Goal: Information Seeking & Learning: Learn about a topic

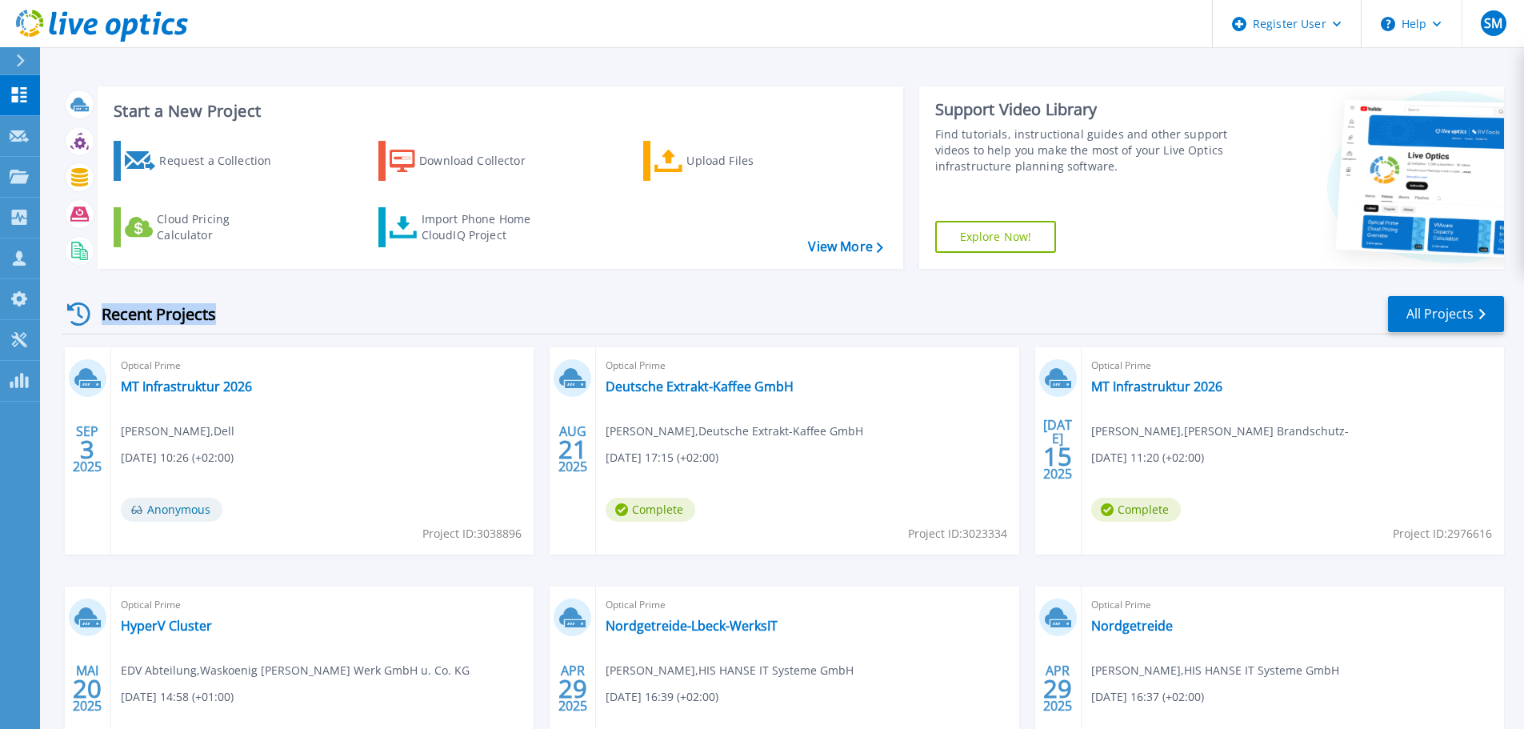
drag, startPoint x: 226, startPoint y: 317, endPoint x: 214, endPoint y: 321, distance: 13.2
click at [214, 321] on div "Recent Projects" at bounding box center [150, 313] width 176 height 39
click at [172, 286] on div "Recent Projects All Projects SEP 3 2025 Optical Prime MT Infrastruktur 2026 Ste…" at bounding box center [783, 560] width 1442 height 557
drag, startPoint x: 532, startPoint y: 555, endPoint x: 531, endPoint y: 563, distance: 8.0
click at [531, 563] on div "SEP 3 2025 Optical Prime MT Infrastruktur 2026 Stefan Mohs , Dell 09.03.2025, 1…" at bounding box center [776, 586] width 1455 height 478
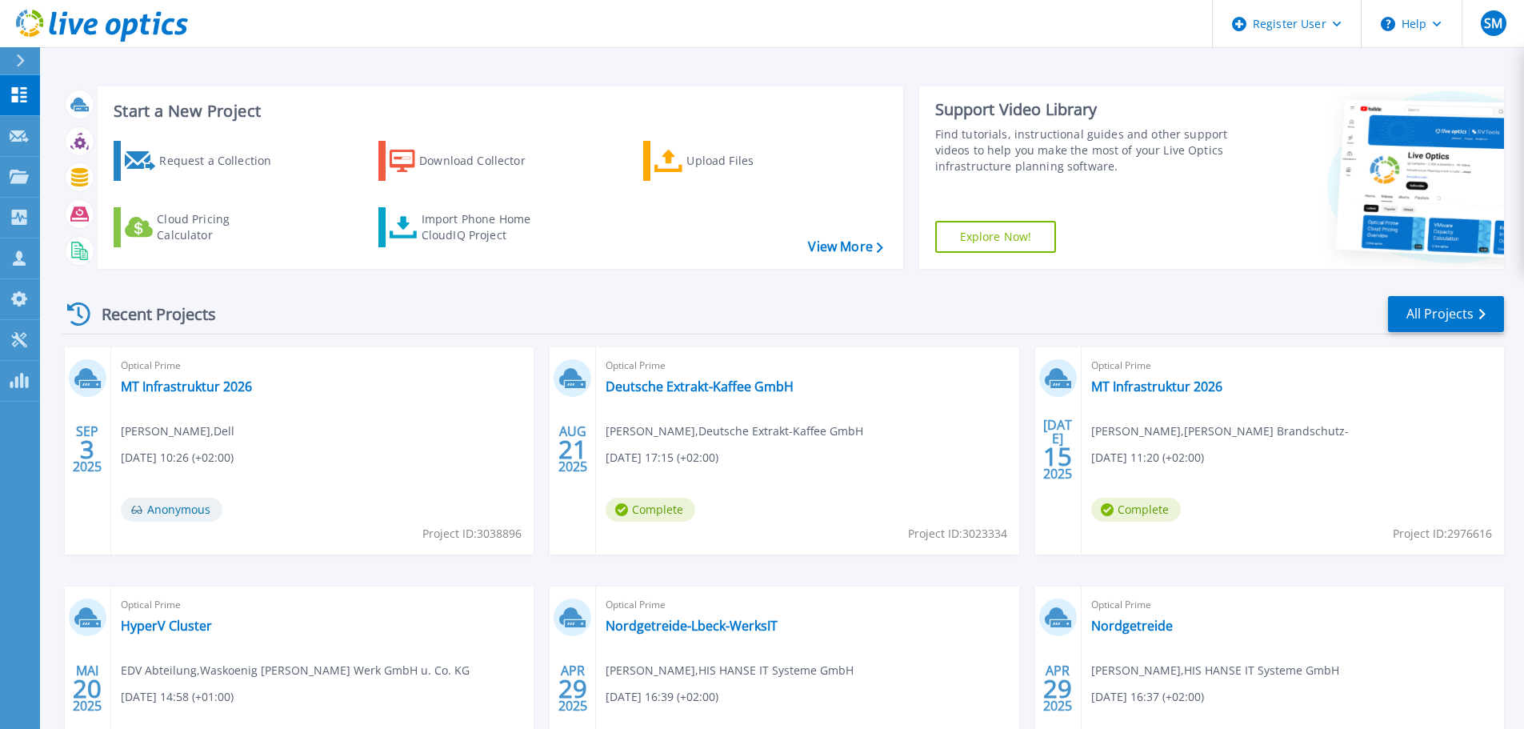
drag, startPoint x: 540, startPoint y: 561, endPoint x: 537, endPoint y: 516, distance: 45.6
click at [537, 516] on div "SEP 3 2025 Optical Prime MT Infrastruktur 2026 Stefan Mohs , Dell 09.03.2025, 1…" at bounding box center [776, 586] width 1455 height 478
drag, startPoint x: 433, startPoint y: 303, endPoint x: 540, endPoint y: 302, distance: 106.4
click at [540, 302] on div "Recent Projects All Projects" at bounding box center [783, 314] width 1442 height 40
click at [25, 172] on icon at bounding box center [19, 177] width 19 height 14
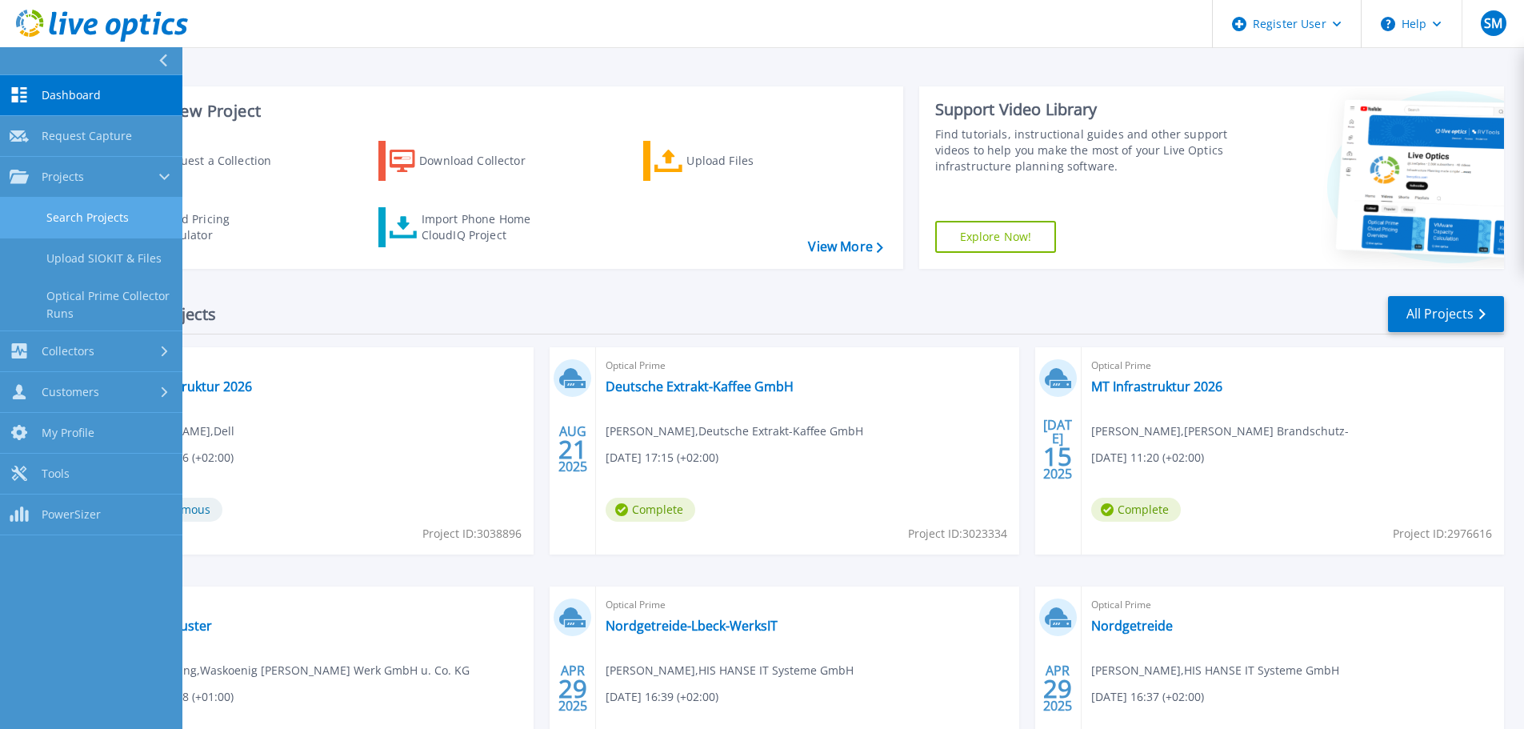
click at [104, 209] on link "Search Projects" at bounding box center [91, 218] width 182 height 41
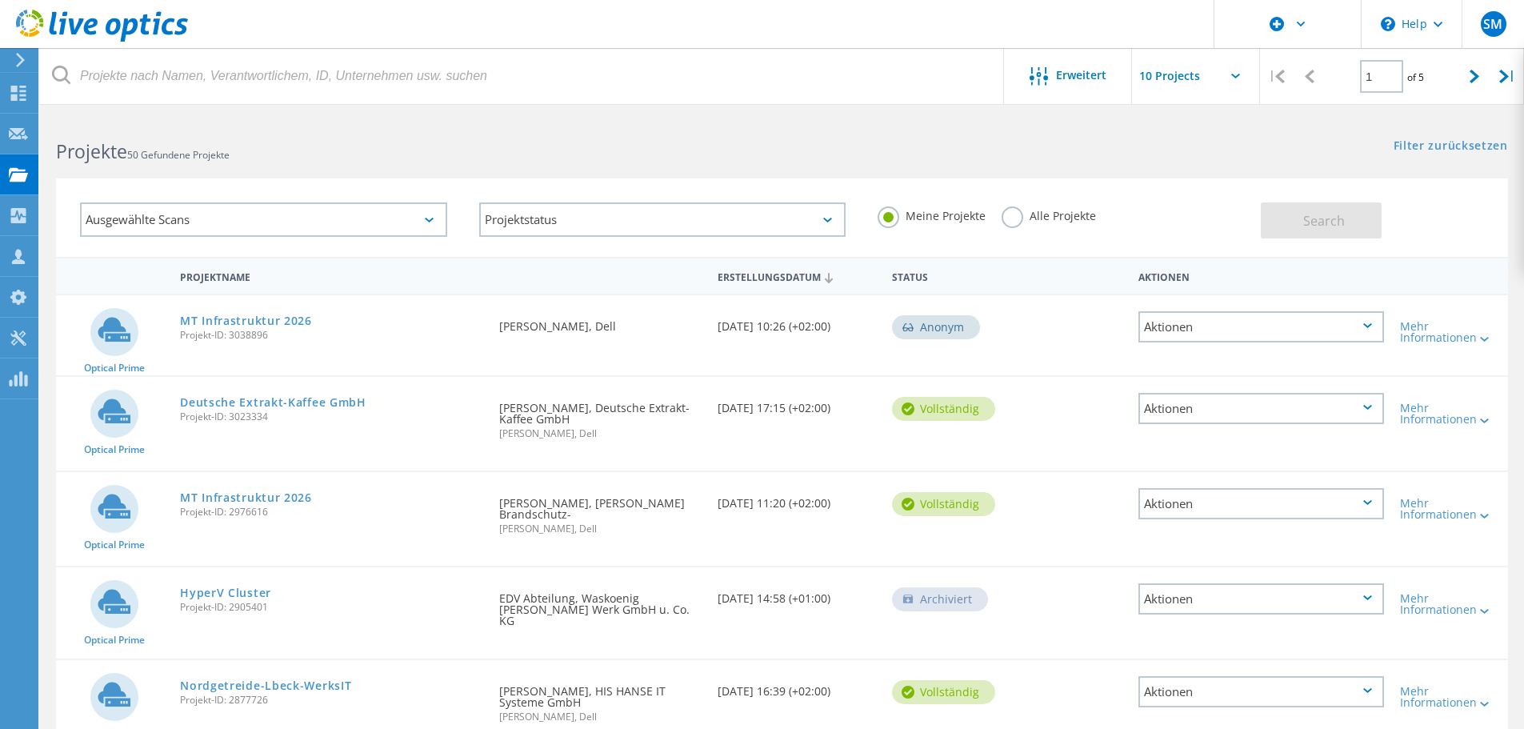
click at [382, 226] on div "Ausgewählte Scans" at bounding box center [263, 219] width 367 height 34
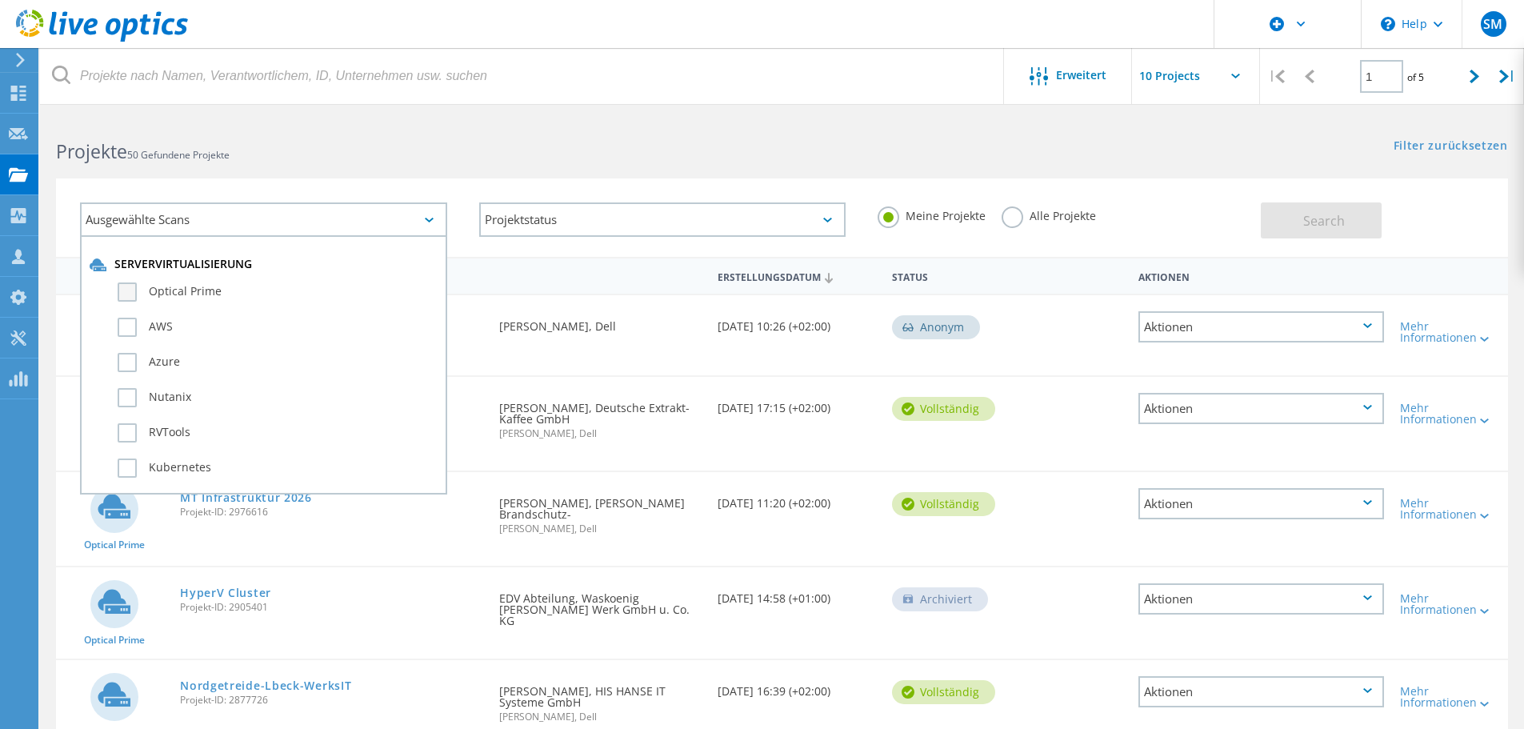
click at [131, 288] on label "Optical Prime" at bounding box center [278, 291] width 320 height 19
click at [0, 0] on input "Optical Prime" at bounding box center [0, 0] width 0 height 0
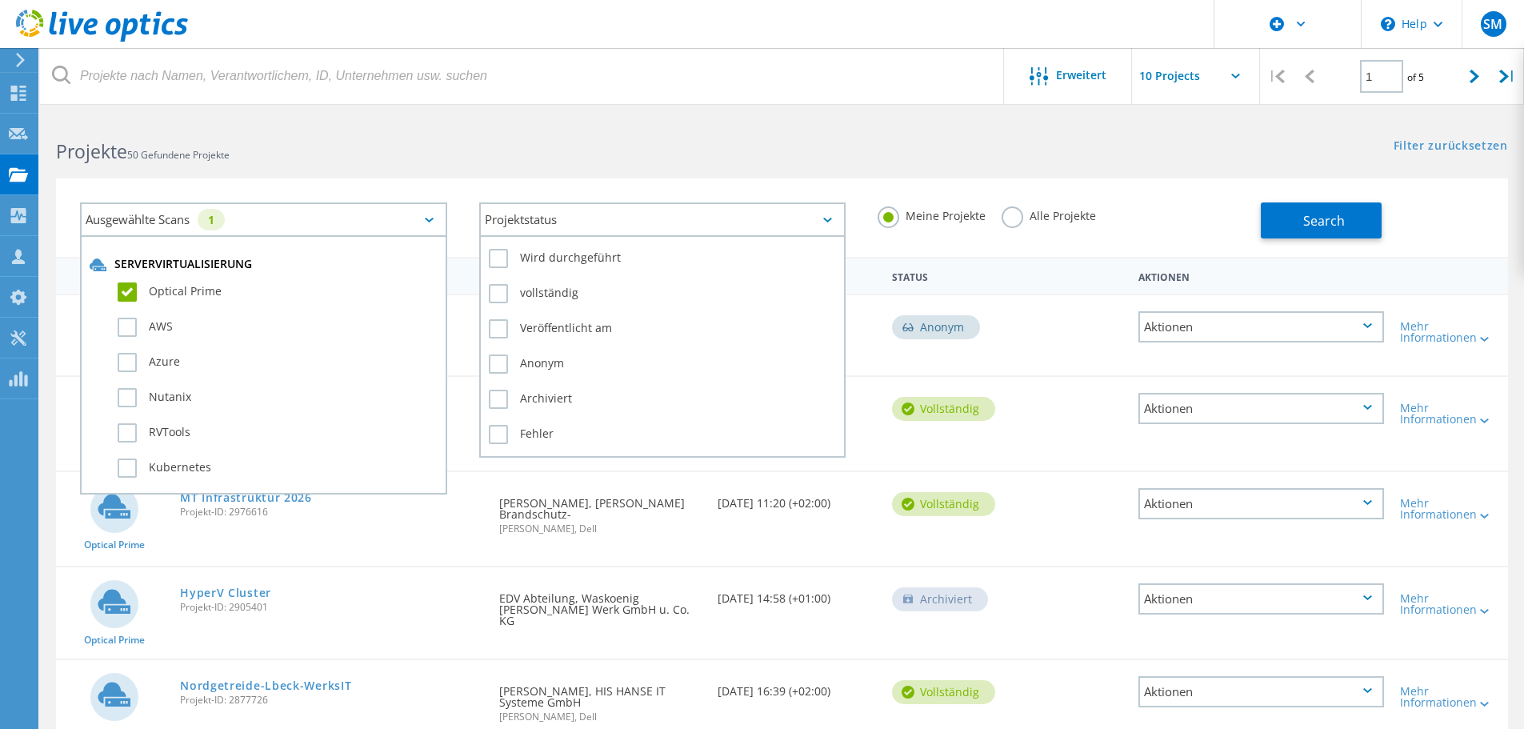
click at [559, 225] on div "Projektstatus" at bounding box center [662, 219] width 367 height 34
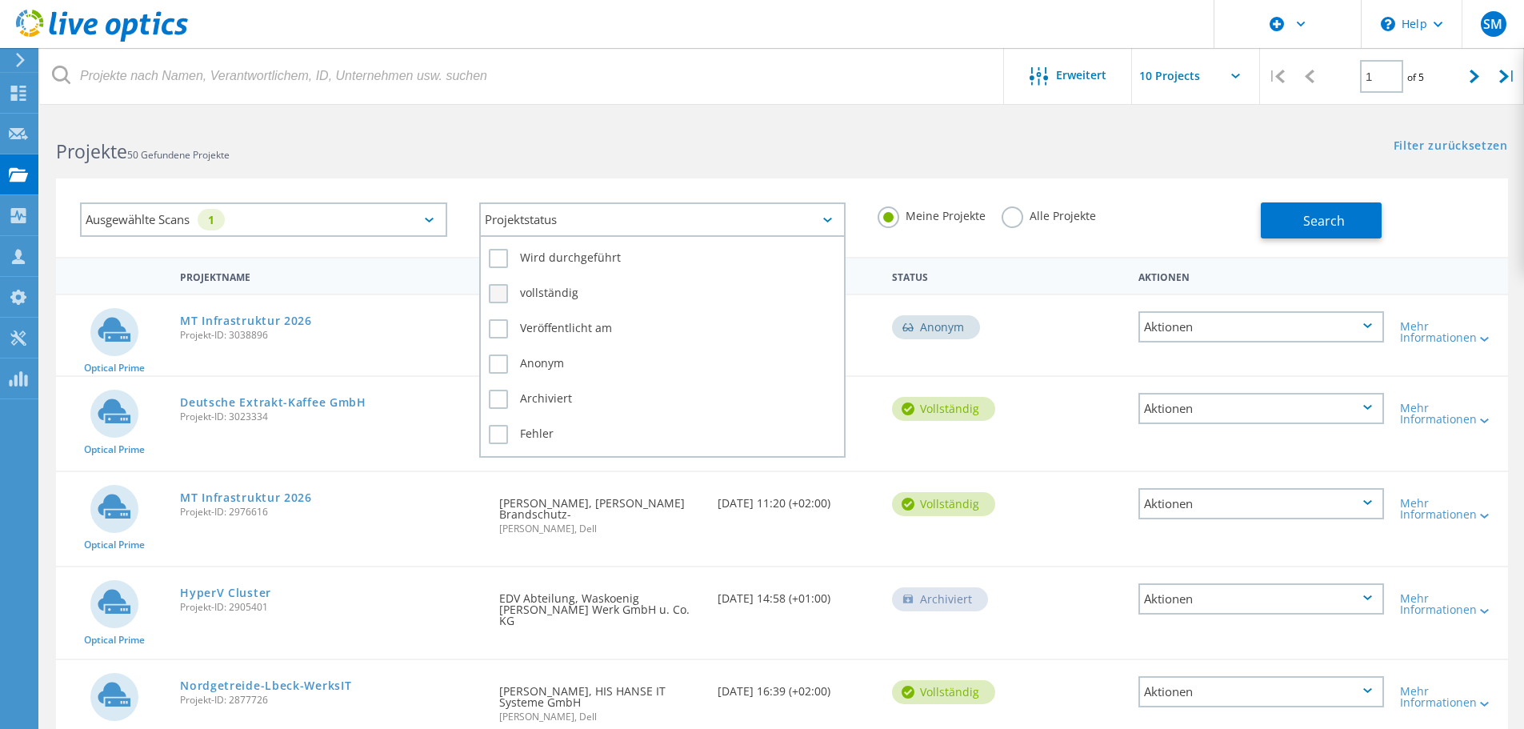
click at [497, 290] on label "vollständig" at bounding box center [663, 293] width 348 height 19
click at [0, 0] on input "vollständig" at bounding box center [0, 0] width 0 height 0
click at [657, 186] on div "Ausgewählte Scans 1 Projektstatus 1 Wird durchgeführt vollständig Veröffentlich…" at bounding box center [782, 217] width 1452 height 78
click at [1013, 211] on label "Alle Projekte" at bounding box center [1048, 213] width 94 height 15
click at [0, 0] on input "Alle Projekte" at bounding box center [0, 0] width 0 height 0
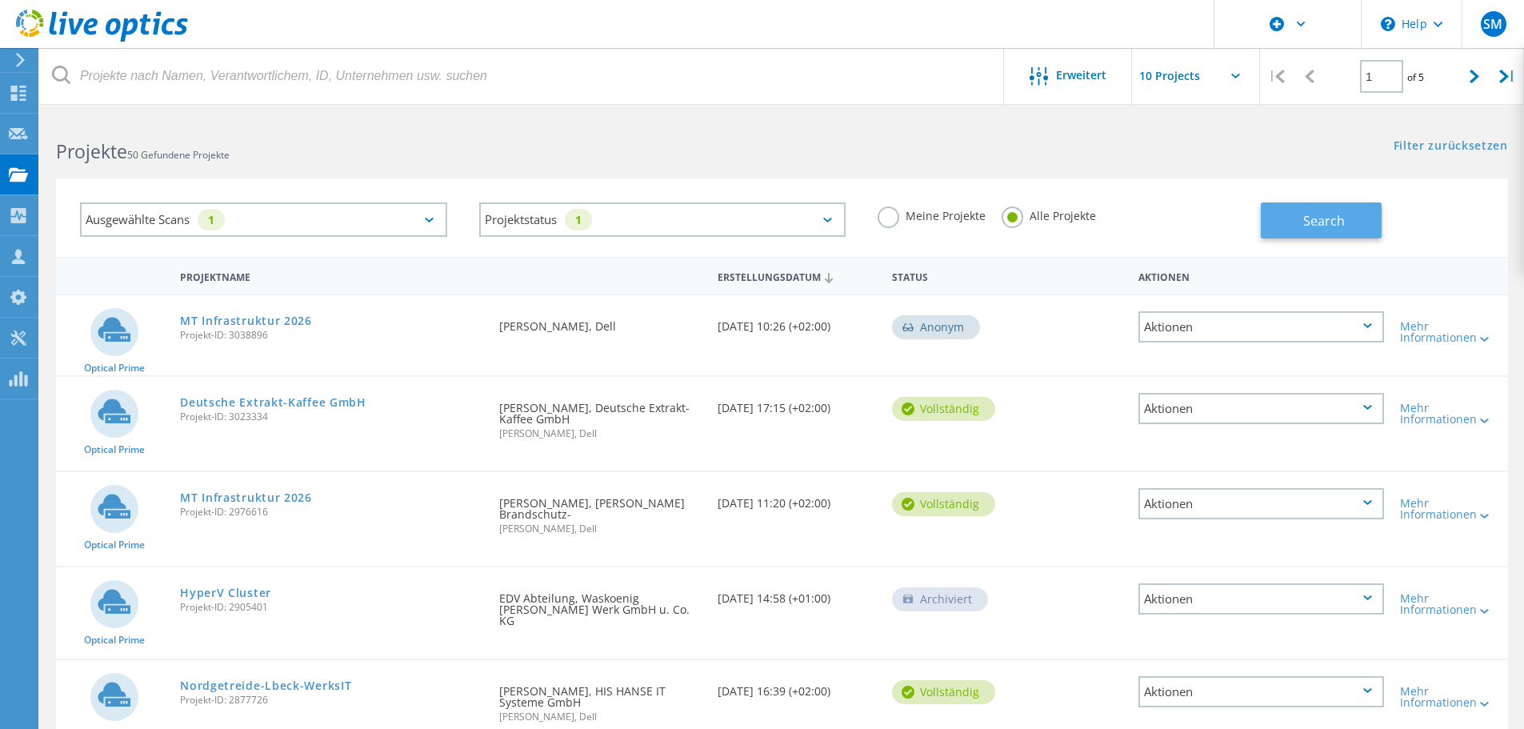
click at [1353, 227] on button "Search" at bounding box center [1320, 220] width 121 height 36
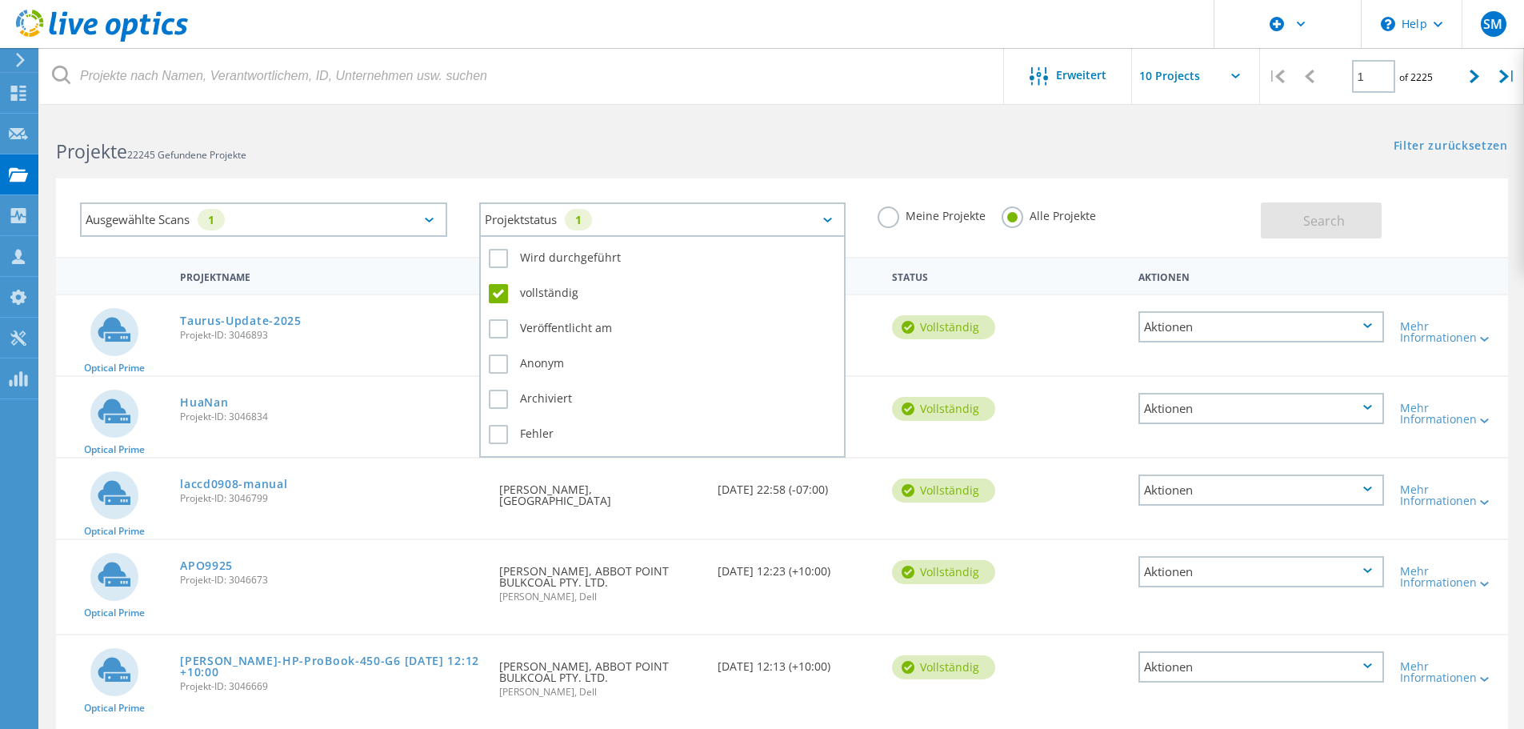
click at [809, 232] on div "Projektstatus 1" at bounding box center [662, 219] width 367 height 34
click at [497, 290] on label "vollständig" at bounding box center [663, 293] width 348 height 19
click at [0, 0] on input "vollständig" at bounding box center [0, 0] width 0 height 0
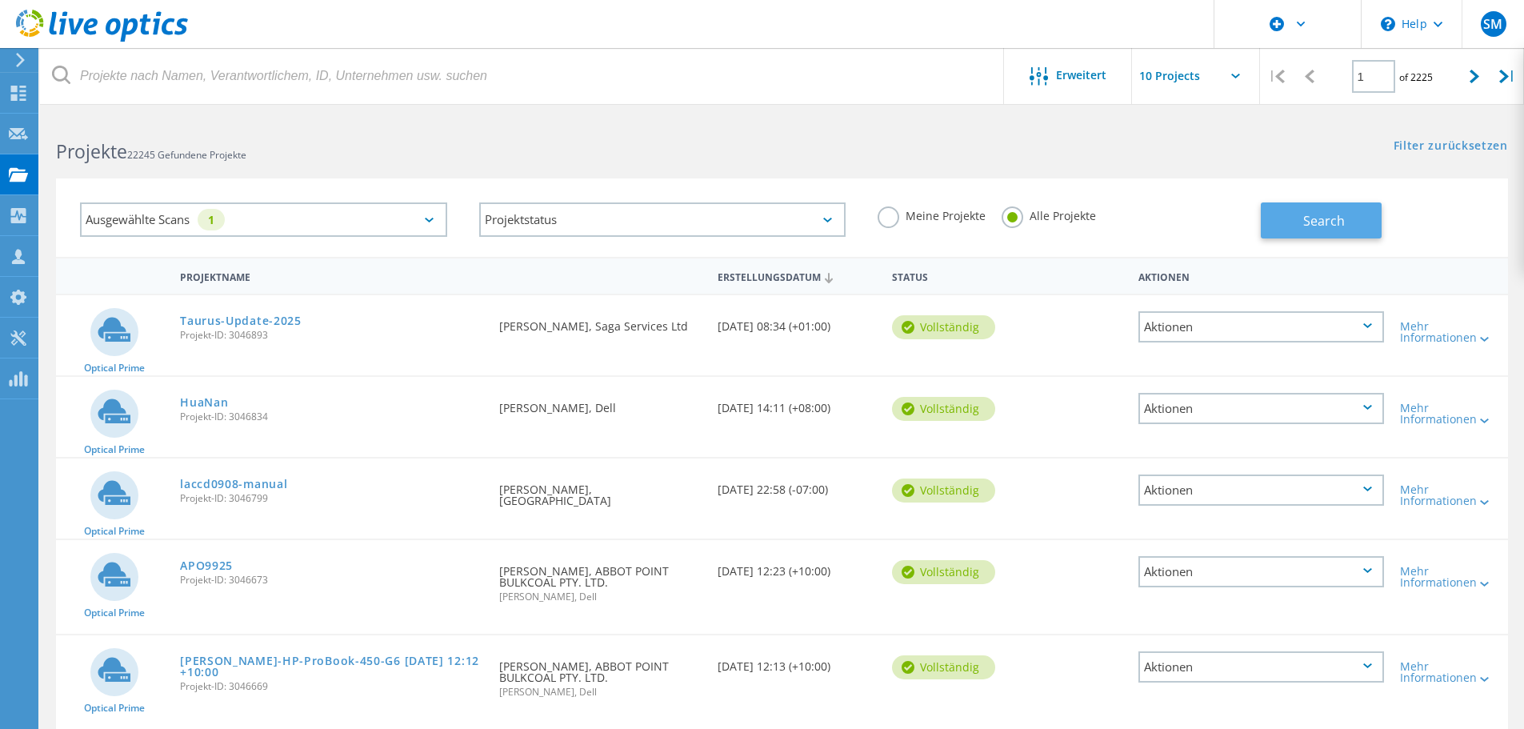
click at [1299, 226] on button "Search" at bounding box center [1320, 220] width 121 height 36
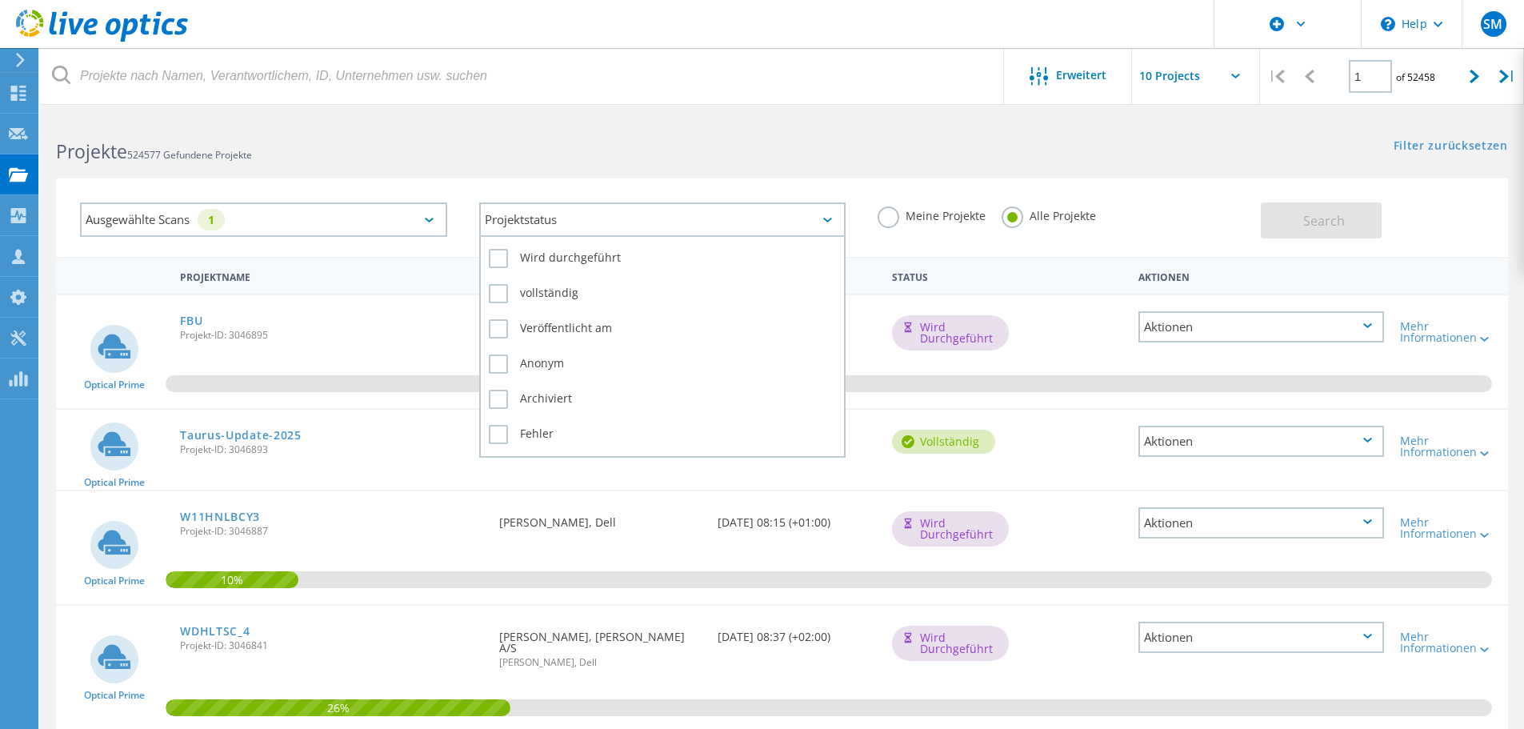
click at [540, 226] on div "Projektstatus" at bounding box center [662, 219] width 367 height 34
click at [497, 292] on label "vollständig" at bounding box center [663, 293] width 348 height 19
click at [0, 0] on input "vollständig" at bounding box center [0, 0] width 0 height 0
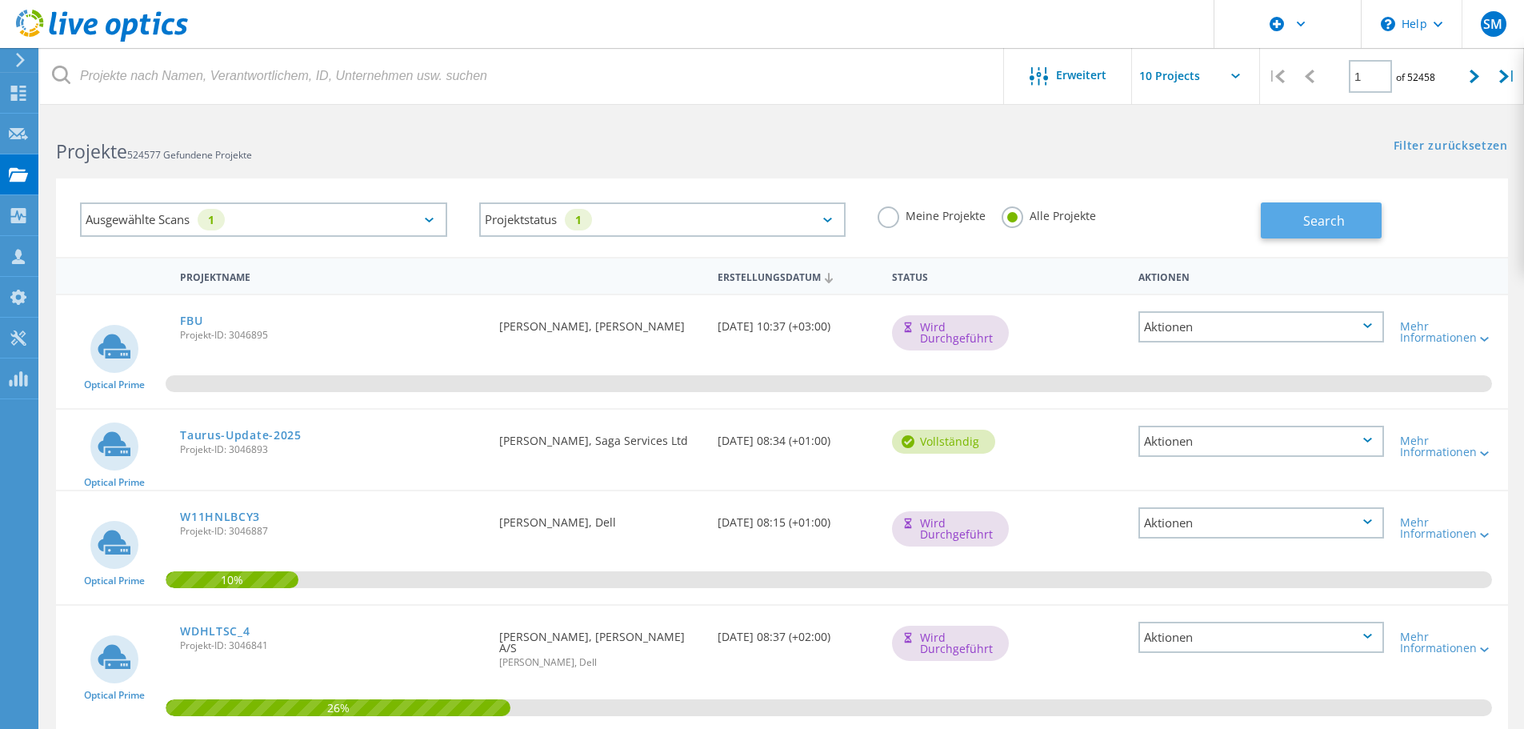
click at [1311, 222] on span "Search" at bounding box center [1324, 221] width 42 height 18
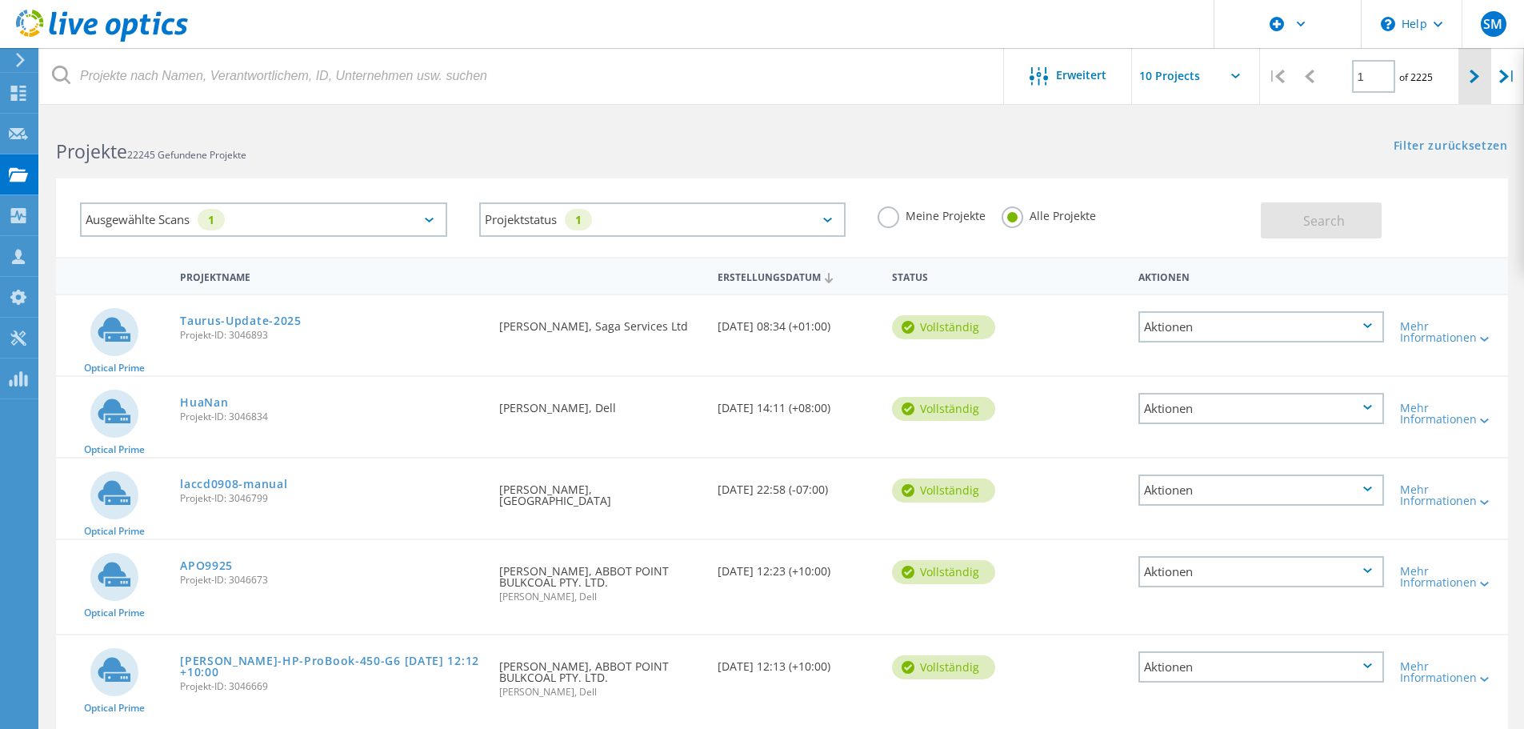
click at [1466, 79] on div at bounding box center [1474, 76] width 33 height 57
type input "2"
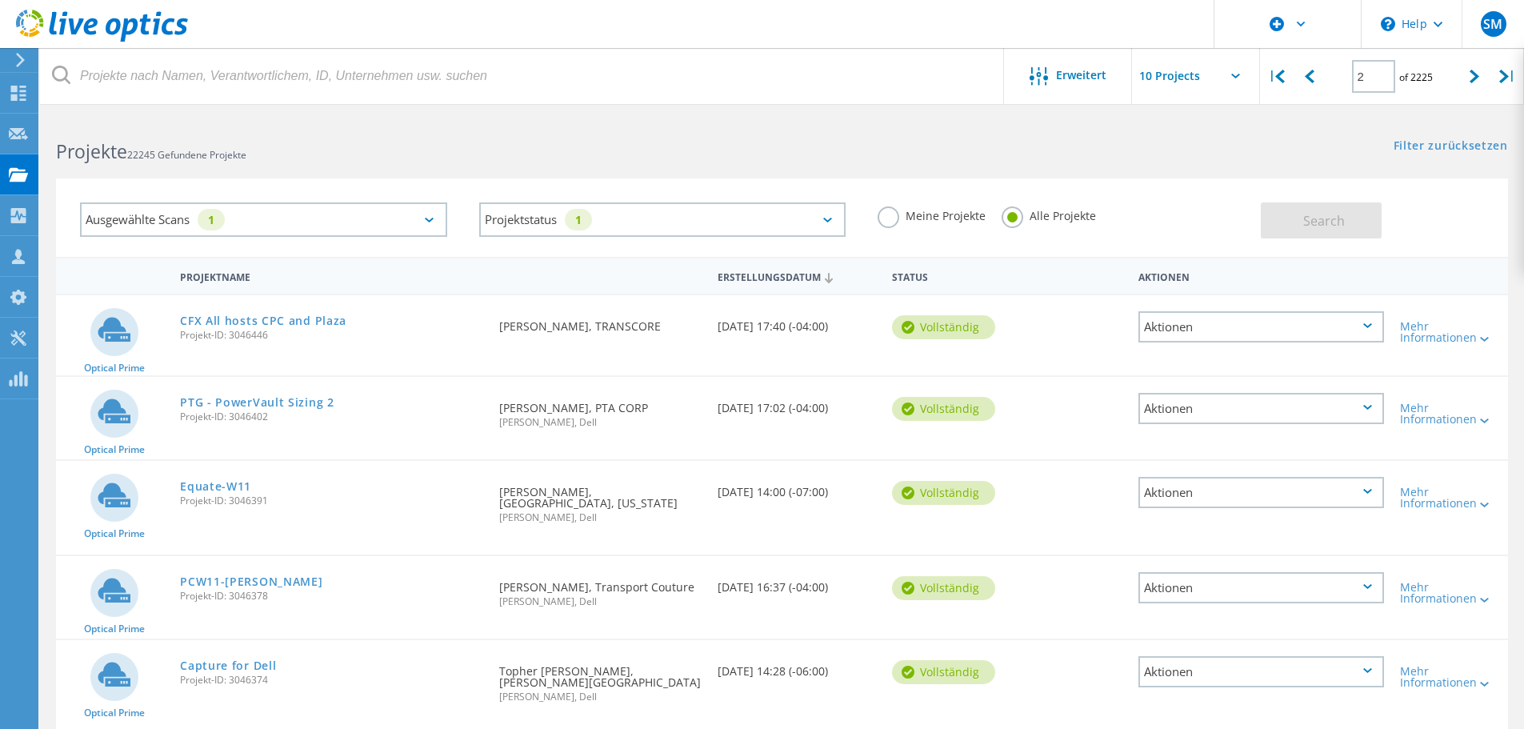
click at [1232, 78] on input "text" at bounding box center [1212, 76] width 160 height 56
click at [1192, 196] on div "Show 40 Projects" at bounding box center [1211, 197] width 158 height 26
type input "Show 40 Projects"
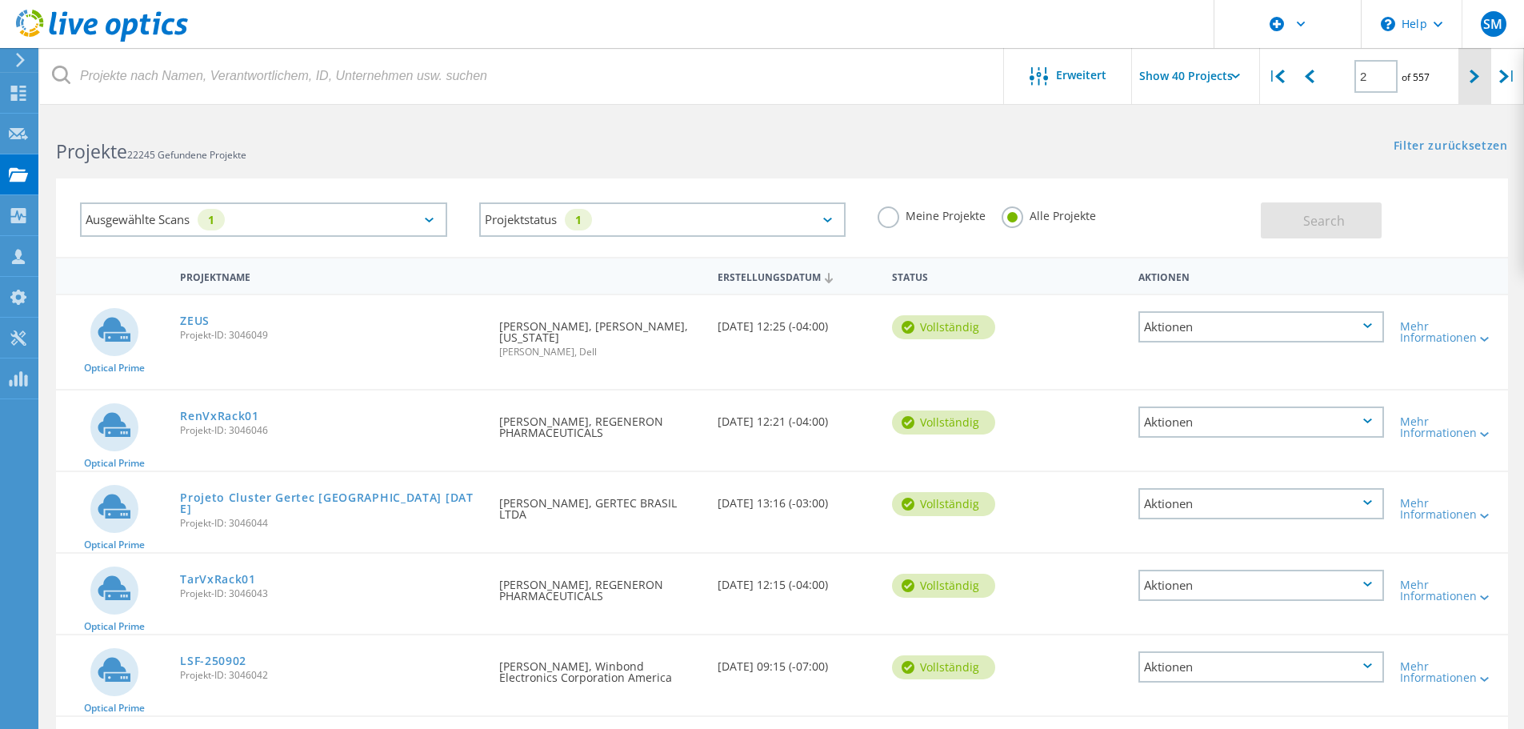
click at [1469, 82] on icon at bounding box center [1474, 77] width 10 height 14
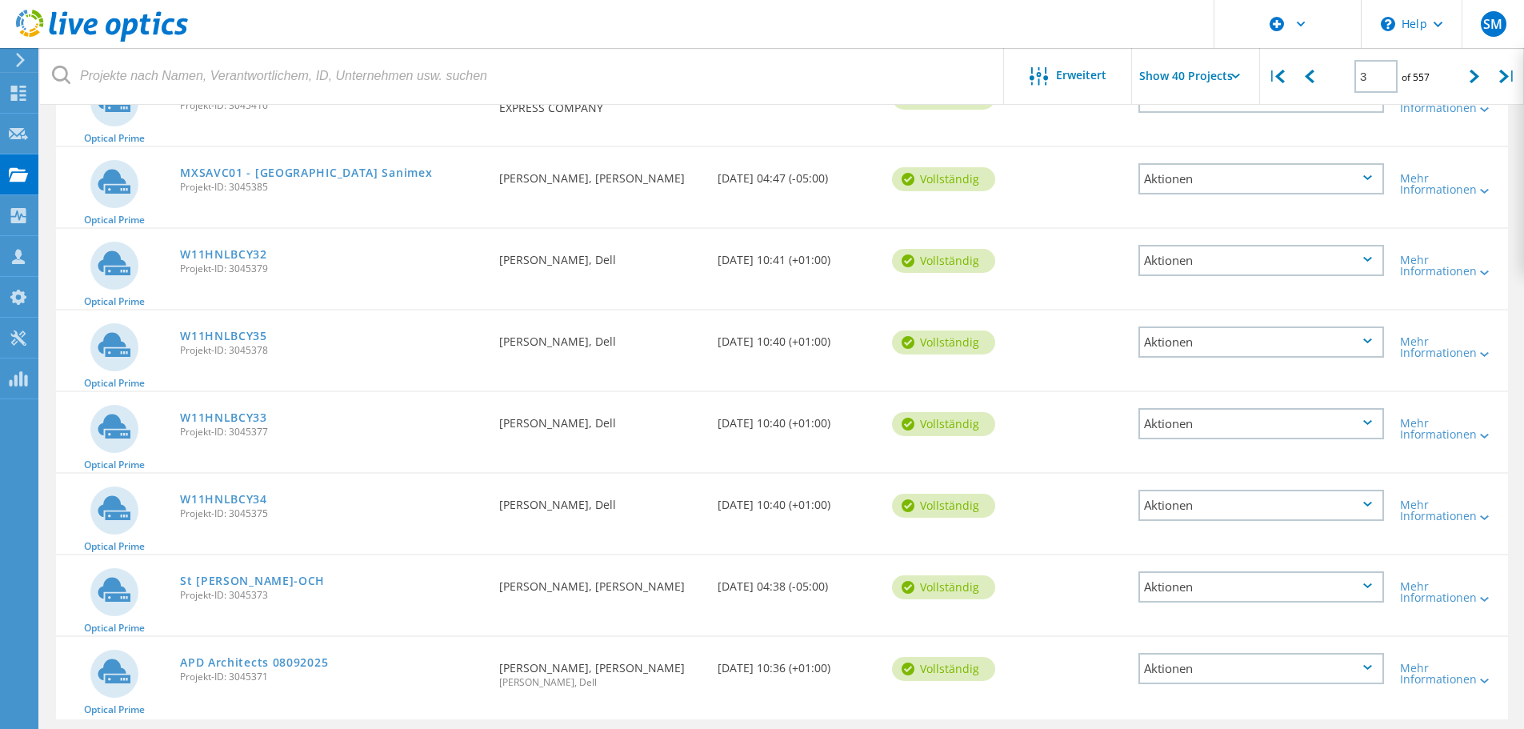
scroll to position [2975, 0]
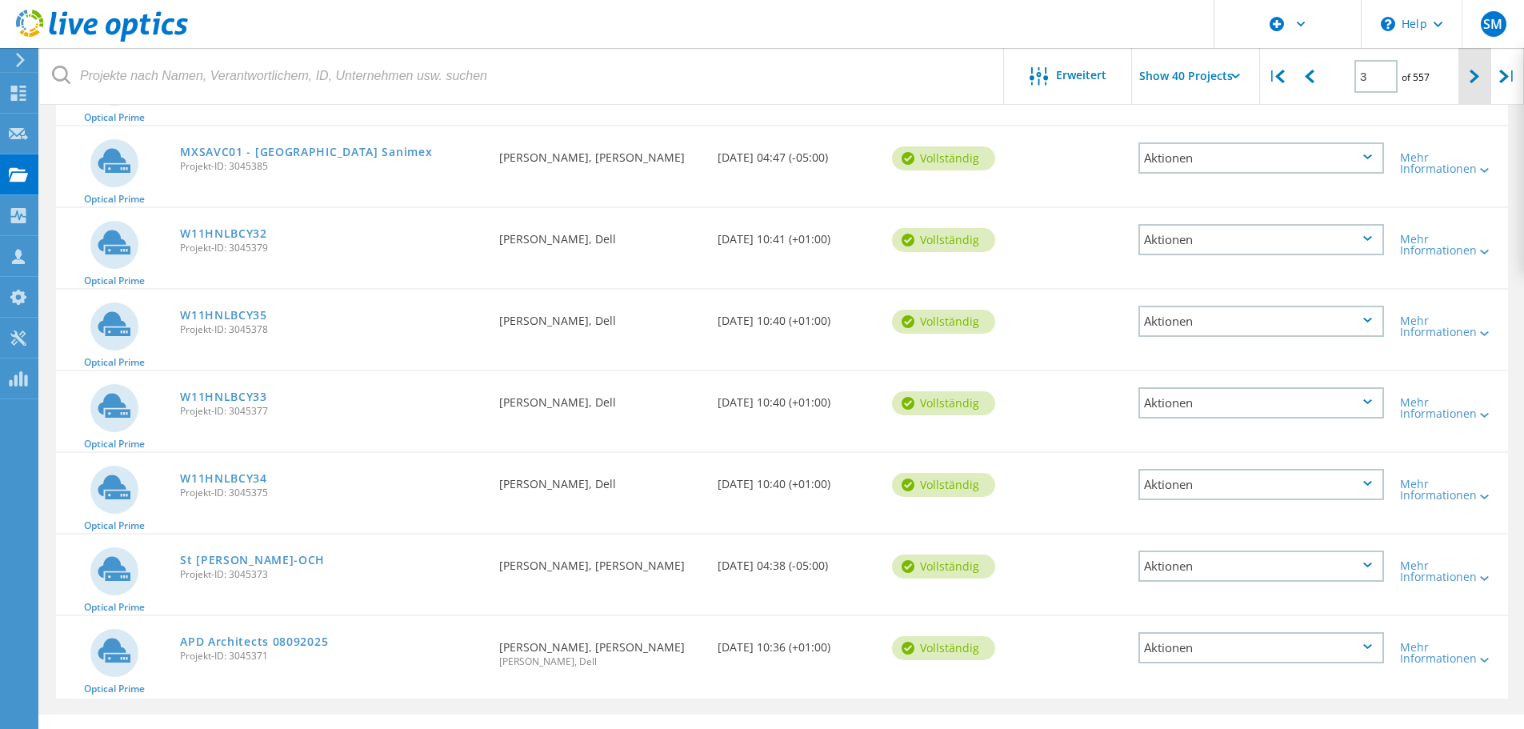
click at [1468, 74] on div at bounding box center [1474, 76] width 33 height 57
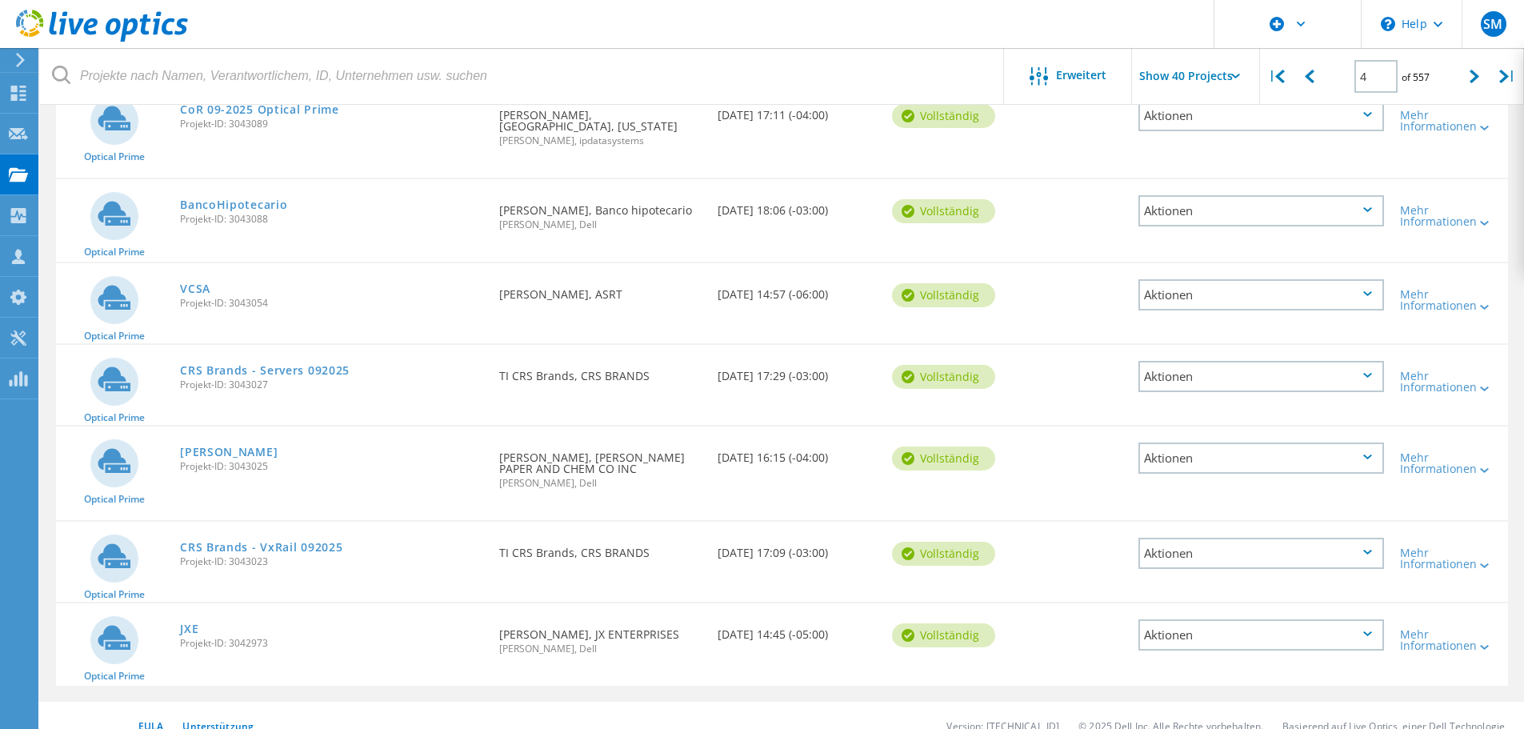
scroll to position [3072, 0]
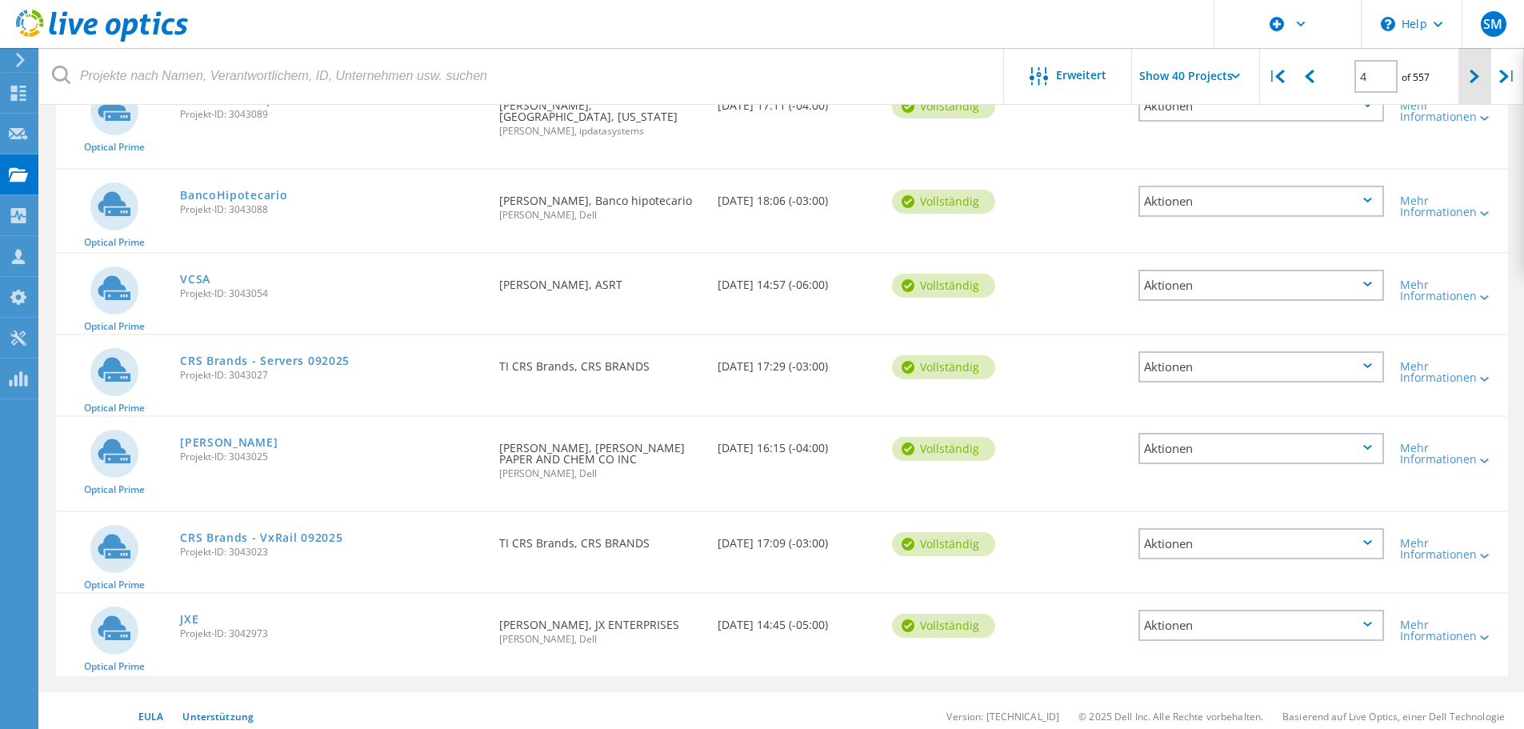
click at [1471, 73] on icon at bounding box center [1474, 77] width 10 height 14
type input "5"
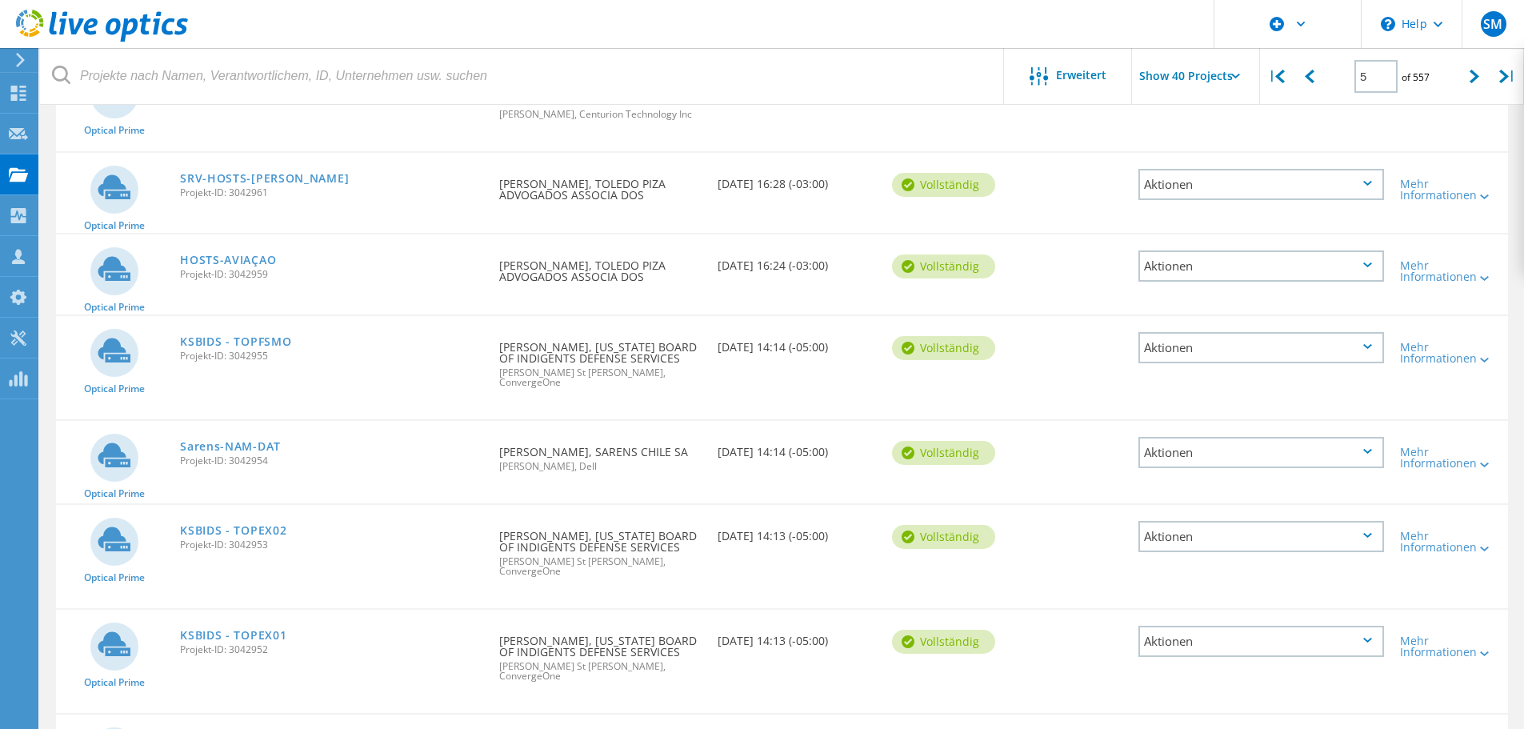
scroll to position [0, 0]
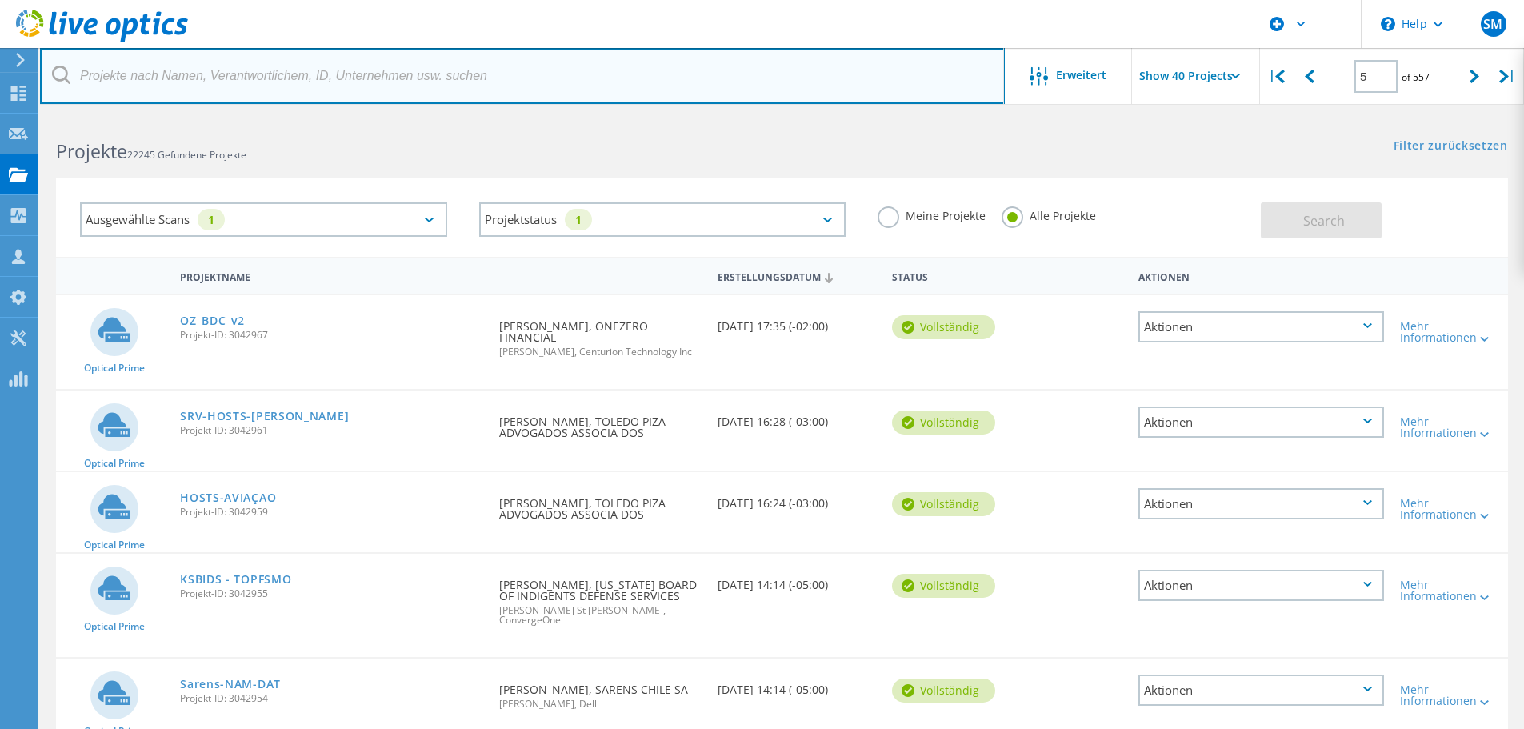
click at [241, 72] on input "text" at bounding box center [522, 76] width 964 height 56
click at [263, 67] on input "text" at bounding box center [522, 76] width 964 height 56
paste input "[PERSON_NAME][EMAIL_ADDRESS][DOMAIN_NAME]"
type input "[PERSON_NAME][EMAIL_ADDRESS][DOMAIN_NAME]"
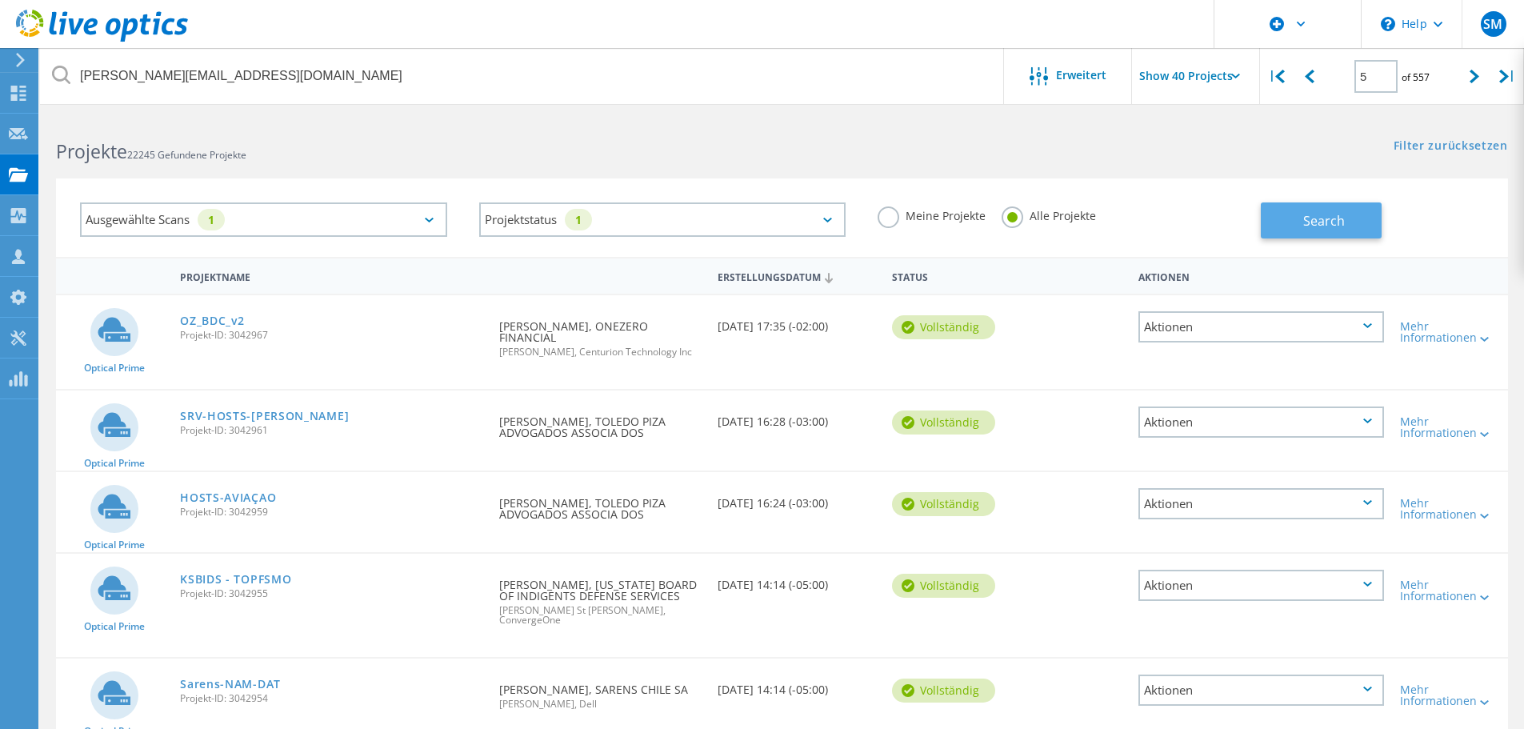
click at [1297, 212] on button "Search" at bounding box center [1320, 220] width 121 height 36
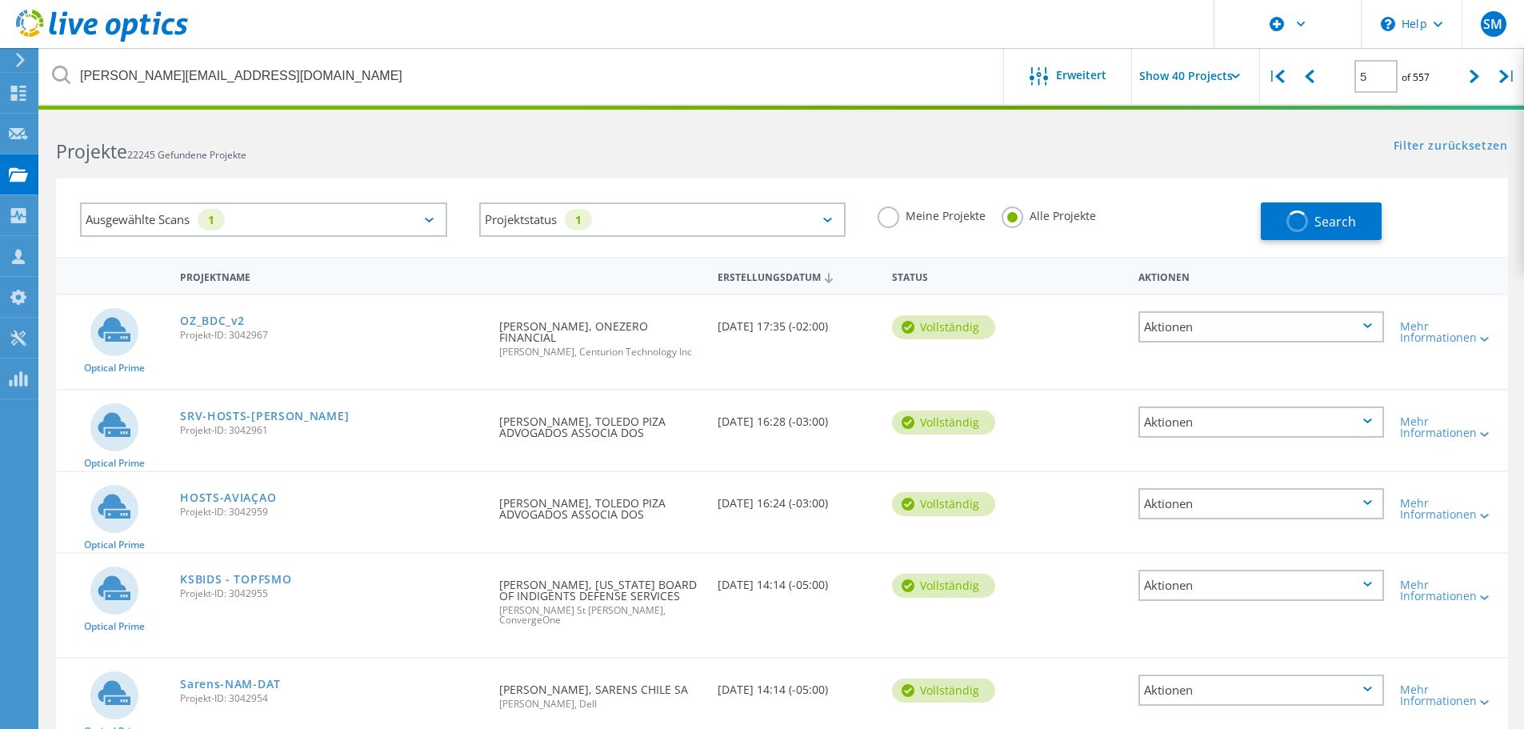
type input "1"
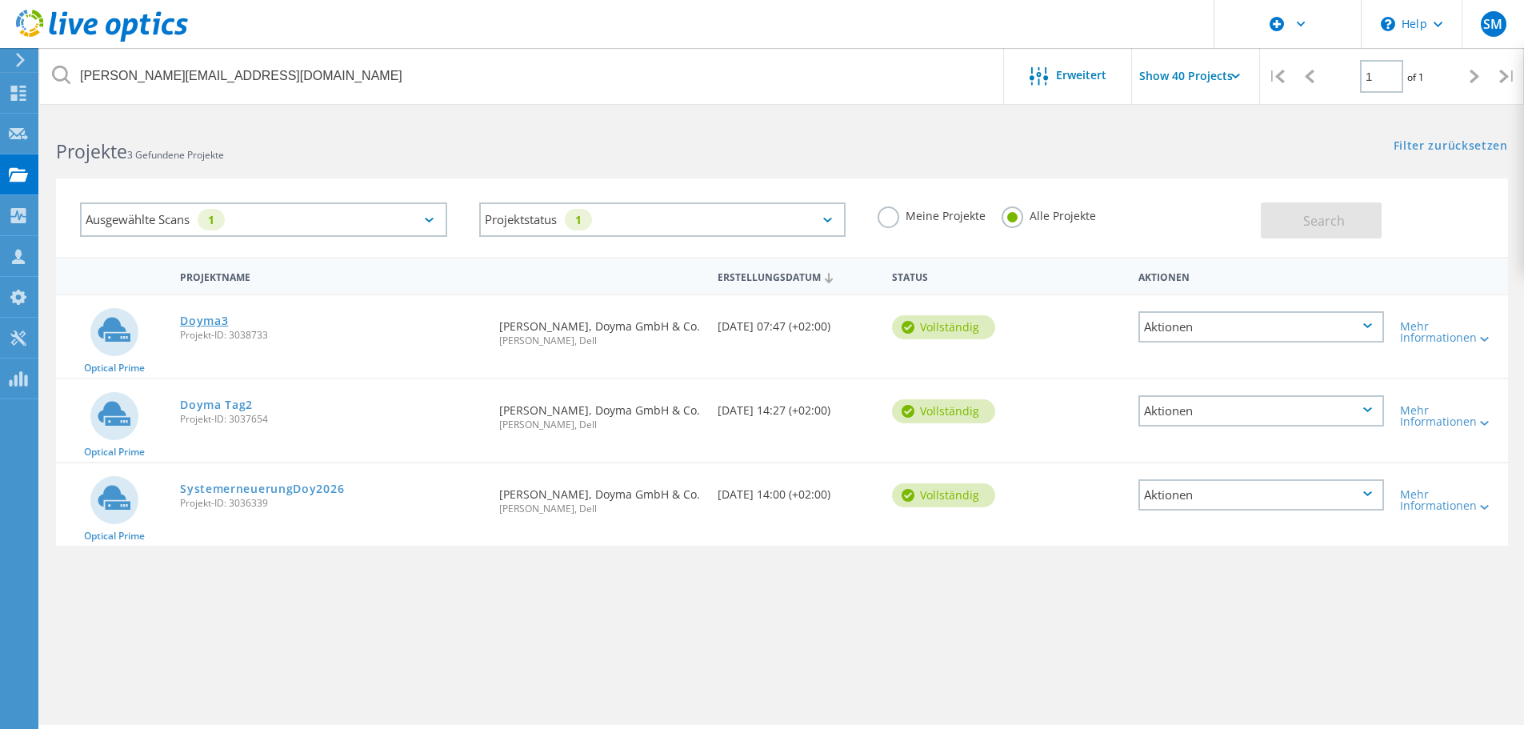
click at [209, 318] on link "Doyma3" at bounding box center [204, 320] width 48 height 11
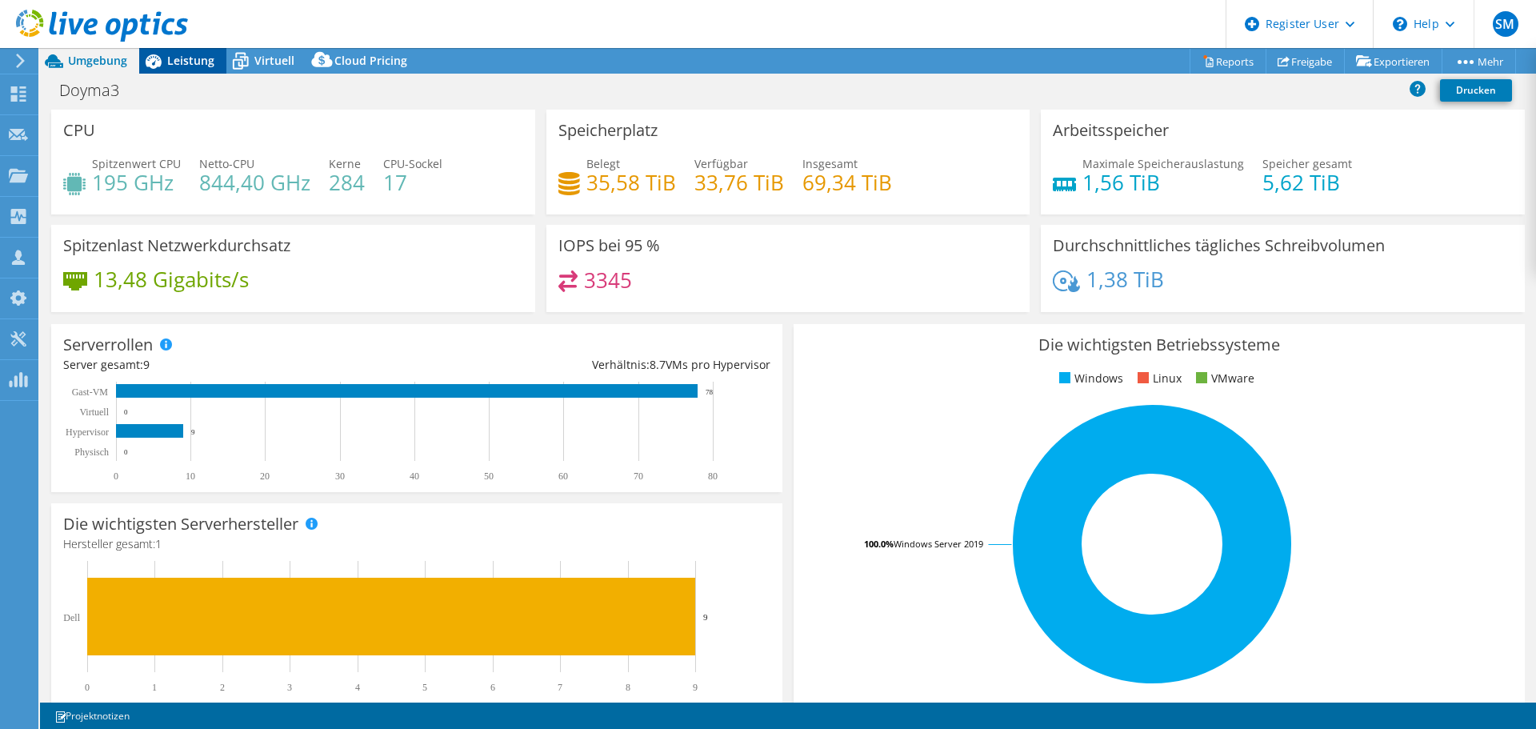
click at [186, 62] on span "Leistung" at bounding box center [190, 60] width 47 height 15
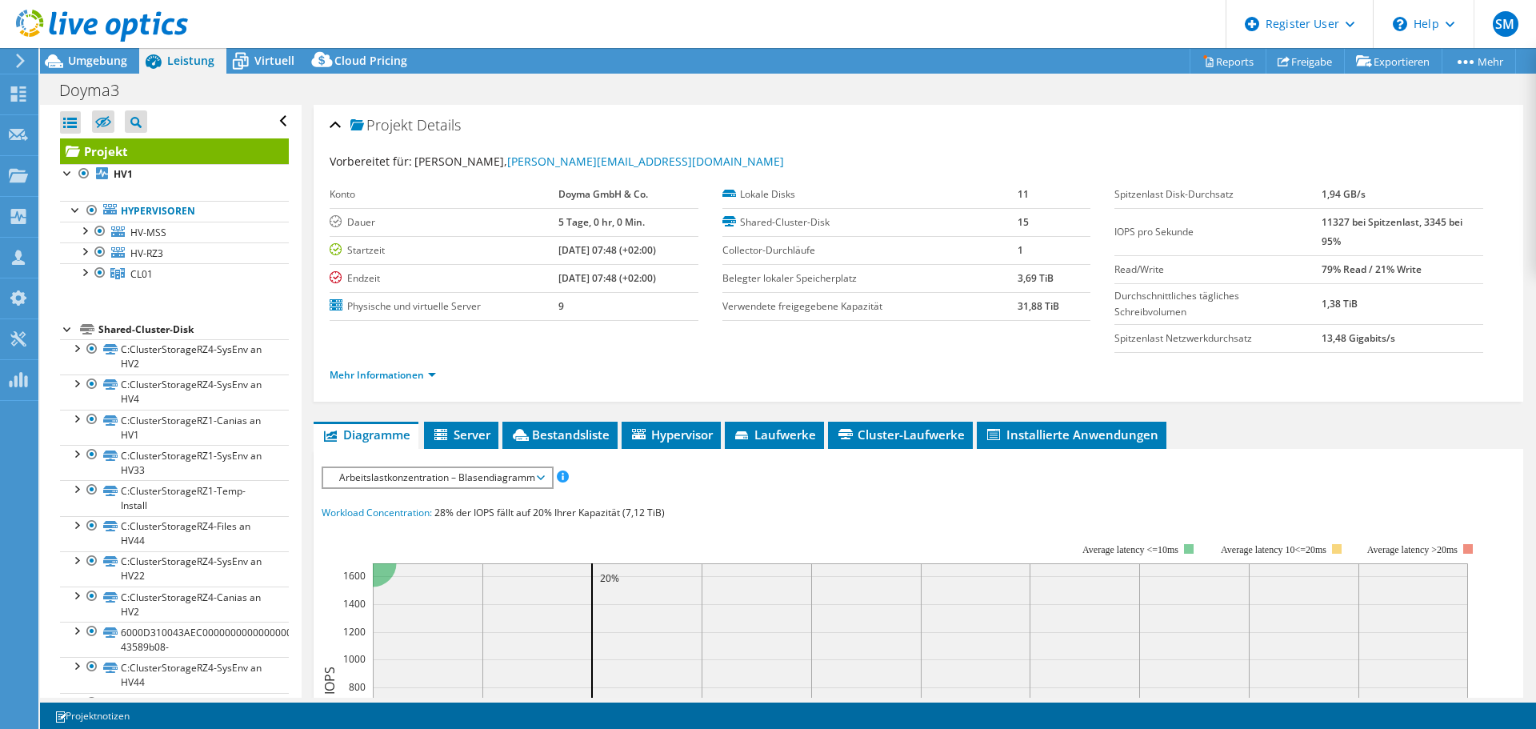
click at [455, 481] on span "Arbeitslastkonzentration – Blasendiagramm" at bounding box center [437, 477] width 212 height 19
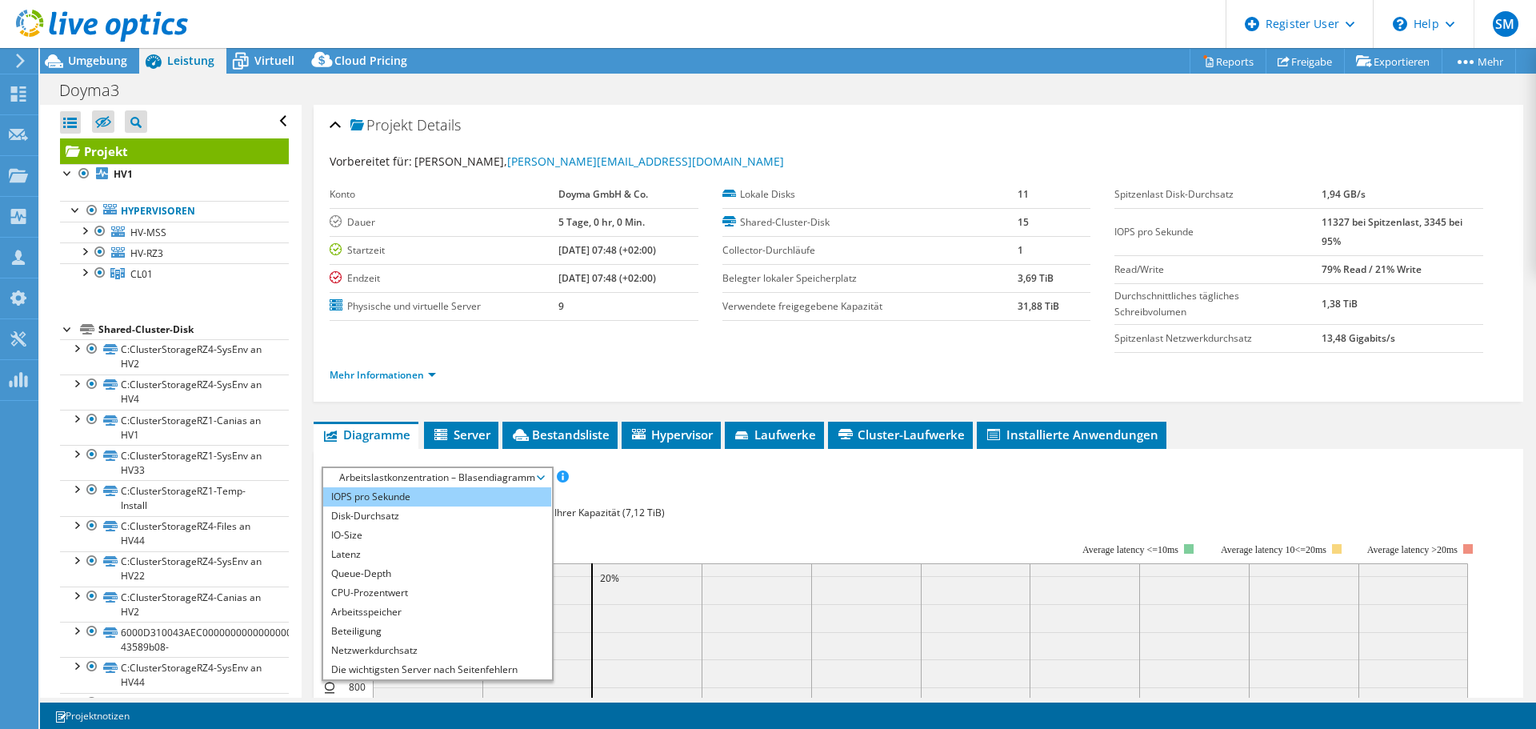
click at [416, 501] on li "IOPS pro Sekunde" at bounding box center [437, 496] width 228 height 19
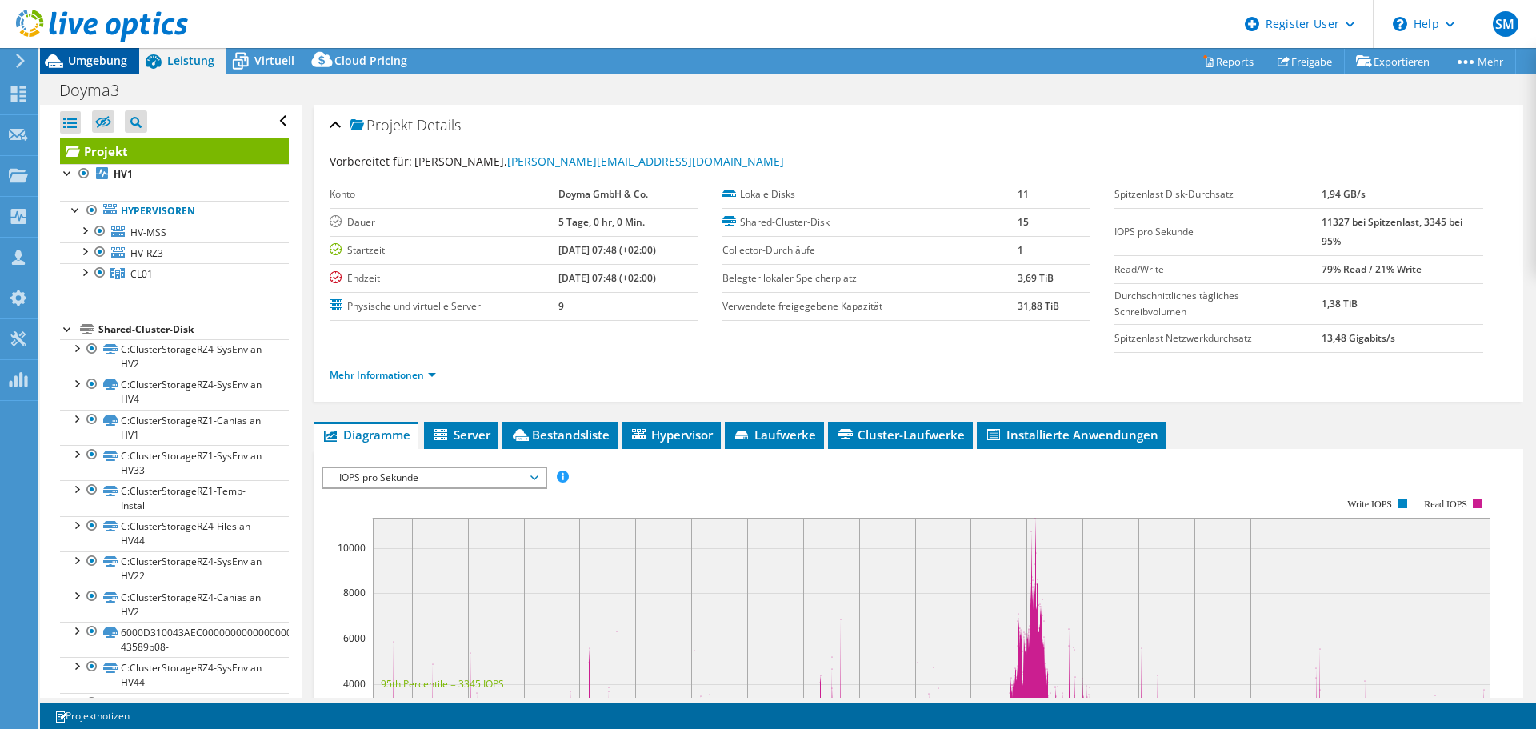
click at [111, 54] on span "Umgebung" at bounding box center [97, 60] width 59 height 15
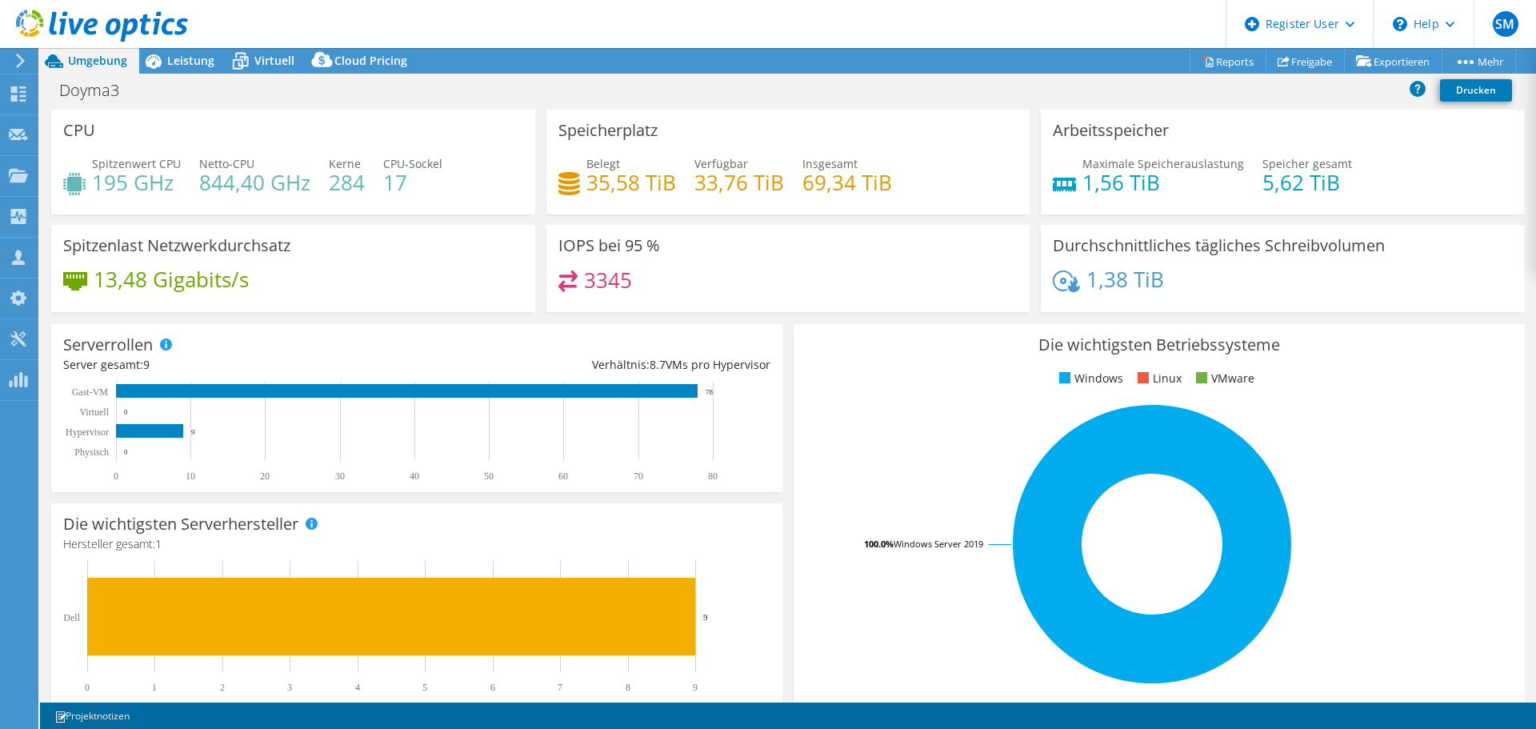
click at [168, 50] on div at bounding box center [94, 27] width 188 height 54
click at [180, 66] on span "Leistung" at bounding box center [190, 60] width 47 height 15
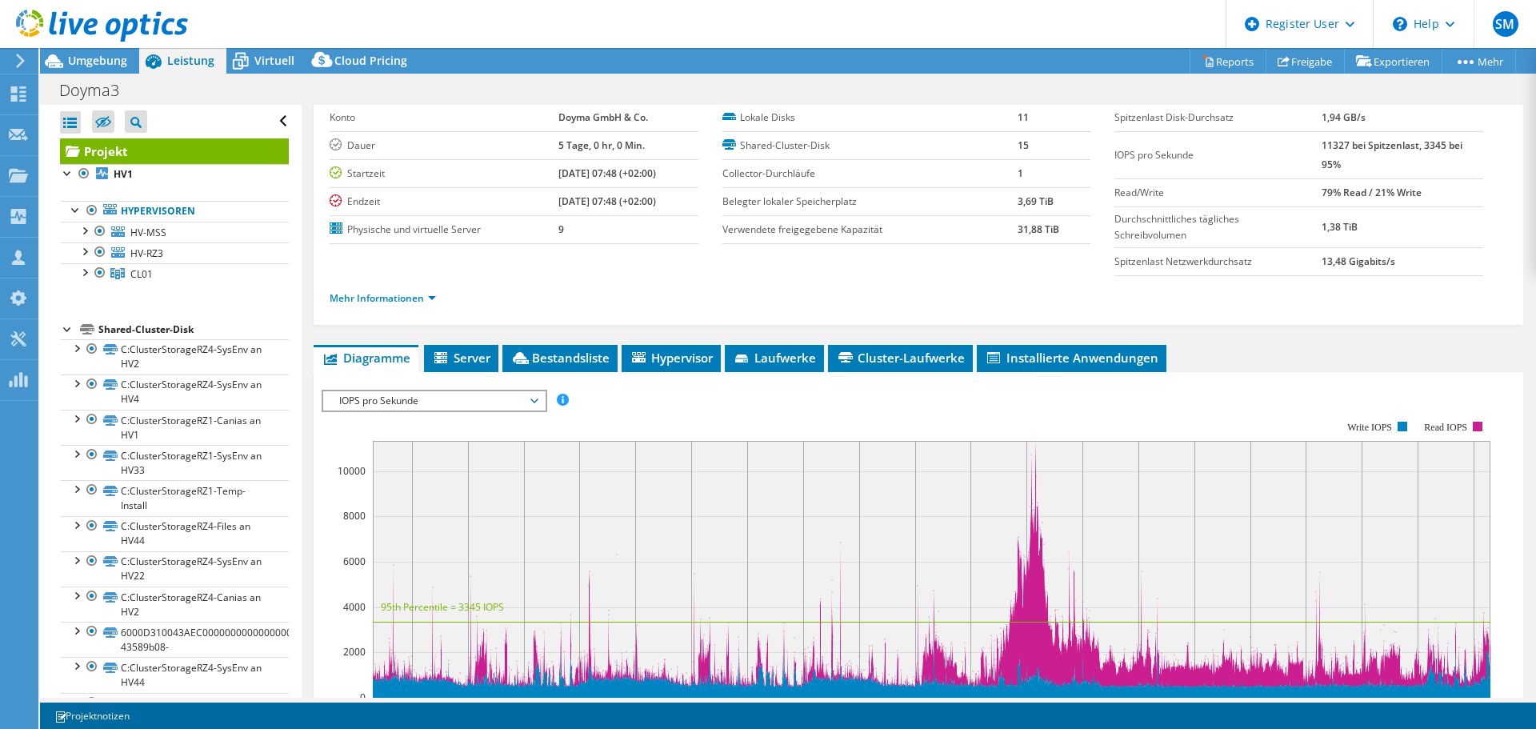
scroll to position [106, 0]
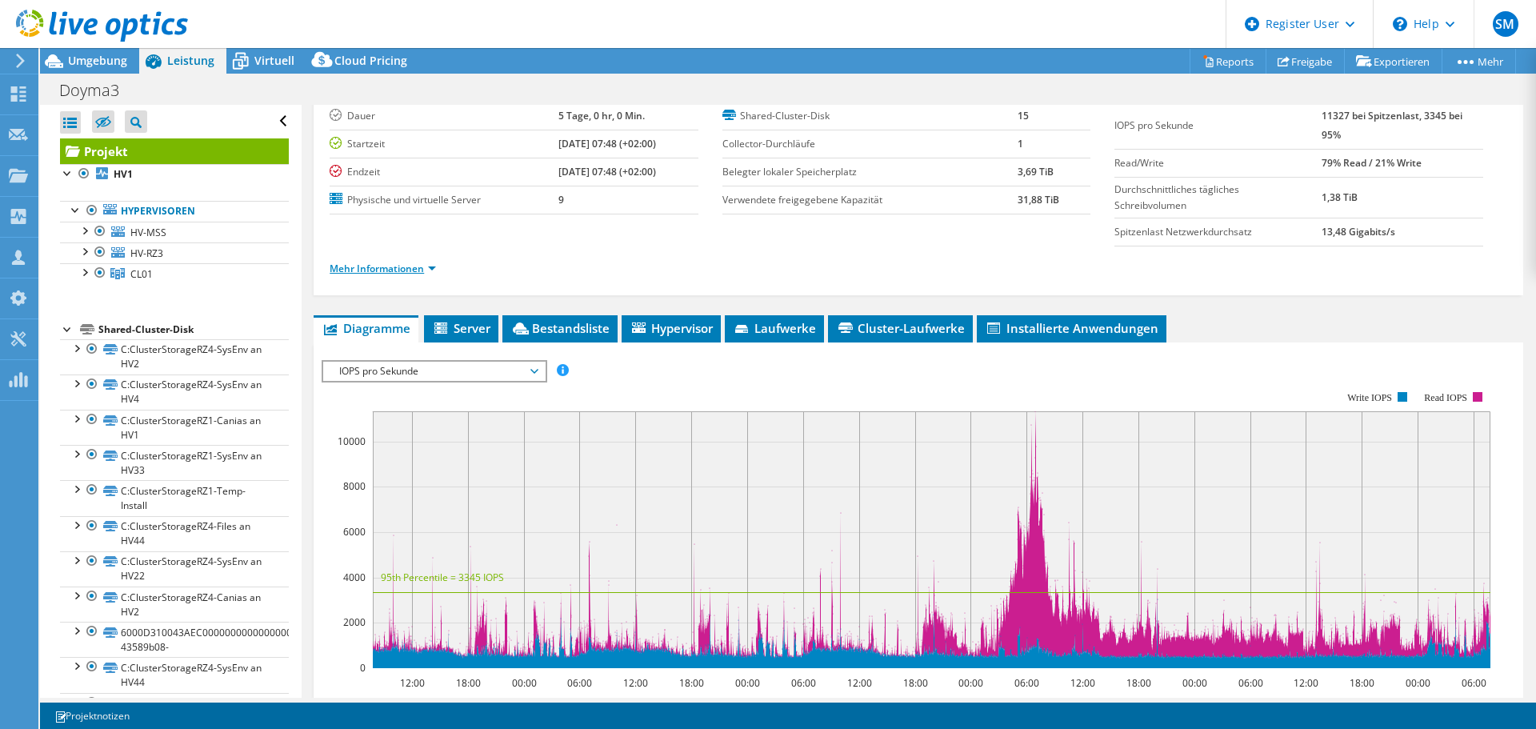
click at [391, 274] on link "Mehr Informationen" at bounding box center [382, 269] width 106 height 14
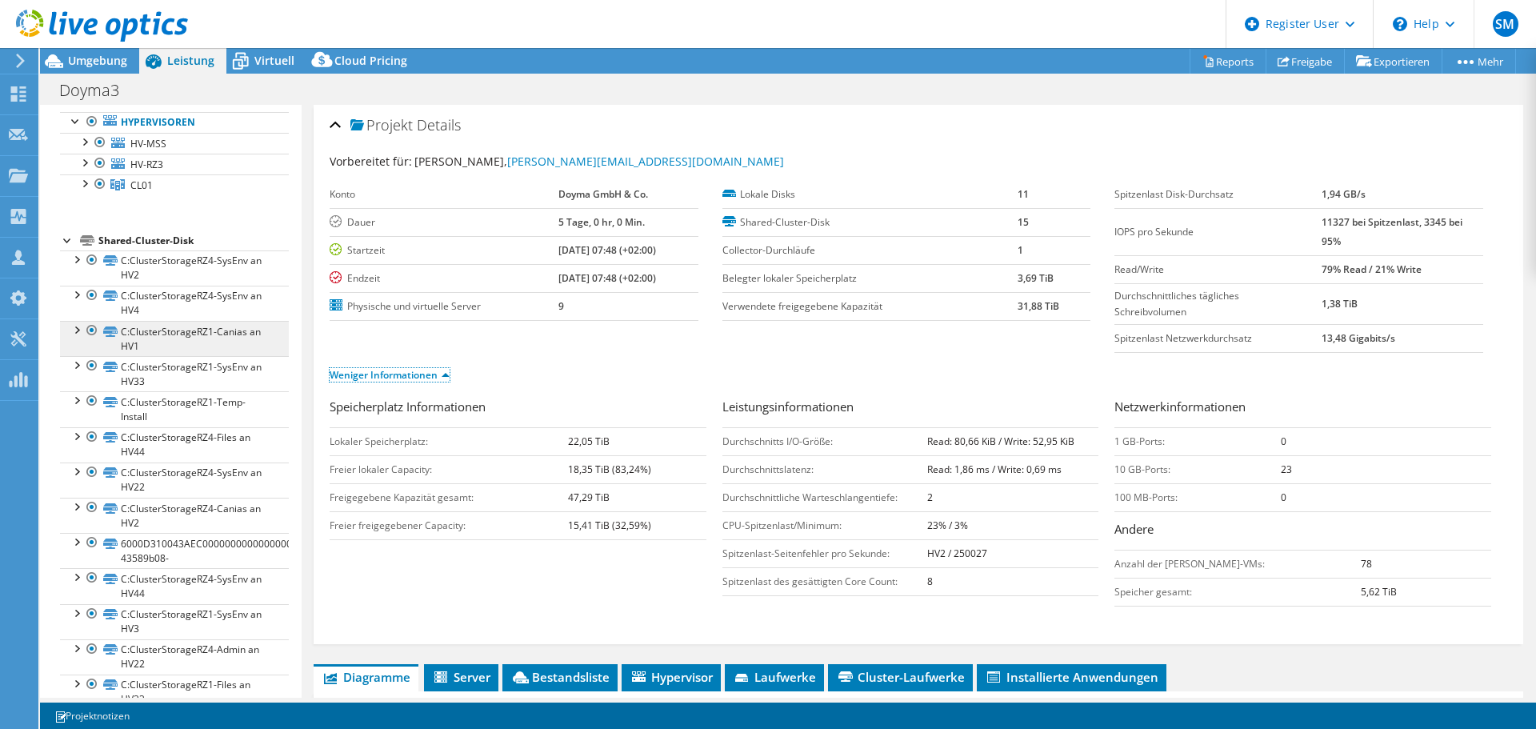
scroll to position [190, 0]
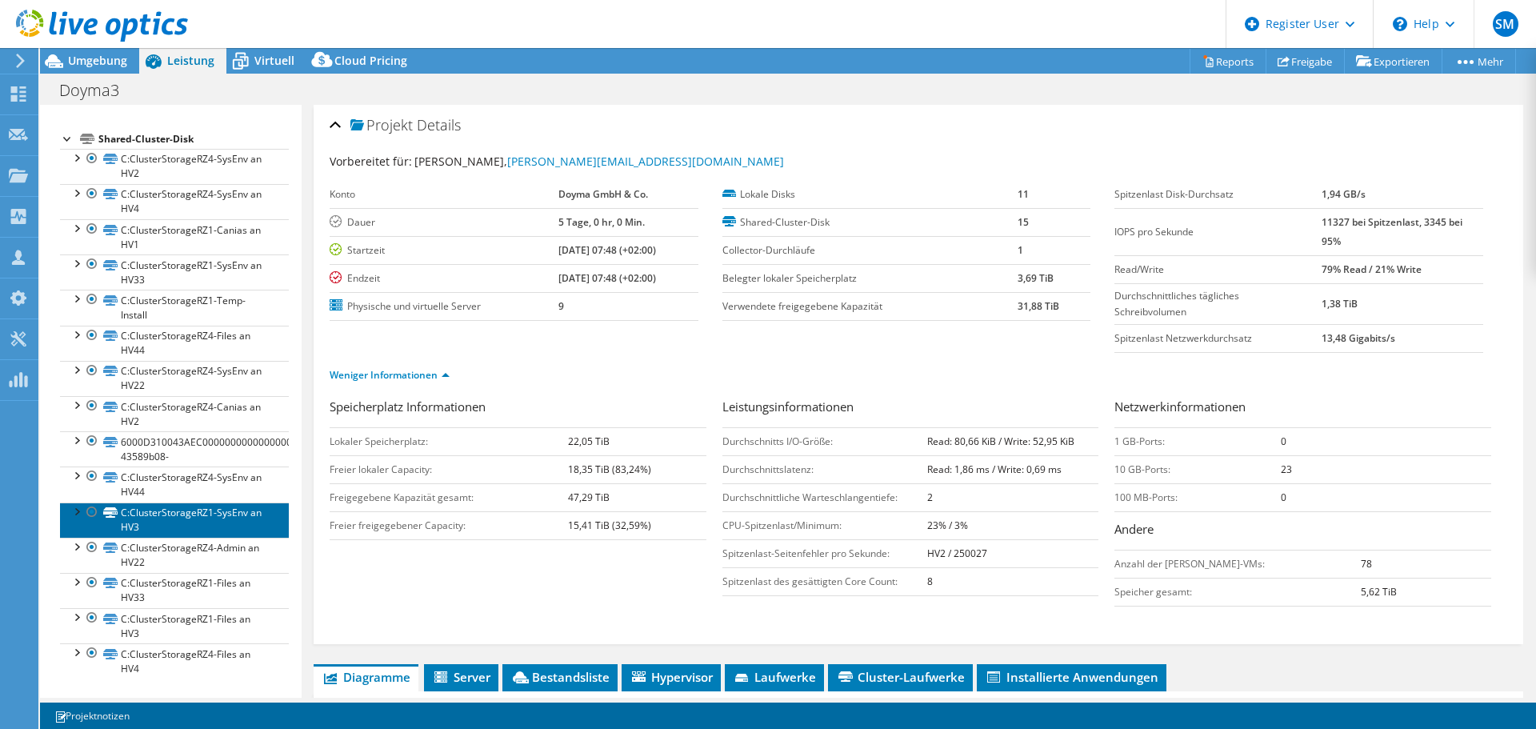
click at [213, 517] on link "C:ClusterStorageRZ1-SysEnv an HV3" at bounding box center [174, 519] width 229 height 35
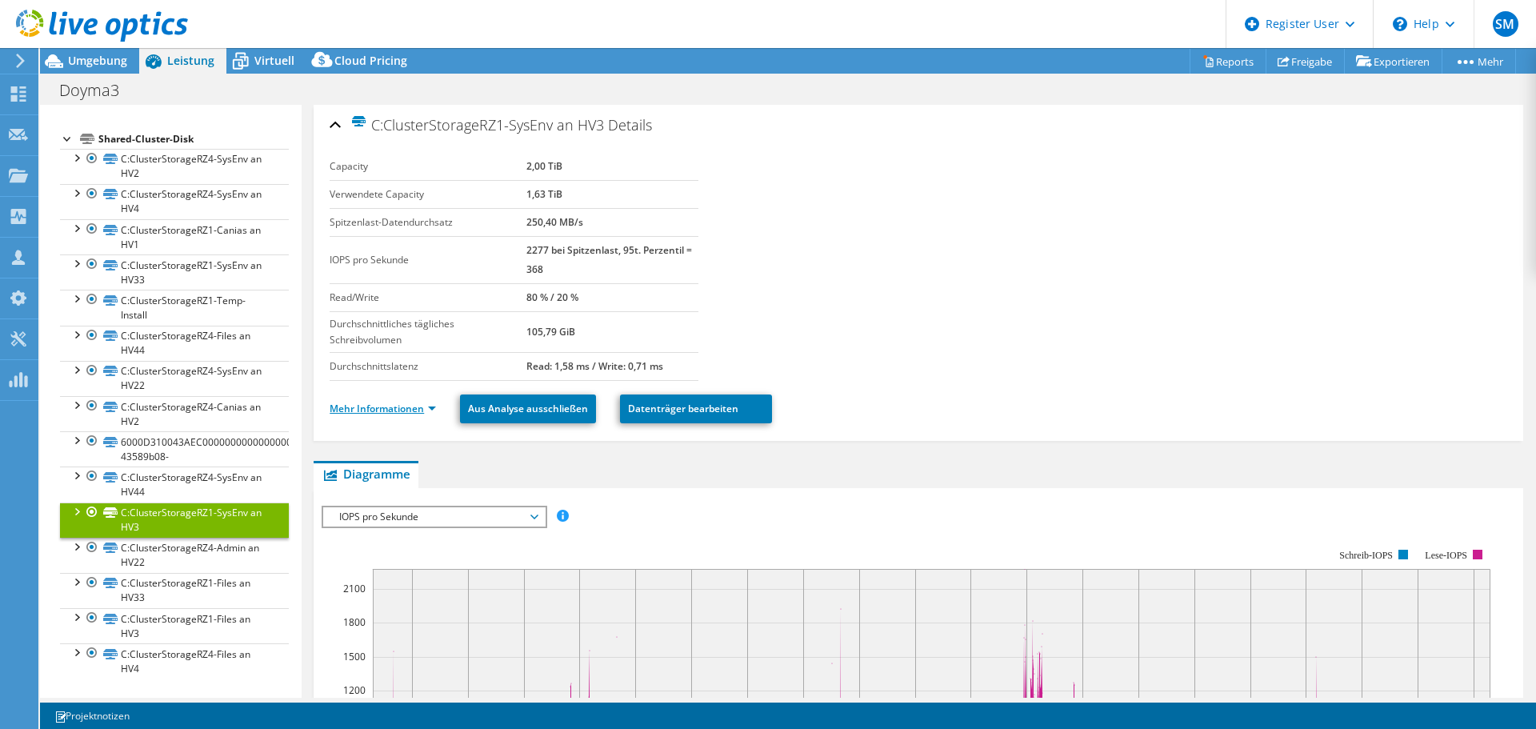
click at [385, 409] on link "Mehr Informationen" at bounding box center [382, 408] width 106 height 14
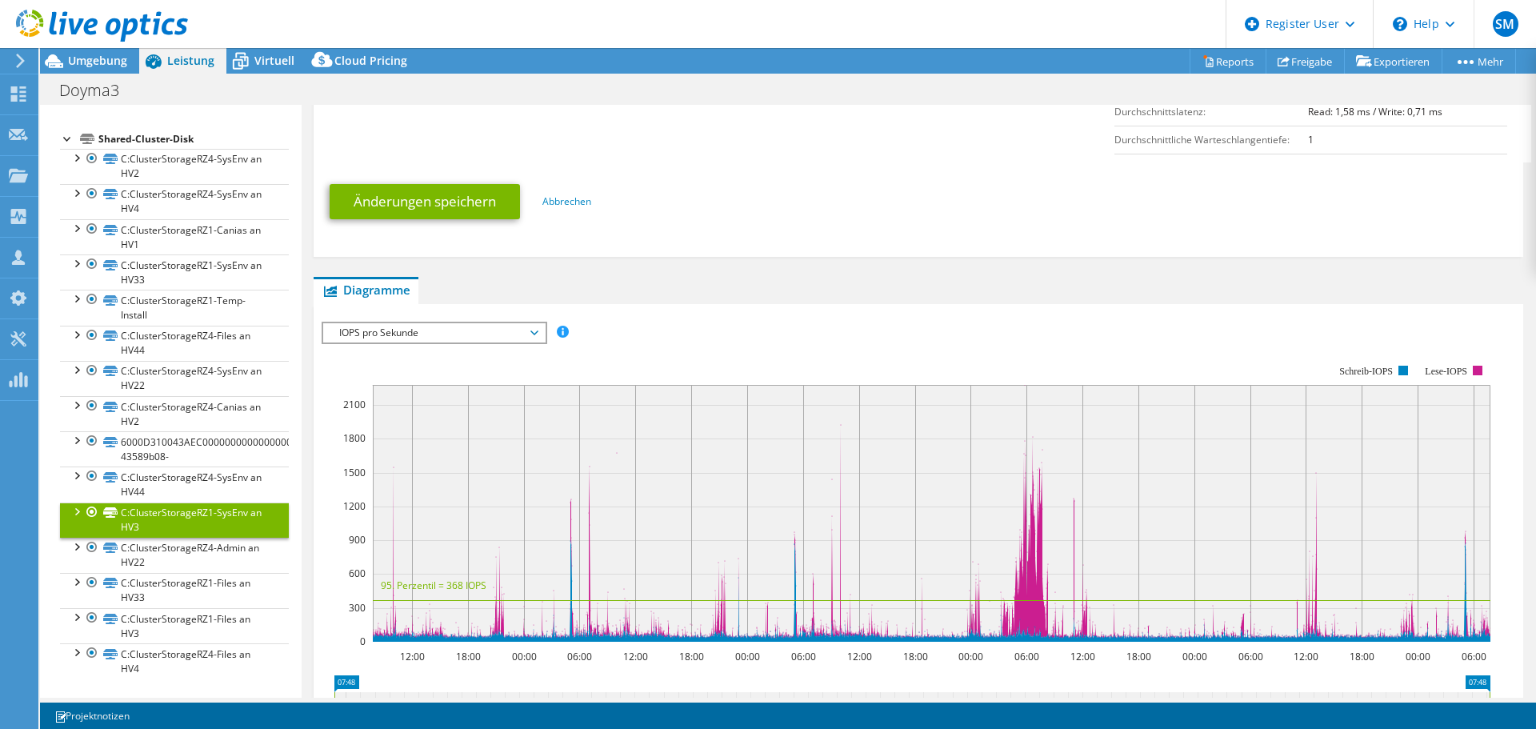
scroll to position [533, 0]
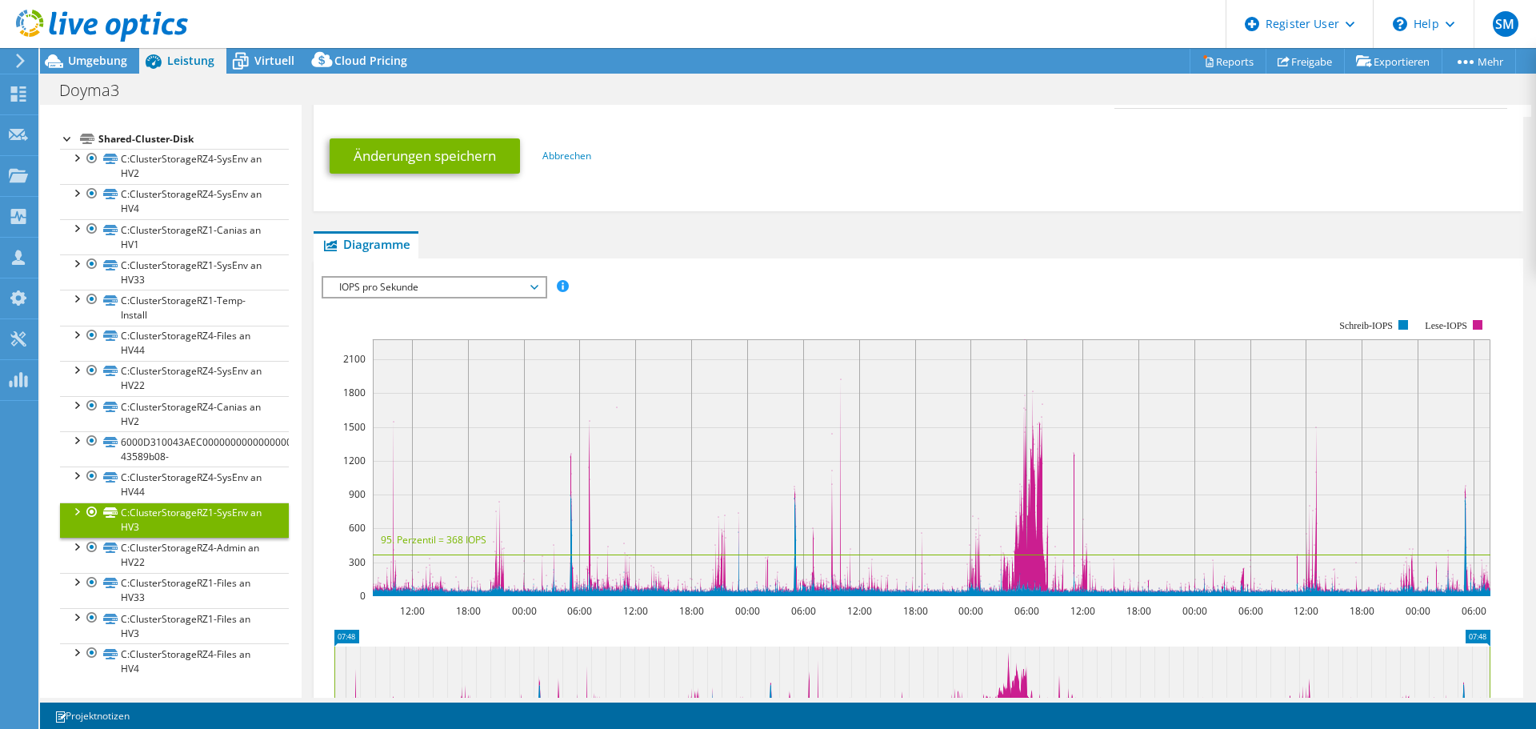
click at [417, 300] on rect at bounding box center [905, 458] width 1168 height 320
click at [422, 293] on span "IOPS pro Sekunde" at bounding box center [434, 287] width 206 height 19
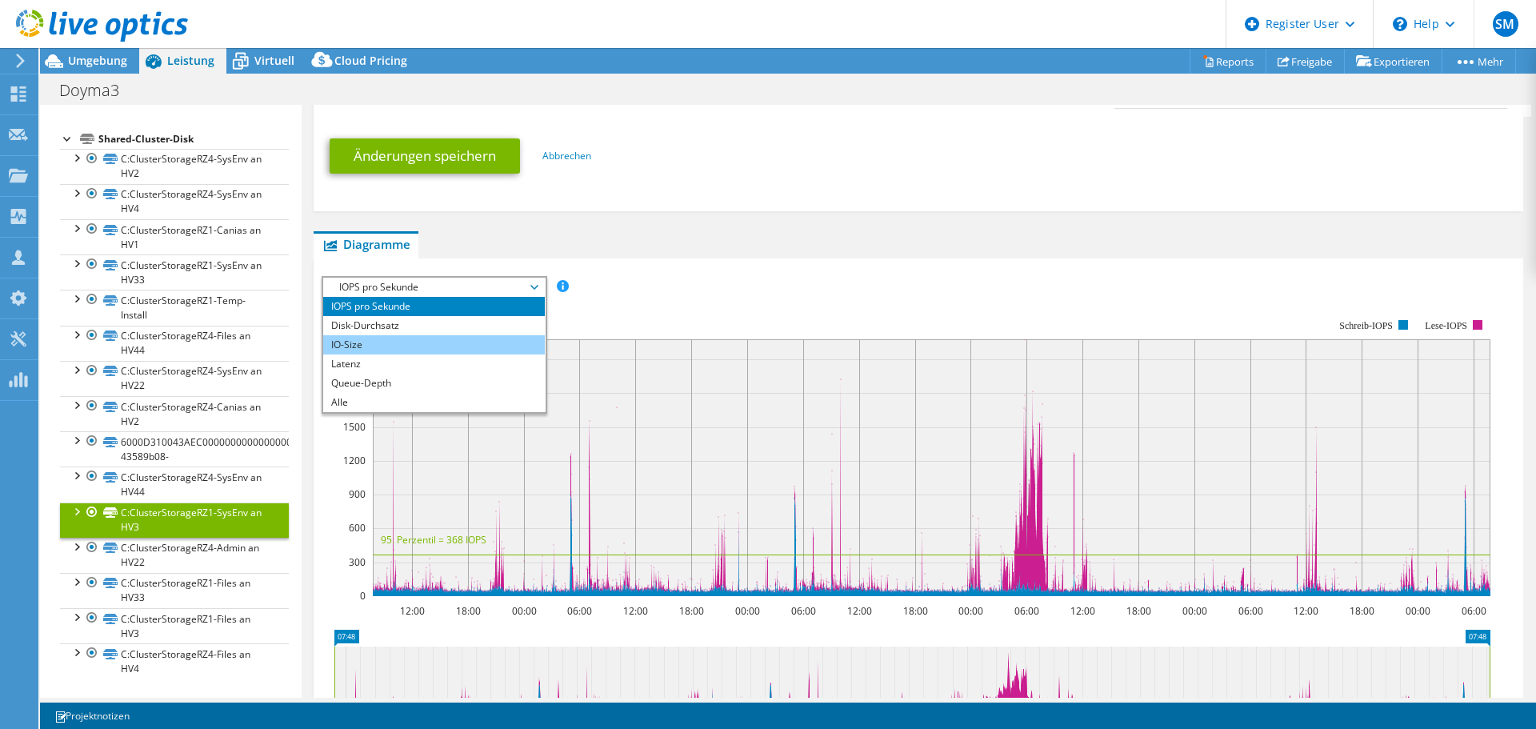
click at [373, 351] on li "IO-Size" at bounding box center [434, 344] width 222 height 19
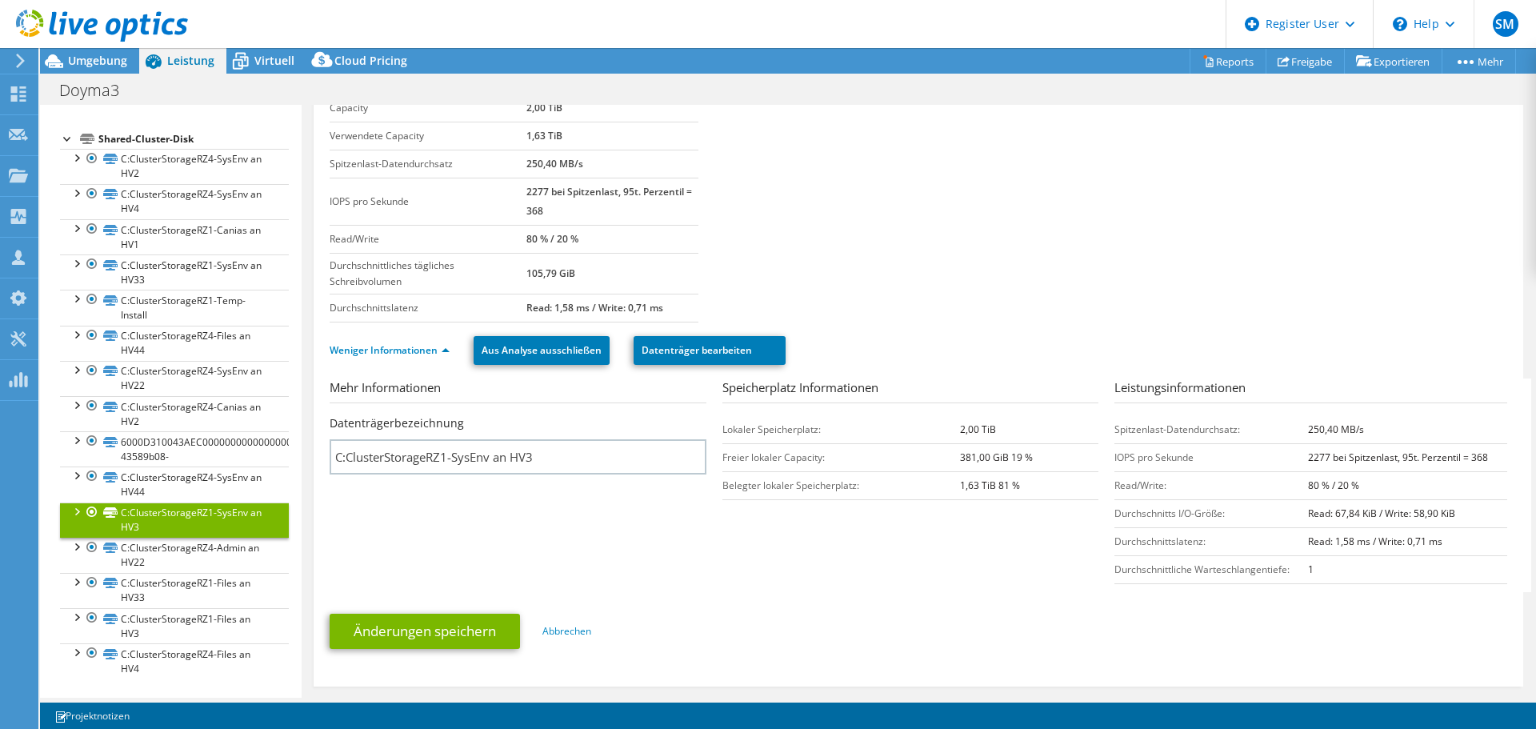
scroll to position [0, 0]
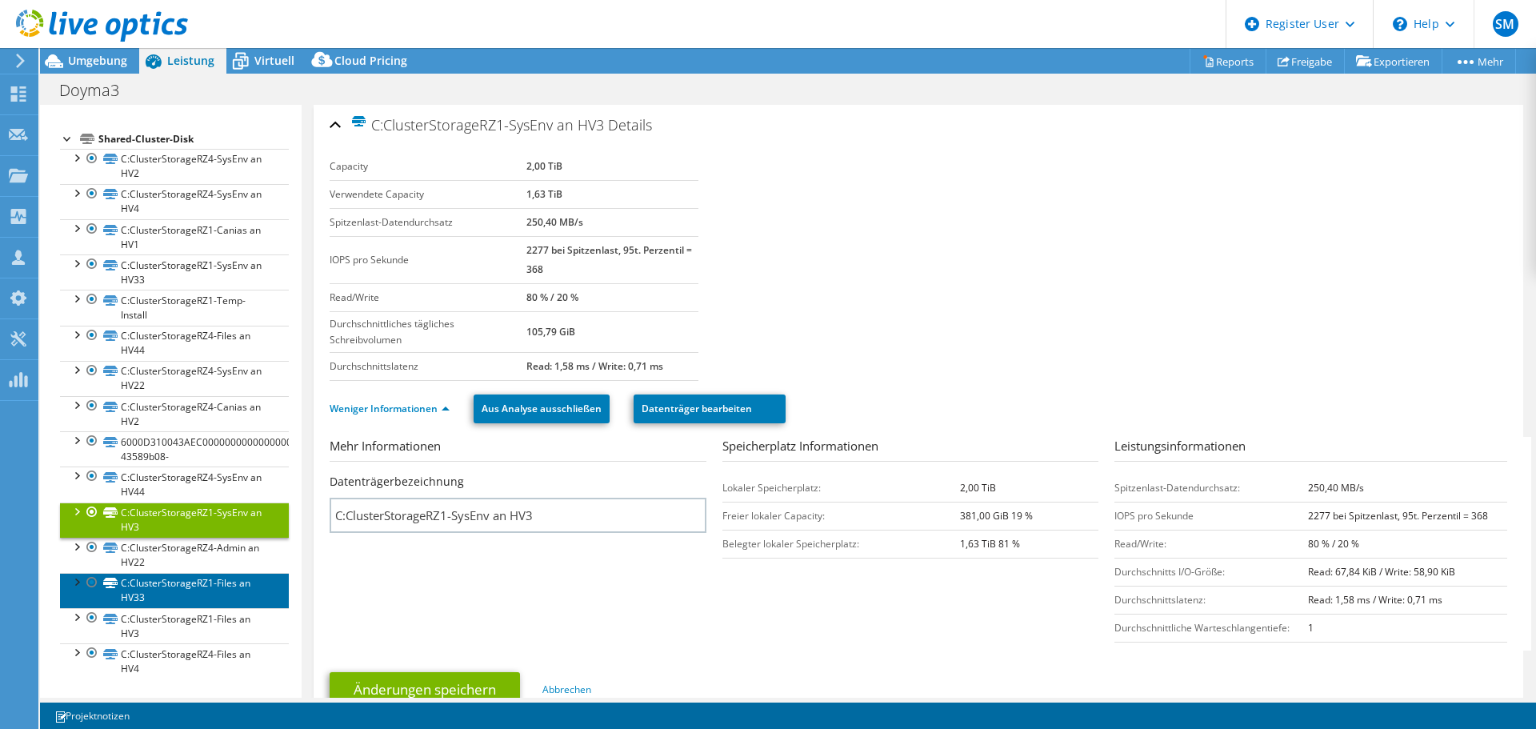
click at [201, 593] on link "C:ClusterStorageRZ1-Files an HV33" at bounding box center [174, 590] width 229 height 35
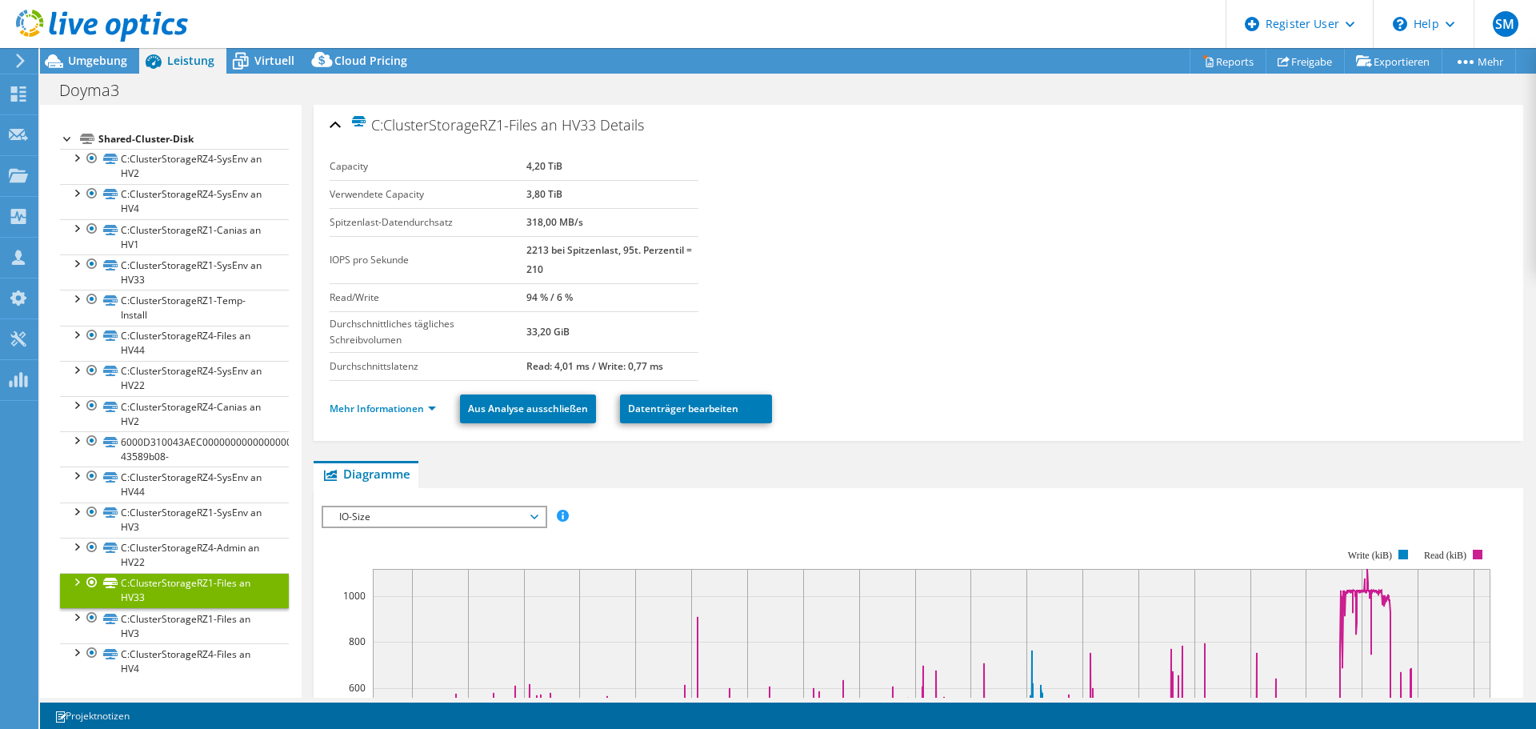
click at [411, 388] on div "Mehr Informationen Aus Analyse ausschließen Datenträger bearbeiten" at bounding box center [917, 409] width 1177 height 56
click at [398, 395] on ul "Mehr Informationen Aus Analyse ausschließen Datenträger bearbeiten" at bounding box center [917, 406] width 1177 height 33
click at [392, 407] on link "Mehr Informationen" at bounding box center [382, 408] width 106 height 14
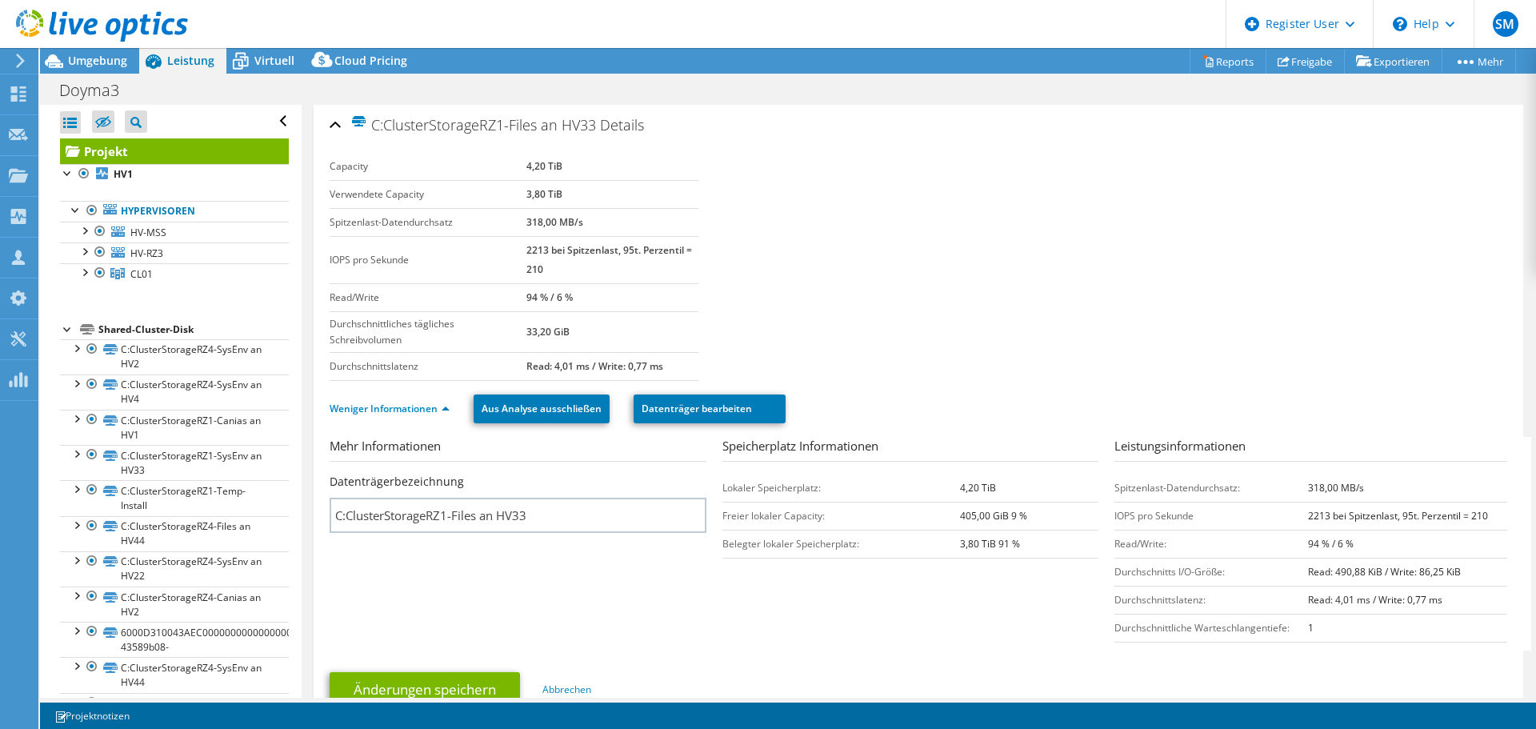
click at [170, 329] on div "Shared-Cluster-Disk" at bounding box center [193, 329] width 190 height 19
click at [178, 346] on link "C:ClusterStorageRZ4-SysEnv an HV2" at bounding box center [174, 356] width 229 height 35
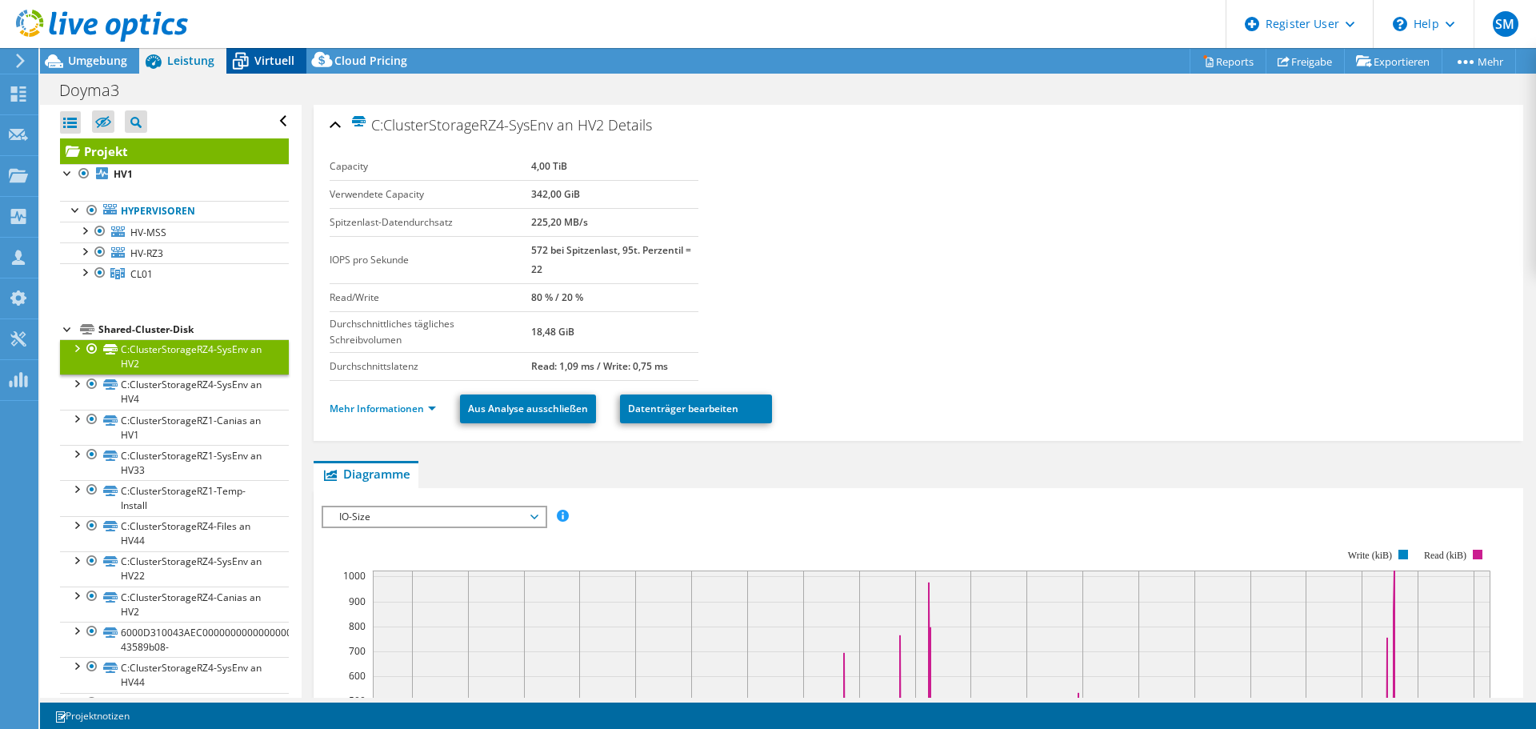
click at [261, 58] on span "Virtuell" at bounding box center [274, 60] width 40 height 15
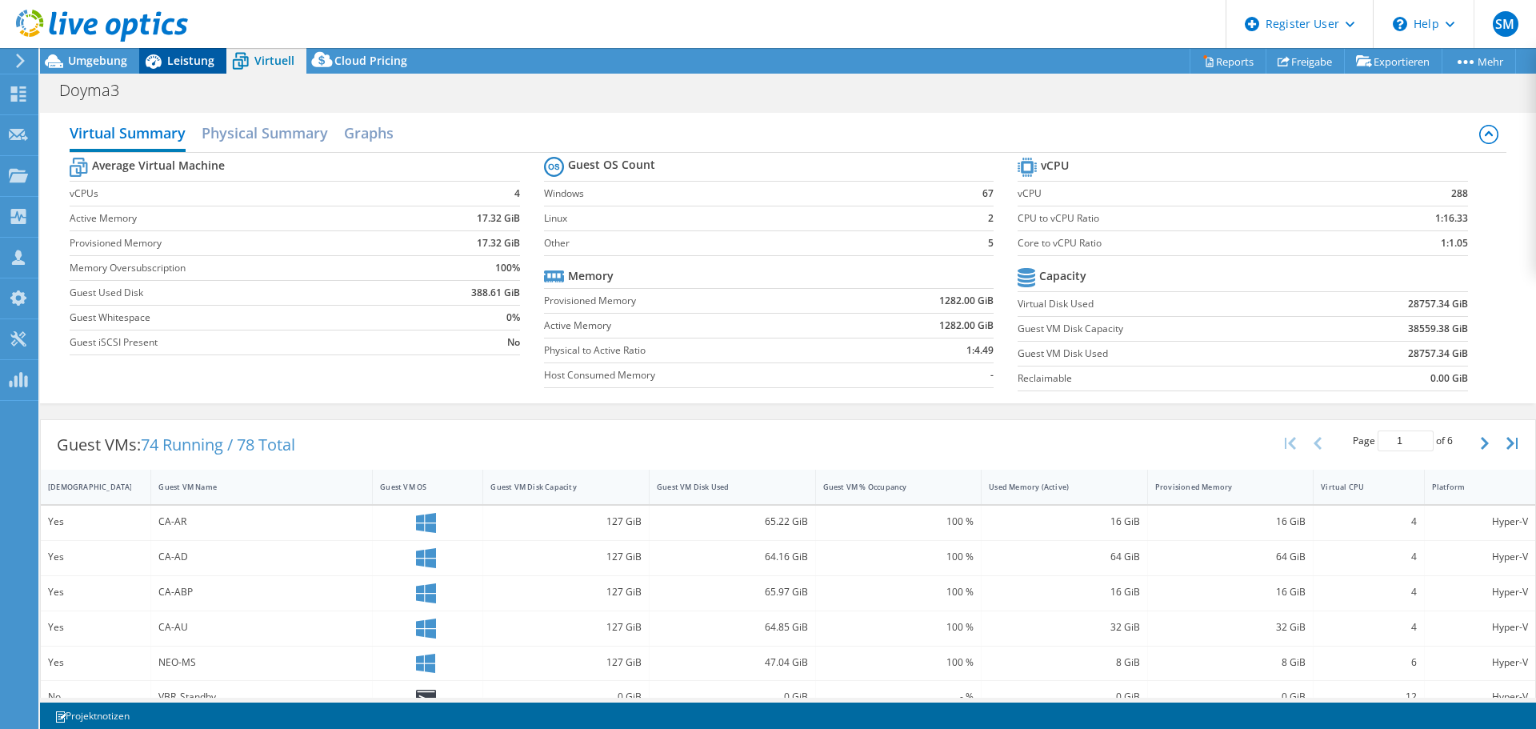
click at [191, 59] on span "Leistung" at bounding box center [190, 60] width 47 height 15
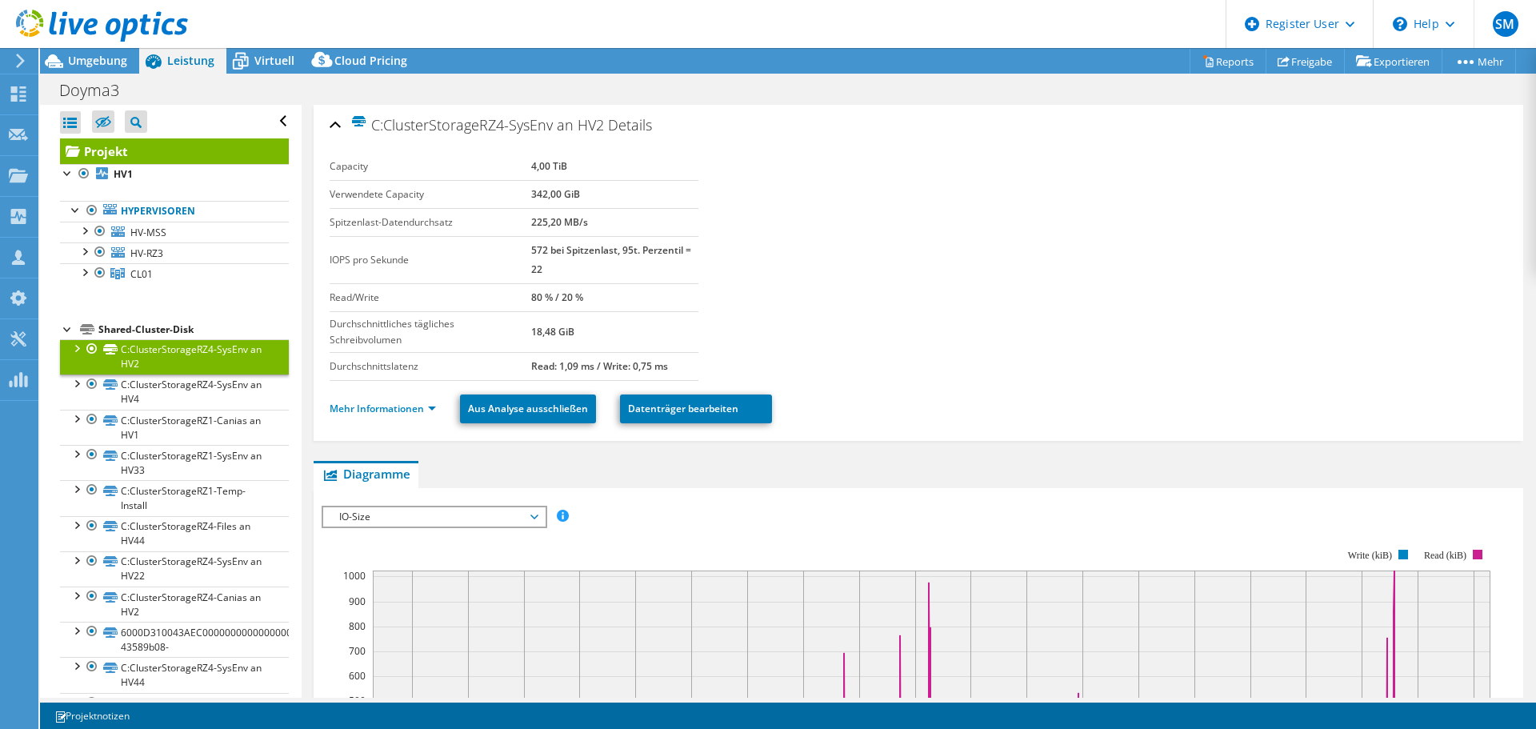
click at [139, 152] on link "Projekt" at bounding box center [174, 151] width 229 height 26
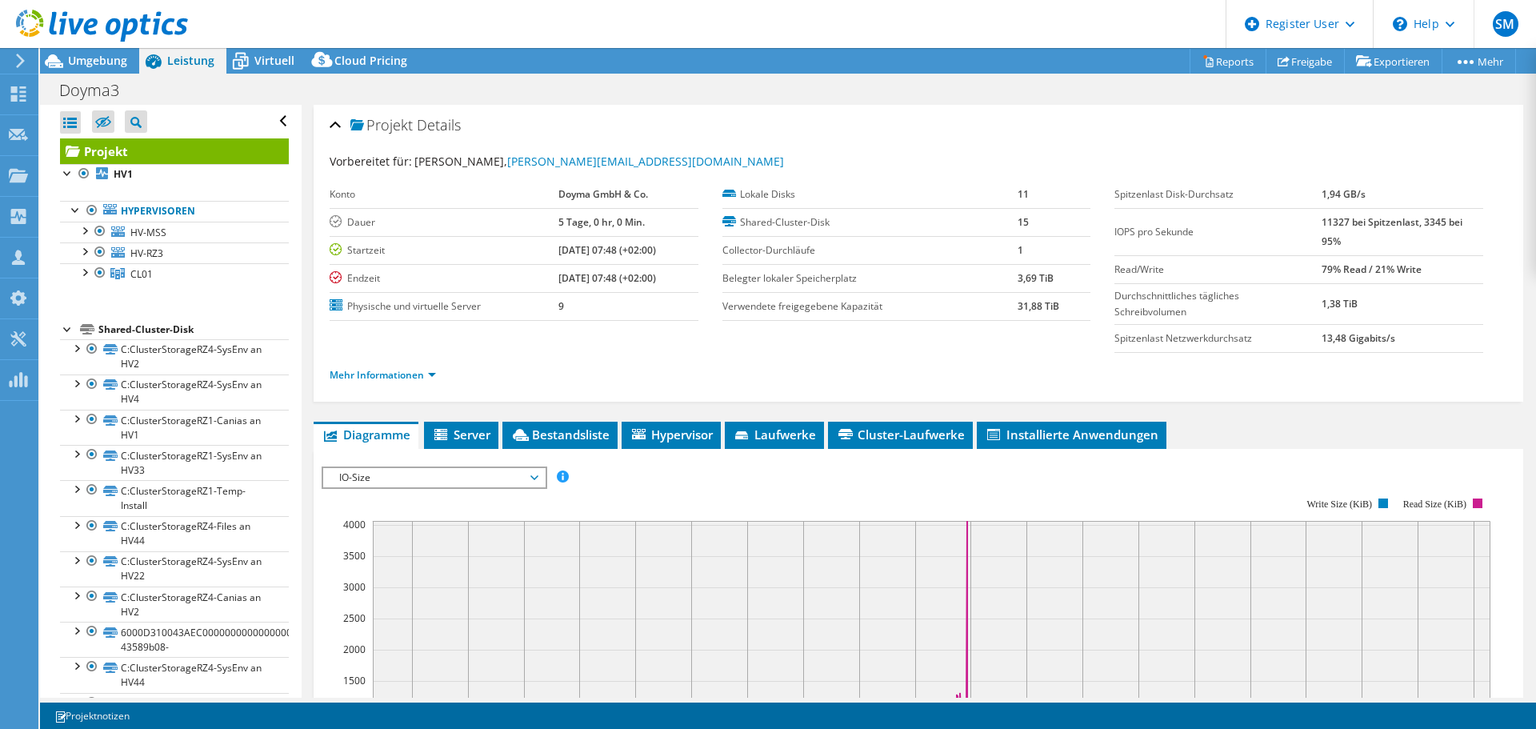
click at [572, 420] on div "Projekt Details Vorbereitet für: Oliver Rummrich, Oliver.Rummrich@Doyma.de Kont…" at bounding box center [918, 614] width 1233 height 1018
click at [577, 432] on span "Bestandsliste" at bounding box center [559, 434] width 99 height 16
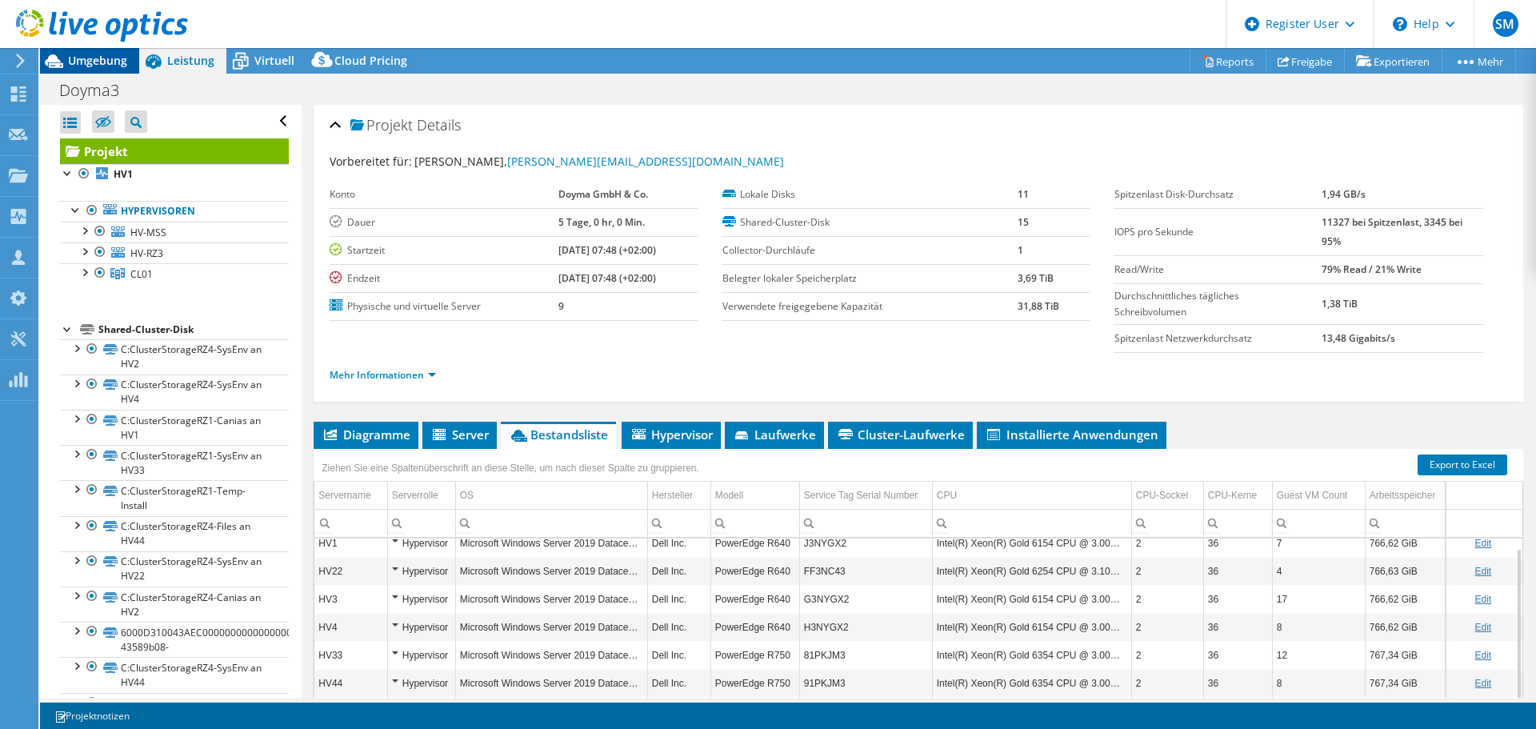
click at [91, 65] on span "Umgebung" at bounding box center [97, 60] width 59 height 15
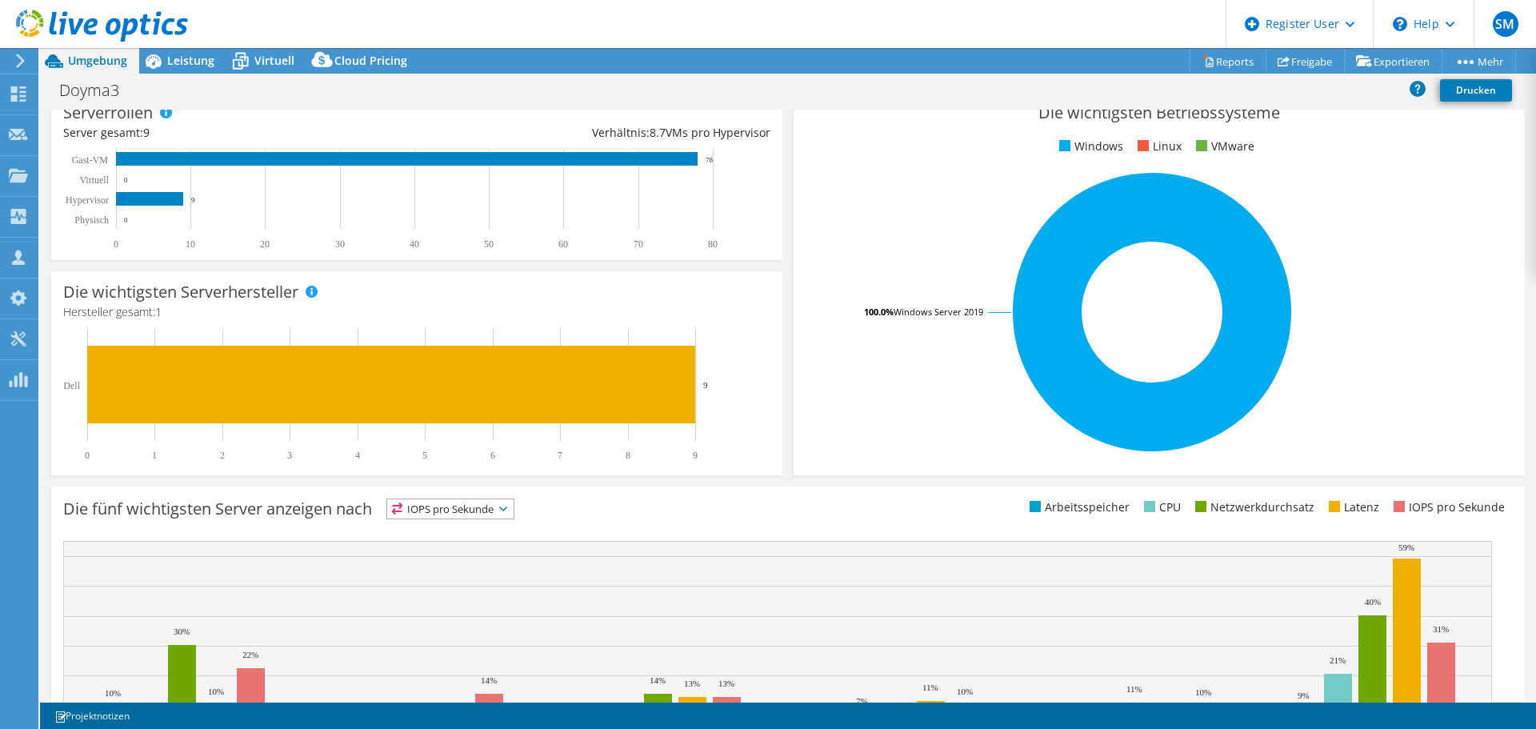
scroll to position [339, 0]
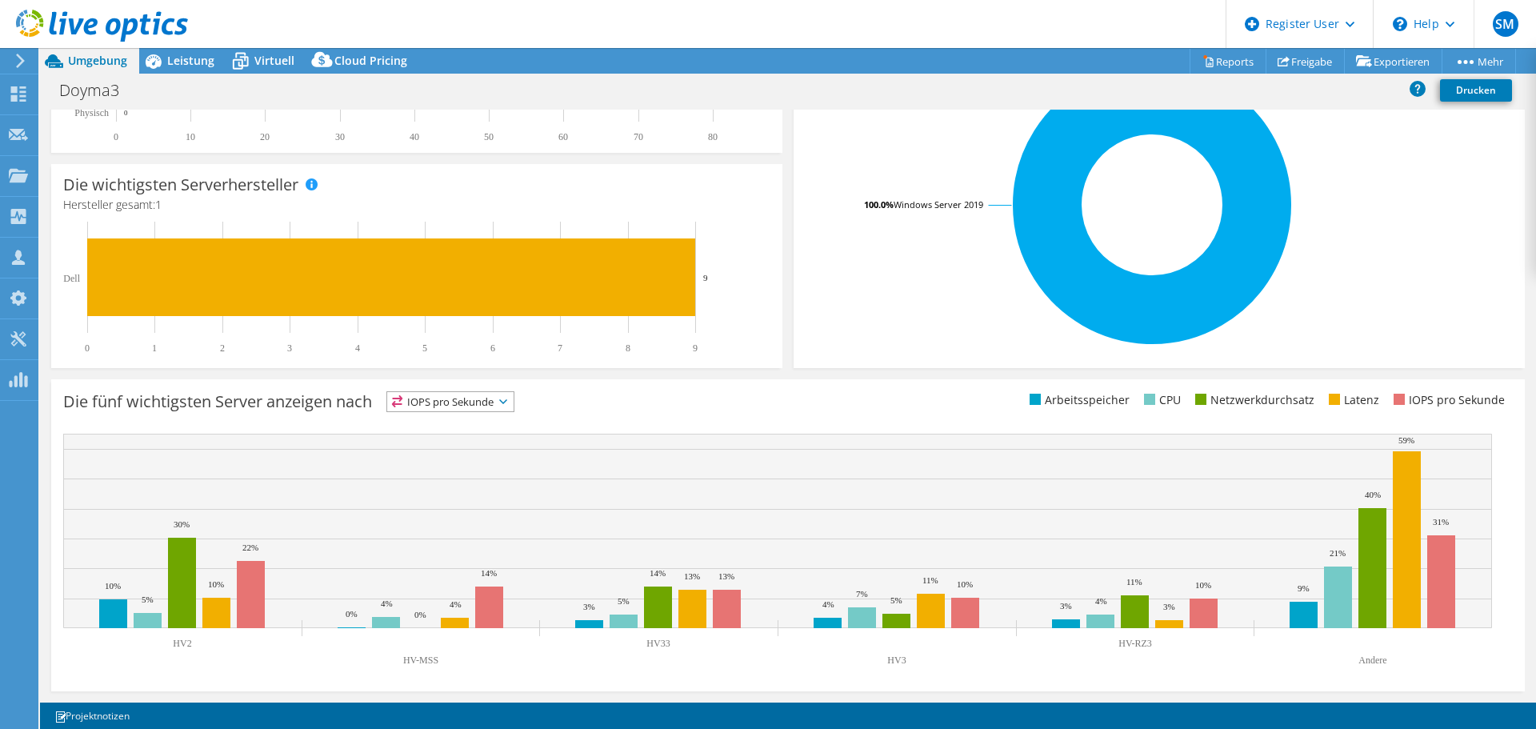
click at [476, 407] on span "IOPS pro Sekunde" at bounding box center [450, 401] width 126 height 19
click at [481, 440] on li "Arbeitsspeicher" at bounding box center [450, 444] width 126 height 22
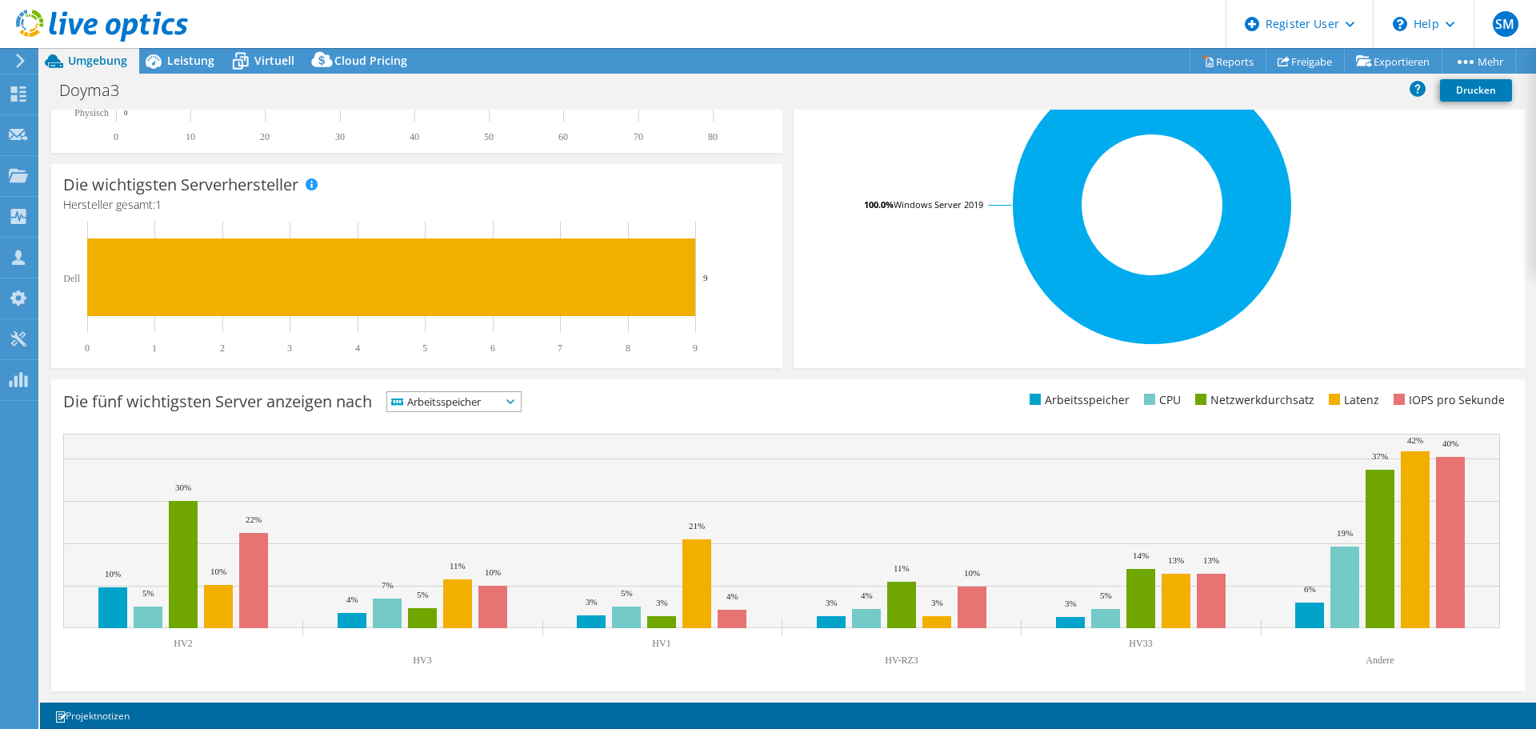
click at [461, 404] on span "Arbeitsspeicher" at bounding box center [444, 401] width 114 height 19
click at [443, 457] on li "CPU" at bounding box center [454, 467] width 134 height 22
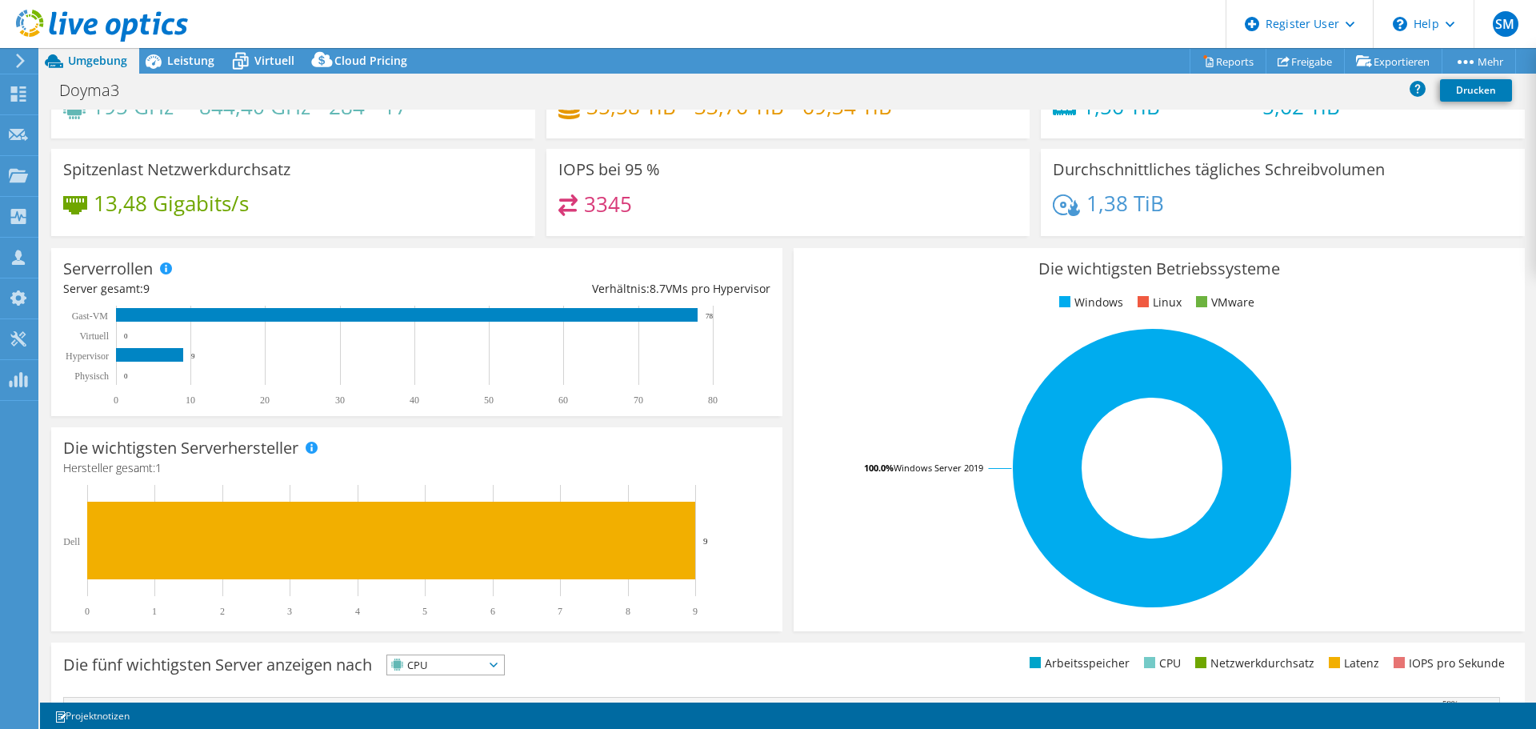
scroll to position [0, 0]
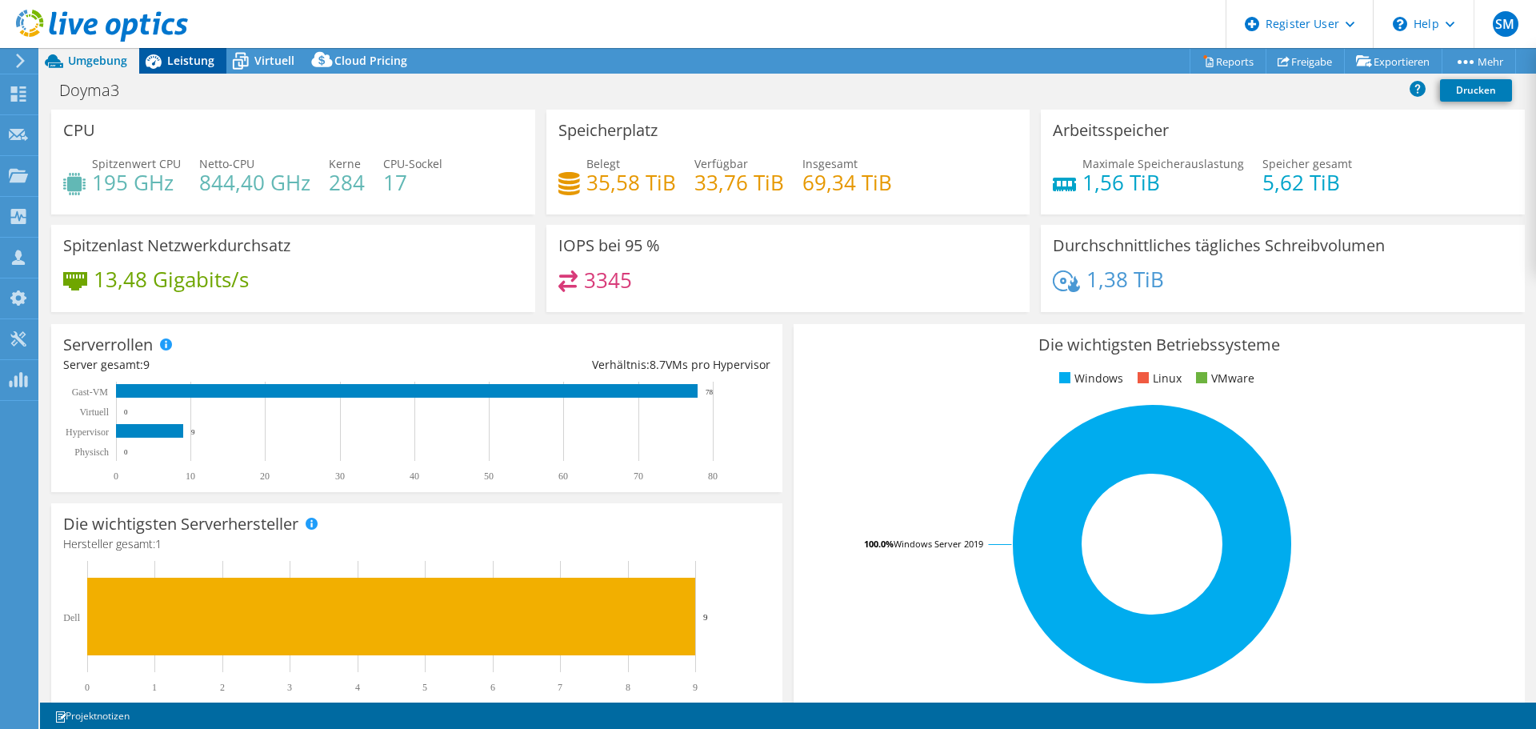
click at [165, 58] on icon at bounding box center [153, 61] width 28 height 28
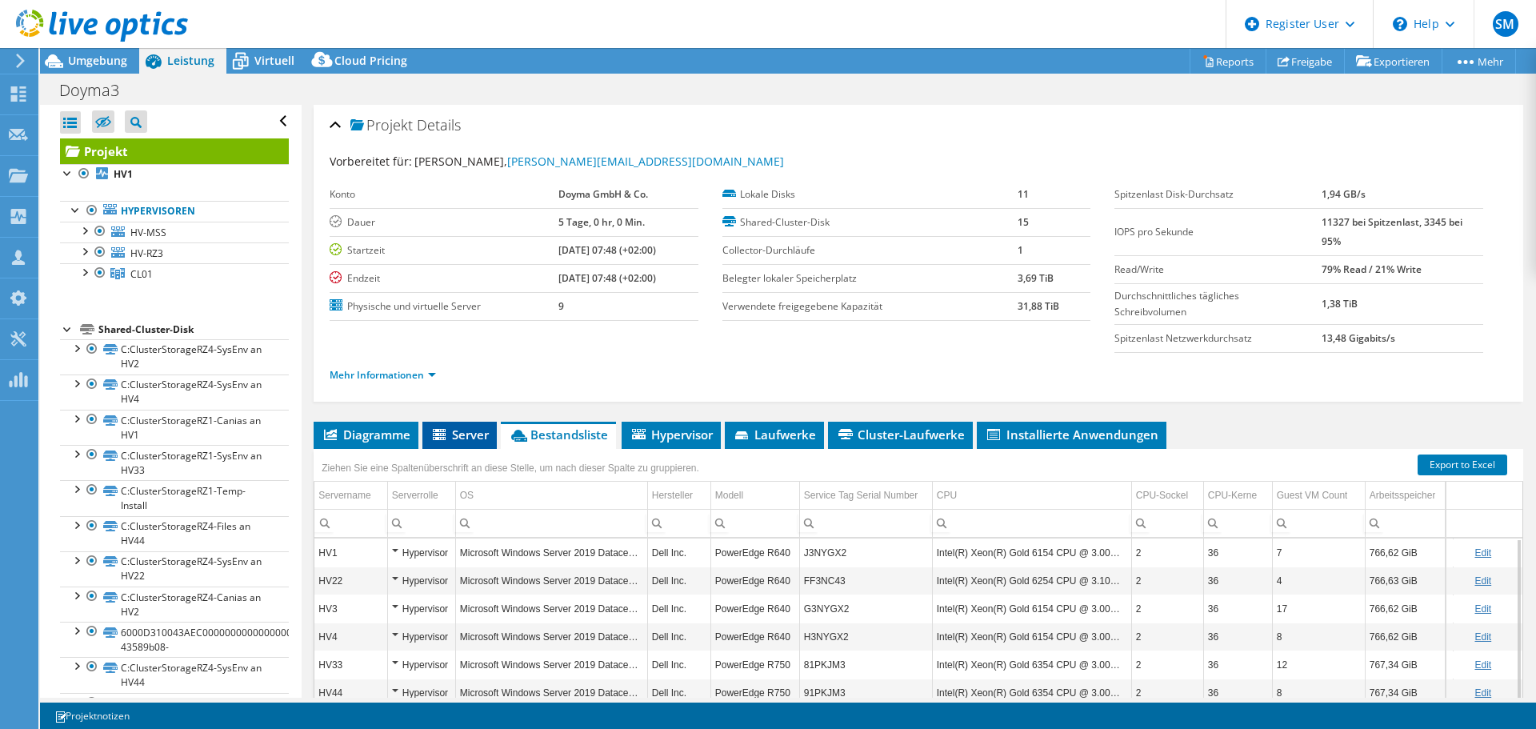
click at [464, 430] on span "Server" at bounding box center [459, 434] width 58 height 16
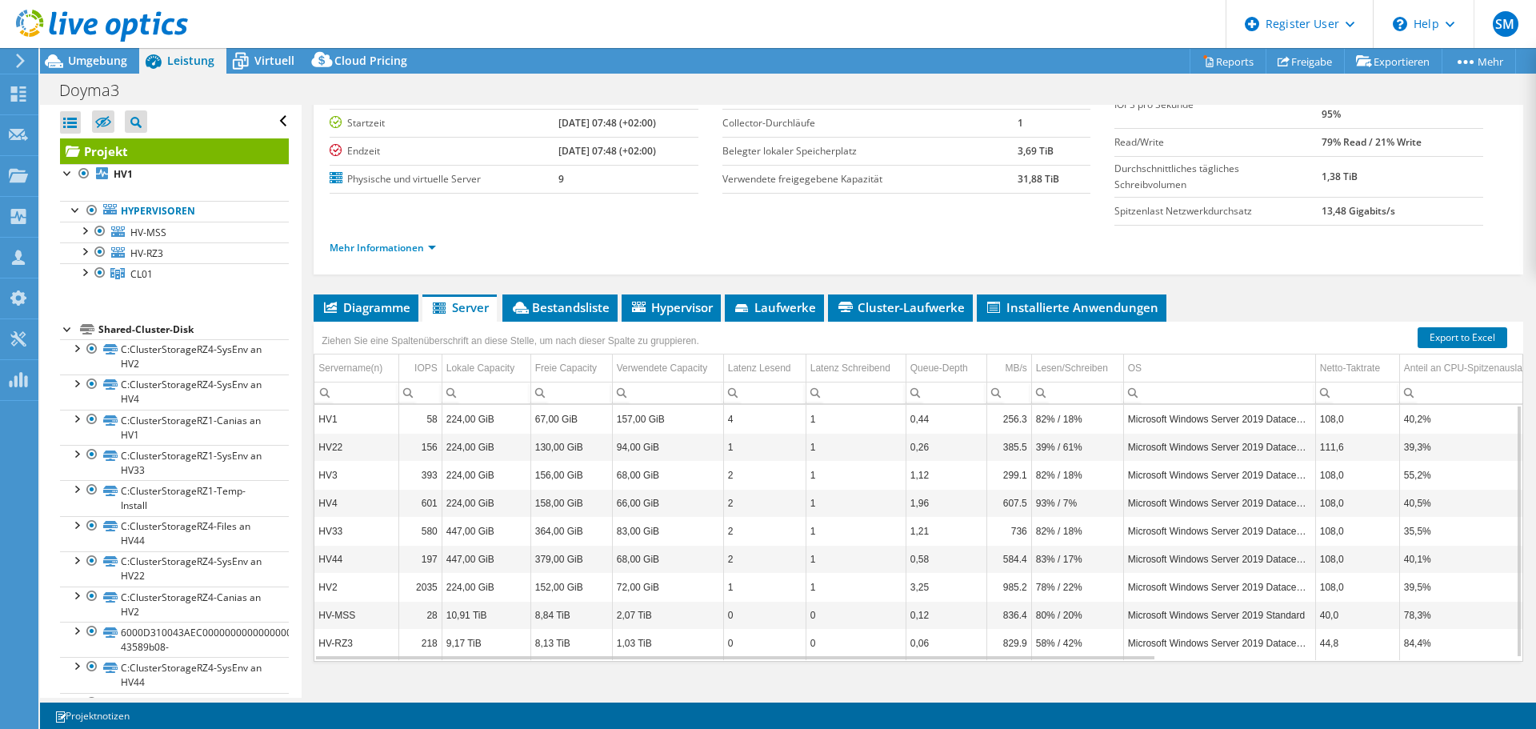
scroll to position [152, 0]
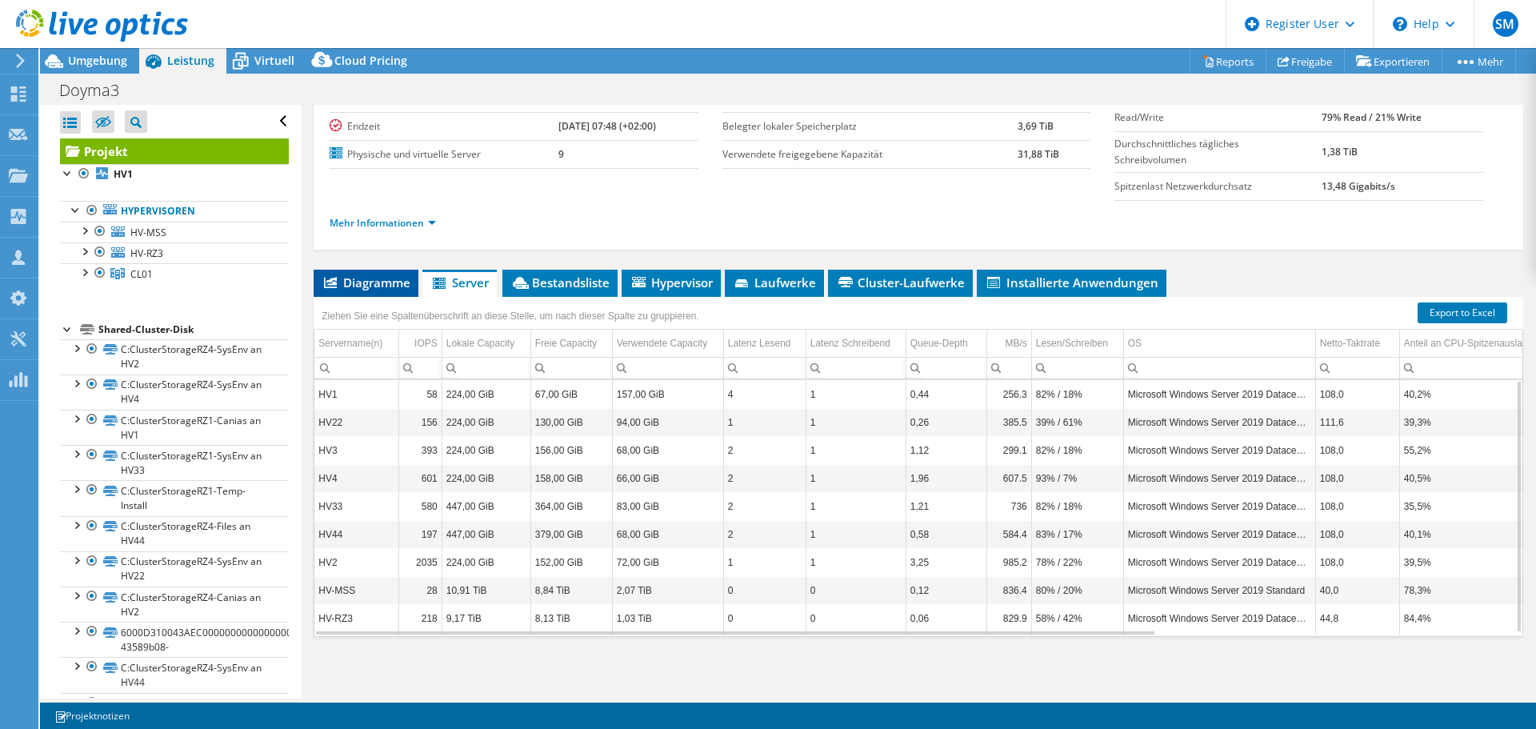
click at [366, 278] on span "Diagramme" at bounding box center [365, 282] width 89 height 16
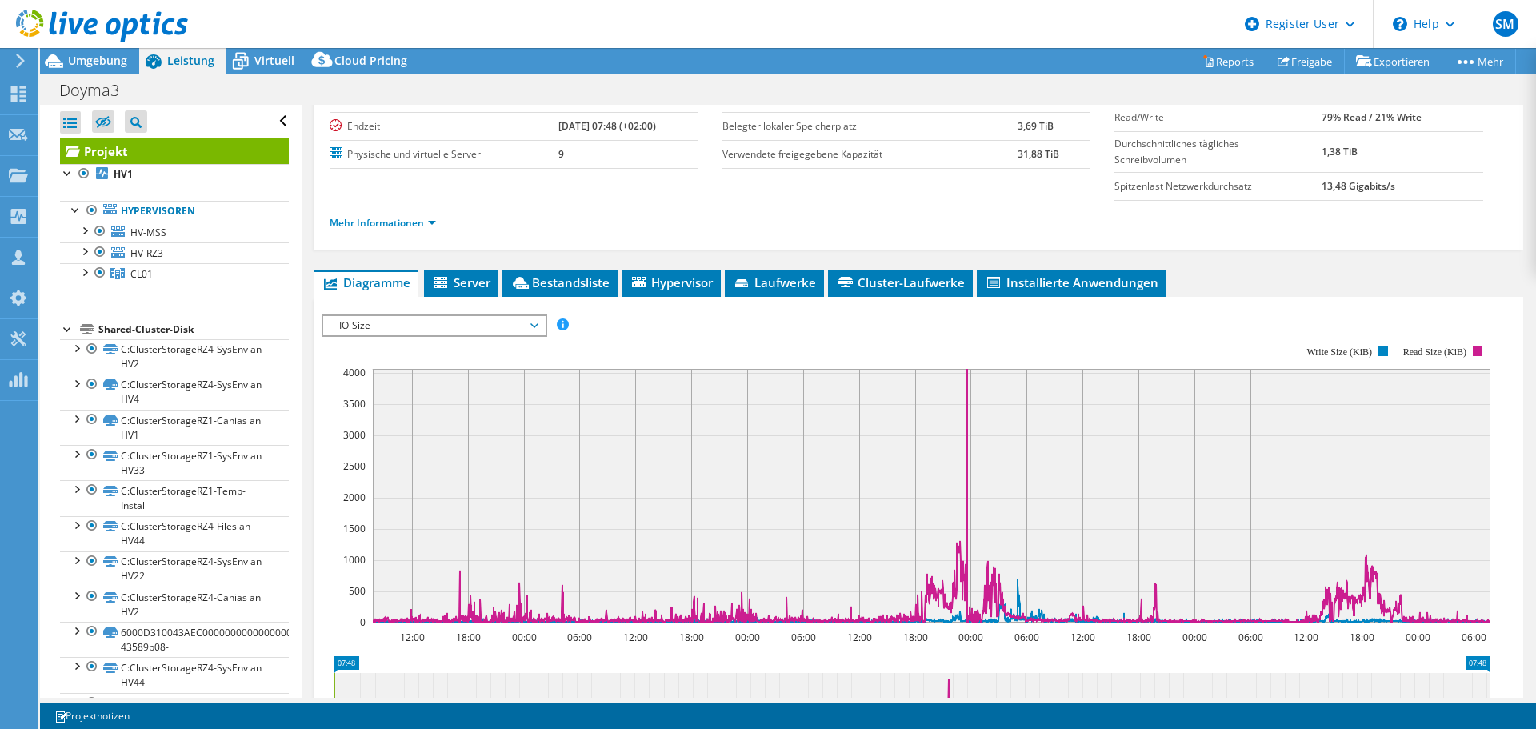
click at [417, 320] on span "IO-Size" at bounding box center [434, 325] width 206 height 19
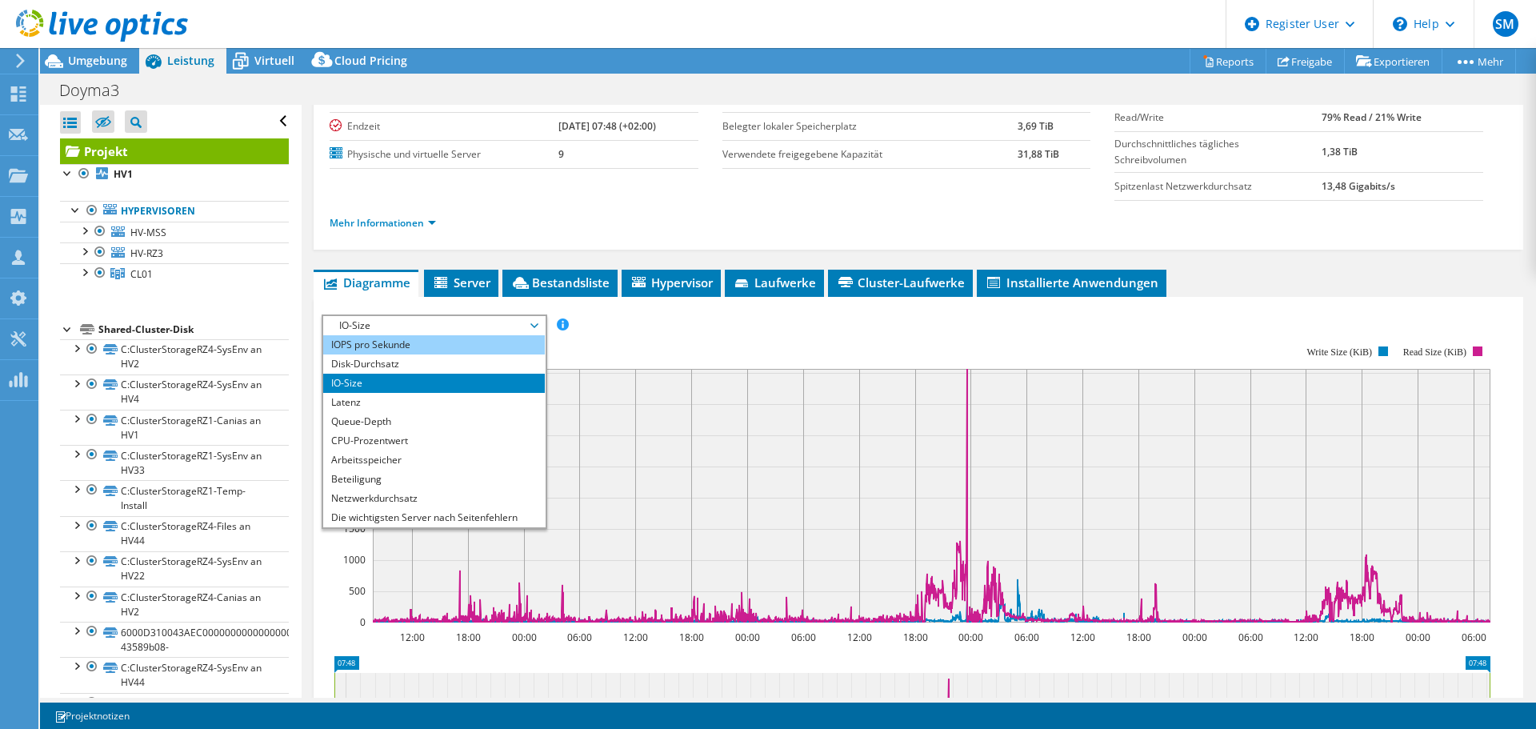
click at [372, 347] on li "IOPS pro Sekunde" at bounding box center [434, 344] width 222 height 19
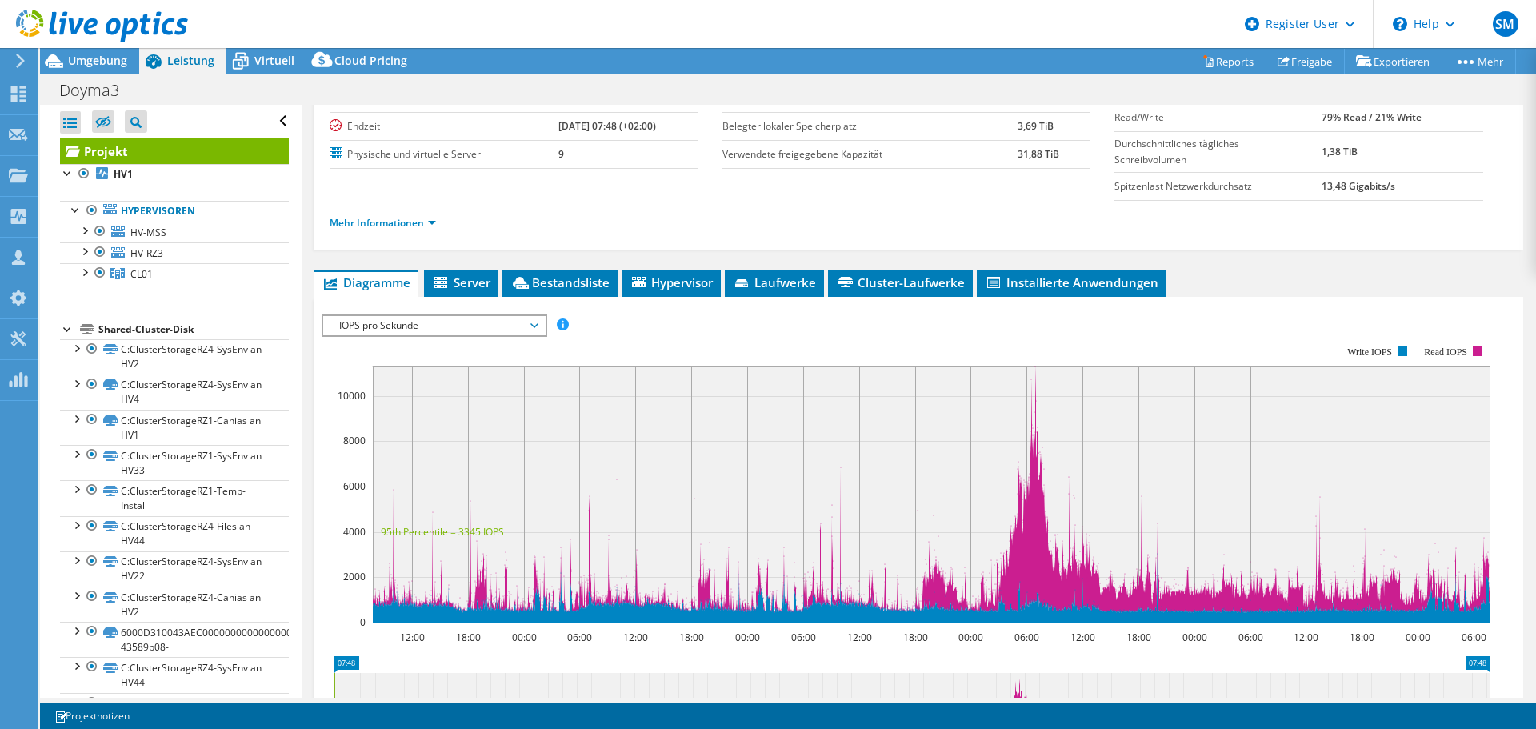
click at [497, 329] on span "IOPS pro Sekunde" at bounding box center [434, 325] width 206 height 19
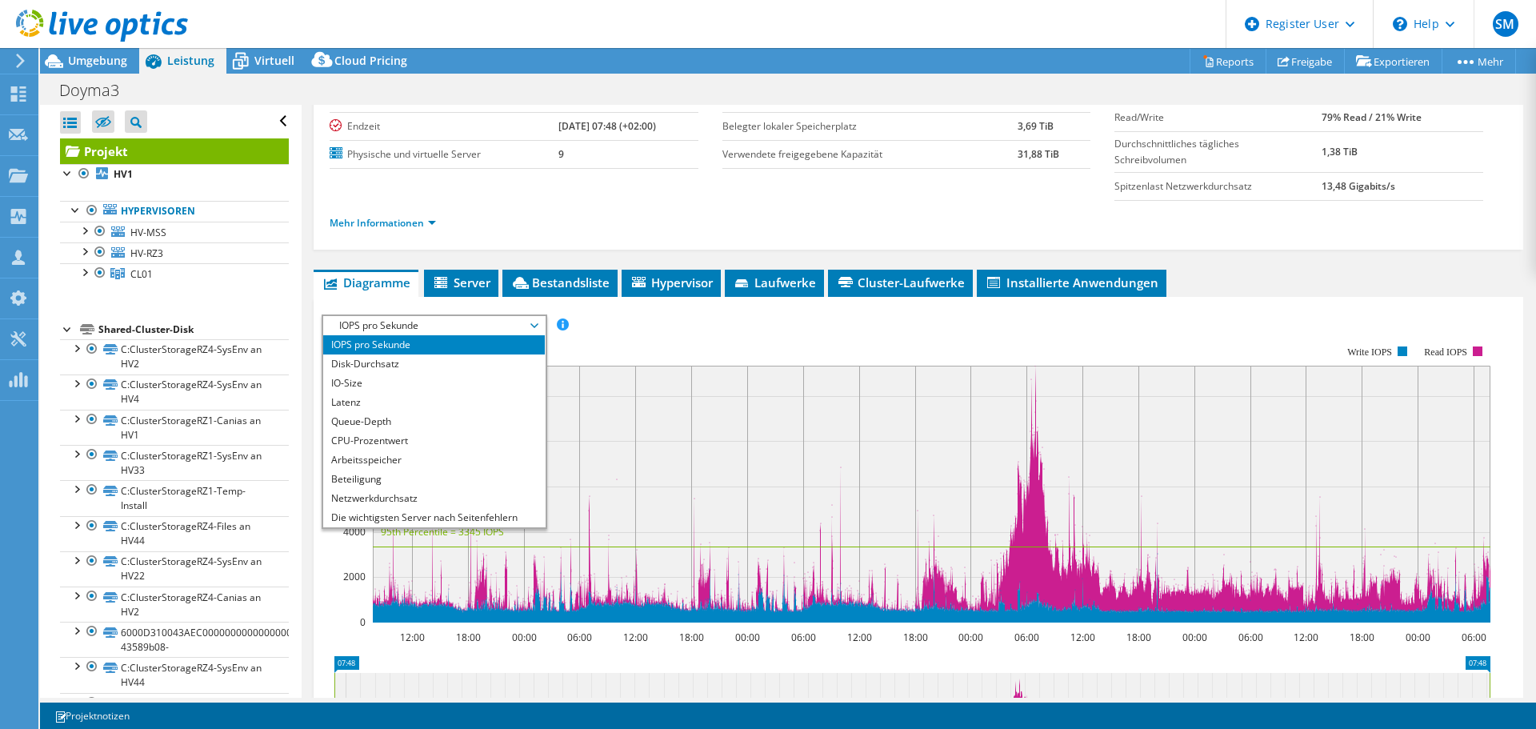
click at [785, 330] on rect at bounding box center [905, 484] width 1168 height 320
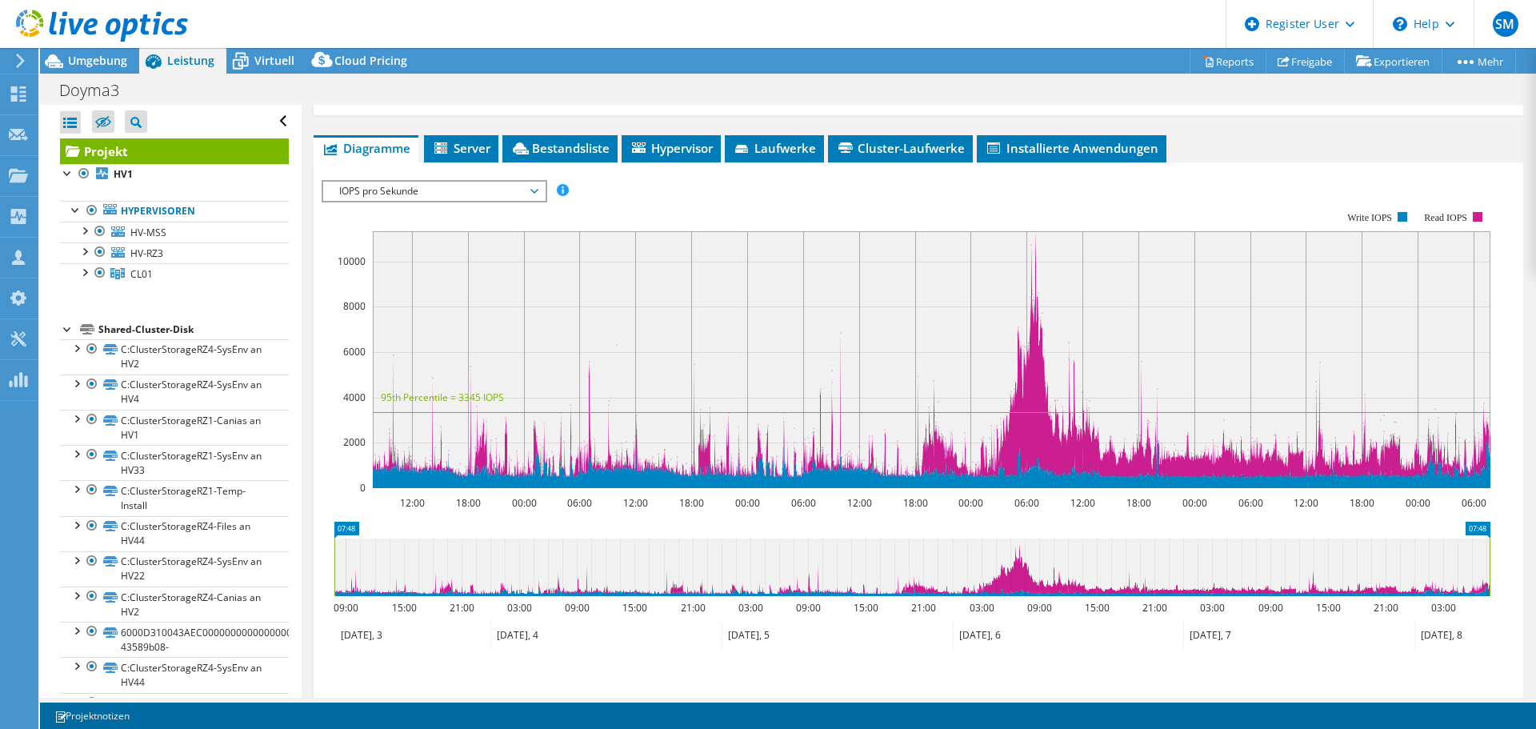
scroll to position [425, 0]
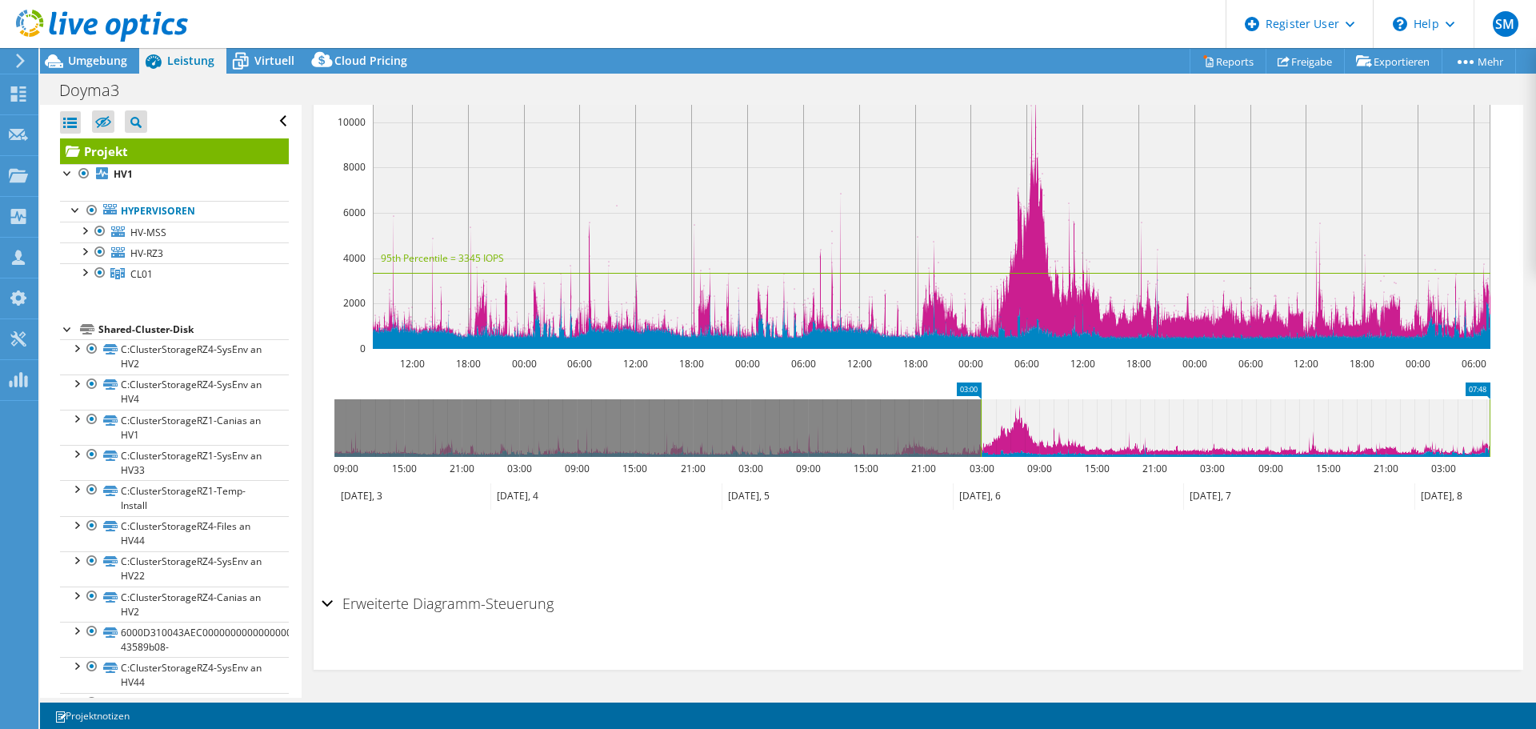
drag, startPoint x: 333, startPoint y: 417, endPoint x: 979, endPoint y: 423, distance: 646.2
click at [979, 423] on rect at bounding box center [980, 428] width 6 height 58
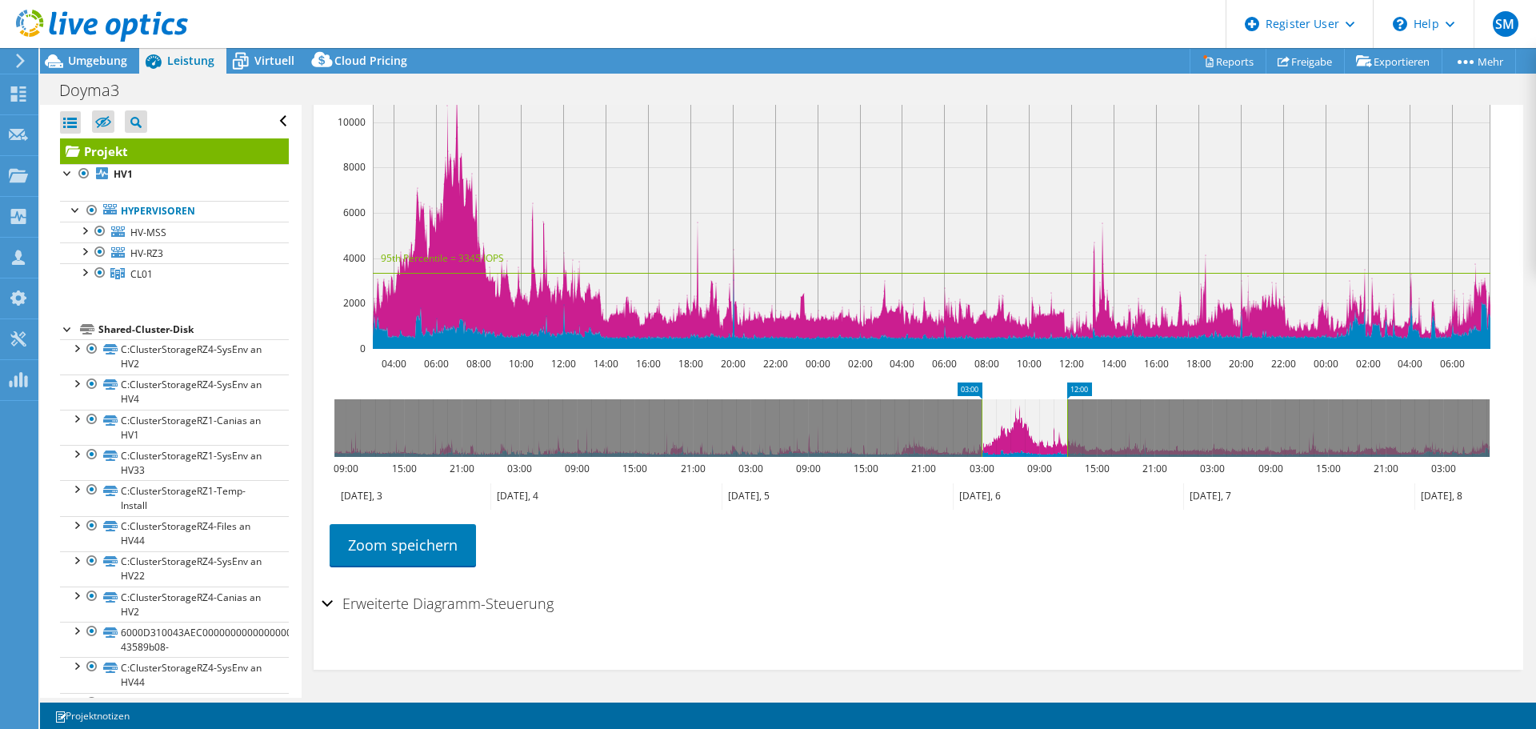
drag, startPoint x: 1491, startPoint y: 421, endPoint x: 1068, endPoint y: 424, distance: 422.3
click at [1068, 424] on rect at bounding box center [1067, 428] width 6 height 58
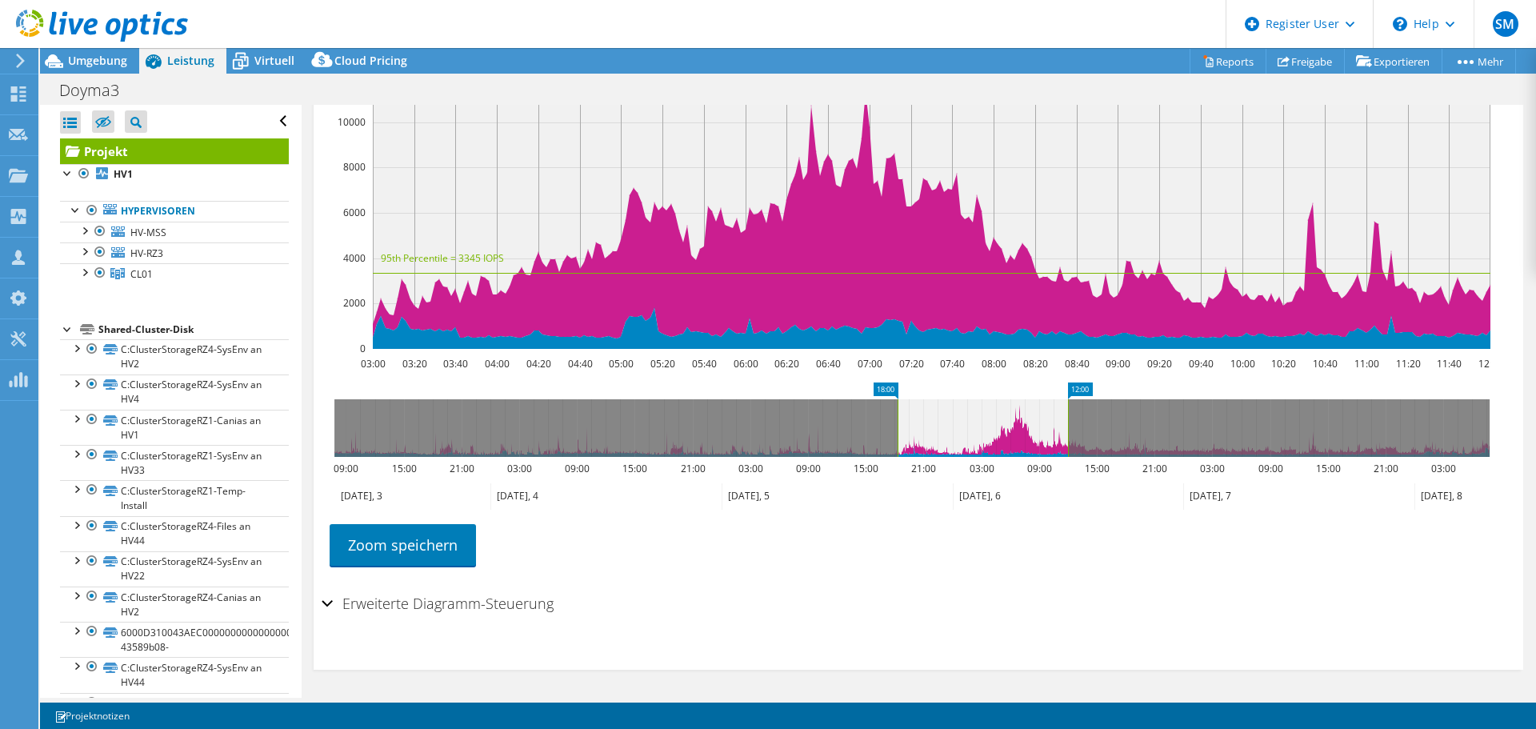
drag, startPoint x: 981, startPoint y: 436, endPoint x: 897, endPoint y: 429, distance: 84.2
click at [897, 429] on rect at bounding box center [897, 428] width 6 height 58
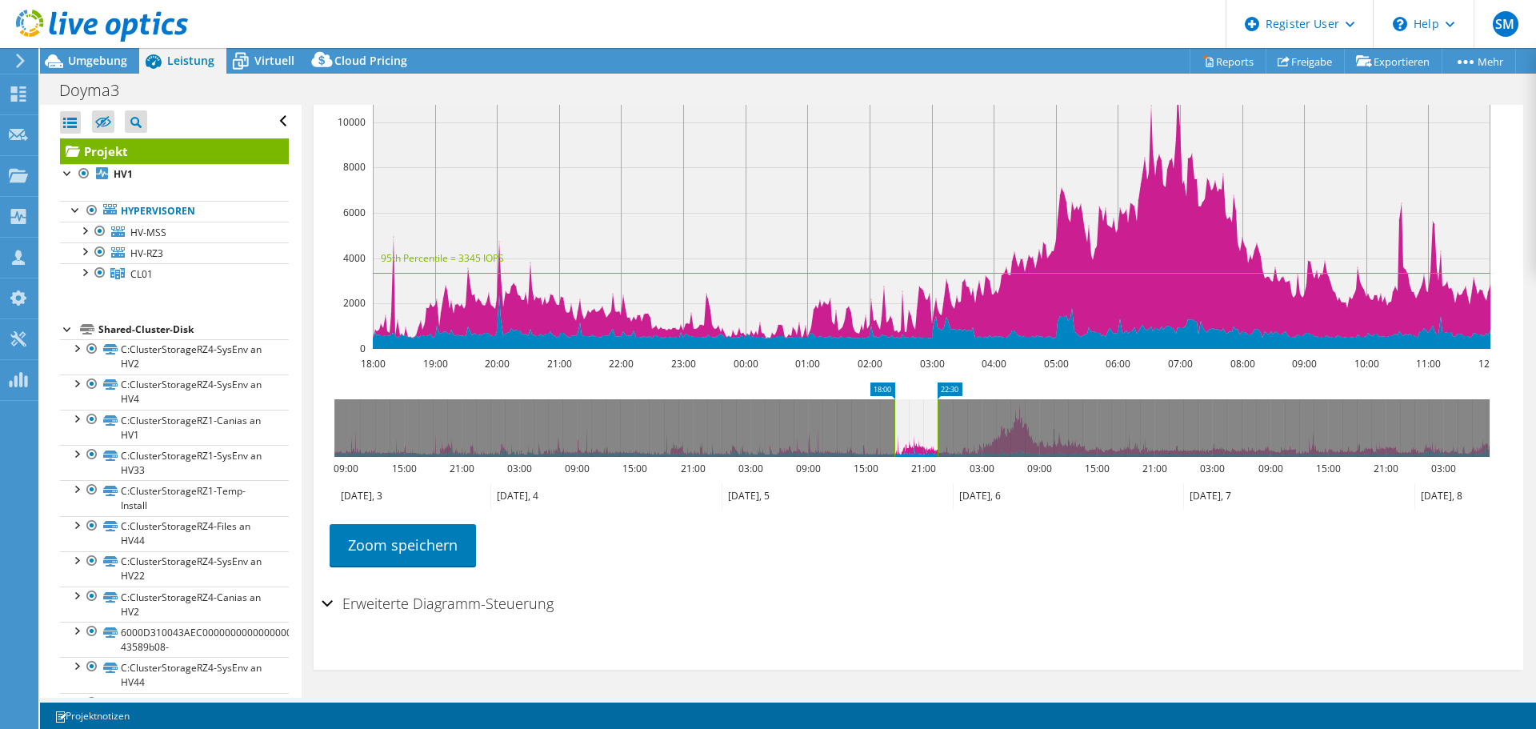
drag, startPoint x: 1071, startPoint y: 419, endPoint x: 940, endPoint y: 415, distance: 130.4
click at [940, 415] on rect at bounding box center [937, 428] width 6 height 58
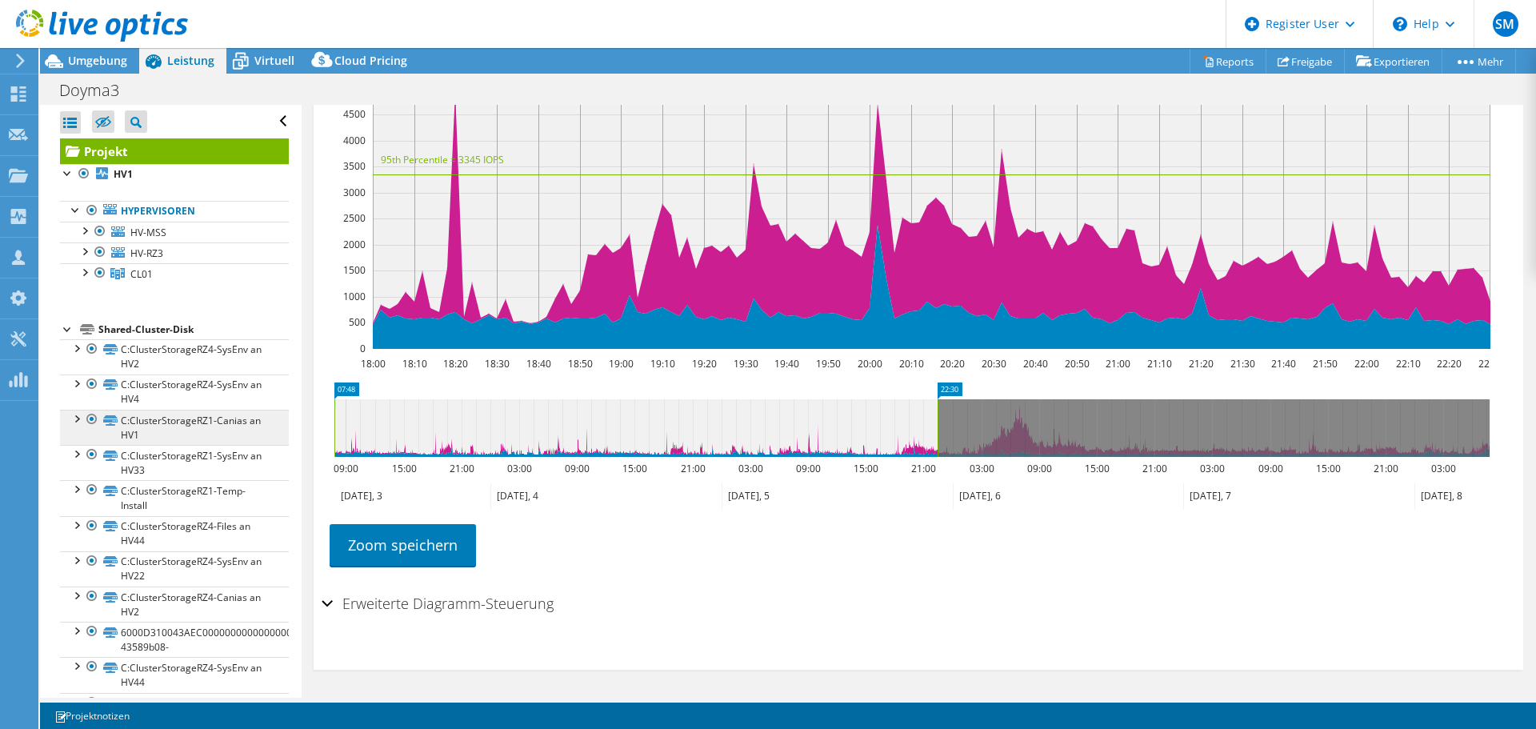
drag, startPoint x: 894, startPoint y: 417, endPoint x: 246, endPoint y: 421, distance: 648.6
click at [246, 421] on div "Alle öffnen Alle schließen Ausgeschlossene Knoten verbergen Projektbaumfilter" at bounding box center [788, 401] width 1496 height 593
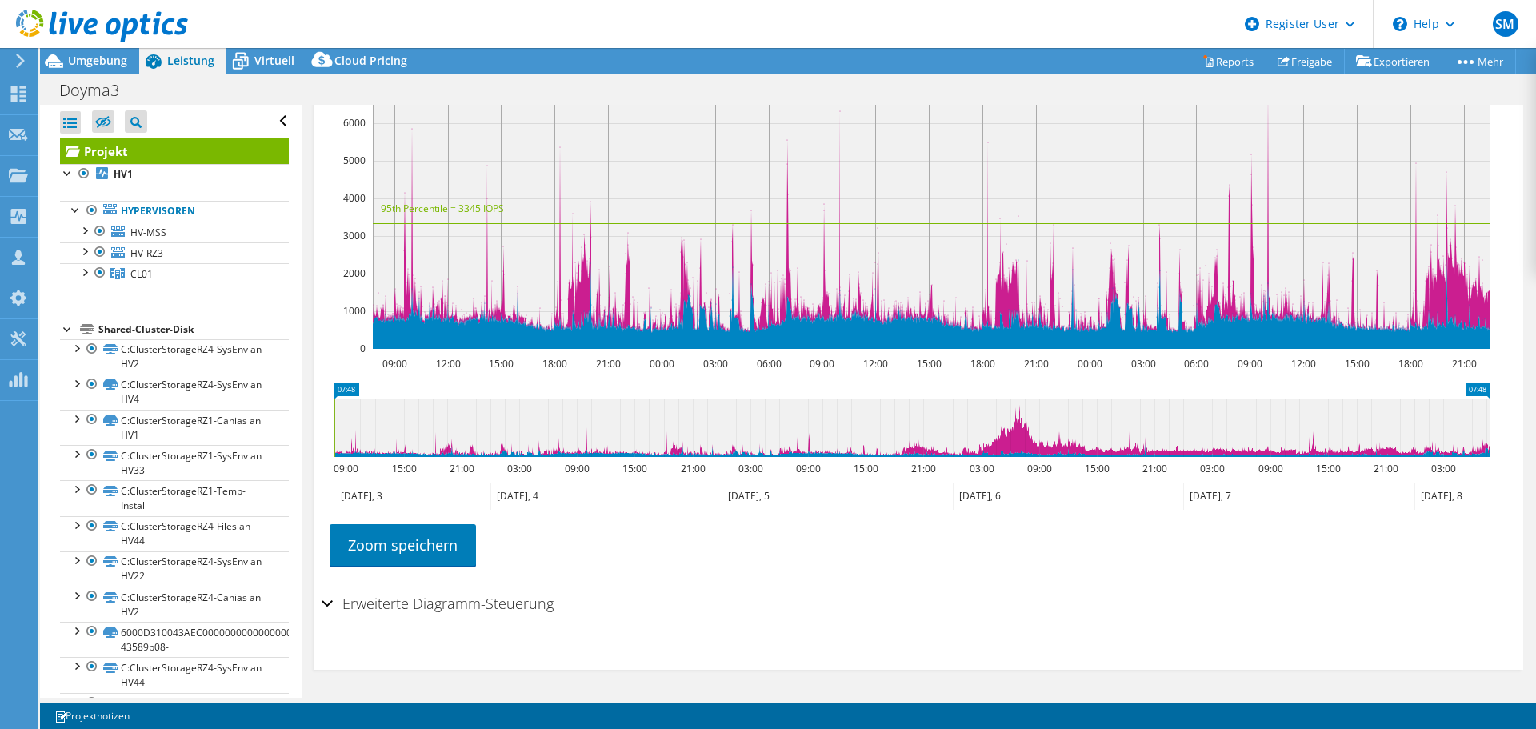
drag, startPoint x: 936, startPoint y: 423, endPoint x: 1529, endPoint y: 409, distance: 593.6
click at [1529, 409] on article "Projekt Details Vorbereitet für: Oliver Rummrich, Oliver.Rummrich@Doyma.de Kont…" at bounding box center [919, 401] width 1234 height 593
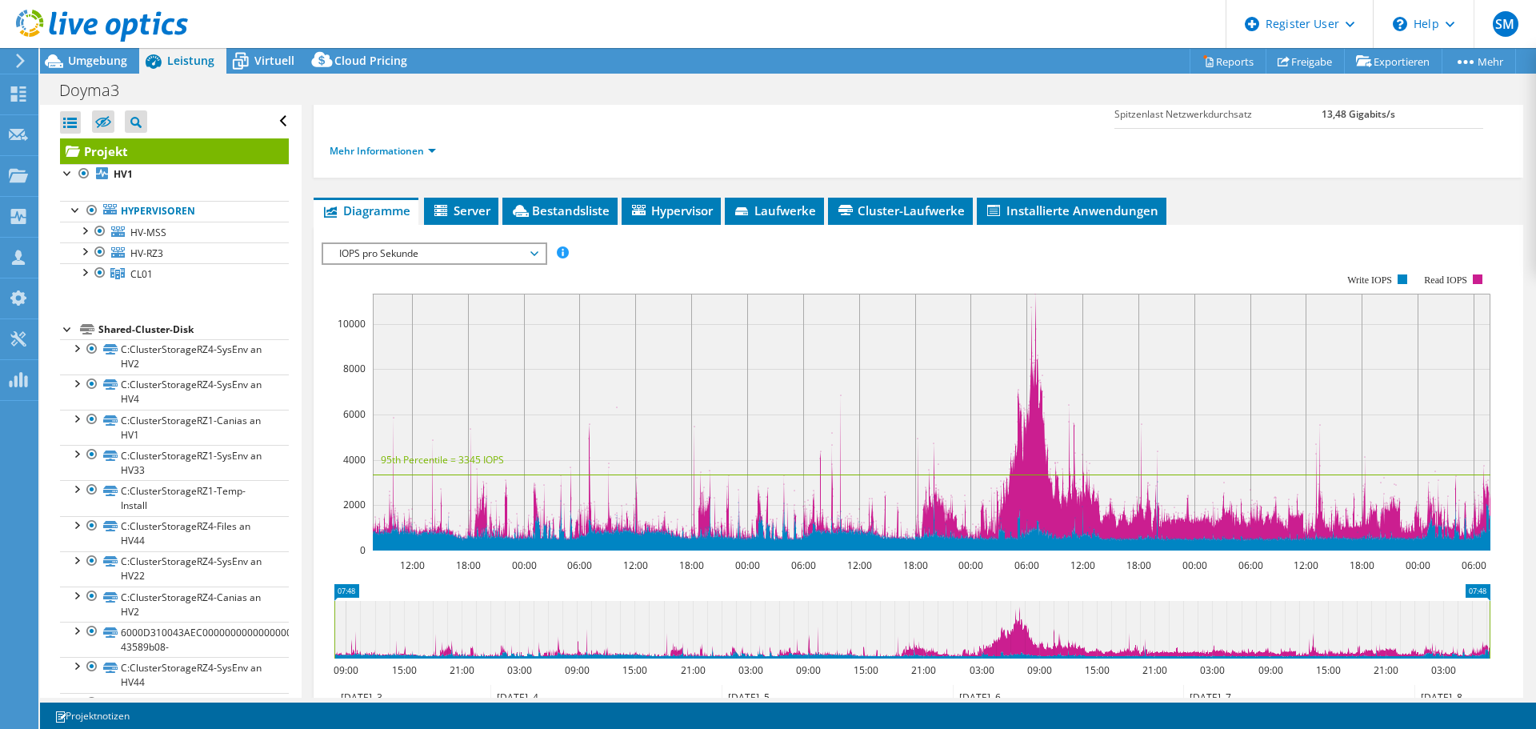
scroll to position [212, 0]
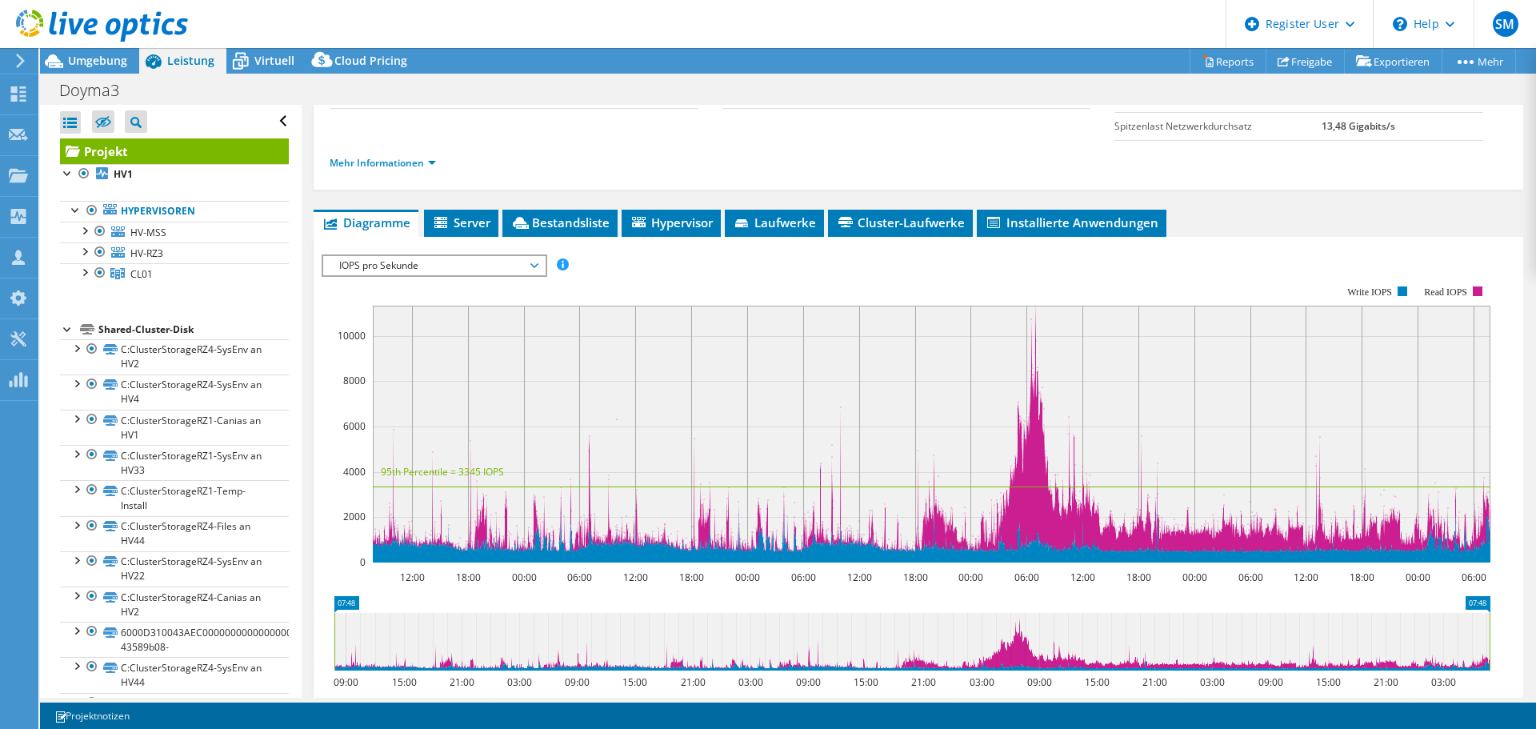
click at [365, 263] on span "IOPS pro Sekunde" at bounding box center [434, 265] width 206 height 19
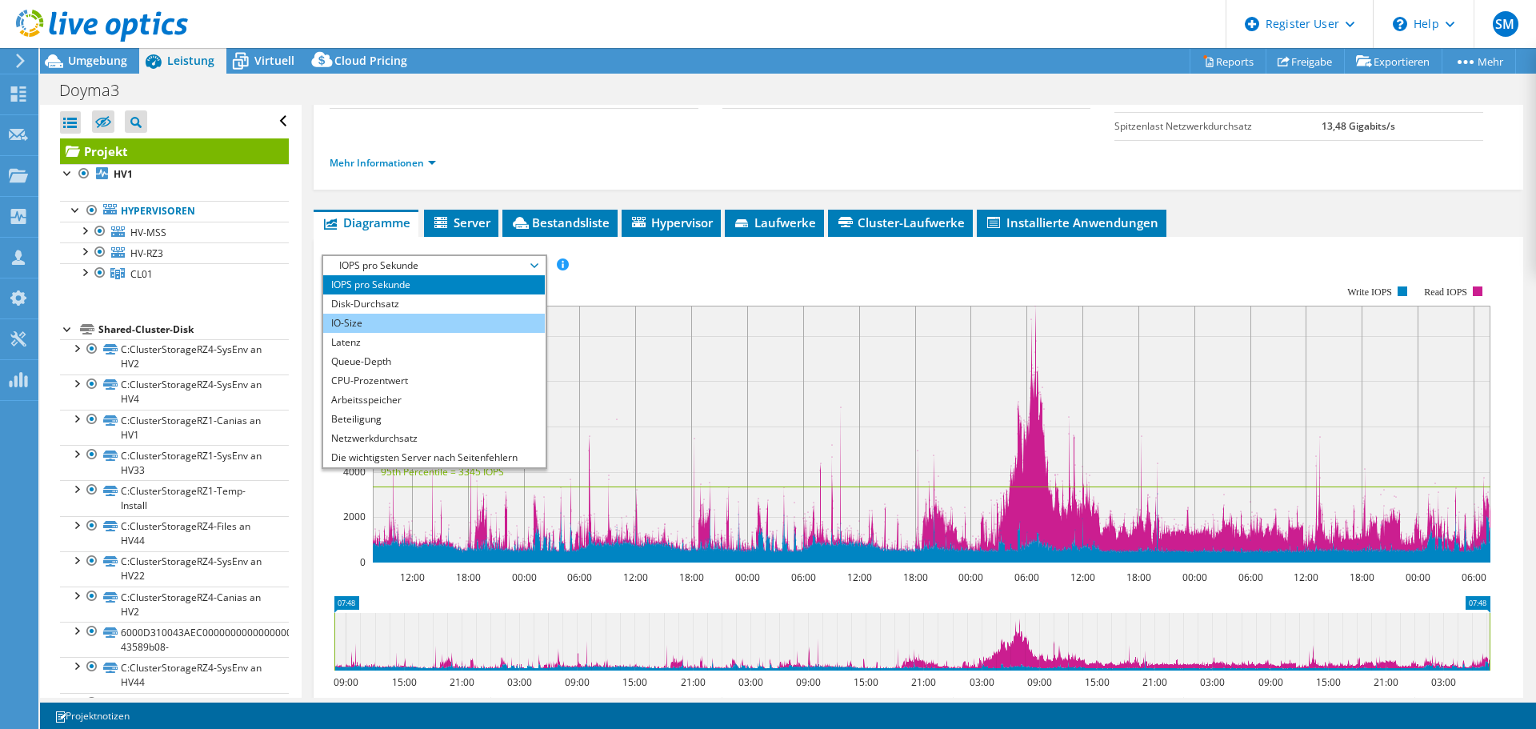
click at [372, 322] on li "IO-Size" at bounding box center [434, 322] width 222 height 19
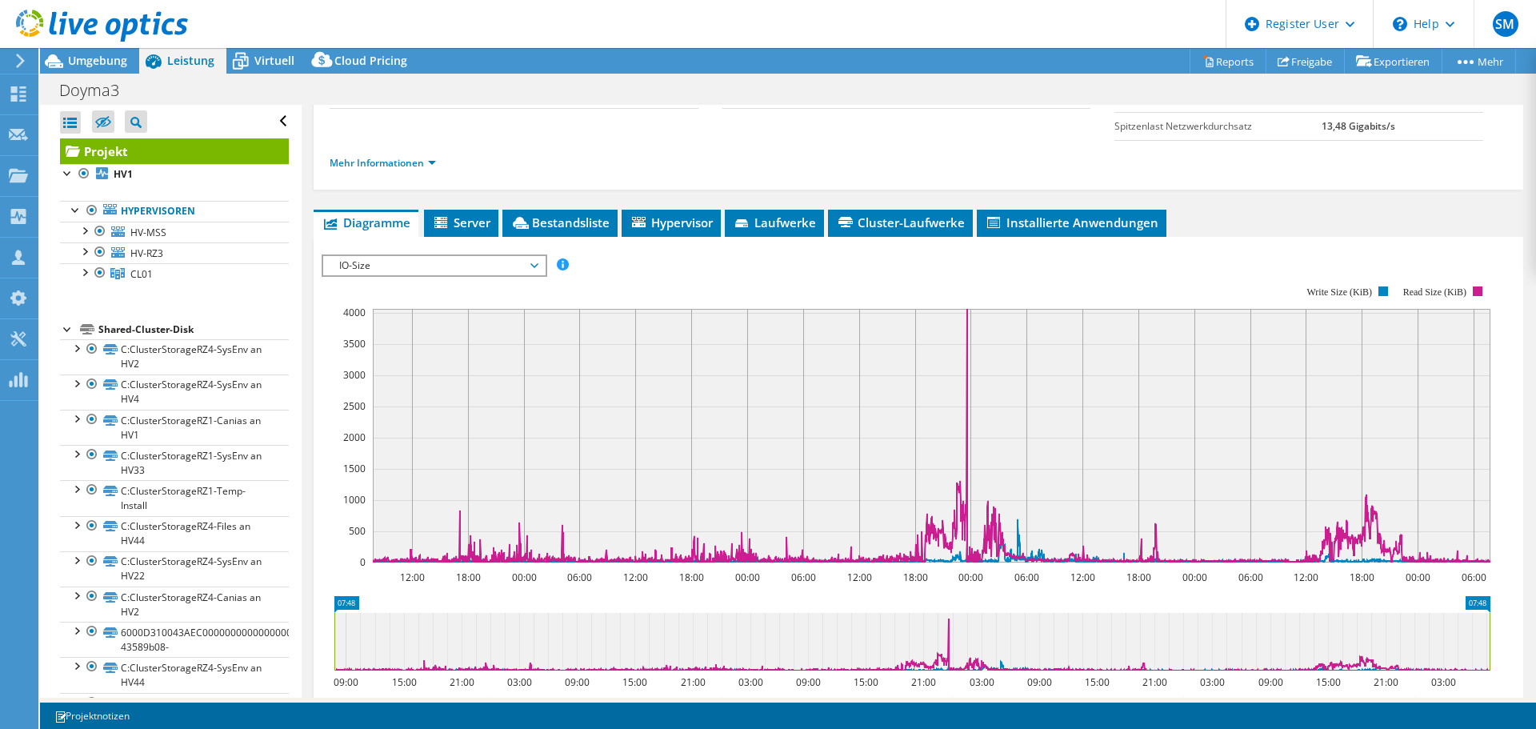
click at [468, 263] on span "IO-Size" at bounding box center [434, 265] width 206 height 19
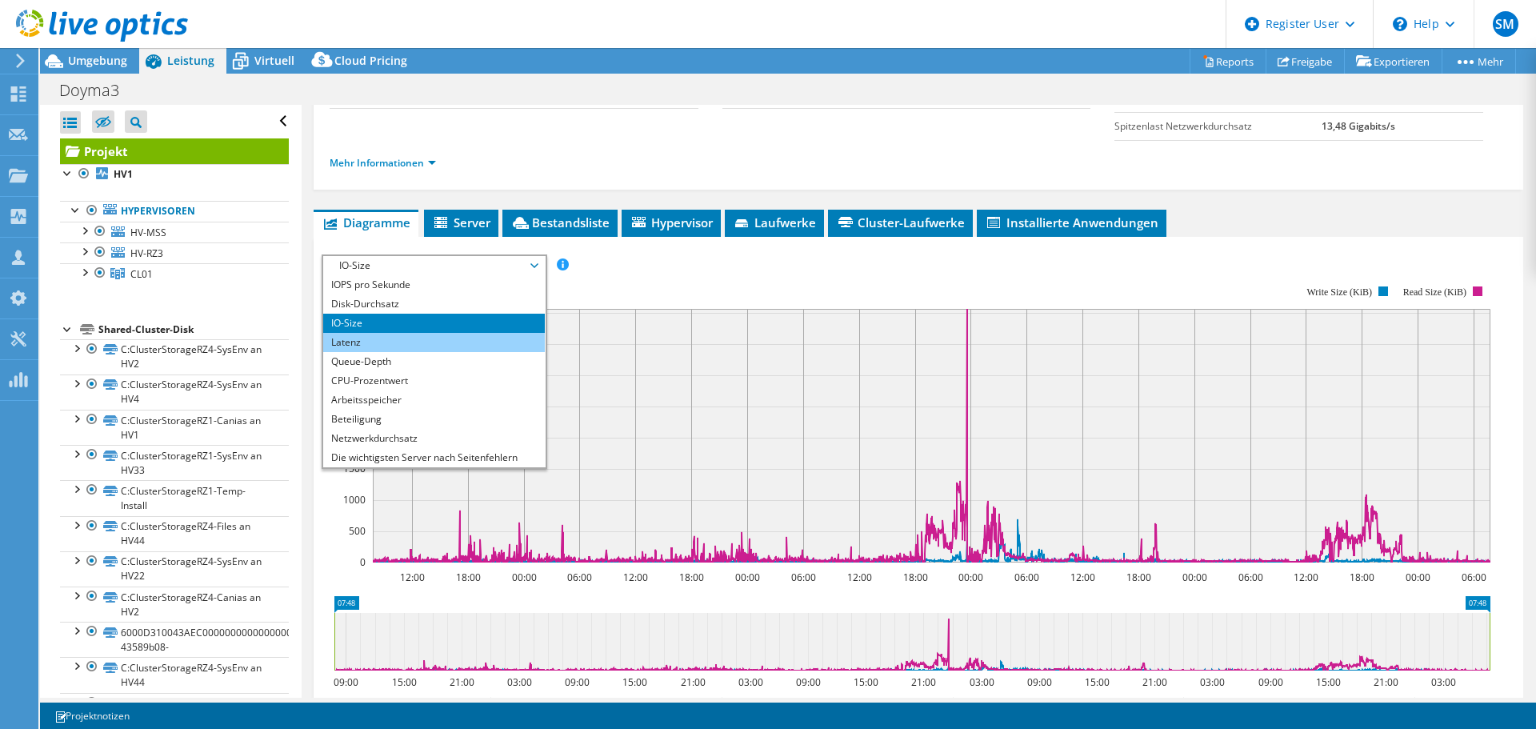
click at [410, 345] on li "Latenz" at bounding box center [434, 342] width 222 height 19
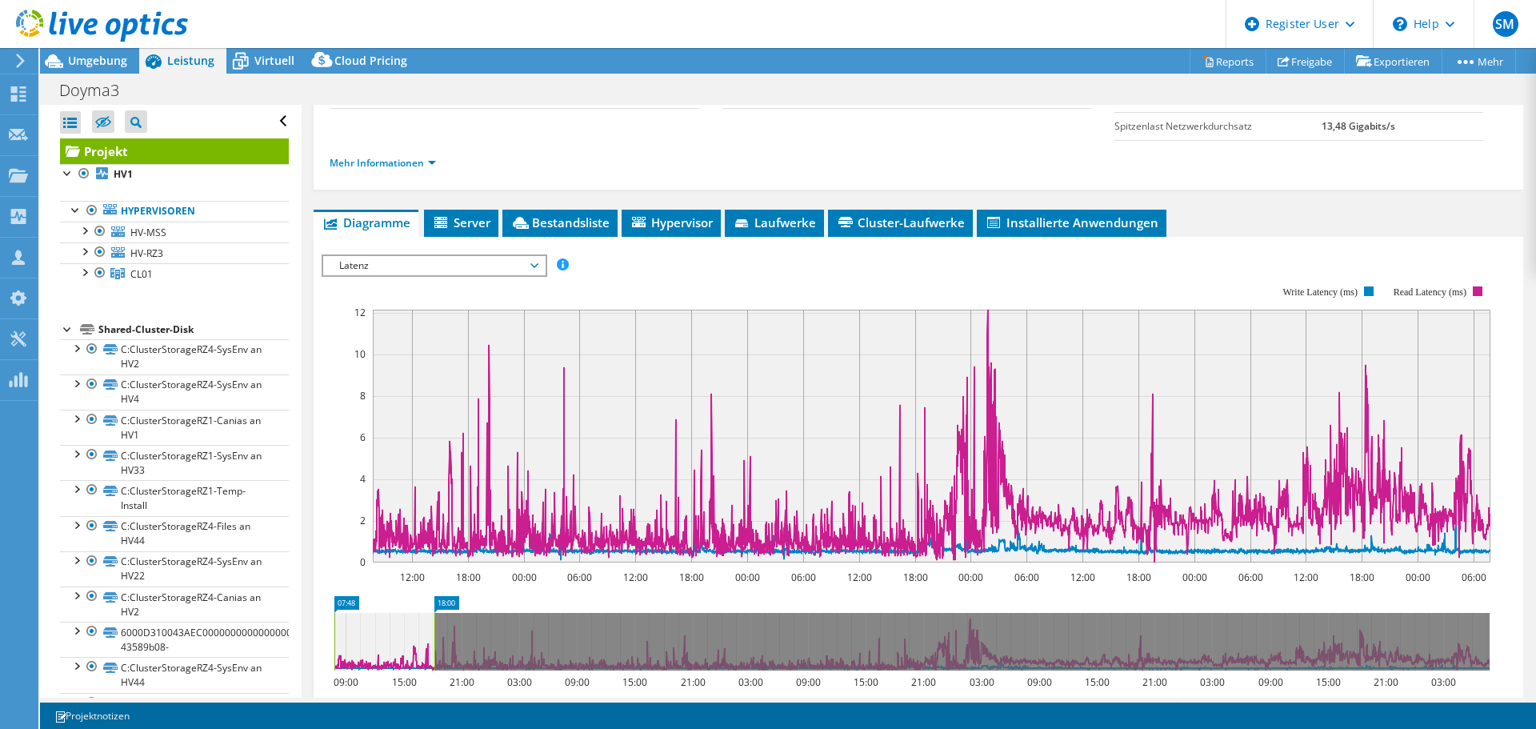
drag, startPoint x: 1488, startPoint y: 633, endPoint x: 433, endPoint y: 632, distance: 1054.9
click at [433, 632] on rect at bounding box center [434, 642] width 6 height 58
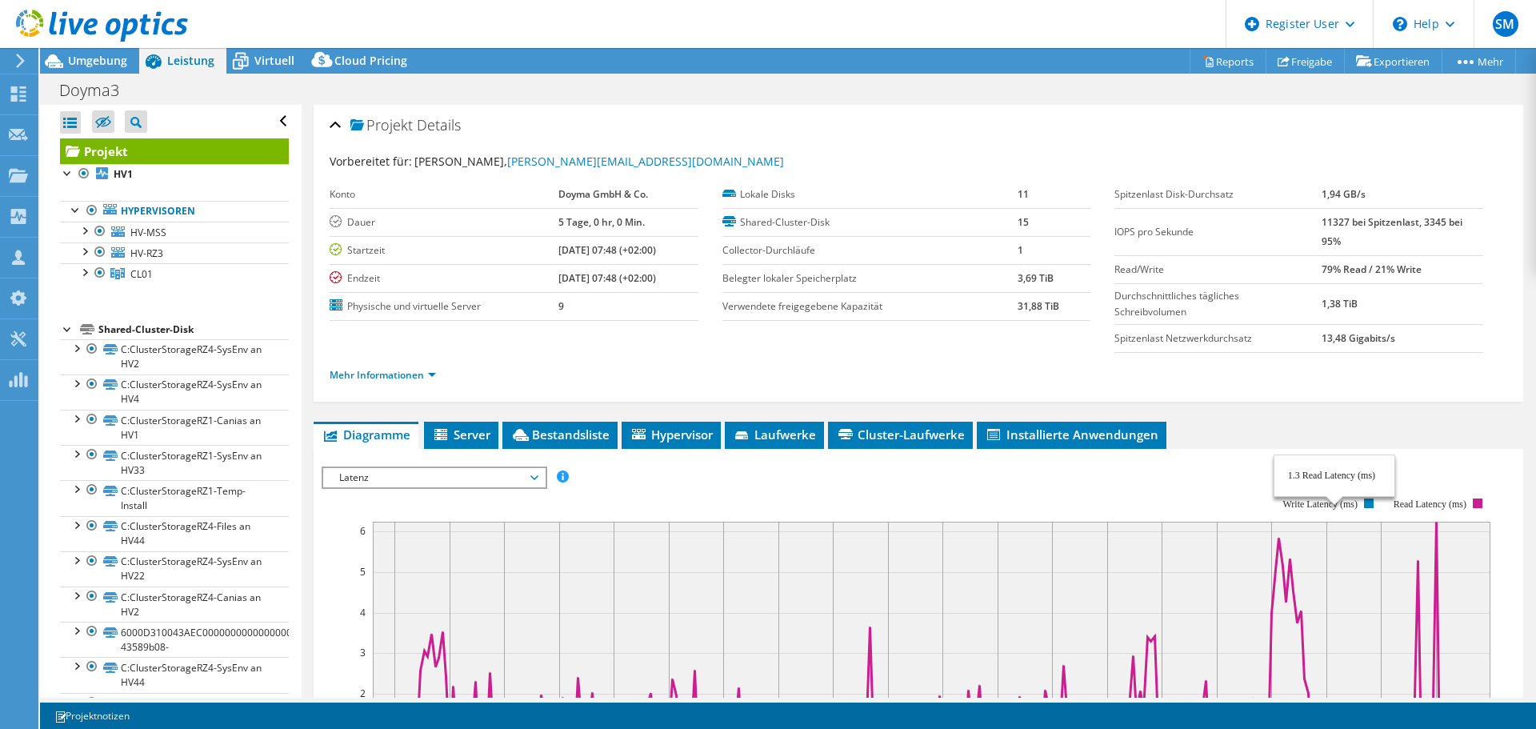
select select "USD"
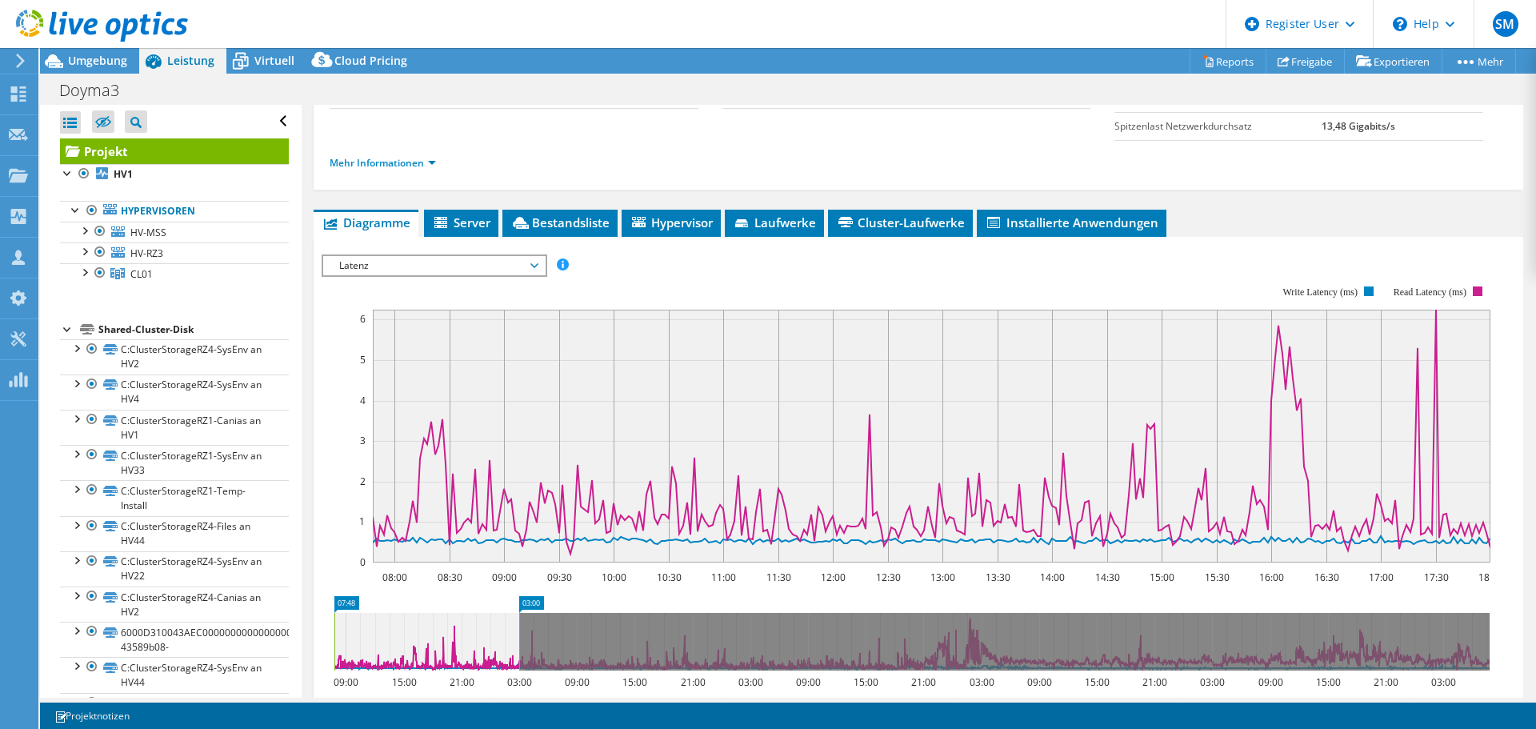
drag, startPoint x: 433, startPoint y: 639, endPoint x: 541, endPoint y: 637, distance: 108.0
click at [522, 637] on rect at bounding box center [519, 642] width 6 height 58
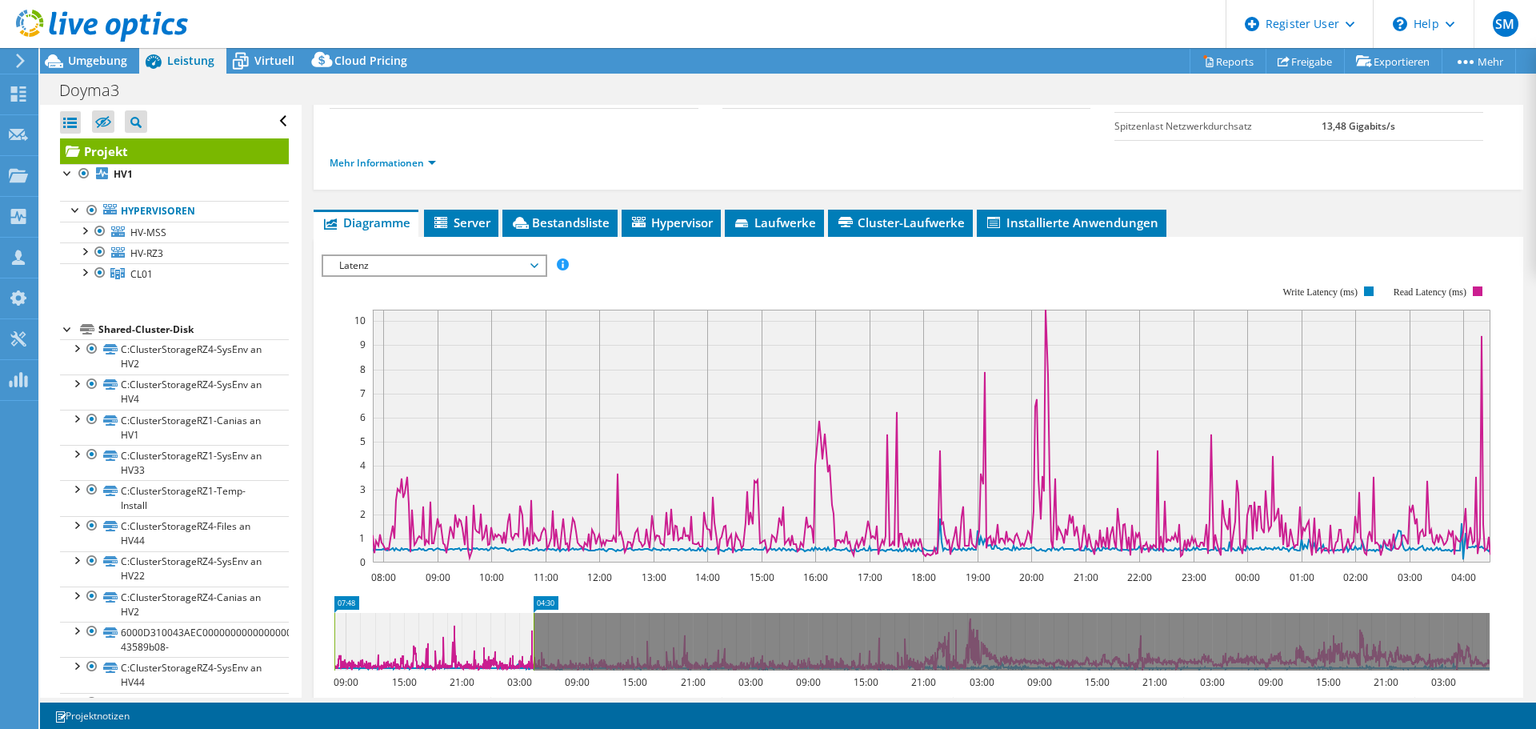
click at [582, 637] on icon at bounding box center [911, 642] width 1155 height 58
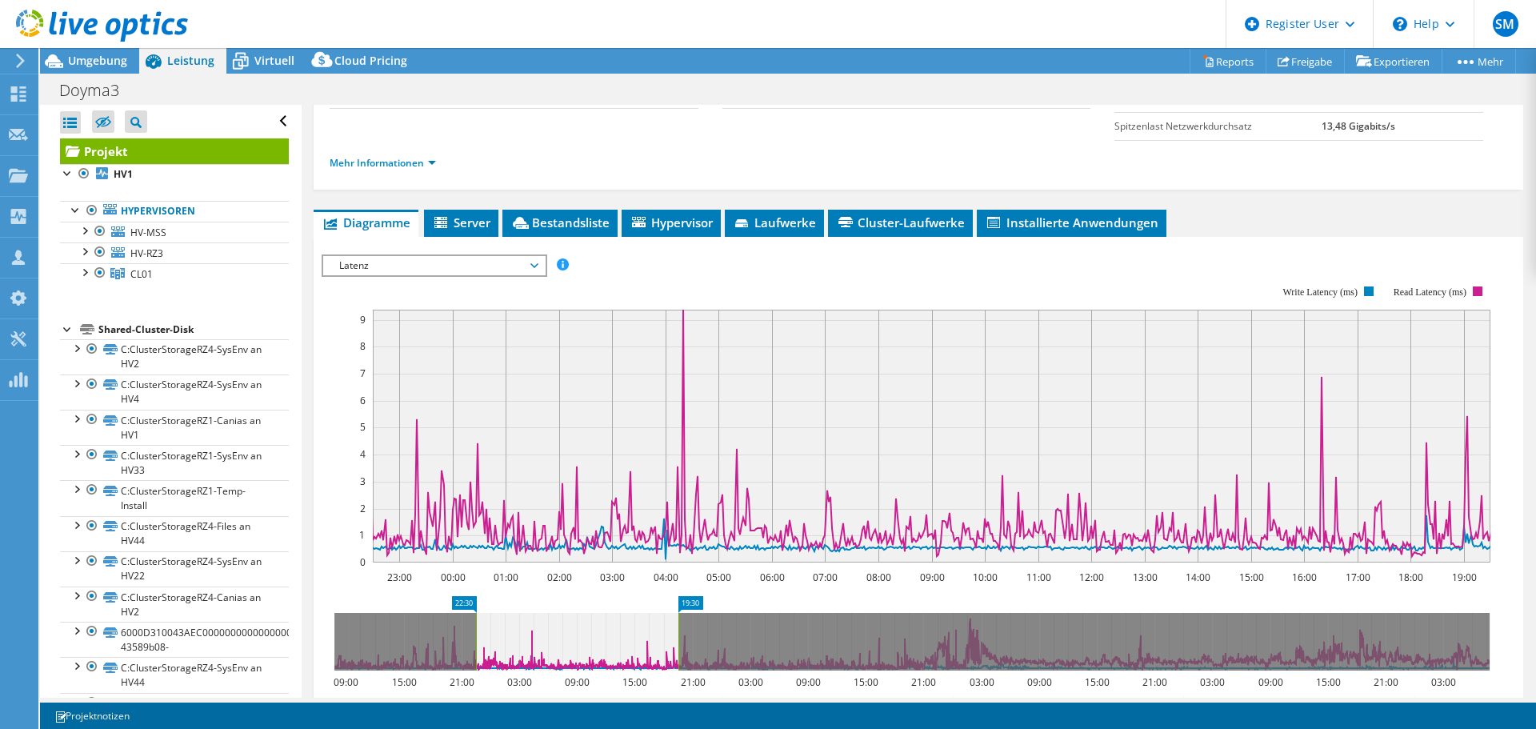
click at [589, 638] on icon at bounding box center [577, 642] width 202 height 58
drag, startPoint x: 572, startPoint y: 643, endPoint x: 524, endPoint y: 644, distance: 48.0
click at [524, 644] on icon at bounding box center [529, 642] width 202 height 58
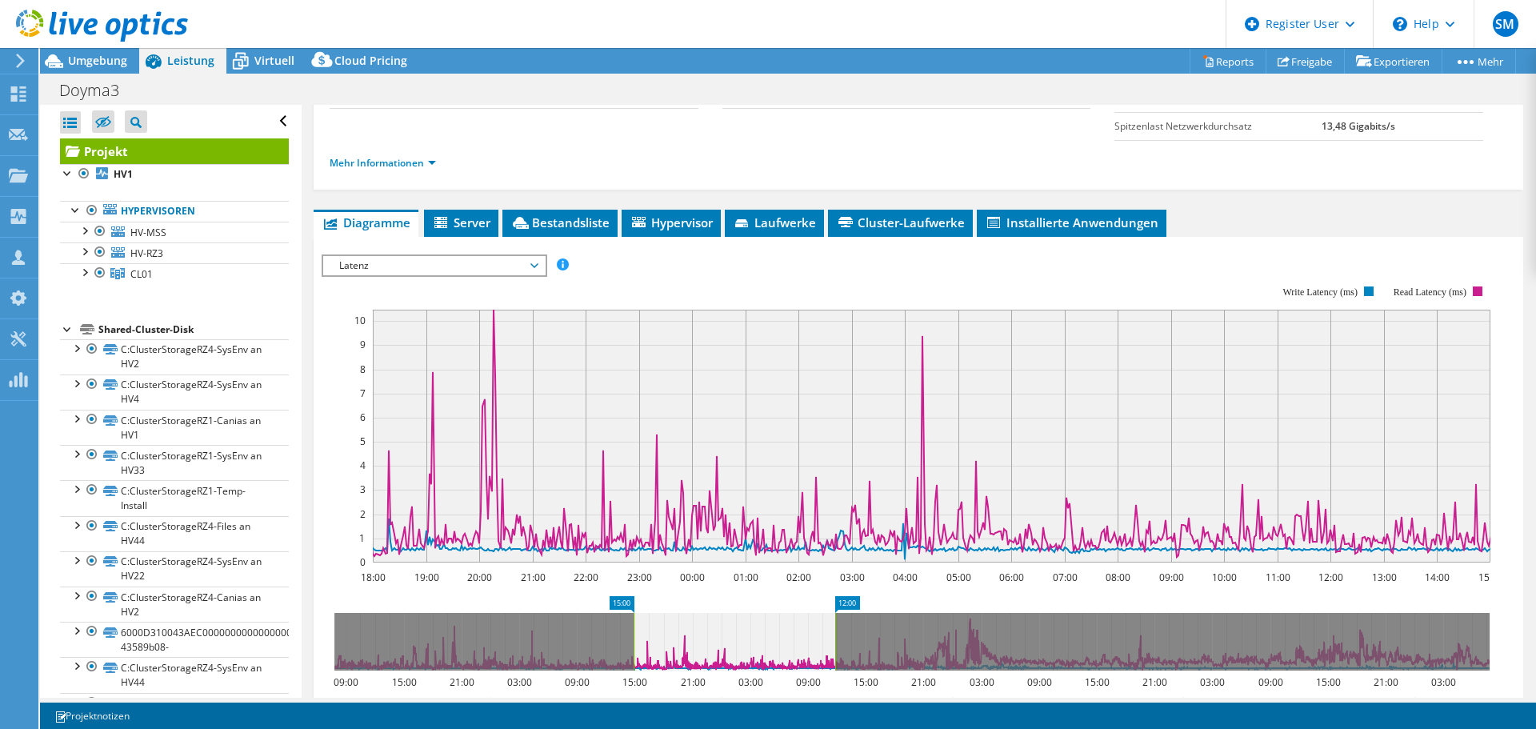
drag, startPoint x: 524, startPoint y: 644, endPoint x: 725, endPoint y: 644, distance: 200.7
click at [725, 644] on icon at bounding box center [734, 642] width 202 height 58
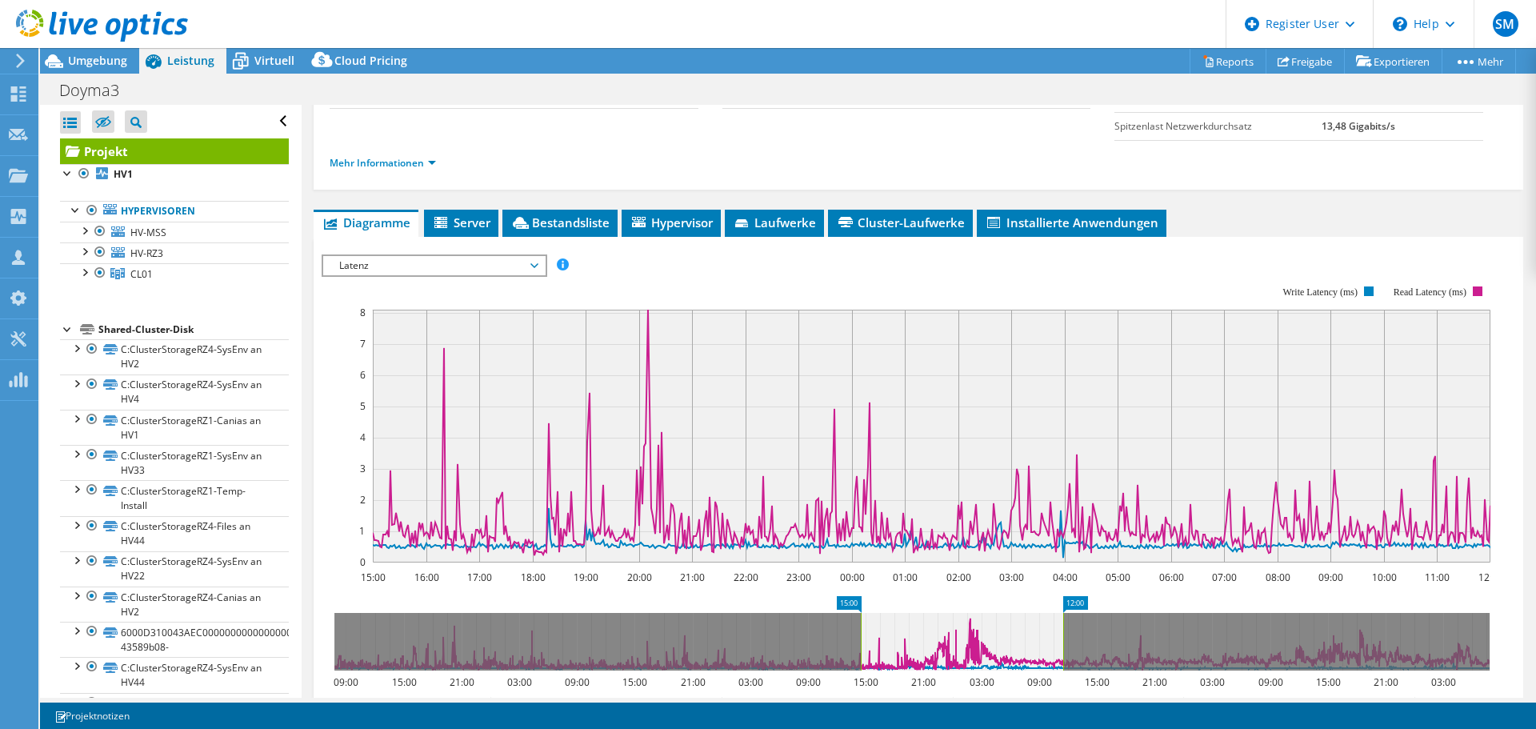
drag, startPoint x: 725, startPoint y: 644, endPoint x: 951, endPoint y: 644, distance: 226.3
click at [951, 644] on icon at bounding box center [962, 642] width 202 height 58
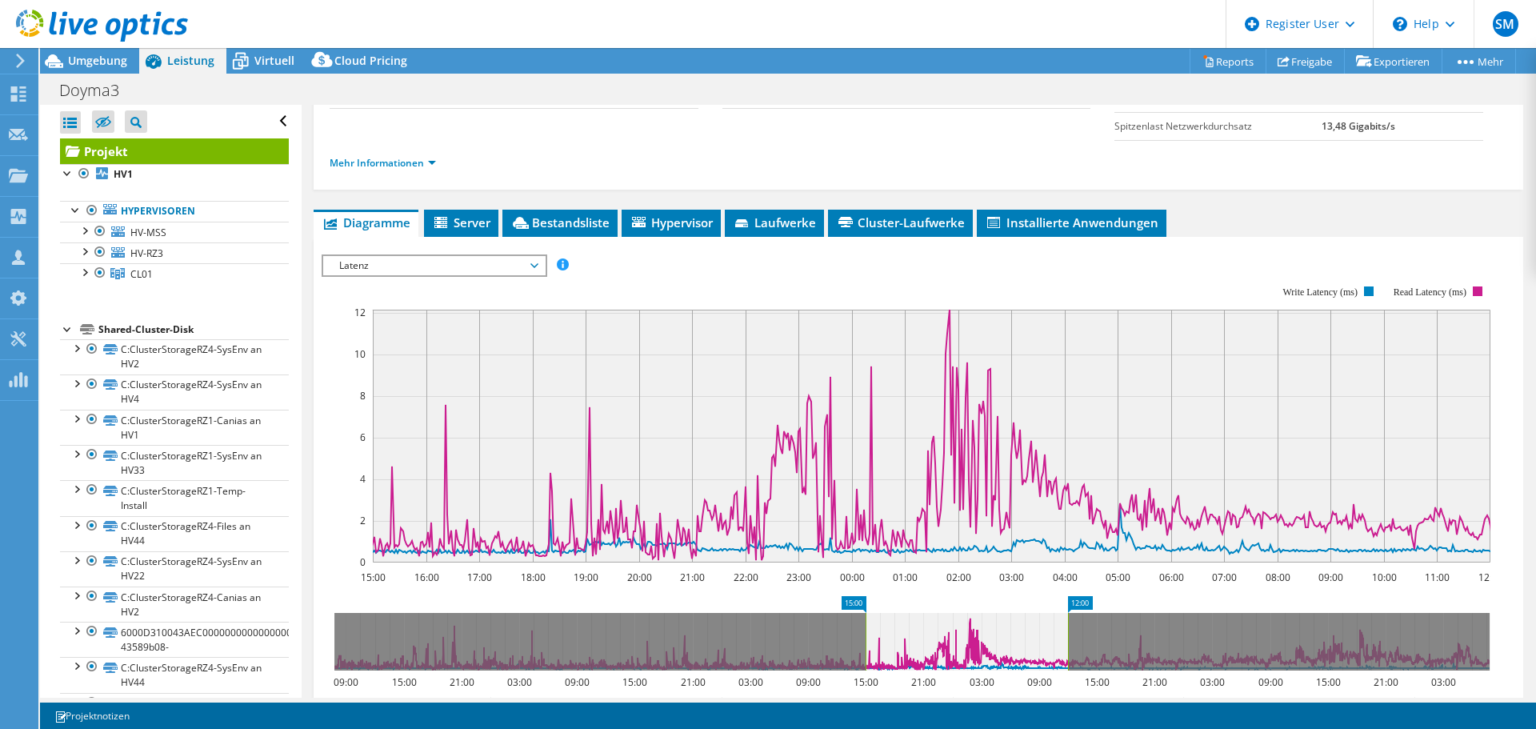
click at [438, 269] on span "Latenz" at bounding box center [434, 265] width 206 height 19
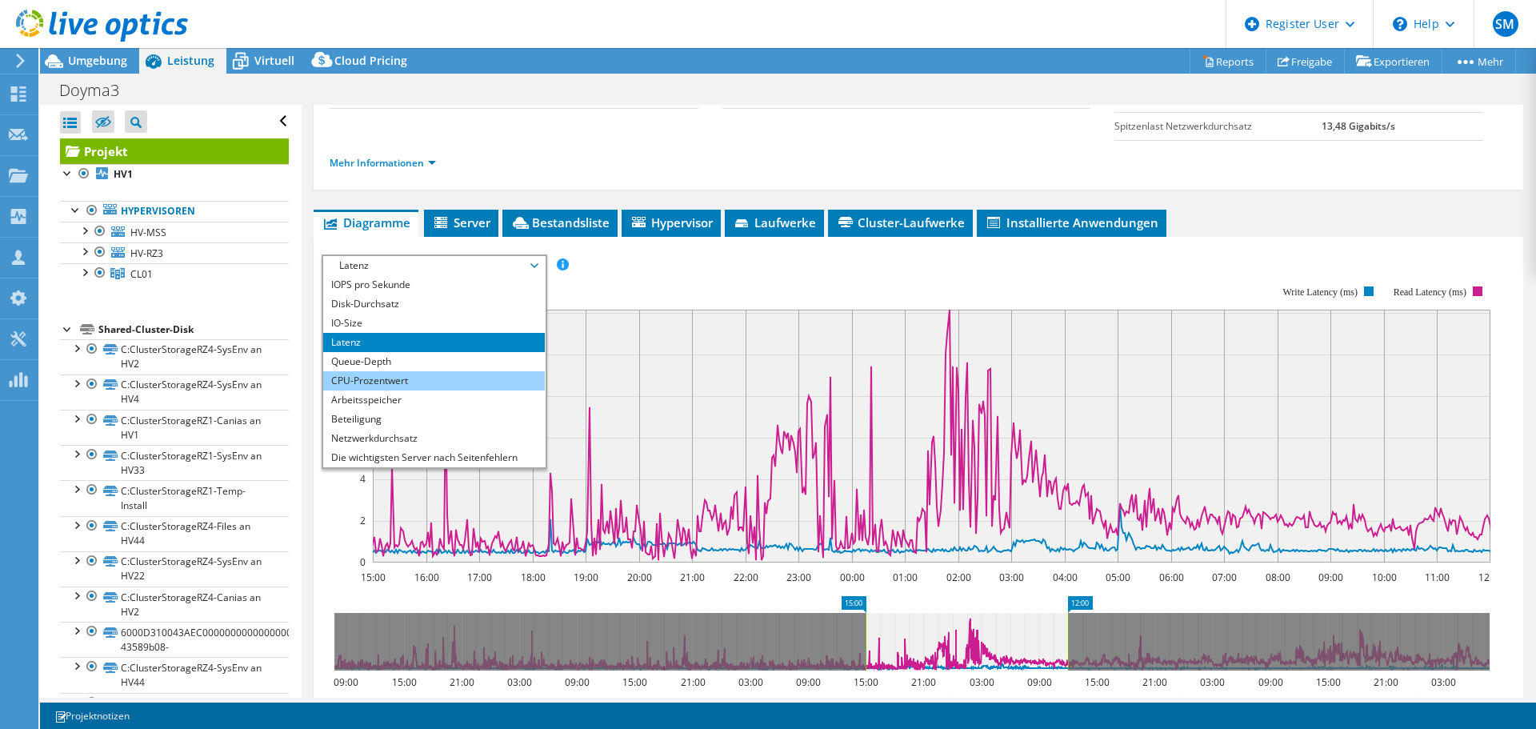
click at [395, 373] on li "CPU-Prozentwert" at bounding box center [434, 380] width 222 height 19
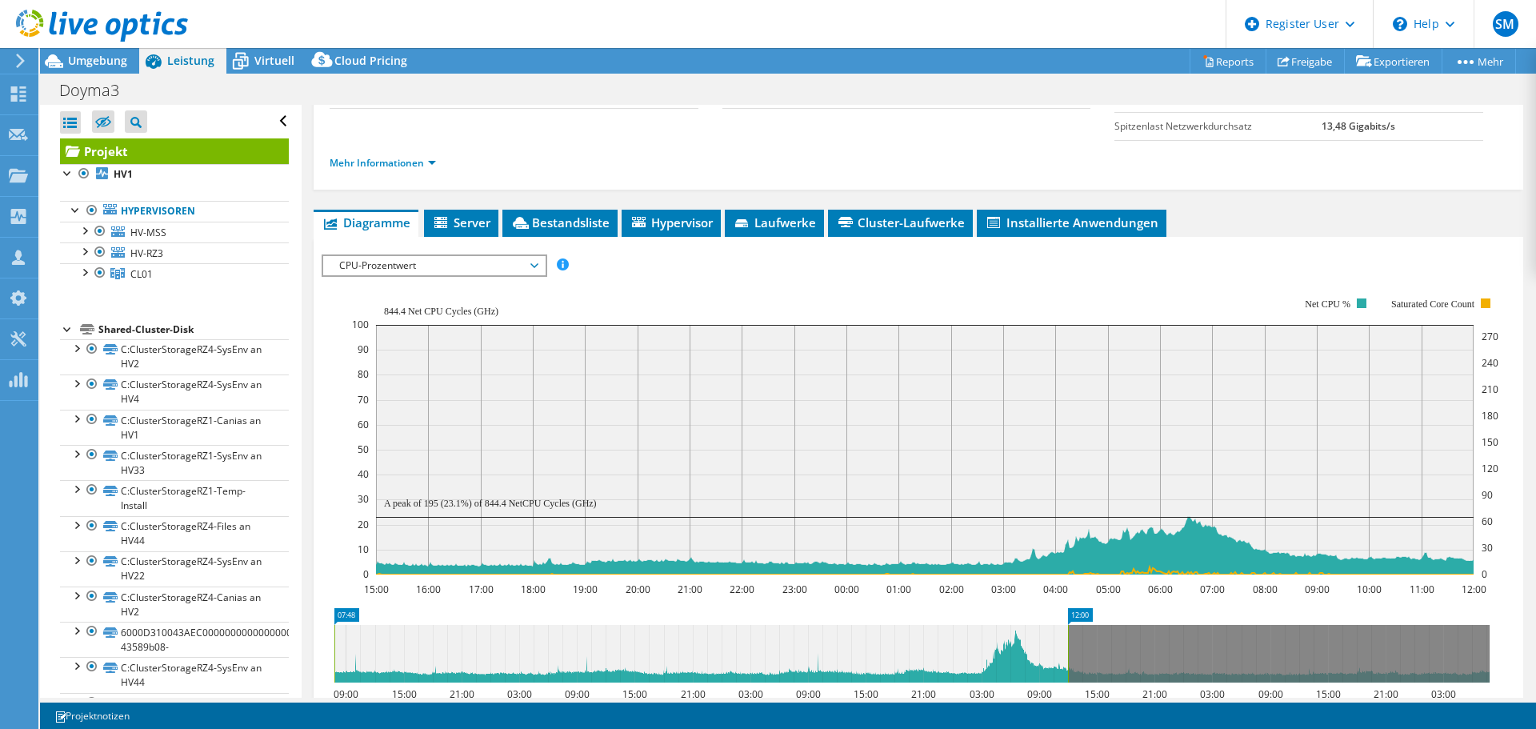
drag, startPoint x: 865, startPoint y: 653, endPoint x: 1148, endPoint y: 645, distance: 283.2
click at [227, 613] on div "Alle öffnen Alle schließen Ausgeschlossene Knoten verbergen Projektbaumfilter" at bounding box center [788, 401] width 1496 height 593
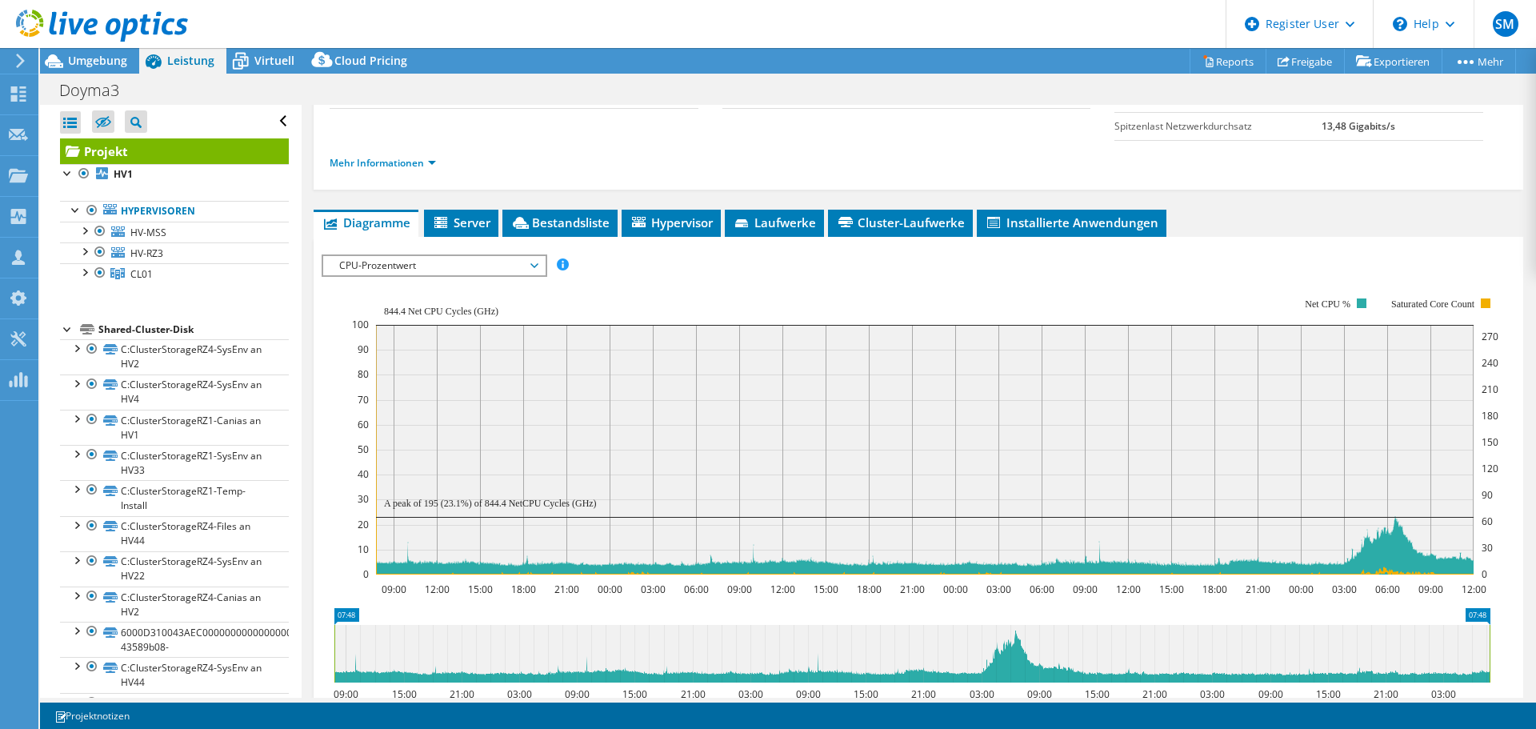
drag, startPoint x: 1068, startPoint y: 641, endPoint x: 1535, endPoint y: 641, distance: 467.0
click at [1535, 641] on article "Projekt Details Vorbereitet für: Oliver Rummrich, Oliver.Rummrich@Doyma.de Kont…" at bounding box center [919, 401] width 1234 height 593
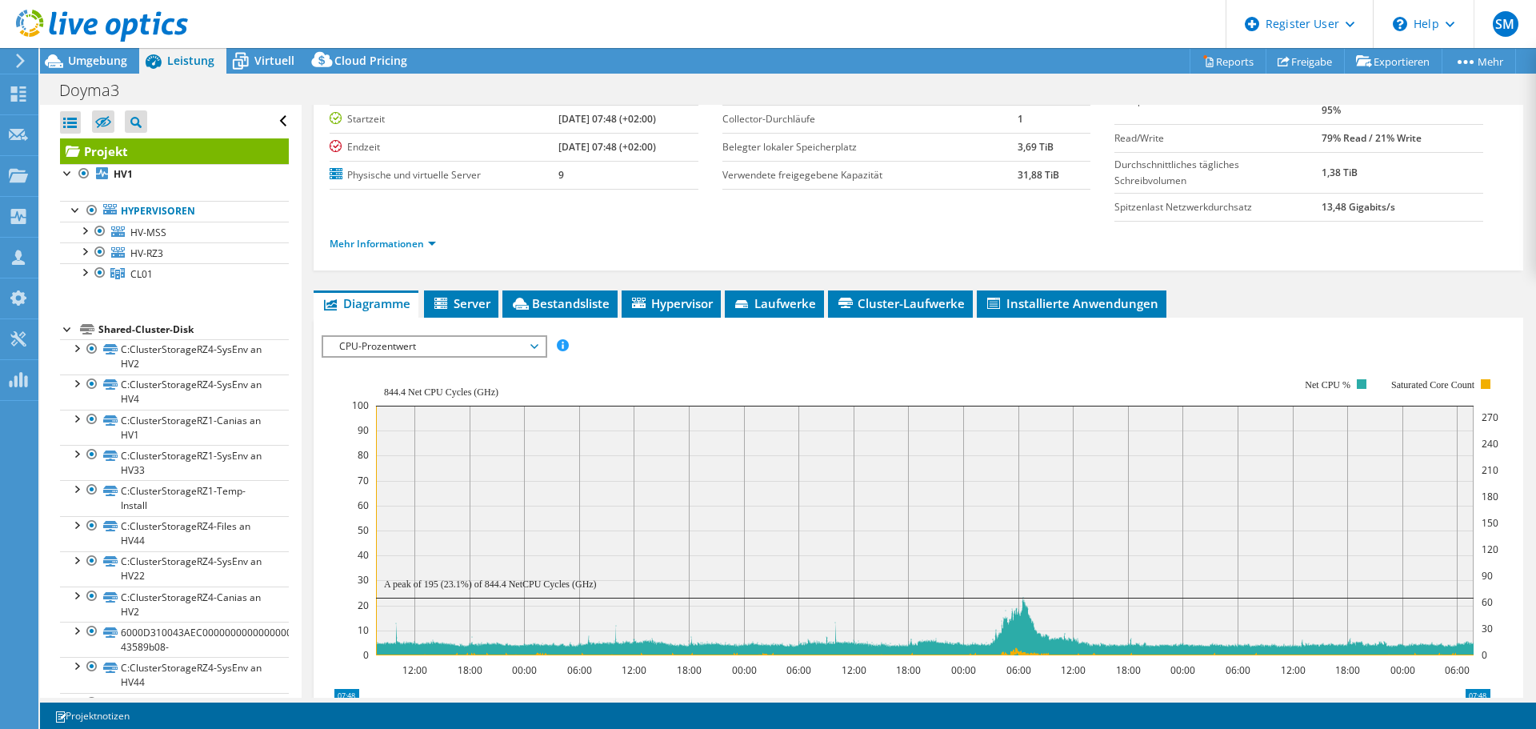
scroll to position [0, 0]
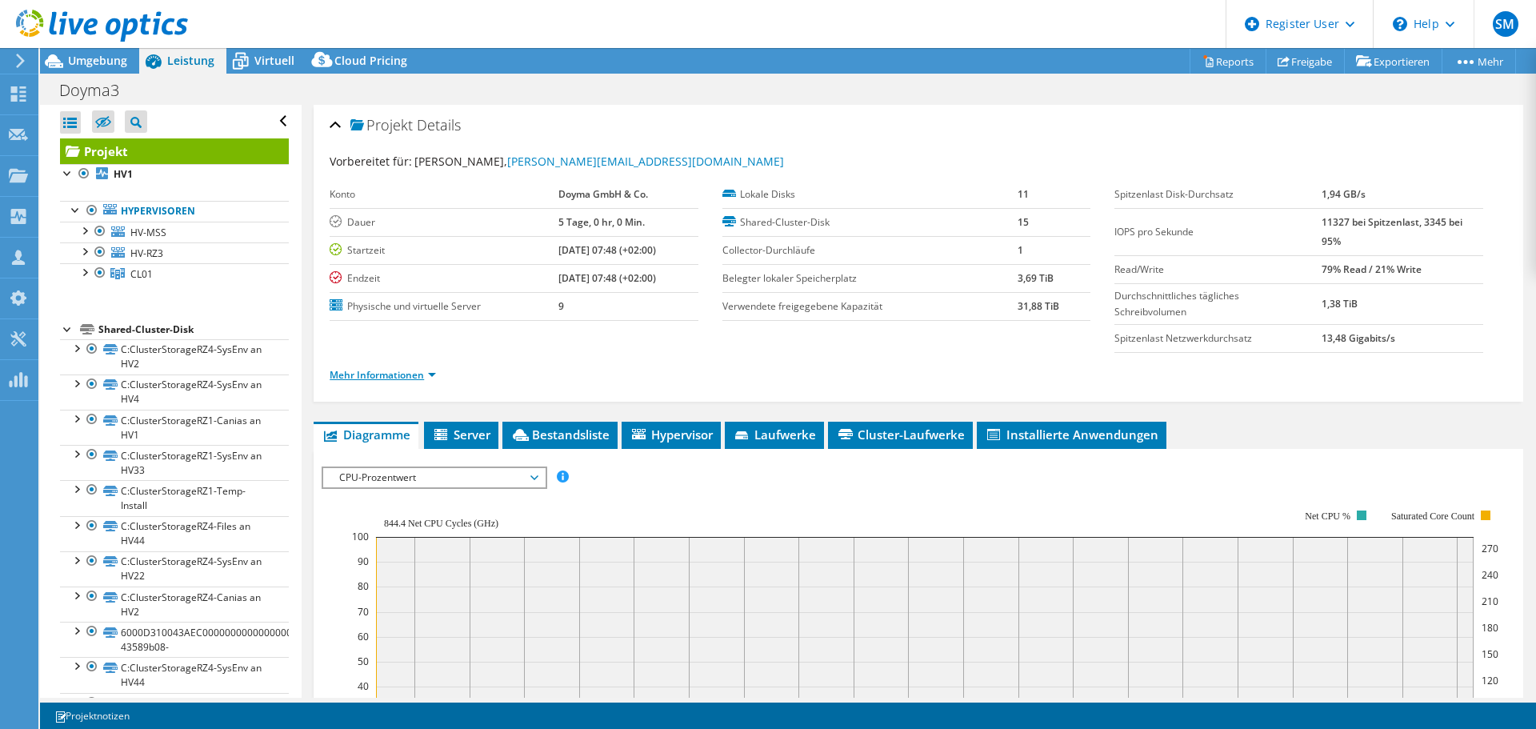
click at [355, 374] on link "Mehr Informationen" at bounding box center [382, 375] width 106 height 14
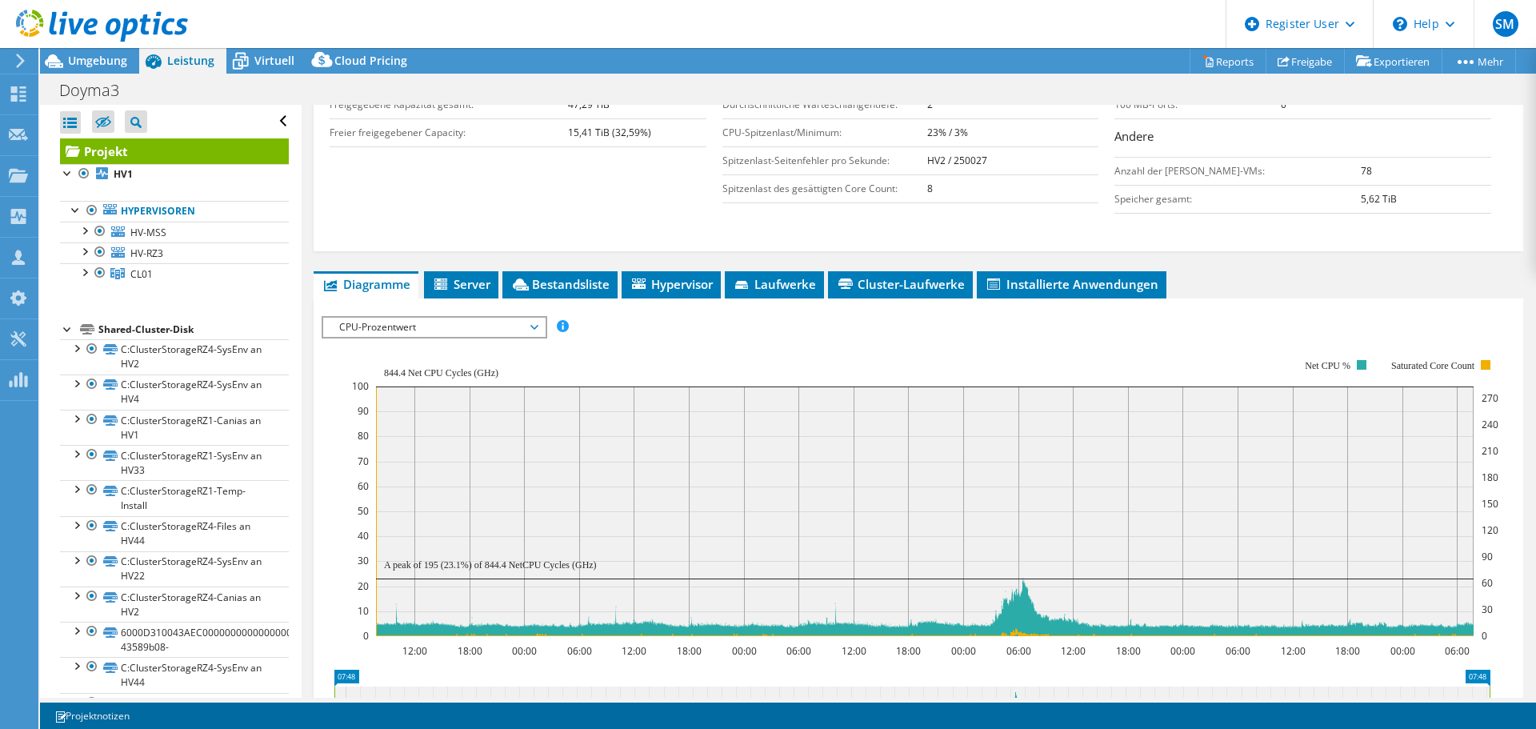
scroll to position [426, 0]
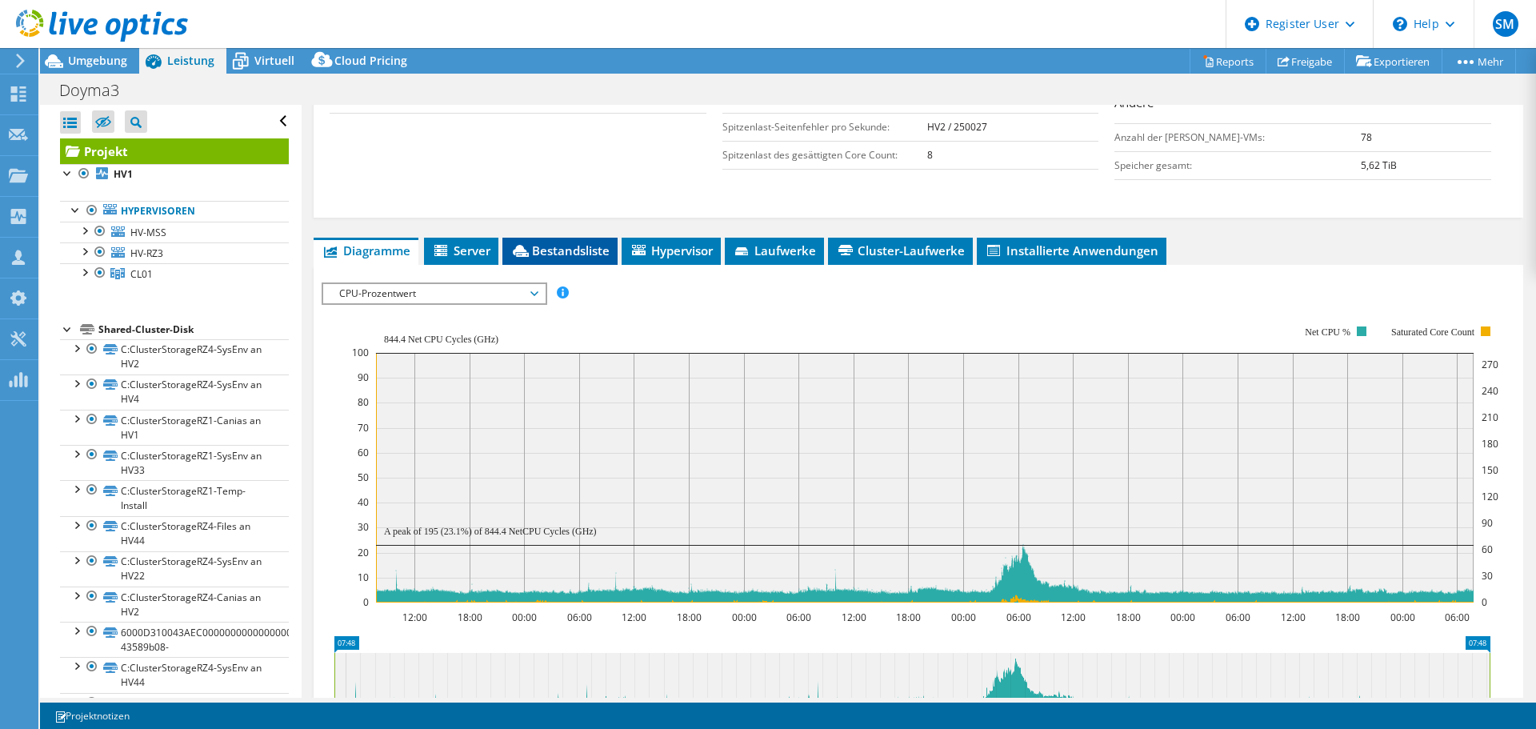
click at [562, 247] on span "Bestandsliste" at bounding box center [559, 250] width 99 height 16
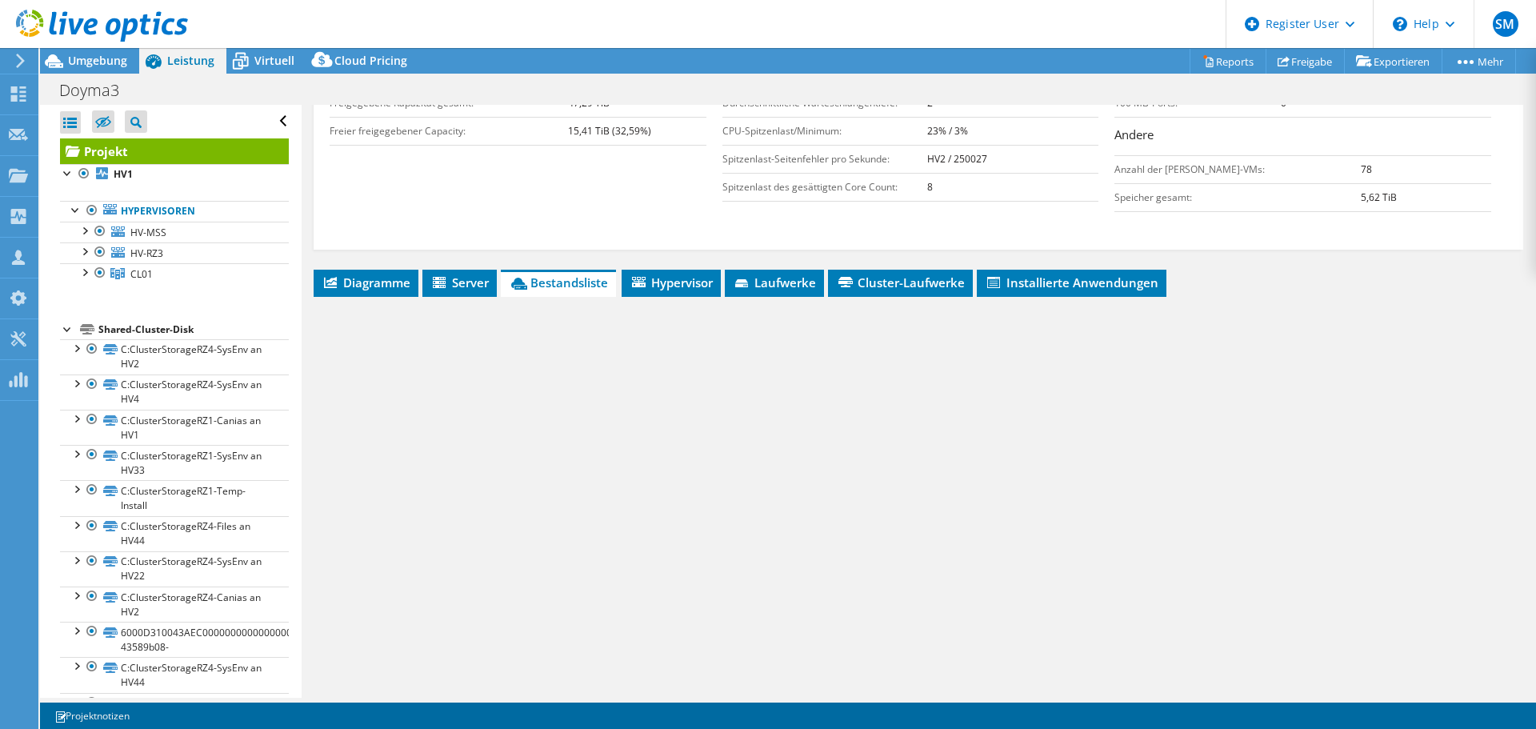
scroll to position [394, 0]
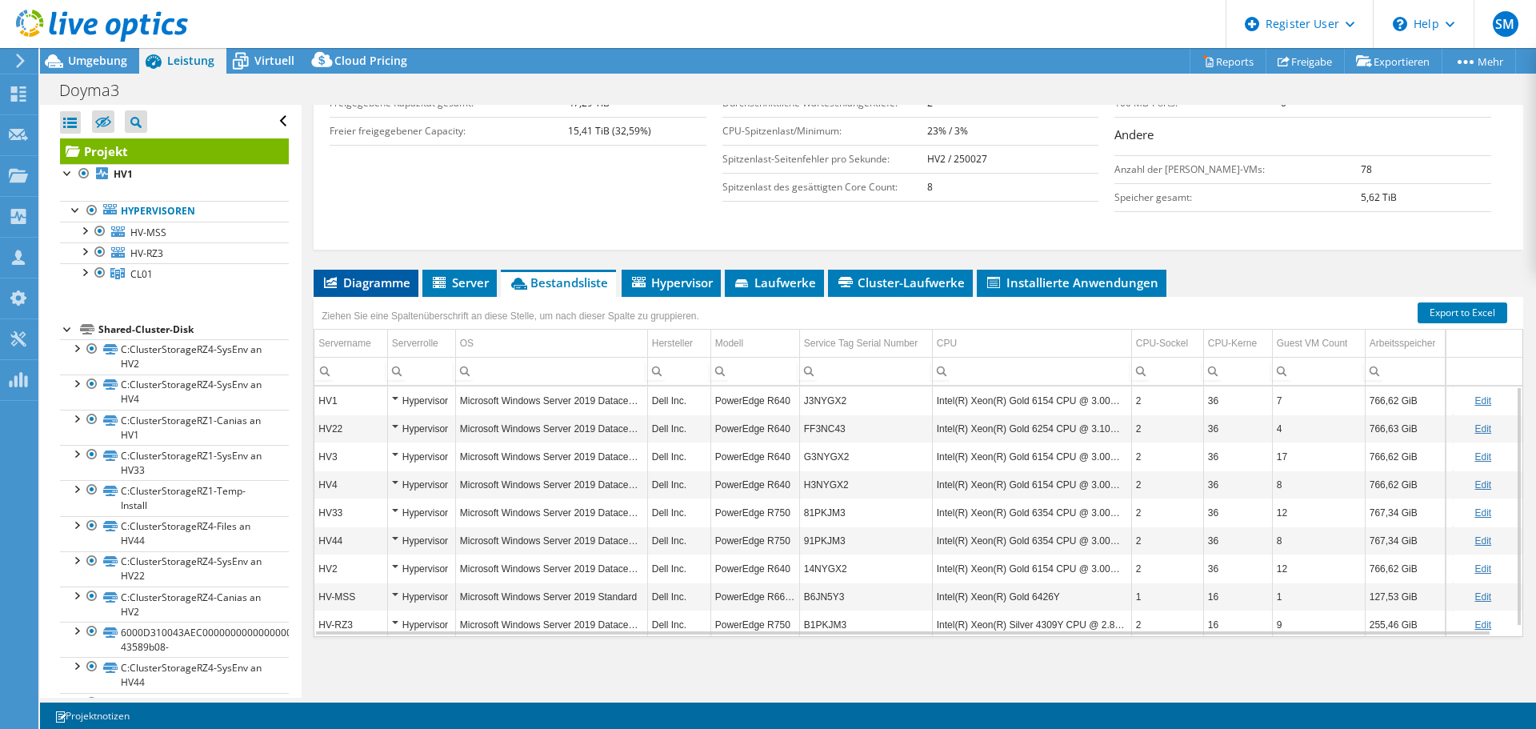
click at [362, 284] on span "Diagramme" at bounding box center [365, 282] width 89 height 16
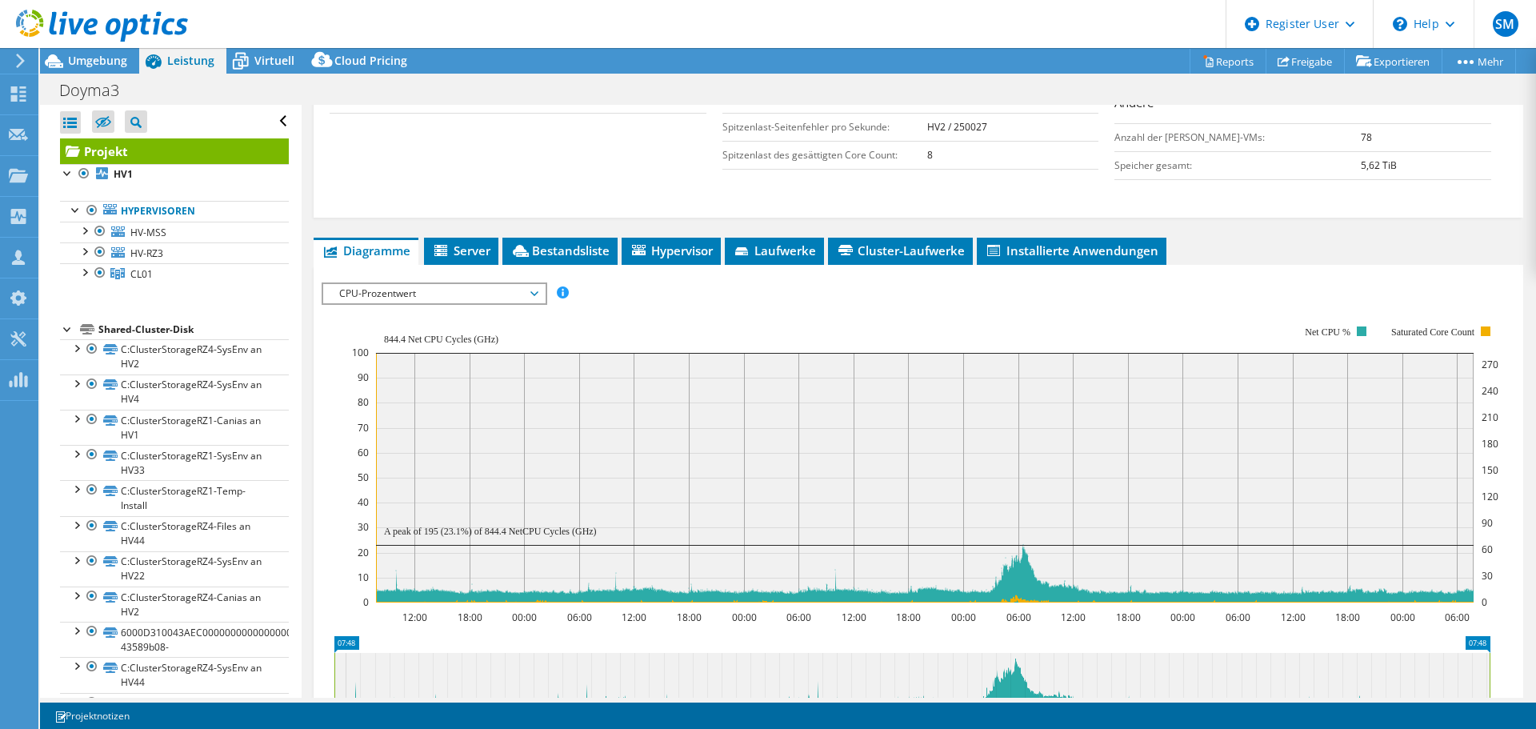
drag, startPoint x: 450, startPoint y: 293, endPoint x: 450, endPoint y: 323, distance: 30.4
click at [450, 294] on span "CPU-Prozentwert" at bounding box center [434, 293] width 206 height 19
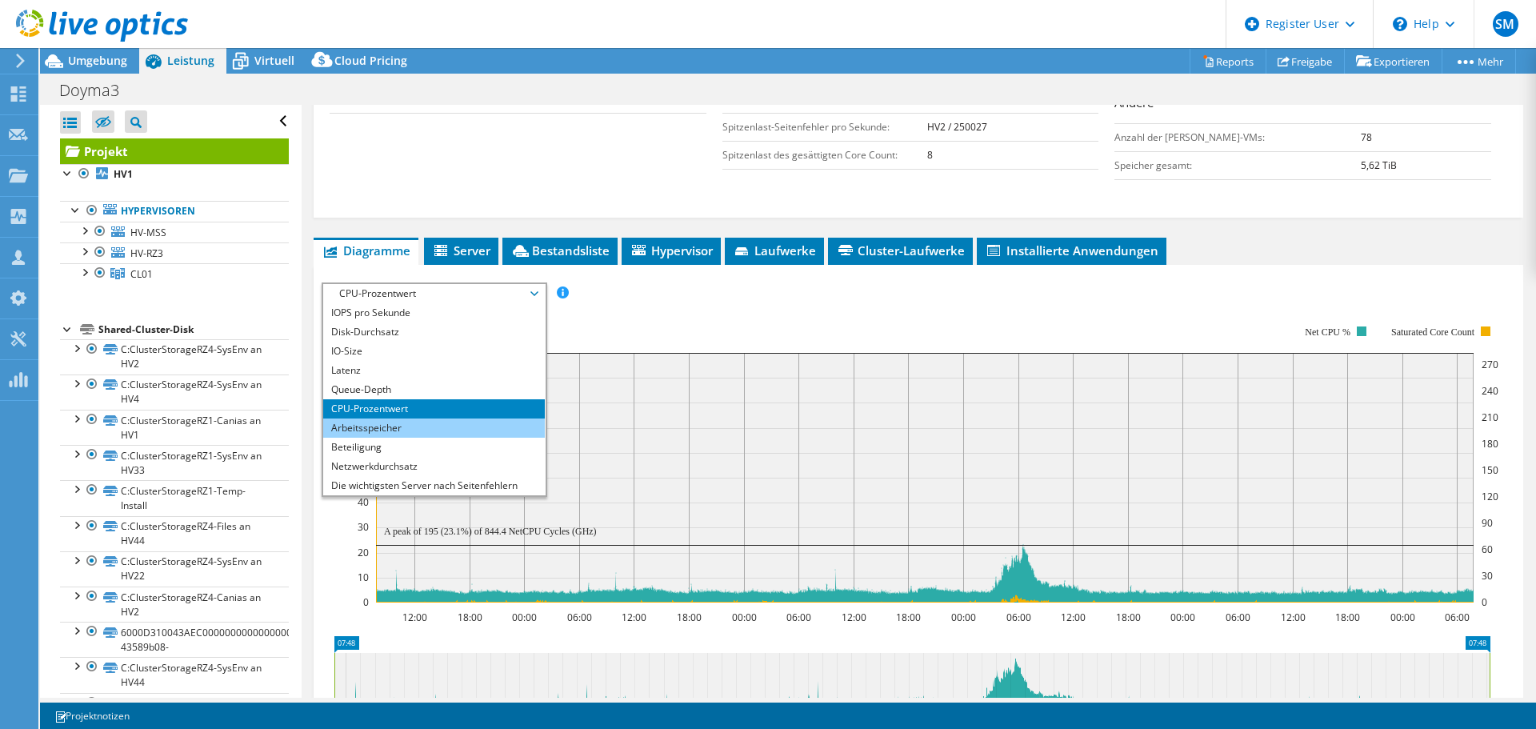
click at [422, 434] on li "Arbeitsspeicher" at bounding box center [434, 427] width 222 height 19
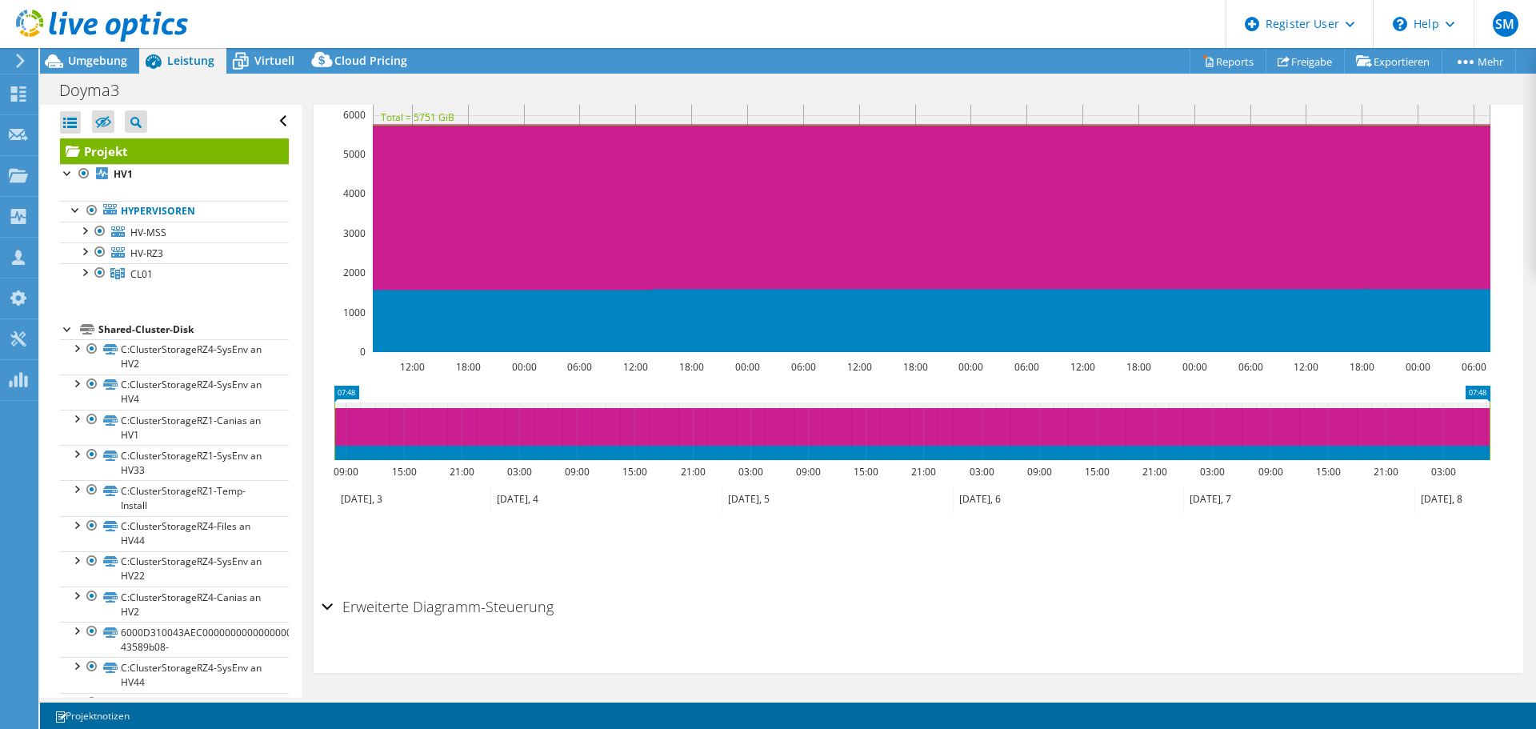
scroll to position [668, 0]
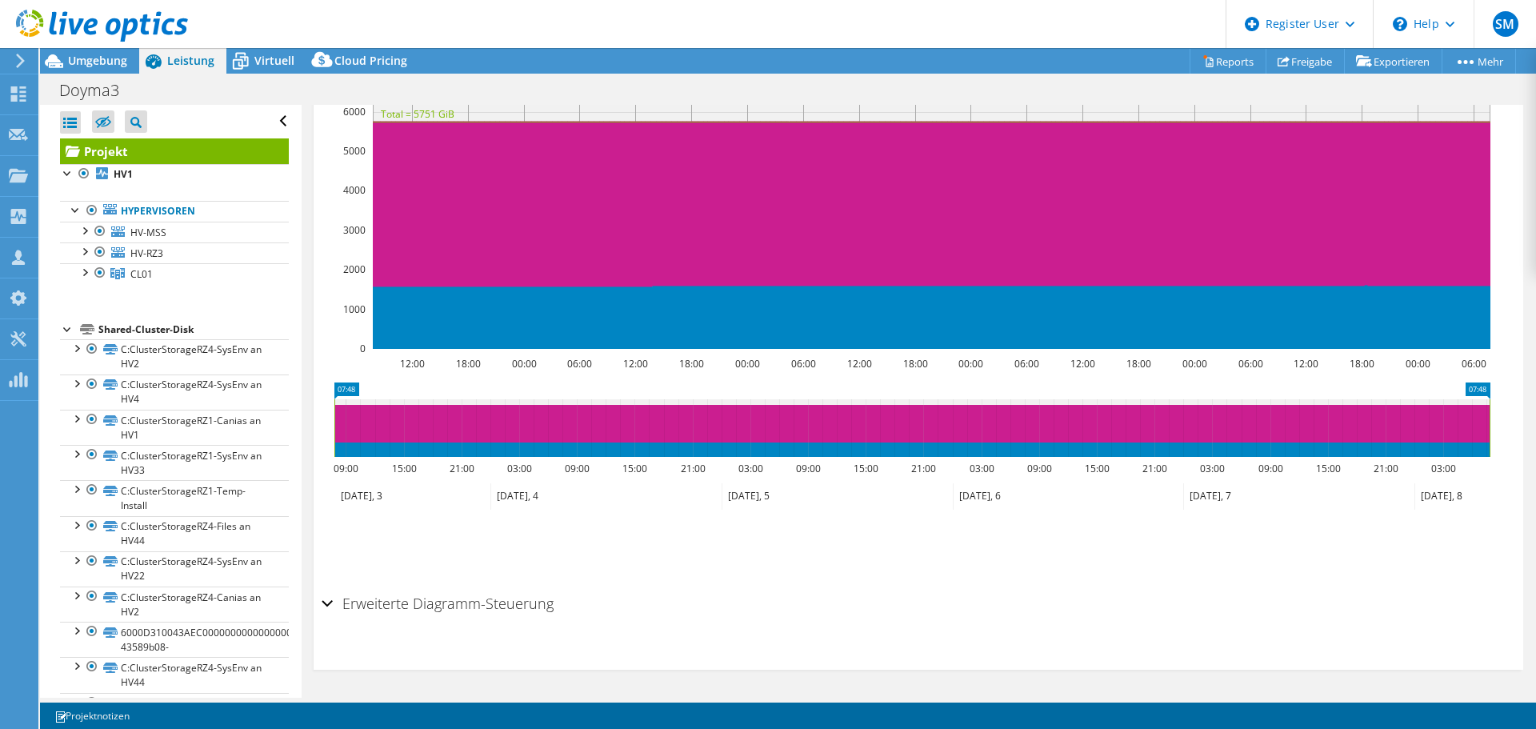
click at [474, 609] on h2 "Erweiterte Diagramm-Steuerung" at bounding box center [437, 603] width 232 height 32
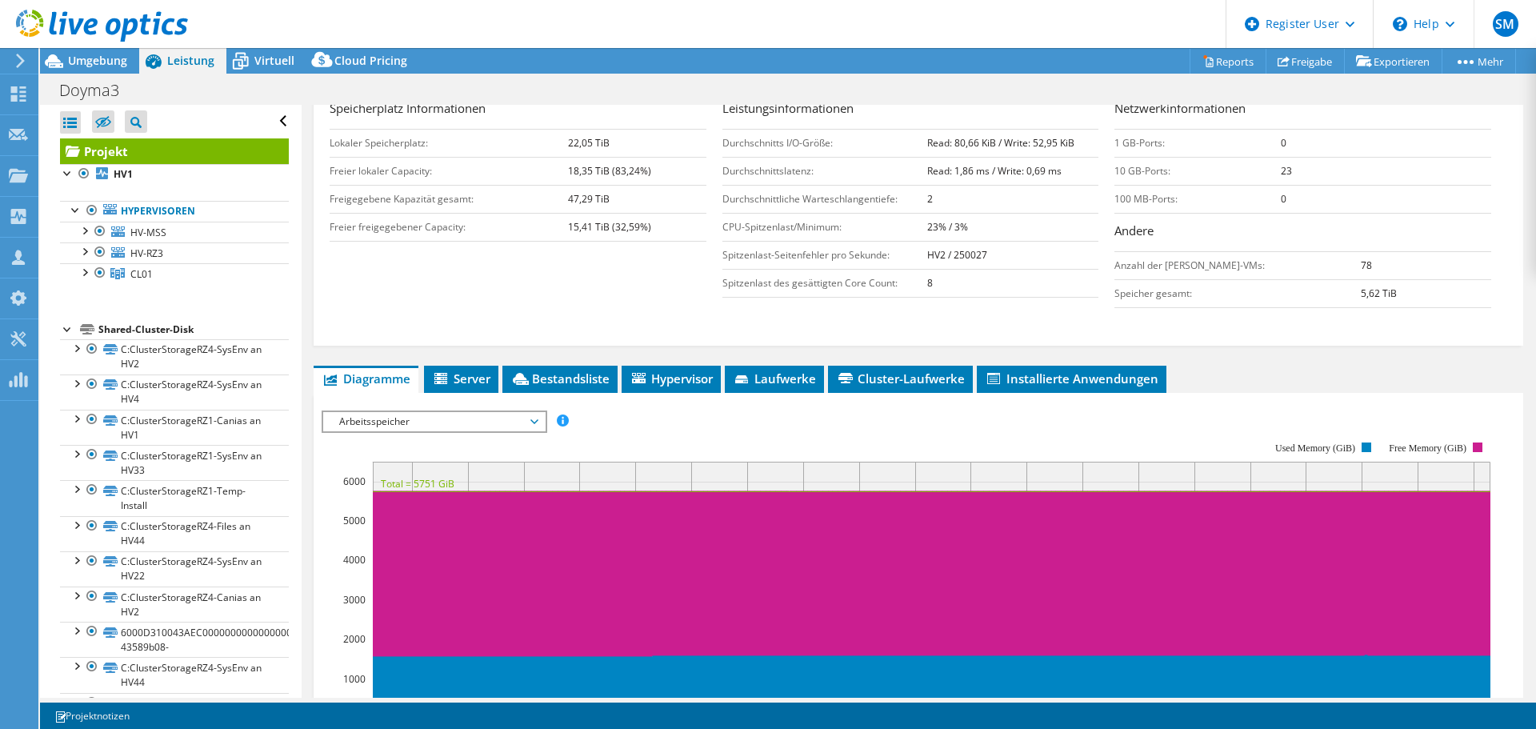
scroll to position [0, 0]
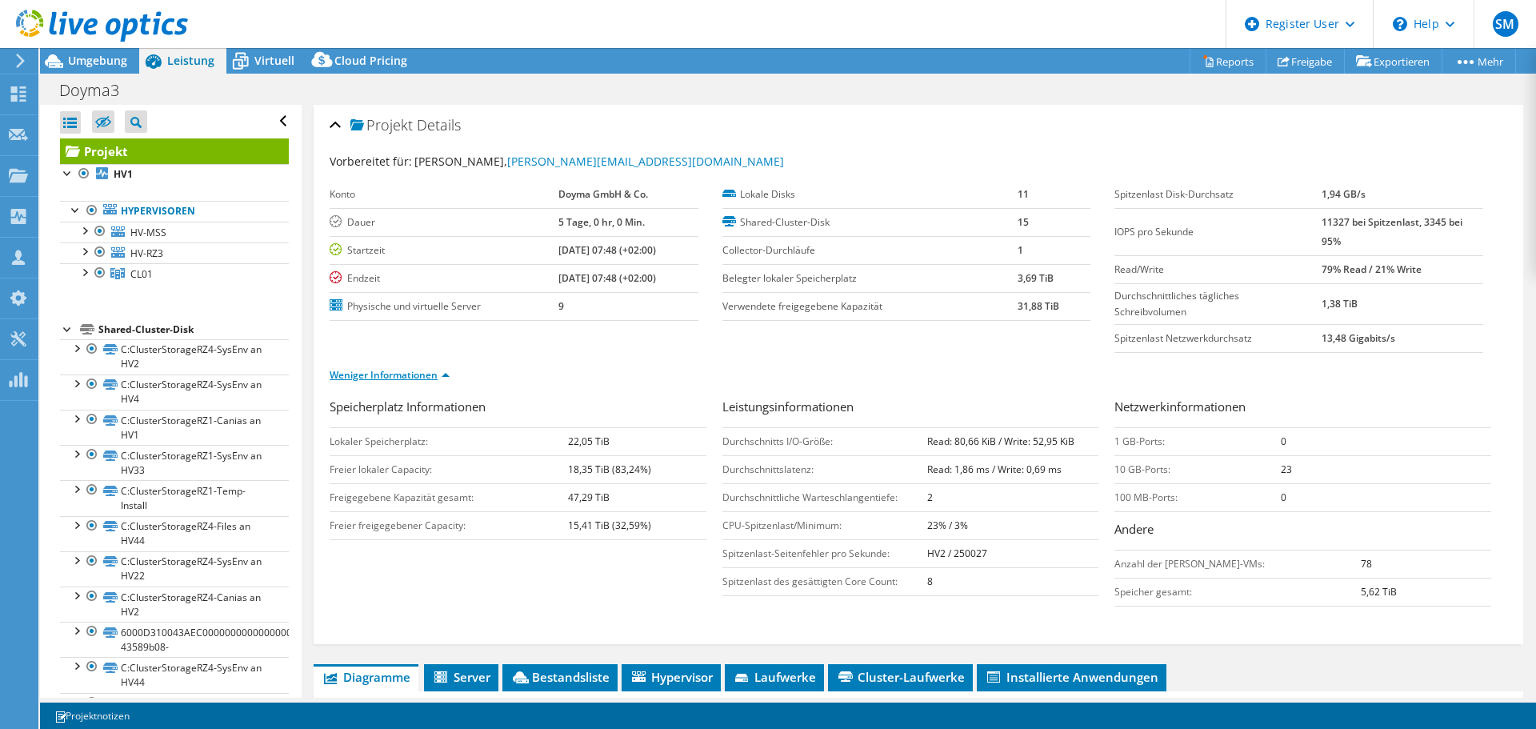
click at [422, 374] on link "Weniger Informationen" at bounding box center [389, 375] width 120 height 14
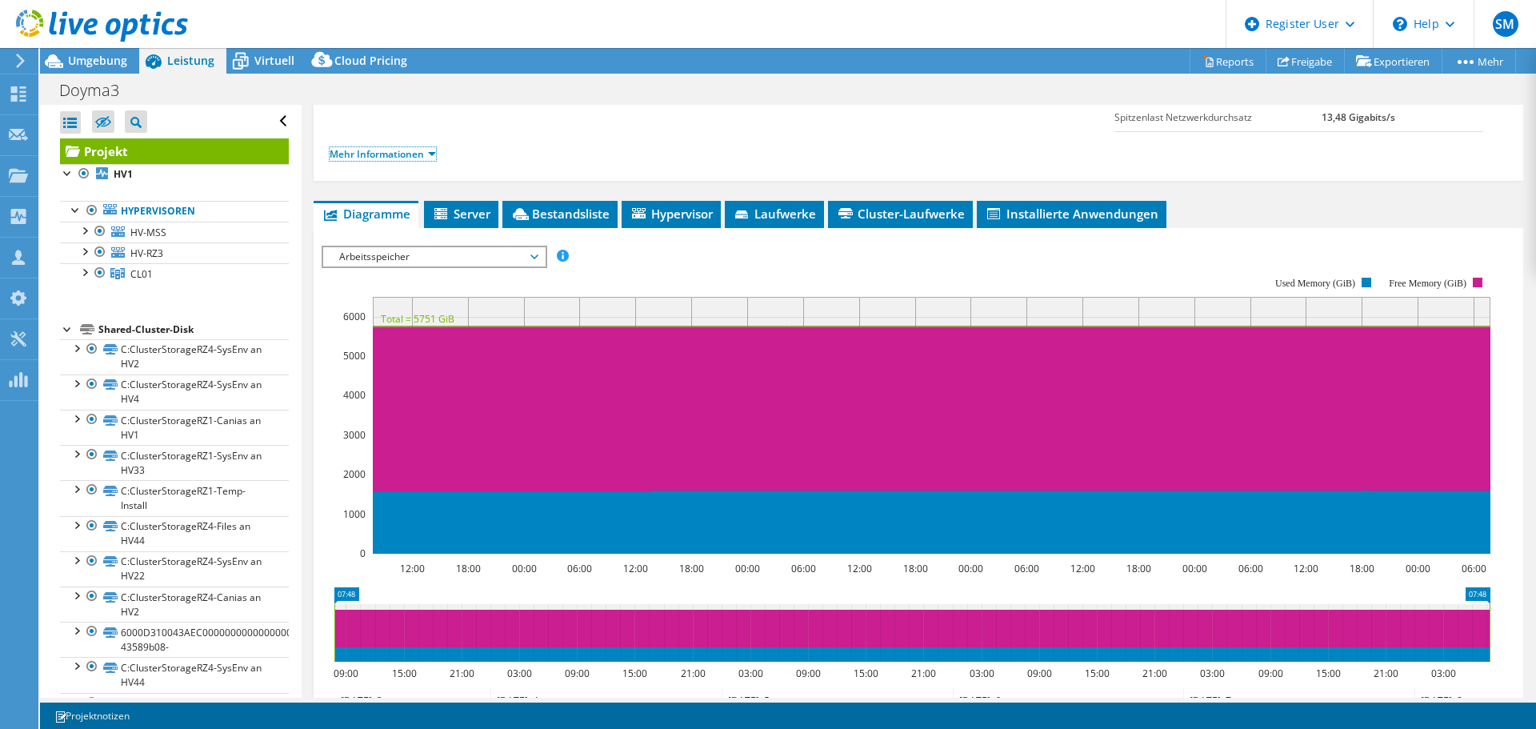
scroll to position [214, 0]
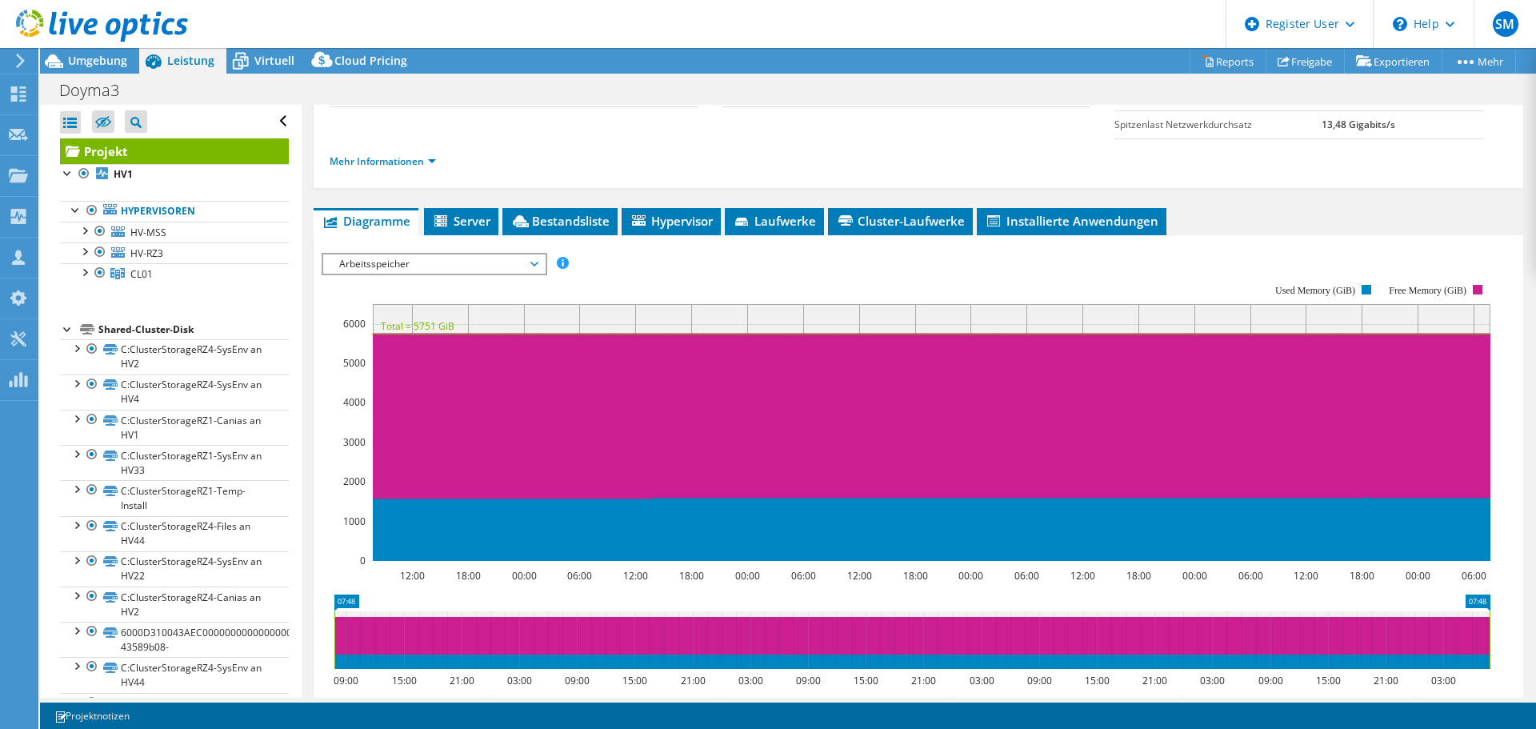
click at [413, 267] on span "Arbeitsspeicher" at bounding box center [434, 263] width 206 height 19
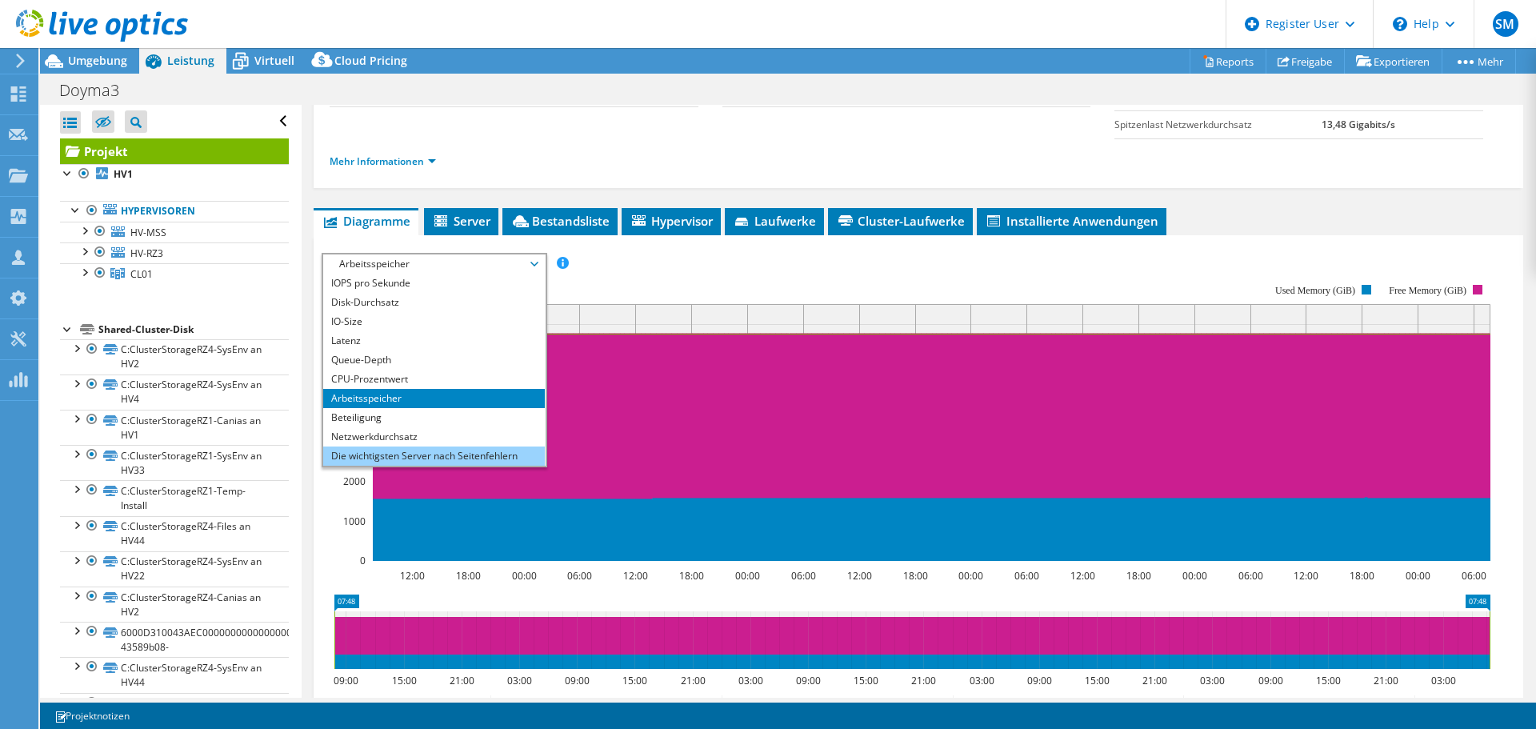
click at [403, 455] on li "Die wichtigsten Server nach Seitenfehlern" at bounding box center [434, 455] width 222 height 19
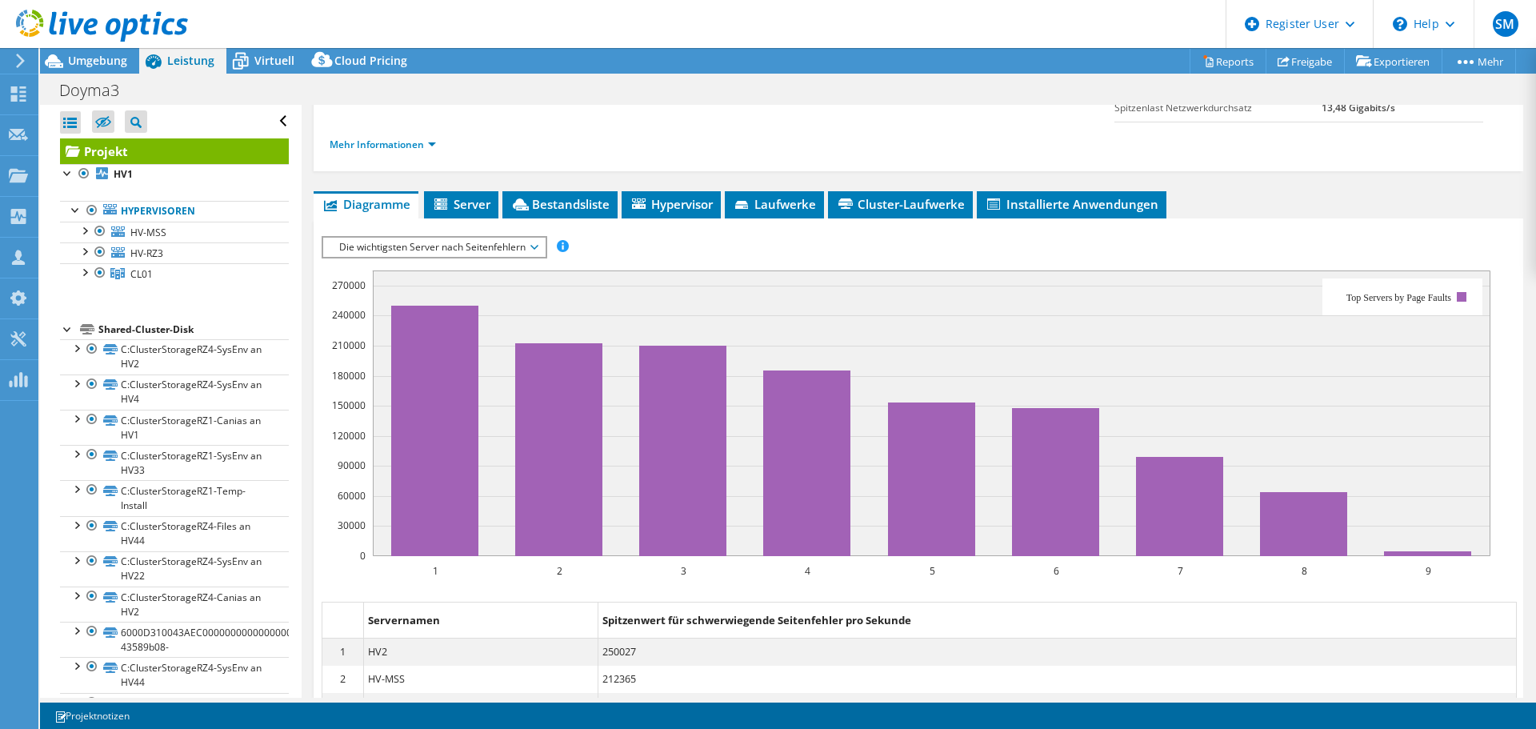
scroll to position [28, 0]
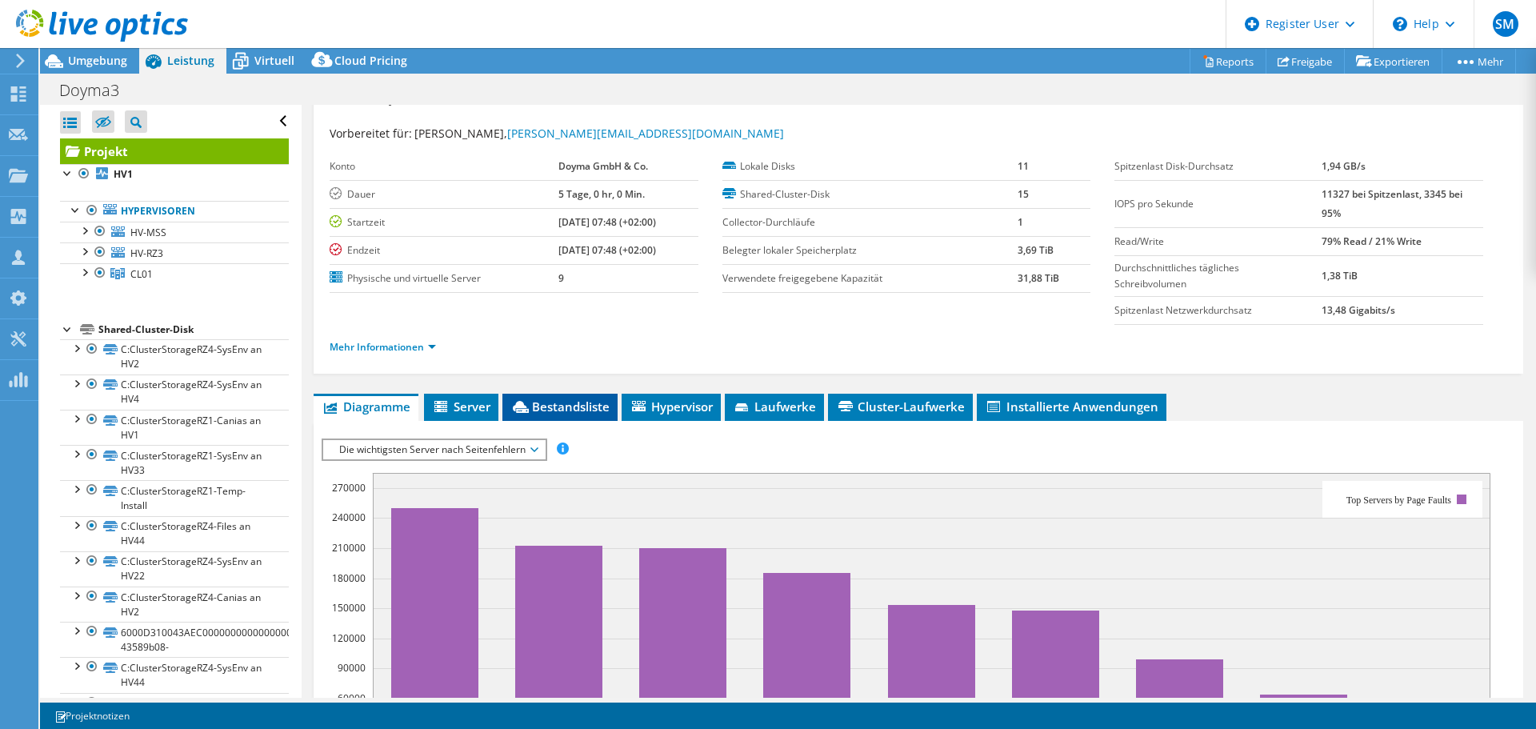
click at [576, 403] on span "Bestandsliste" at bounding box center [559, 406] width 99 height 16
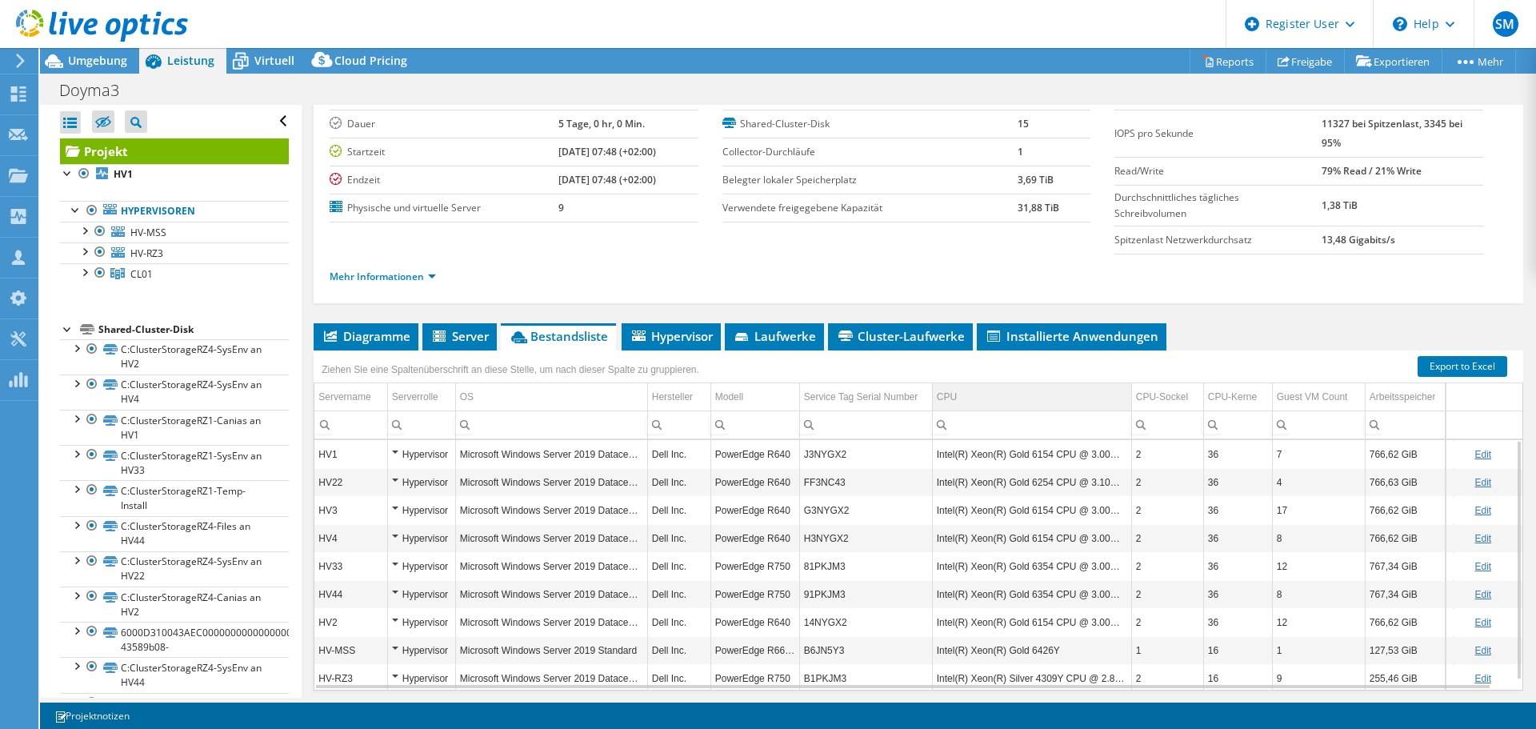
scroll to position [152, 0]
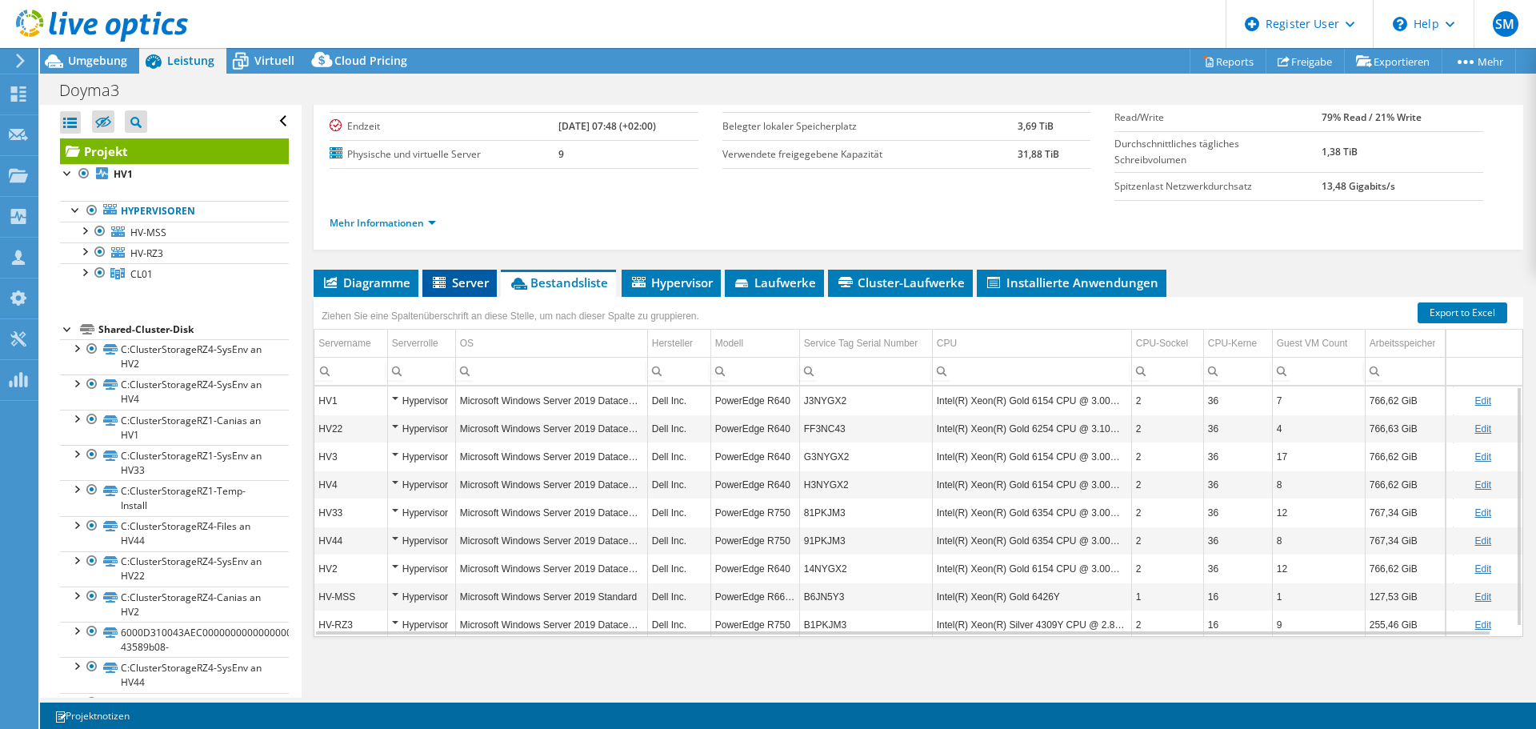
click at [464, 288] on span "Server" at bounding box center [459, 282] width 58 height 16
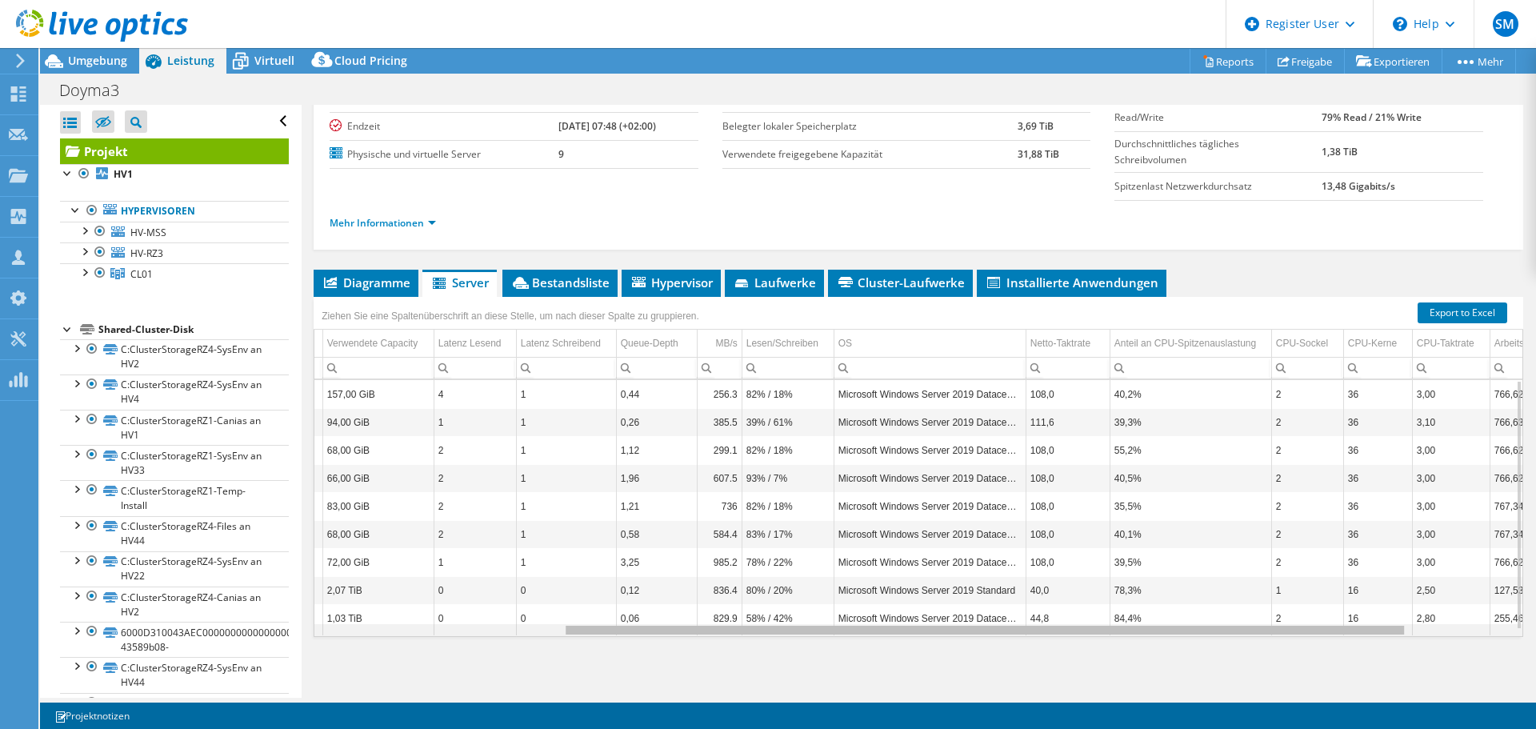
scroll to position [0, 139]
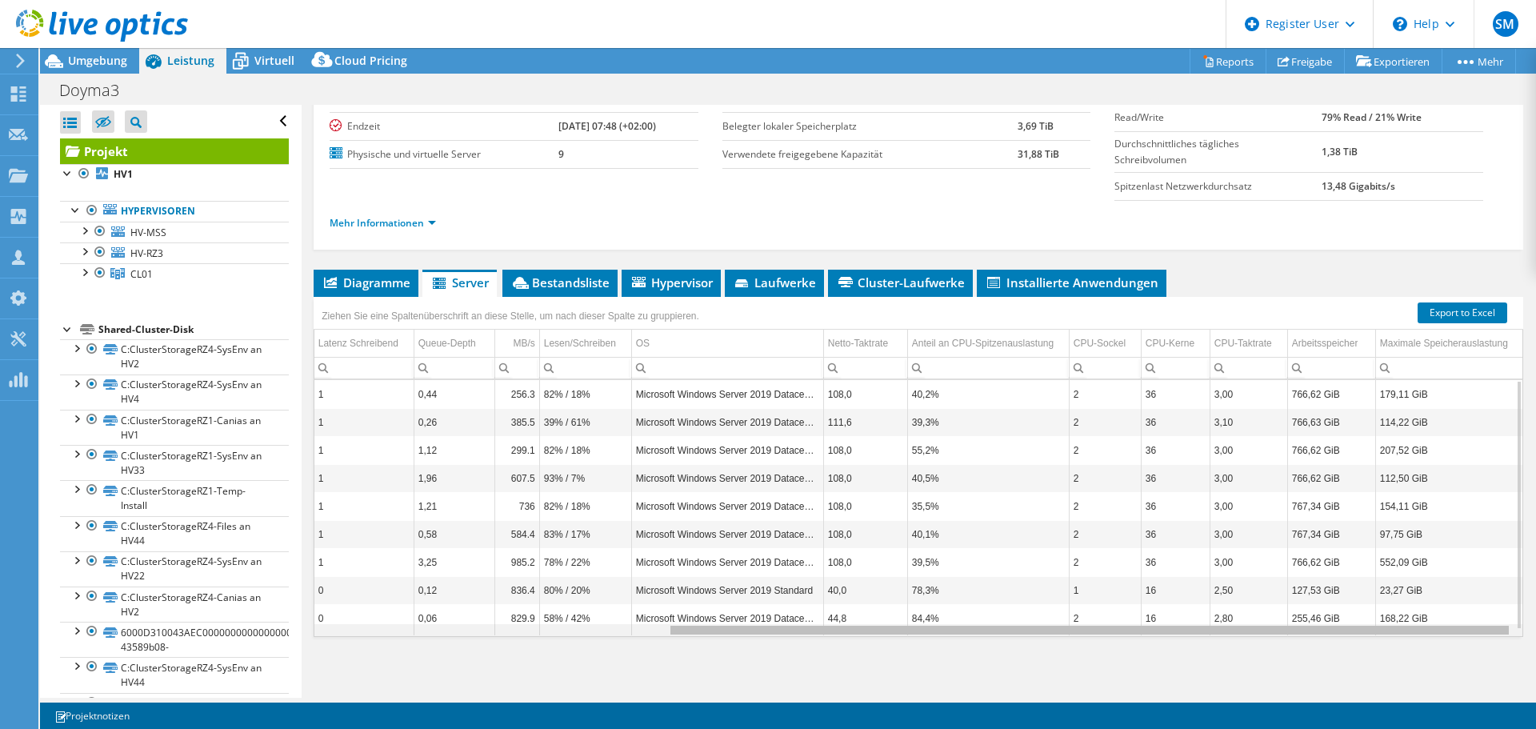
drag, startPoint x: 821, startPoint y: 629, endPoint x: 1202, endPoint y: 617, distance: 381.7
click at [1163, 629] on body "SM [PERSON_NAME] [PERSON_NAME] [PERSON_NAME][EMAIL_ADDRESS][PERSON_NAME][DOMAIN…" at bounding box center [768, 364] width 1536 height 729
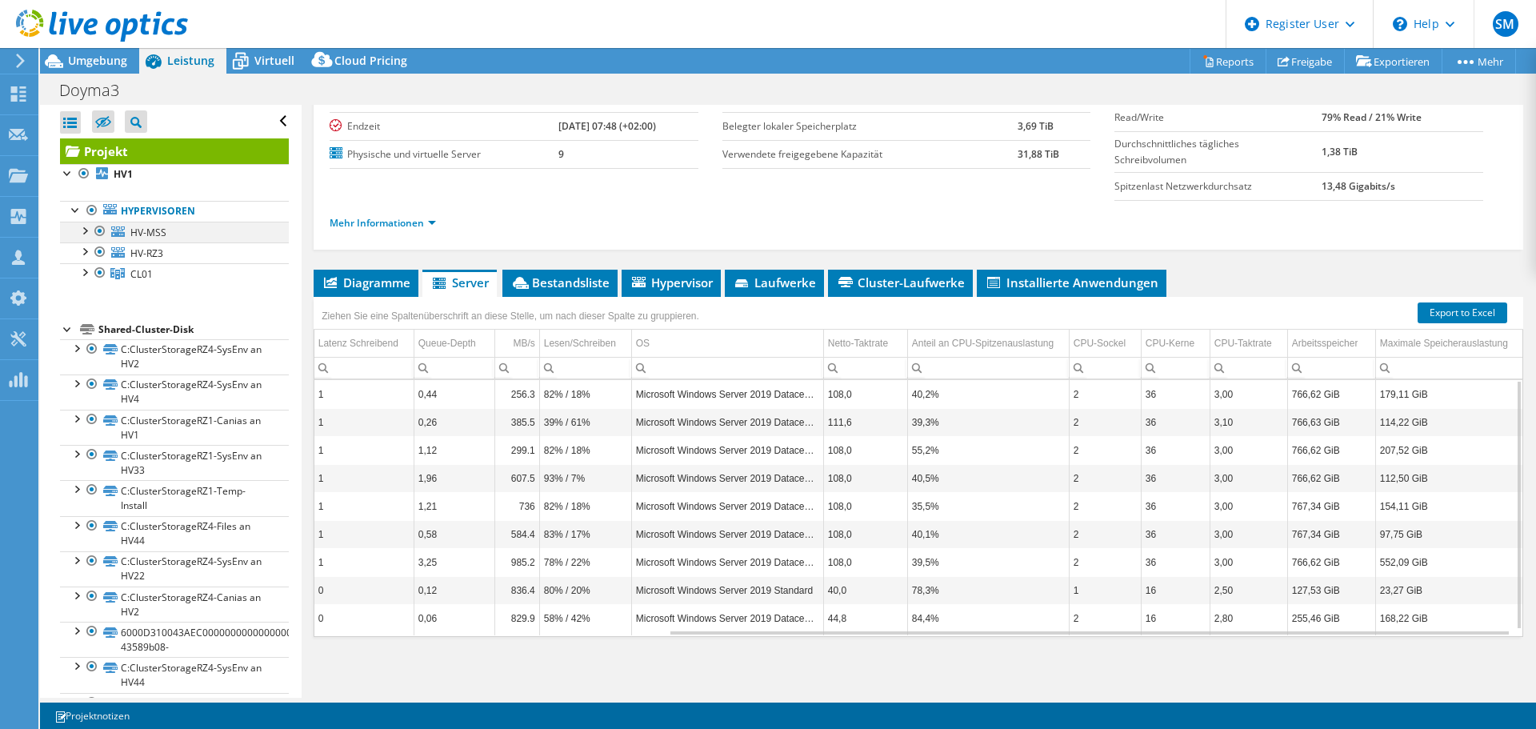
click at [90, 230] on div at bounding box center [84, 230] width 16 height 16
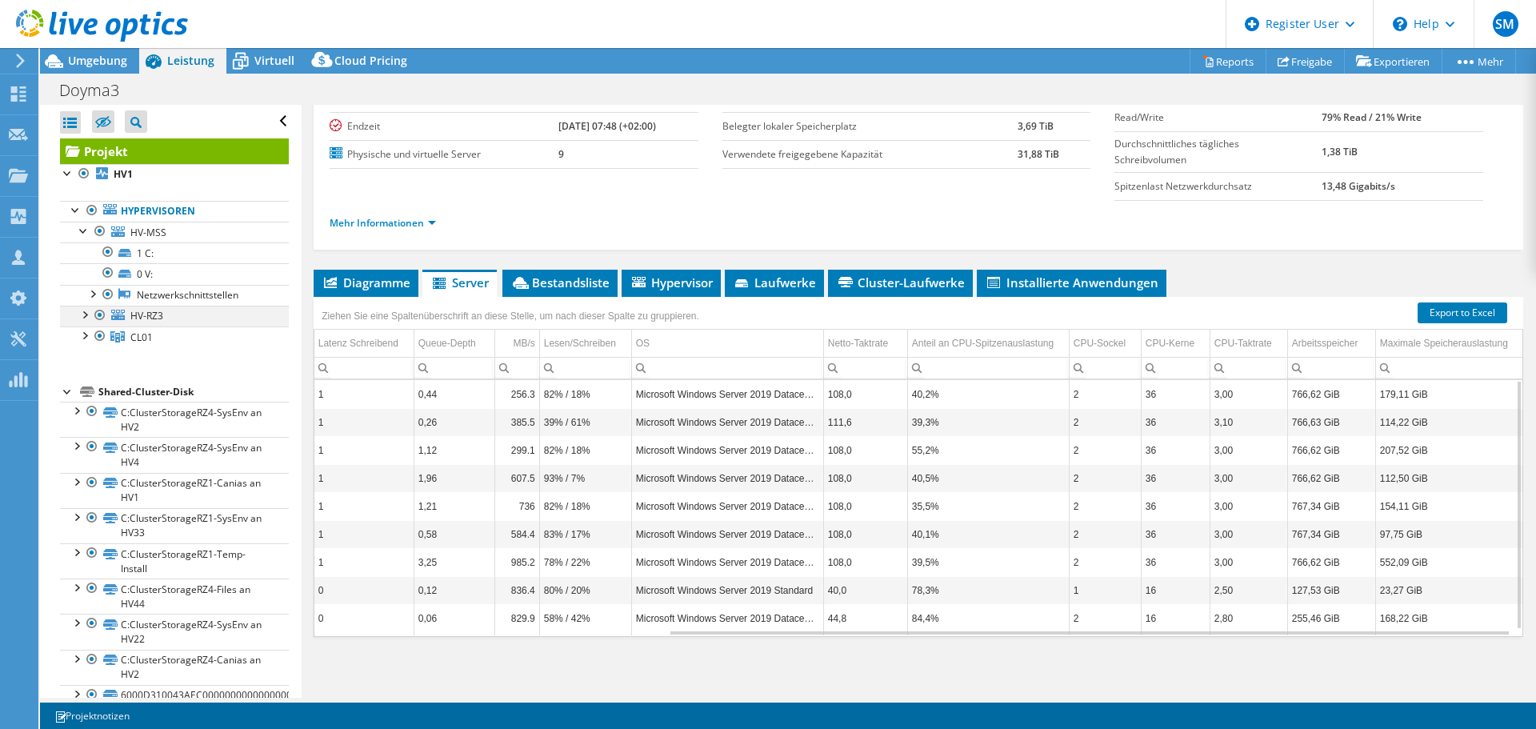
click at [86, 310] on div at bounding box center [84, 314] width 16 height 16
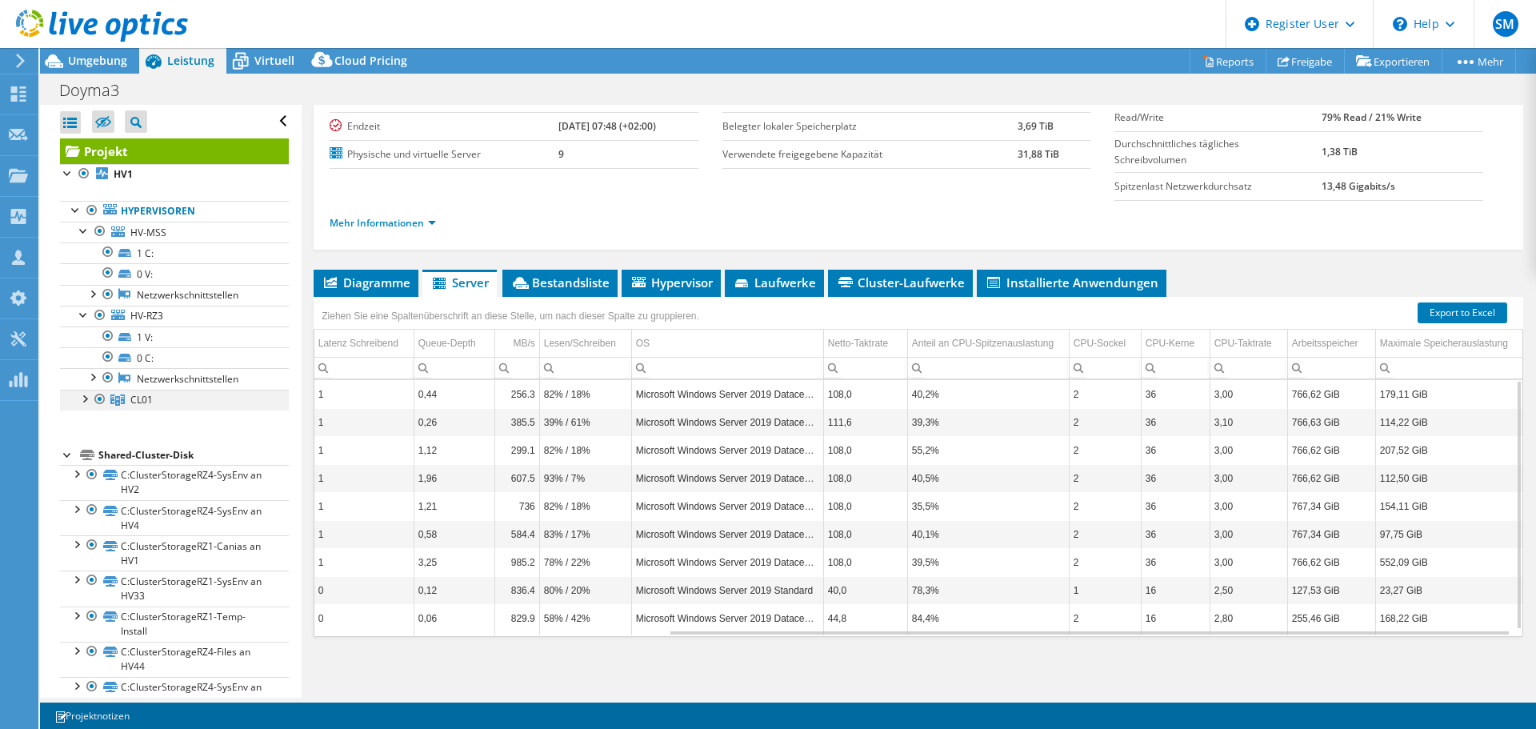
click at [86, 401] on div at bounding box center [84, 397] width 16 height 16
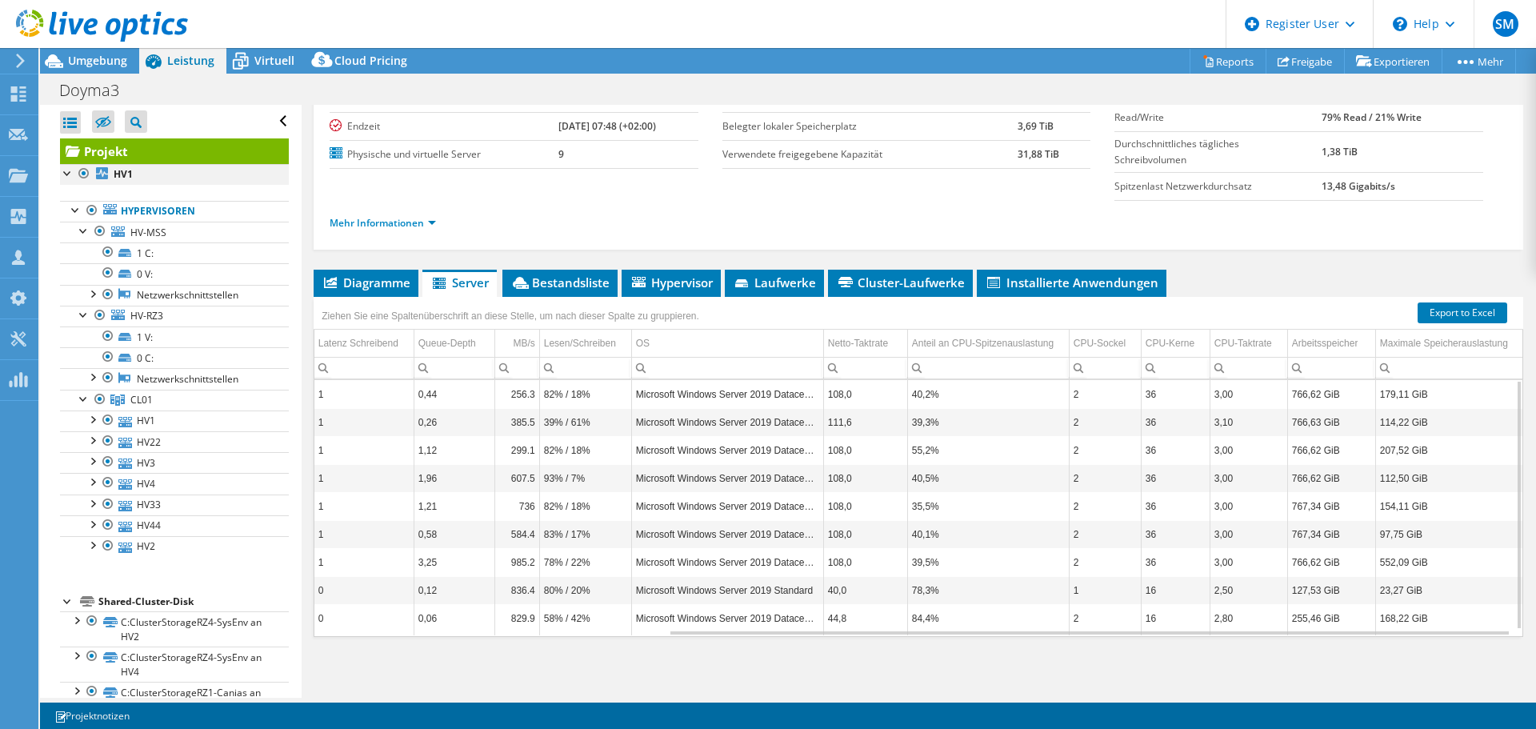
click at [85, 170] on div at bounding box center [84, 173] width 16 height 19
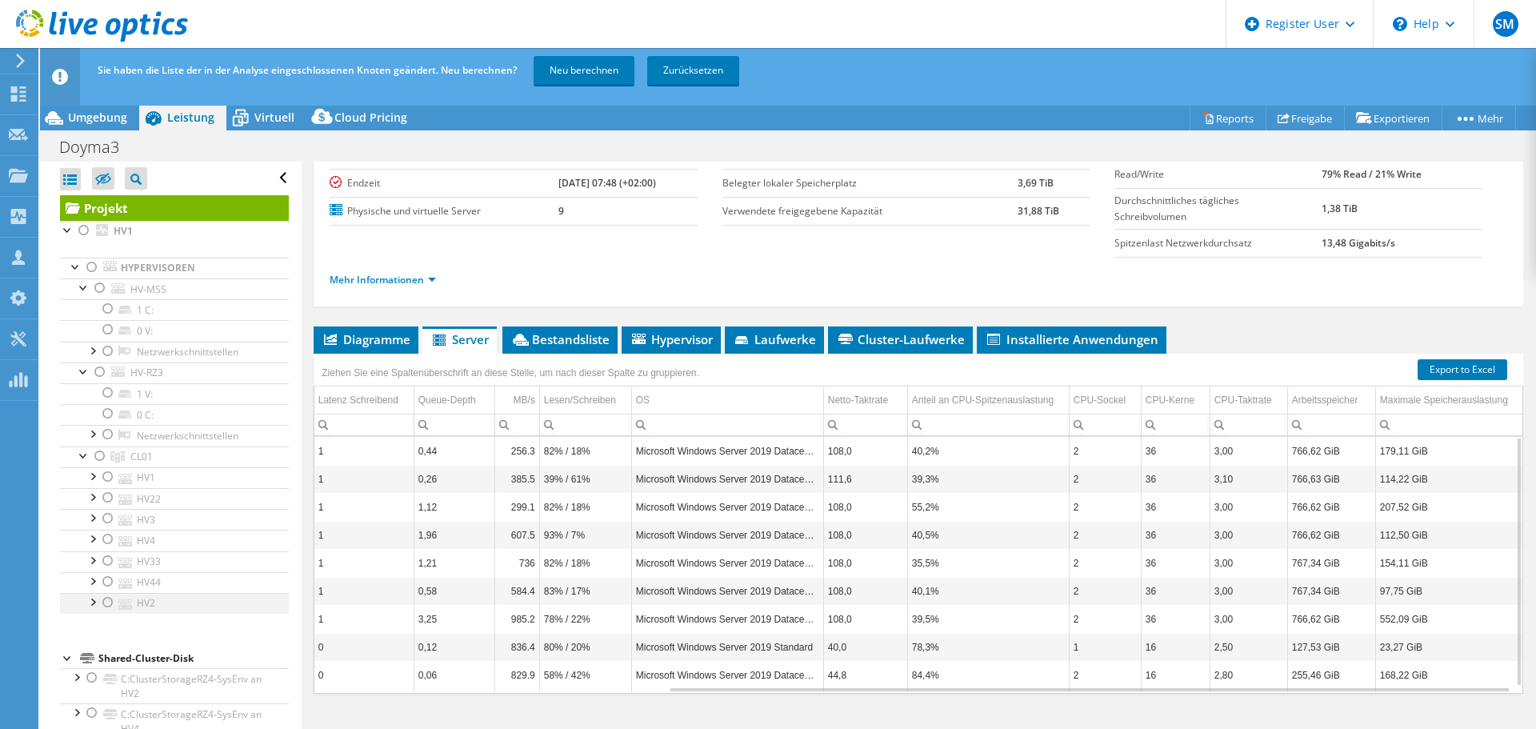
click at [109, 607] on div at bounding box center [108, 602] width 16 height 19
click at [590, 70] on link "Neu berechnen" at bounding box center [583, 70] width 101 height 29
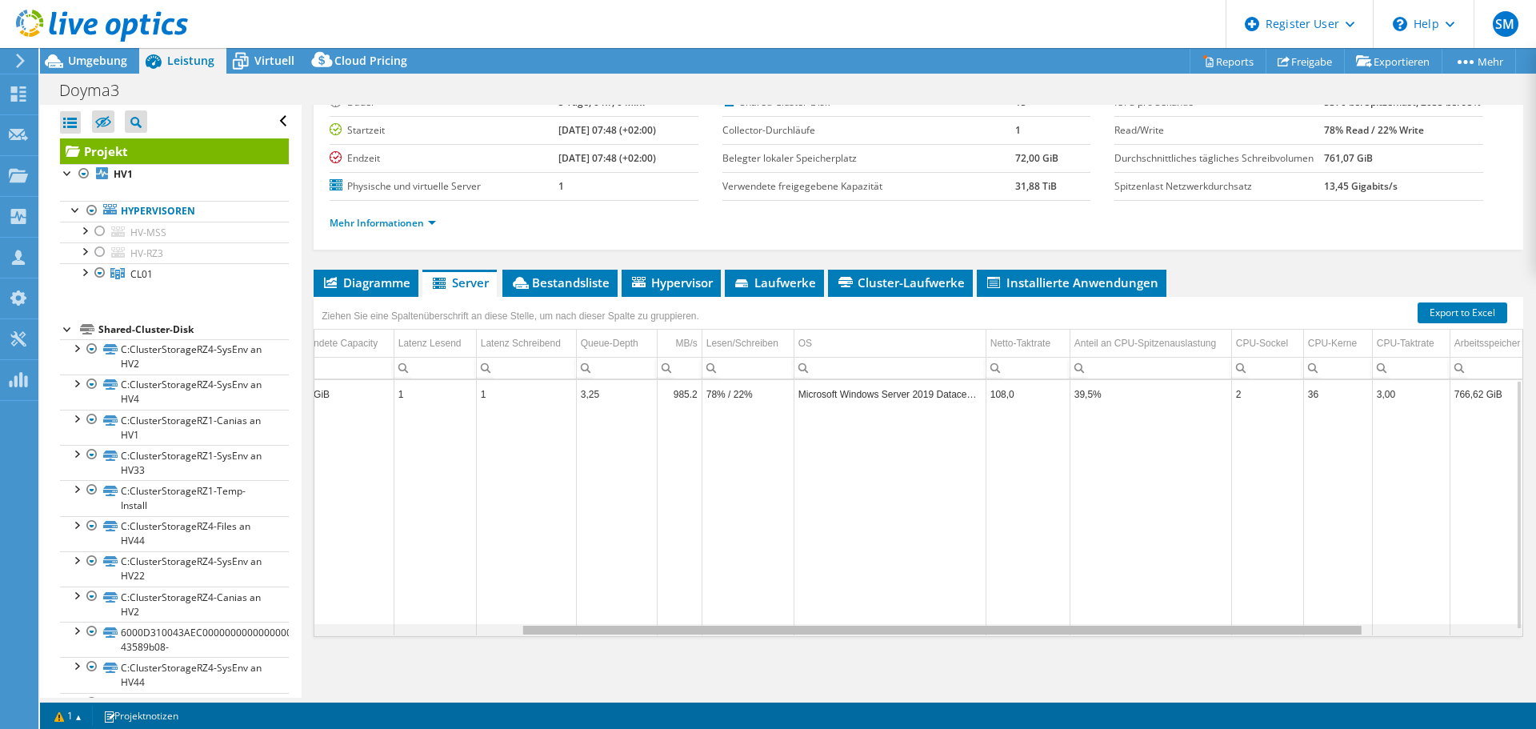
scroll to position [0, 294]
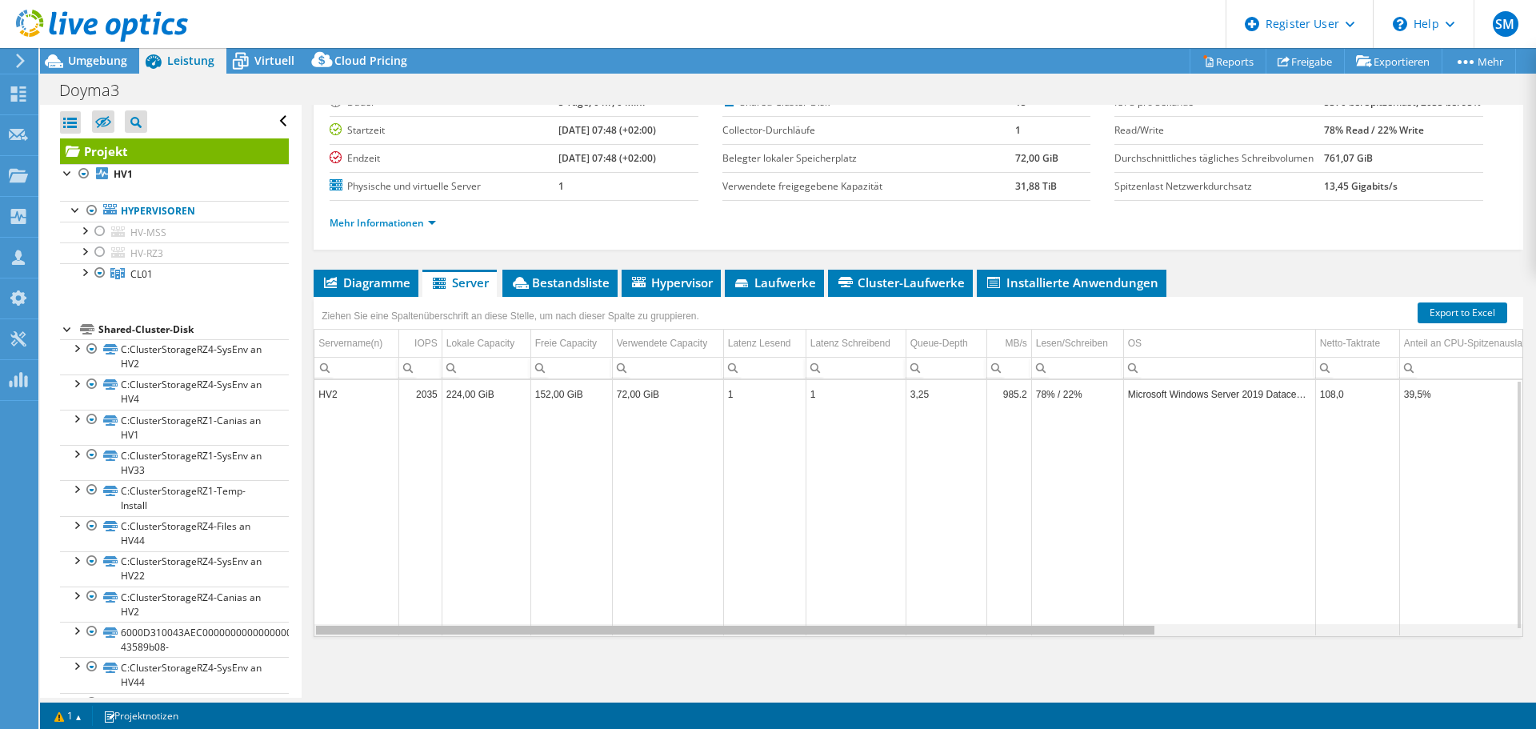
drag, startPoint x: 847, startPoint y: 633, endPoint x: 837, endPoint y: 622, distance: 14.7
click at [837, 622] on body "SM [PERSON_NAME] [PERSON_NAME] [PERSON_NAME][EMAIL_ADDRESS][PERSON_NAME][DOMAIN…" at bounding box center [768, 364] width 1536 height 729
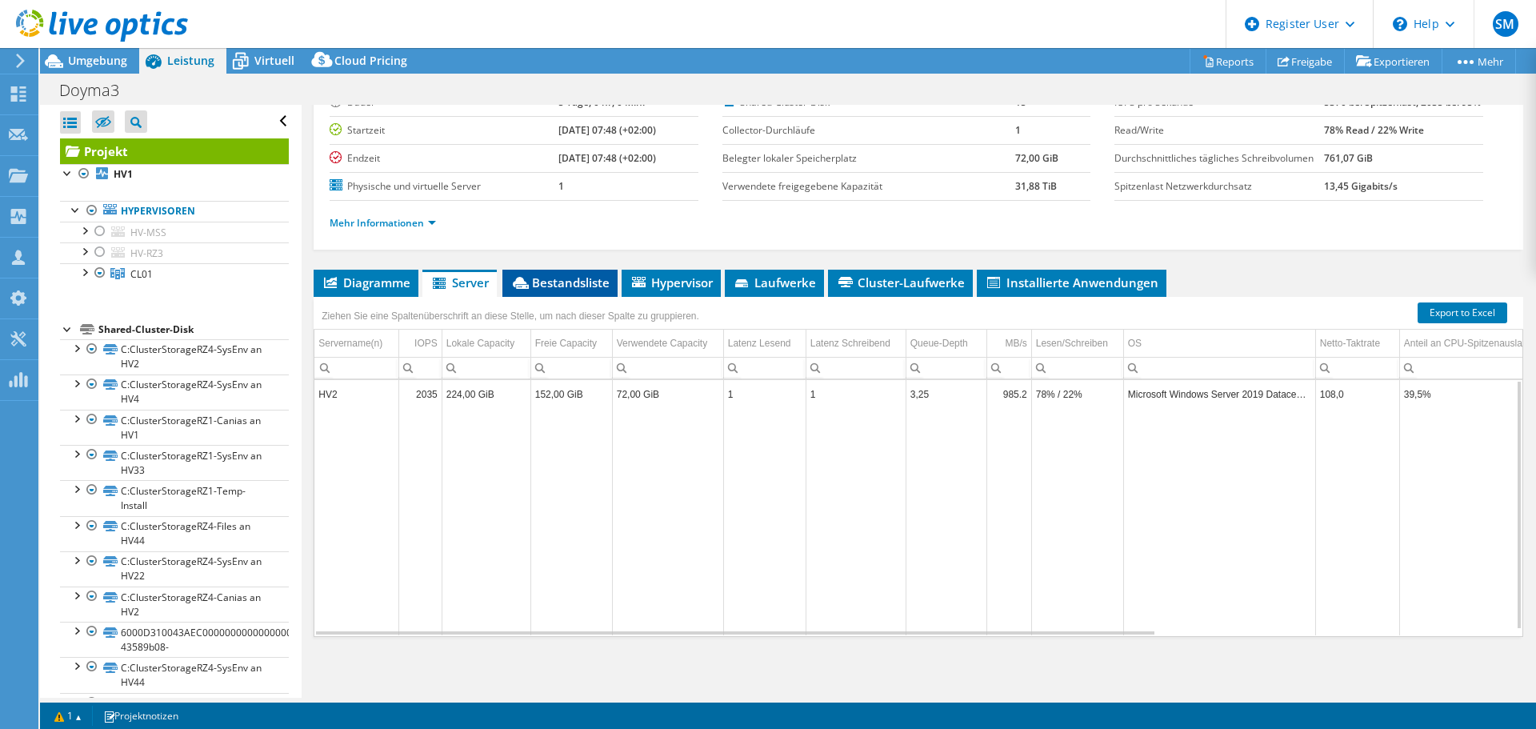
click at [542, 277] on span "Bestandsliste" at bounding box center [559, 282] width 99 height 16
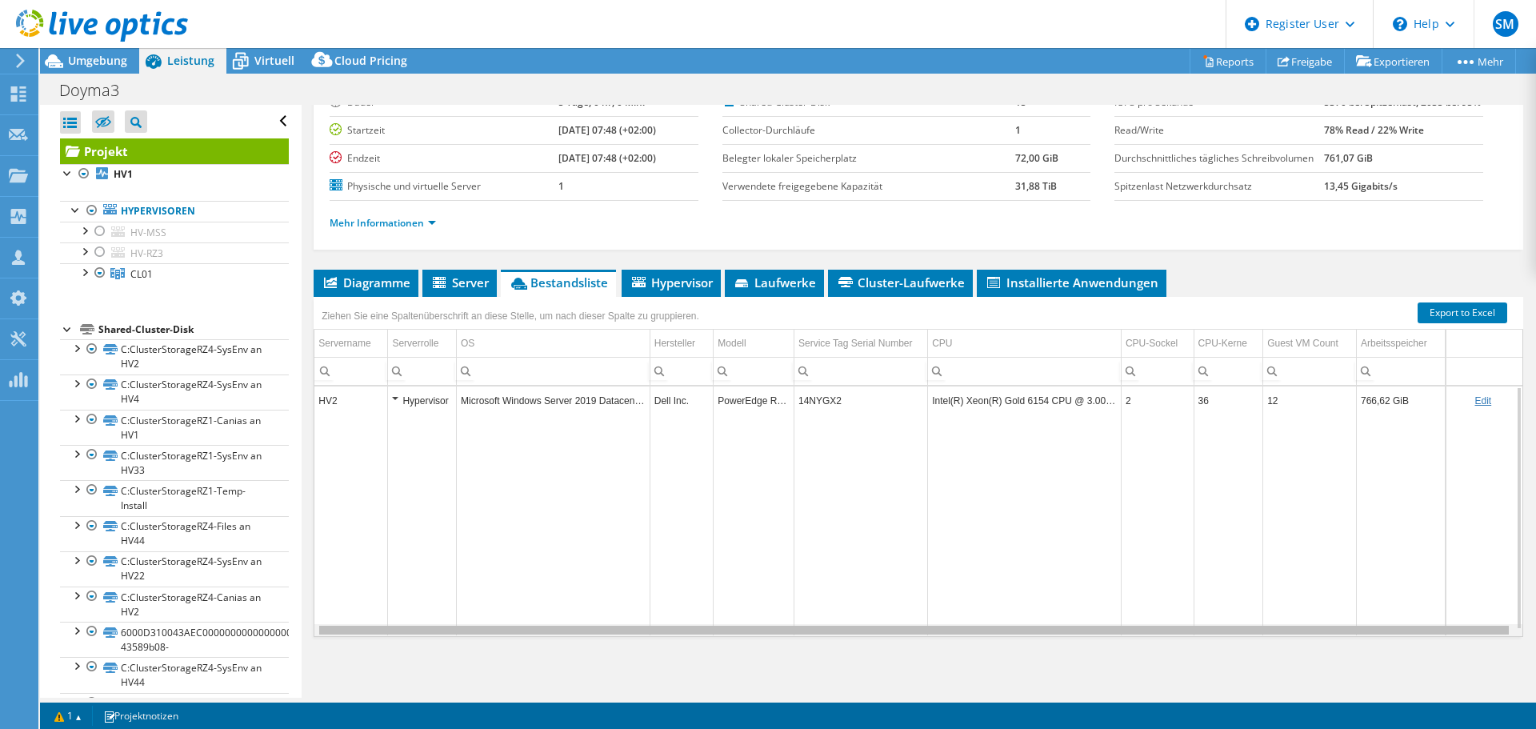
drag, startPoint x: 639, startPoint y: 626, endPoint x: 1029, endPoint y: 622, distance: 390.3
click at [1029, 622] on body "SM [PERSON_NAME] [PERSON_NAME] [PERSON_NAME][EMAIL_ADDRESS][PERSON_NAME][DOMAIN…" at bounding box center [768, 364] width 1536 height 729
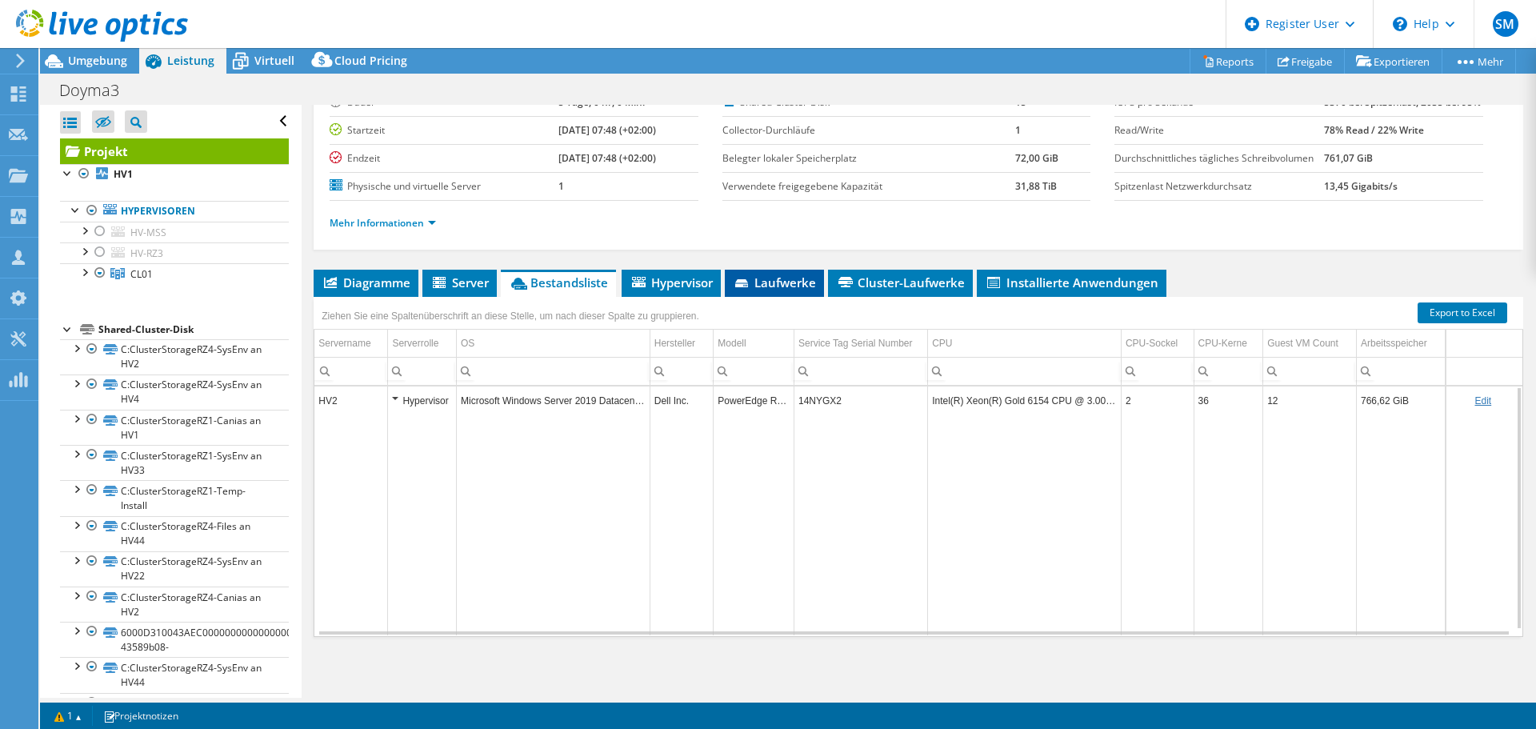
click at [789, 291] on li "Laufwerke" at bounding box center [774, 283] width 99 height 27
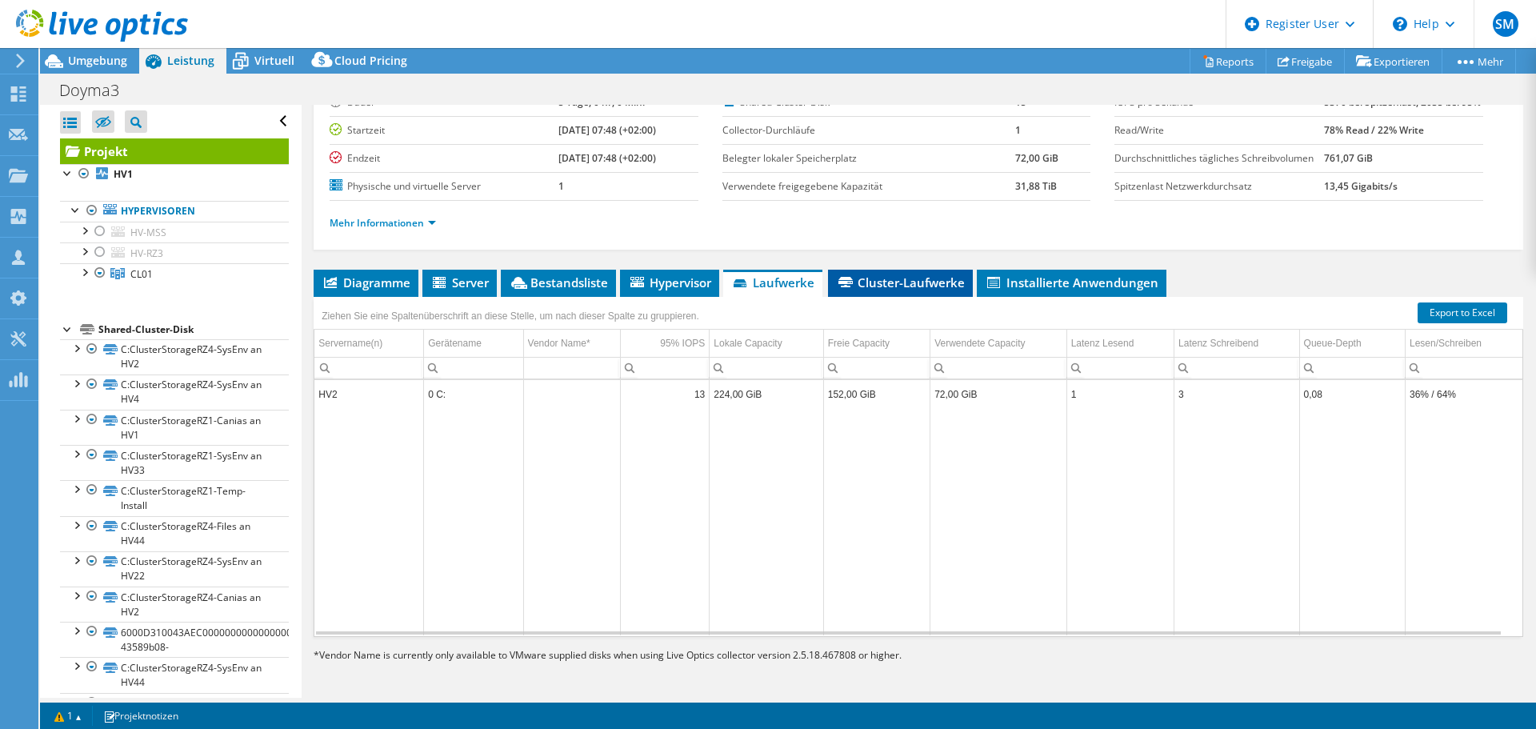
click at [913, 281] on span "Cluster-Laufwerke" at bounding box center [900, 282] width 129 height 16
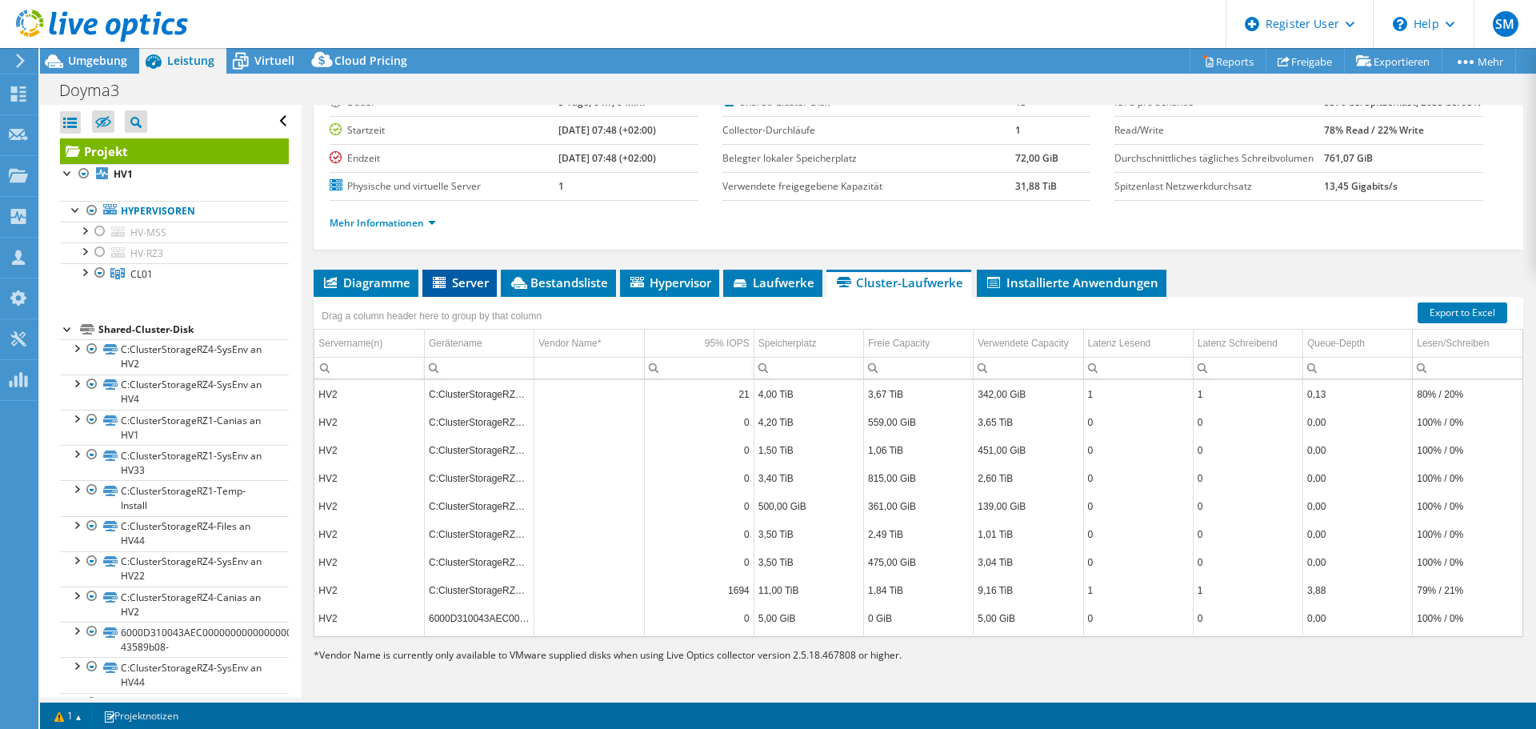
click at [449, 278] on icon at bounding box center [441, 284] width 16 height 14
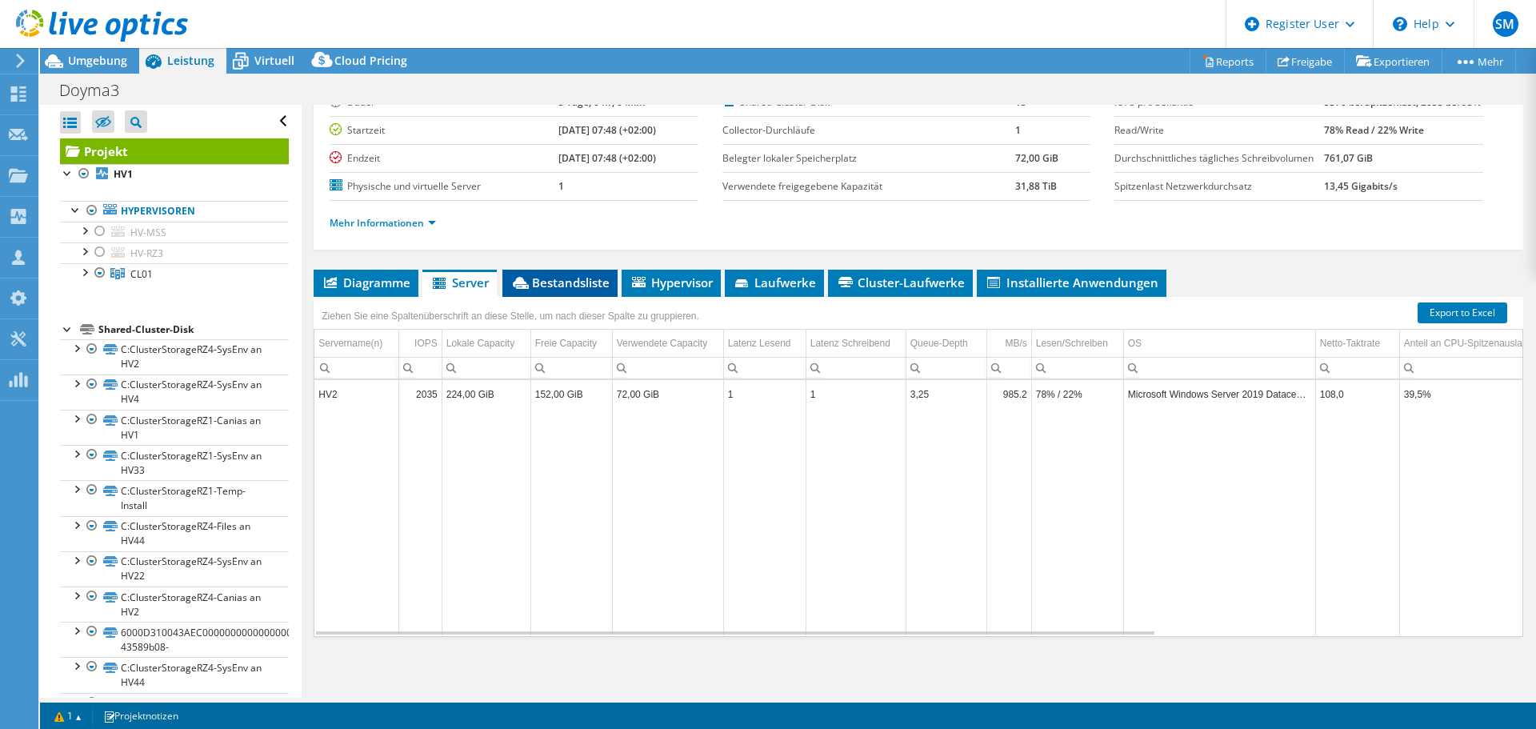
click at [570, 282] on span "Bestandsliste" at bounding box center [559, 282] width 99 height 16
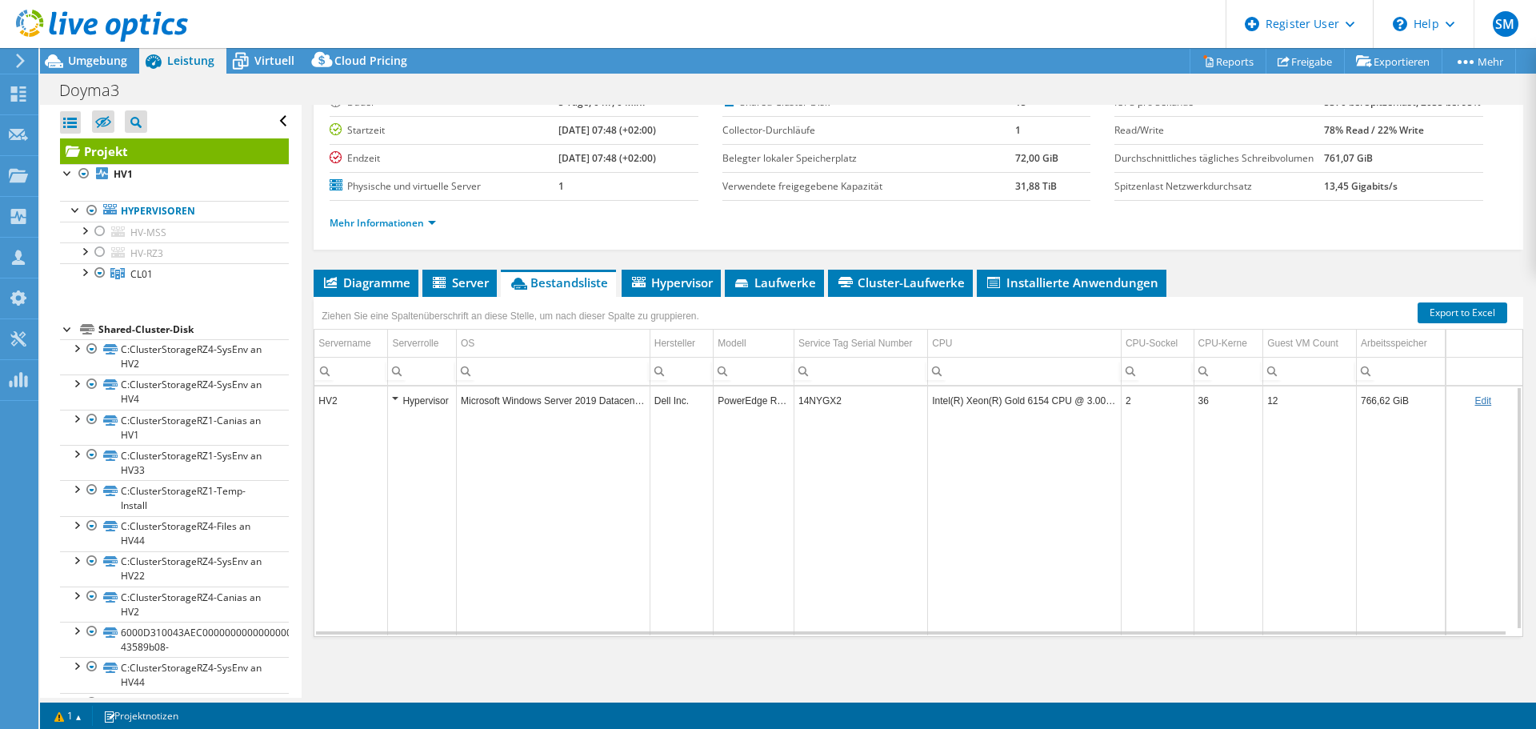
click at [814, 403] on td "14NYGX2" at bounding box center [860, 400] width 134 height 28
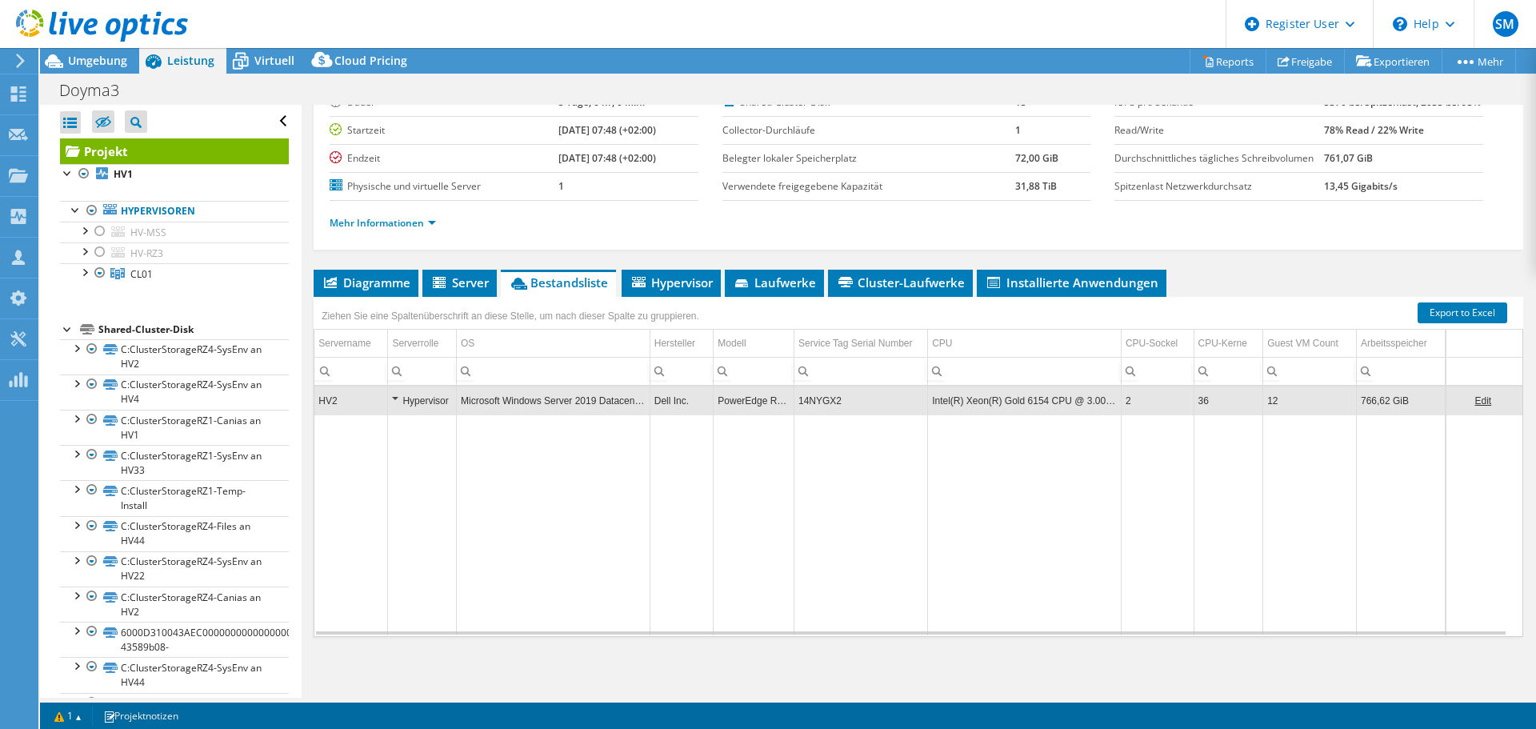
drag, startPoint x: 814, startPoint y: 403, endPoint x: 797, endPoint y: 399, distance: 17.3
click at [797, 399] on td "14NYGX2" at bounding box center [860, 400] width 134 height 28
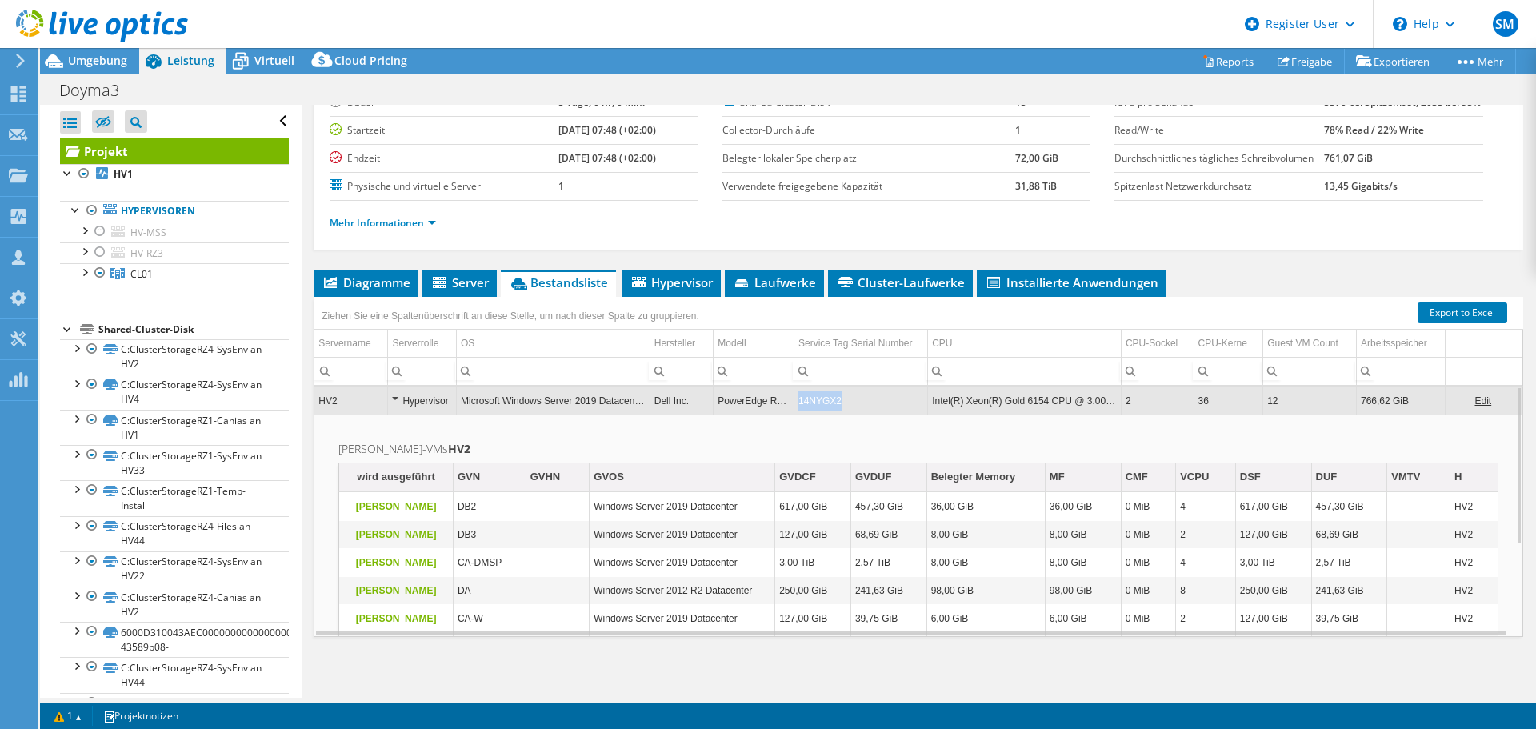
drag, startPoint x: 842, startPoint y: 402, endPoint x: 792, endPoint y: 402, distance: 50.4
click at [793, 402] on td "14NYGX2" at bounding box center [860, 400] width 134 height 28
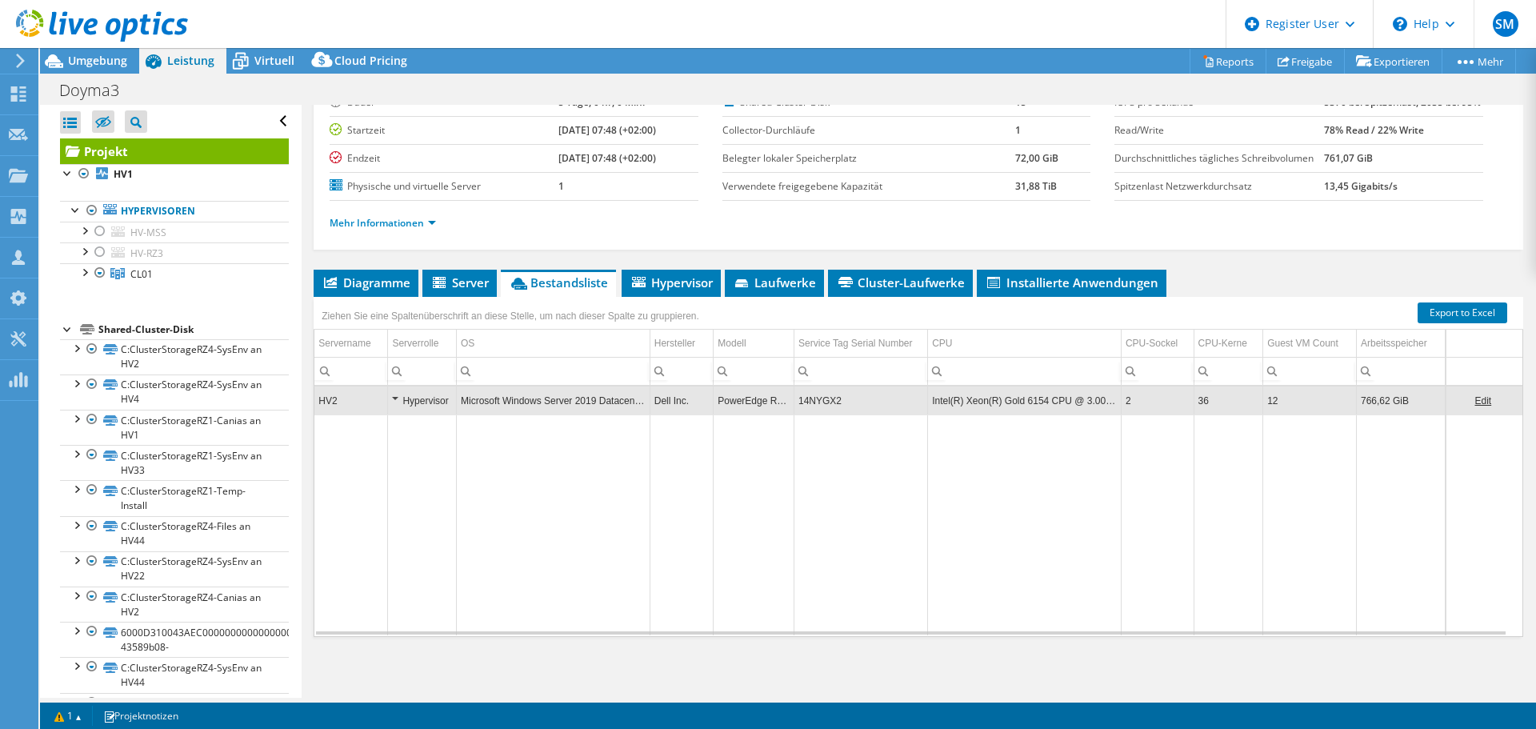
click at [849, 402] on td "14NYGX2" at bounding box center [860, 400] width 134 height 28
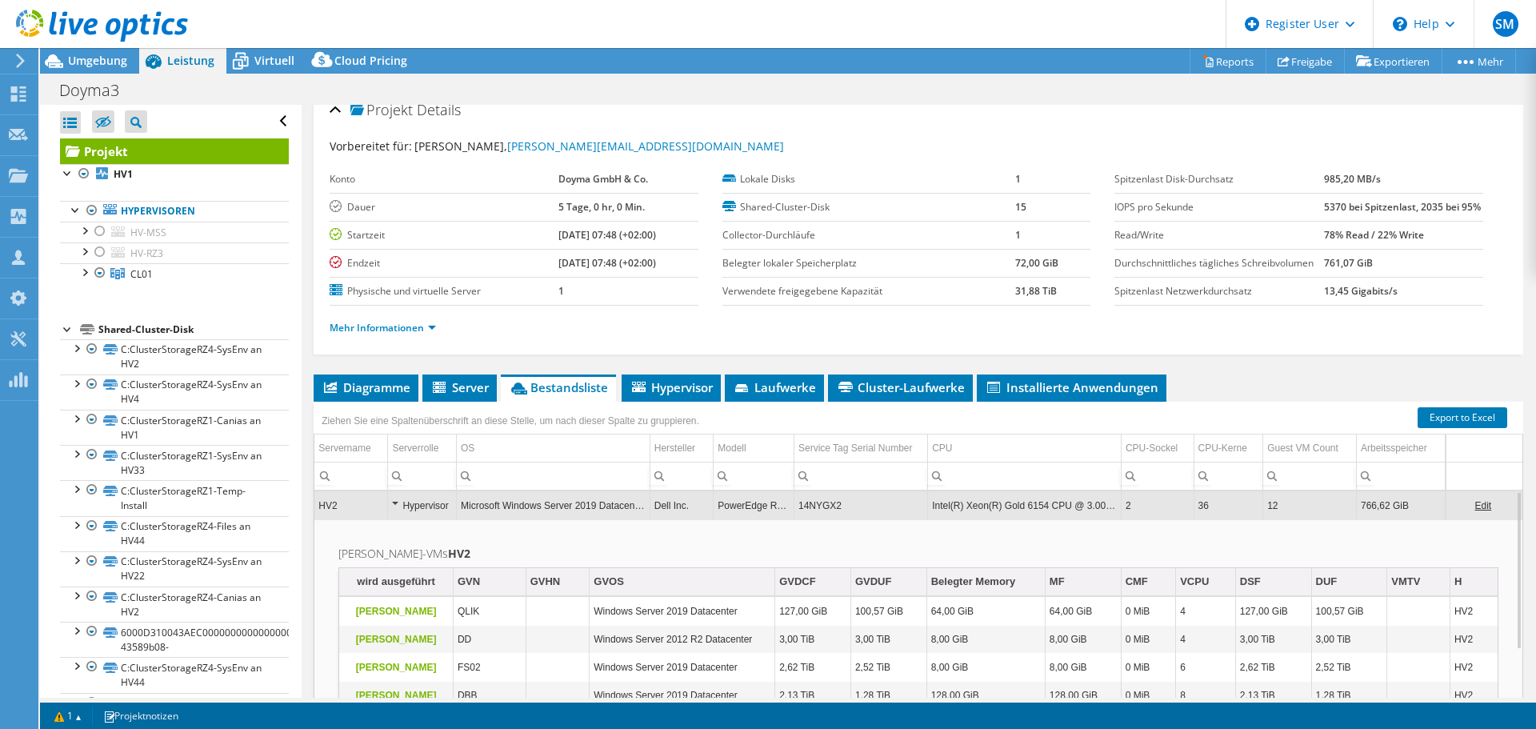
scroll to position [0, 0]
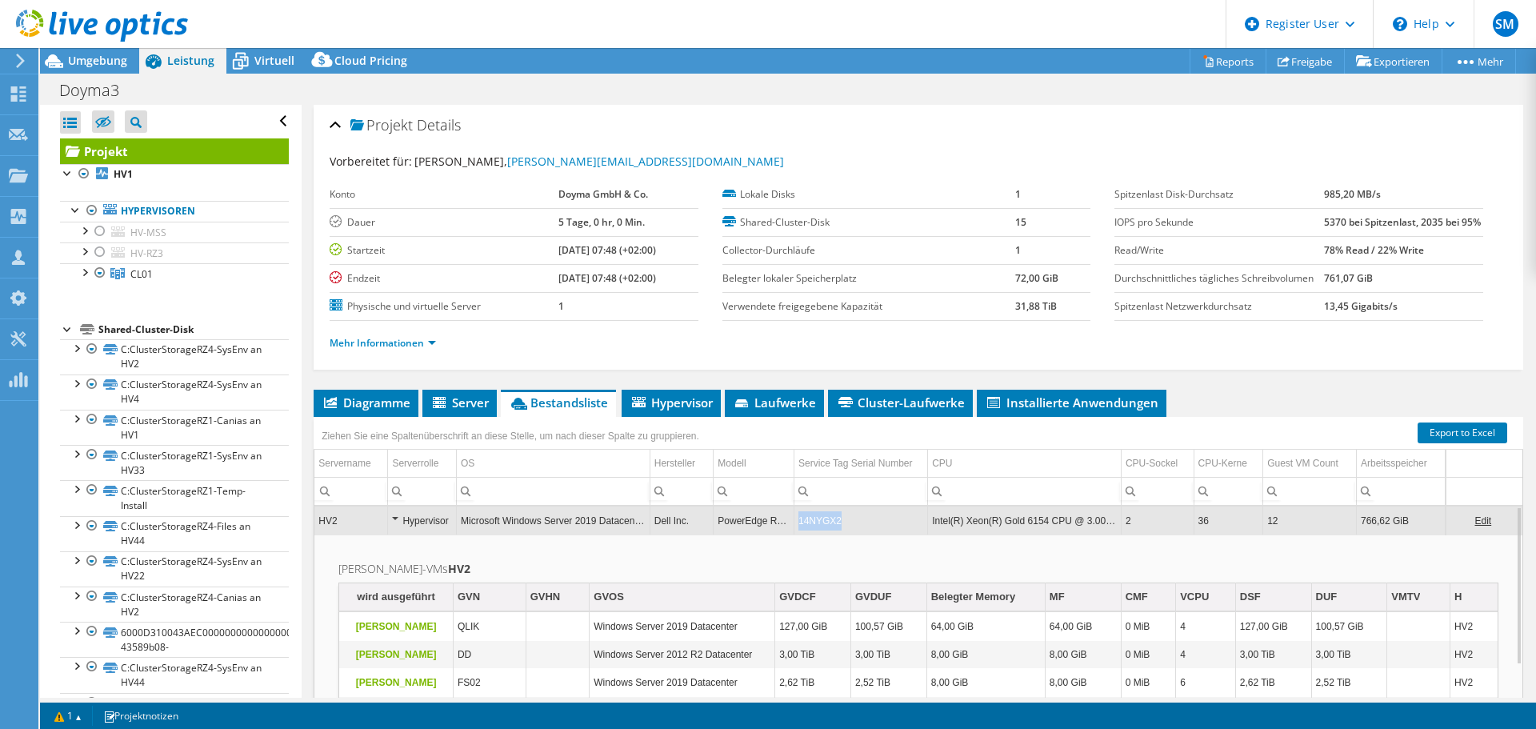
drag, startPoint x: 877, startPoint y: 556, endPoint x: 796, endPoint y: 559, distance: 80.8
click at [796, 534] on td "14NYGX2" at bounding box center [860, 520] width 134 height 28
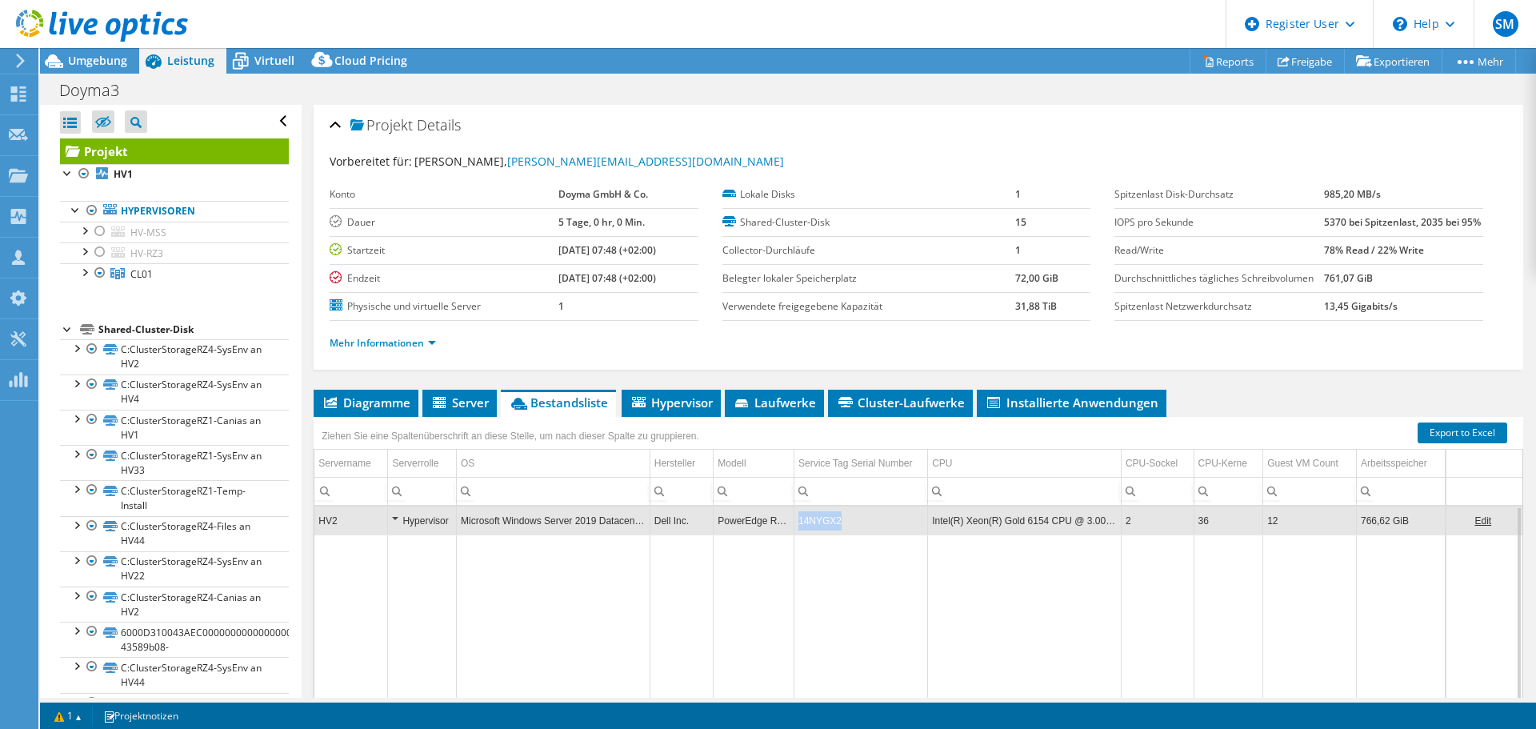
copy td "14NYGX2"
drag, startPoint x: 837, startPoint y: 553, endPoint x: 797, endPoint y: 558, distance: 41.2
click at [797, 534] on td "14NYGX2" at bounding box center [860, 520] width 134 height 28
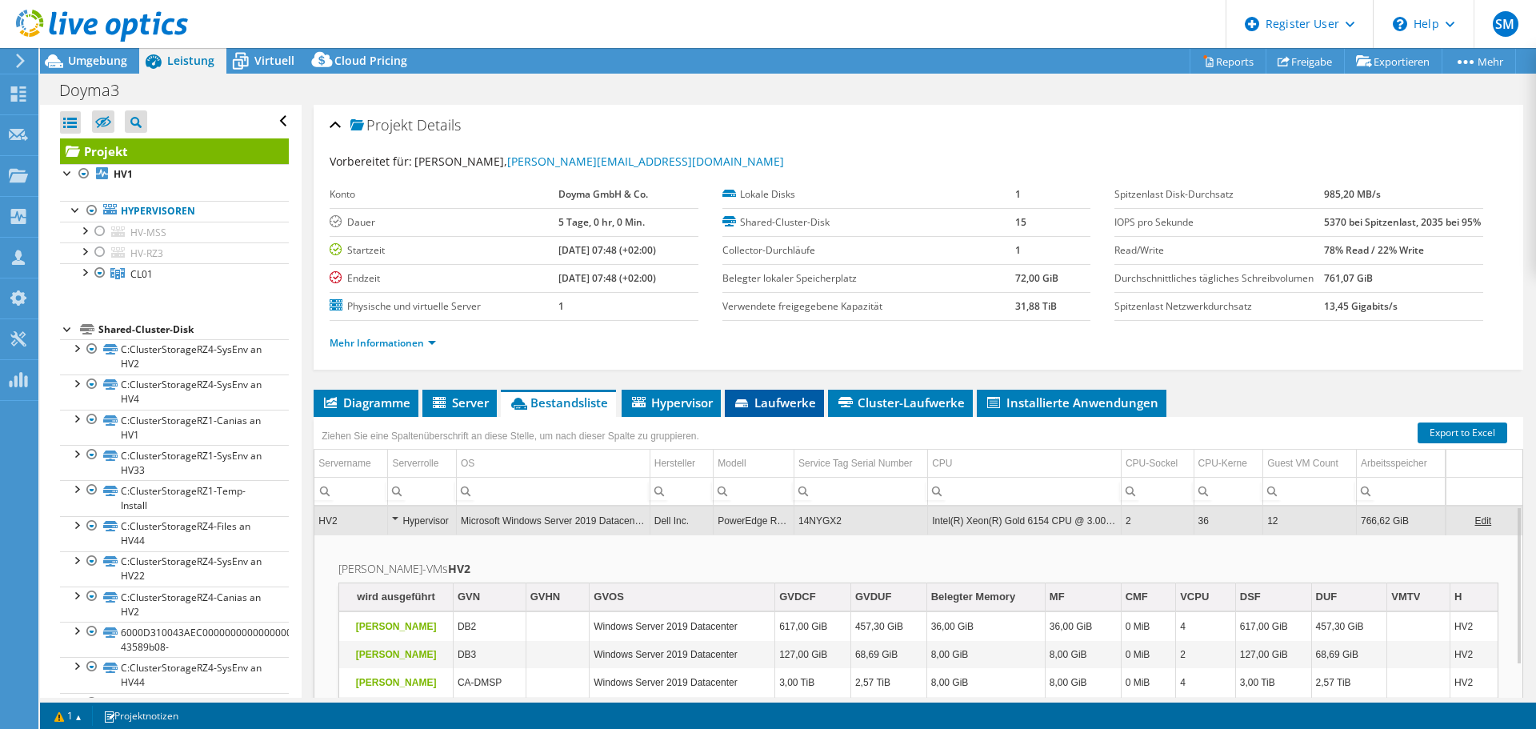
click at [757, 410] on span "Laufwerke" at bounding box center [774, 402] width 83 height 16
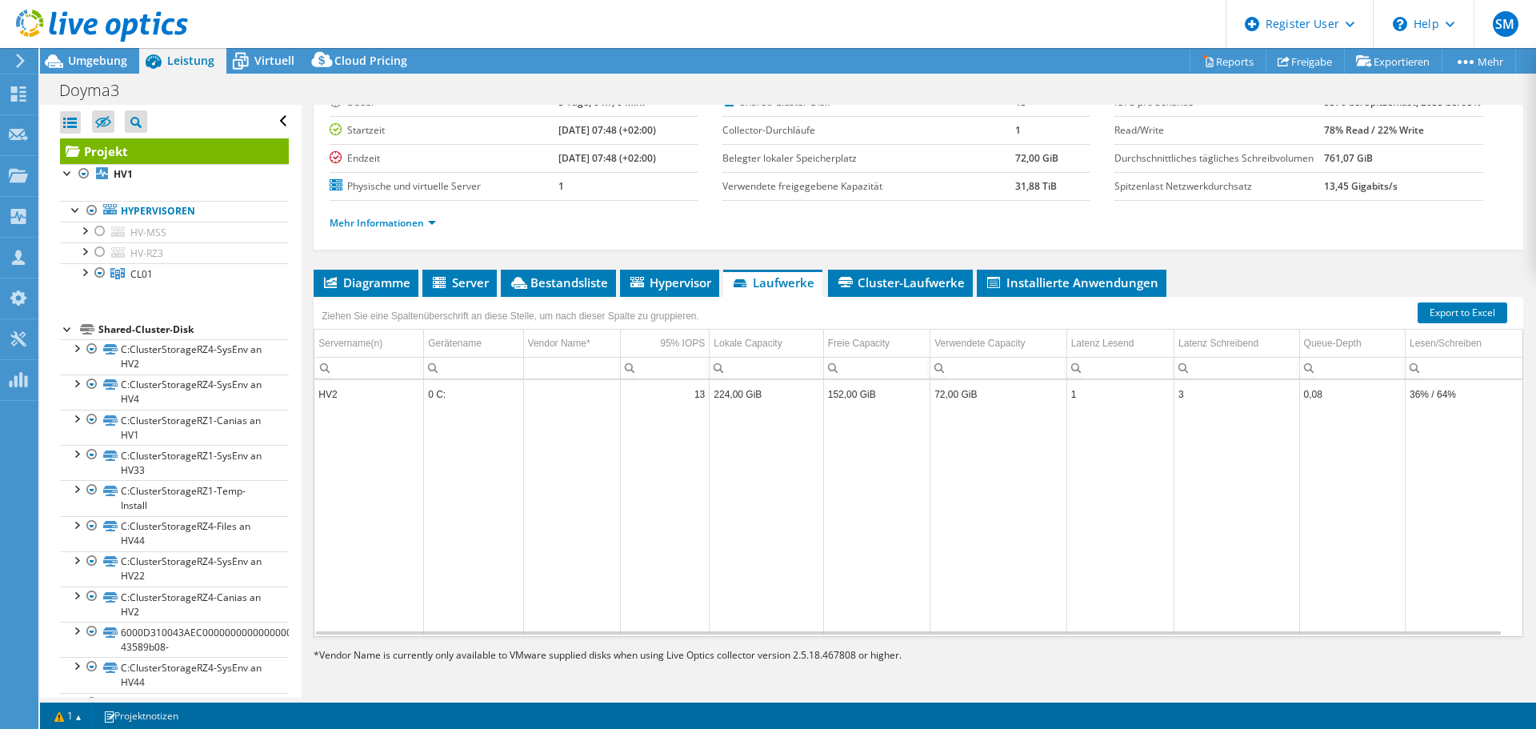
scroll to position [152, 0]
click at [332, 397] on td "HV2" at bounding box center [368, 394] width 109 height 28
click at [577, 393] on td "Column Vendor Name*, Value" at bounding box center [571, 394] width 97 height 28
click at [740, 393] on td "224,00 GiB" at bounding box center [766, 394] width 114 height 28
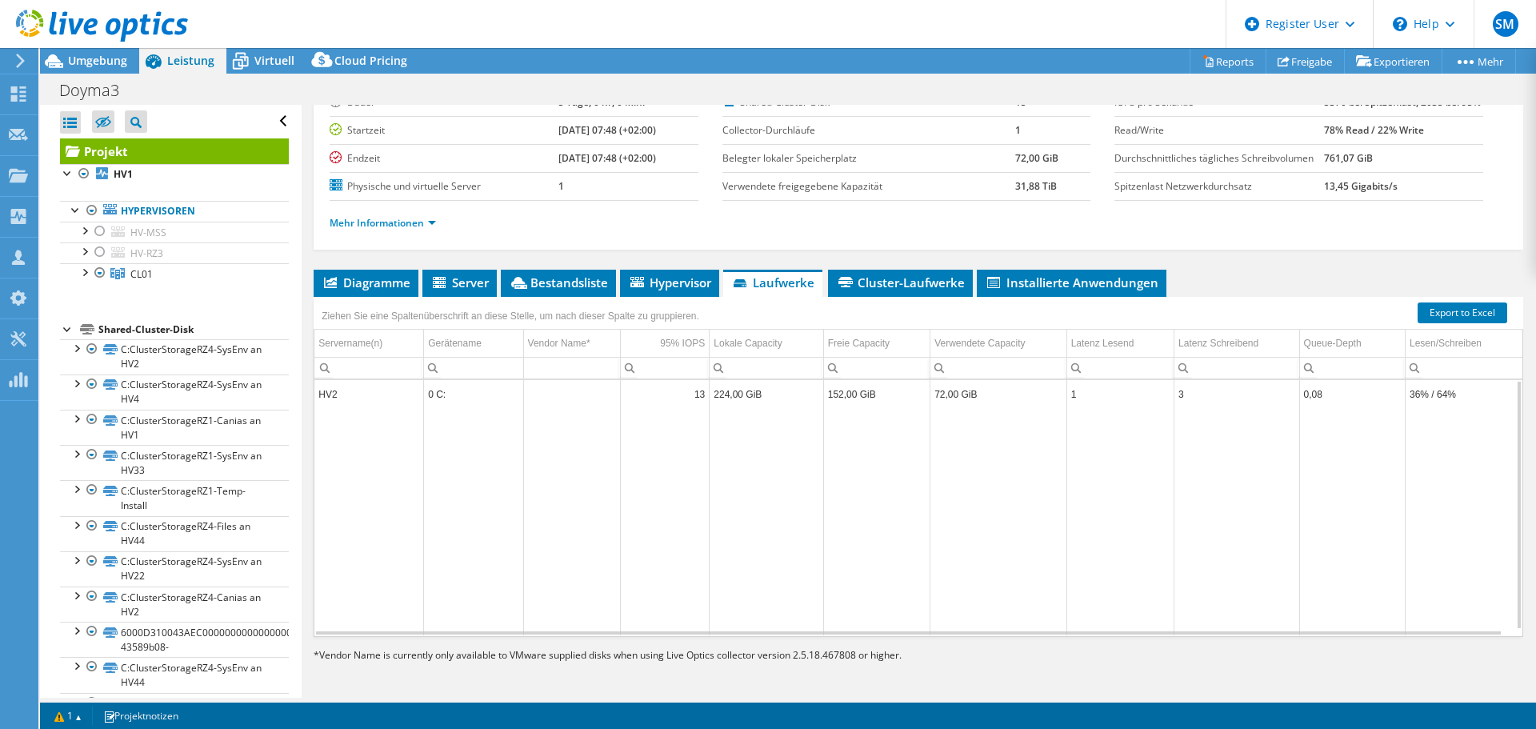
click at [1440, 394] on td "36% / 64%" at bounding box center [1463, 394] width 118 height 28
click at [666, 270] on li "Hypervisor" at bounding box center [669, 283] width 99 height 27
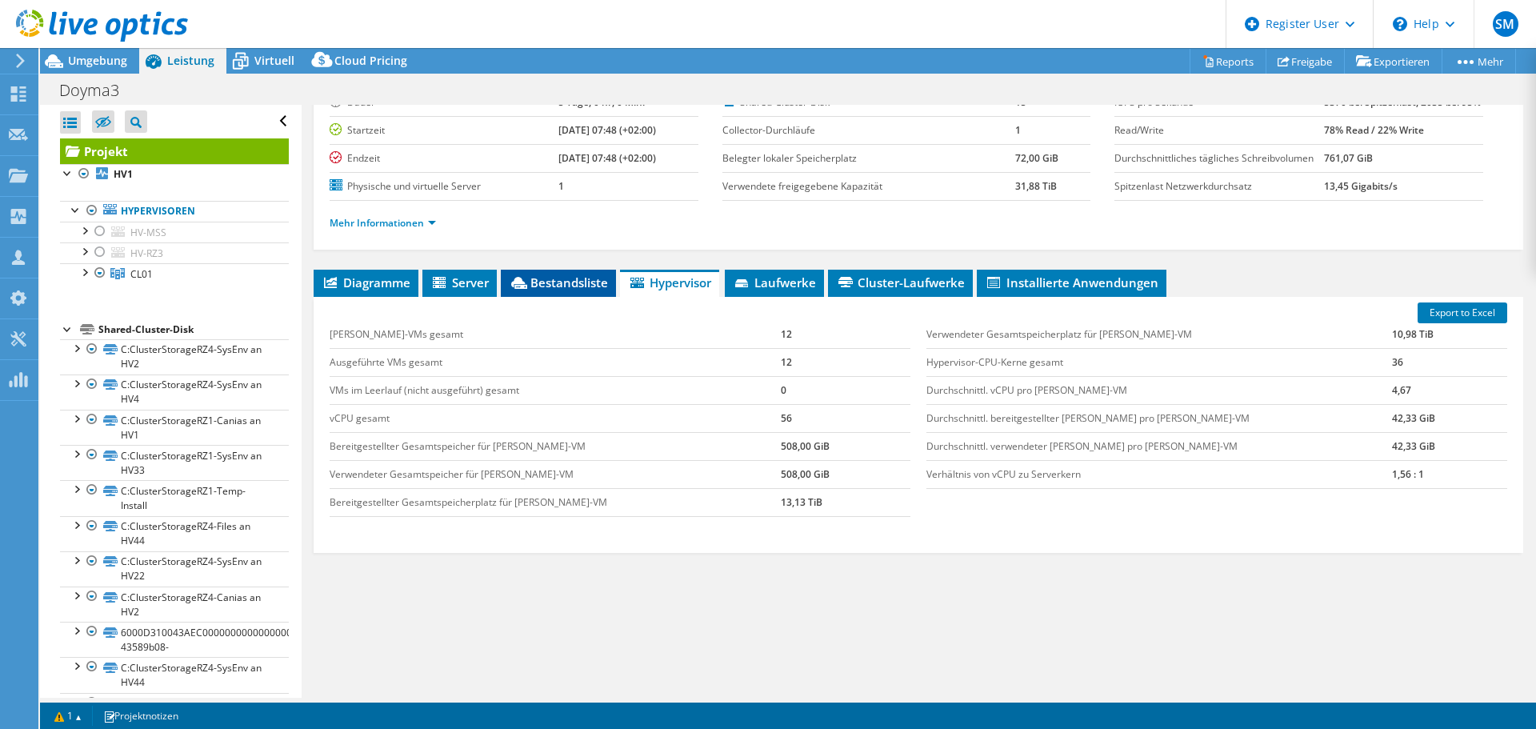
click at [540, 275] on span "Bestandsliste" at bounding box center [558, 282] width 99 height 16
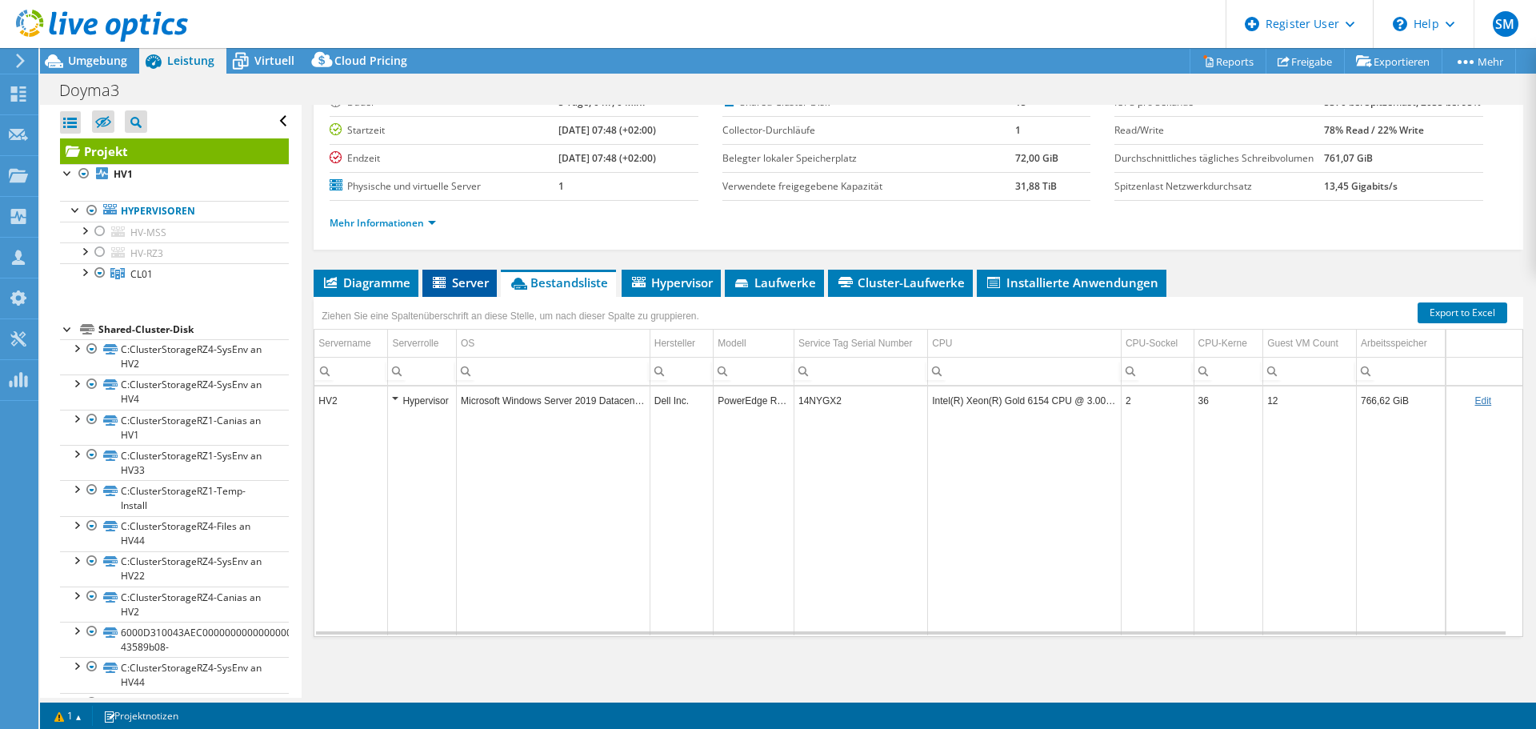
click at [464, 282] on span "Server" at bounding box center [459, 282] width 58 height 16
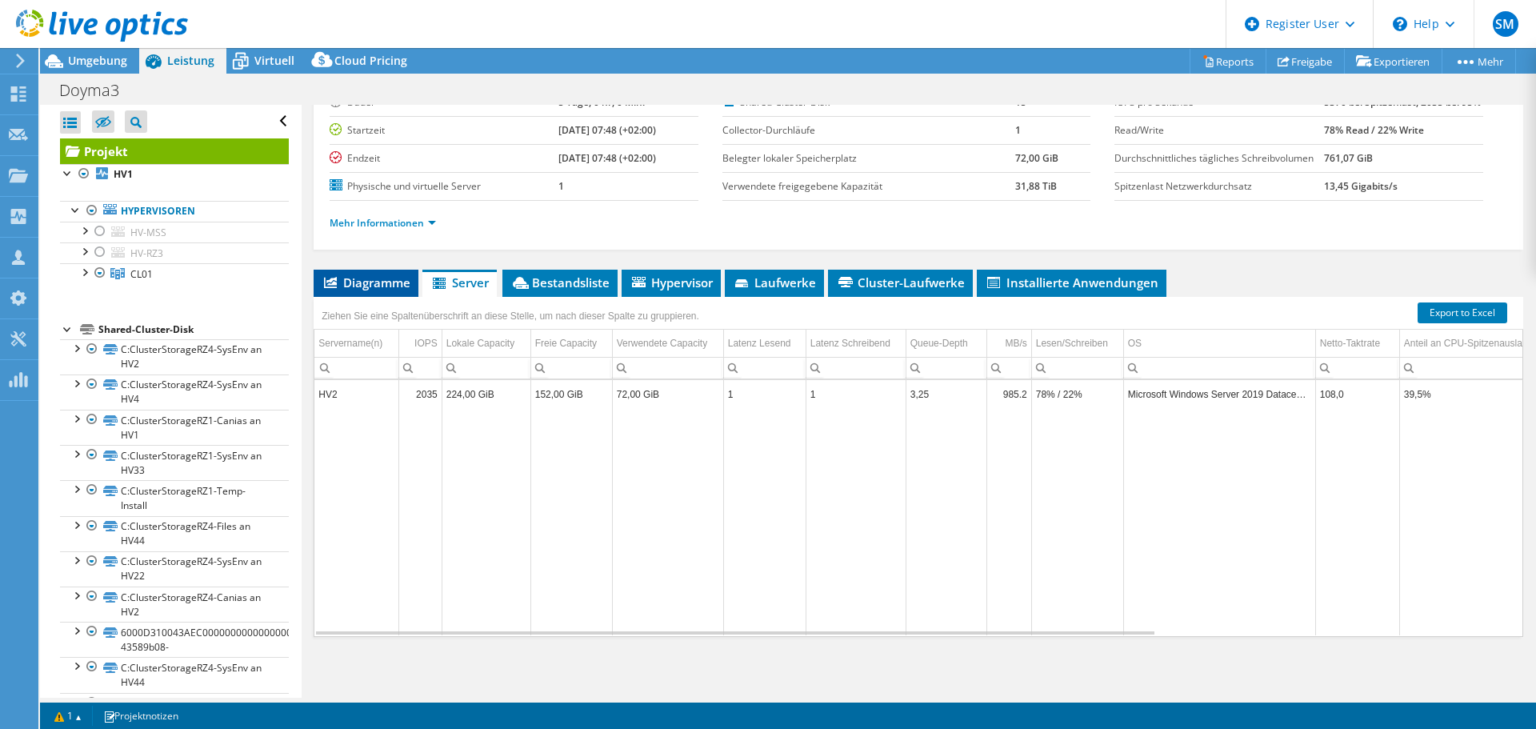
click at [363, 278] on span "Diagramme" at bounding box center [365, 282] width 89 height 16
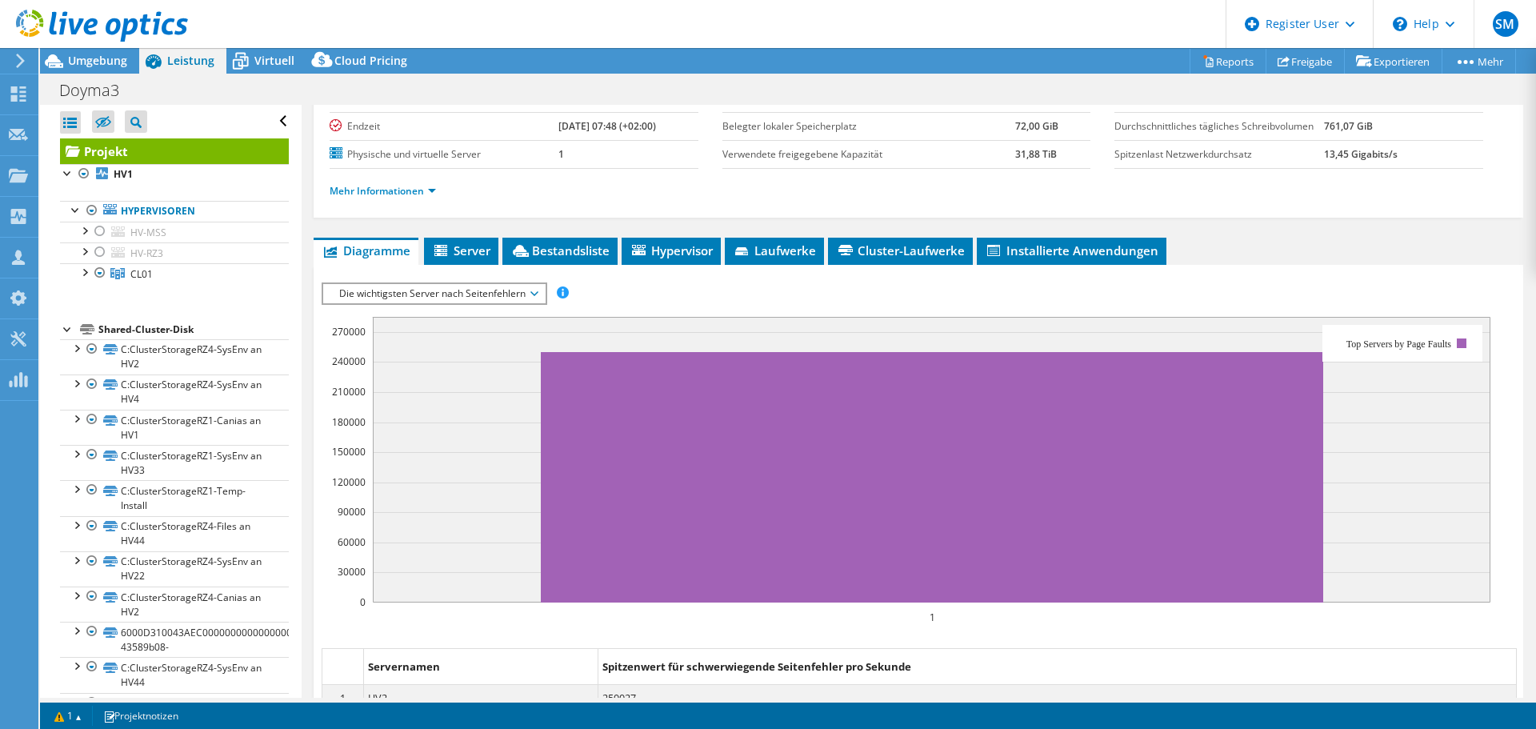
click at [419, 303] on span "Die wichtigsten Server nach Seitenfehlern" at bounding box center [434, 293] width 206 height 19
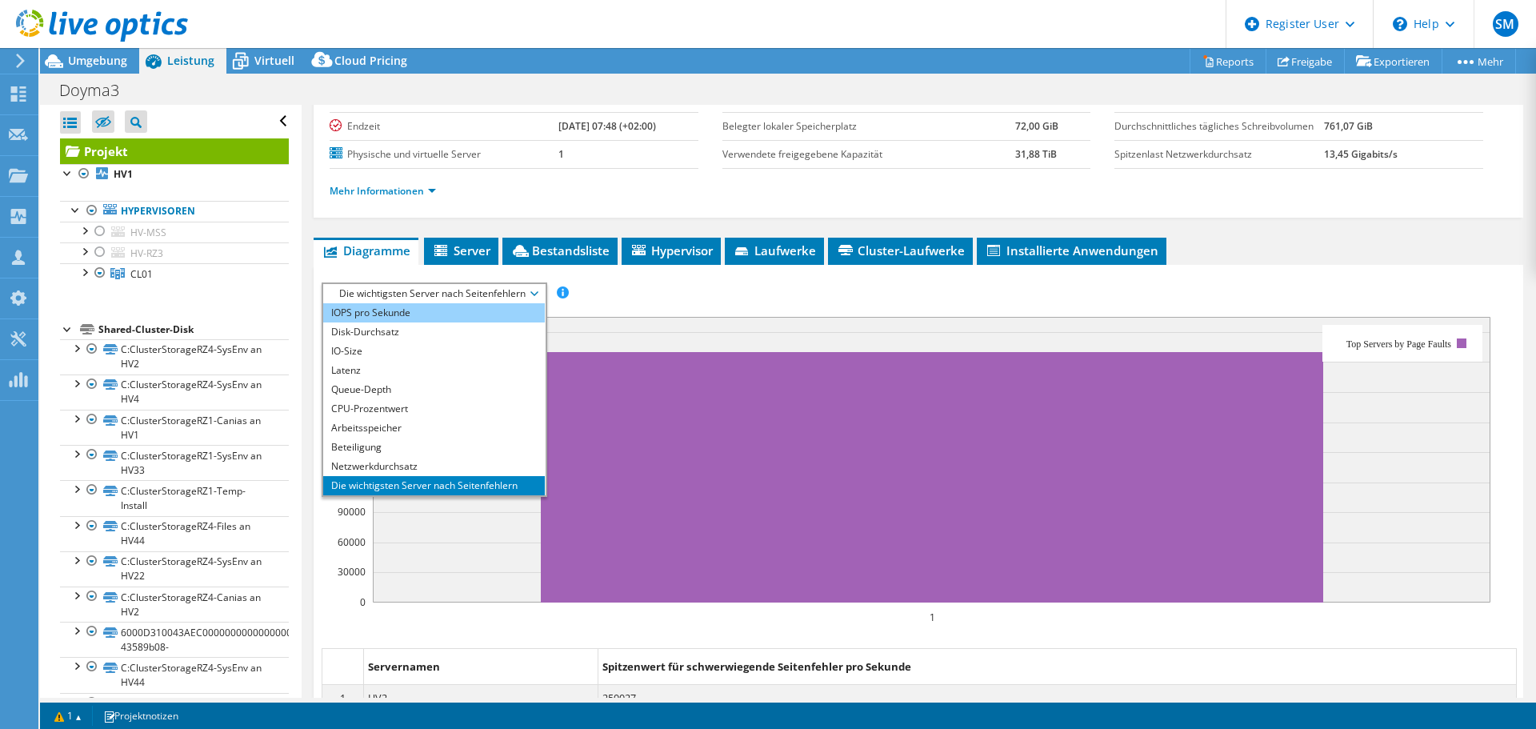
click at [396, 322] on li "IOPS pro Sekunde" at bounding box center [434, 312] width 222 height 19
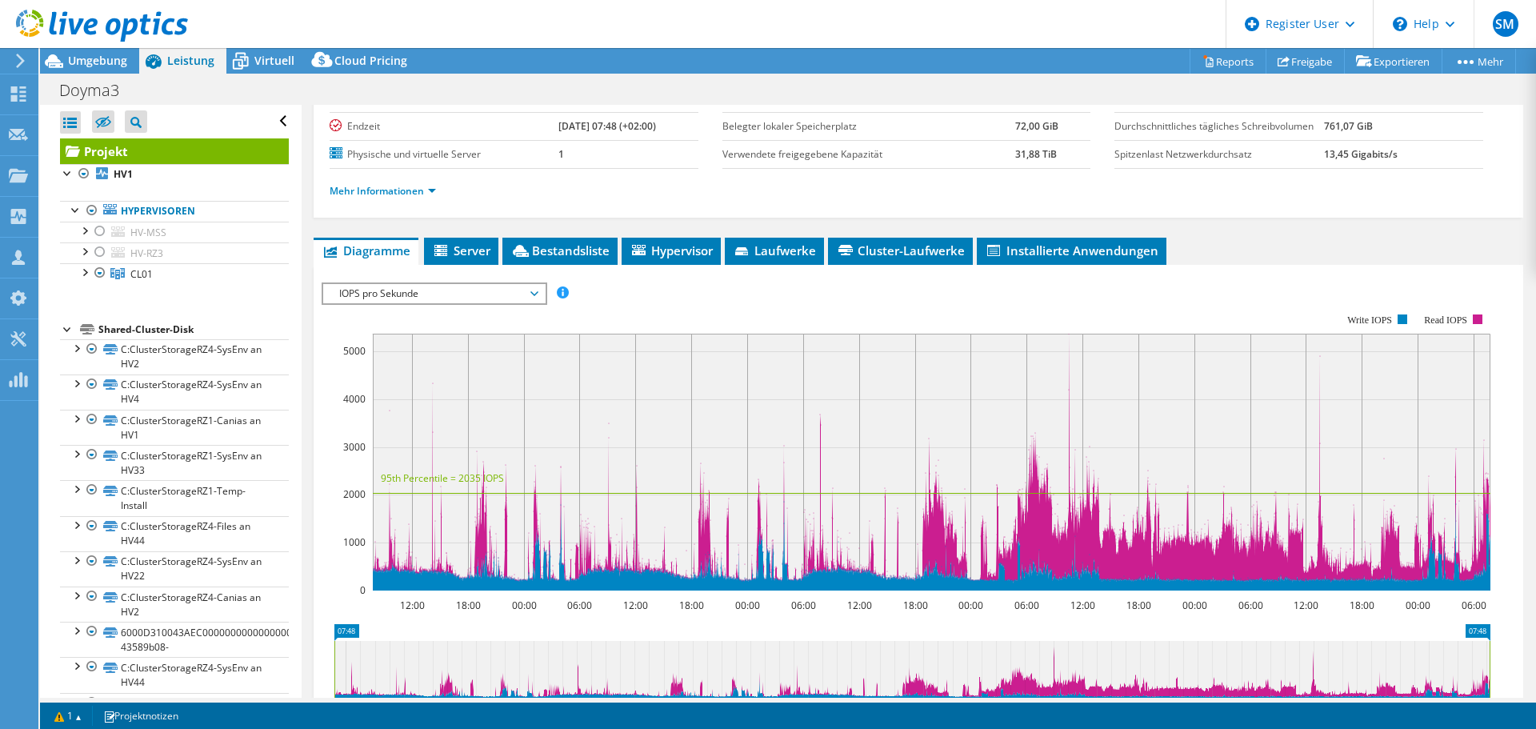
click at [377, 303] on span "IOPS pro Sekunde" at bounding box center [434, 293] width 206 height 19
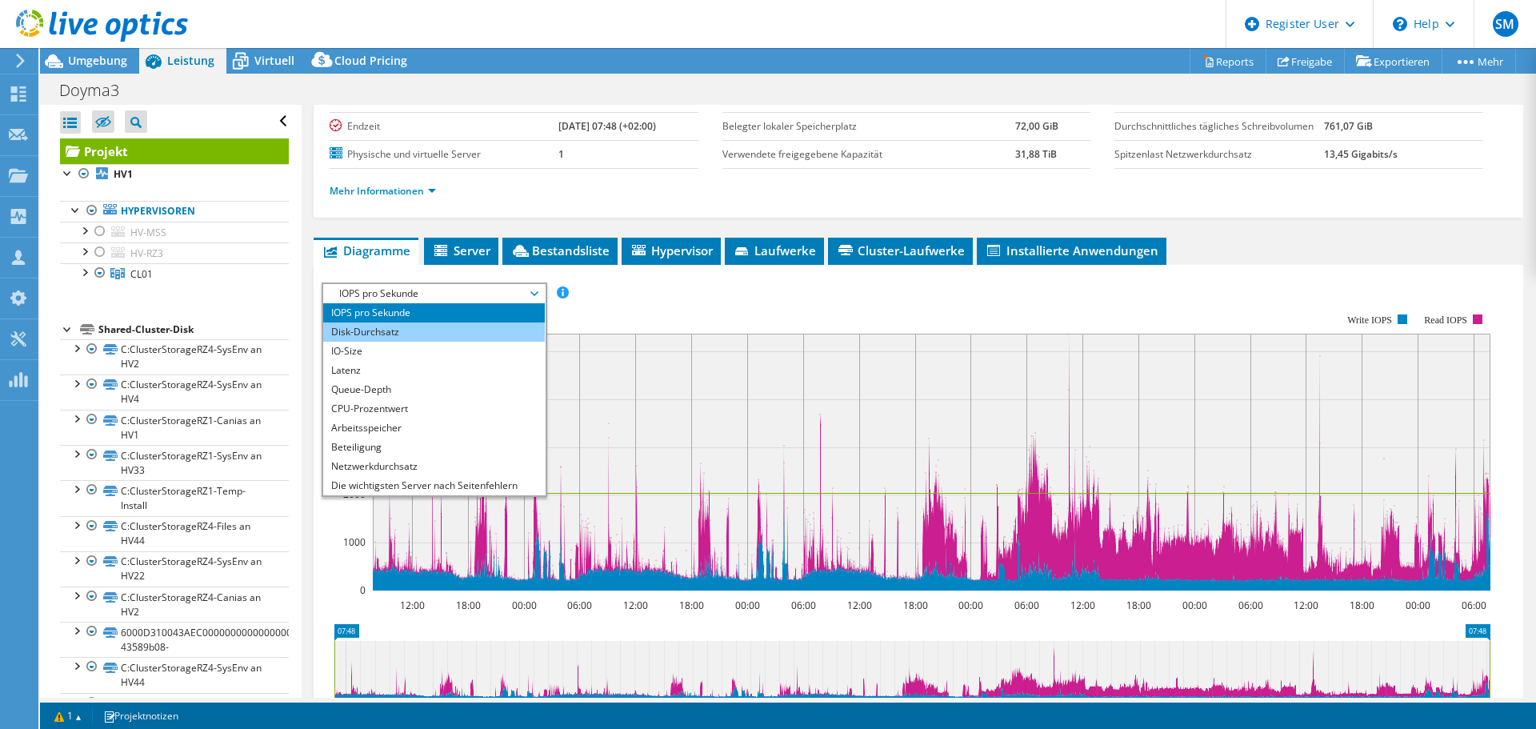
click at [367, 341] on li "Disk-Durchsatz" at bounding box center [434, 331] width 222 height 19
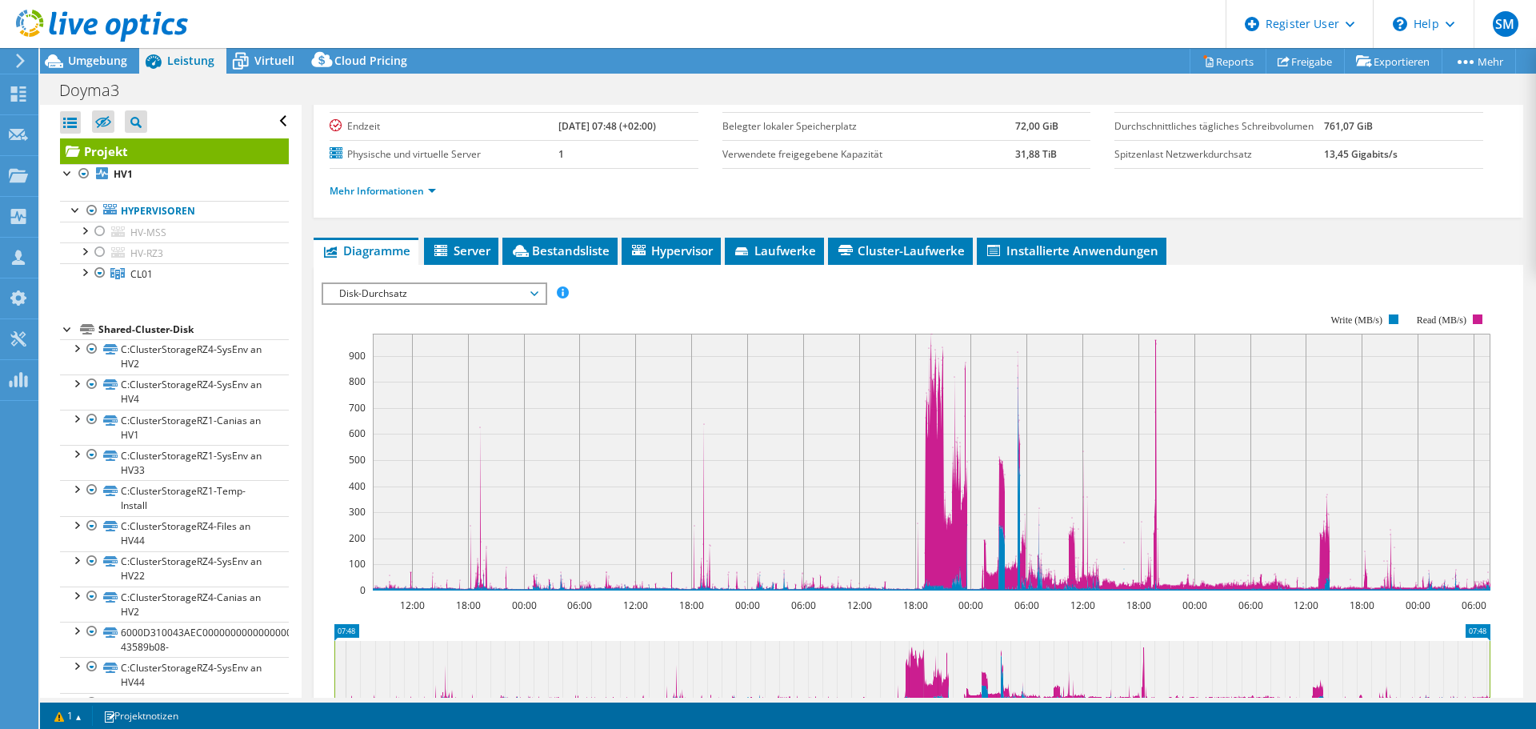
click at [387, 303] on span "Disk-Durchsatz" at bounding box center [434, 293] width 206 height 19
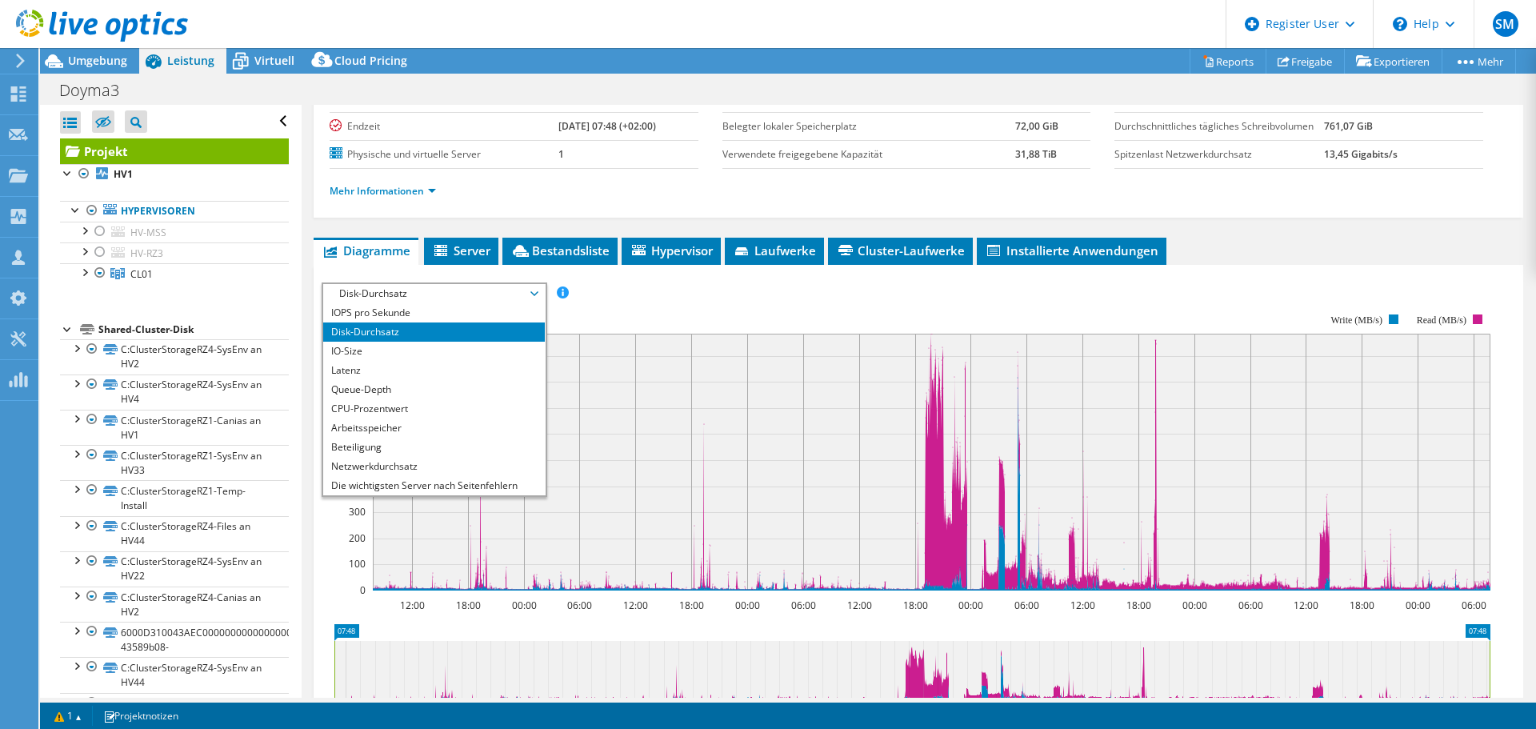
click at [387, 303] on span "Disk-Durchsatz" at bounding box center [434, 293] width 206 height 19
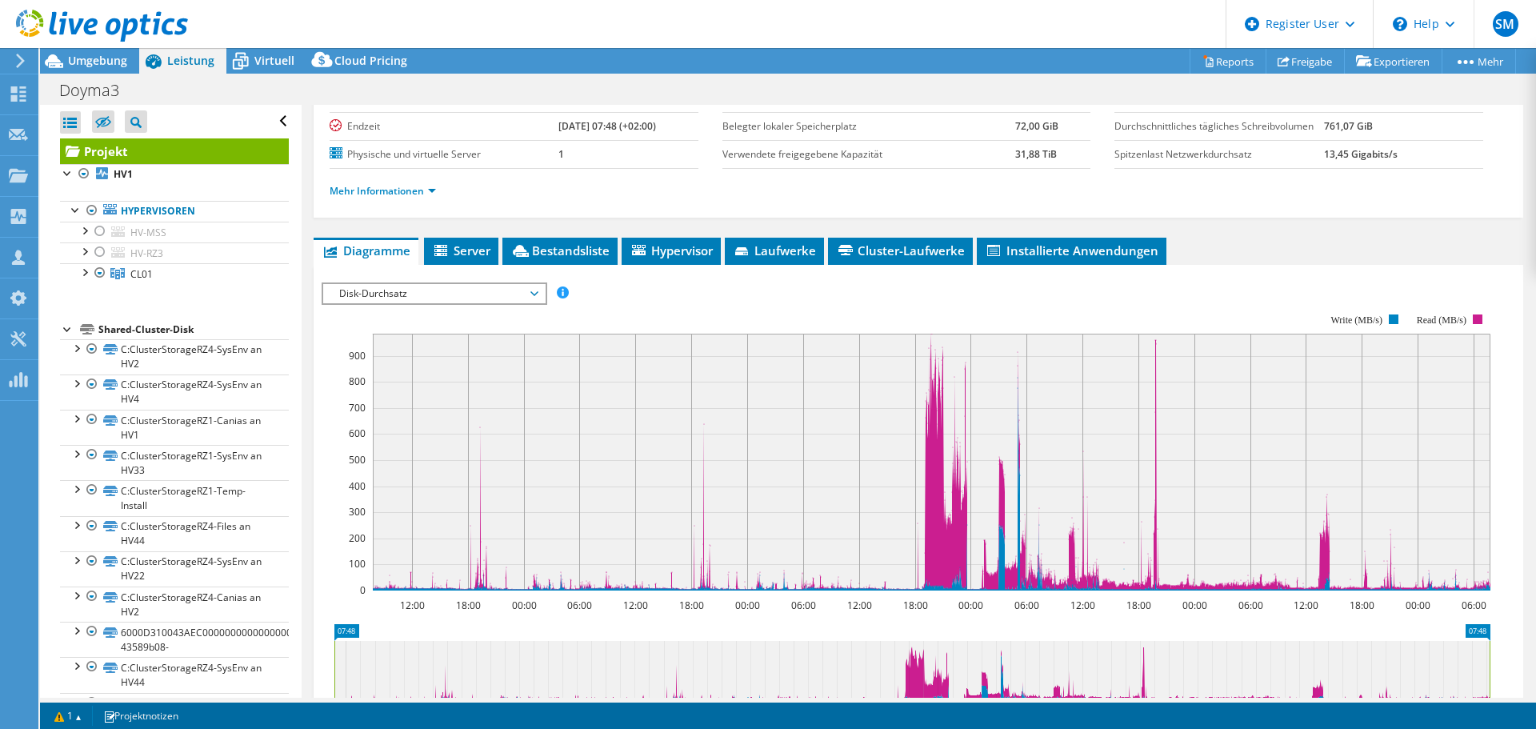
click at [398, 303] on span "Disk-Durchsatz" at bounding box center [434, 293] width 206 height 19
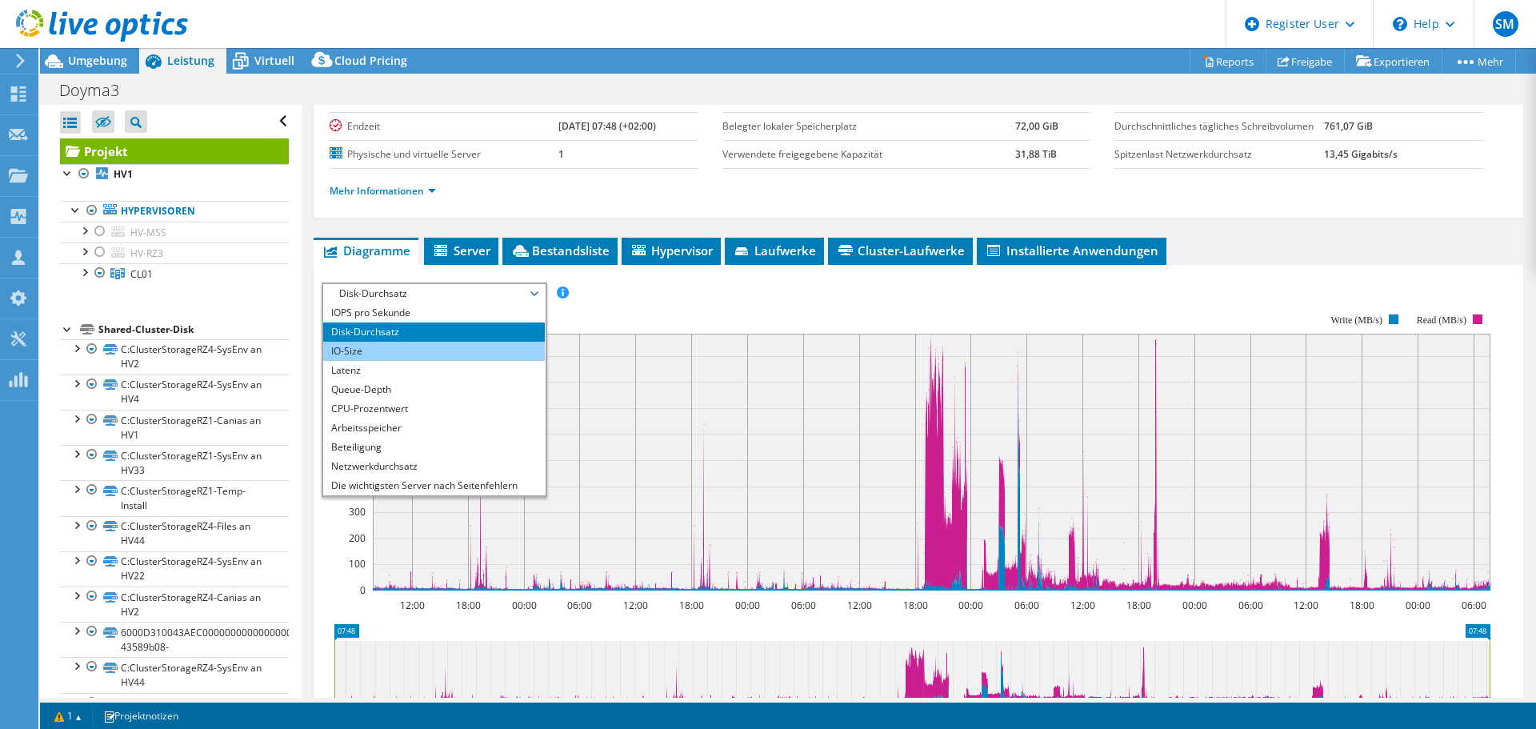
click at [378, 361] on li "IO-Size" at bounding box center [434, 350] width 222 height 19
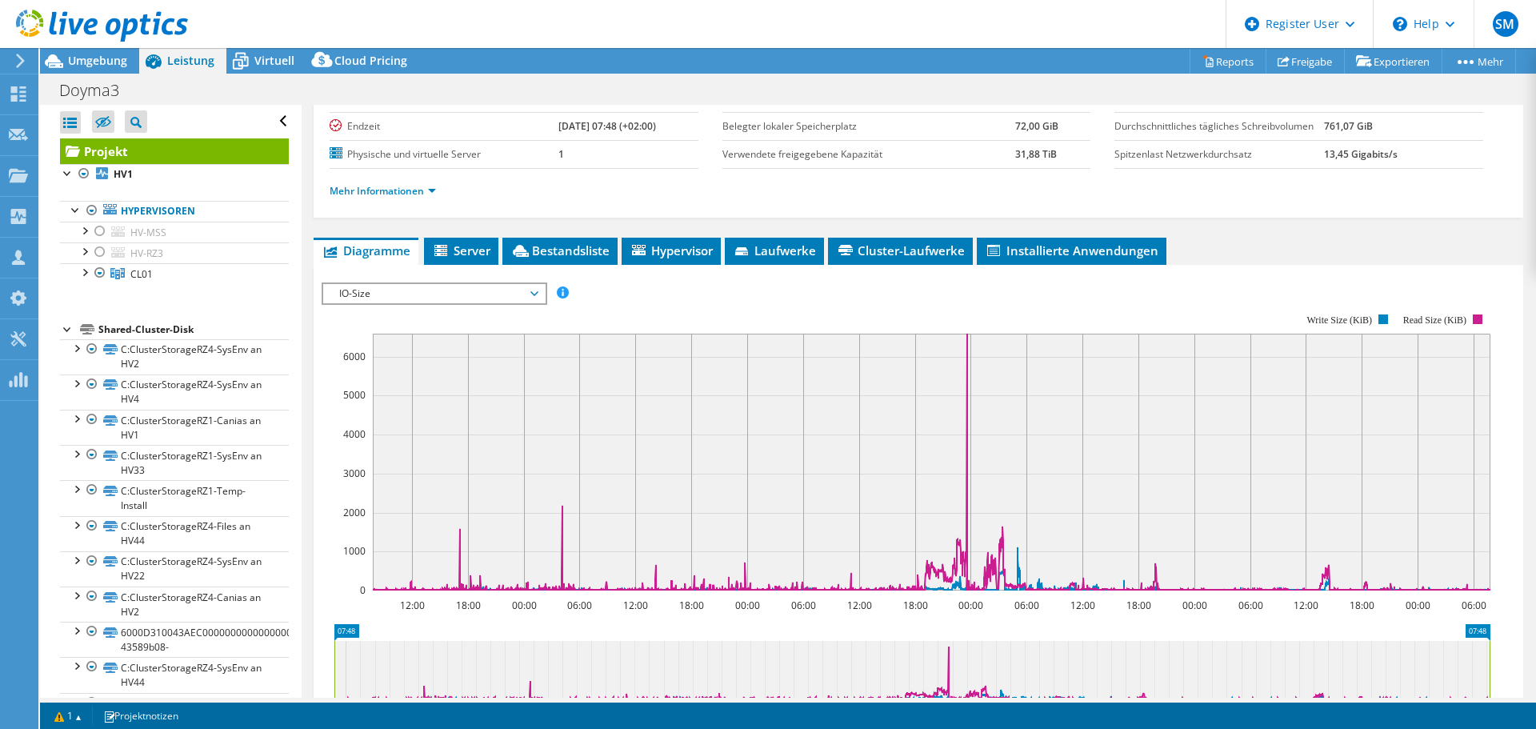
click at [385, 303] on span "IO-Size" at bounding box center [434, 293] width 206 height 19
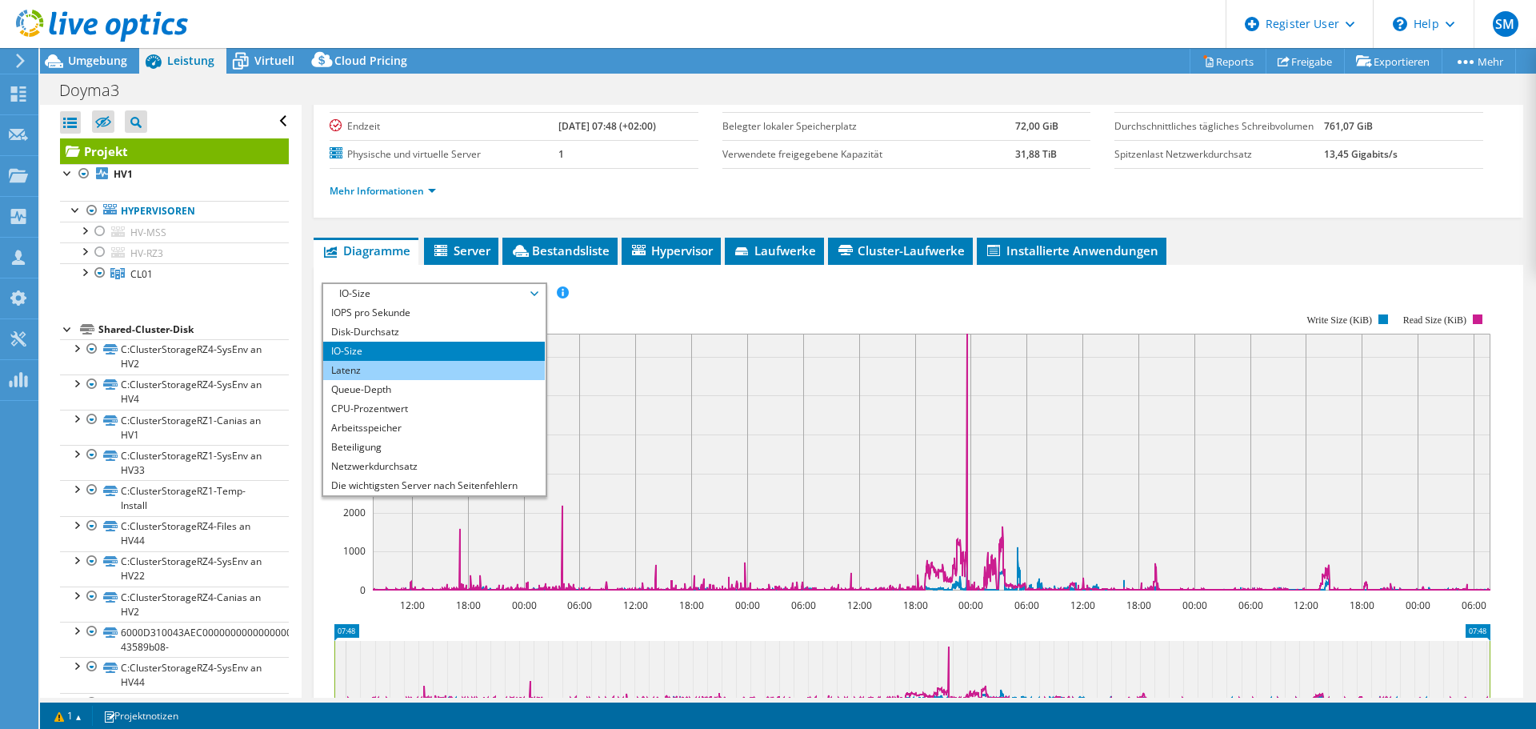
click at [389, 380] on li "Latenz" at bounding box center [434, 370] width 222 height 19
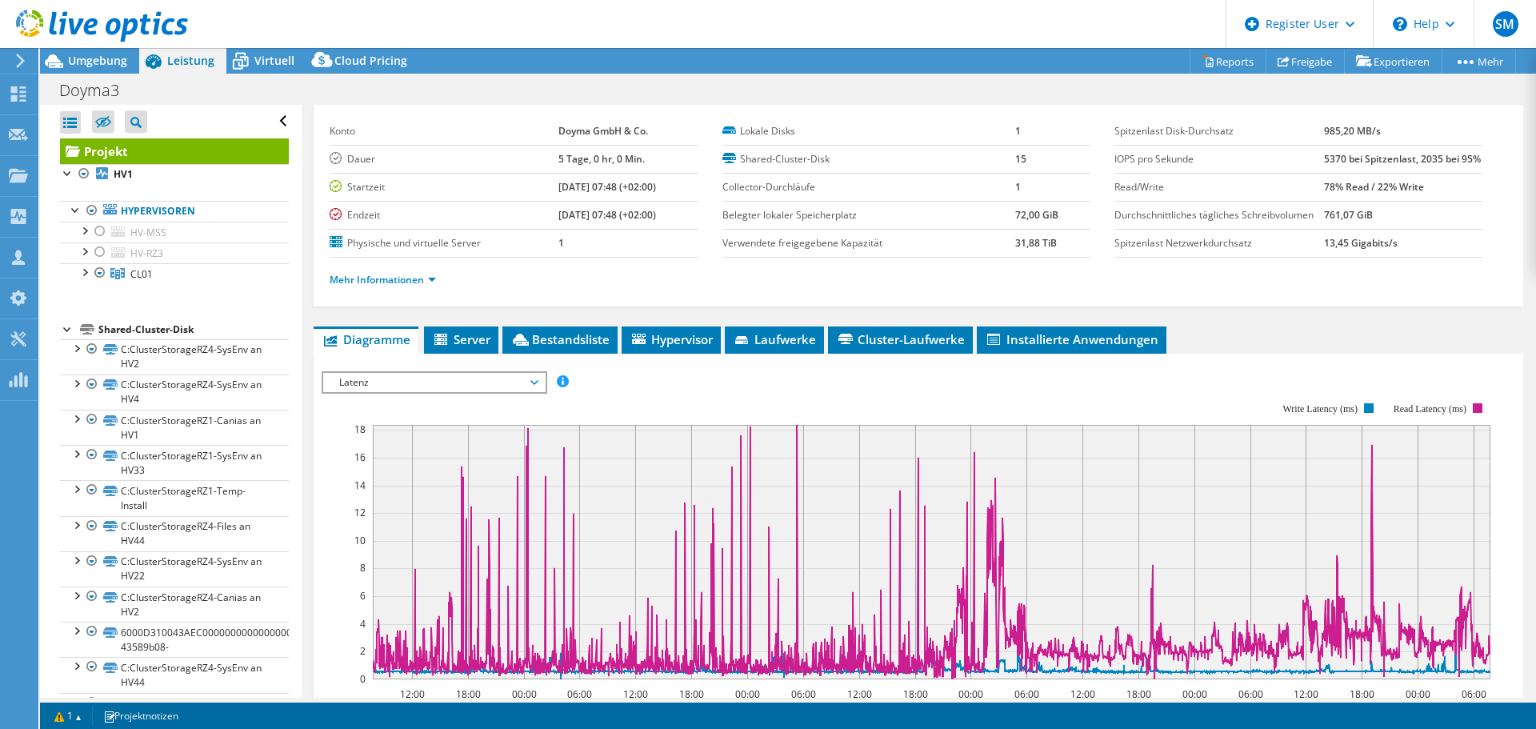
scroll to position [0, 0]
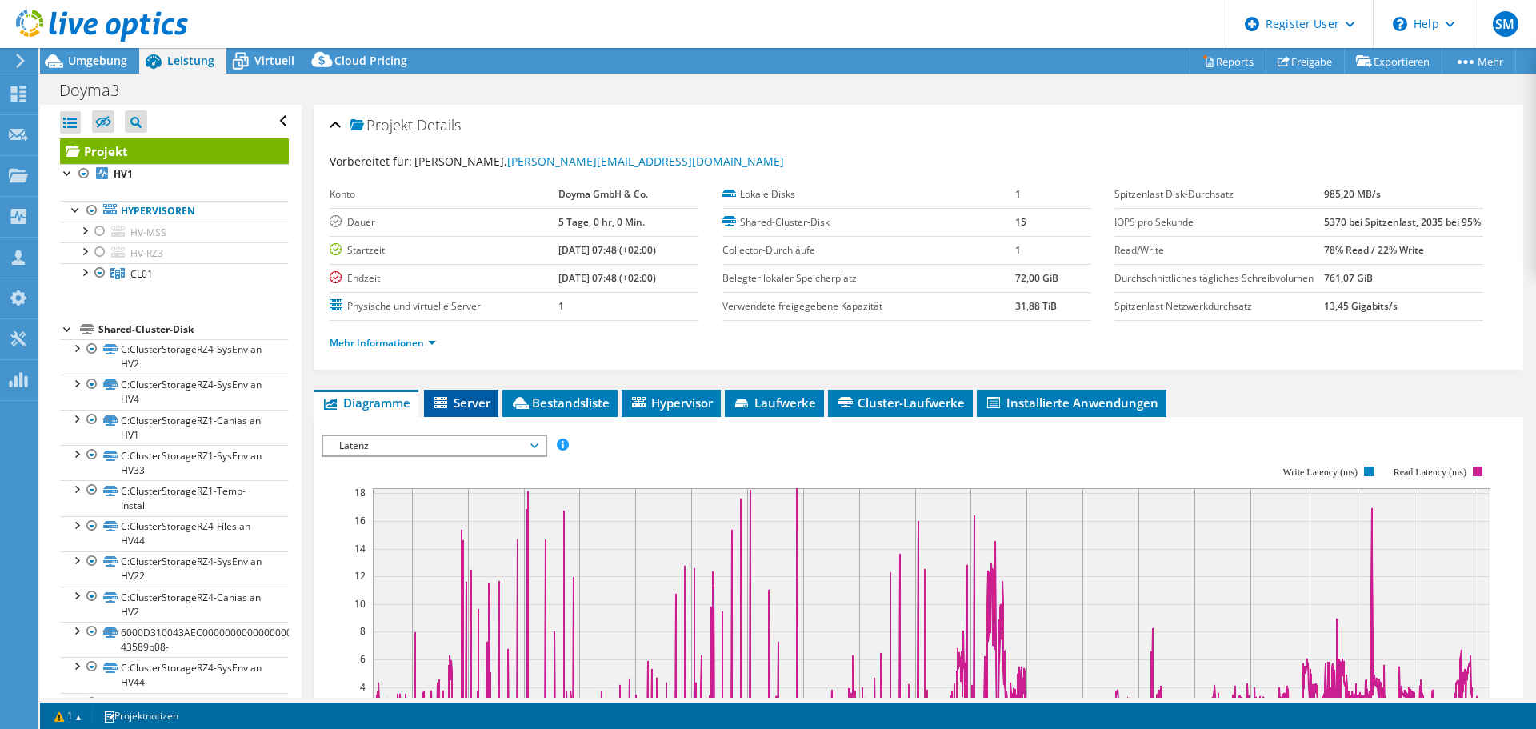
click at [452, 410] on span "Server" at bounding box center [461, 402] width 58 height 16
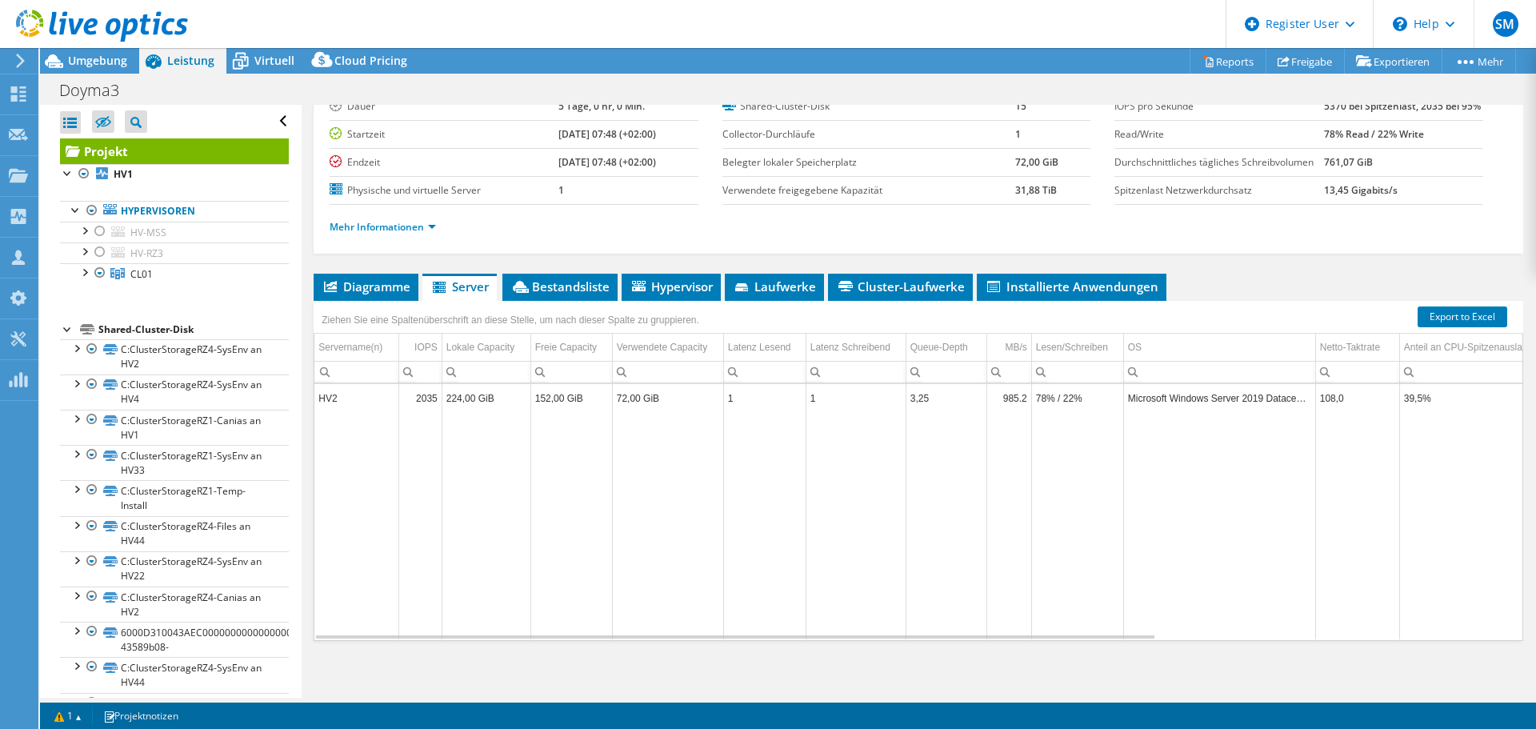
scroll to position [152, 0]
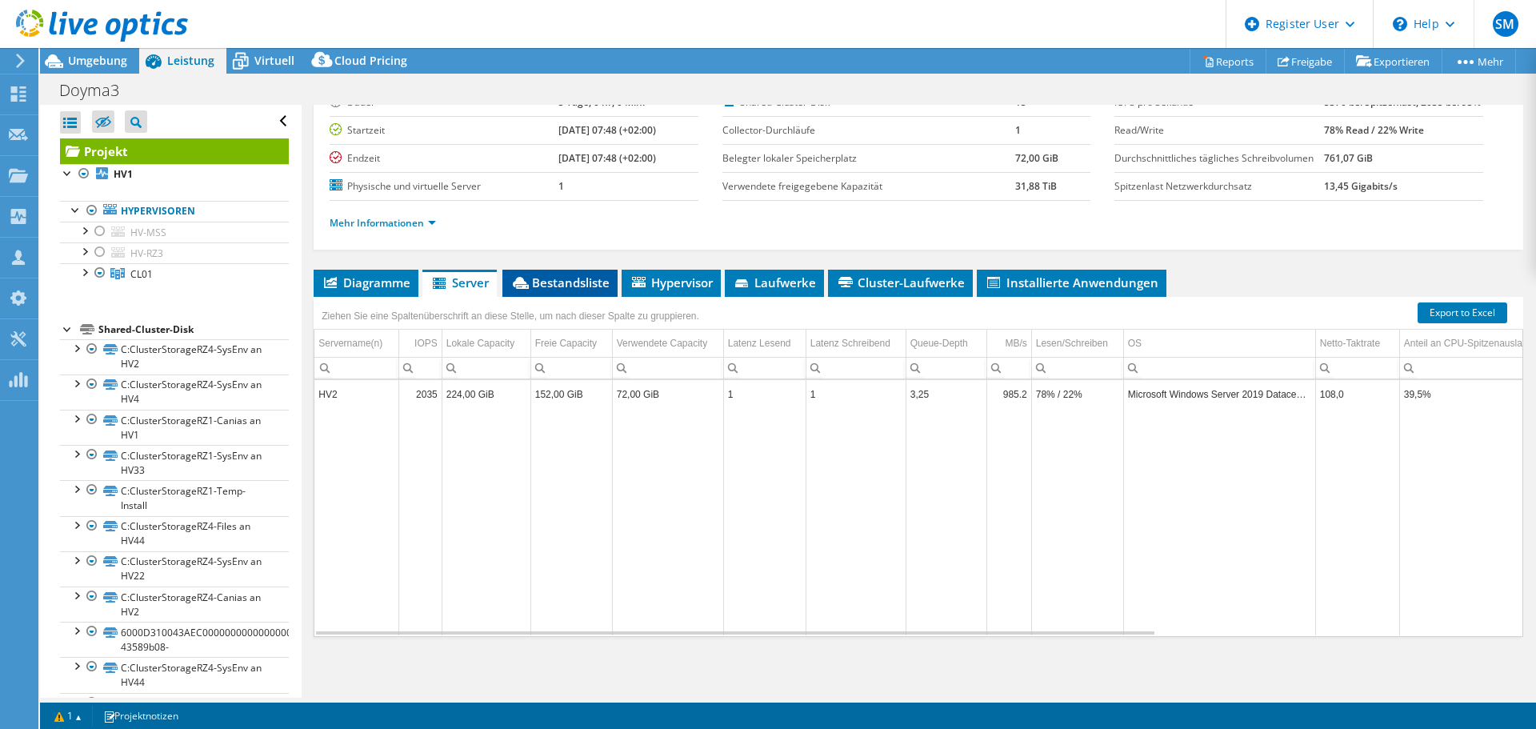
click at [579, 286] on span "Bestandsliste" at bounding box center [559, 282] width 99 height 16
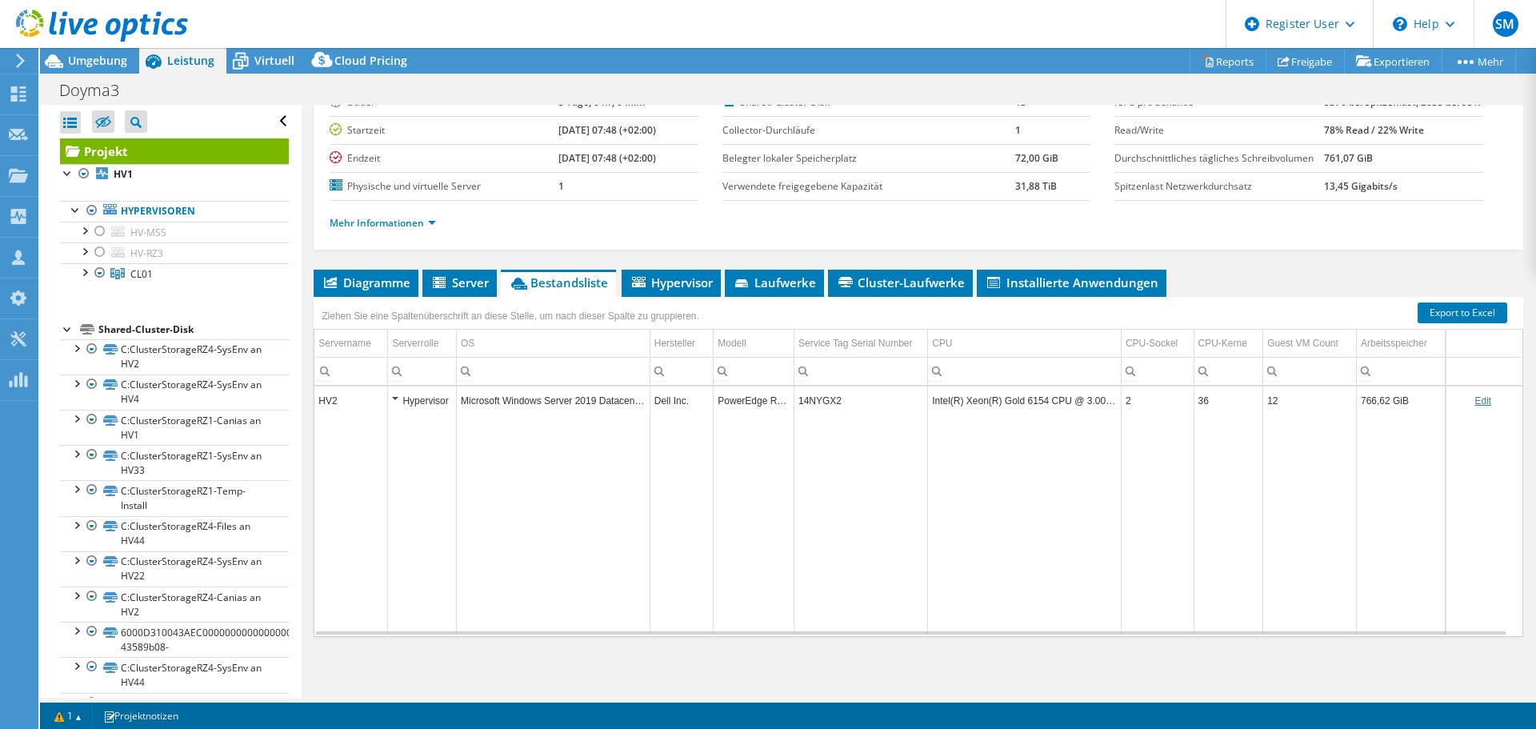
click at [392, 398] on div "Hypervisor" at bounding box center [422, 400] width 60 height 19
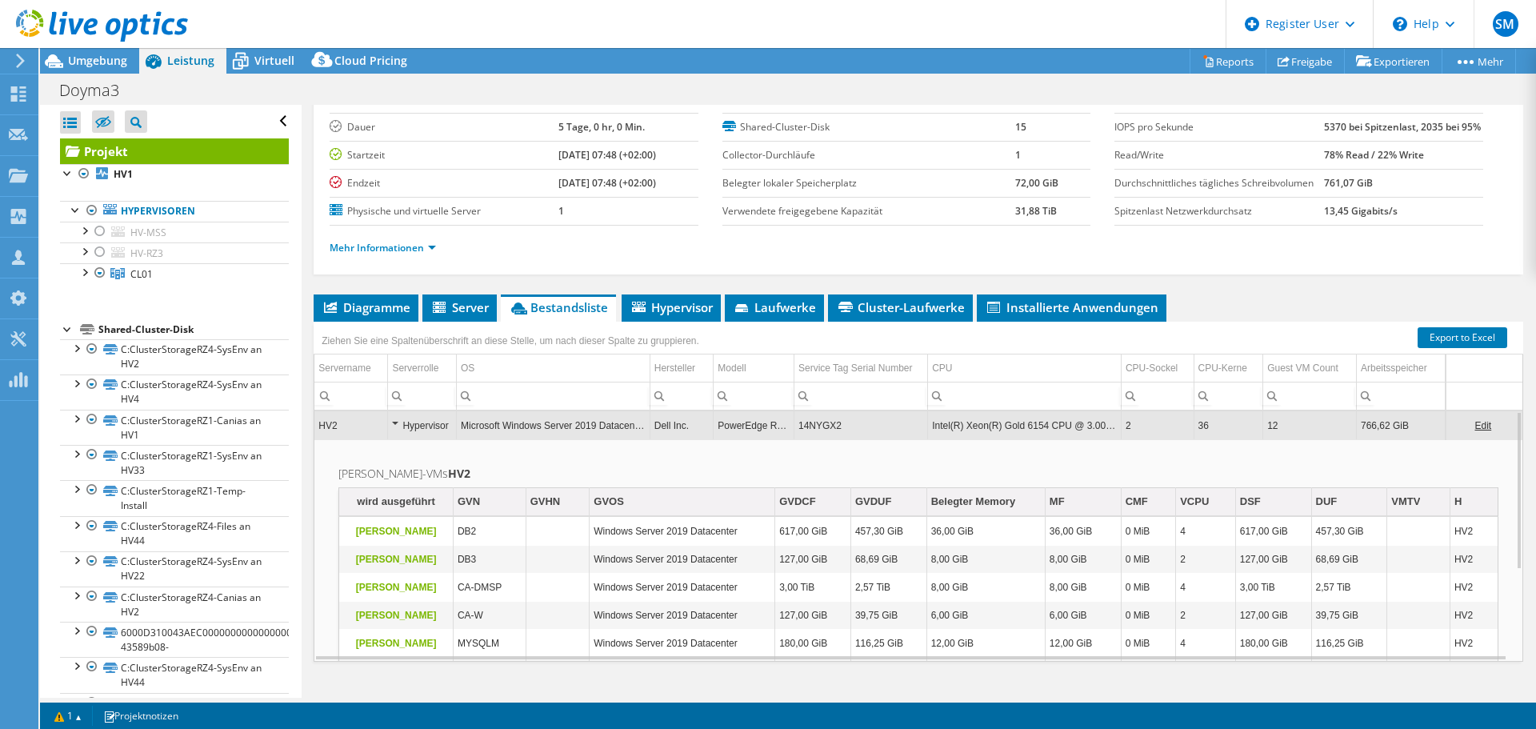
scroll to position [0, 0]
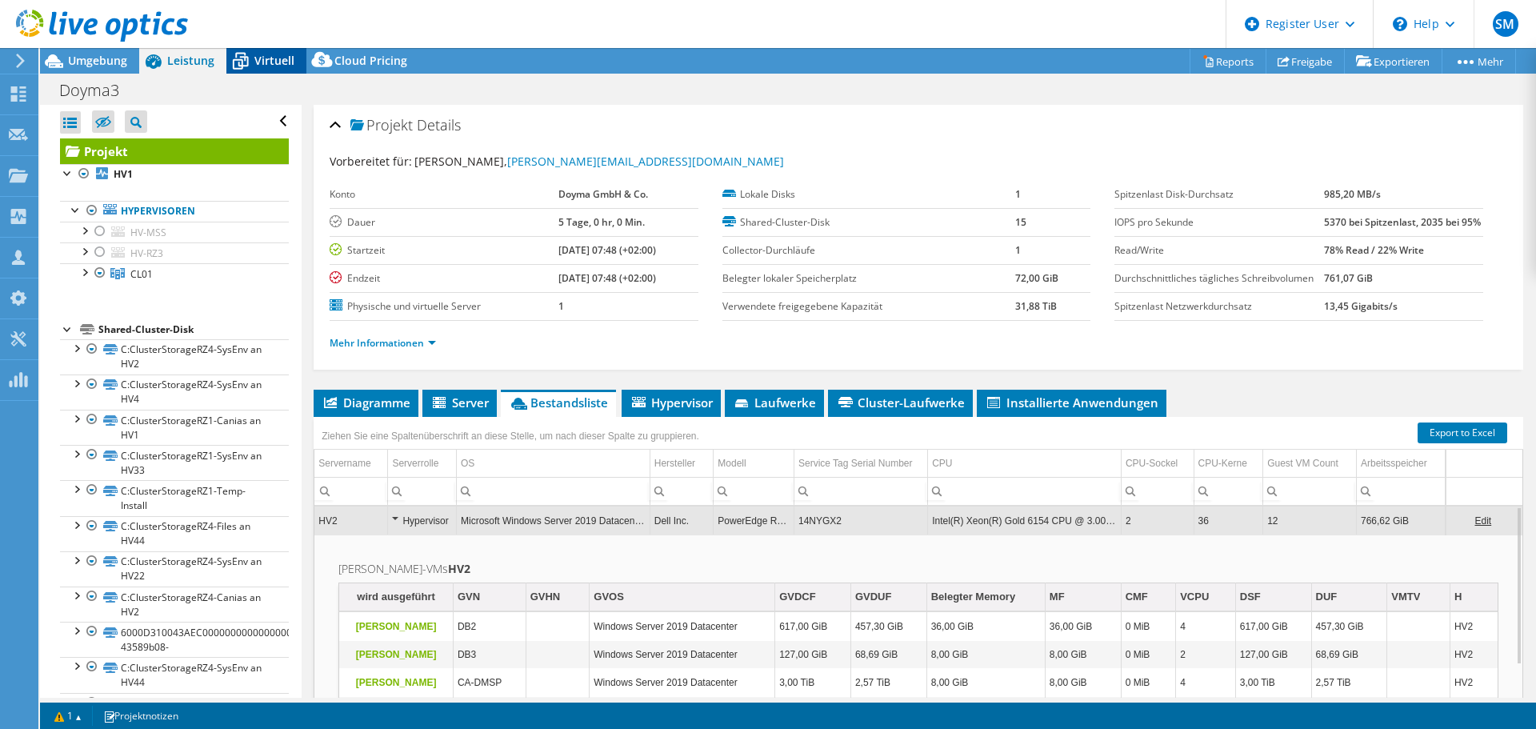
click at [258, 50] on div "Virtuell" at bounding box center [266, 61] width 80 height 26
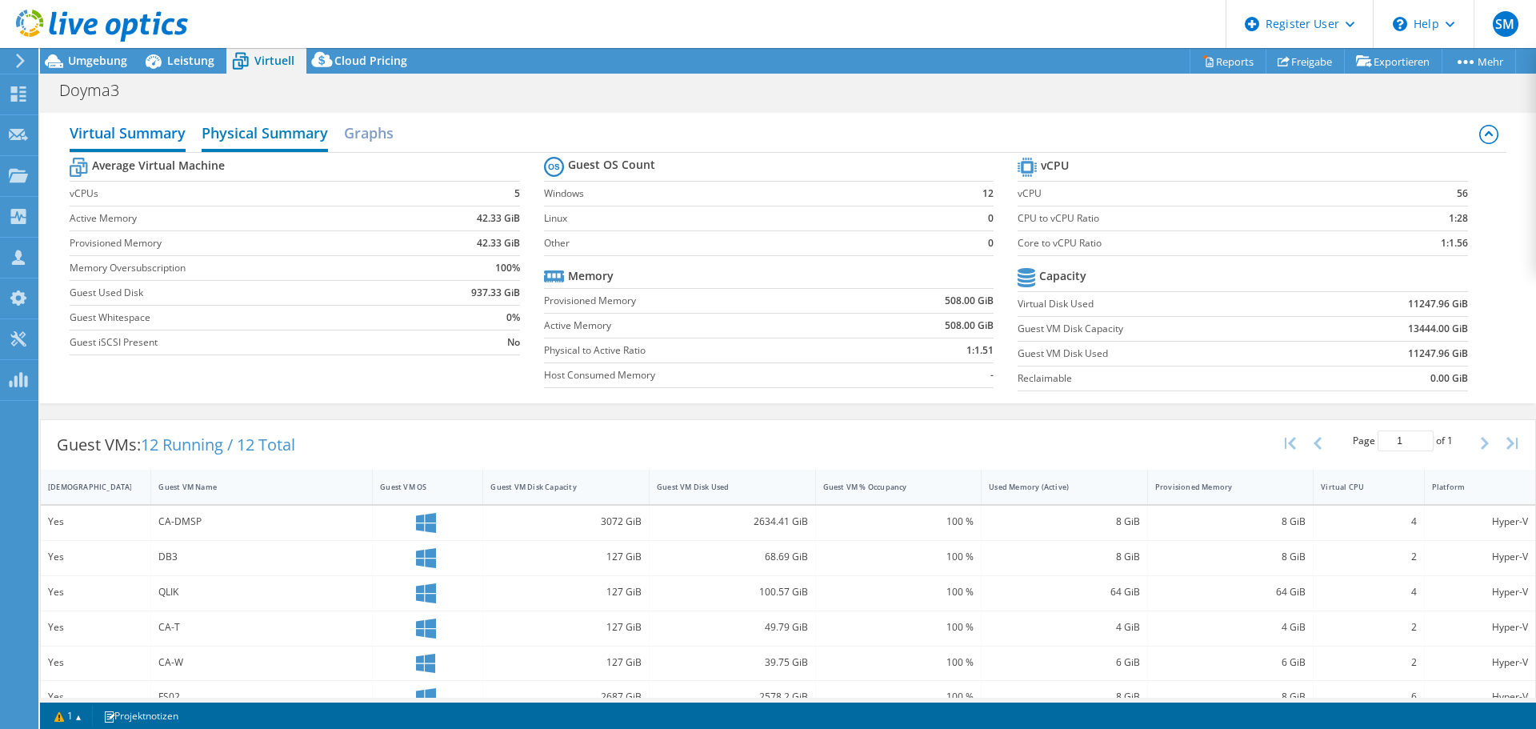
click at [249, 126] on h2 "Physical Summary" at bounding box center [265, 134] width 126 height 35
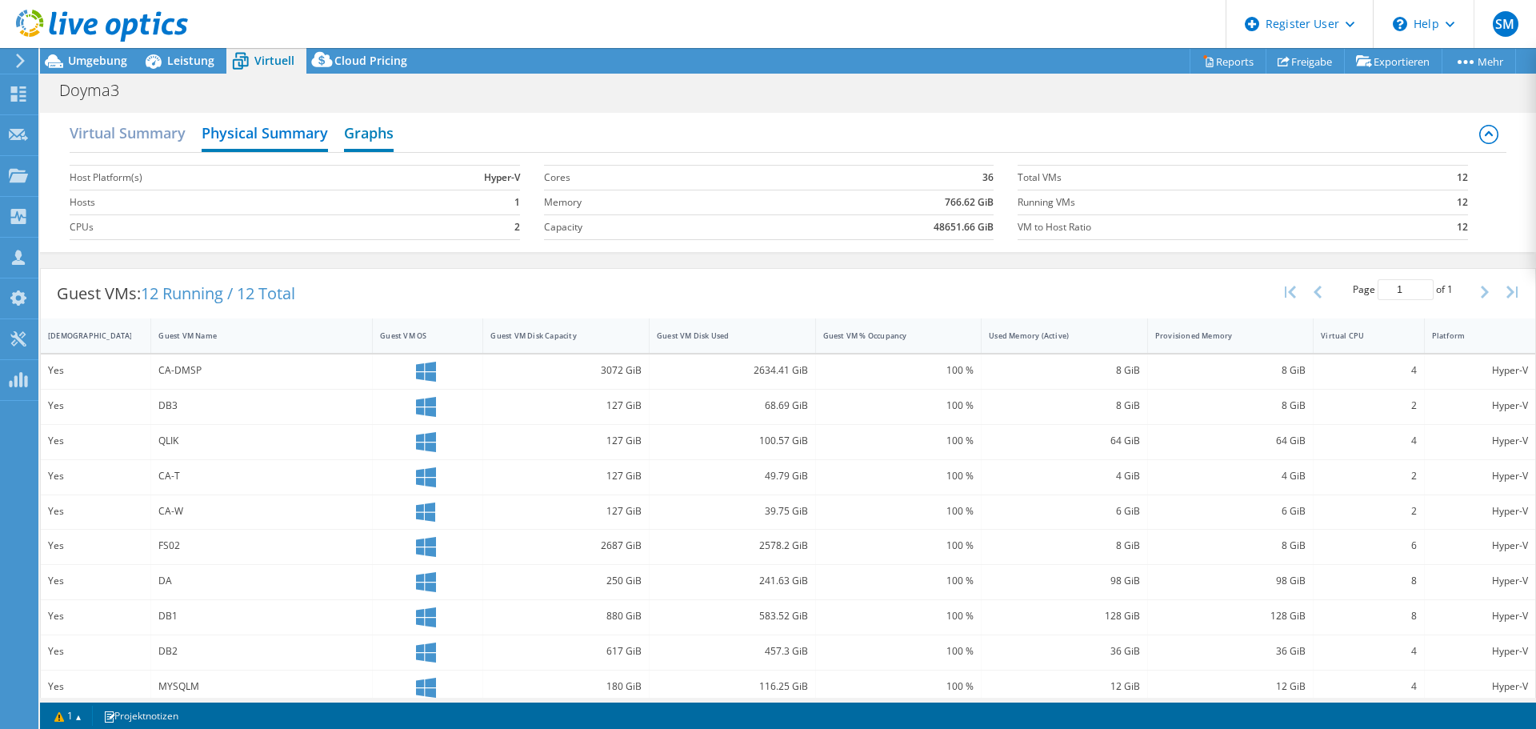
click at [378, 128] on h2 "Graphs" at bounding box center [369, 134] width 50 height 35
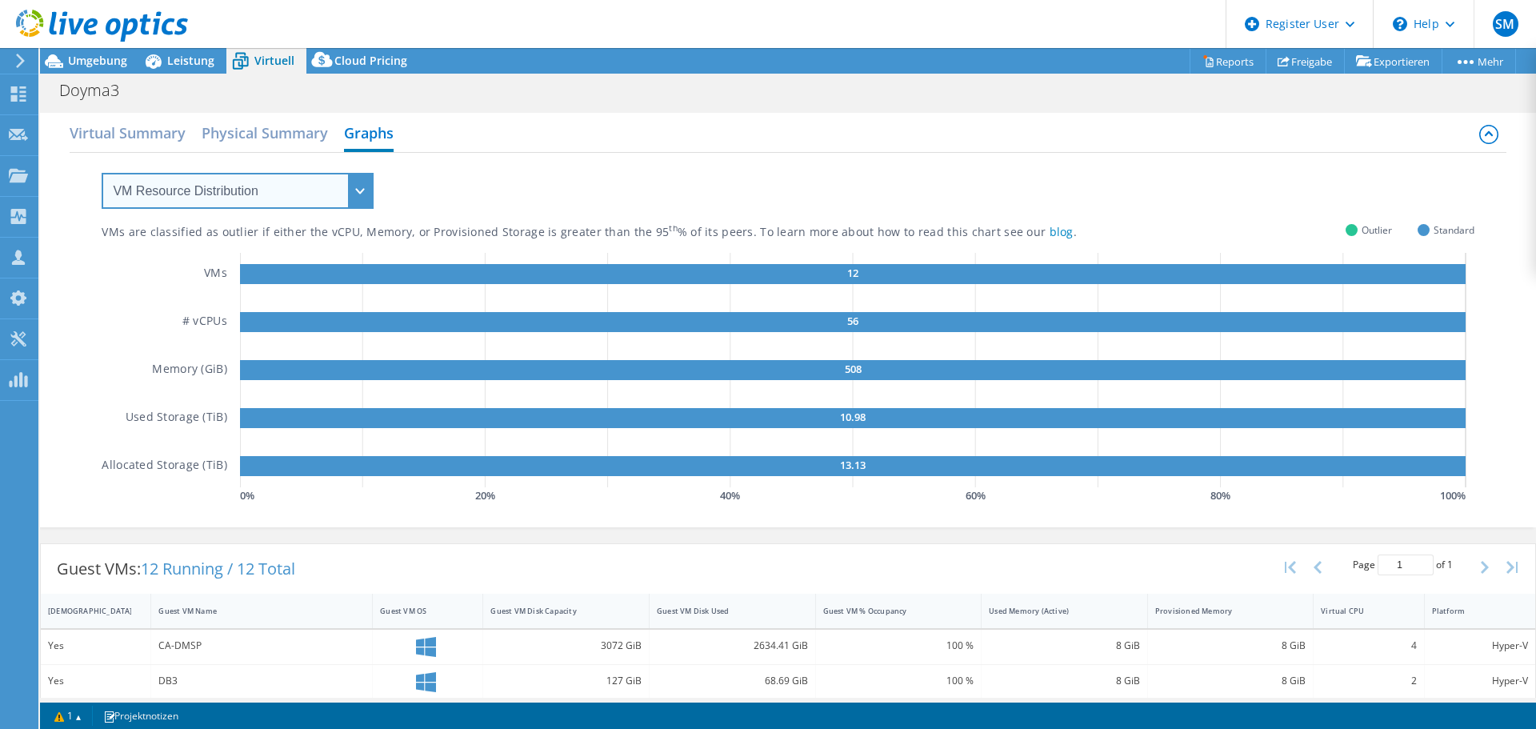
click at [258, 196] on select "VM Resource Distribution Provisioning Contrast Over Provisioning" at bounding box center [238, 191] width 272 height 36
select select "Provisioning Contrast"
click at [102, 173] on select "VM Resource Distribution Provisioning Contrast Over Provisioning" at bounding box center [238, 191] width 272 height 36
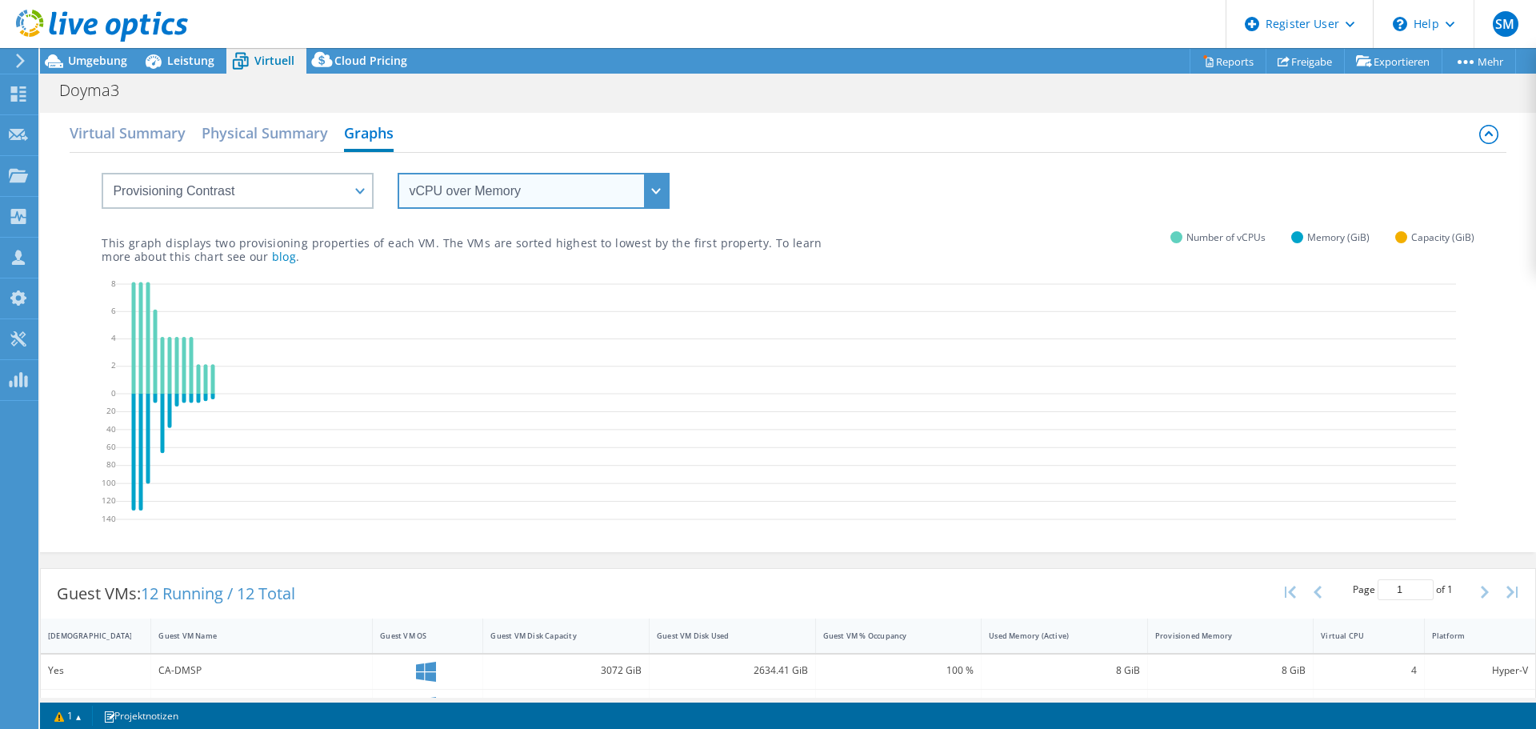
click at [483, 195] on select "vCPU over Memory vCPU over Capacity Memory over vCPU Memory over Capacity Capac…" at bounding box center [533, 191] width 272 height 36
click at [397, 173] on select "vCPU over Memory vCPU over Capacity Memory over vCPU Memory over Capacity Capac…" at bounding box center [533, 191] width 272 height 36
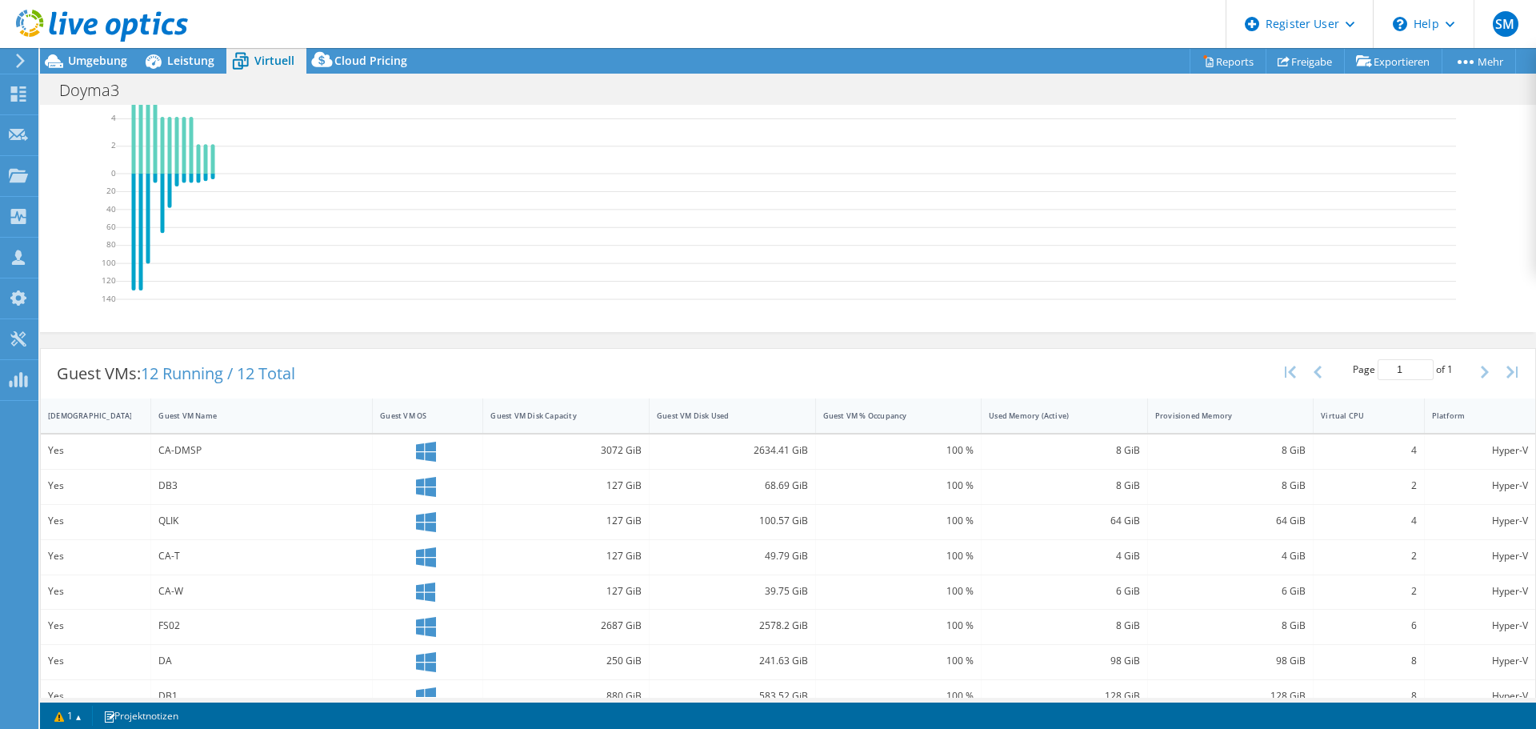
scroll to position [66, 0]
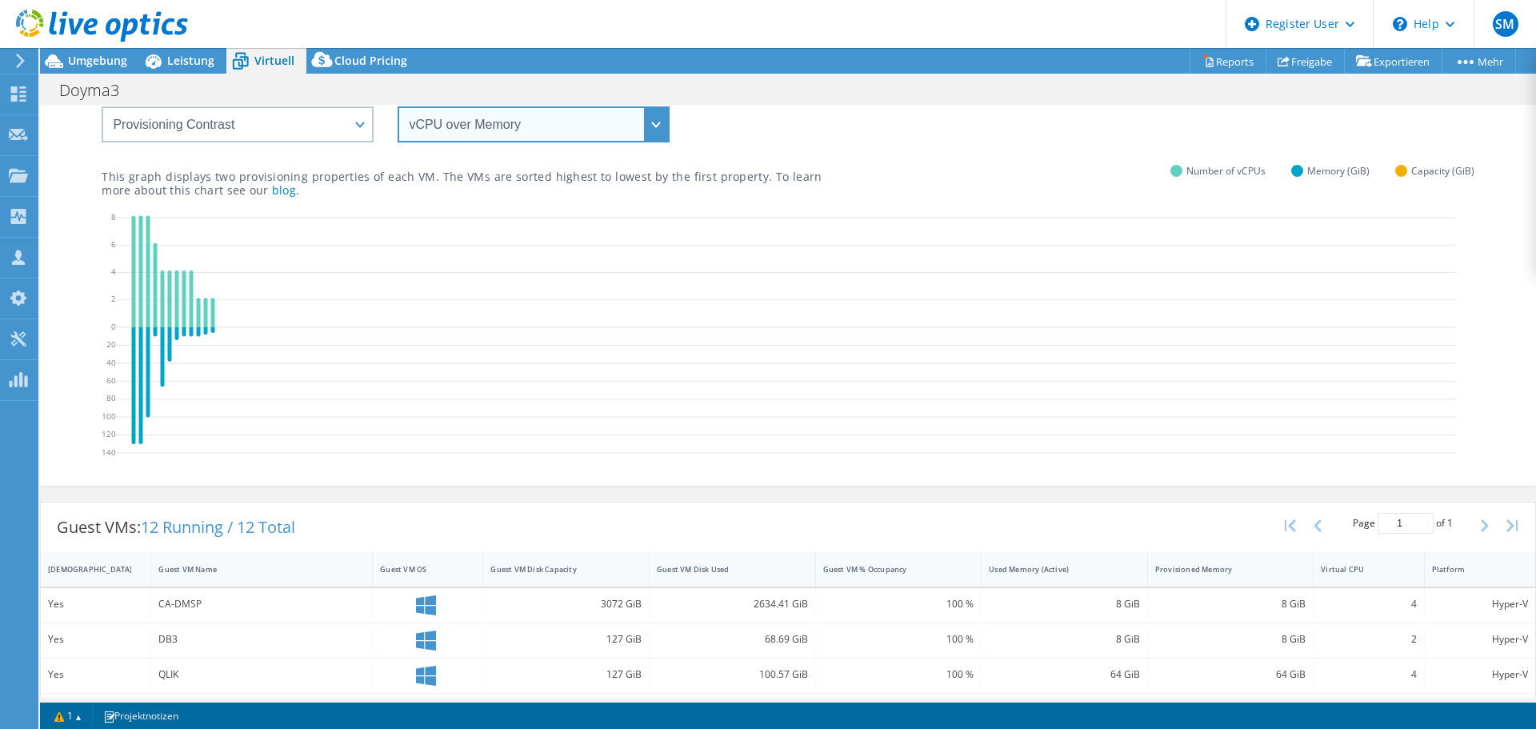
drag, startPoint x: 578, startPoint y: 121, endPoint x: 570, endPoint y: 130, distance: 12.5
click at [578, 121] on select "vCPU over Memory vCPU over Capacity Memory over vCPU Memory over Capacity Capac…" at bounding box center [533, 124] width 272 height 36
click at [397, 106] on select "vCPU over Memory vCPU over Capacity Memory over vCPU Memory over Capacity Capac…" at bounding box center [533, 124] width 272 height 36
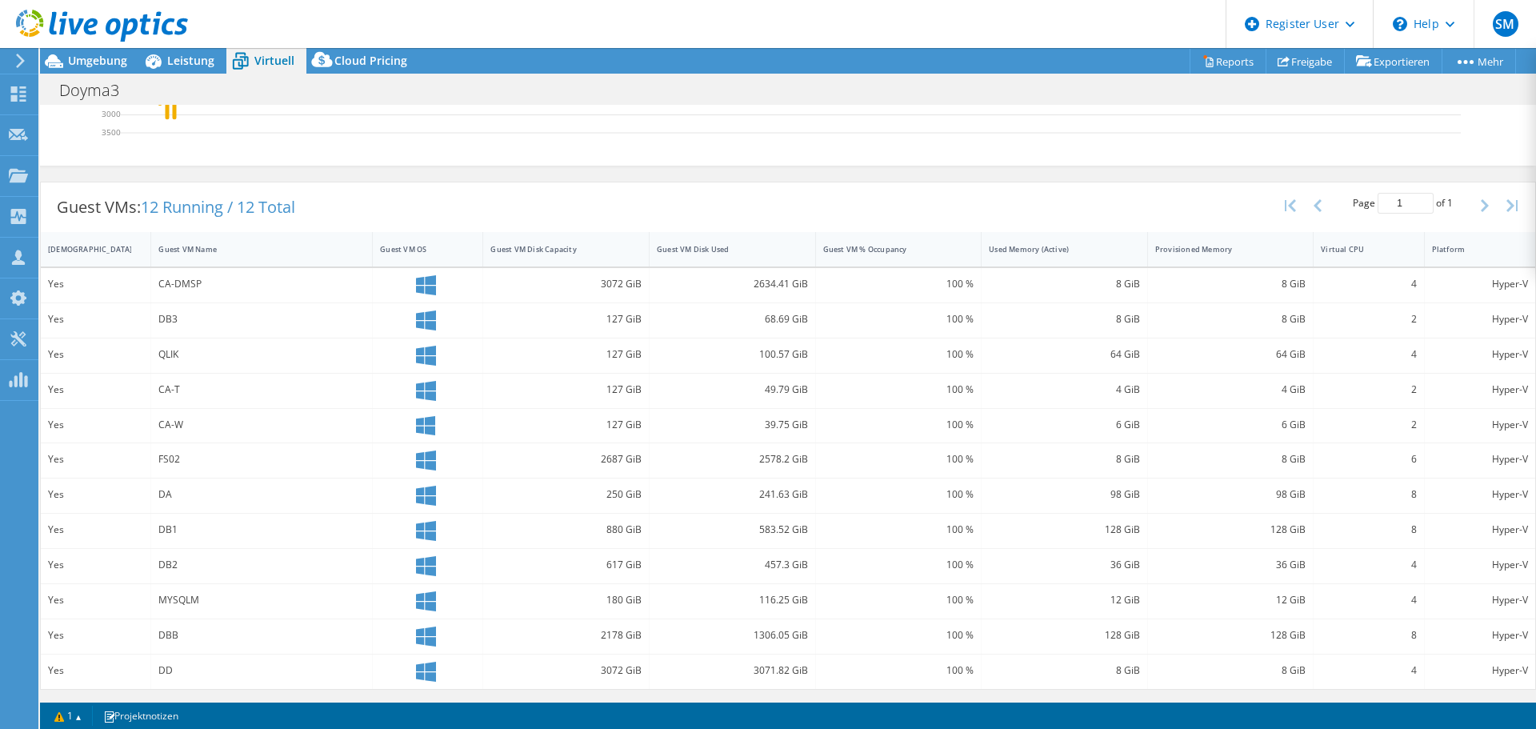
scroll to position [0, 0]
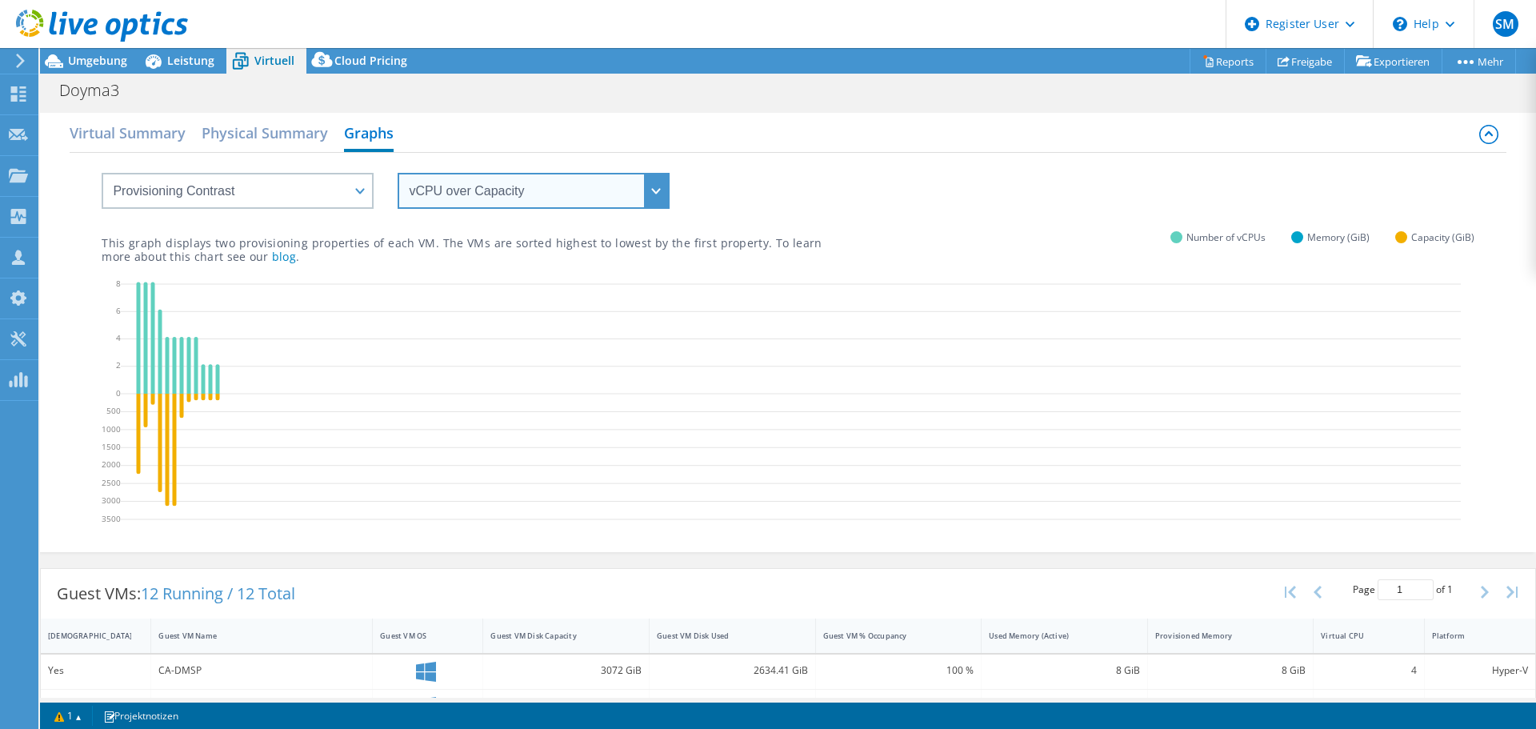
click at [439, 187] on select "vCPU over Memory vCPU over Capacity Memory over vCPU Memory over Capacity Capac…" at bounding box center [533, 191] width 272 height 36
click at [397, 173] on select "vCPU over Memory vCPU over Capacity Memory over vCPU Memory over Capacity Capac…" at bounding box center [533, 191] width 272 height 36
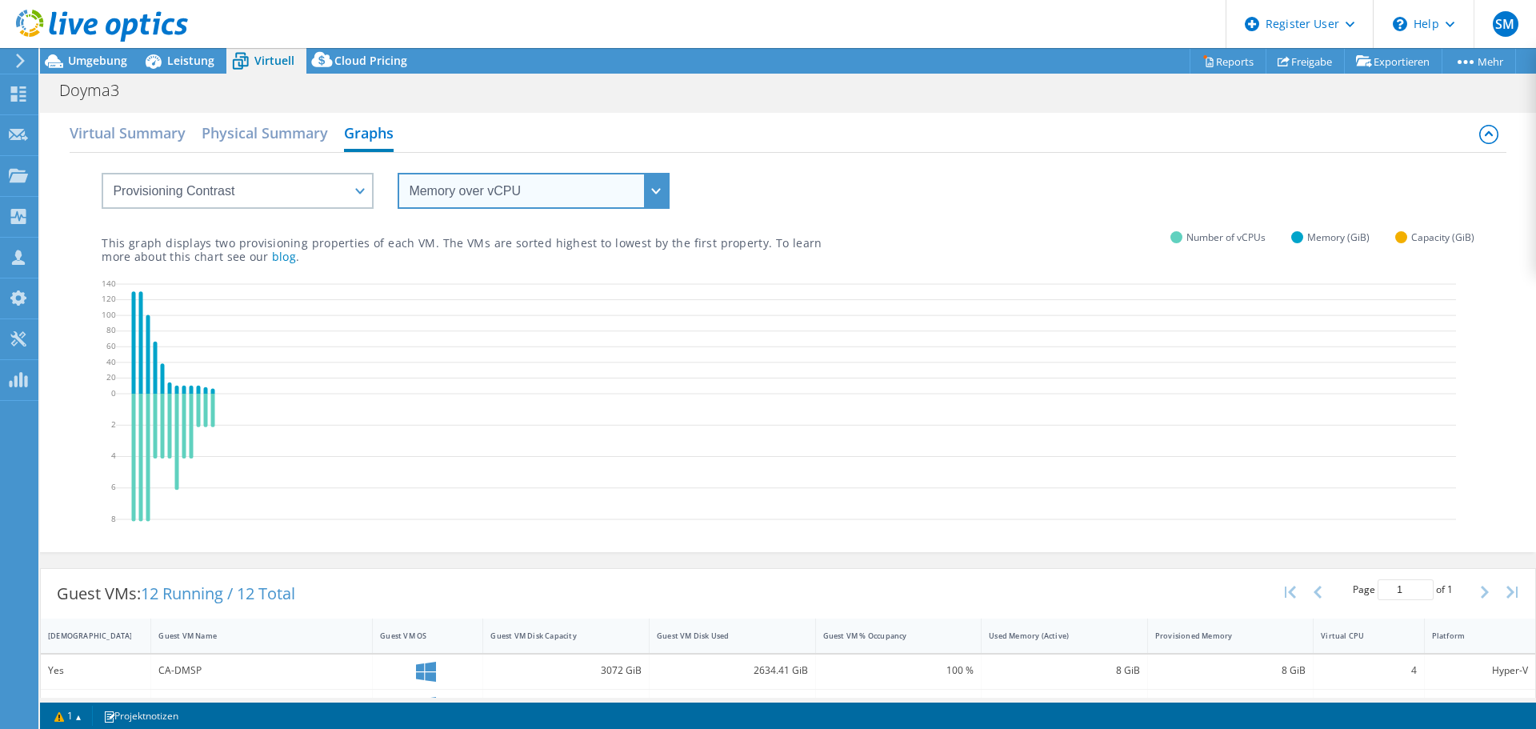
click at [440, 198] on select "vCPU over Memory vCPU over Capacity Memory over vCPU Memory over Capacity Capac…" at bounding box center [533, 191] width 272 height 36
select select "Memory over Capacity"
click at [397, 173] on select "vCPU over Memory vCPU over Capacity Memory over vCPU Memory over Capacity Capac…" at bounding box center [533, 191] width 272 height 36
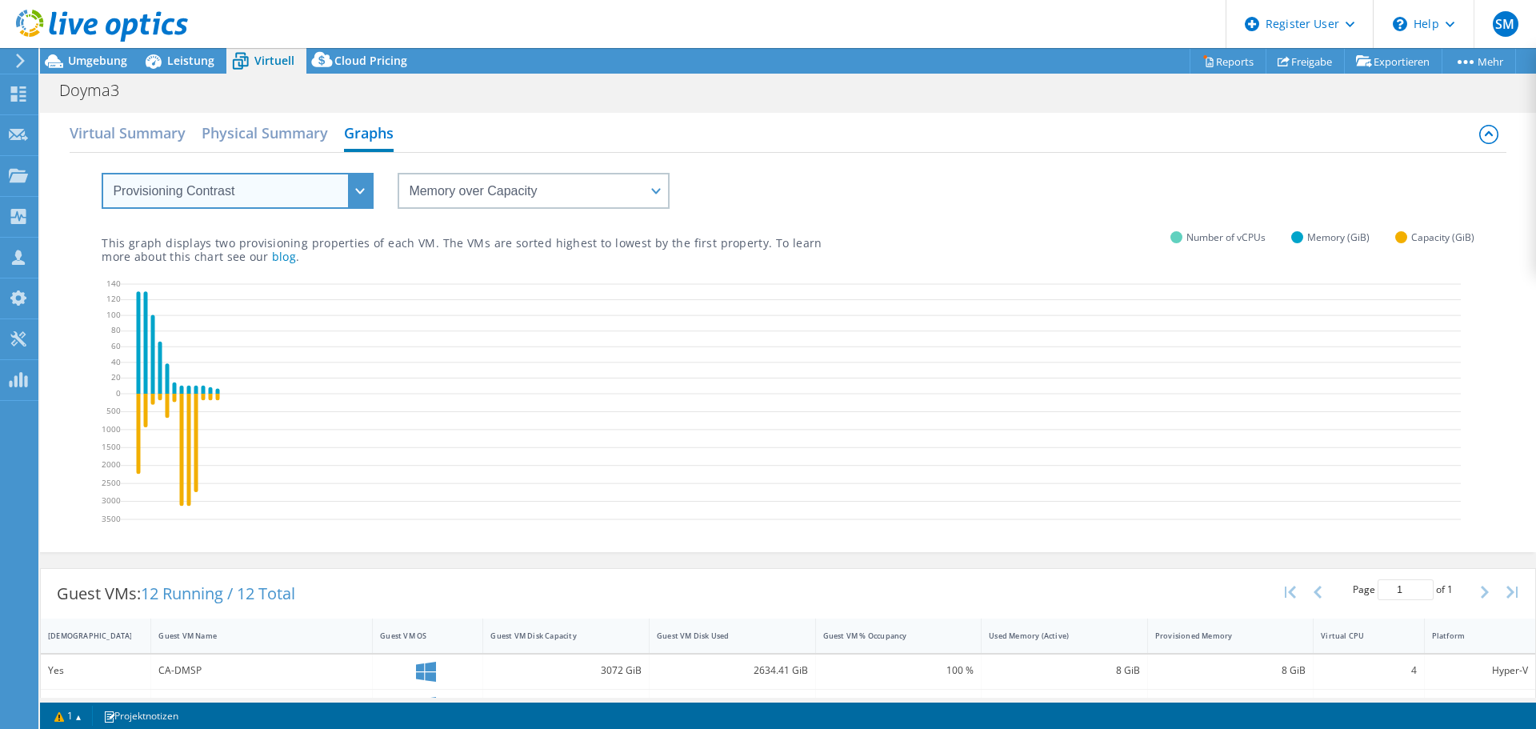
click at [226, 194] on select "VM Resource Distribution Provisioning Contrast Over Provisioning" at bounding box center [238, 191] width 272 height 36
select select "Over Provisioning"
click at [102, 173] on select "VM Resource Distribution Provisioning Contrast Over Provisioning" at bounding box center [238, 191] width 272 height 36
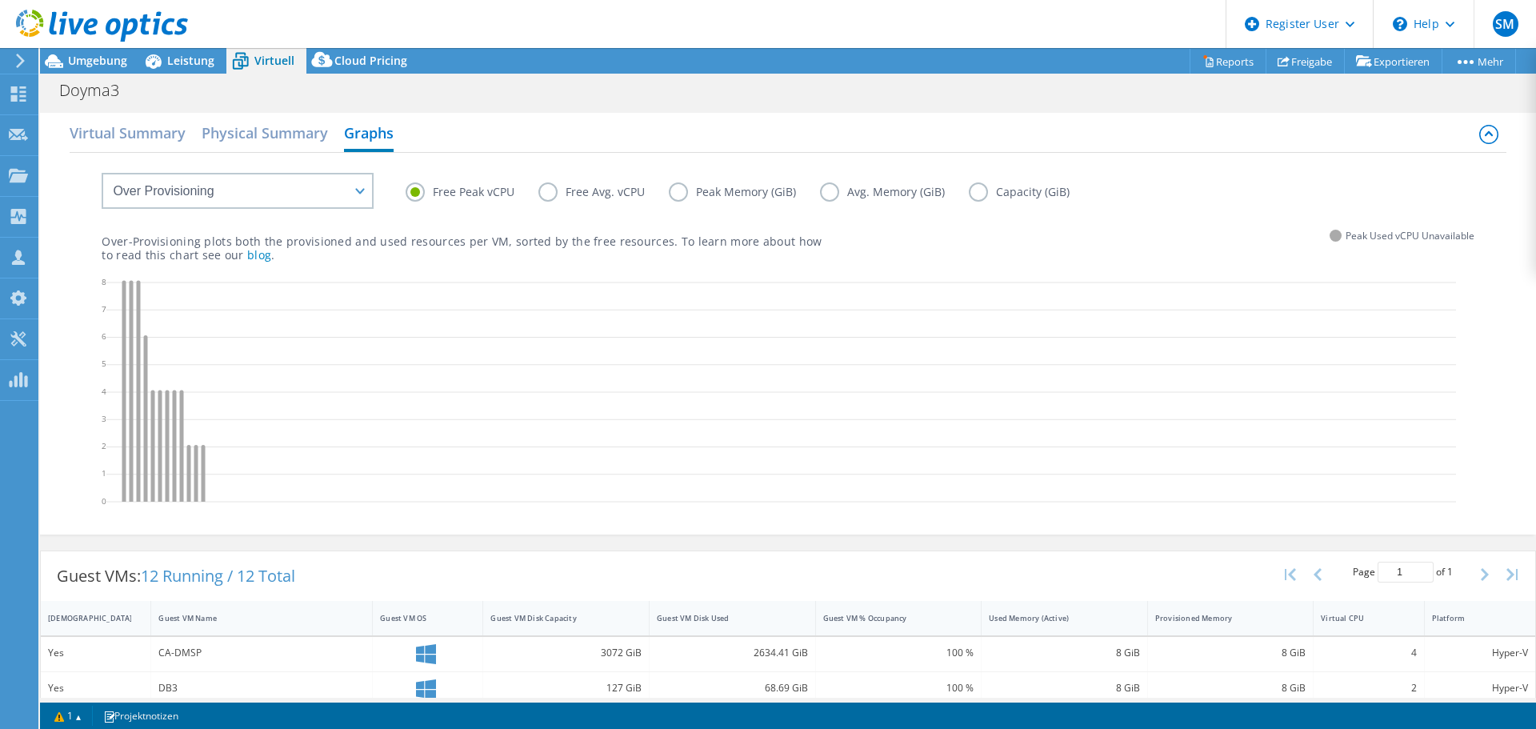
click at [548, 192] on label "Free Avg. vCPU" at bounding box center [603, 191] width 130 height 19
click at [0, 0] on input "Free Avg. vCPU" at bounding box center [0, 0] width 0 height 0
click at [673, 196] on label "Peak Memory (GiB)" at bounding box center [744, 191] width 151 height 19
click at [0, 0] on input "Peak Memory (GiB)" at bounding box center [0, 0] width 0 height 0
click at [821, 192] on label "Avg. Memory (GiB)" at bounding box center [894, 191] width 149 height 19
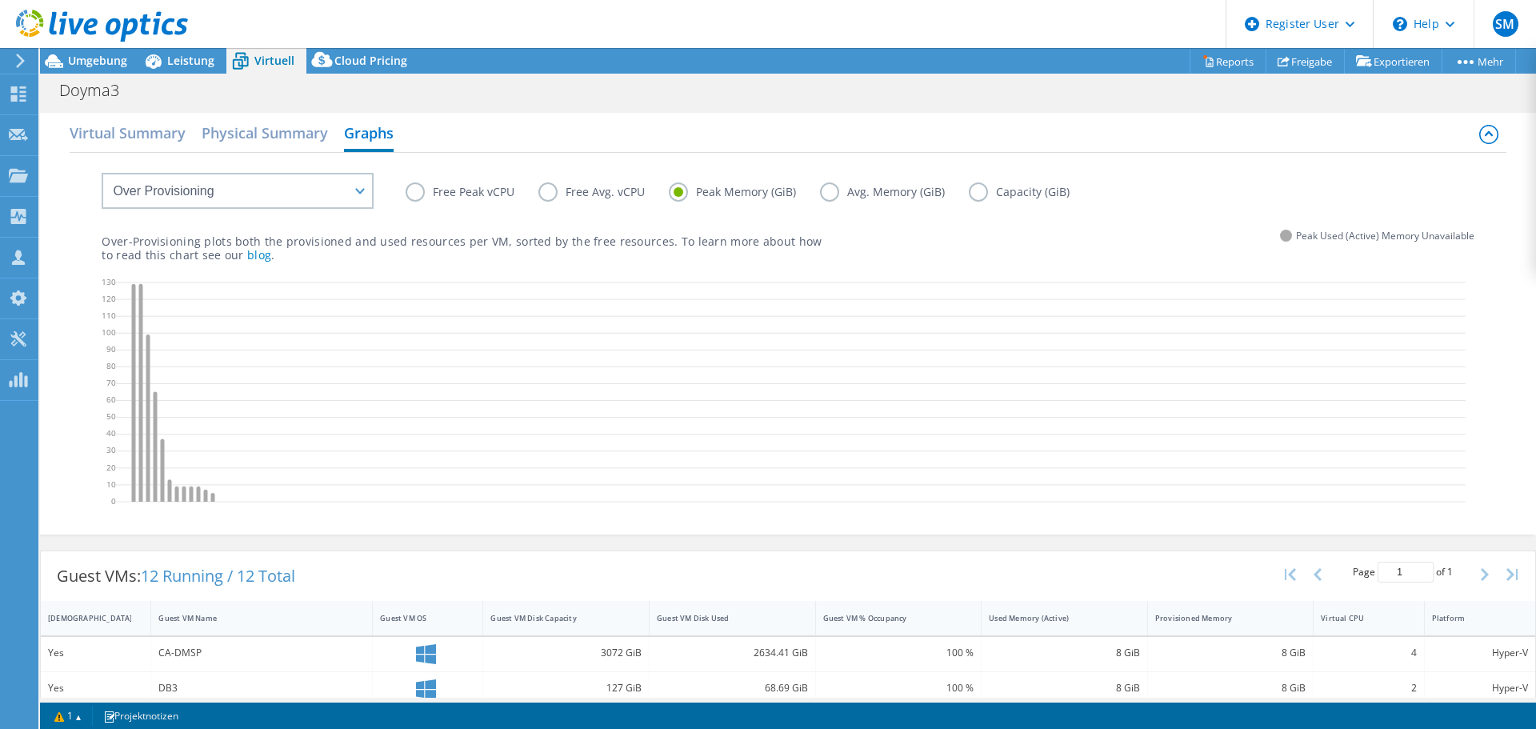
click at [0, 0] on input "Avg. Memory (GiB)" at bounding box center [0, 0] width 0 height 0
click at [976, 194] on label "Capacity (GiB)" at bounding box center [1030, 191] width 125 height 19
click at [0, 0] on input "Capacity (GiB)" at bounding box center [0, 0] width 0 height 0
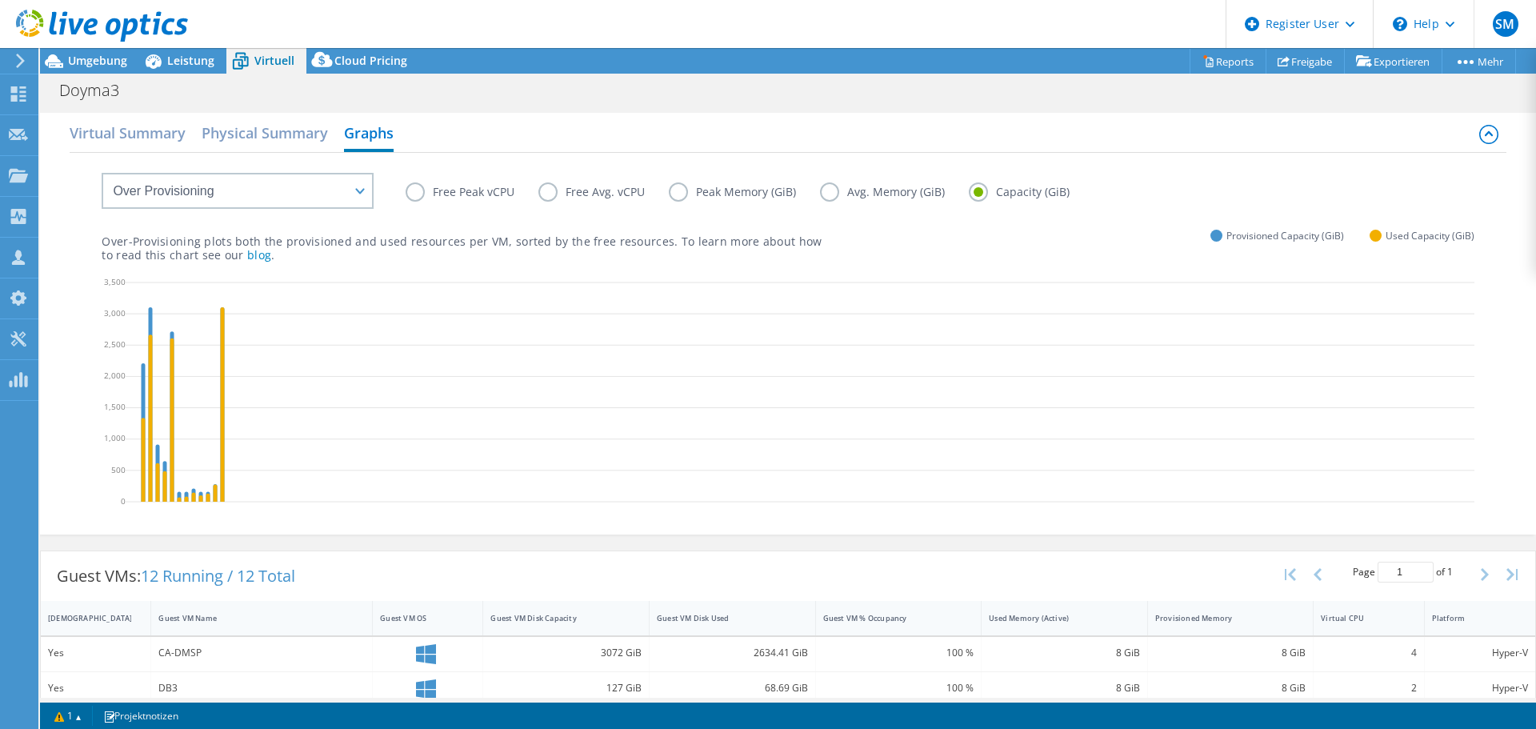
click at [106, 51] on div at bounding box center [94, 27] width 188 height 54
click at [104, 58] on span "Umgebung" at bounding box center [97, 60] width 59 height 15
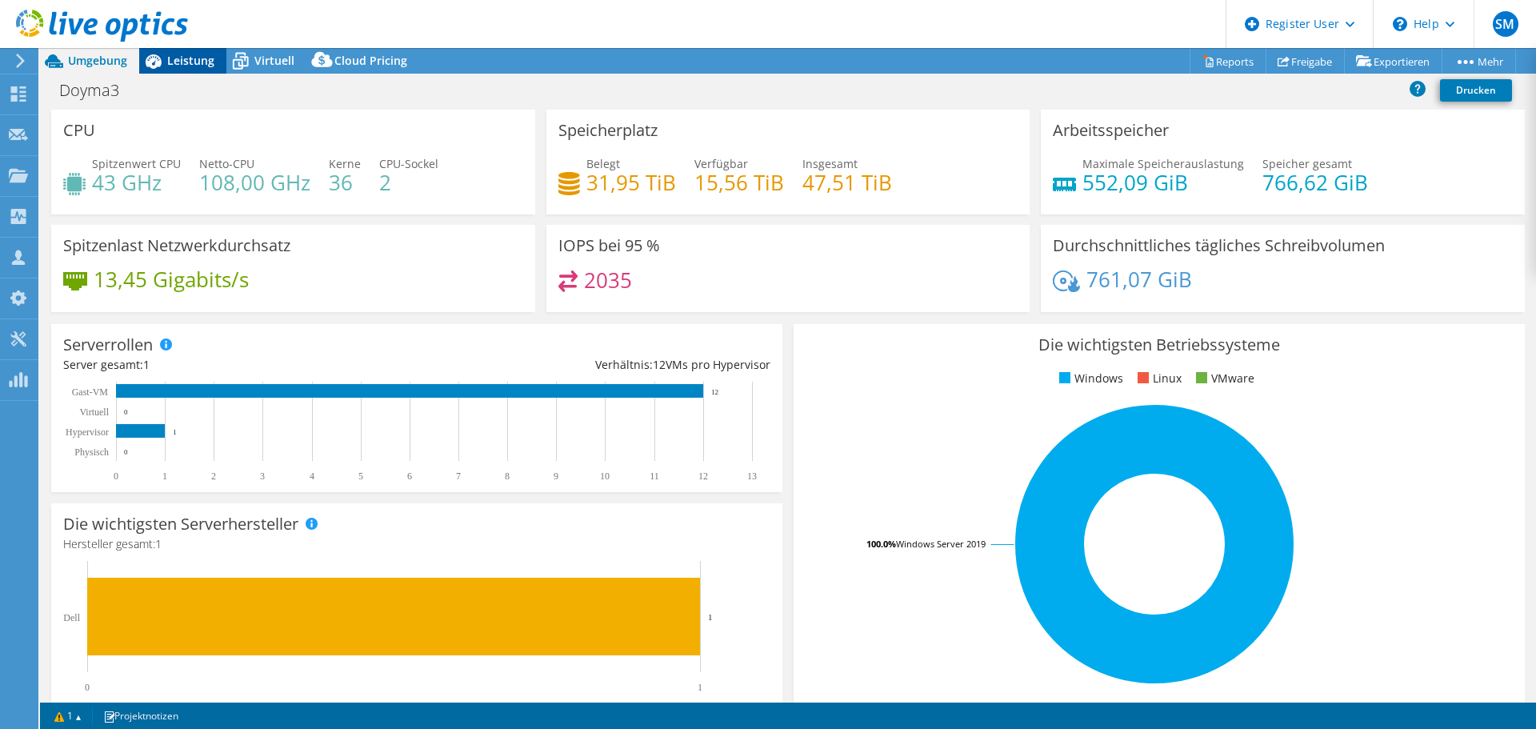
click at [202, 60] on span "Leistung" at bounding box center [190, 60] width 47 height 15
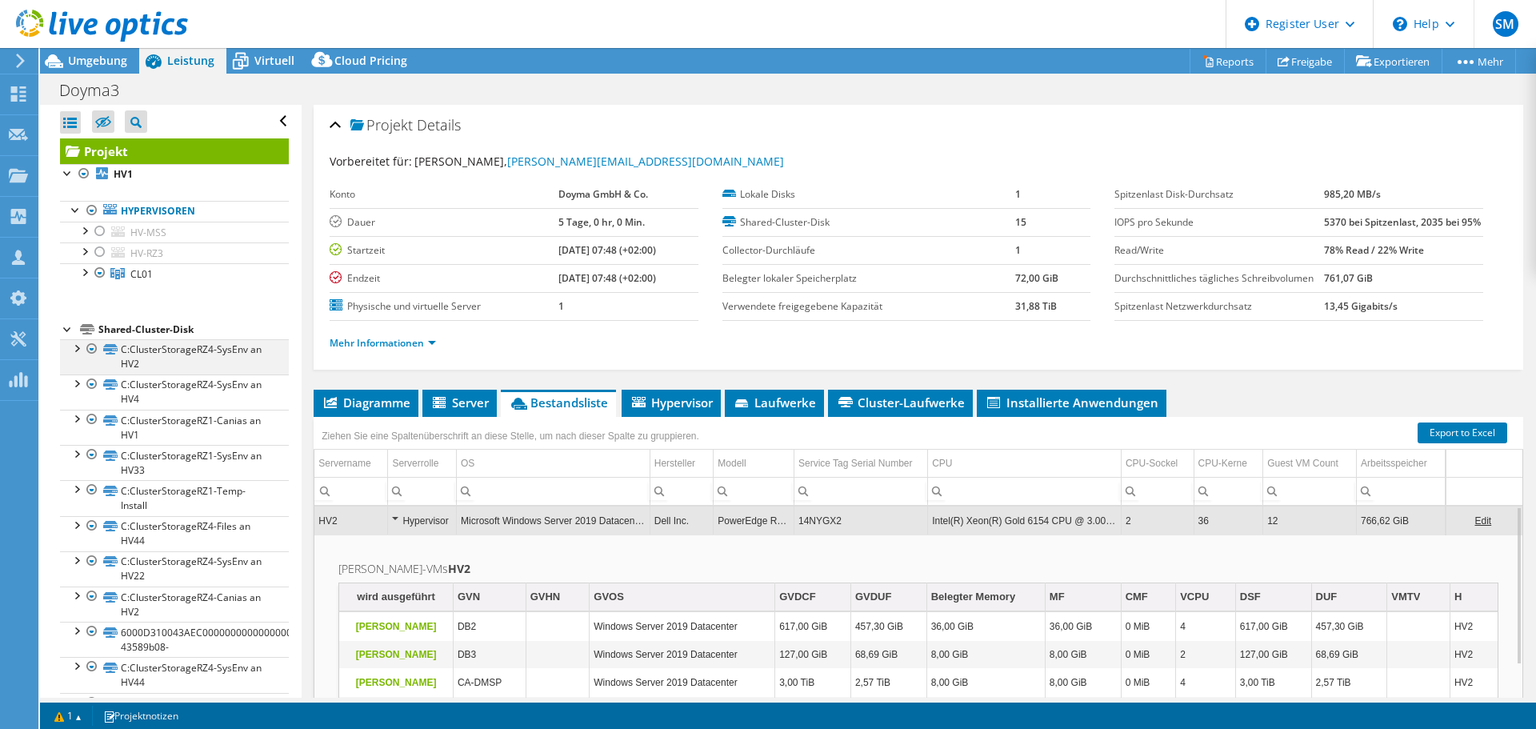
click at [94, 348] on div at bounding box center [92, 348] width 16 height 19
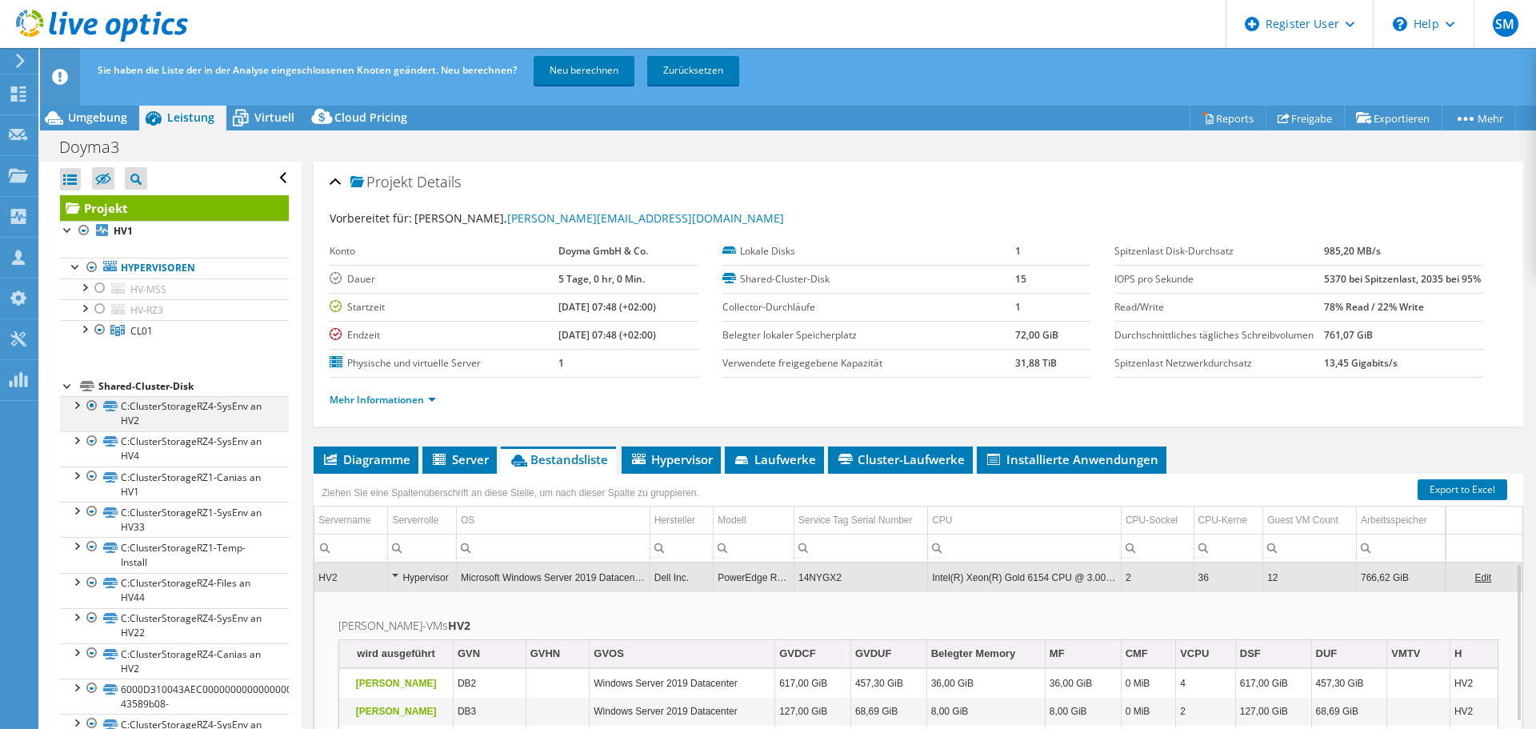
click at [94, 409] on div at bounding box center [92, 405] width 16 height 19
click at [90, 439] on div at bounding box center [92, 440] width 16 height 19
drag, startPoint x: 89, startPoint y: 440, endPoint x: 90, endPoint y: 457, distance: 17.7
click at [89, 439] on div at bounding box center [92, 440] width 16 height 19
click at [93, 476] on div at bounding box center [92, 475] width 16 height 19
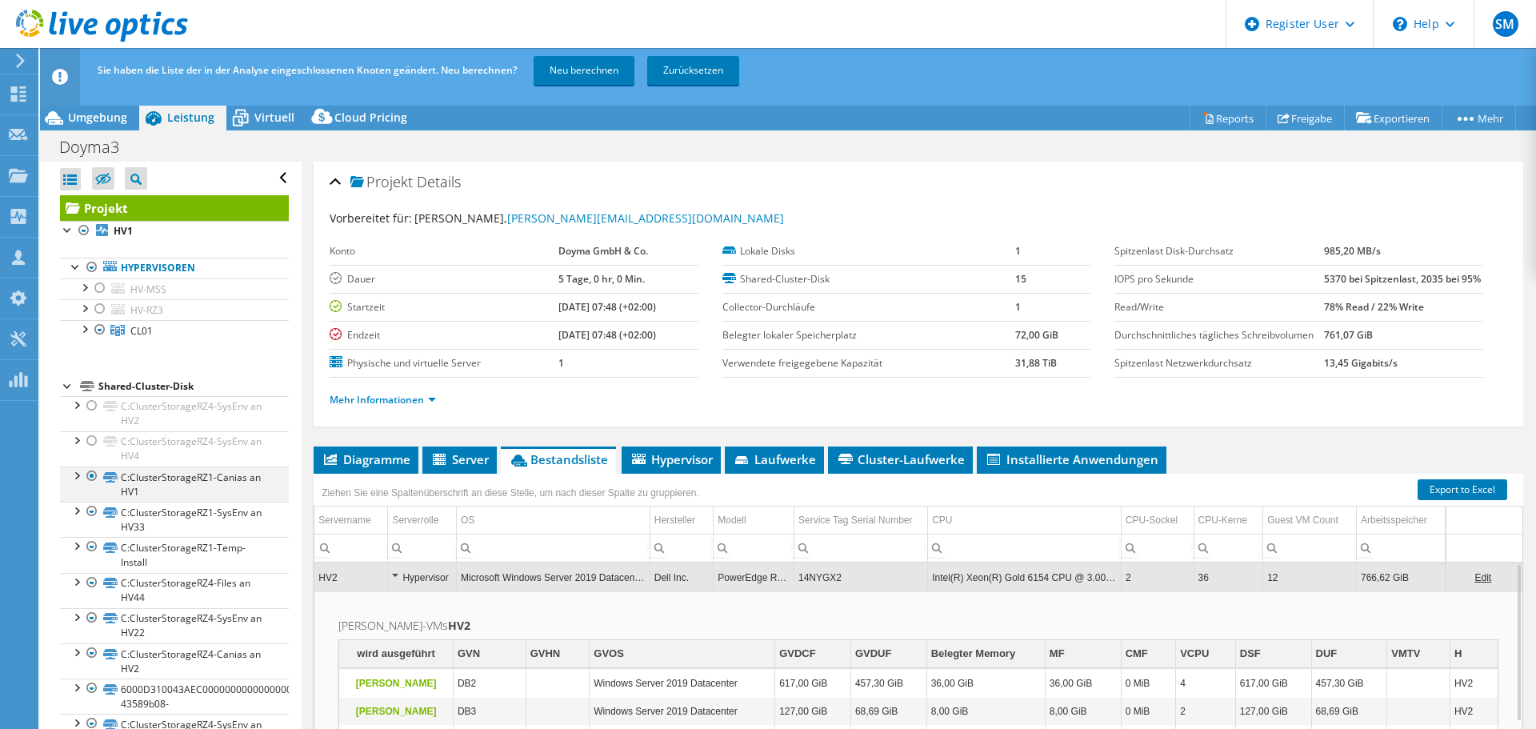
click at [93, 476] on div at bounding box center [92, 475] width 16 height 19
click at [701, 81] on link "Zurücksetzen" at bounding box center [693, 70] width 92 height 29
click at [702, 68] on link "Zurücksetzen" at bounding box center [693, 70] width 92 height 29
click at [86, 230] on div at bounding box center [84, 230] width 16 height 19
click at [603, 72] on link "Neu berechnen" at bounding box center [583, 70] width 101 height 29
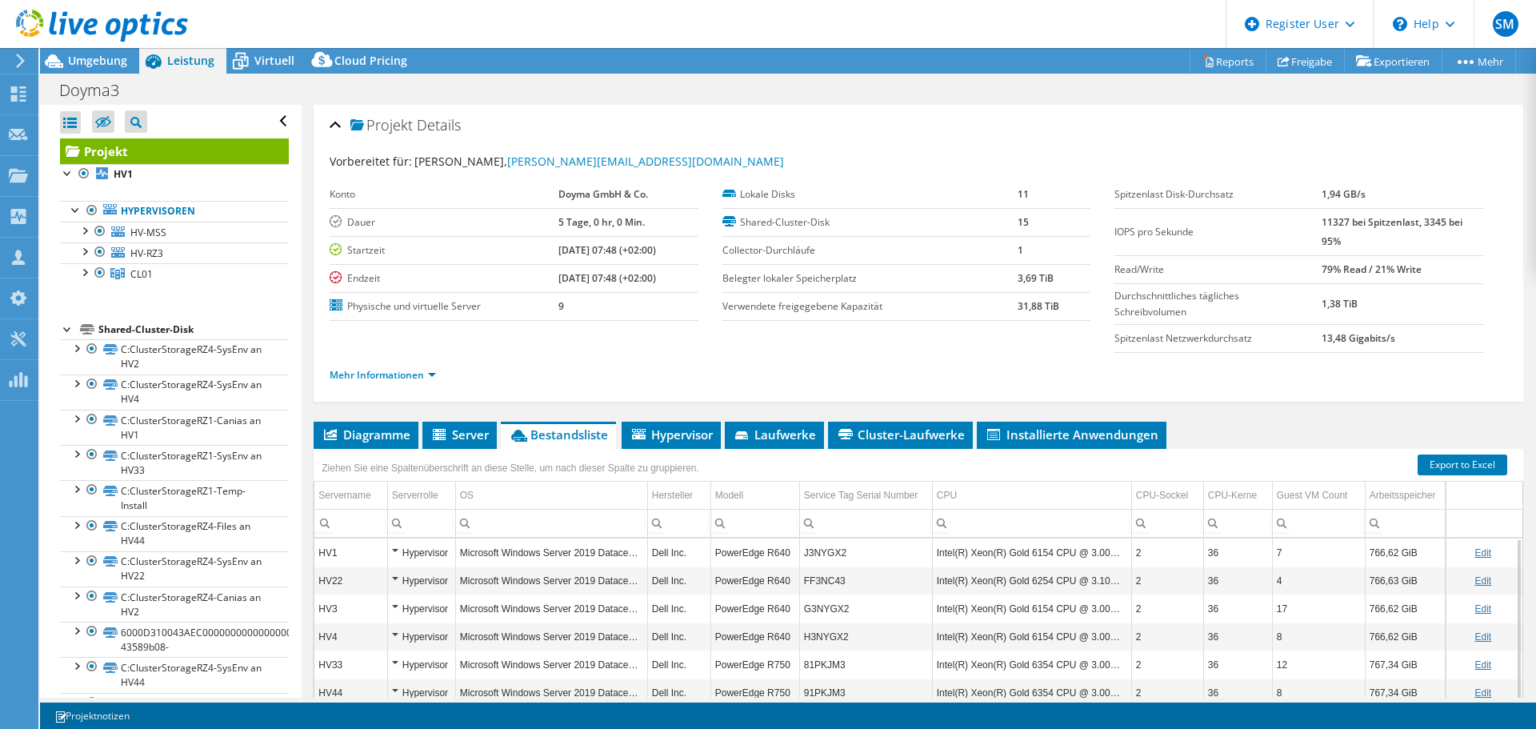
select select "Over Provisioning"
select select "USD"
click at [238, 61] on icon at bounding box center [240, 61] width 28 height 28
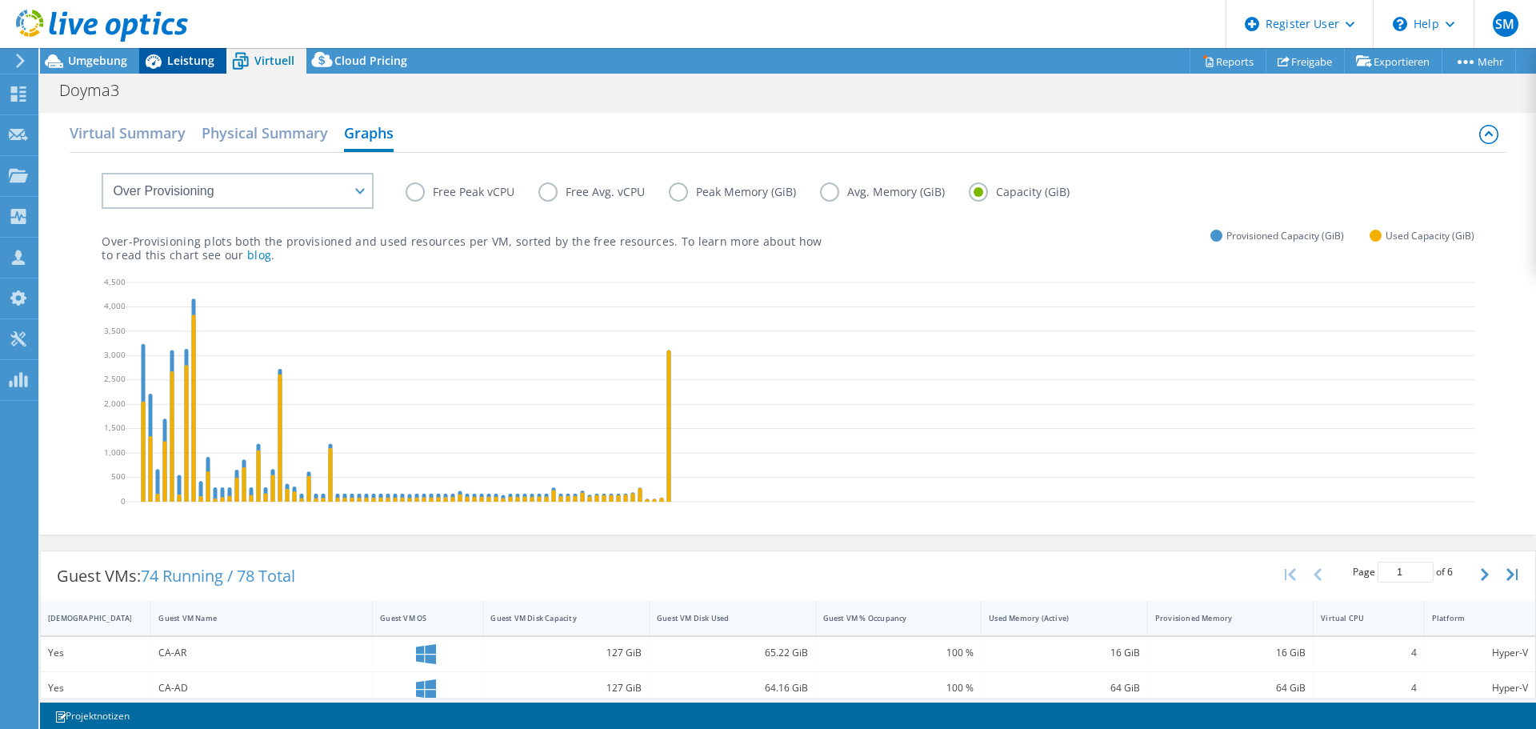
click at [178, 66] on span "Leistung" at bounding box center [190, 60] width 47 height 15
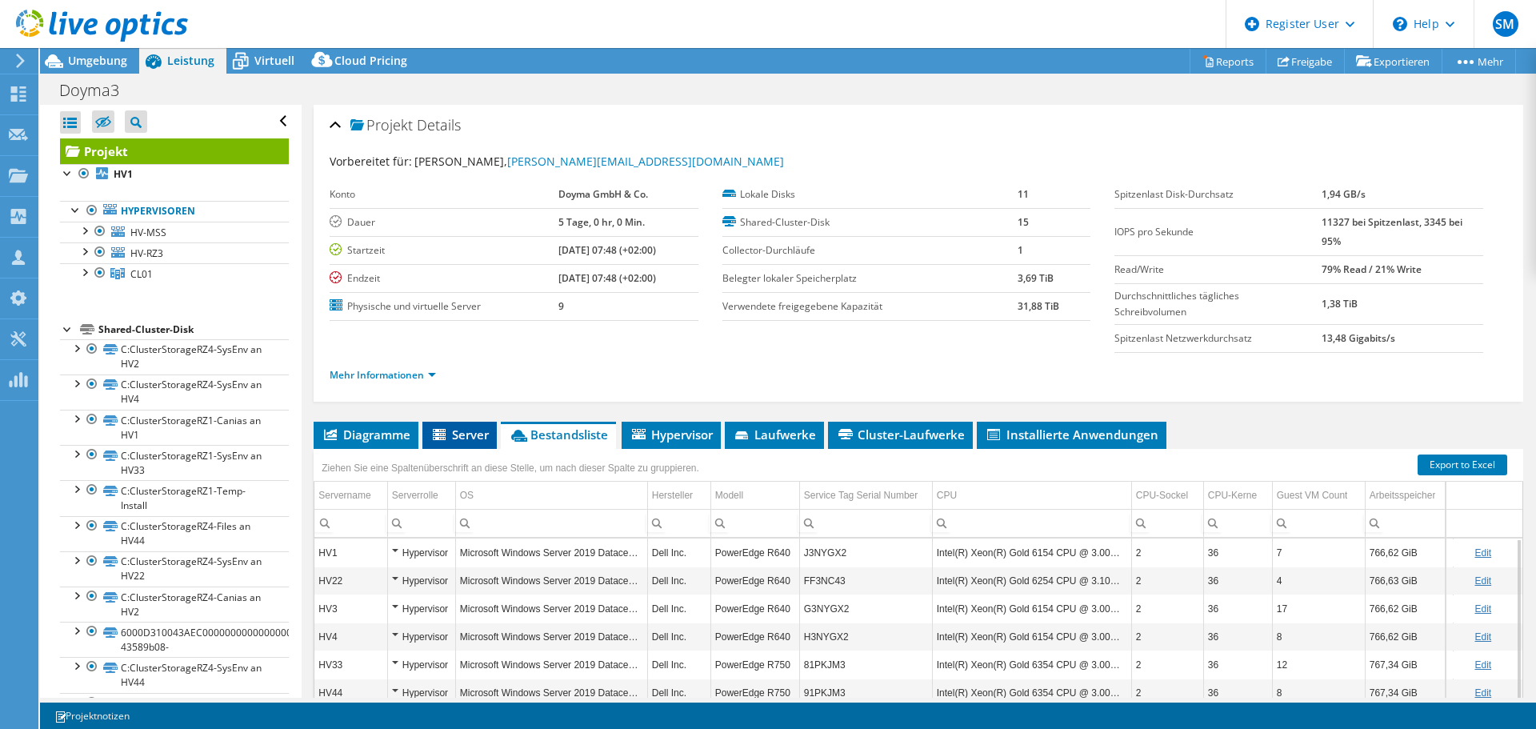
click at [460, 439] on span "Server" at bounding box center [459, 434] width 58 height 16
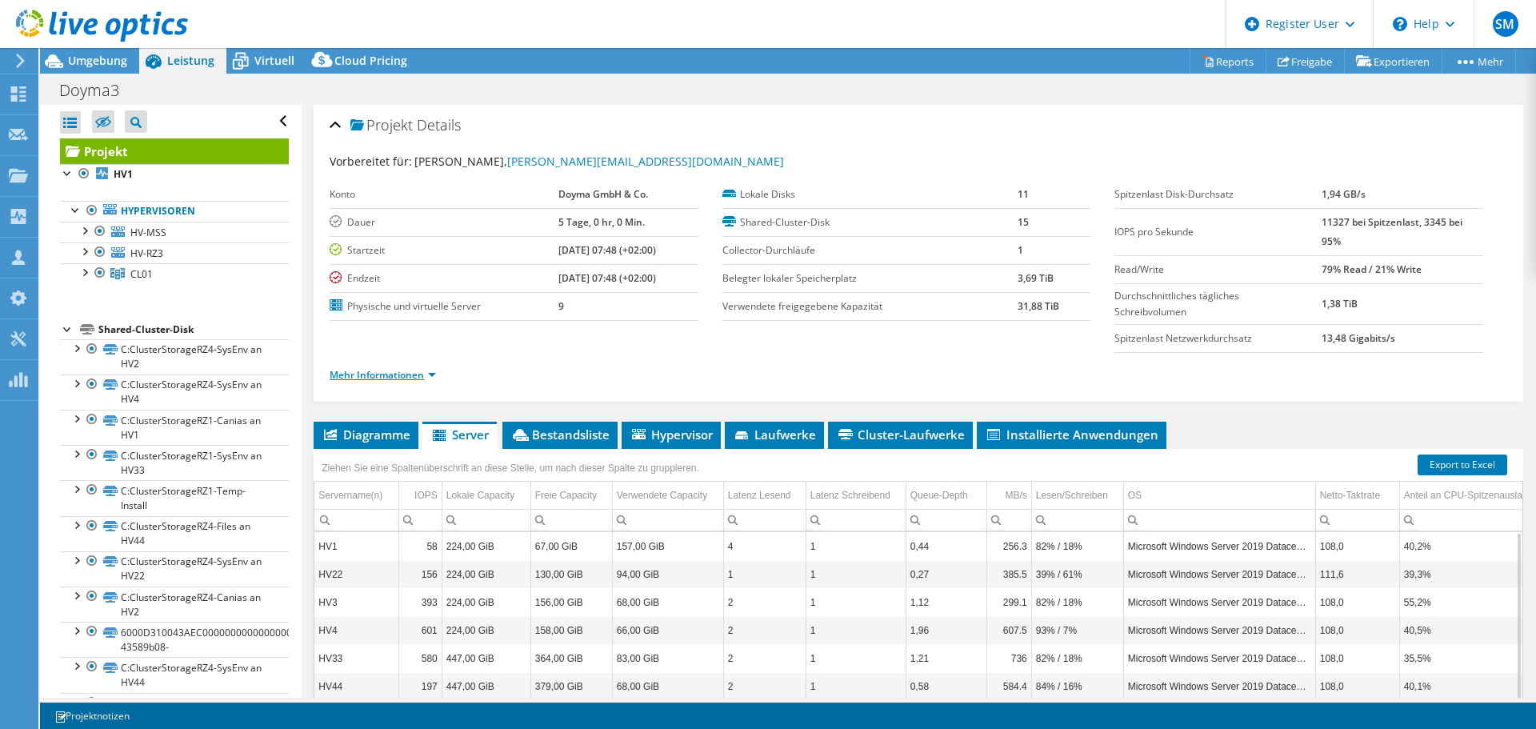
click at [377, 375] on link "Mehr Informationen" at bounding box center [382, 375] width 106 height 14
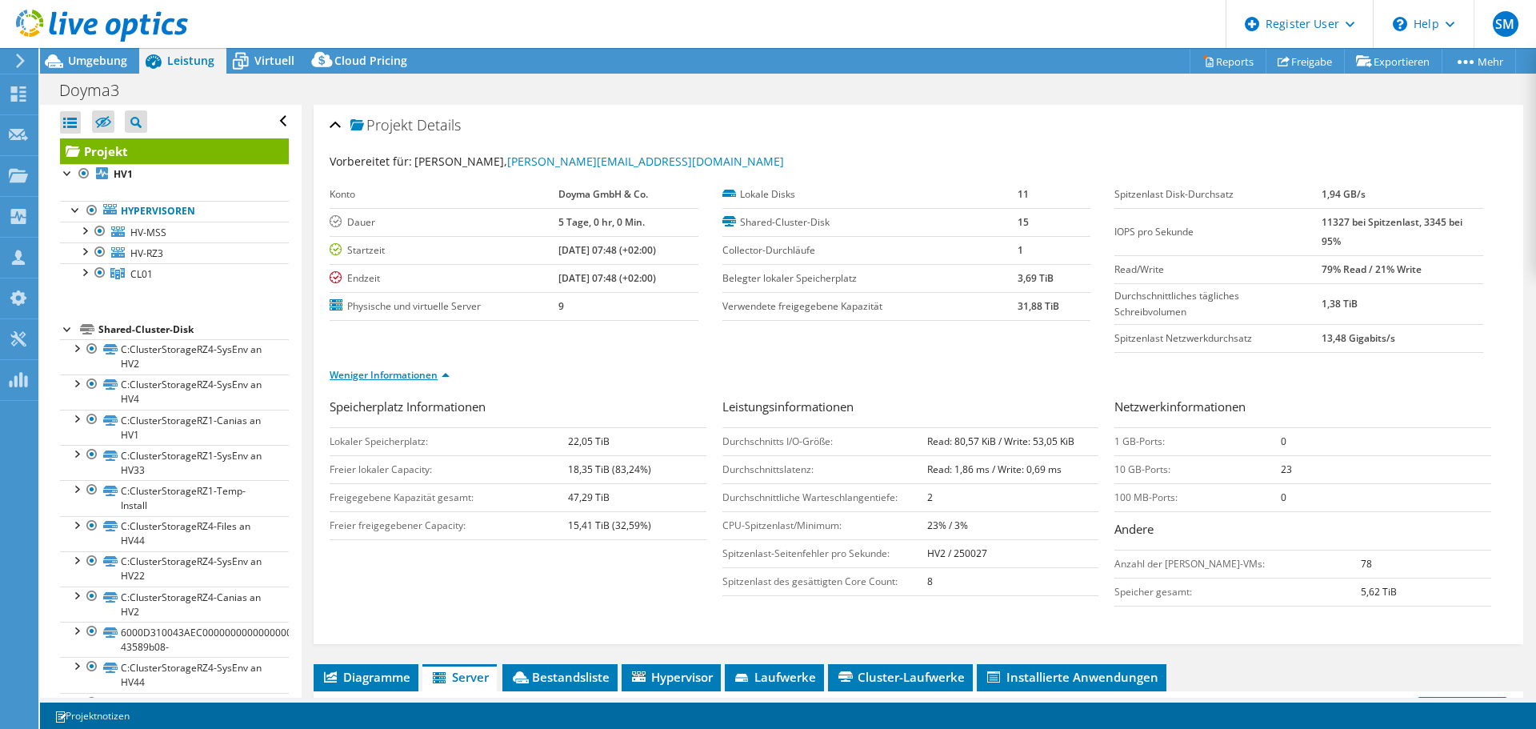
click at [377, 375] on link "Weniger Informationen" at bounding box center [389, 375] width 120 height 14
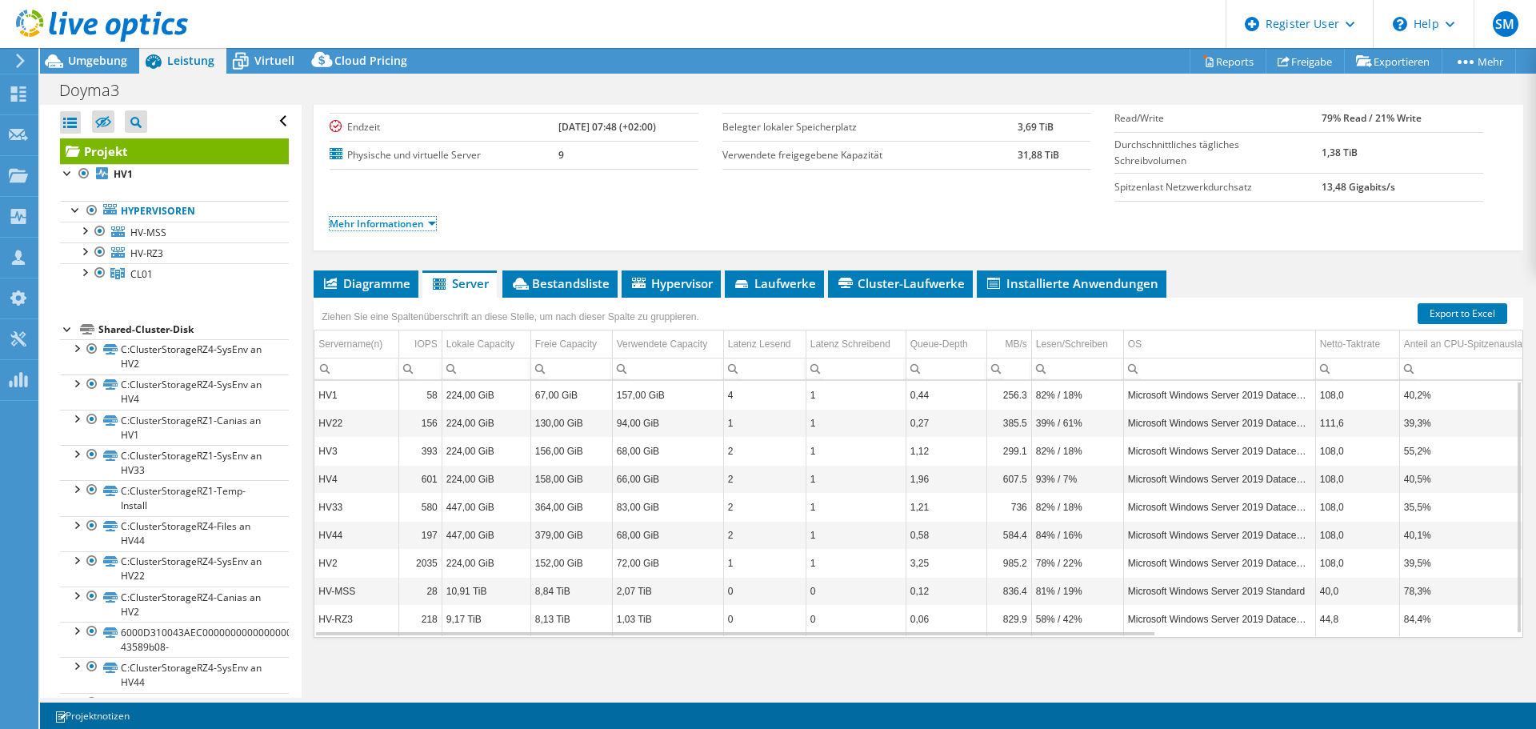
scroll to position [152, 0]
click at [322, 565] on td "HV2" at bounding box center [356, 562] width 84 height 28
click at [568, 288] on span "Bestandsliste" at bounding box center [559, 282] width 99 height 16
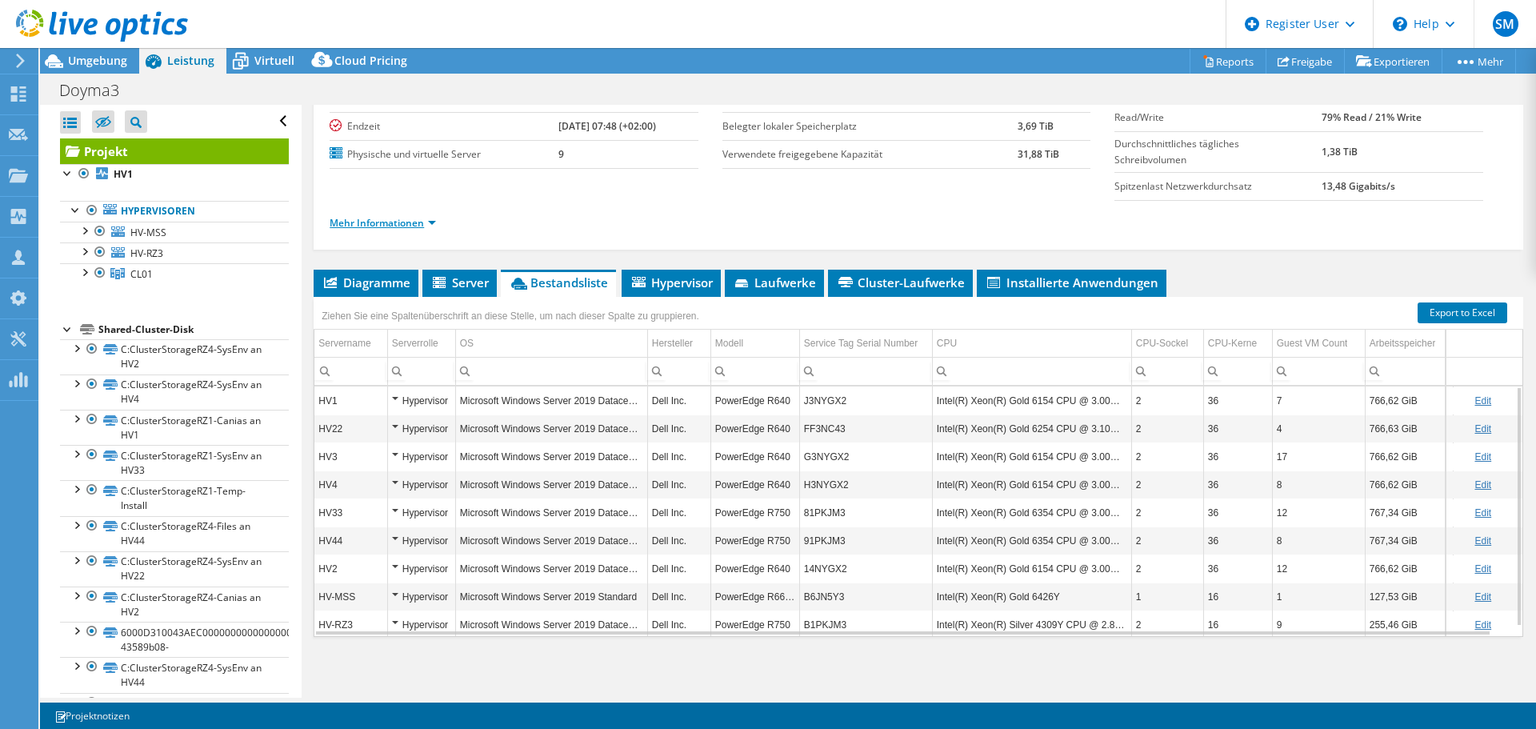
scroll to position [0, 0]
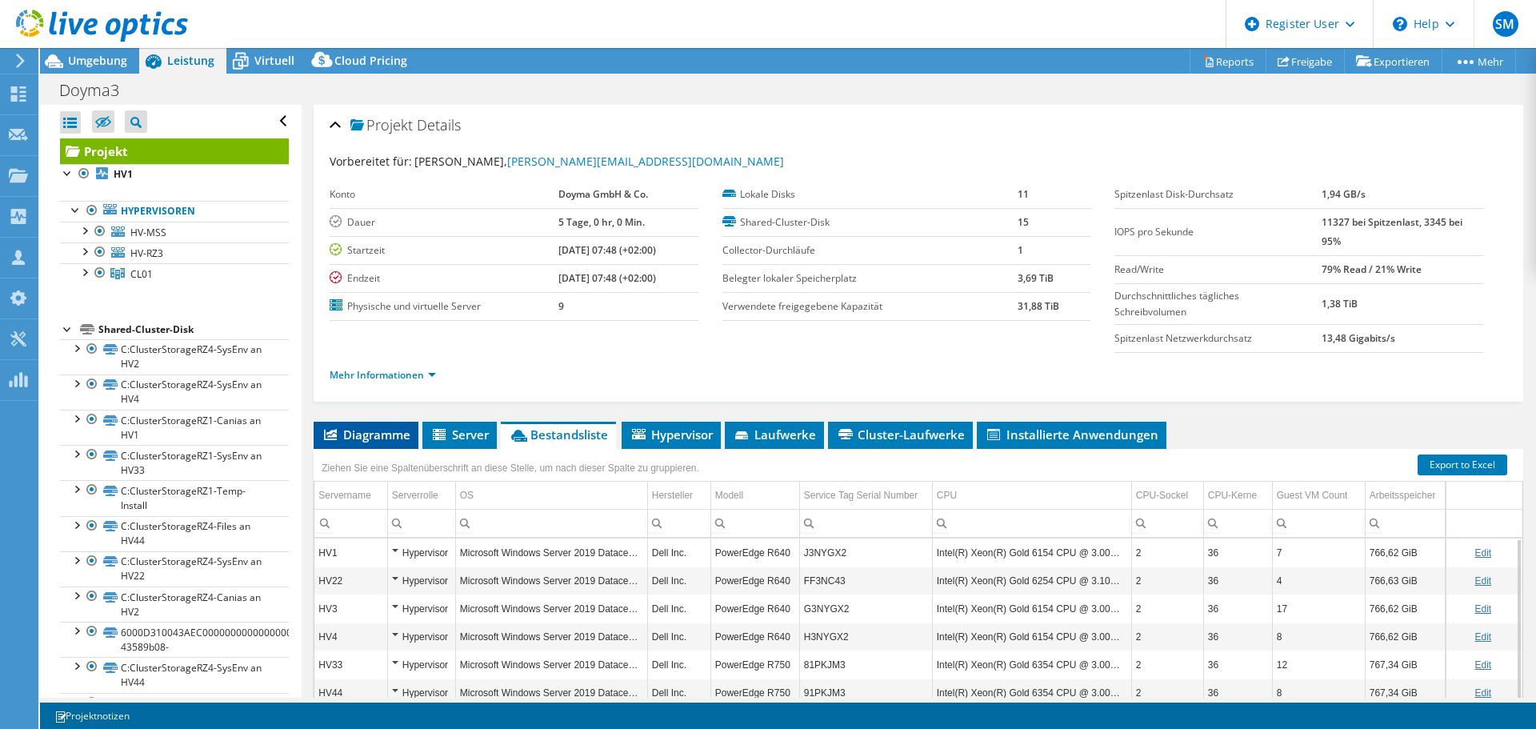
click at [339, 429] on span "Diagramme" at bounding box center [365, 434] width 89 height 16
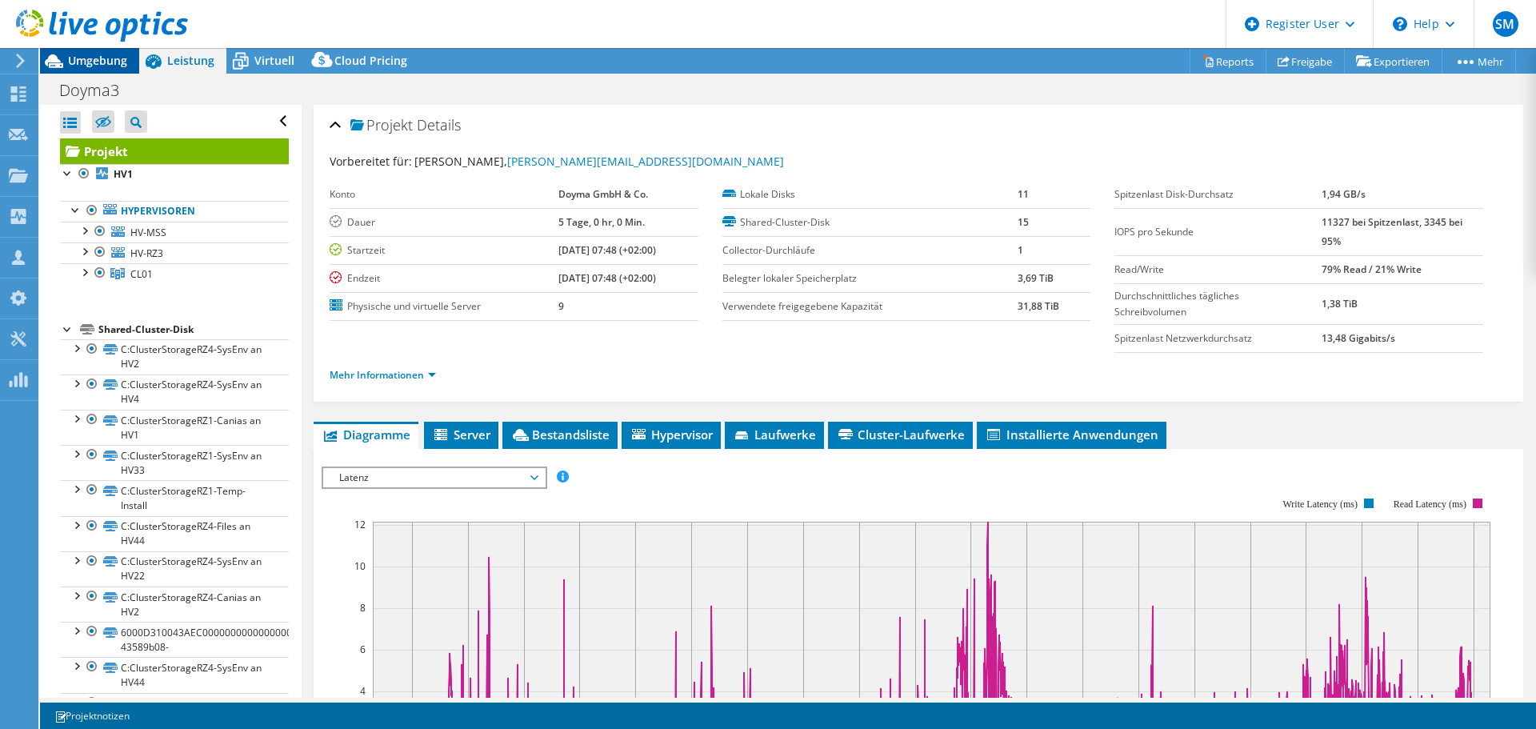
click at [98, 60] on span "Umgebung" at bounding box center [97, 60] width 59 height 15
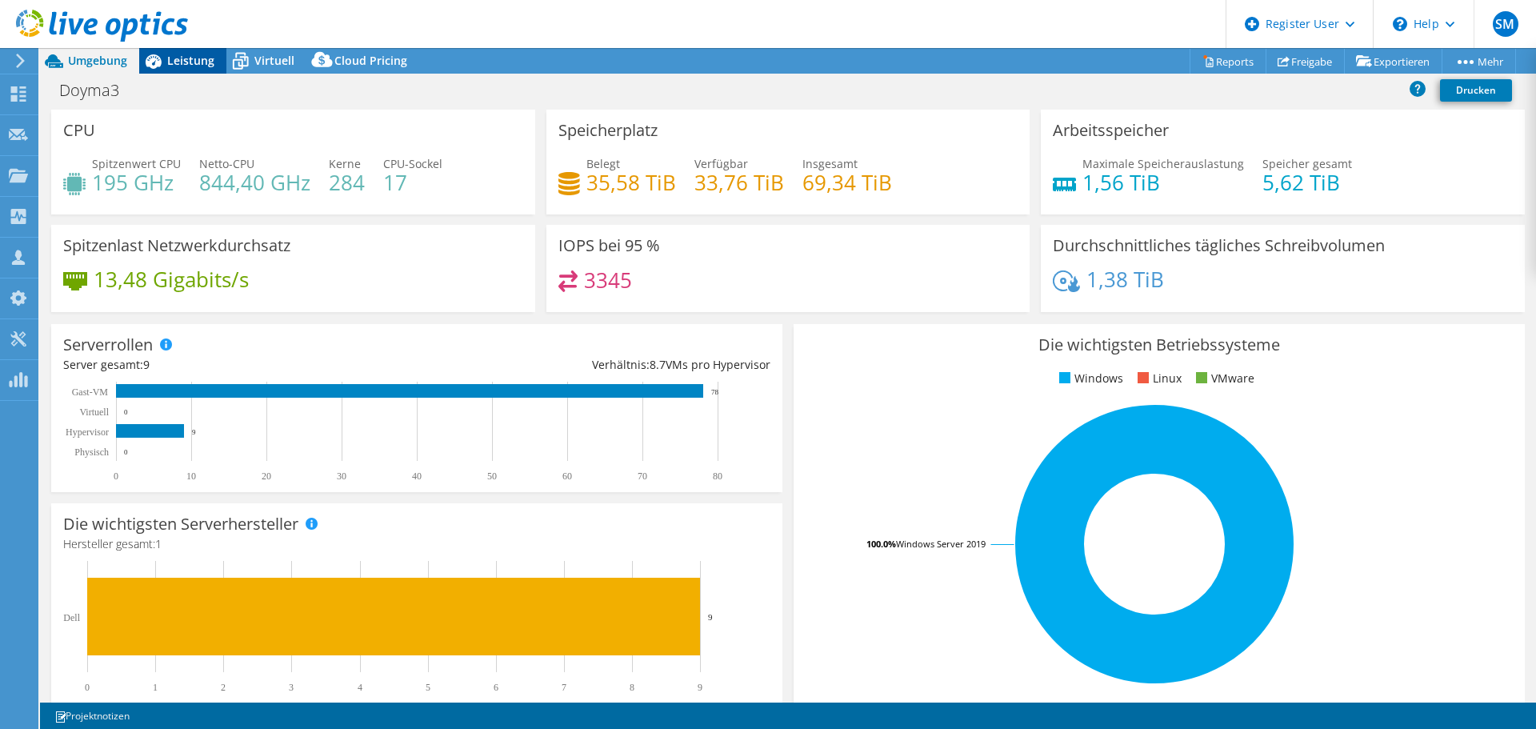
click at [166, 70] on div "Leistung" at bounding box center [182, 61] width 87 height 26
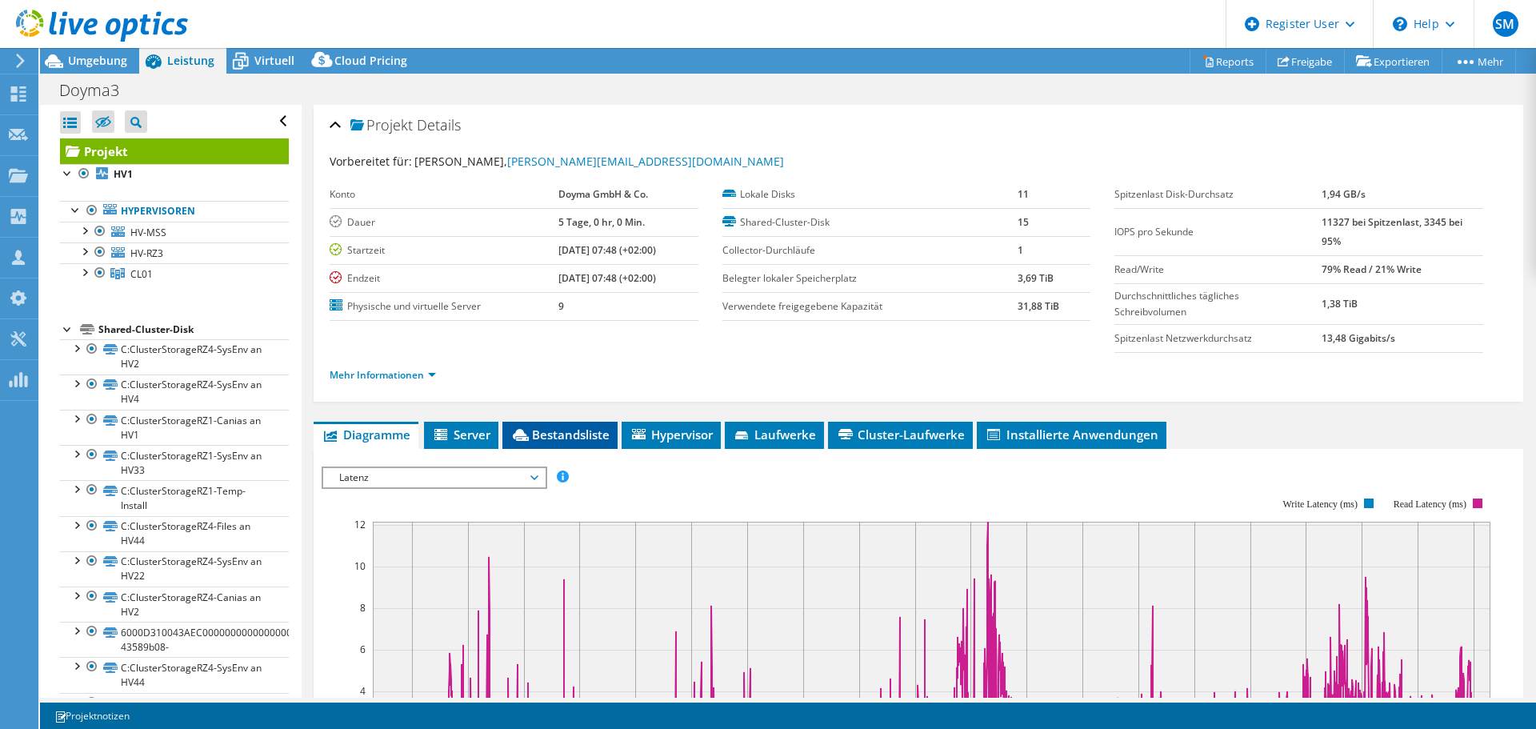
click at [561, 430] on span "Bestandsliste" at bounding box center [559, 434] width 99 height 16
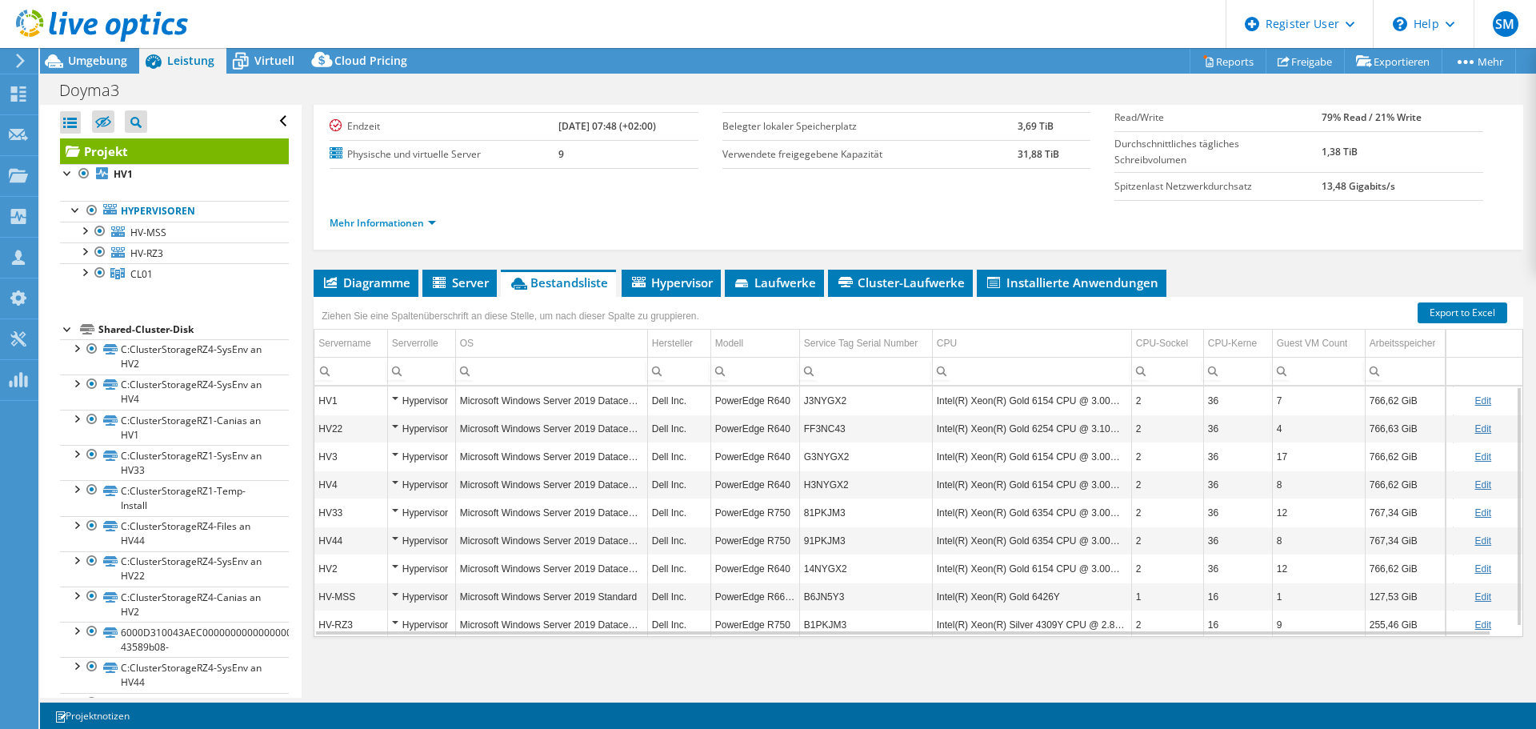
scroll to position [10, 0]
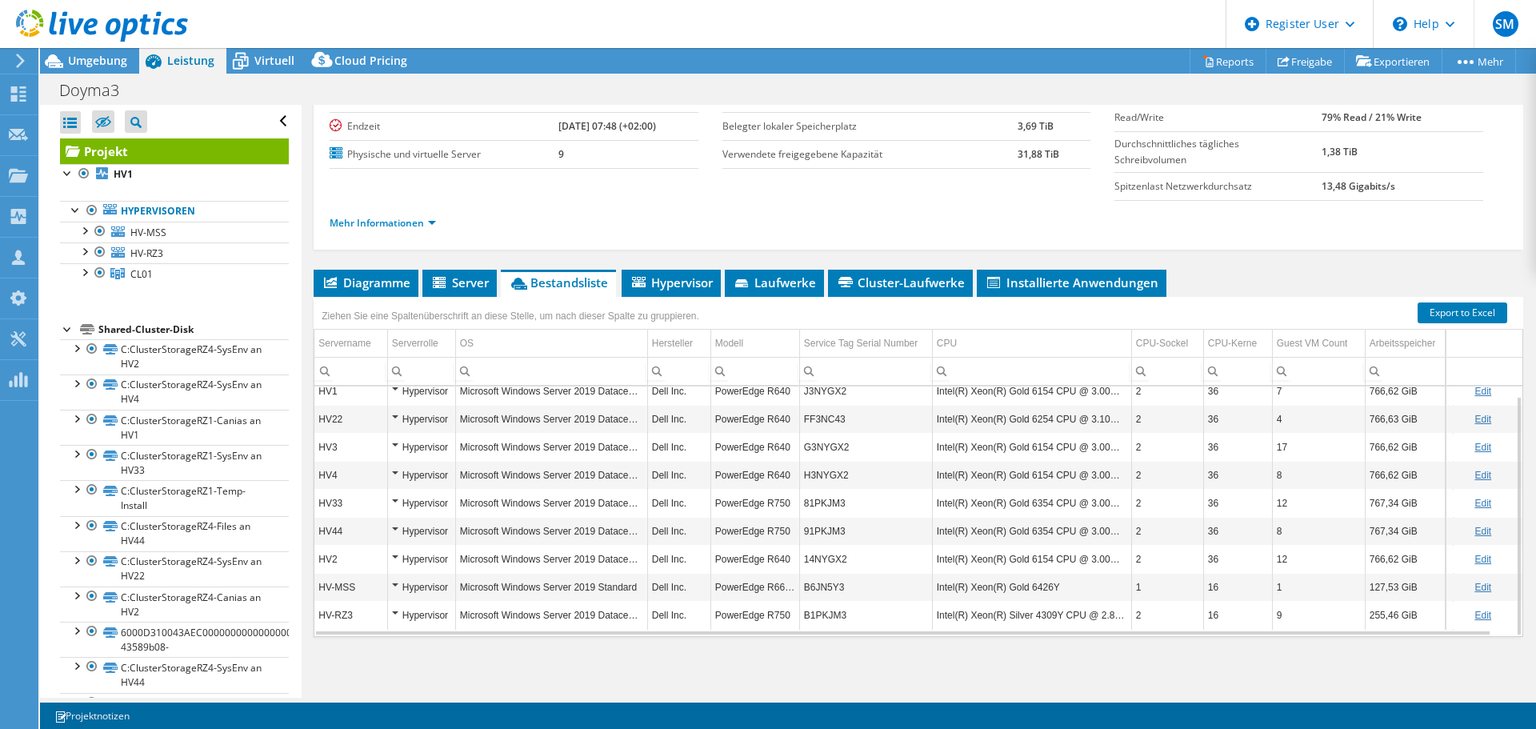
click at [333, 589] on td "HV-MSS" at bounding box center [350, 587] width 73 height 28
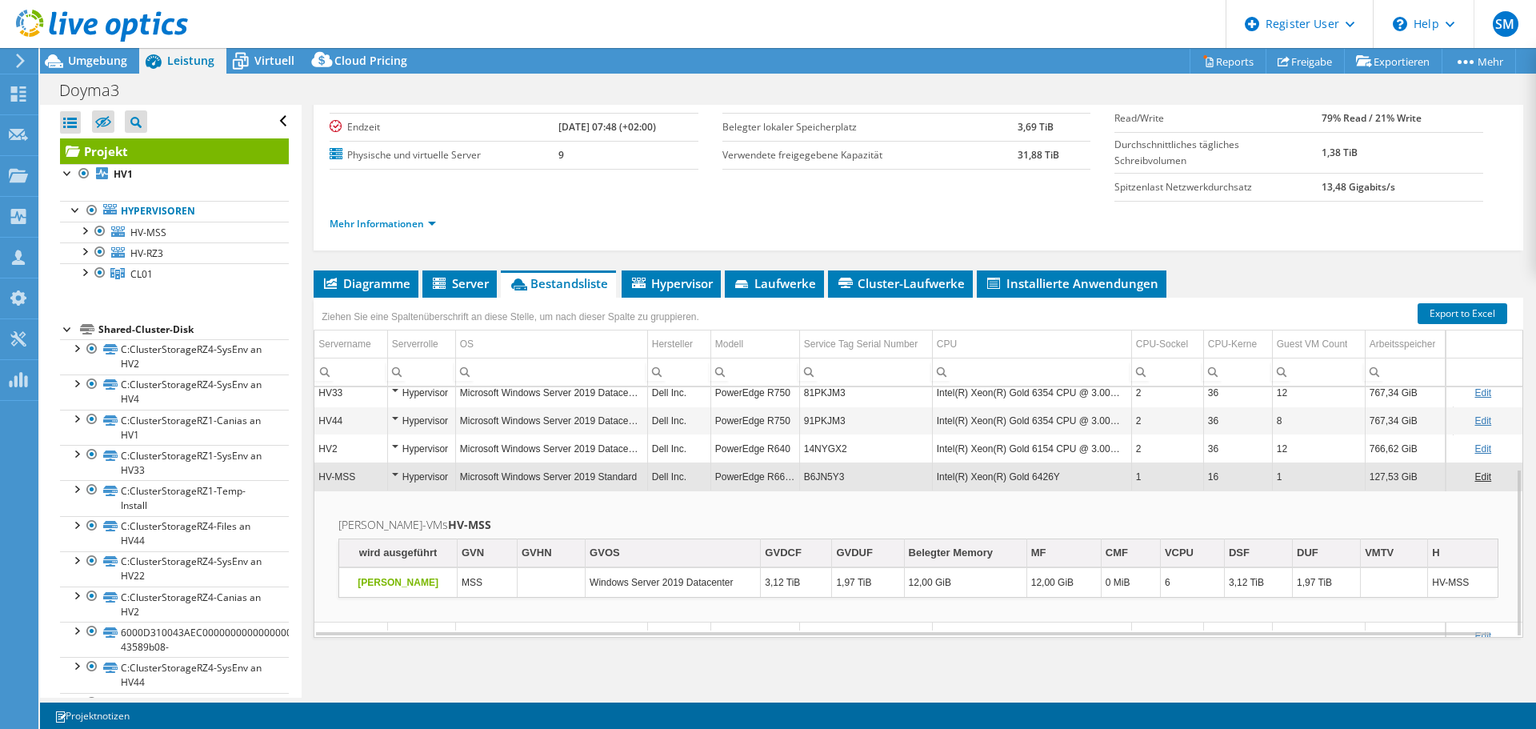
scroll to position [152, 0]
click at [356, 481] on td "HV-MSS" at bounding box center [350, 475] width 73 height 28
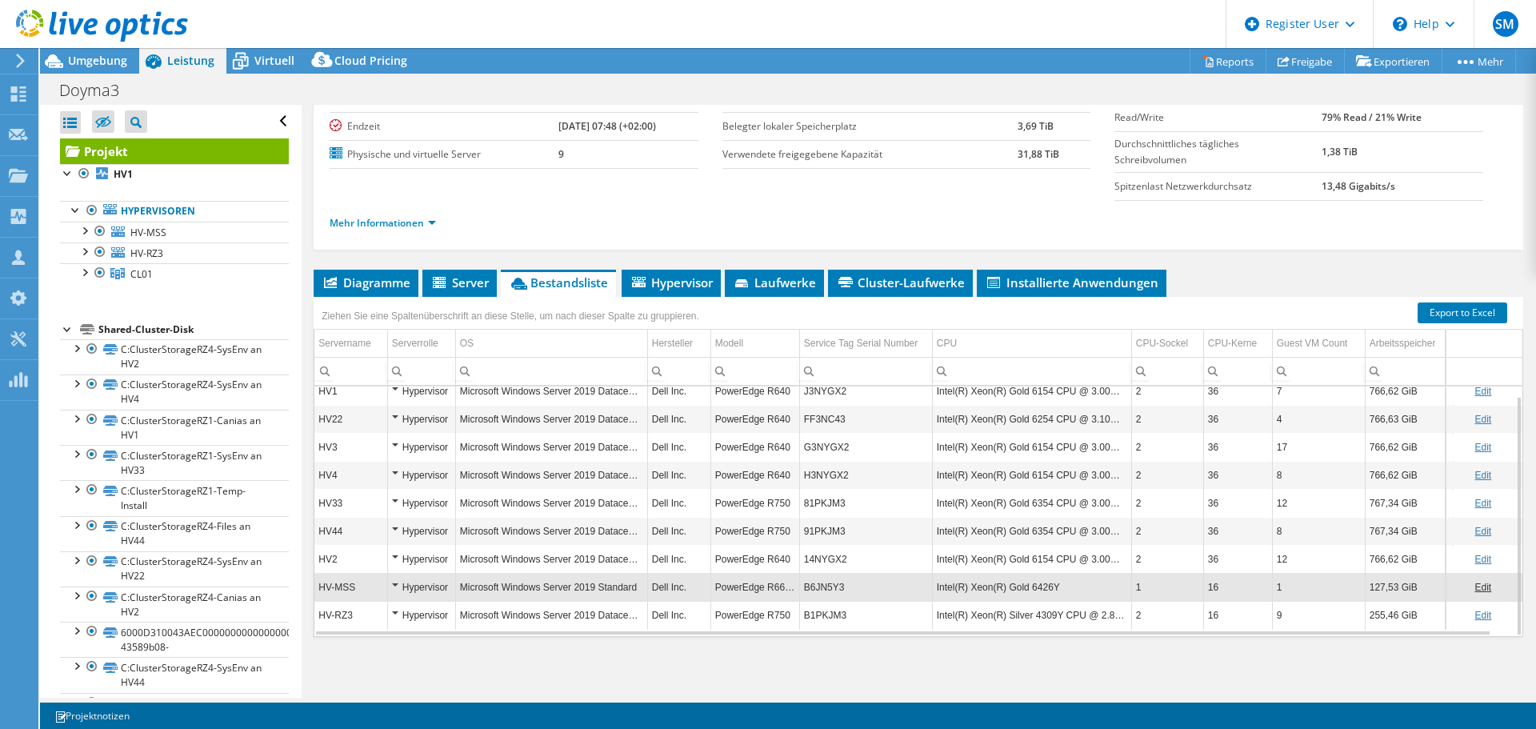
scroll to position [10, 0]
click at [459, 278] on span "Server" at bounding box center [459, 282] width 58 height 16
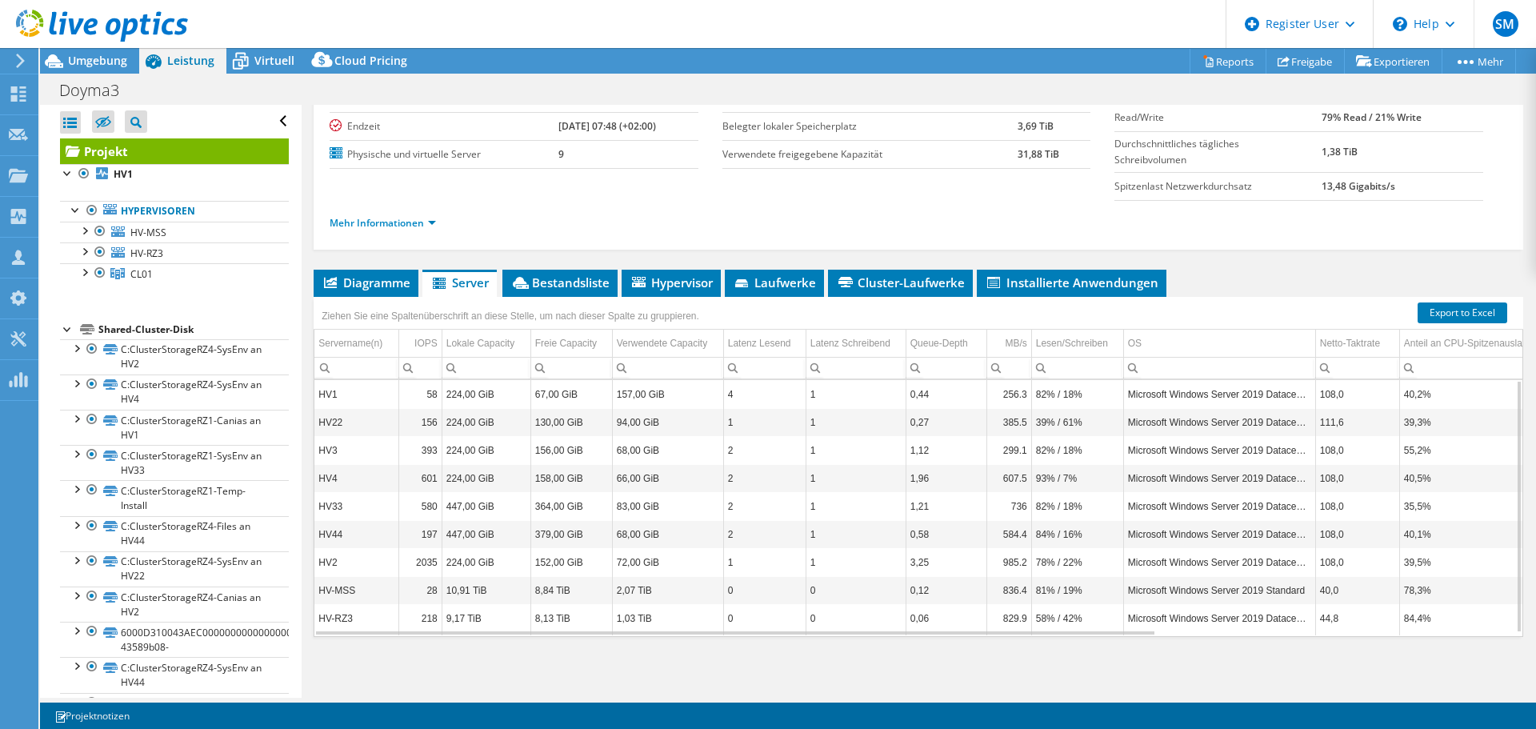
click at [326, 562] on td "HV2" at bounding box center [356, 562] width 84 height 28
click at [86, 272] on div at bounding box center [84, 271] width 16 height 16
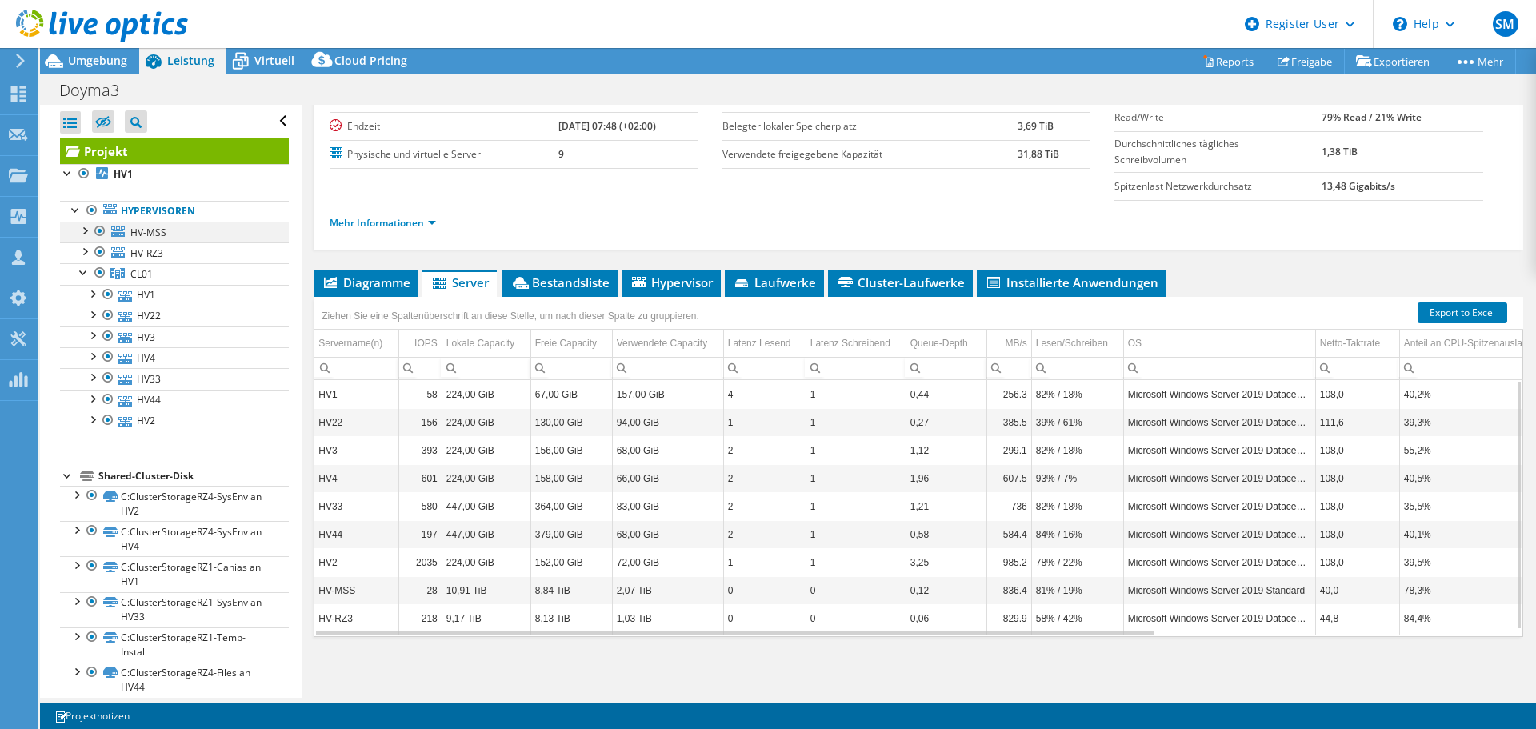
click at [86, 234] on div at bounding box center [84, 230] width 16 height 16
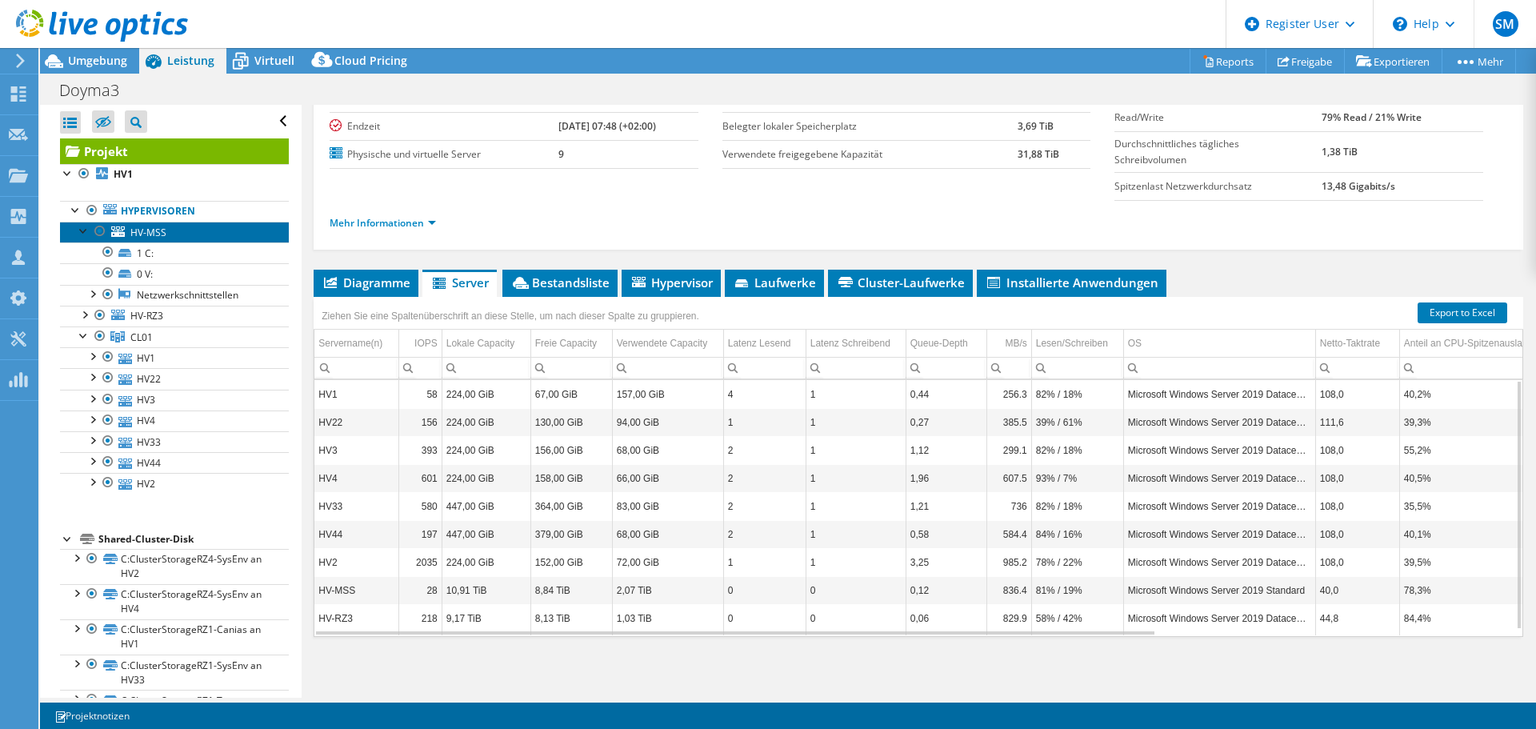
click at [157, 234] on span "HV-MSS" at bounding box center [148, 233] width 36 height 14
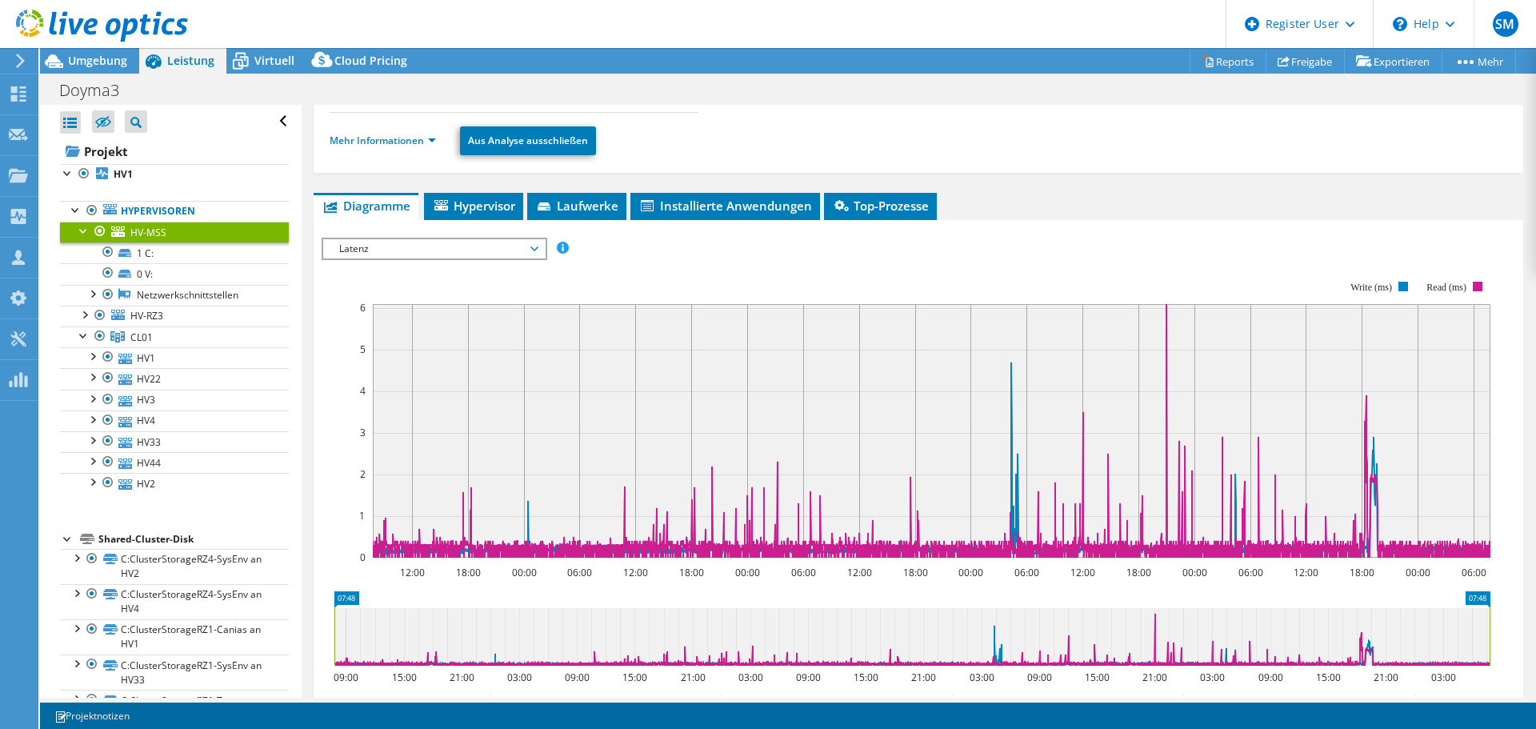
scroll to position [46, 0]
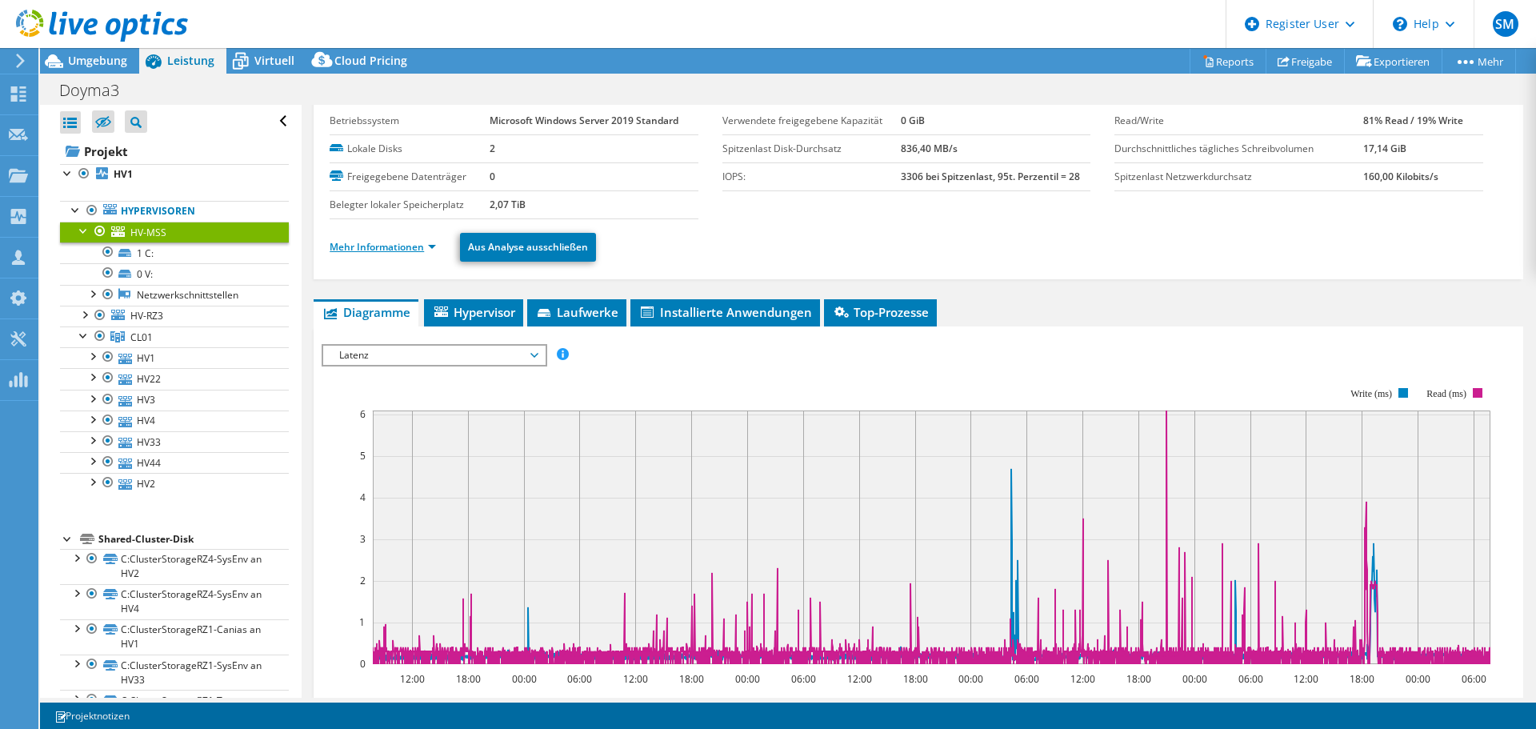
click at [371, 250] on link "Mehr Informationen" at bounding box center [382, 247] width 106 height 14
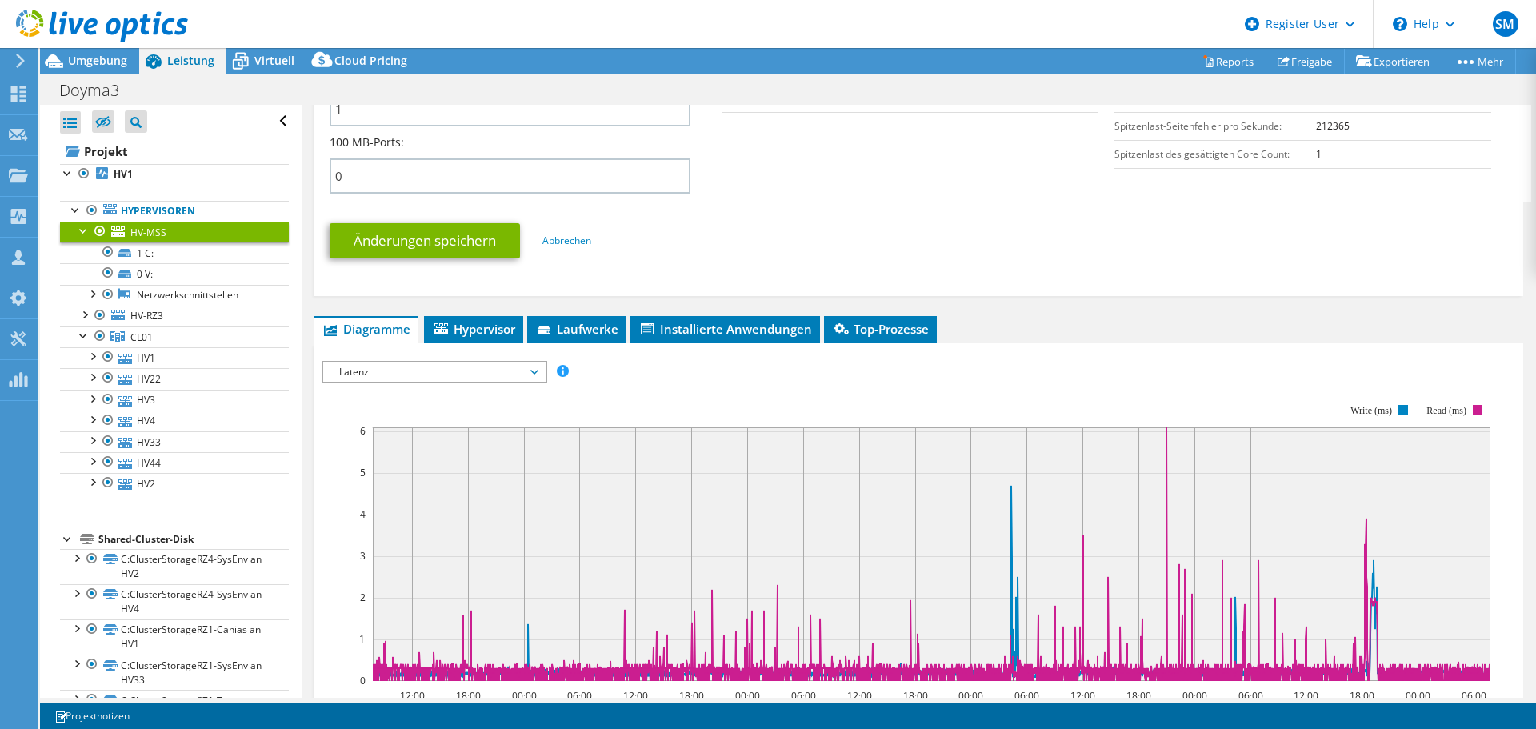
scroll to position [898, 0]
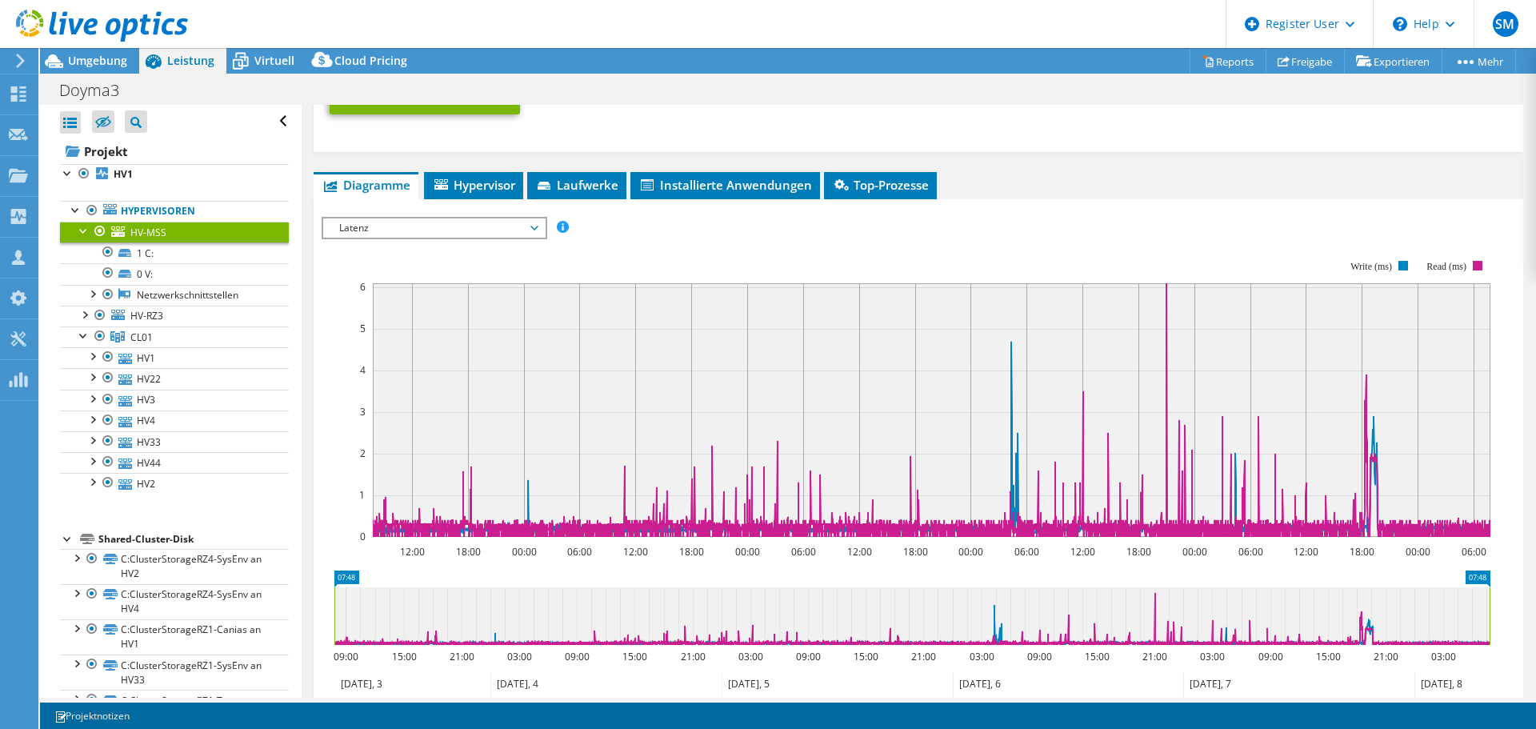
click at [416, 229] on span "Latenz" at bounding box center [434, 227] width 206 height 19
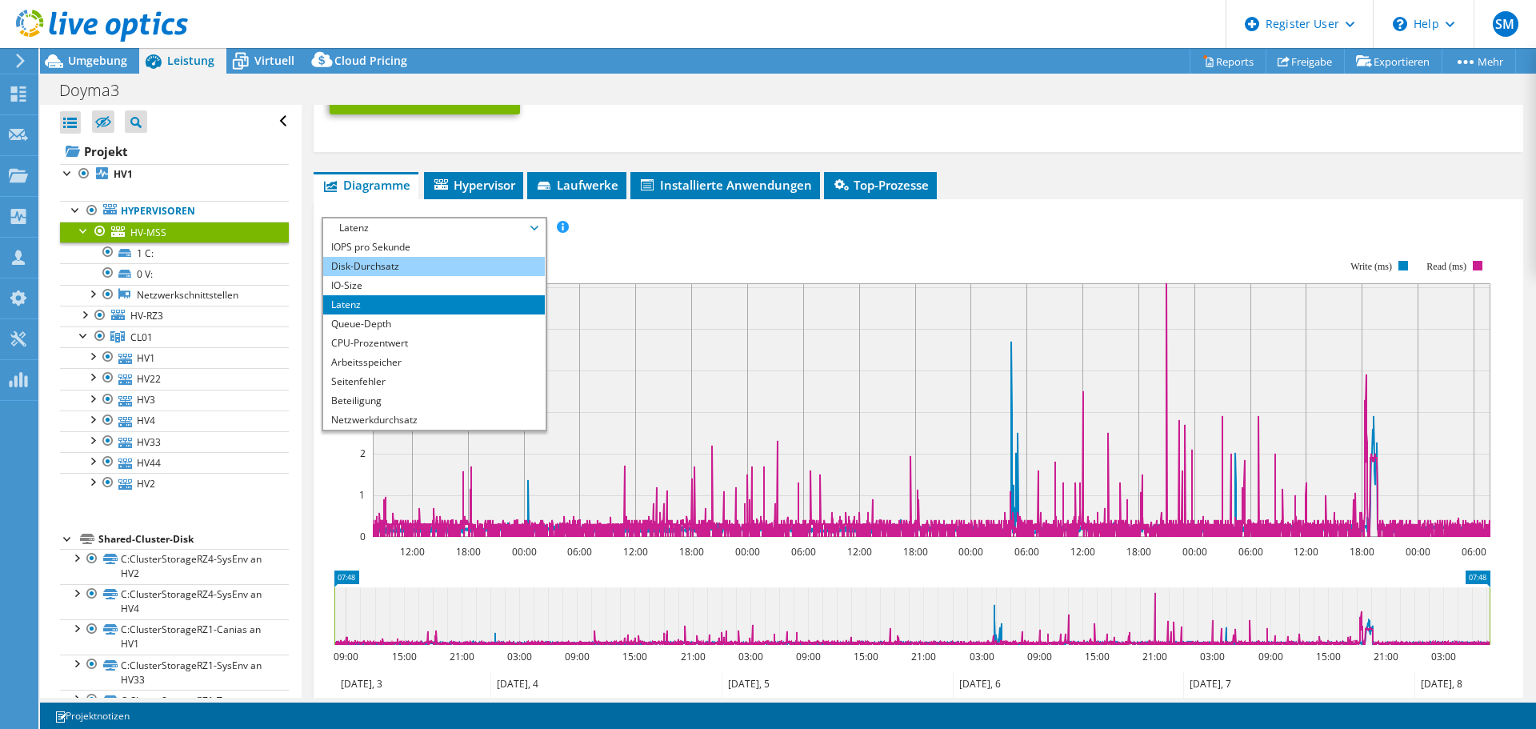
click at [375, 270] on li "Disk-Durchsatz" at bounding box center [434, 266] width 222 height 19
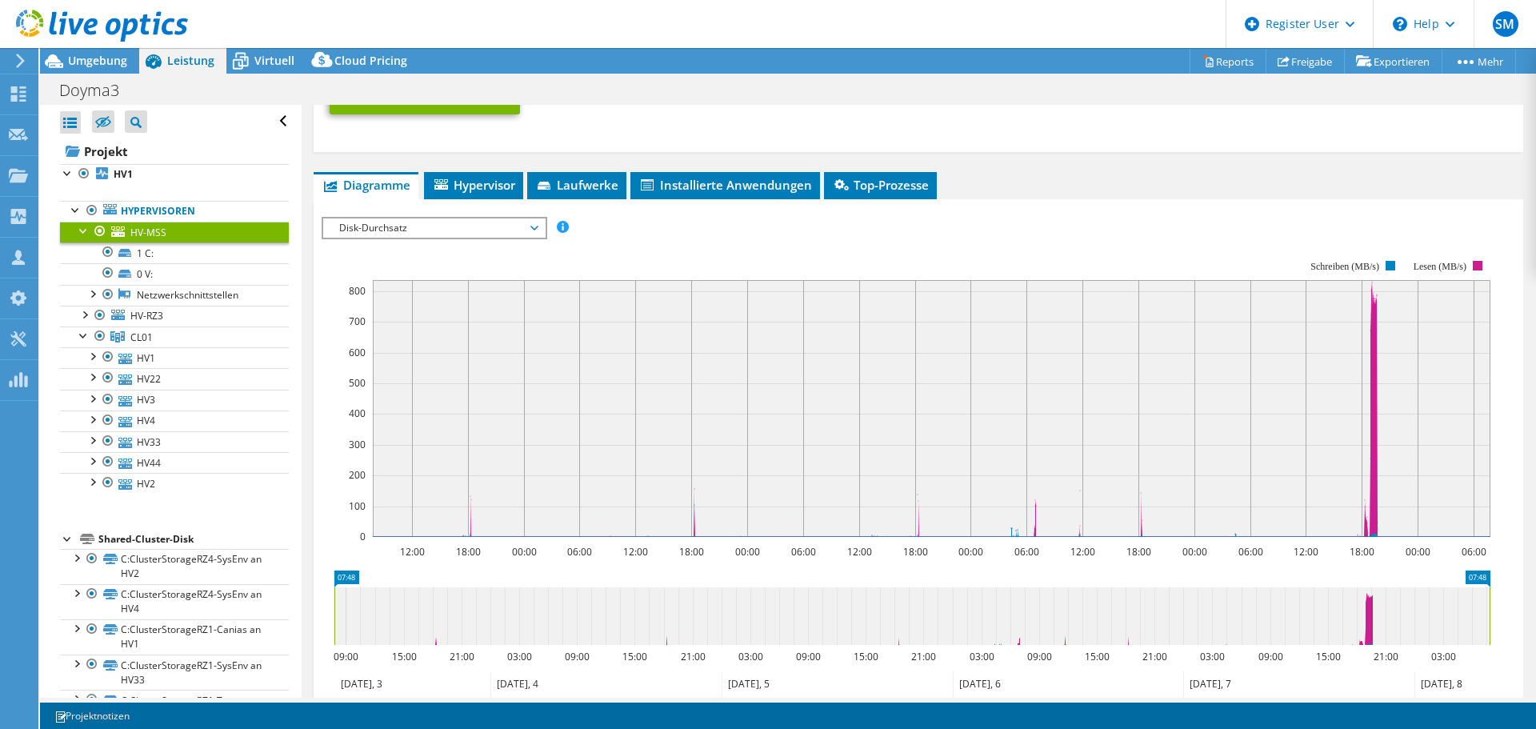
click at [375, 236] on span "Disk-Durchsatz" at bounding box center [434, 227] width 206 height 19
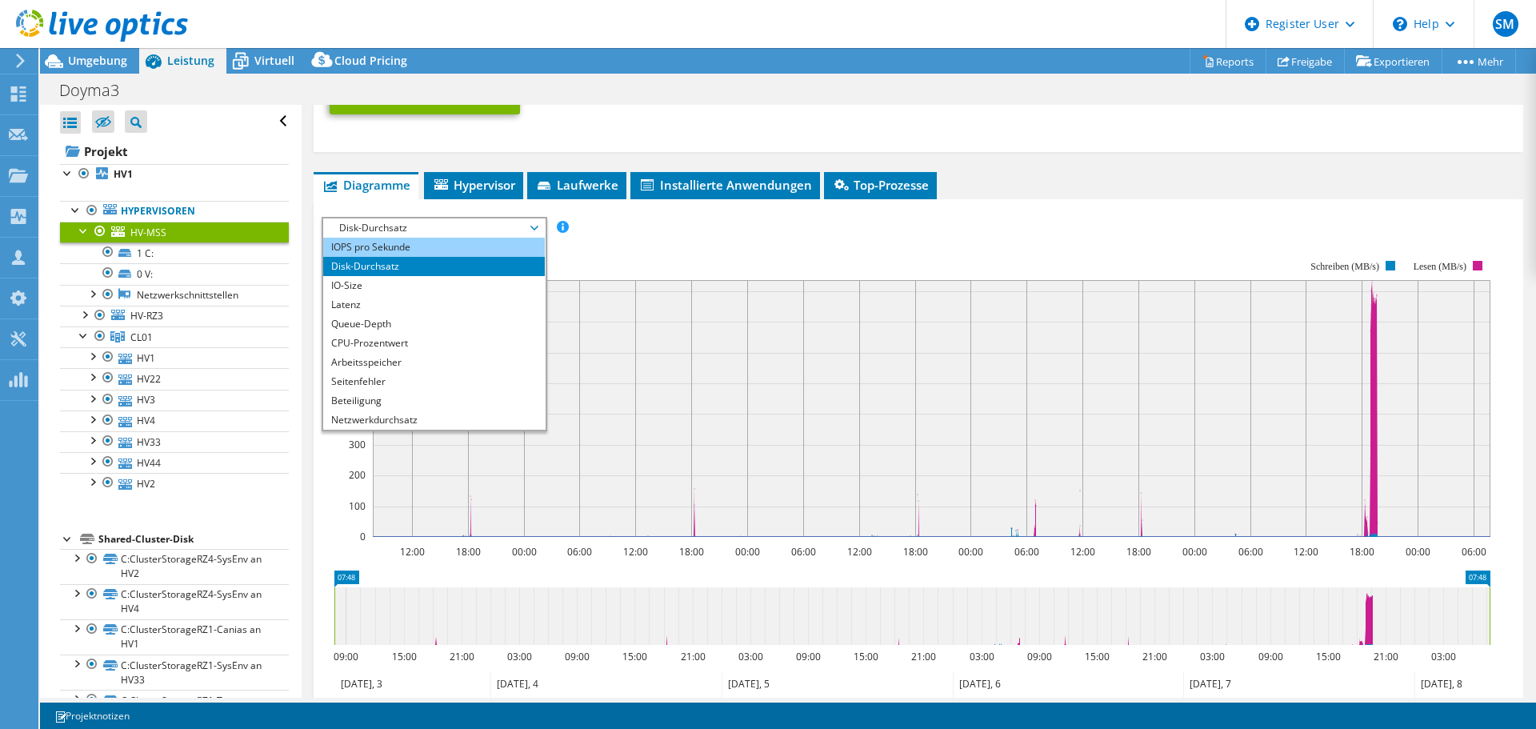
click at [379, 255] on li "IOPS pro Sekunde" at bounding box center [434, 247] width 222 height 19
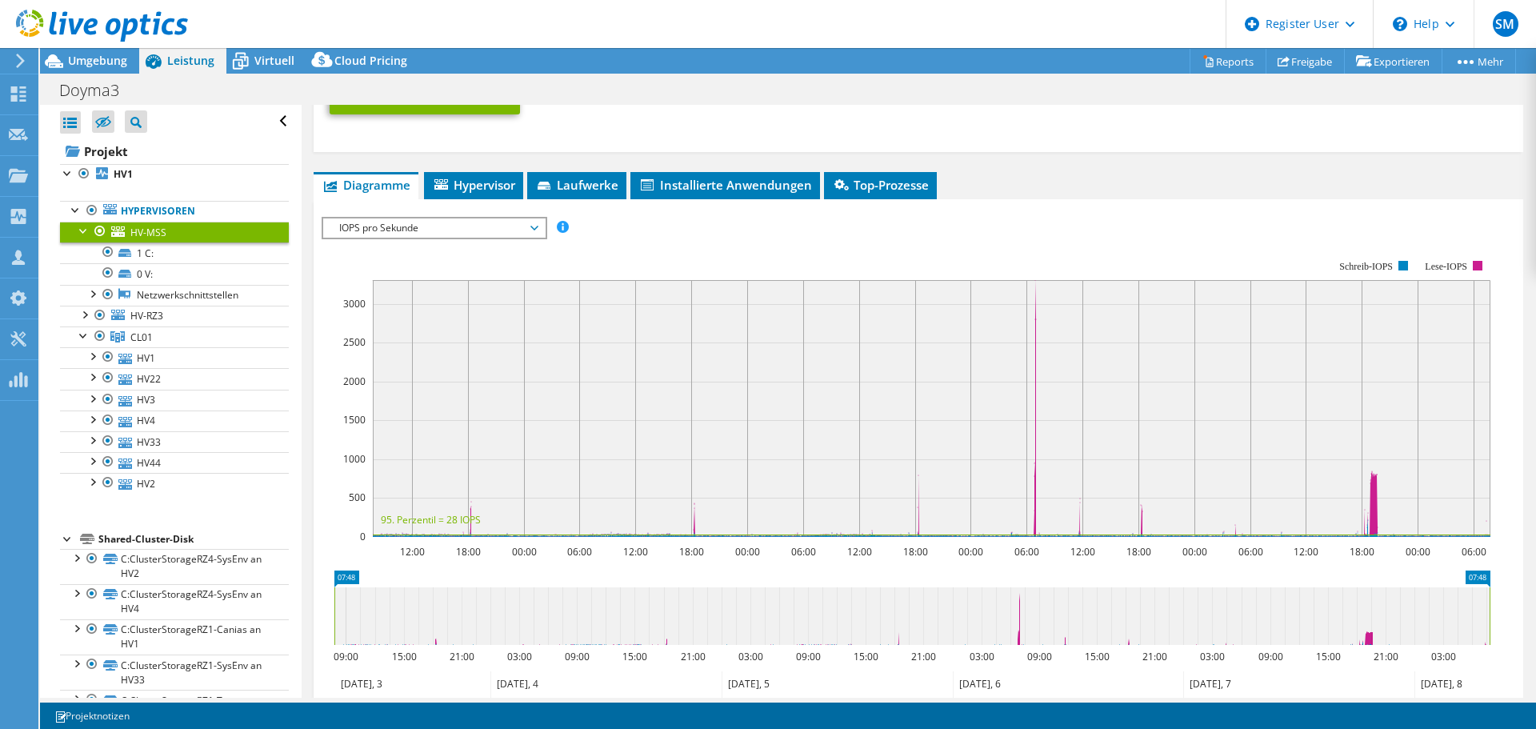
click at [385, 231] on span "IOPS pro Sekunde" at bounding box center [434, 227] width 206 height 19
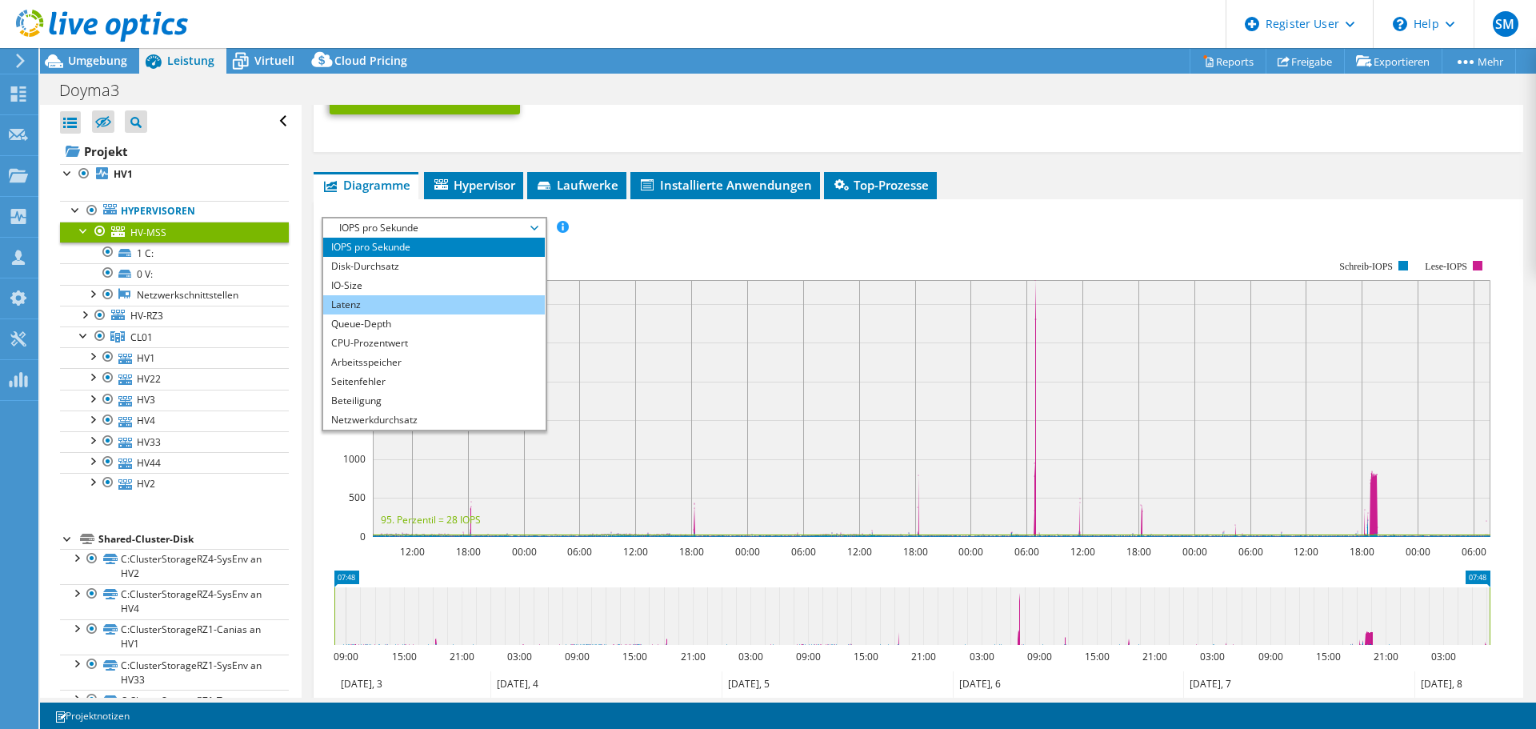
click at [369, 304] on li "Latenz" at bounding box center [434, 304] width 222 height 19
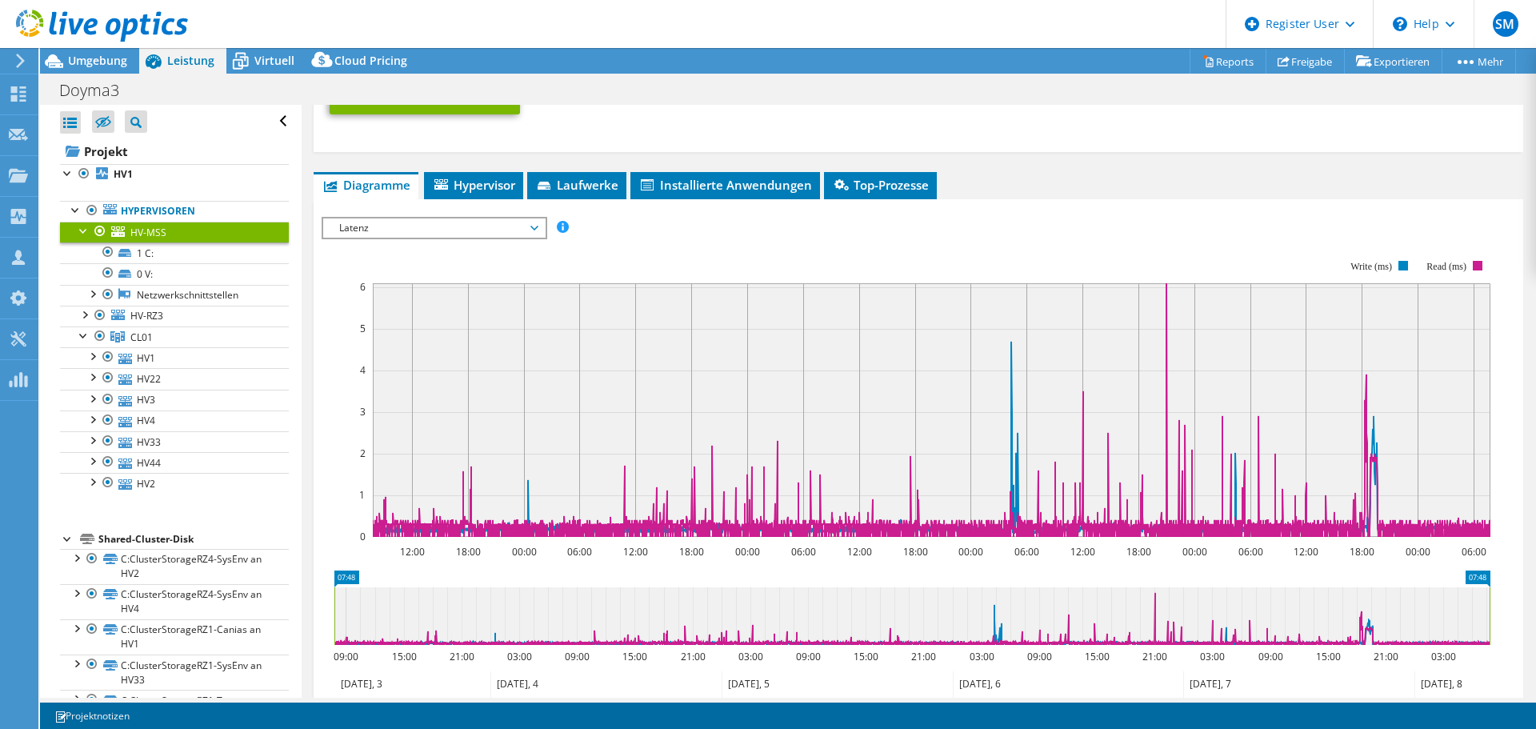
click at [494, 230] on span "Latenz" at bounding box center [434, 227] width 206 height 19
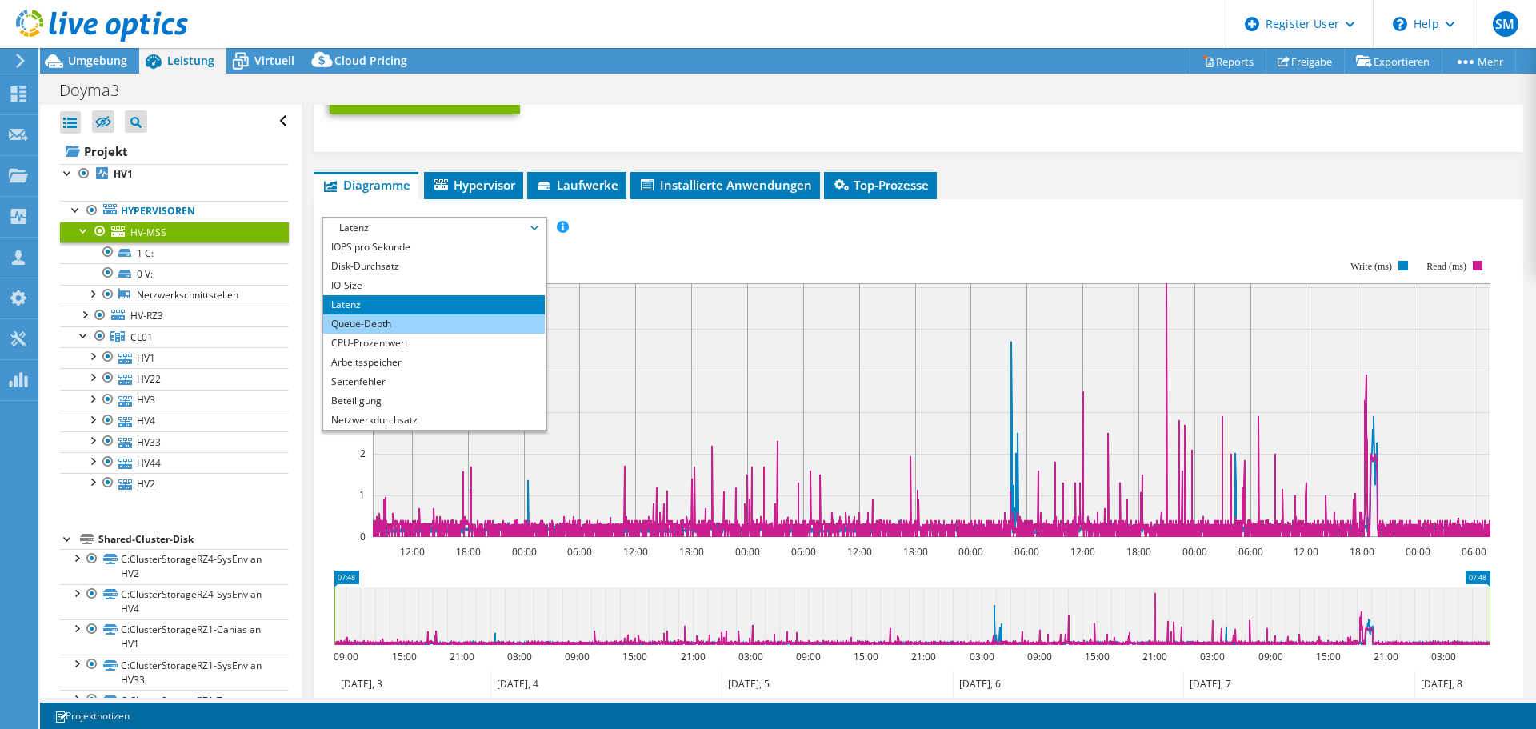
click at [422, 320] on li "Queue-Depth" at bounding box center [434, 323] width 222 height 19
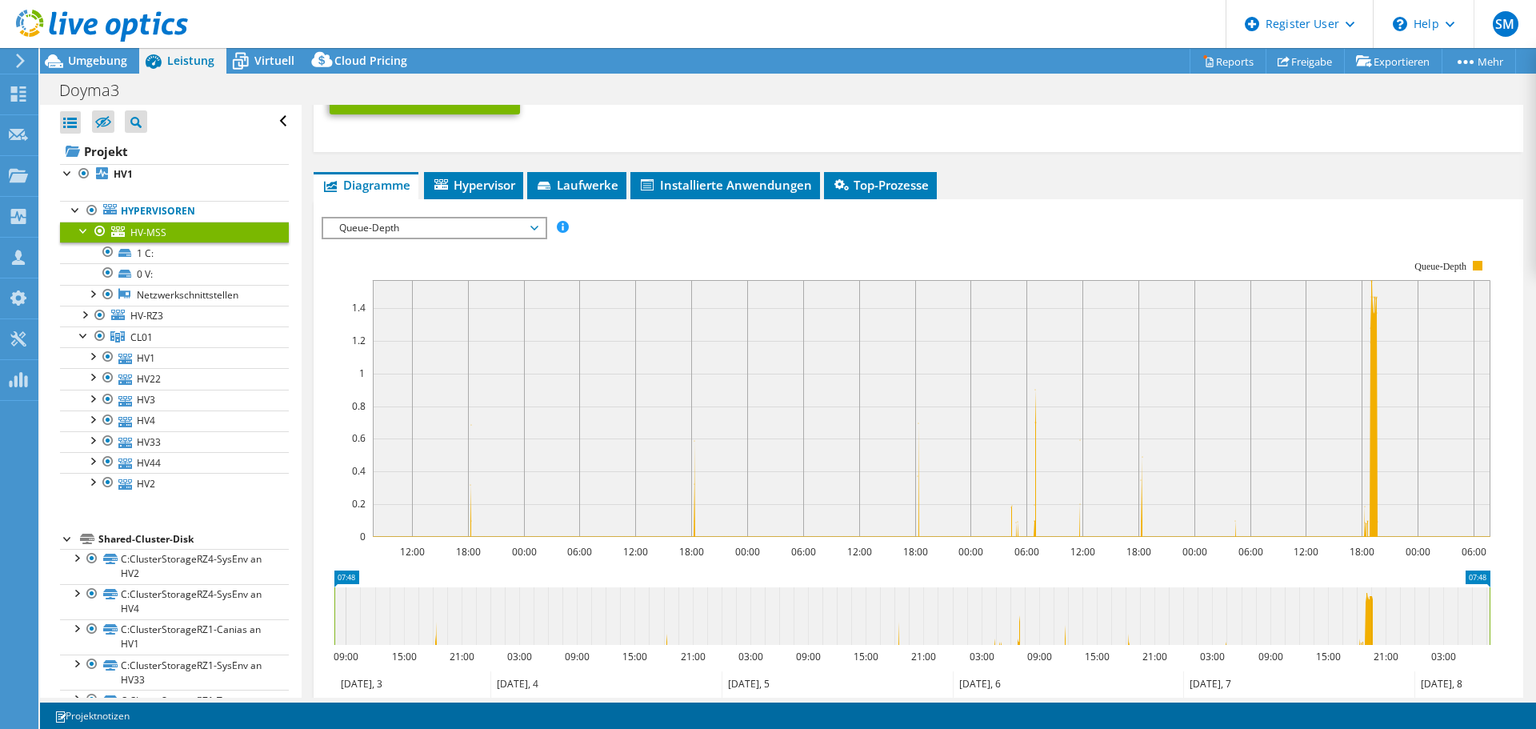
click at [409, 231] on span "Queue-Depth" at bounding box center [434, 227] width 206 height 19
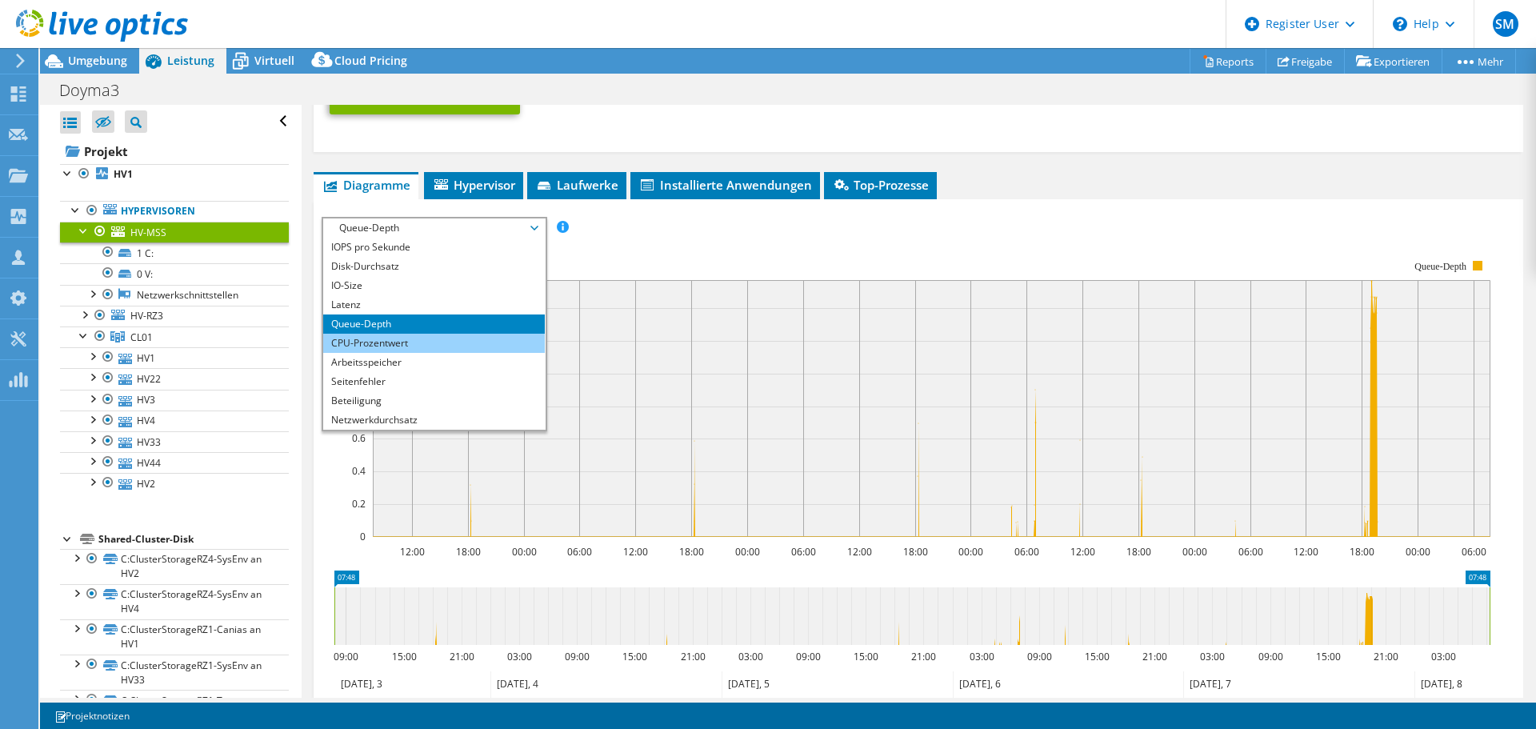
click at [417, 336] on li "CPU-Prozentwert" at bounding box center [434, 342] width 222 height 19
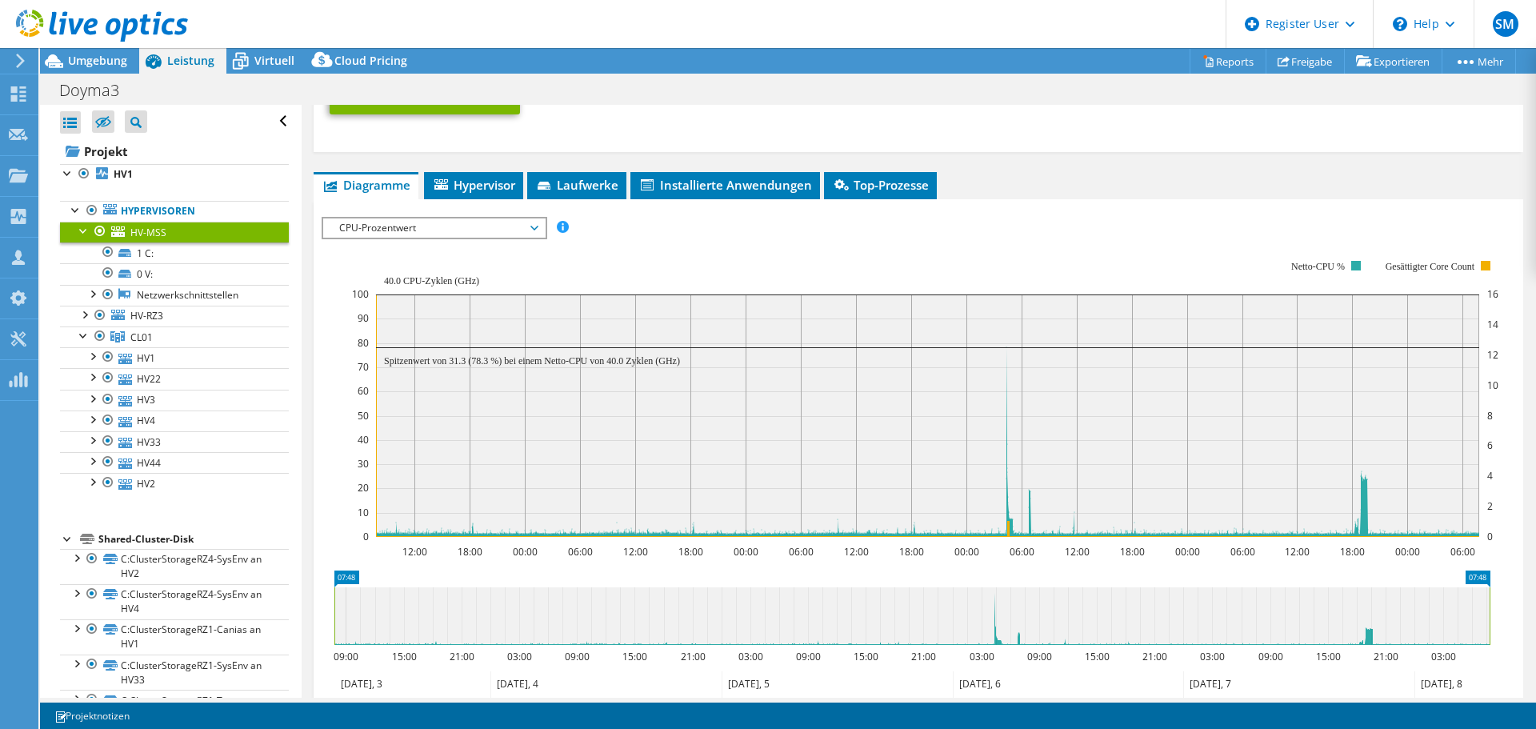
click at [452, 237] on span "CPU-Prozentwert" at bounding box center [434, 227] width 206 height 19
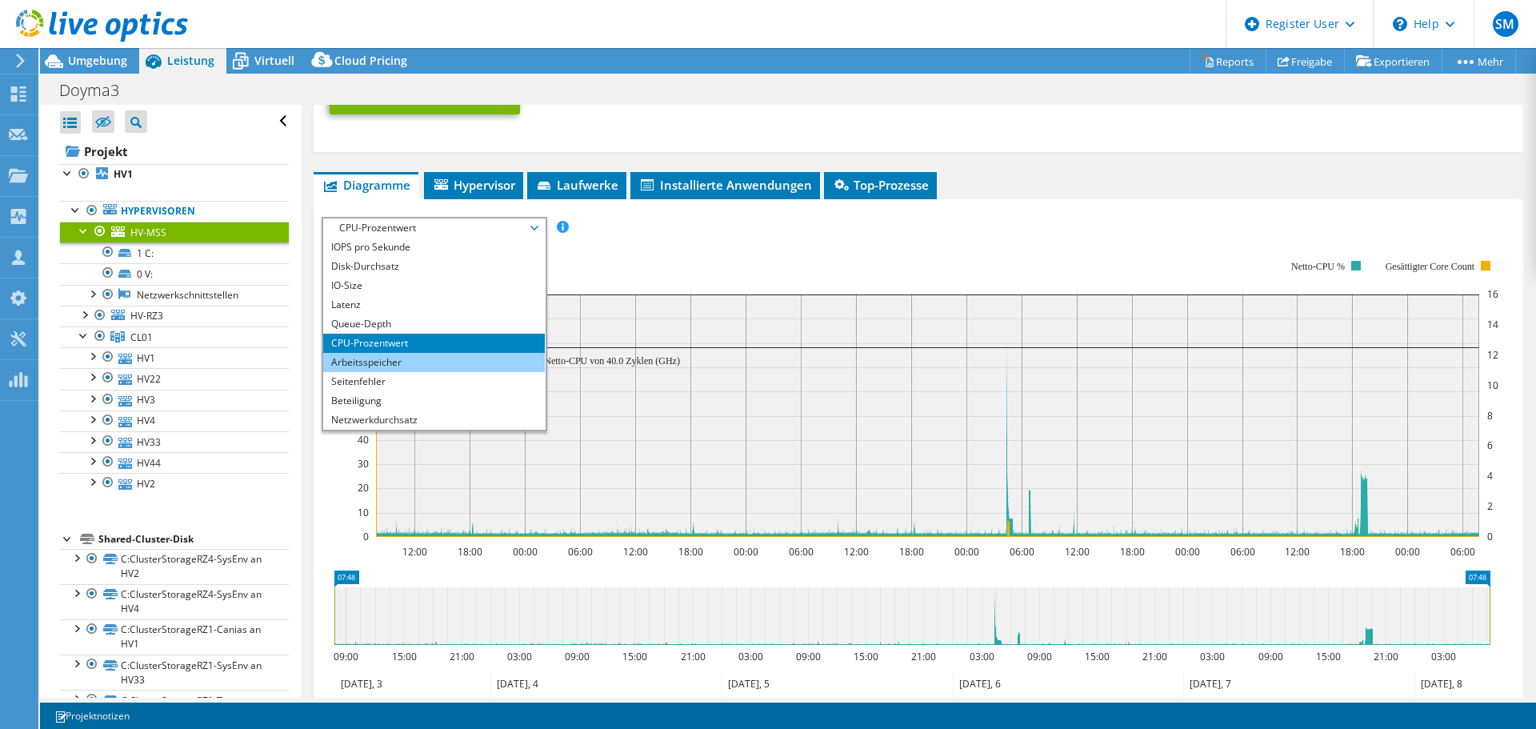
click at [375, 358] on li "Arbeitsspeicher" at bounding box center [434, 362] width 222 height 19
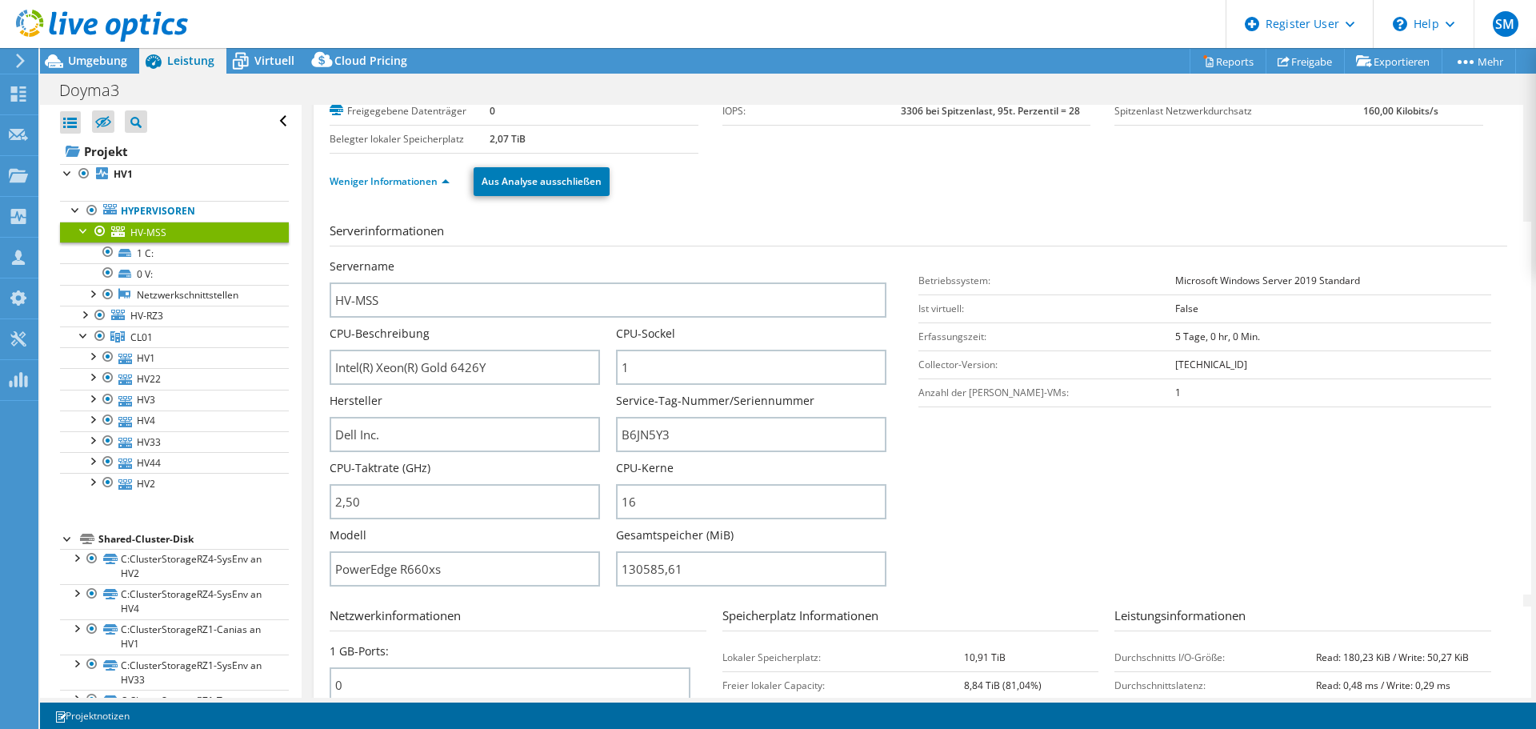
scroll to position [0, 0]
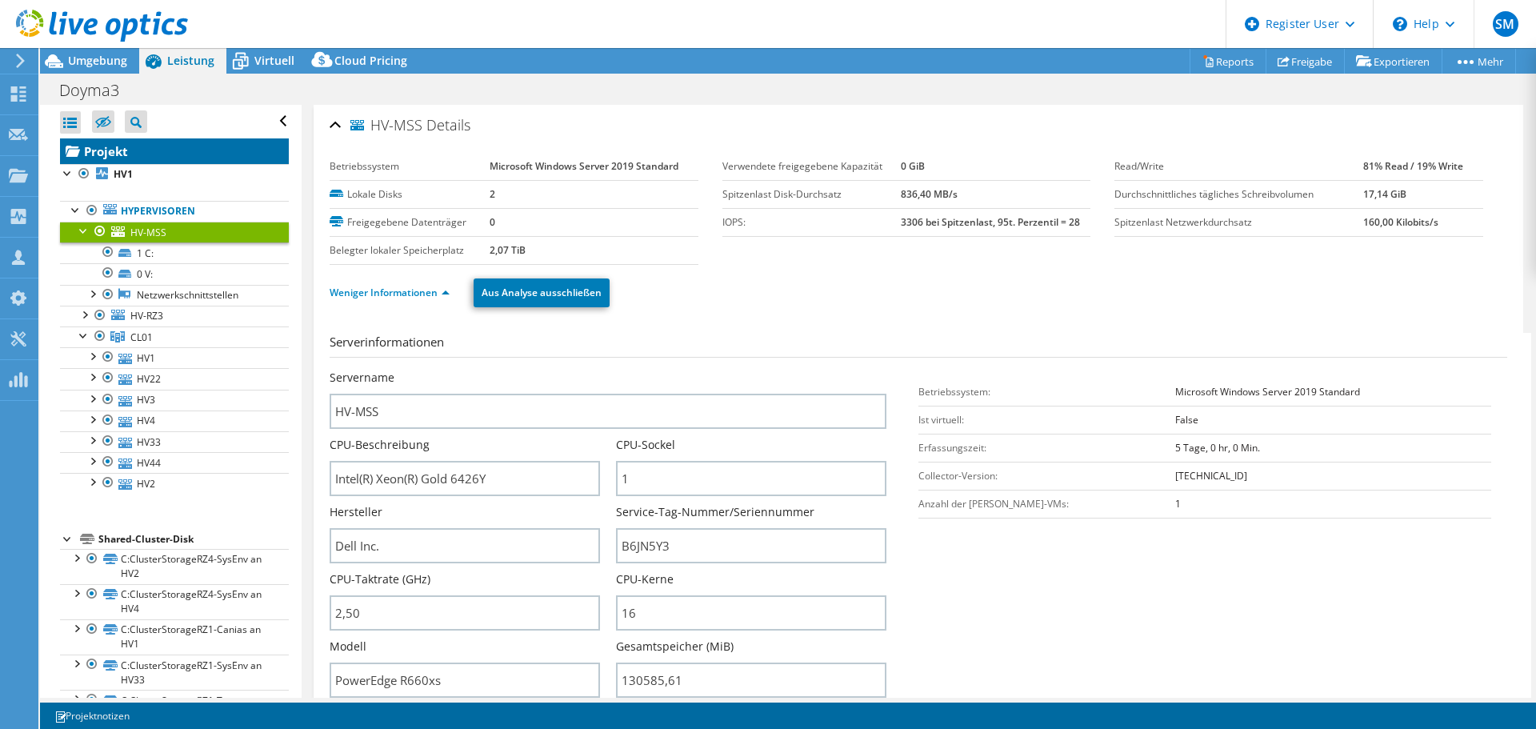
click at [113, 151] on link "Projekt" at bounding box center [174, 151] width 229 height 26
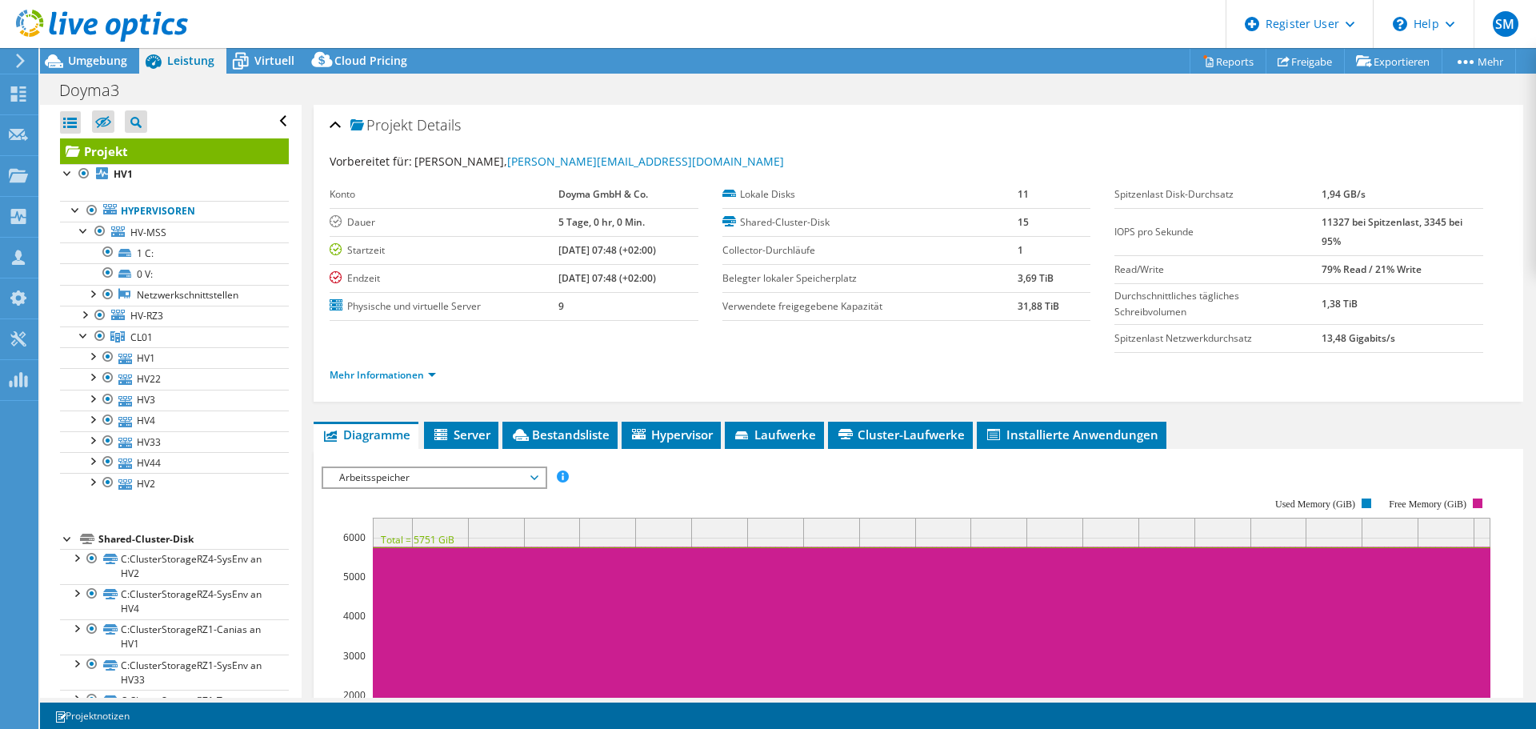
click at [329, 126] on div "Projekt Details Vorbereitet für: Oliver Rummrich, Oliver.Rummrich@Doyma.de Kont…" at bounding box center [917, 253] width 1209 height 297
click at [334, 119] on div "Projekt Details" at bounding box center [917, 126] width 1177 height 34
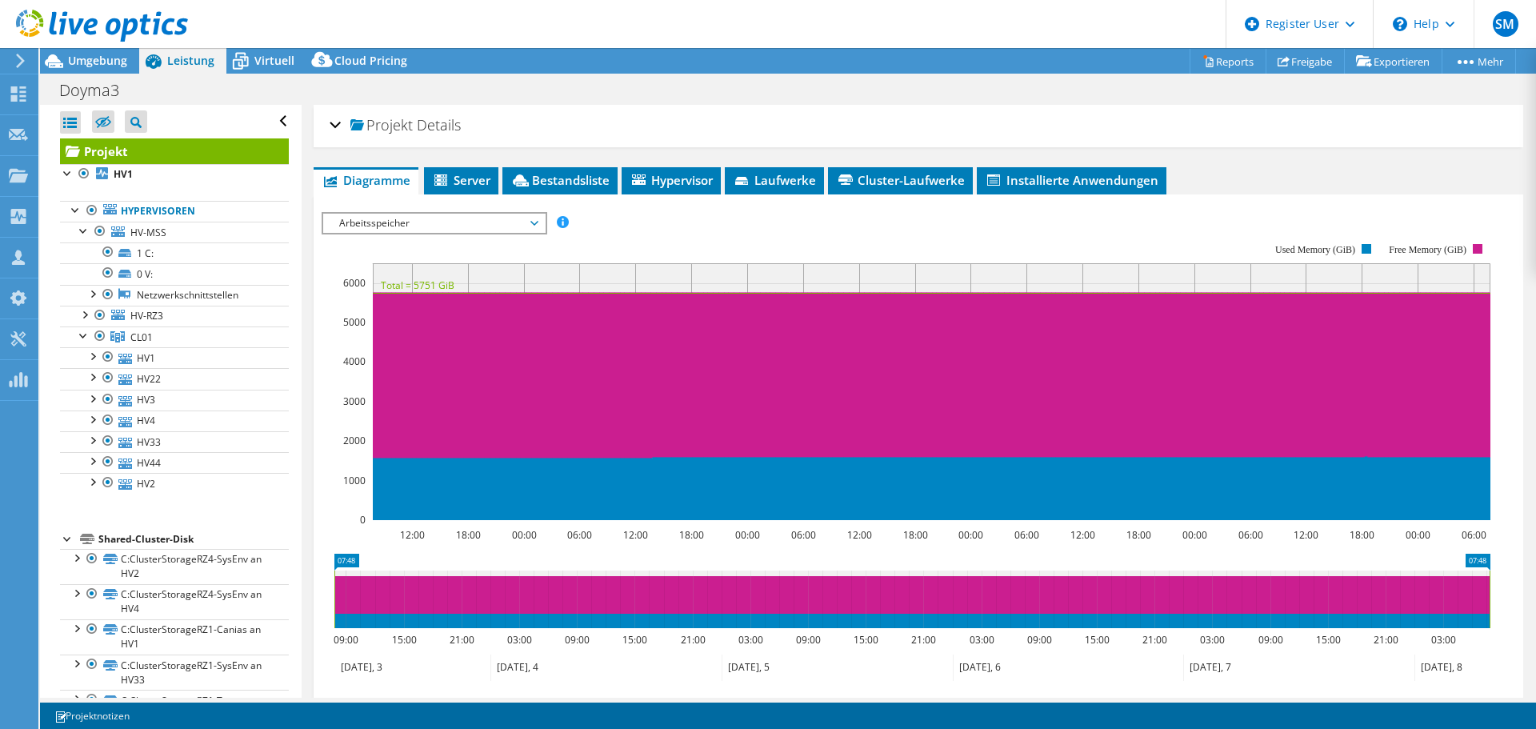
click at [334, 119] on div "Projekt Details" at bounding box center [917, 126] width 1177 height 34
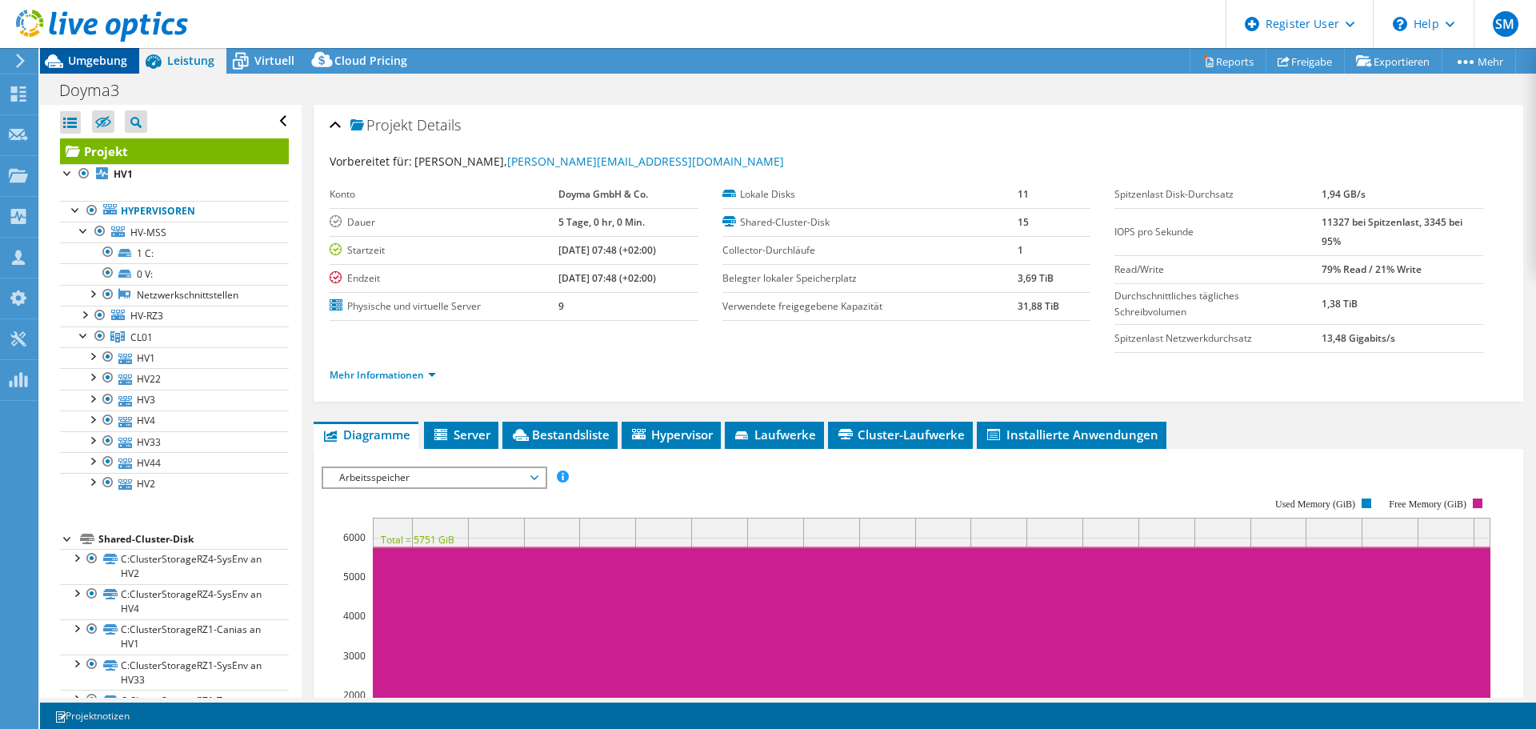
click at [84, 59] on span "Umgebung" at bounding box center [97, 60] width 59 height 15
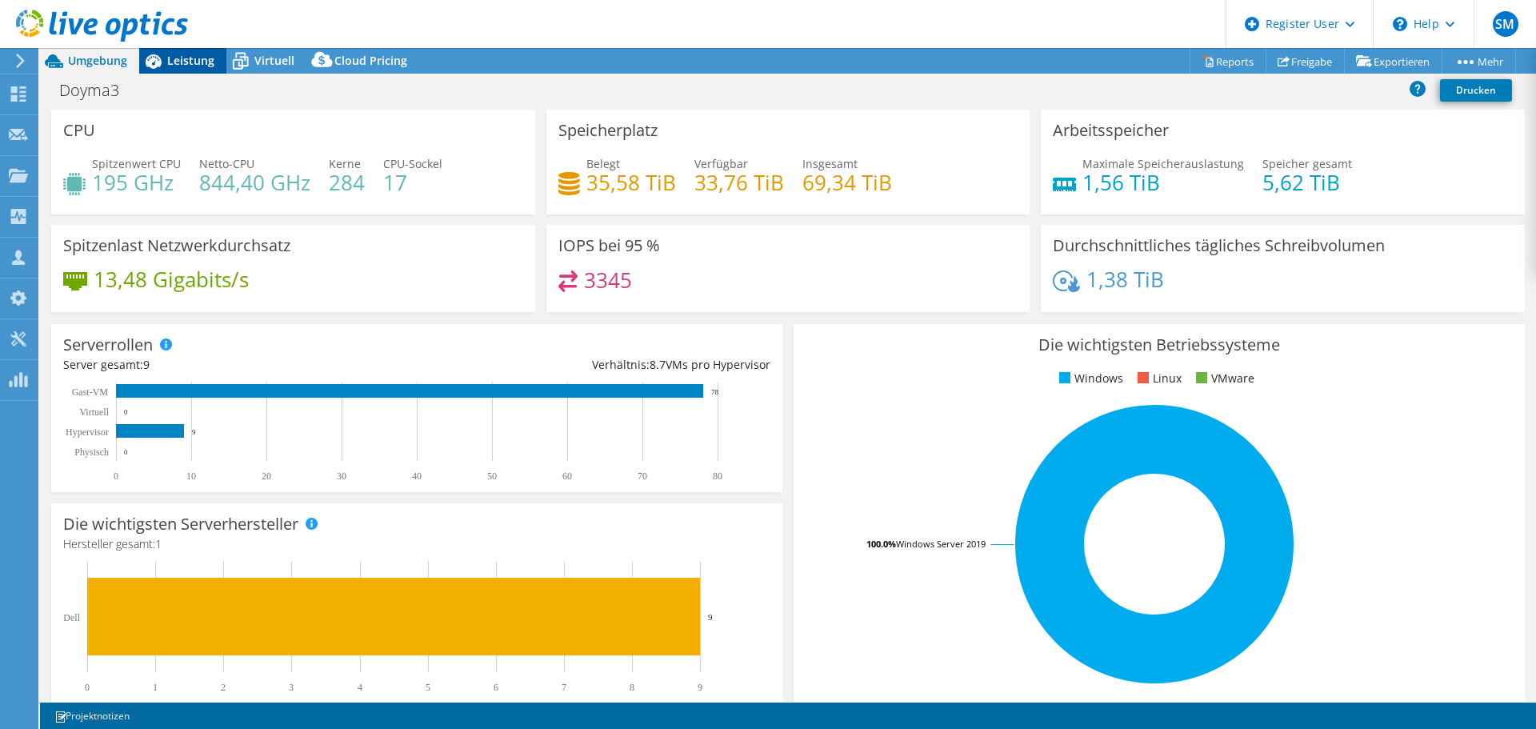
click at [170, 65] on span "Leistung" at bounding box center [190, 60] width 47 height 15
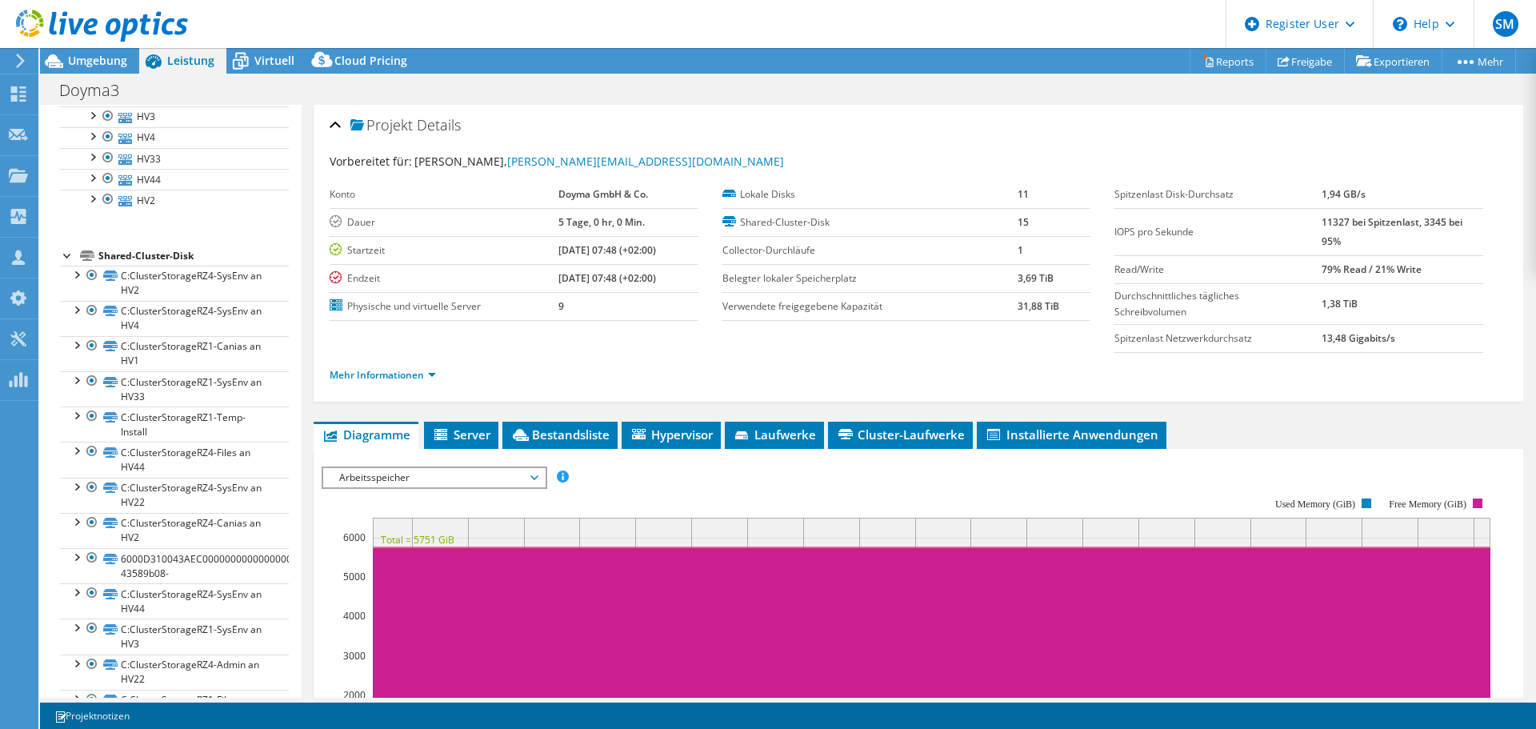
scroll to position [400, 0]
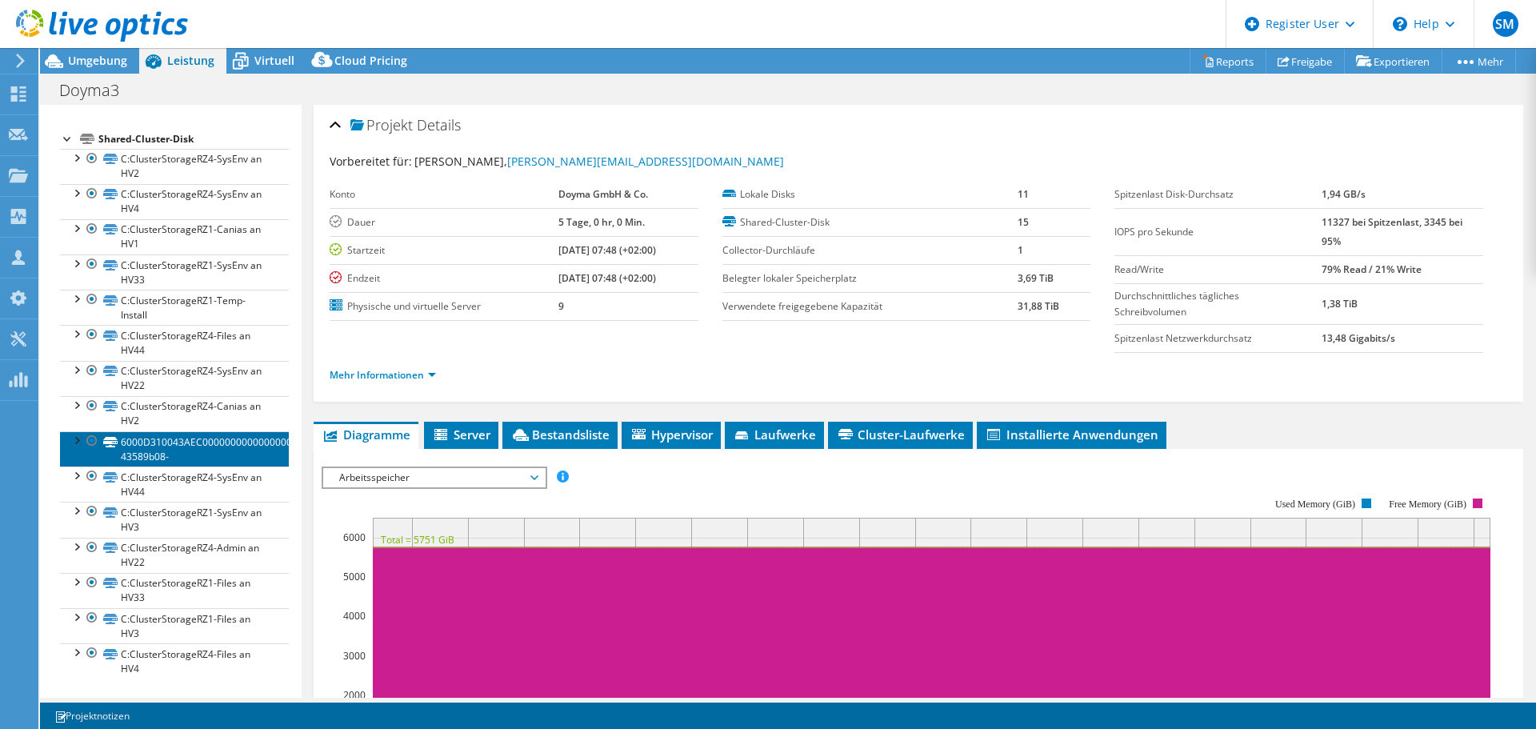
click at [214, 441] on link "6000D310043AEC00000000000000006B-43589b08-" at bounding box center [174, 448] width 229 height 35
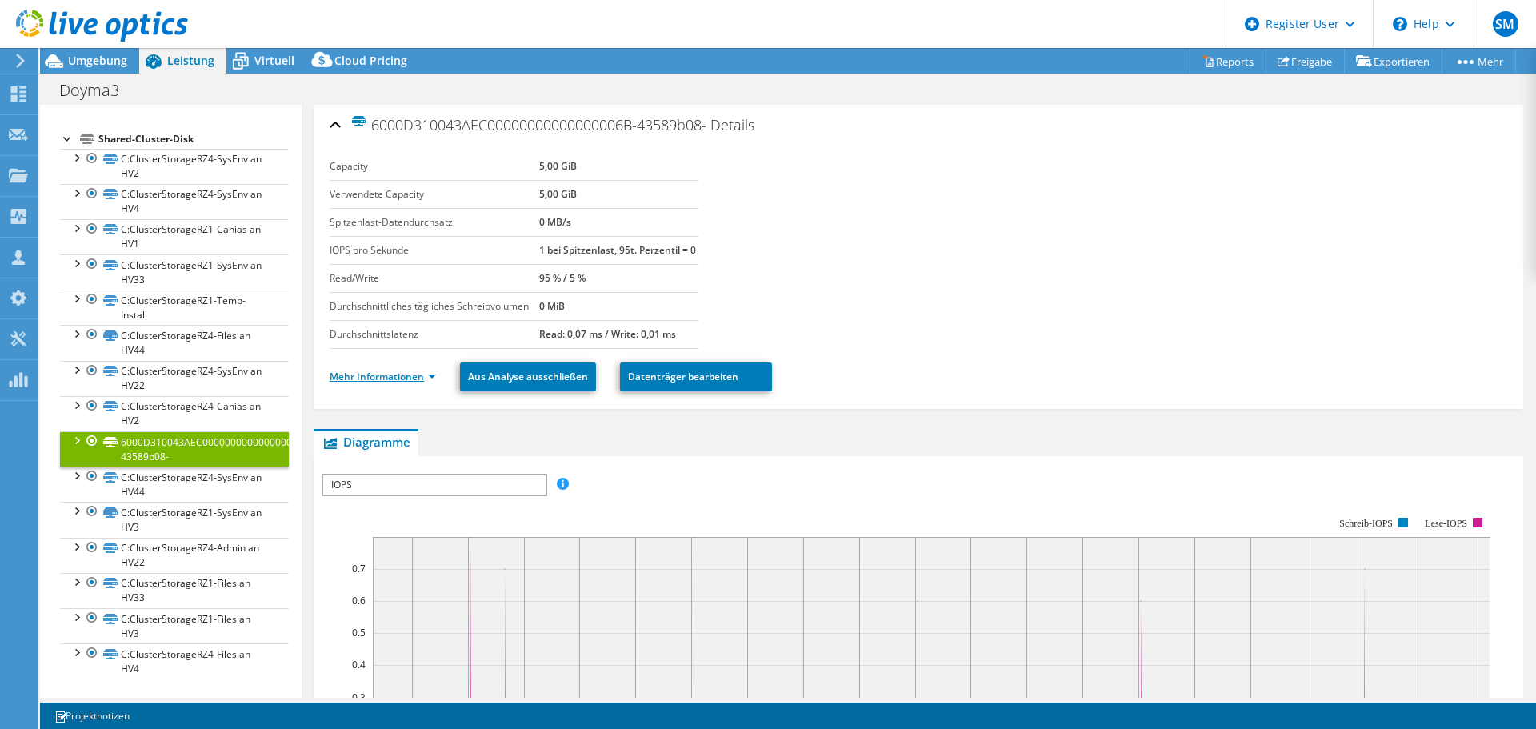
click at [383, 383] on link "Mehr Informationen" at bounding box center [382, 376] width 106 height 14
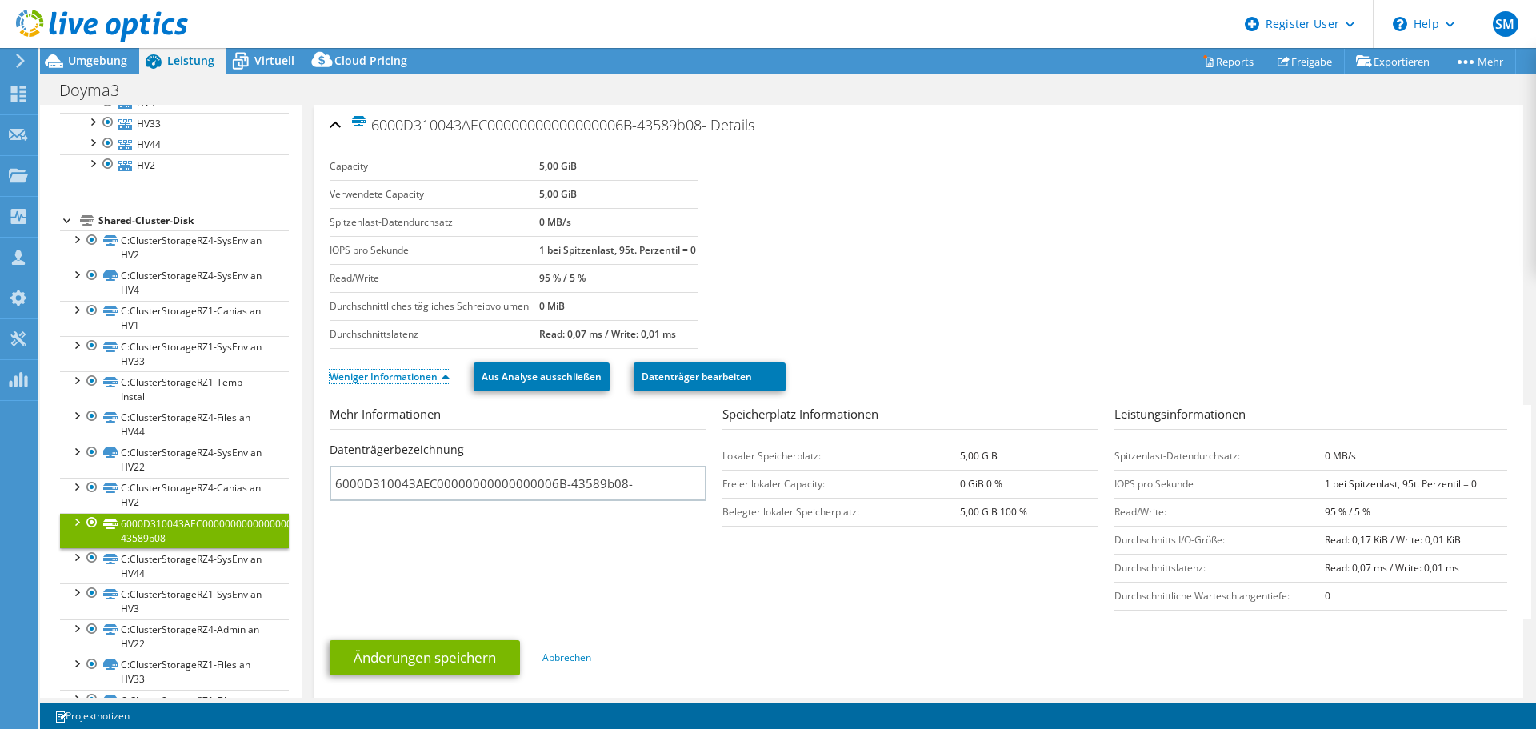
scroll to position [0, 0]
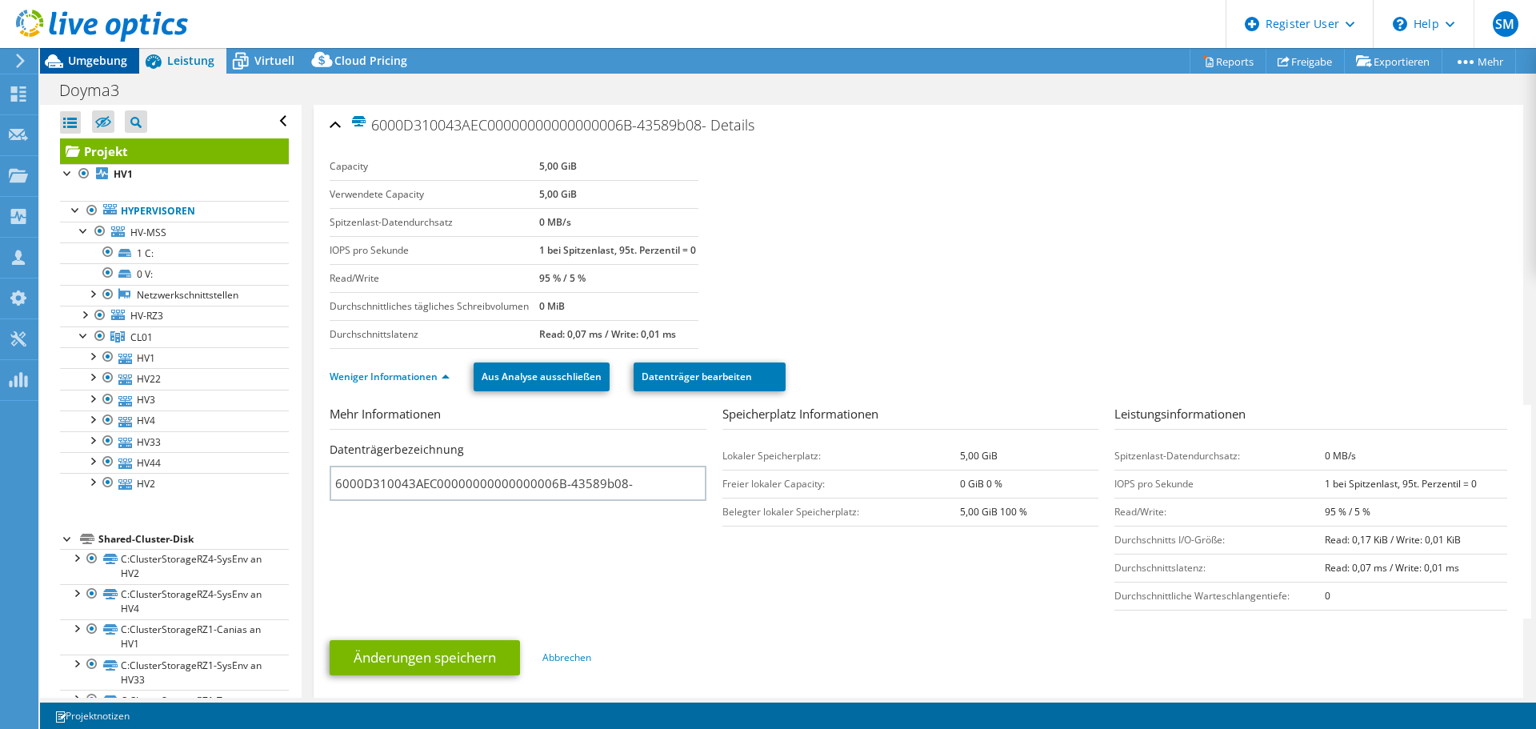
click at [102, 63] on span "Umgebung" at bounding box center [97, 60] width 59 height 15
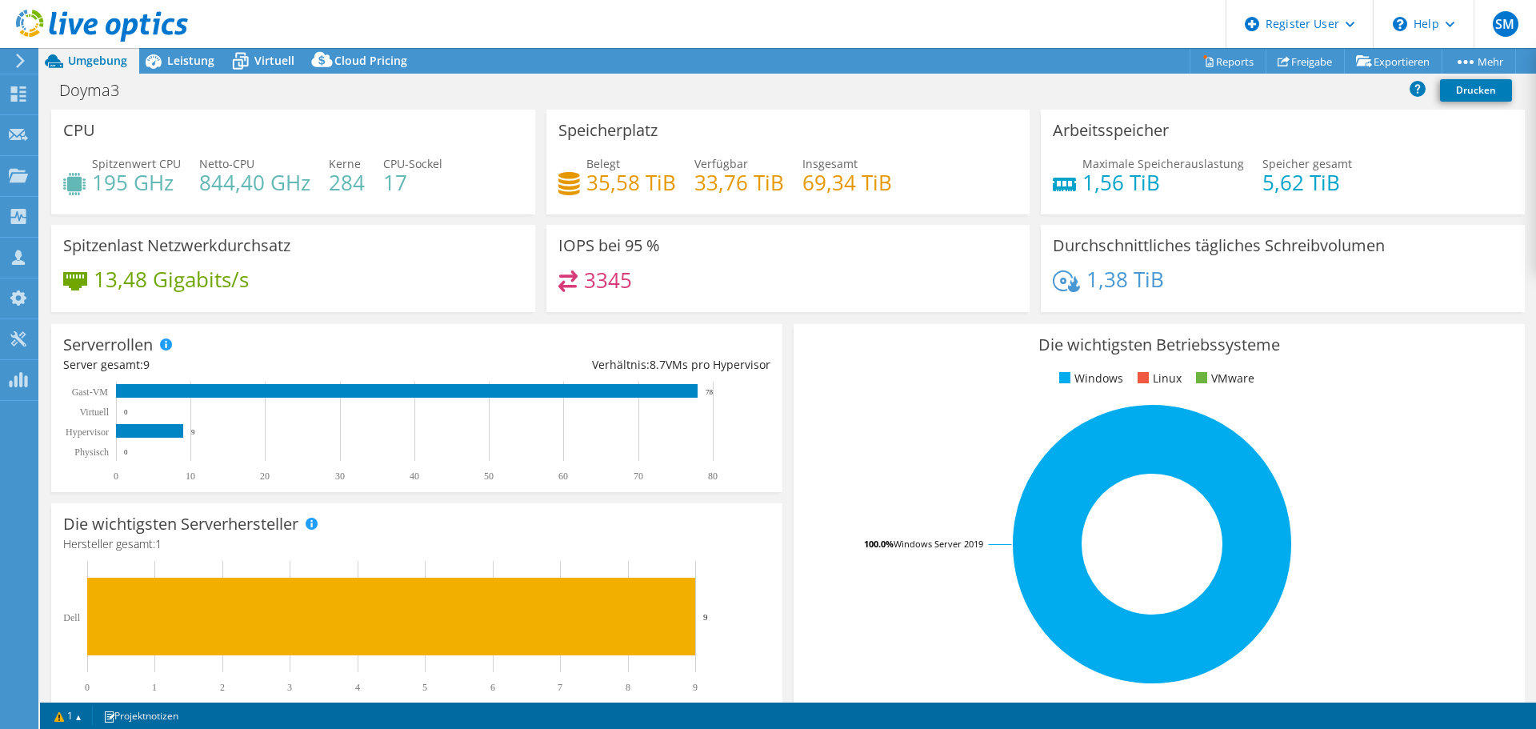
select select "USD"
click at [177, 58] on span "Leistung" at bounding box center [190, 60] width 47 height 15
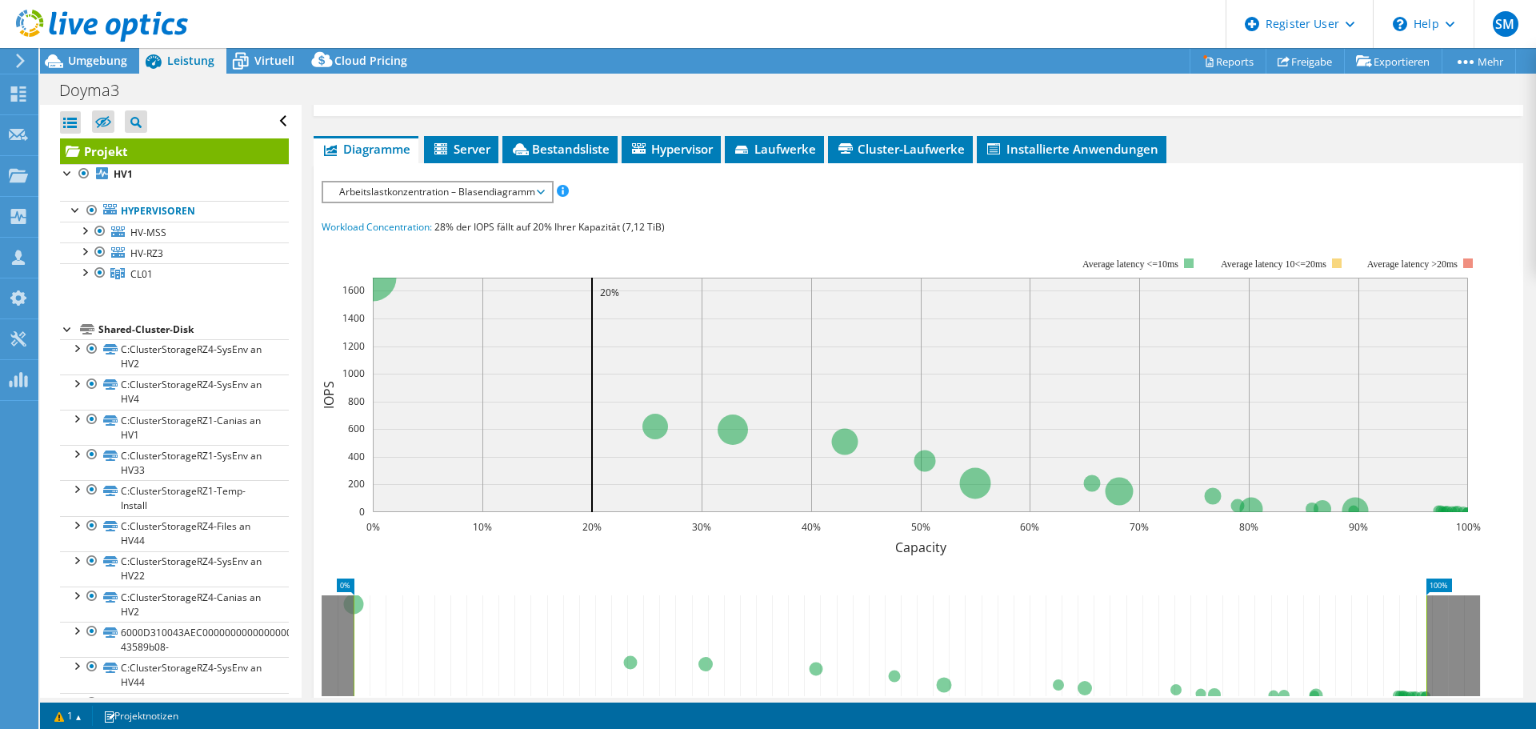
scroll to position [320, 0]
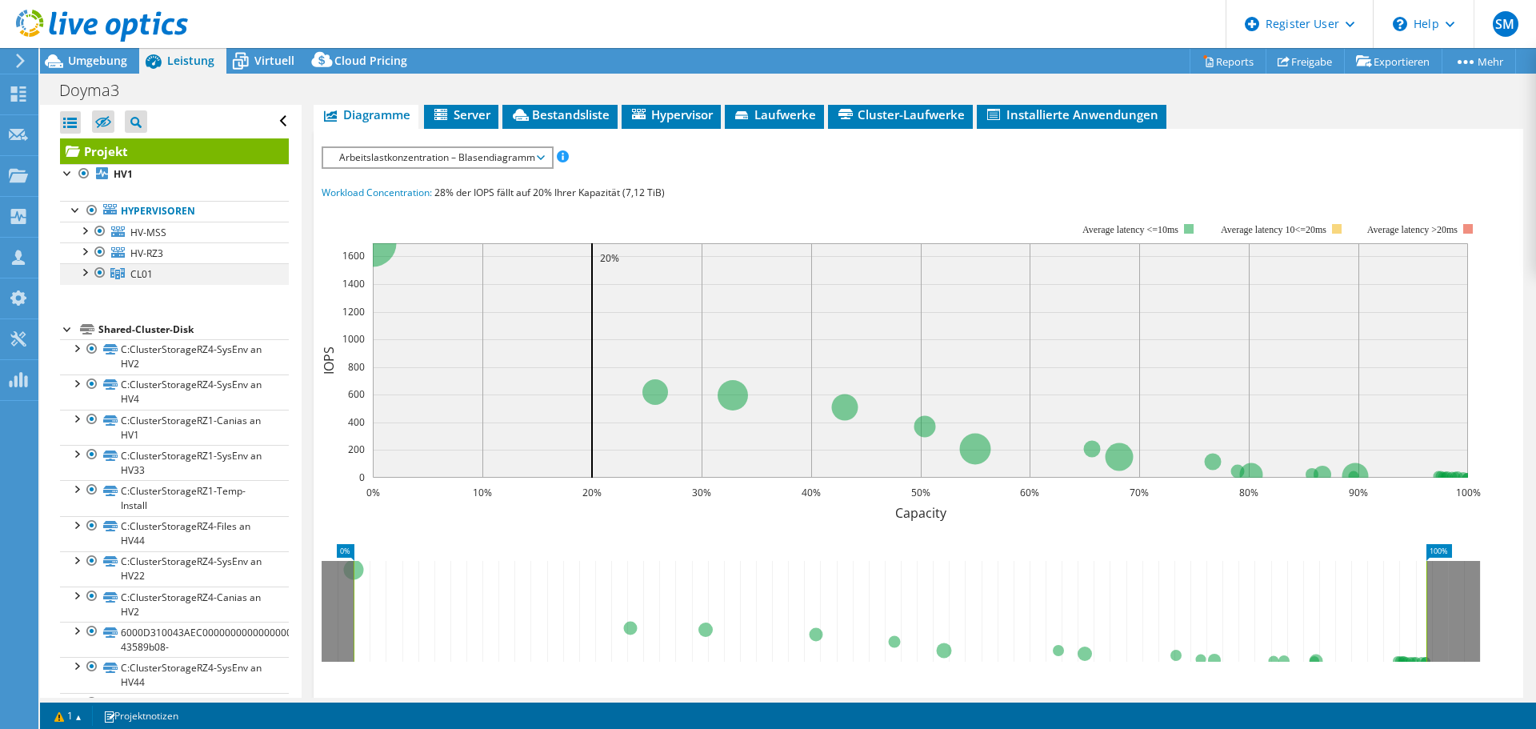
click at [81, 270] on div at bounding box center [84, 271] width 16 height 16
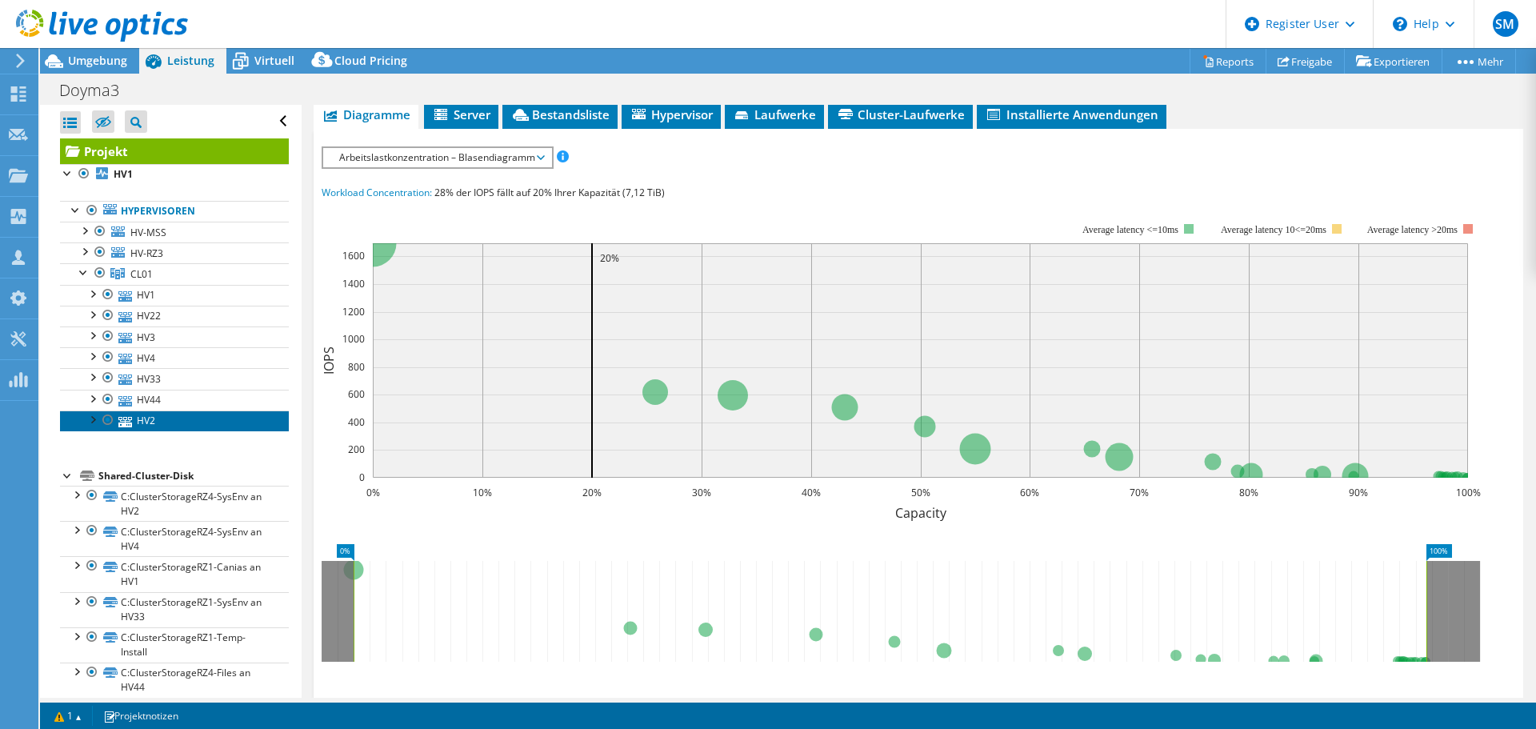
click at [150, 427] on link "HV2" at bounding box center [174, 420] width 229 height 21
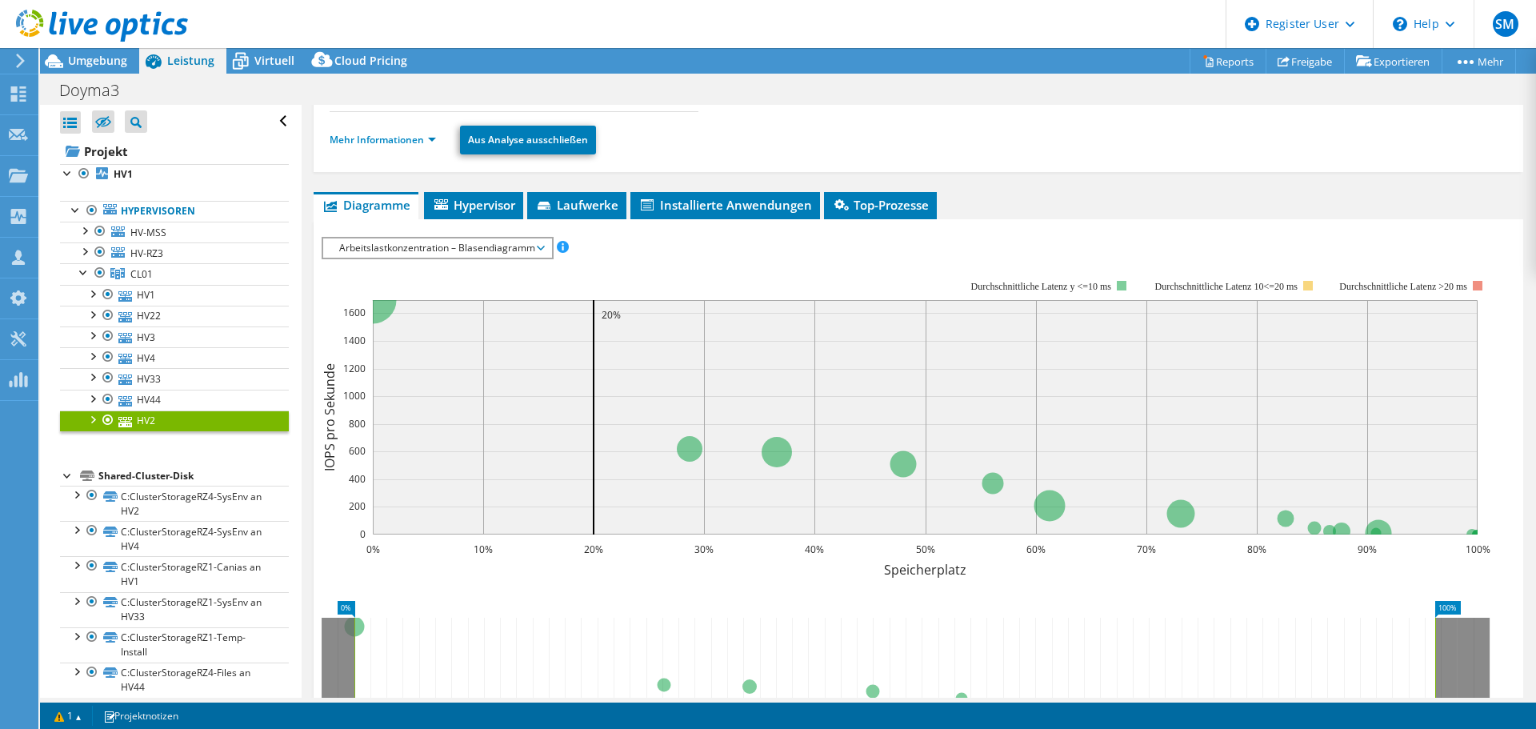
scroll to position [0, 0]
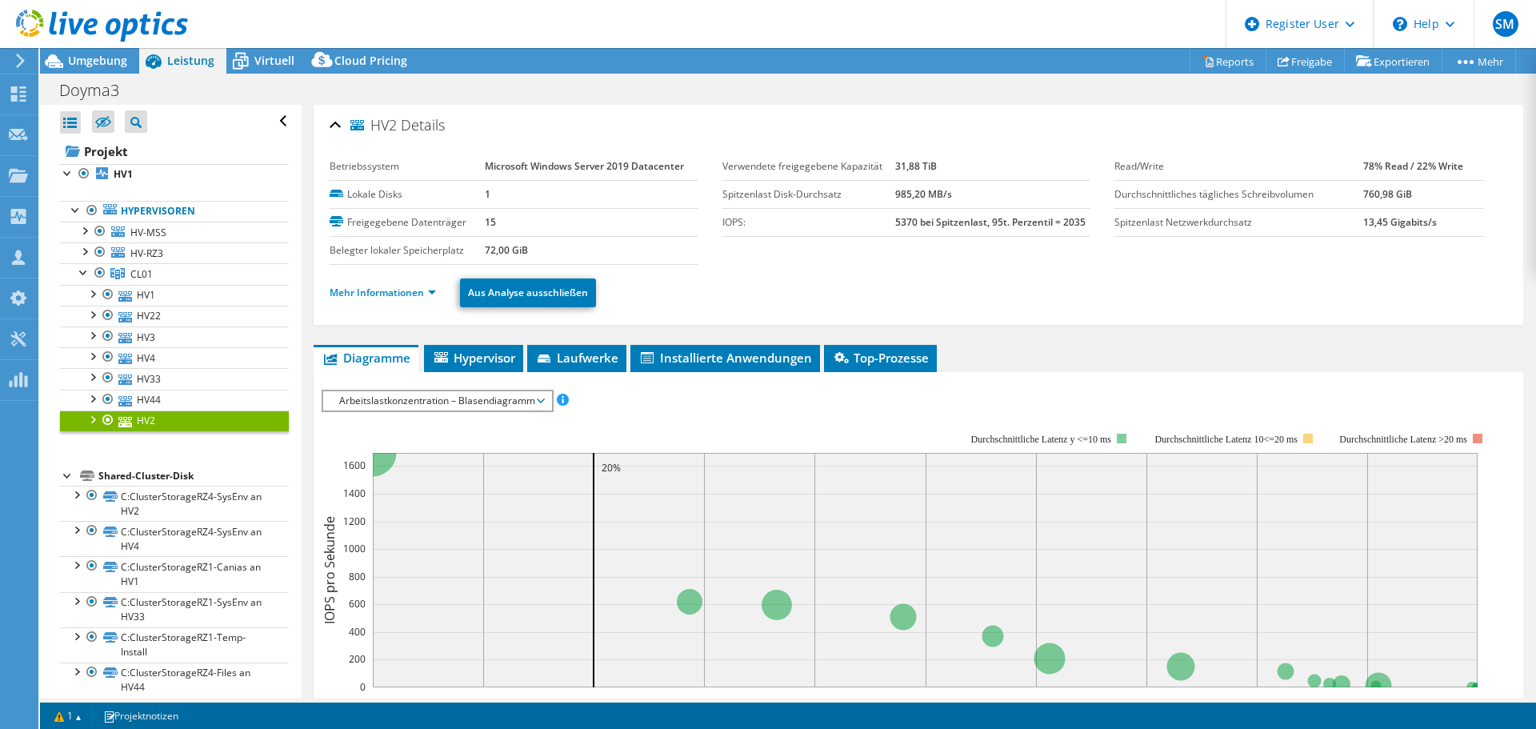
click at [482, 397] on span "Arbeitslastkonzentration – Blasendiagramm" at bounding box center [437, 400] width 212 height 19
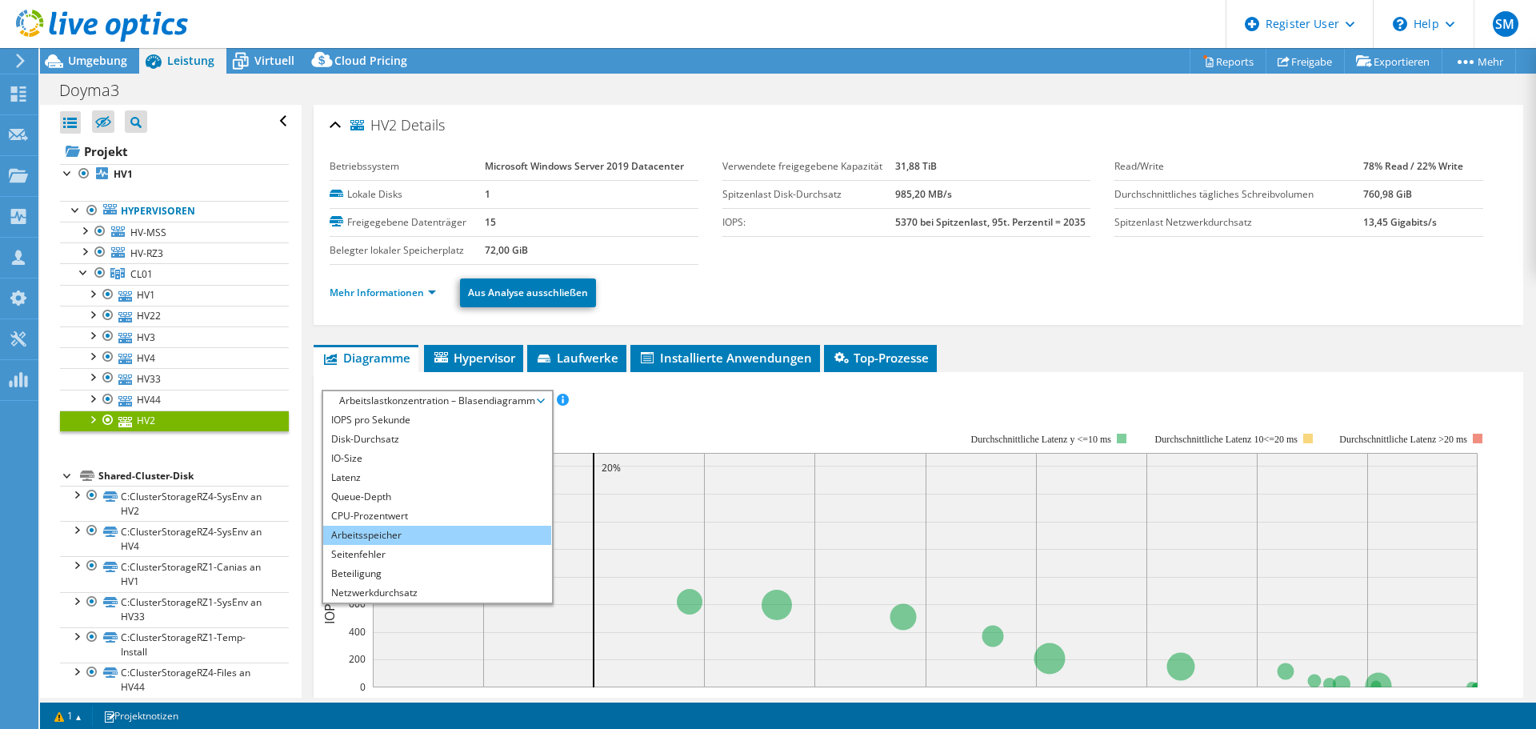
click at [440, 525] on li "Arbeitsspeicher" at bounding box center [437, 534] width 228 height 19
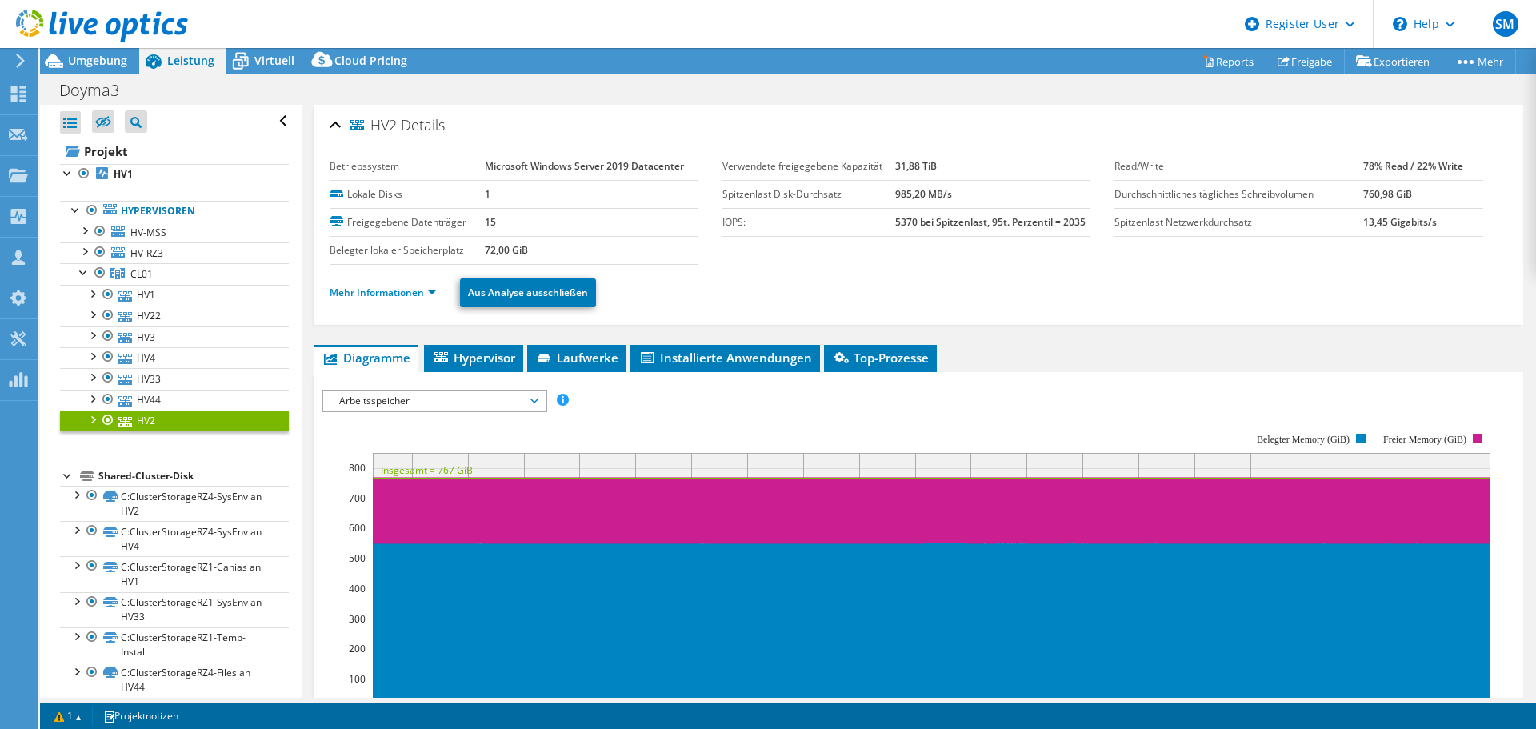
scroll to position [214, 0]
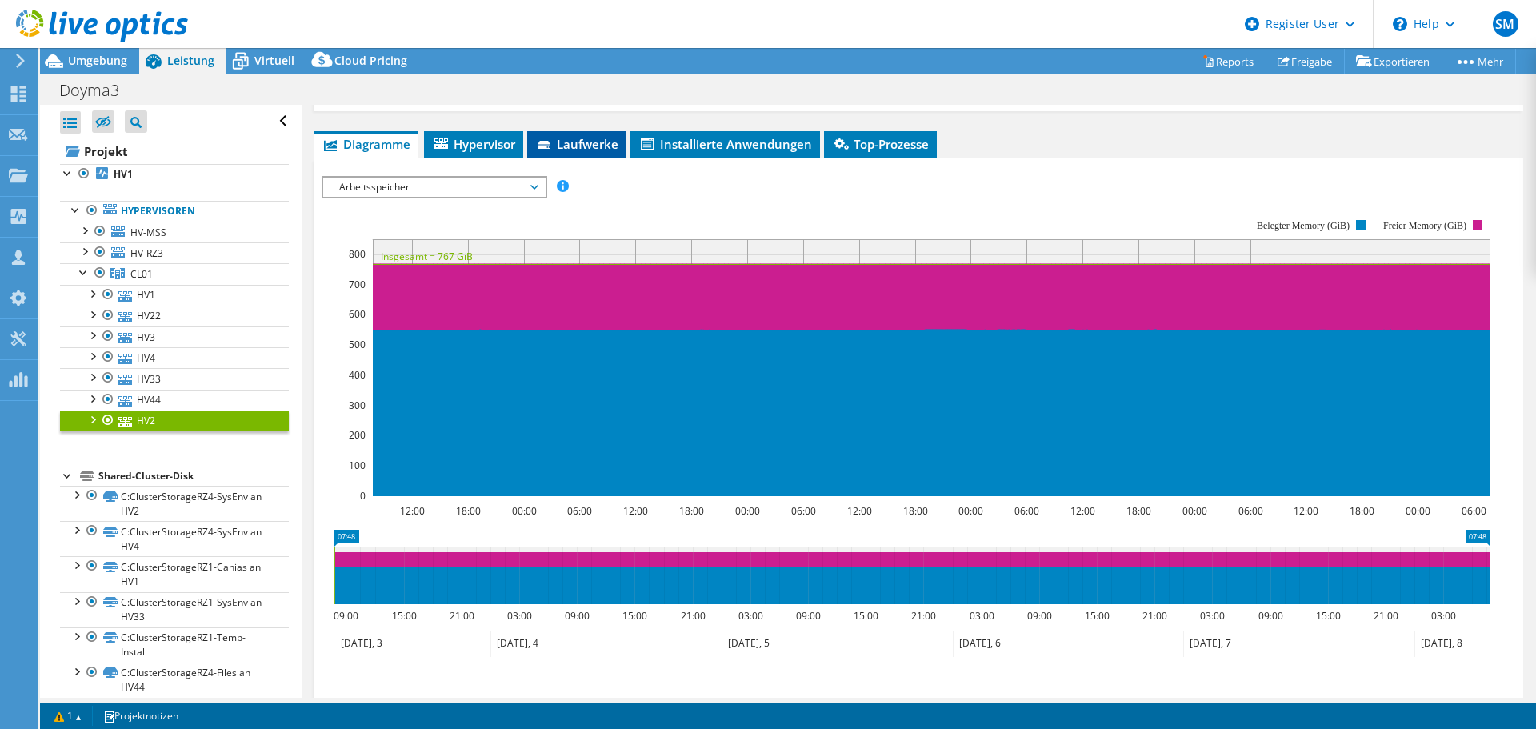
click at [588, 141] on span "Laufwerke" at bounding box center [576, 144] width 83 height 16
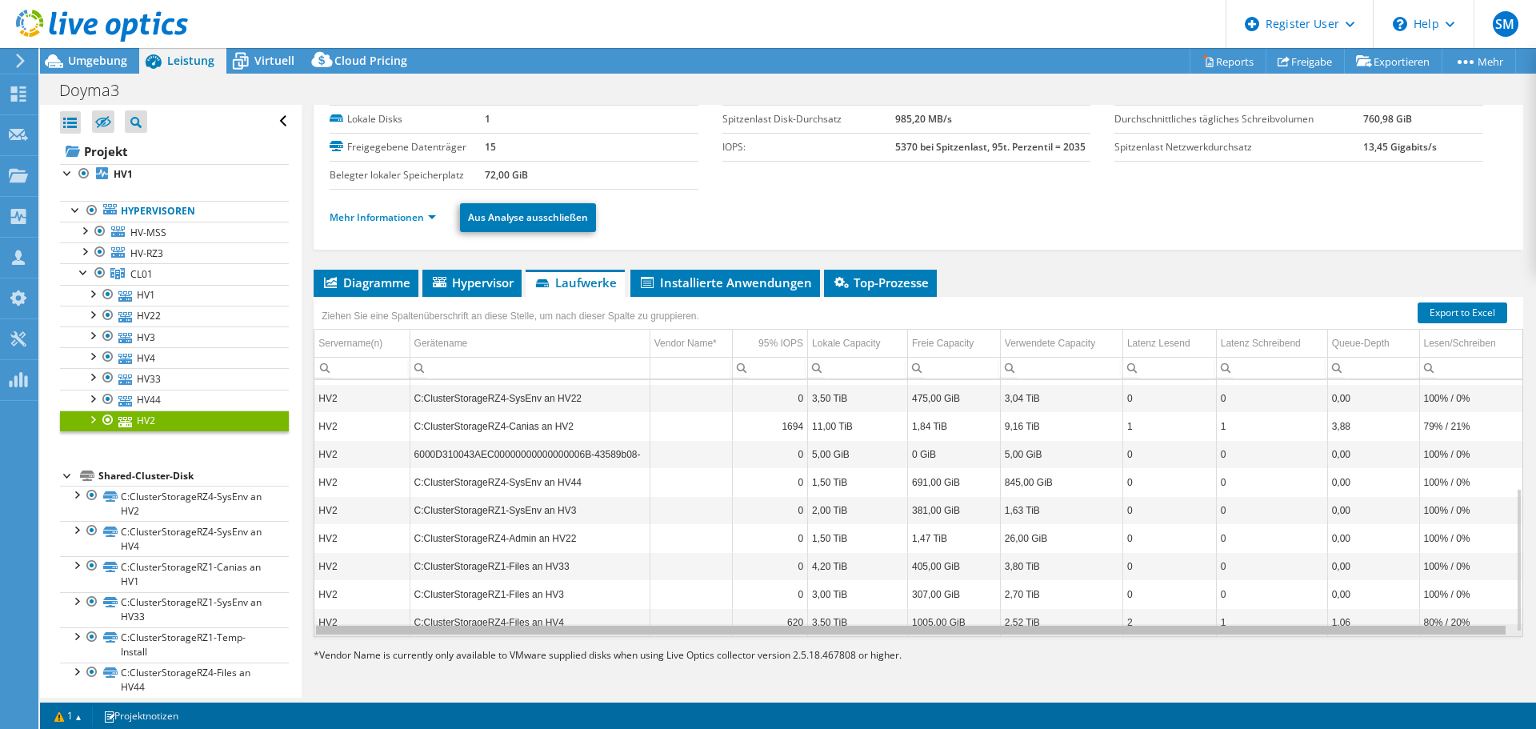
scroll to position [0, 3]
drag, startPoint x: 786, startPoint y: 630, endPoint x: 891, endPoint y: 632, distance: 104.8
click at [891, 632] on body "SM [PERSON_NAME] [PERSON_NAME] [PERSON_NAME][EMAIL_ADDRESS][PERSON_NAME][DOMAIN…" at bounding box center [768, 364] width 1536 height 729
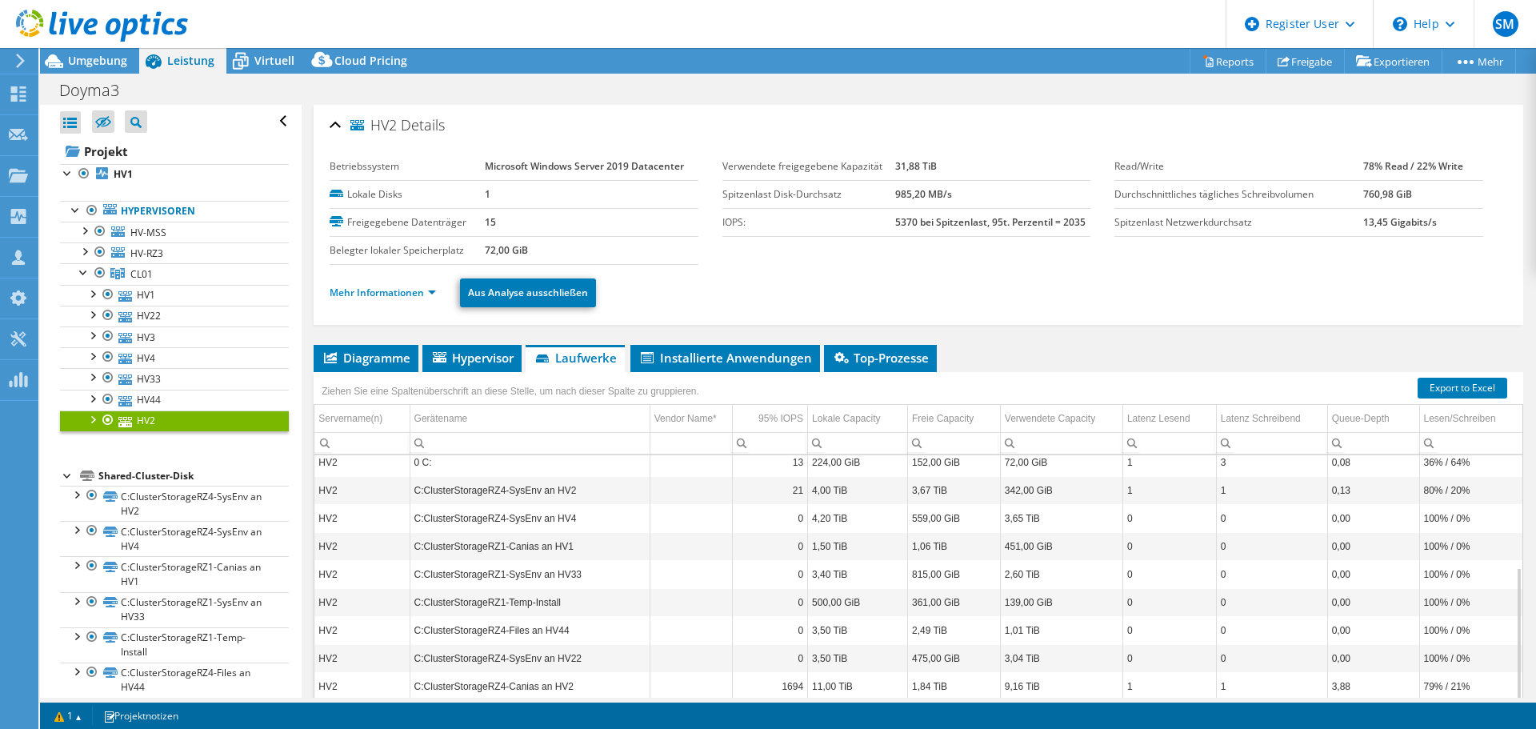
scroll to position [75, 0]
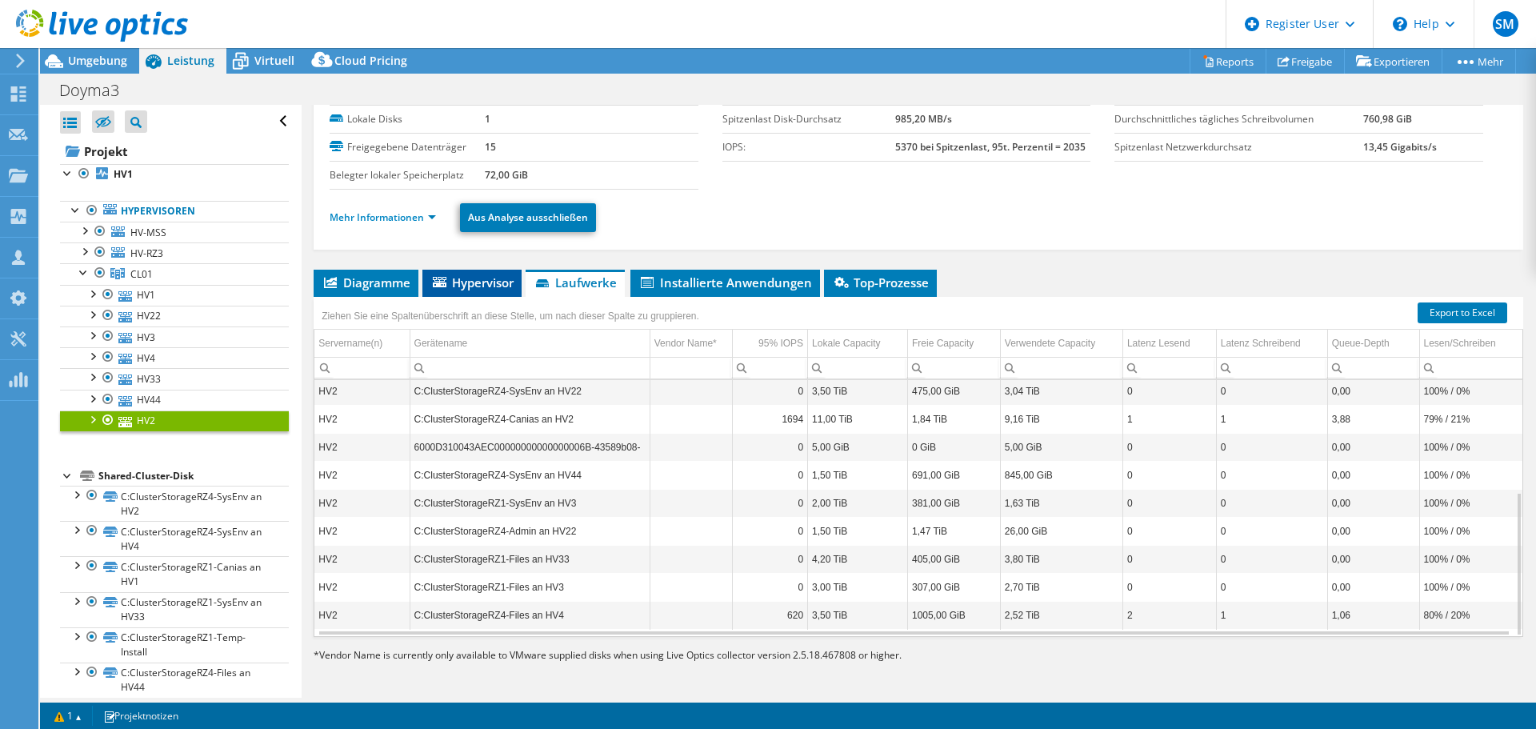
click at [441, 292] on li "Hypervisor" at bounding box center [471, 283] width 99 height 27
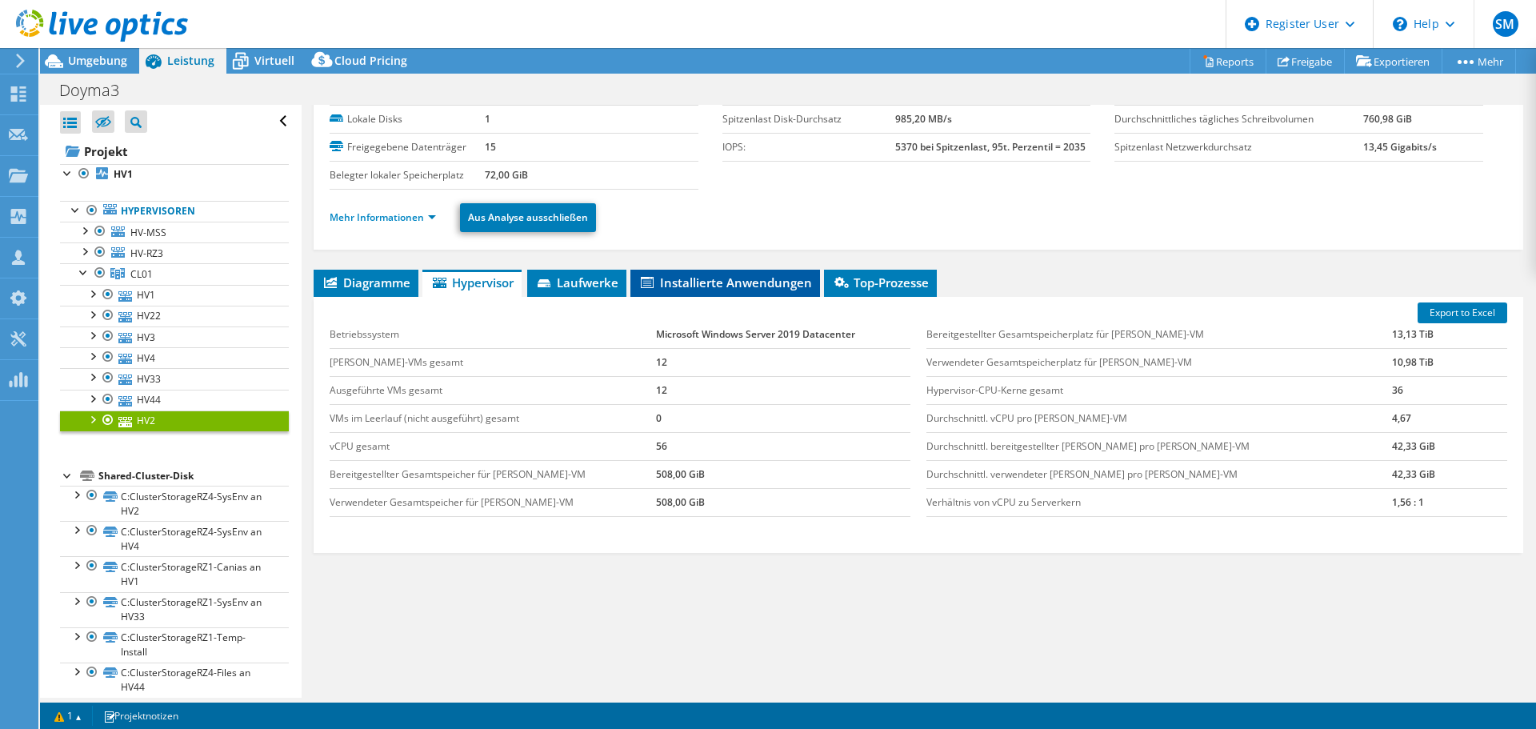
click at [757, 290] on li "Installierte Anwendungen" at bounding box center [725, 283] width 190 height 27
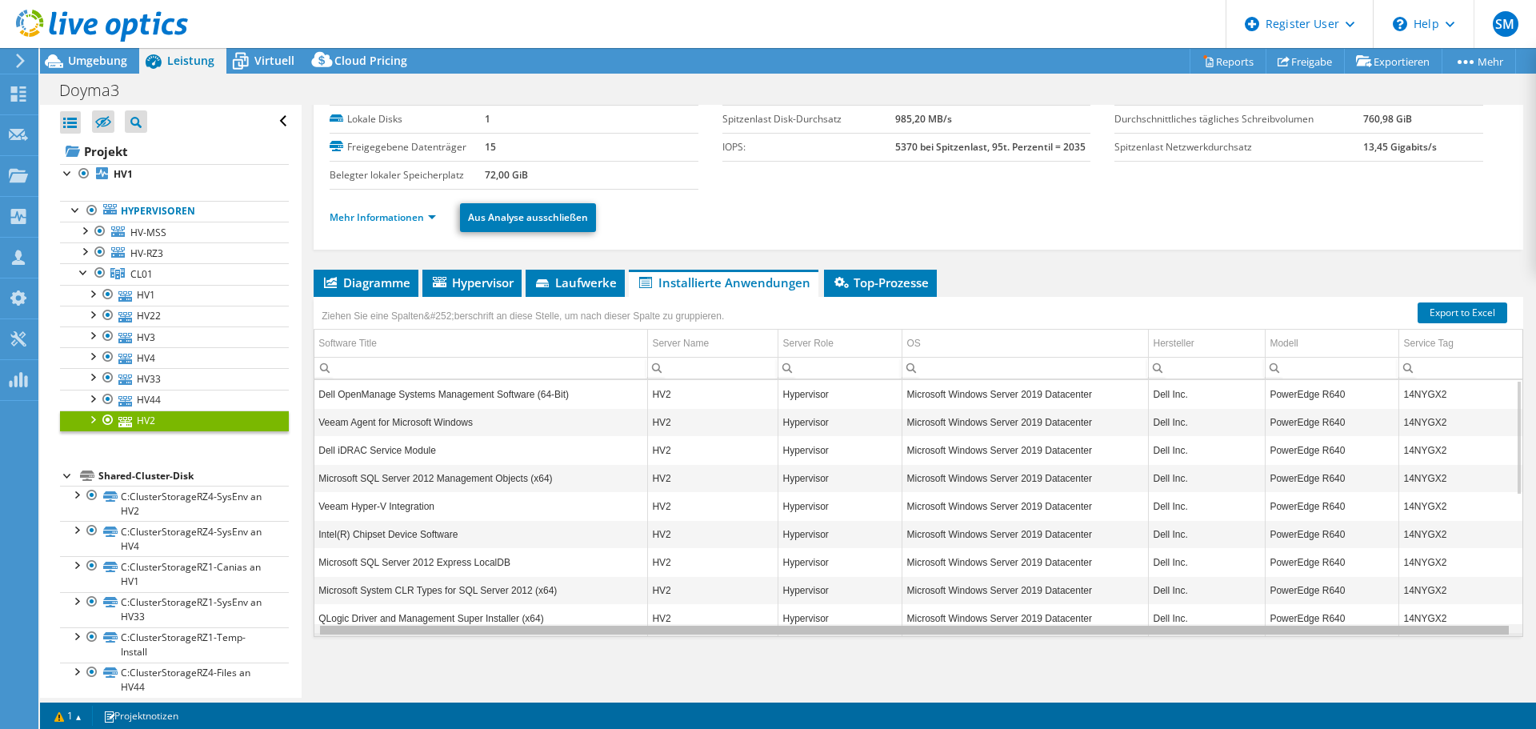
scroll to position [0, 0]
drag, startPoint x: 837, startPoint y: 631, endPoint x: 849, endPoint y: 632, distance: 12.0
click at [849, 632] on body "SM [PERSON_NAME] [PERSON_NAME] [PERSON_NAME][EMAIL_ADDRESS][PERSON_NAME][DOMAIN…" at bounding box center [768, 364] width 1536 height 729
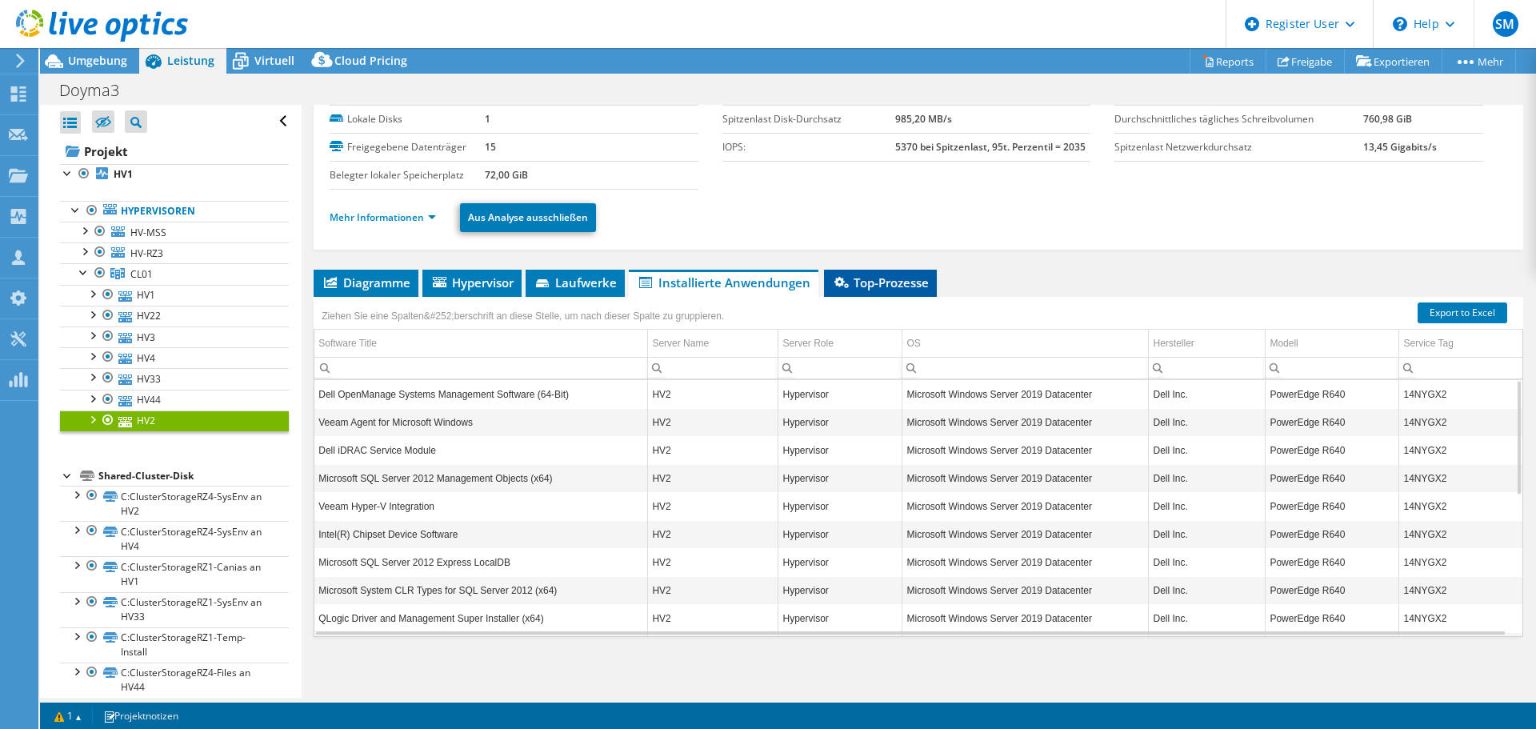
click at [855, 278] on span "Top-Prozesse" at bounding box center [880, 282] width 97 height 16
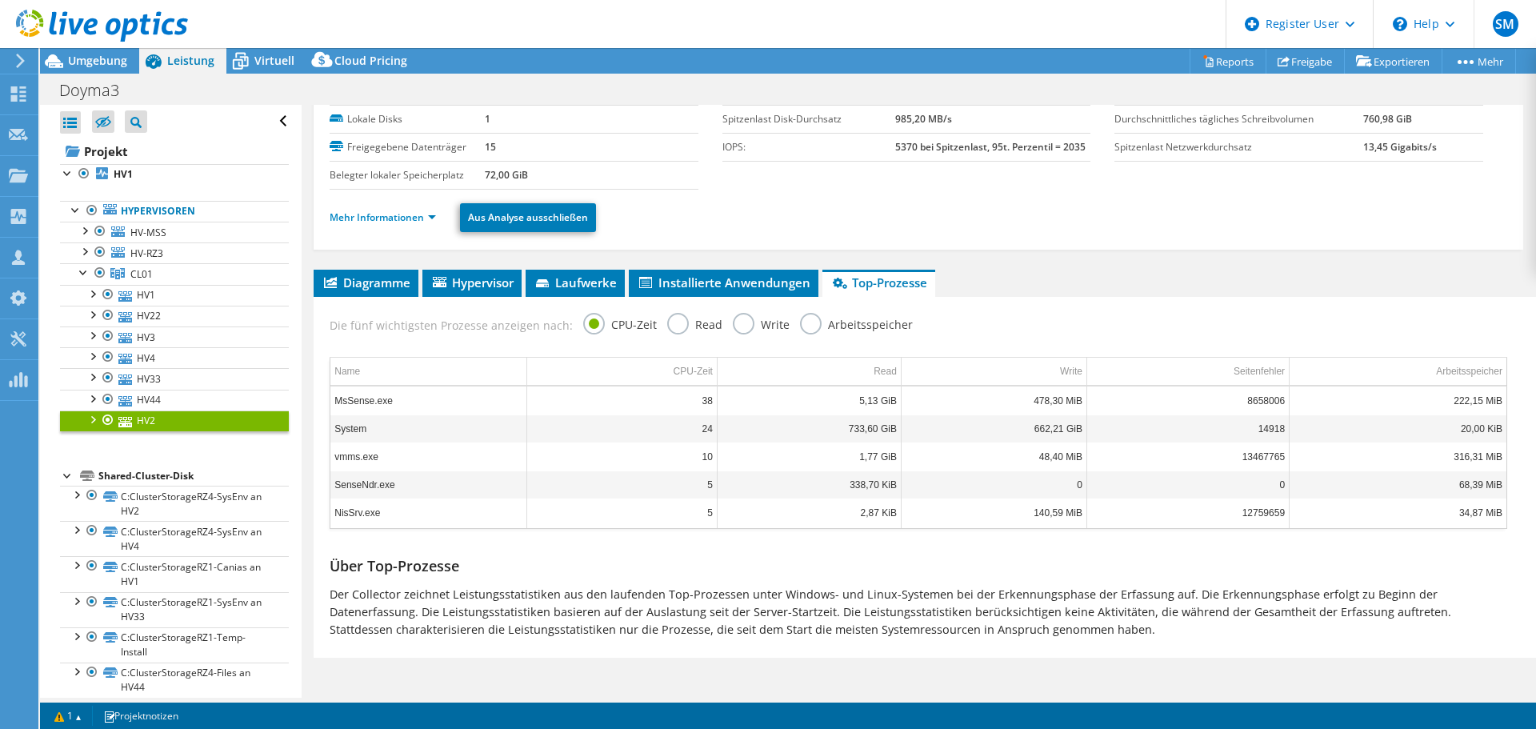
click at [800, 329] on label "Arbeitsspeicher" at bounding box center [856, 323] width 113 height 20
click at [0, 0] on input "Arbeitsspeicher" at bounding box center [0, 0] width 0 height 0
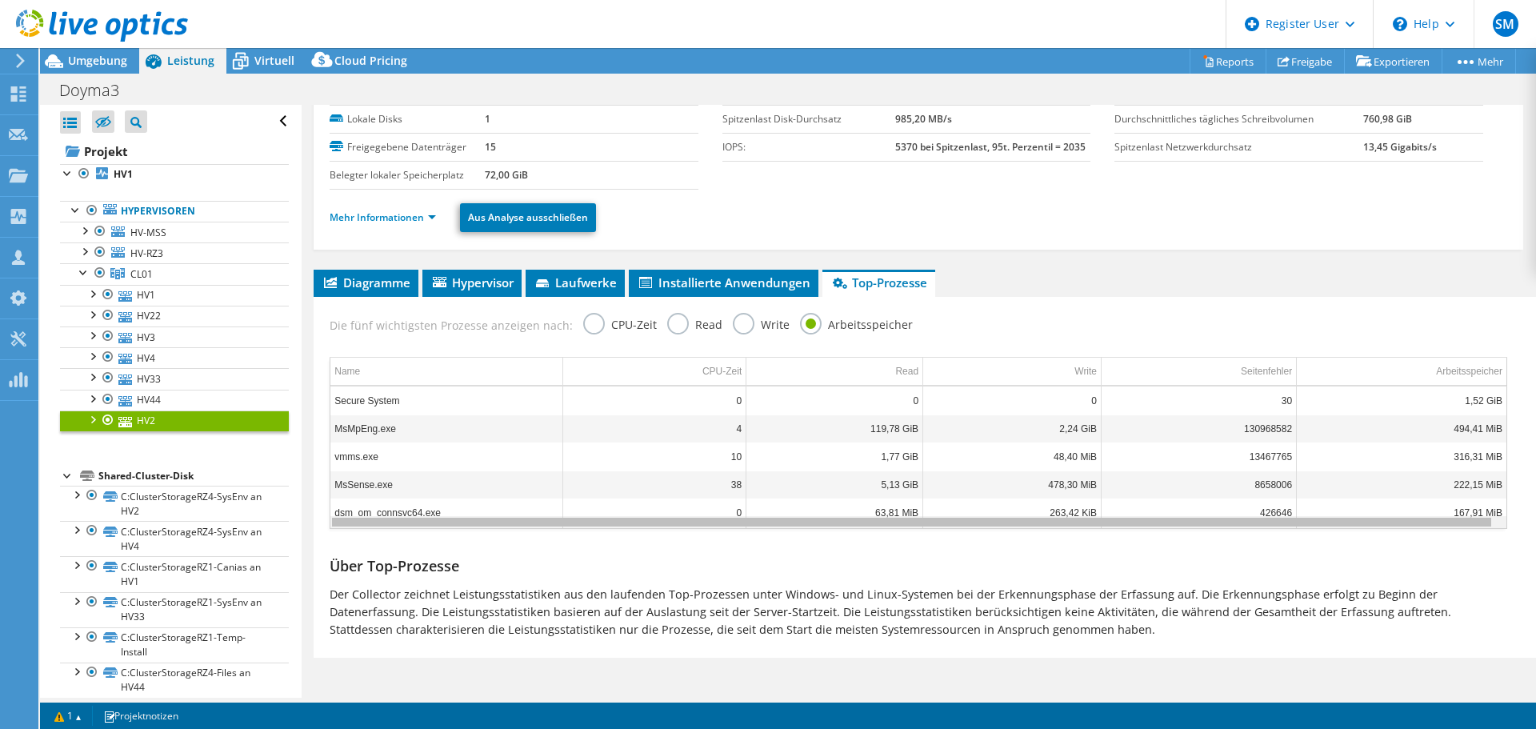
click at [750, 521] on body "SM [PERSON_NAME] [PERSON_NAME] [PERSON_NAME][EMAIL_ADDRESS][PERSON_NAME][DOMAIN…" at bounding box center [768, 364] width 1536 height 729
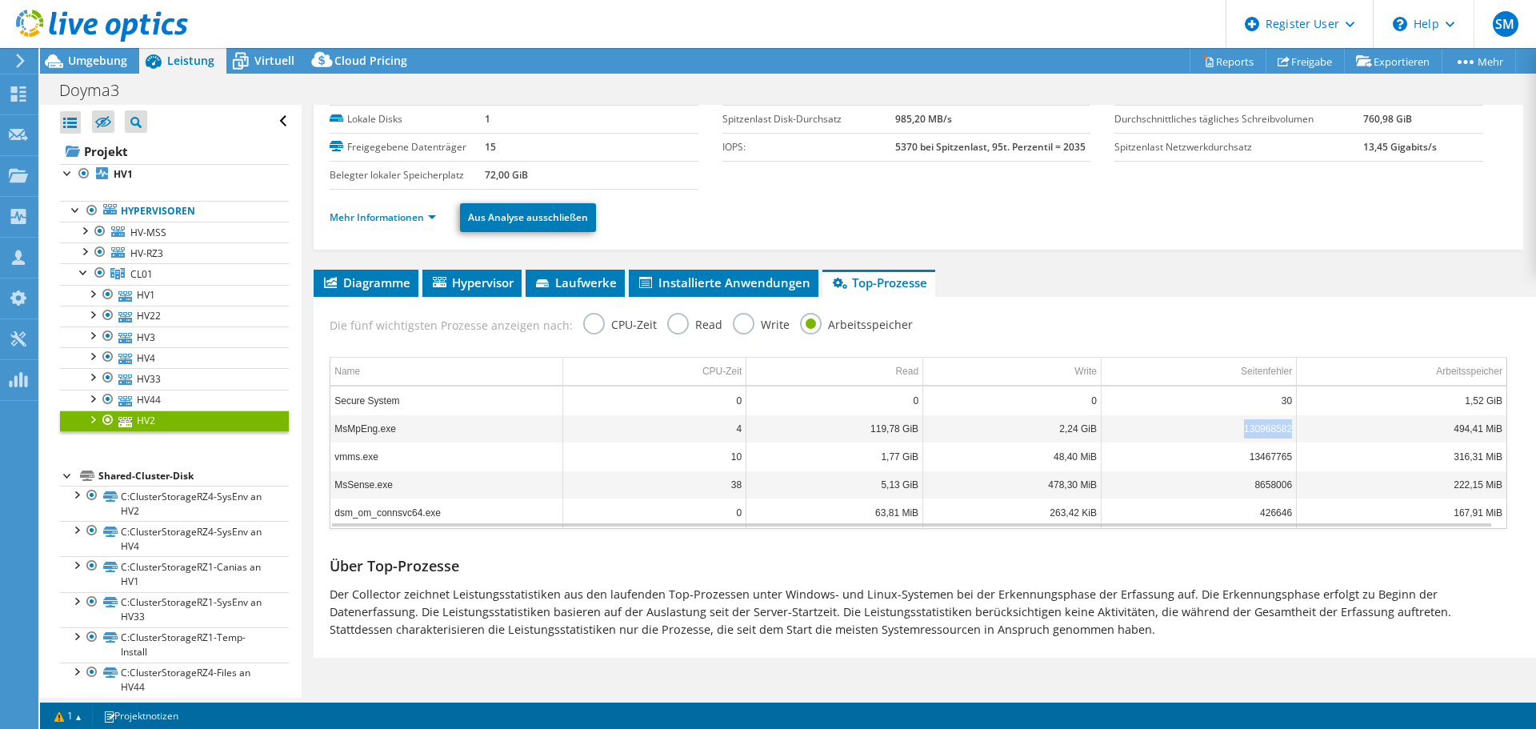
drag, startPoint x: 1232, startPoint y: 428, endPoint x: 1281, endPoint y: 461, distance: 59.9
click at [1290, 435] on tr "MsMpEng.exe 4 119,78 GiB 2,24 GiB 130968582 494,41 MiB" at bounding box center [918, 428] width 1176 height 28
drag, startPoint x: 337, startPoint y: 433, endPoint x: 401, endPoint y: 433, distance: 64.0
click at [401, 433] on td "MsMpEng.exe" at bounding box center [446, 428] width 233 height 28
drag, startPoint x: 1444, startPoint y: 434, endPoint x: 1488, endPoint y: 434, distance: 44.0
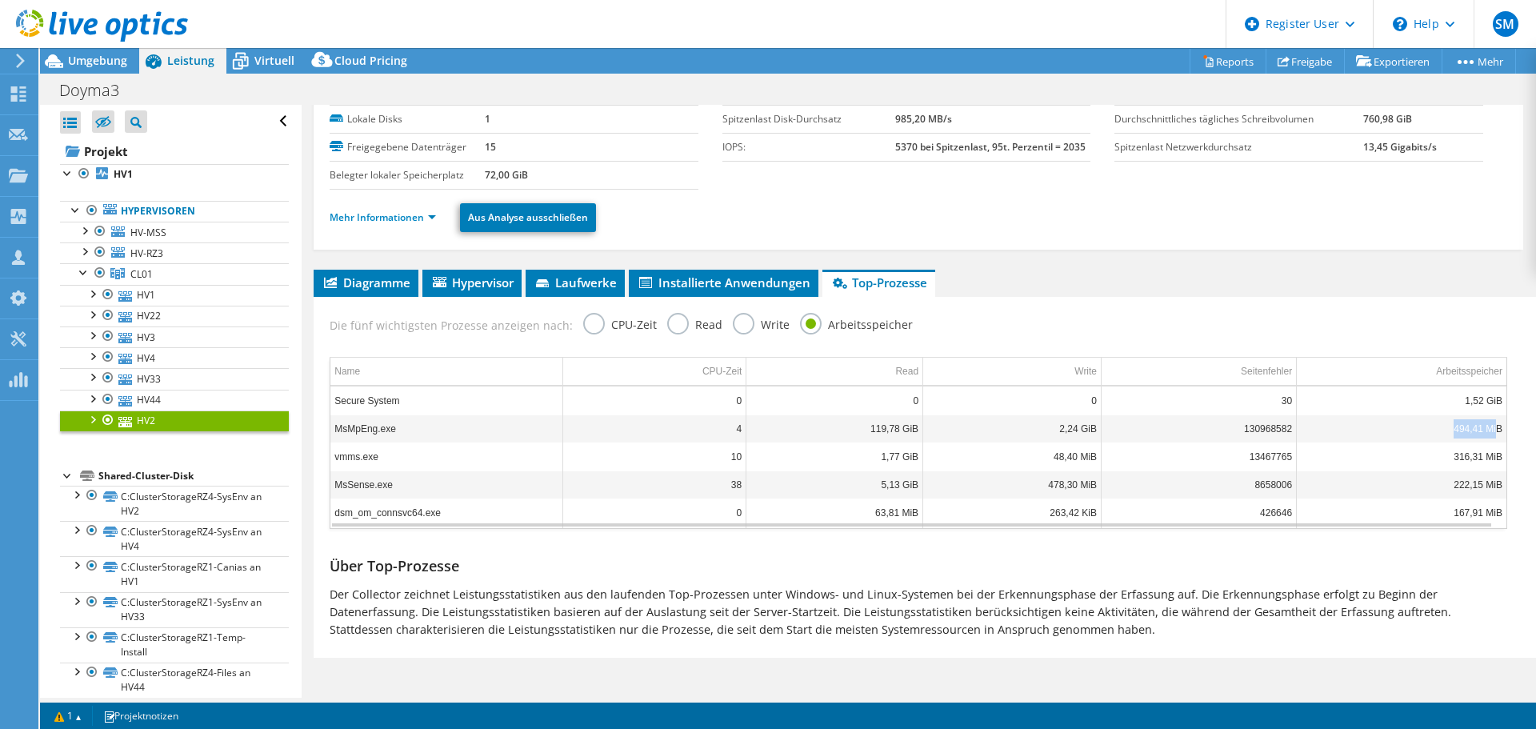
click at [1488, 434] on td "494,41 MiB" at bounding box center [1401, 428] width 210 height 28
click at [537, 285] on span "Laufwerke" at bounding box center [574, 282] width 83 height 16
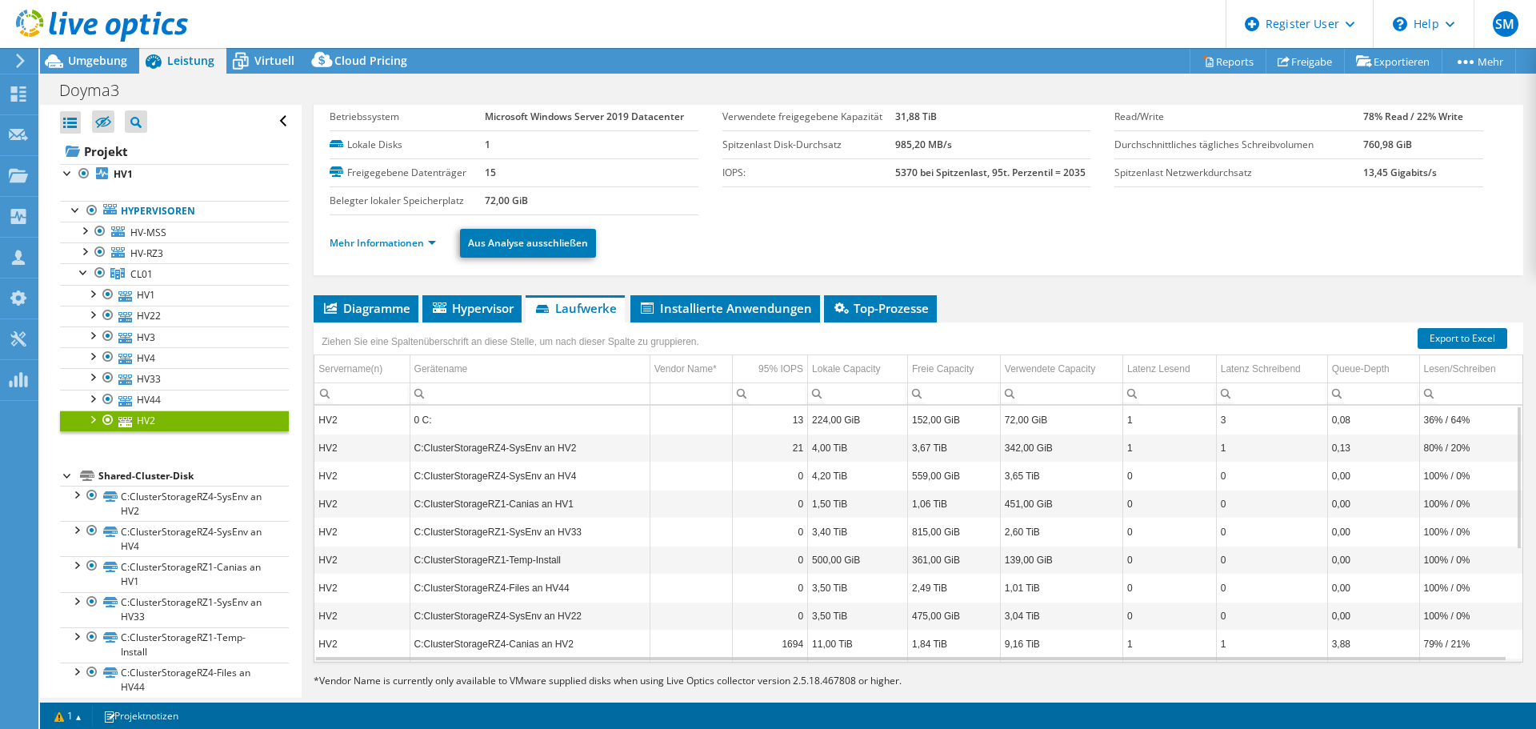
scroll to position [75, 0]
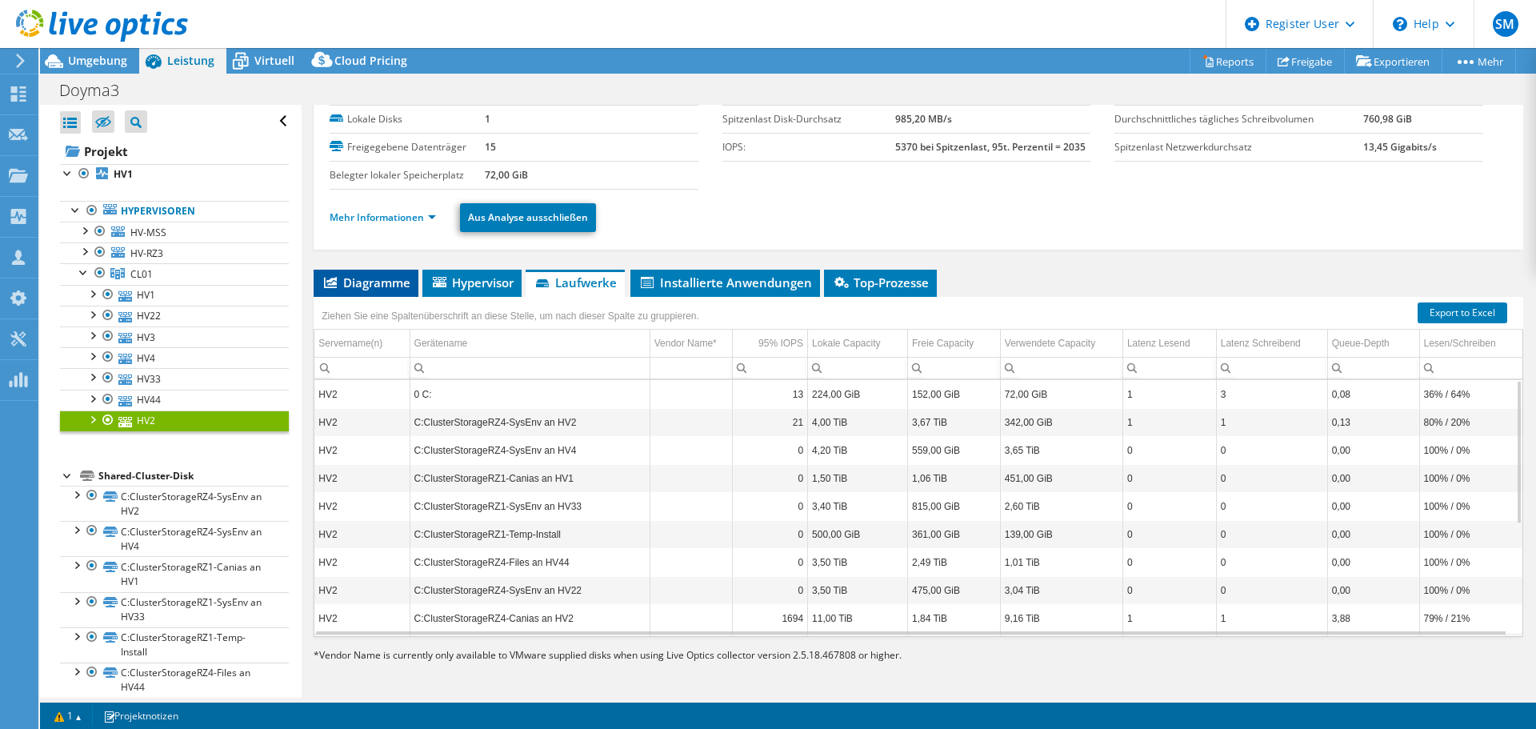
click at [368, 284] on span "Diagramme" at bounding box center [365, 282] width 89 height 16
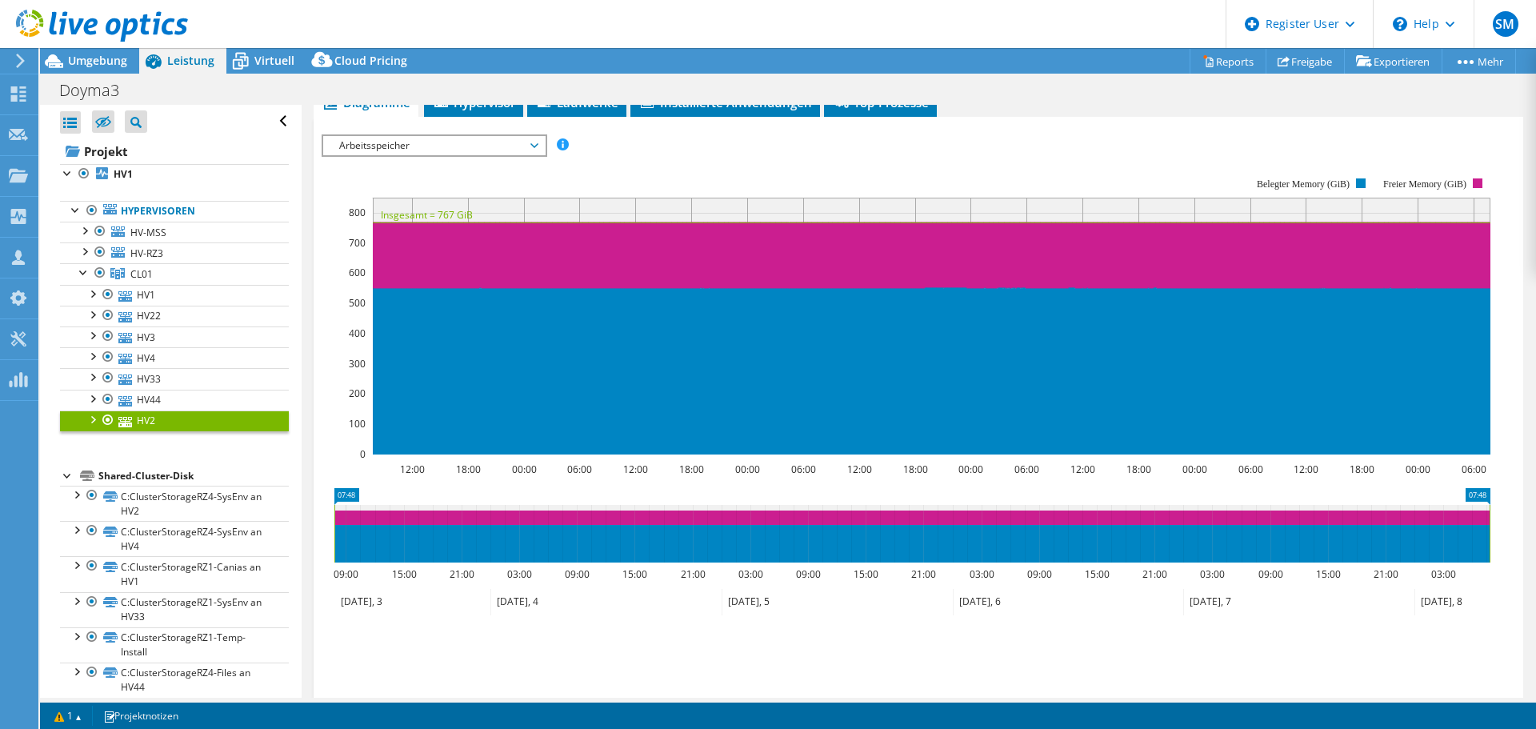
scroll to position [289, 0]
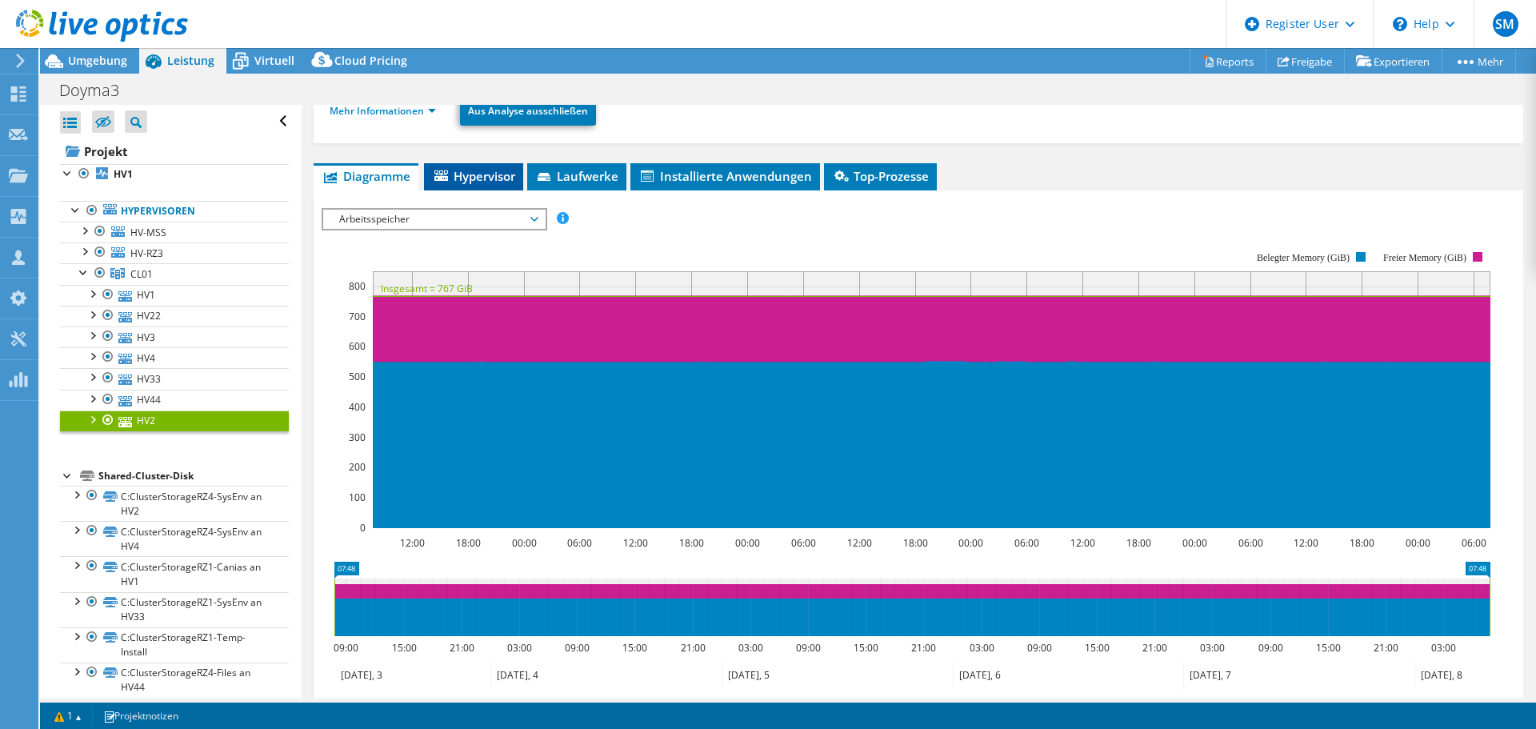
click at [482, 184] on li "Hypervisor" at bounding box center [473, 176] width 99 height 27
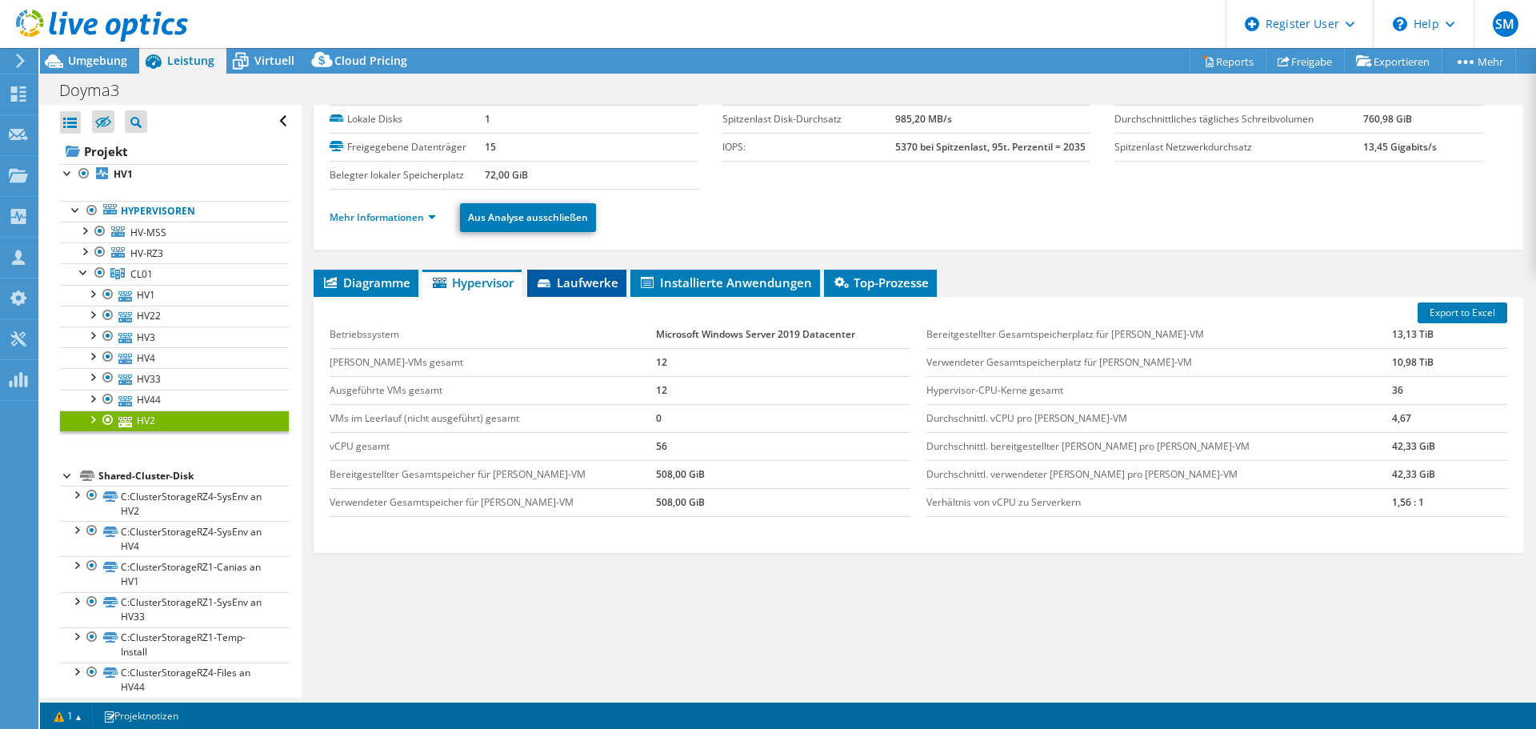
click at [594, 277] on span "Laufwerke" at bounding box center [576, 282] width 83 height 16
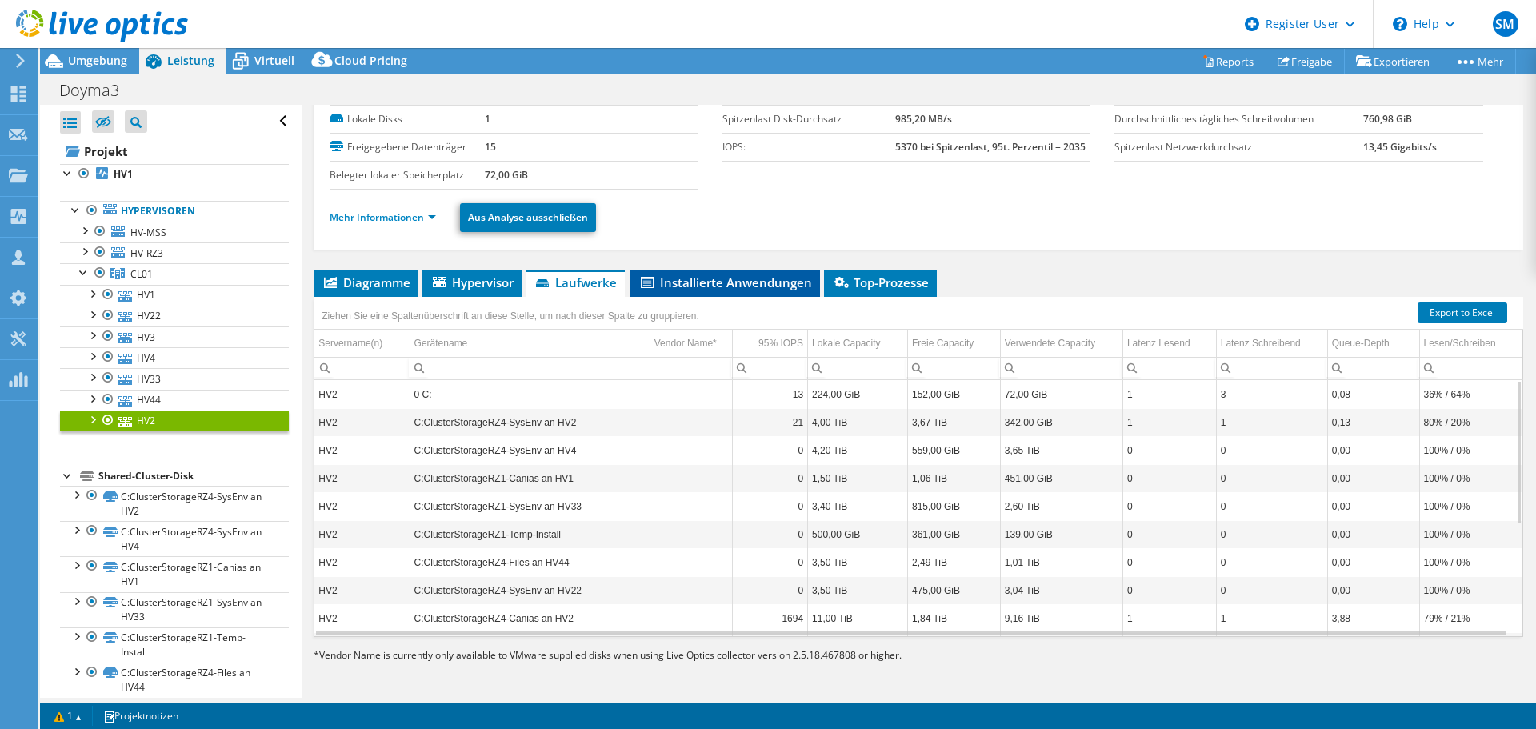
click at [742, 286] on span "Installierte Anwendungen" at bounding box center [725, 282] width 174 height 16
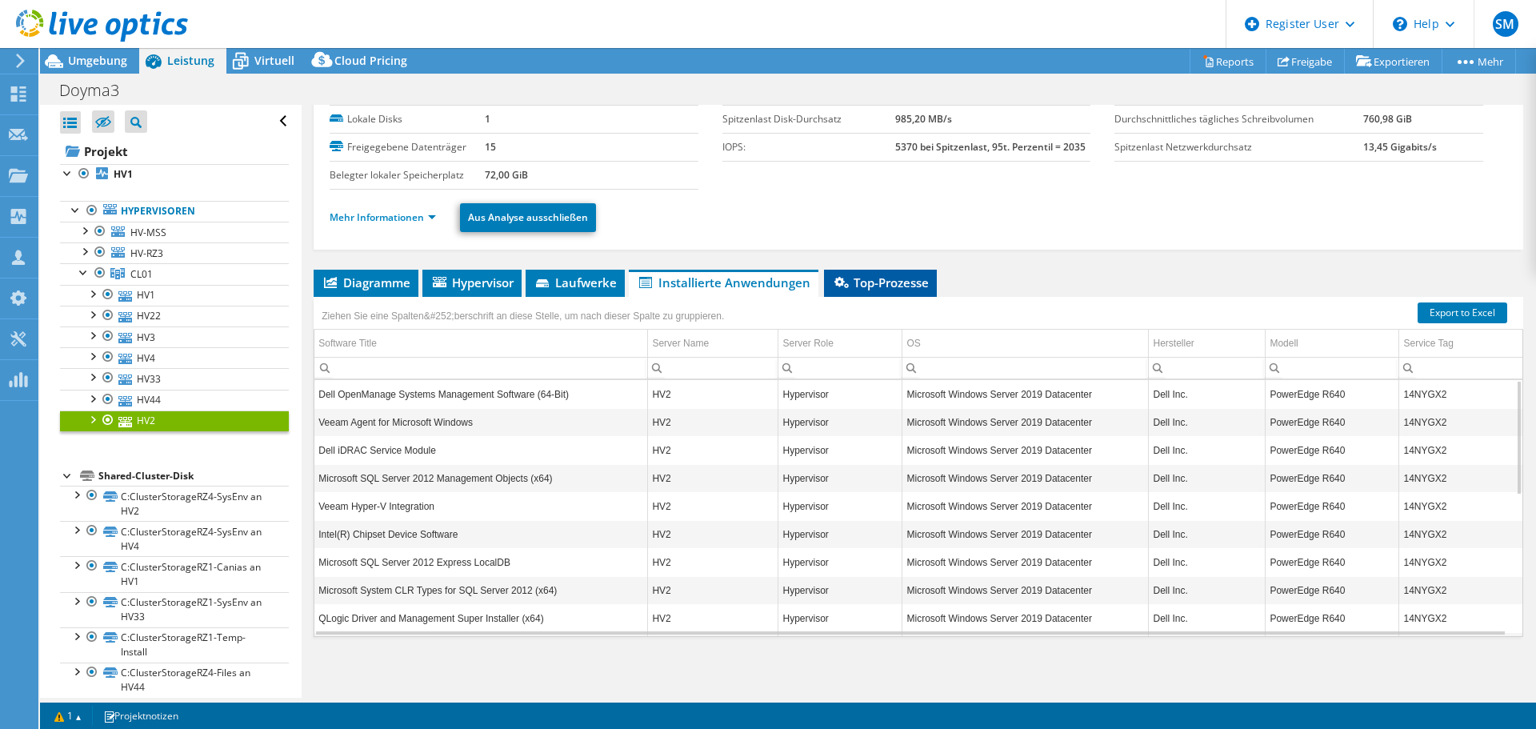
click at [870, 290] on li "Top-Prozesse" at bounding box center [880, 283] width 113 height 27
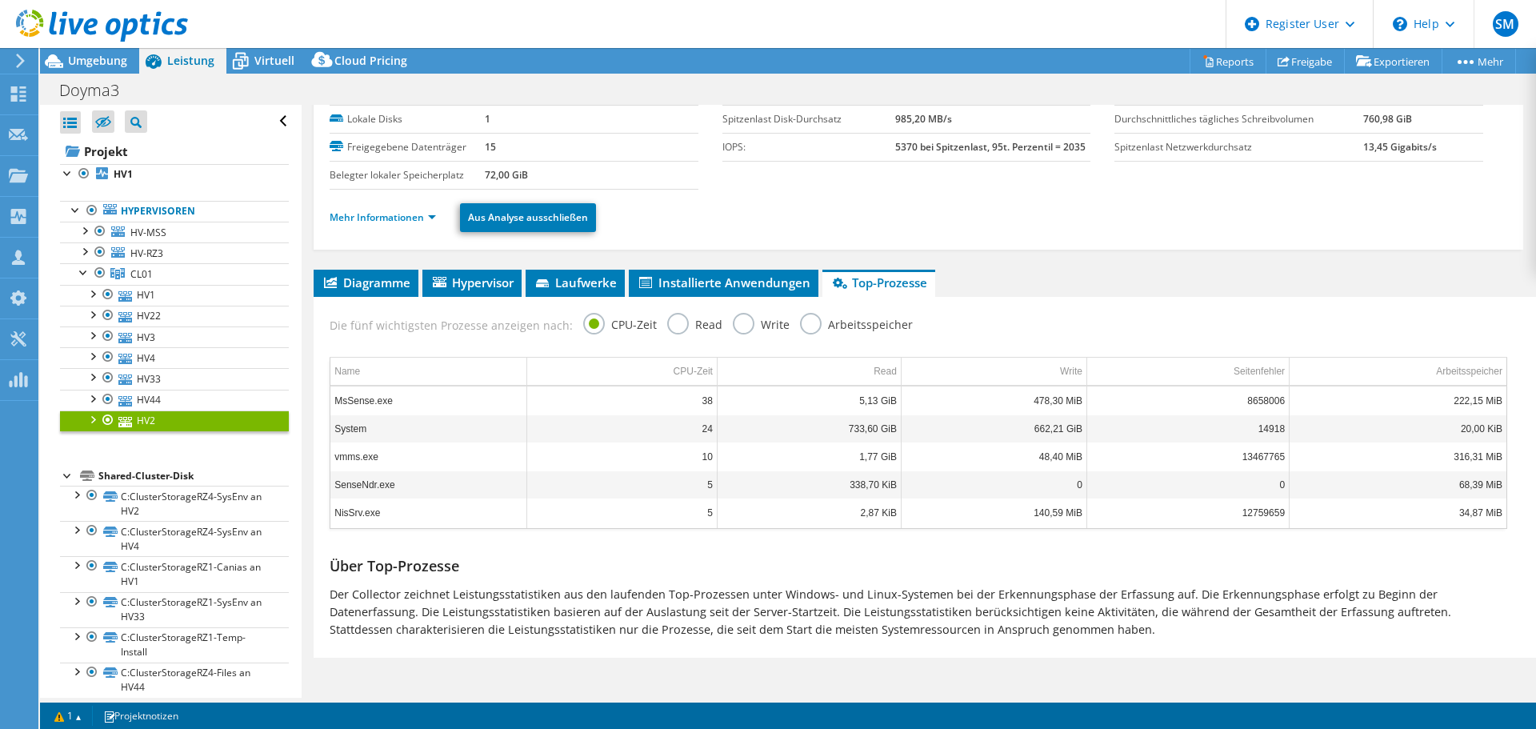
click at [800, 322] on label "Arbeitsspeicher" at bounding box center [856, 323] width 113 height 20
click at [0, 0] on input "Arbeitsspeicher" at bounding box center [0, 0] width 0 height 0
click at [588, 317] on label "CPU-Zeit" at bounding box center [620, 323] width 74 height 20
click at [0, 0] on input "CPU-Zeit" at bounding box center [0, 0] width 0 height 0
click at [800, 326] on label "Arbeitsspeicher" at bounding box center [856, 323] width 113 height 20
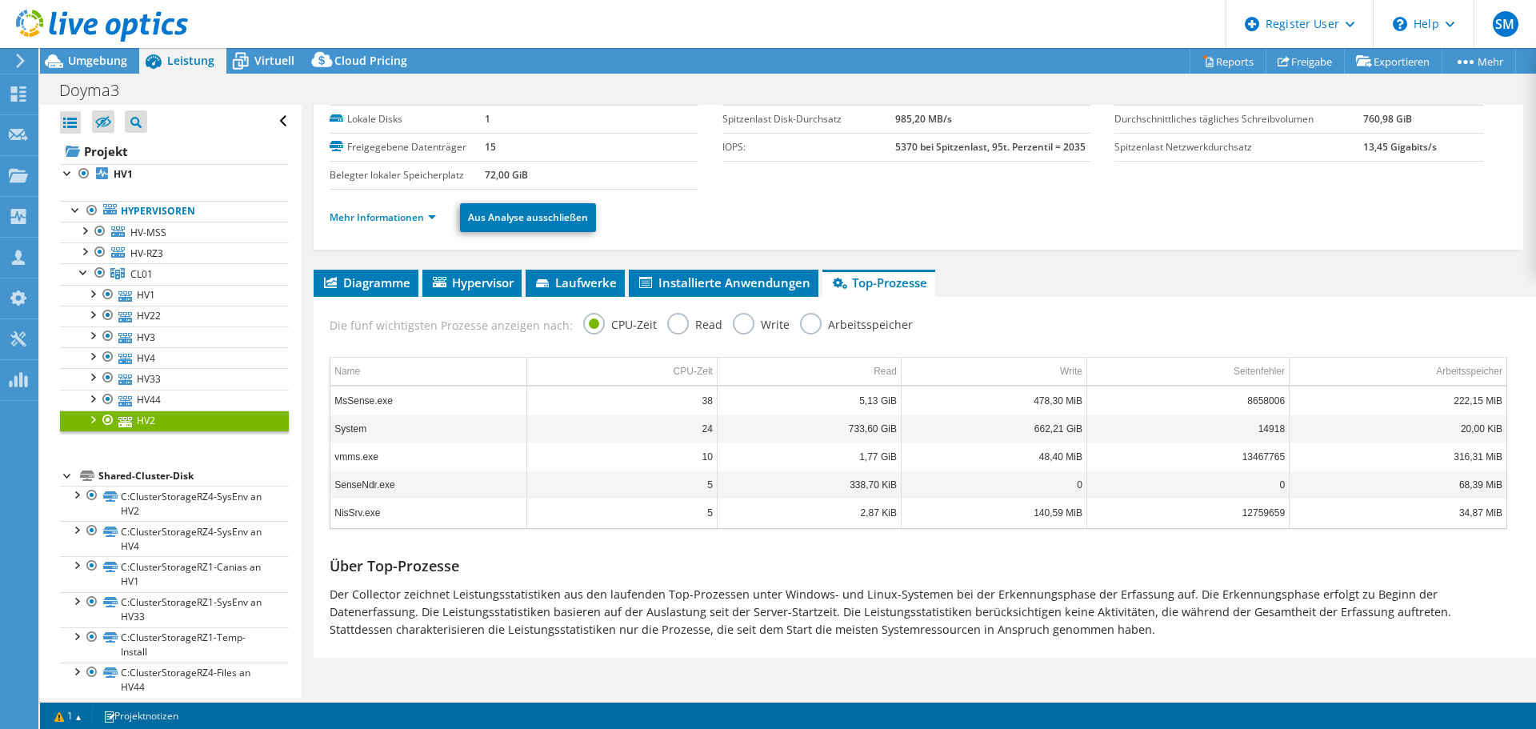
click at [0, 0] on input "Arbeitsspeicher" at bounding box center [0, 0] width 0 height 0
click at [586, 321] on label "CPU-Zeit" at bounding box center [620, 323] width 74 height 20
click at [0, 0] on input "CPU-Zeit" at bounding box center [0, 0] width 0 height 0
click at [800, 328] on label "Arbeitsspeicher" at bounding box center [856, 323] width 113 height 20
click at [0, 0] on input "Arbeitsspeicher" at bounding box center [0, 0] width 0 height 0
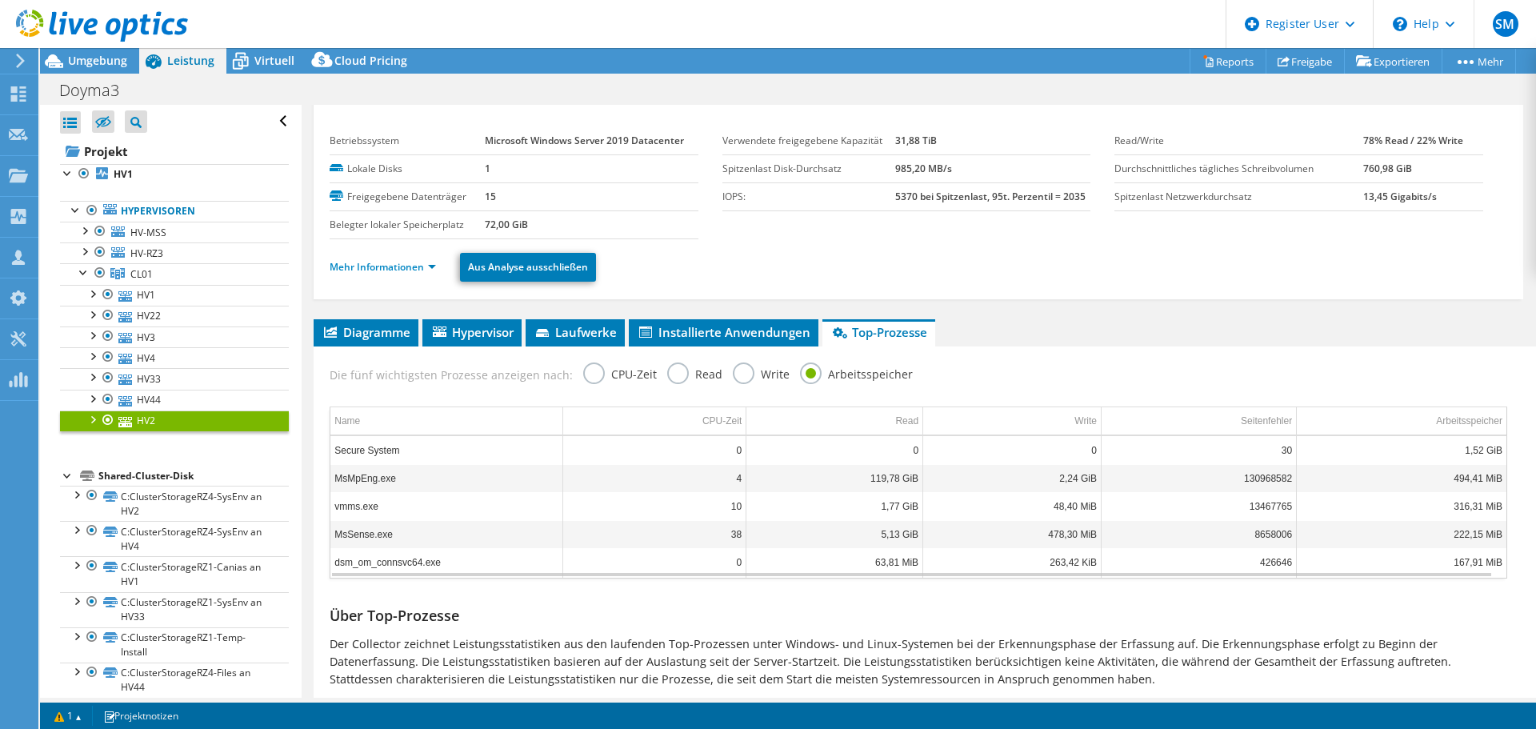
scroll to position [0, 0]
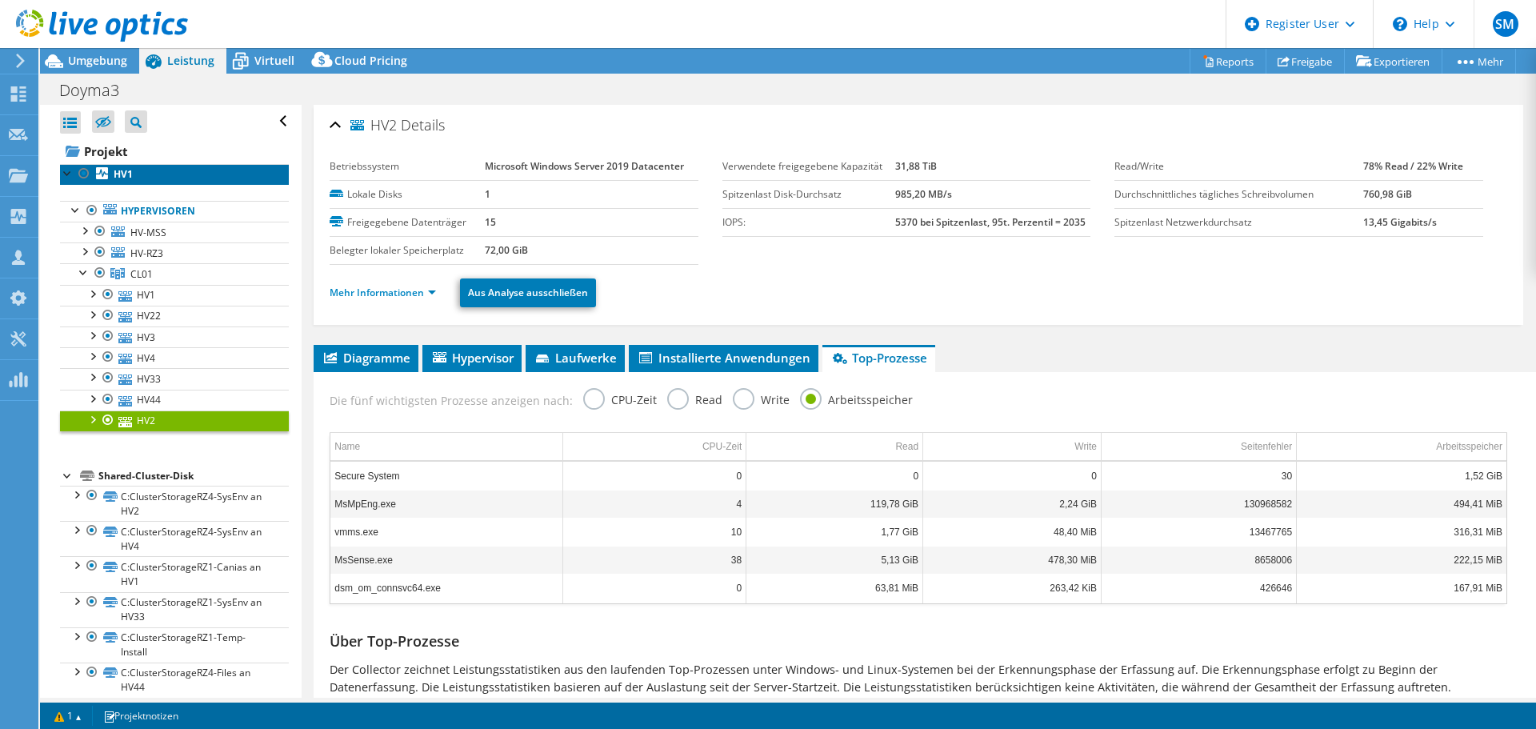
click at [149, 169] on link "HV1" at bounding box center [174, 174] width 229 height 21
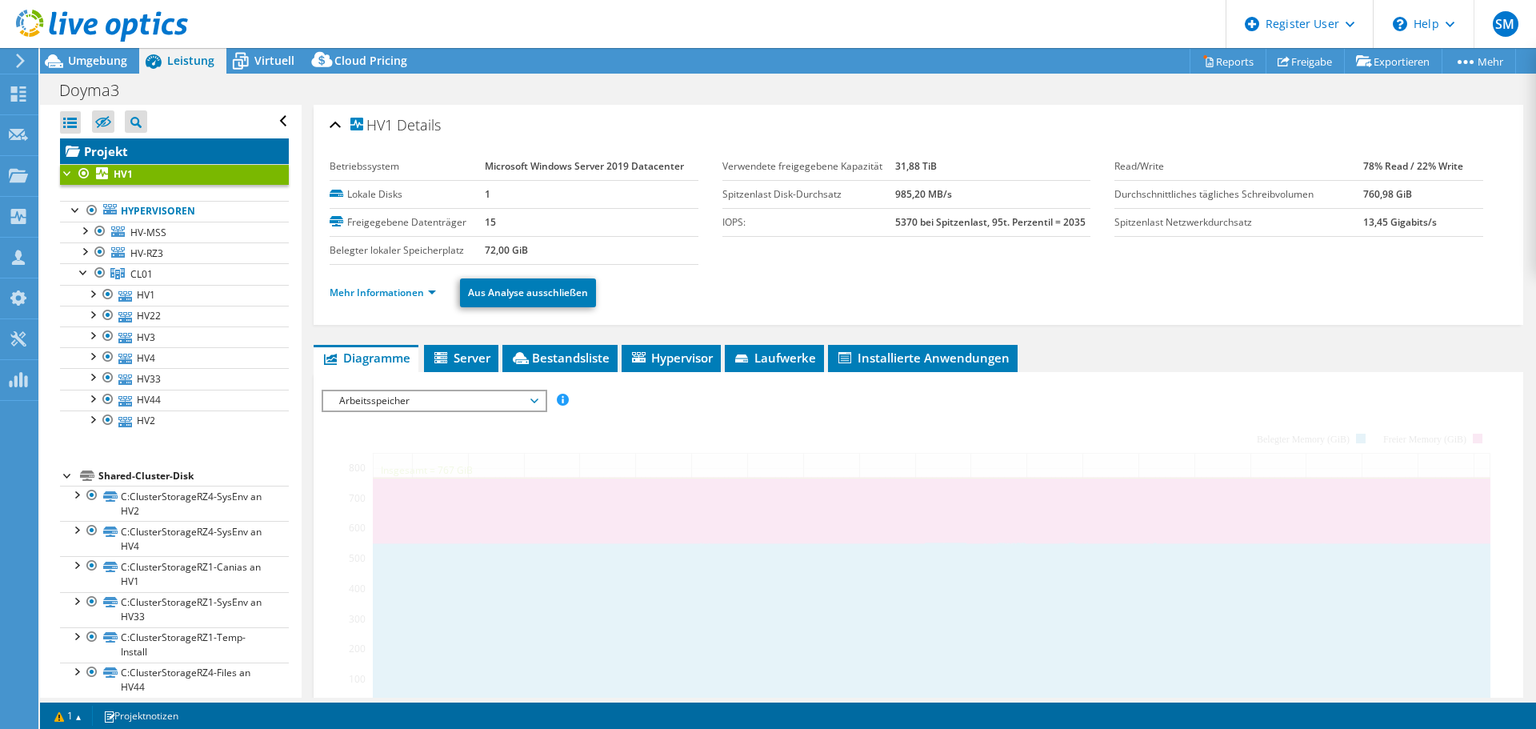
click at [148, 152] on link "Projekt" at bounding box center [174, 151] width 229 height 26
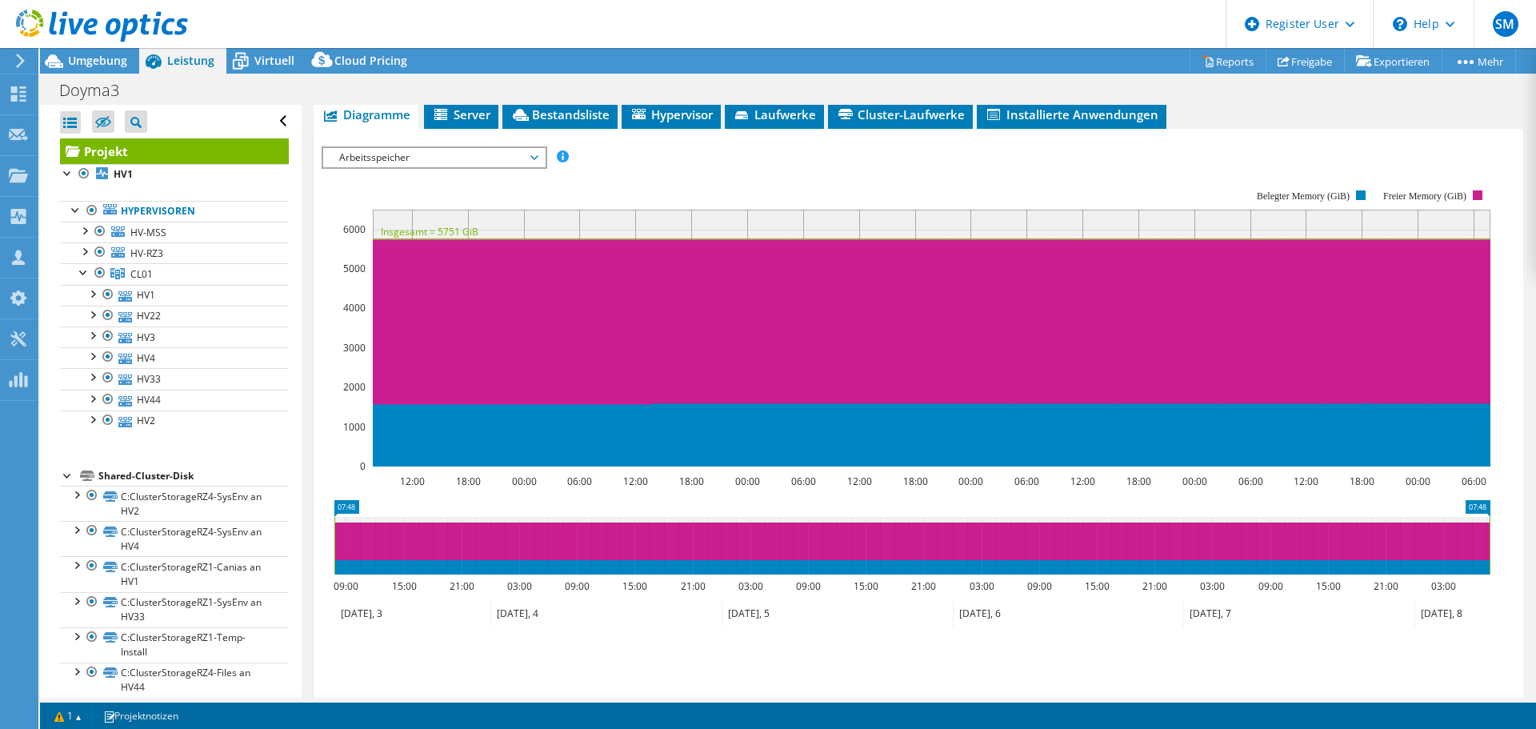
scroll to position [106, 0]
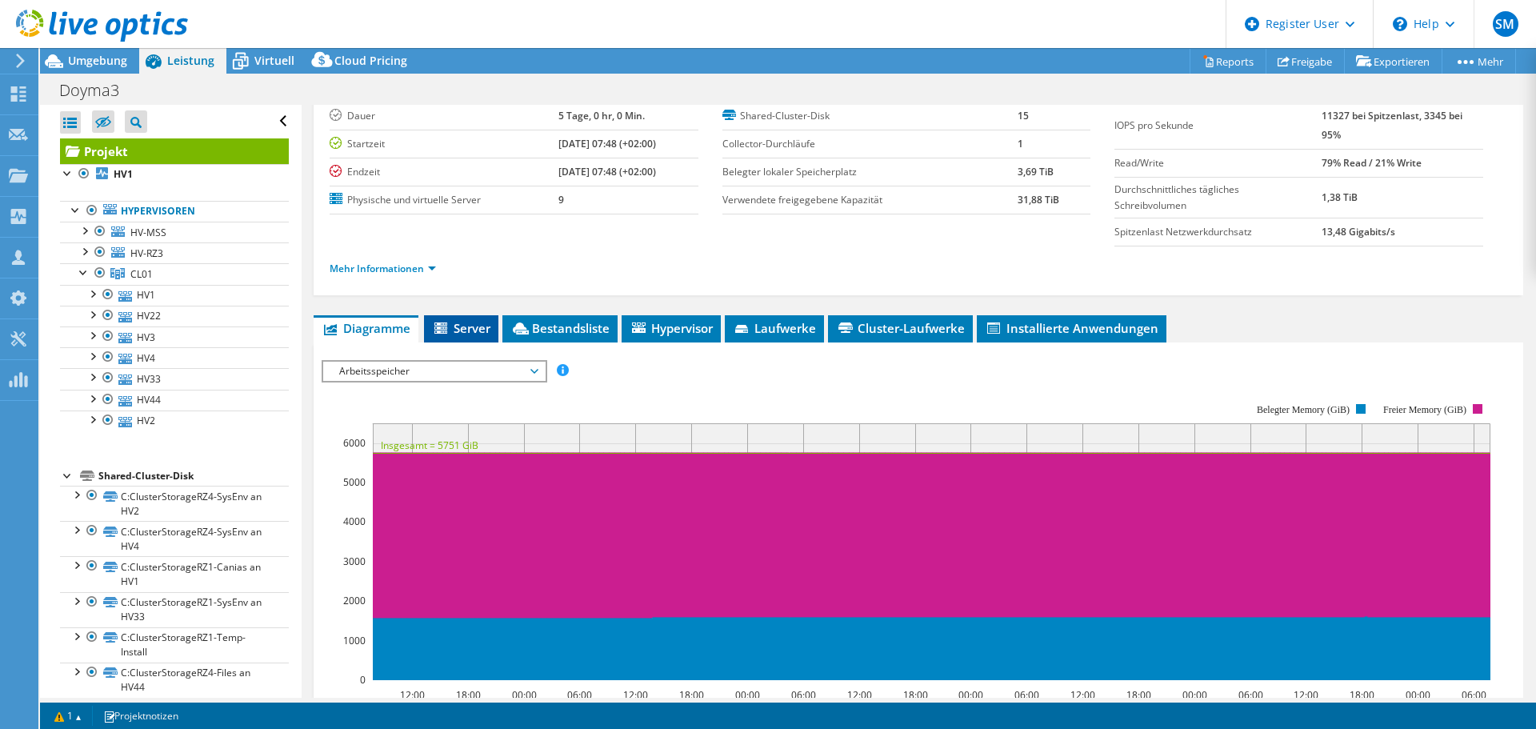
click at [467, 321] on span "Server" at bounding box center [461, 328] width 58 height 16
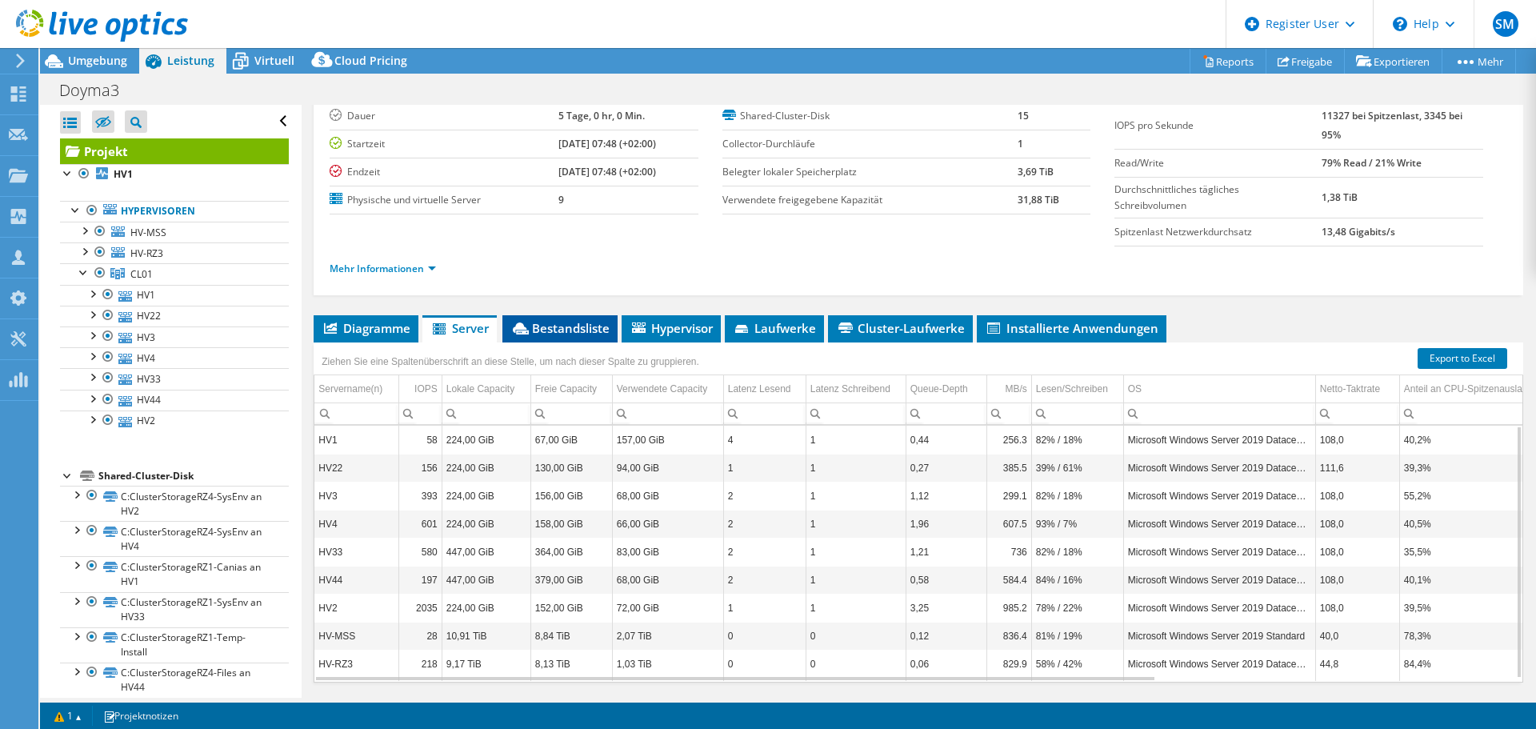
click at [548, 325] on span "Bestandsliste" at bounding box center [559, 328] width 99 height 16
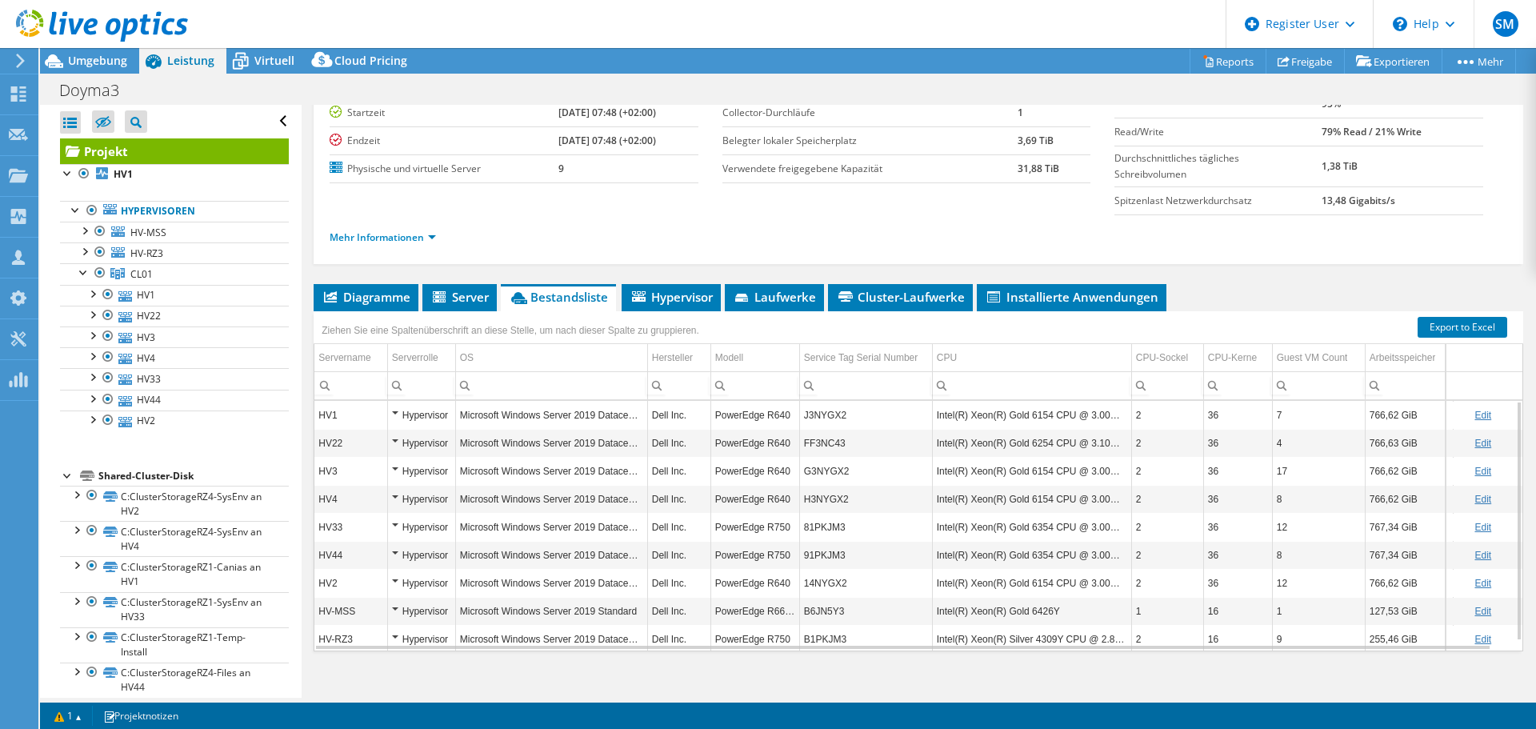
scroll to position [152, 0]
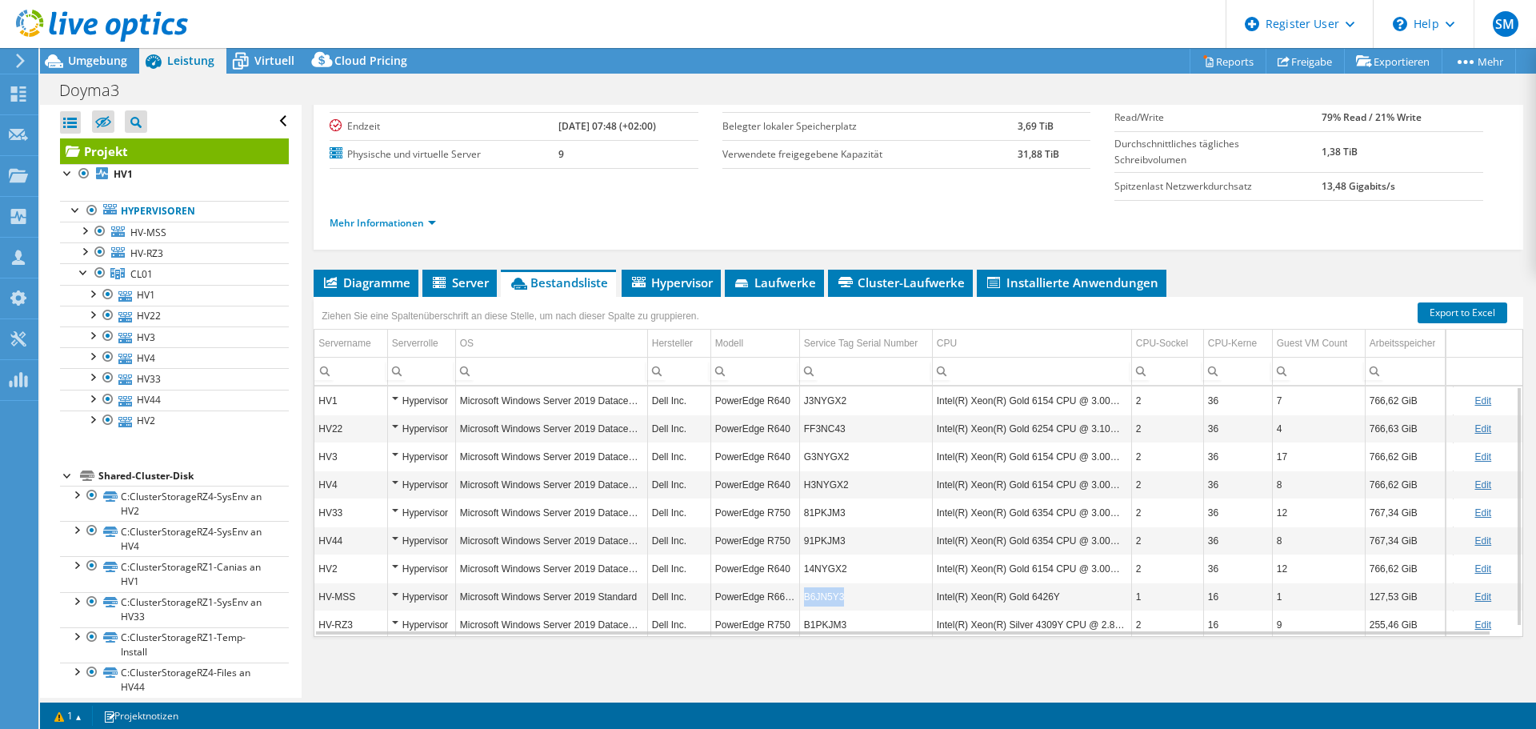
copy td "B6JN5Y3"
drag, startPoint x: 844, startPoint y: 601, endPoint x: 806, endPoint y: 600, distance: 37.6
click at [806, 600] on td "B6JN5Y3" at bounding box center [865, 596] width 133 height 28
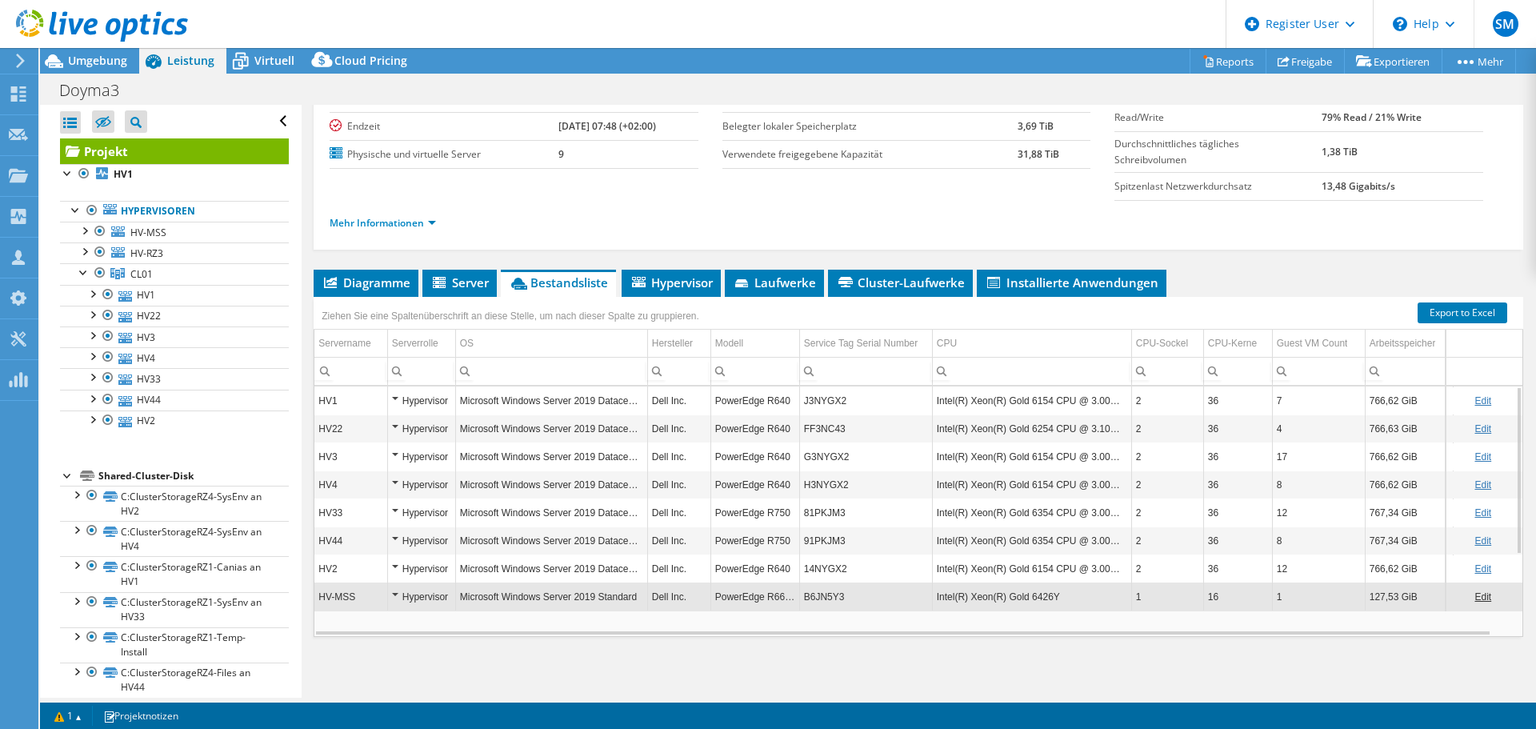
scroll to position [0, 0]
